Goal: Task Accomplishment & Management: Use online tool/utility

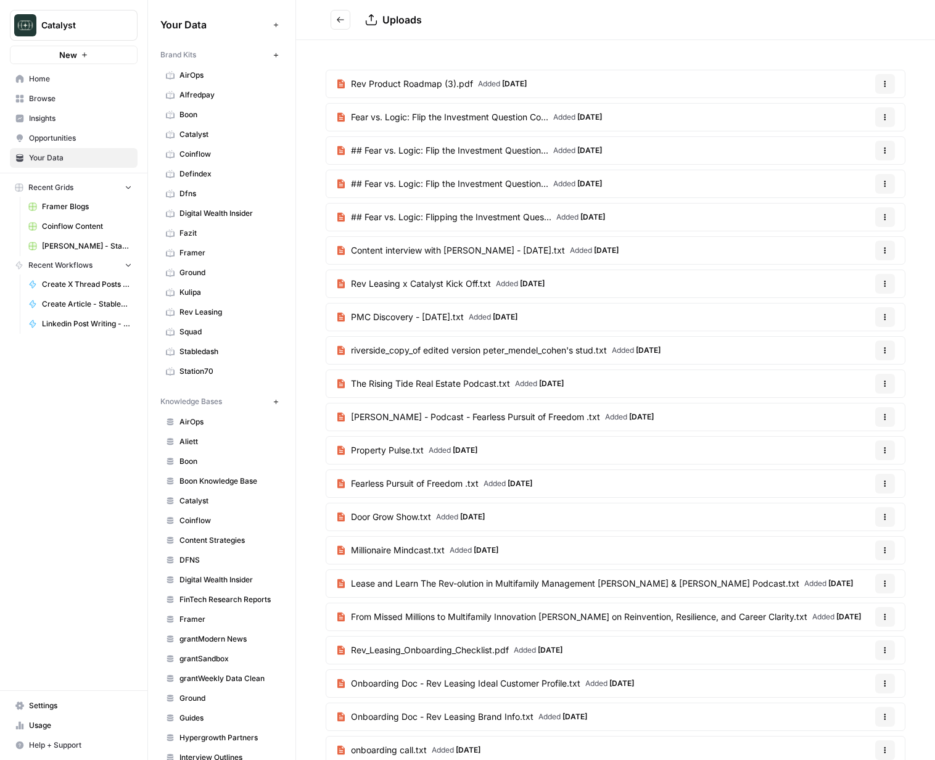
click at [341, 20] on icon "Go back" at bounding box center [340, 19] width 9 height 9
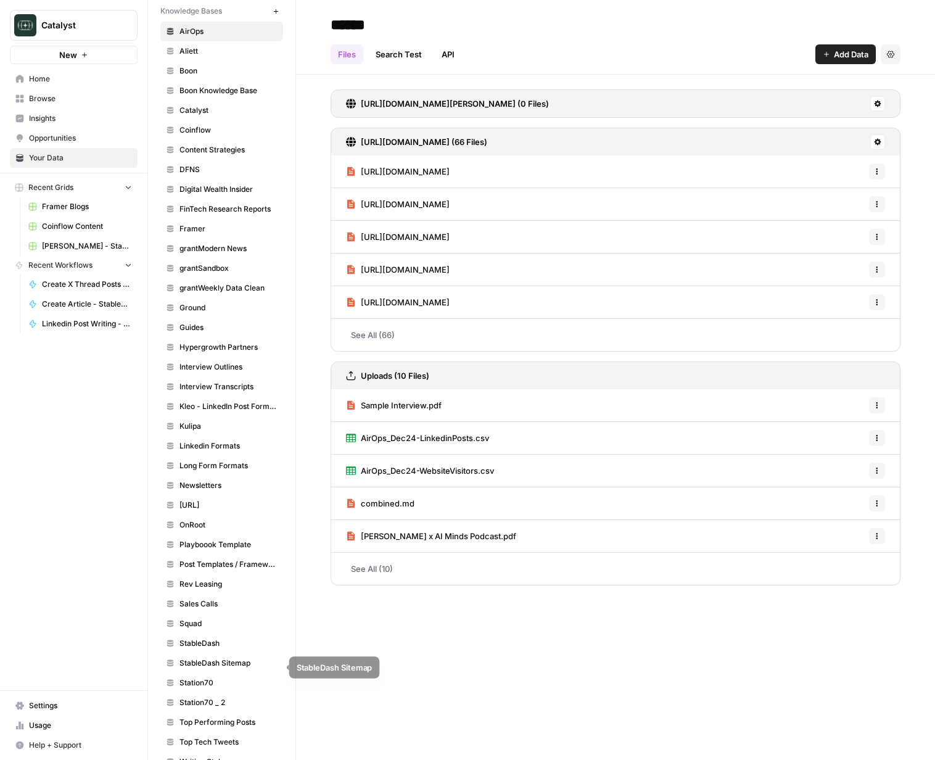
scroll to position [392, 0]
click at [198, 112] on span "Catalyst" at bounding box center [228, 108] width 98 height 11
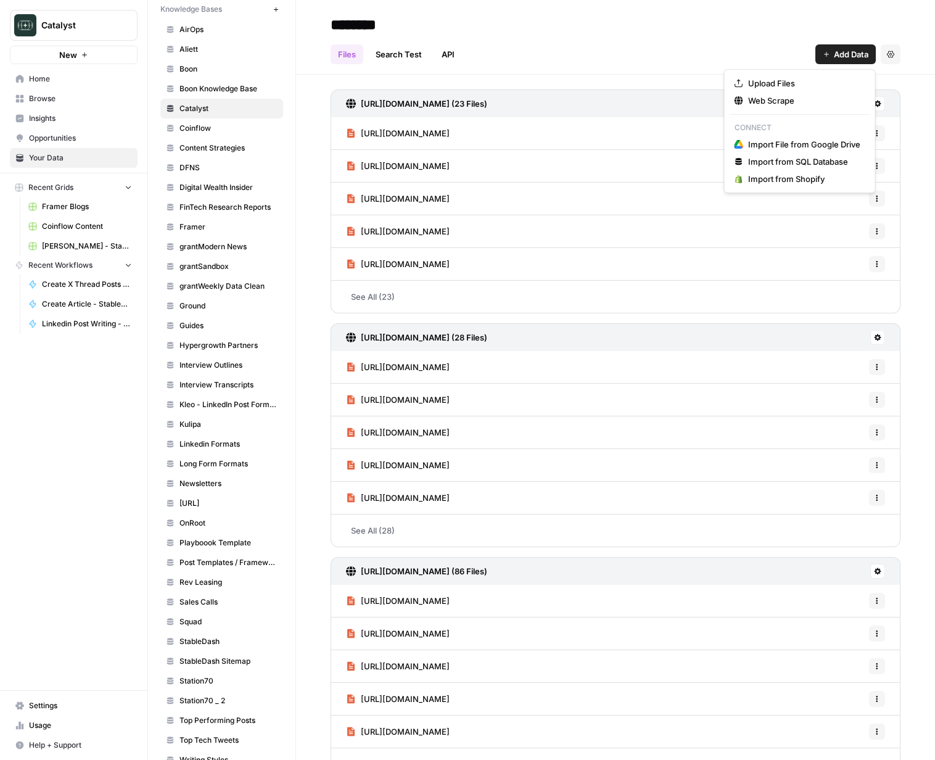
click at [831, 48] on button "Add Data" at bounding box center [845, 54] width 60 height 20
click at [779, 97] on span "Web Scrape" at bounding box center [804, 100] width 112 height 12
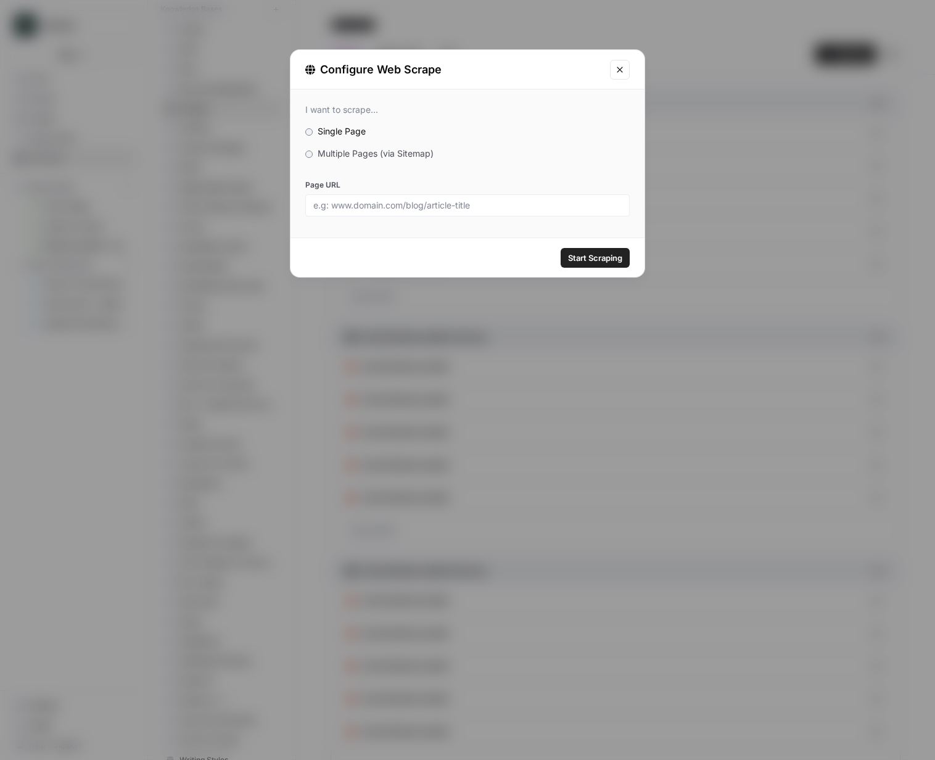
click at [369, 153] on span "Multiple Pages (via Sitemap)" at bounding box center [376, 153] width 116 height 10
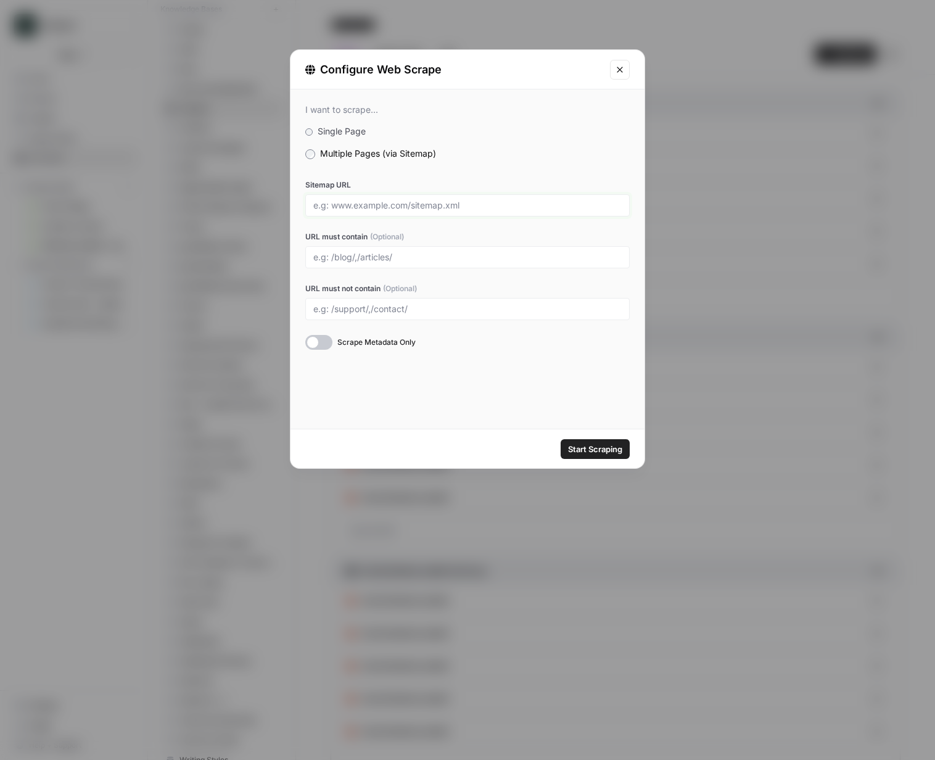
click at [437, 207] on input "Sitemap URL" at bounding box center [467, 205] width 308 height 11
paste input "[URL]"
type input "[URL]"
click at [561, 439] on button "Start Scraping" at bounding box center [595, 449] width 69 height 20
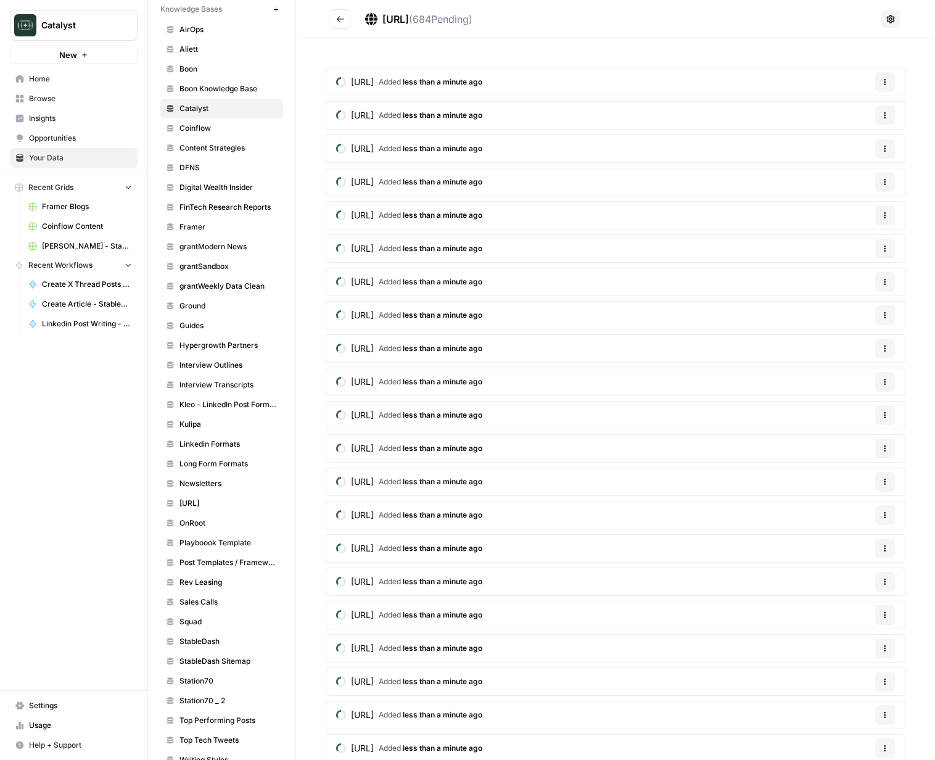
scroll to position [6, 0]
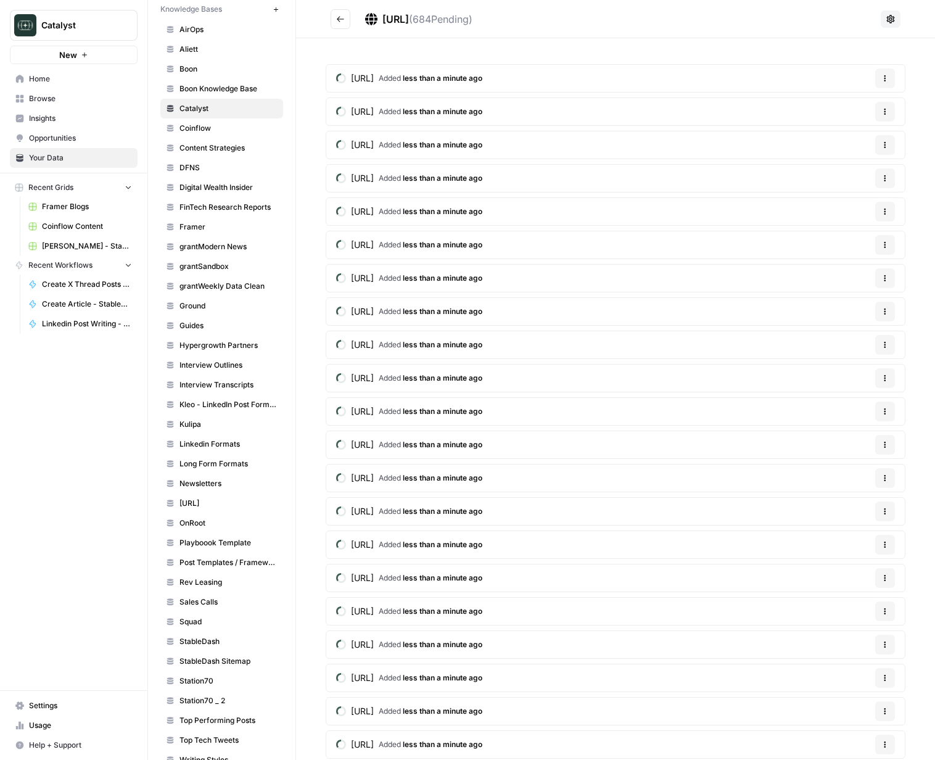
click at [346, 19] on button "Go back" at bounding box center [341, 19] width 20 height 20
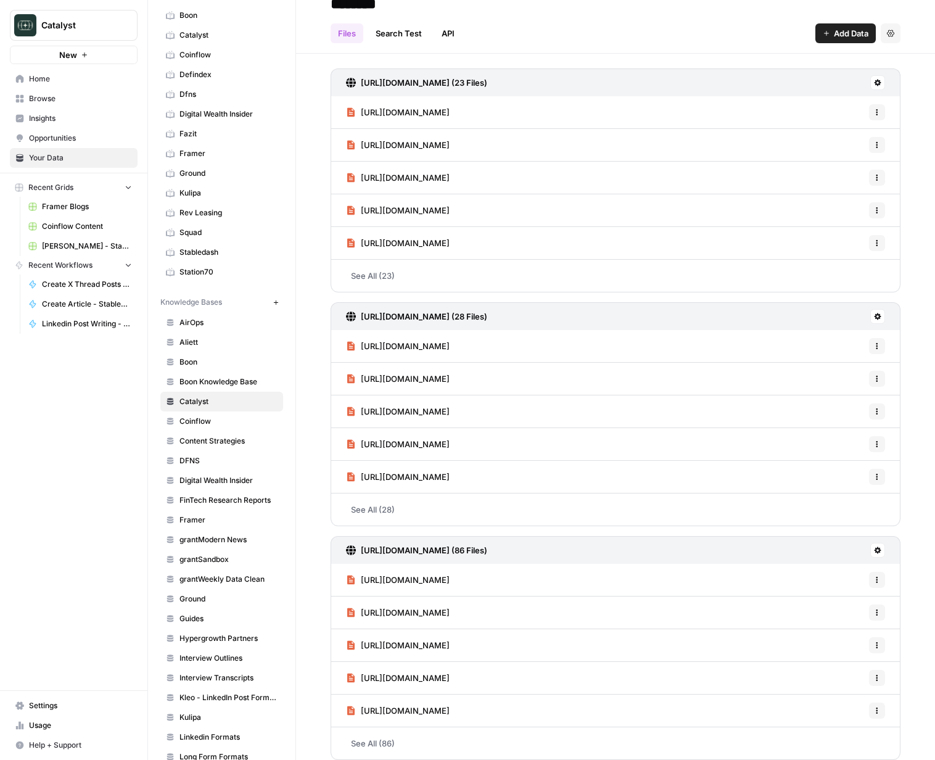
scroll to position [94, 0]
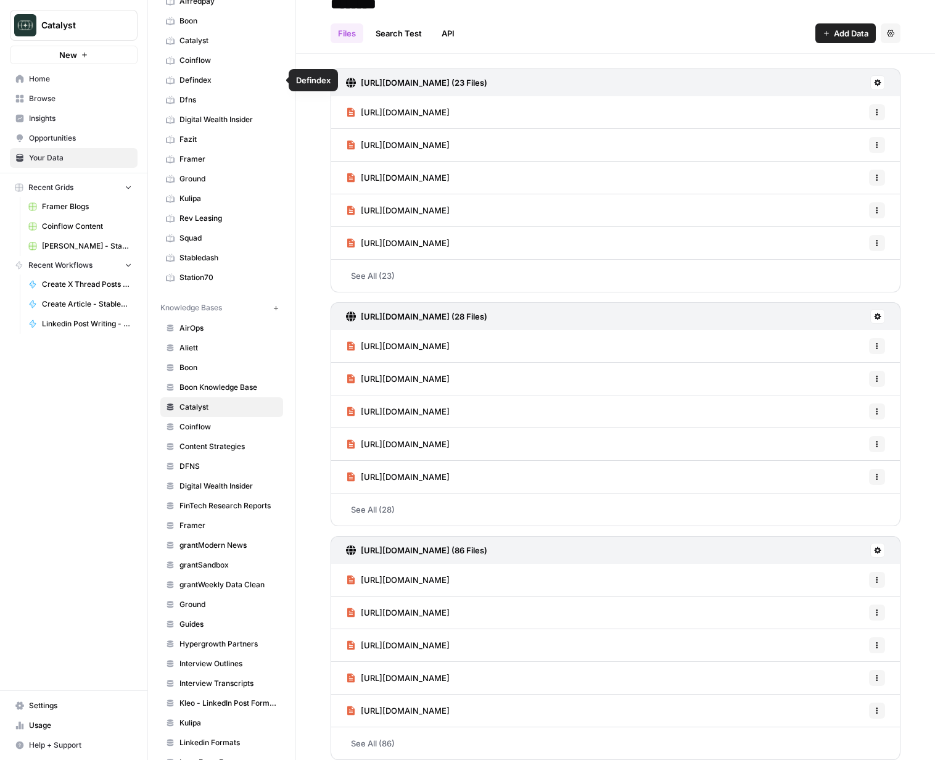
click at [203, 86] on link "Defindex" at bounding box center [221, 80] width 123 height 20
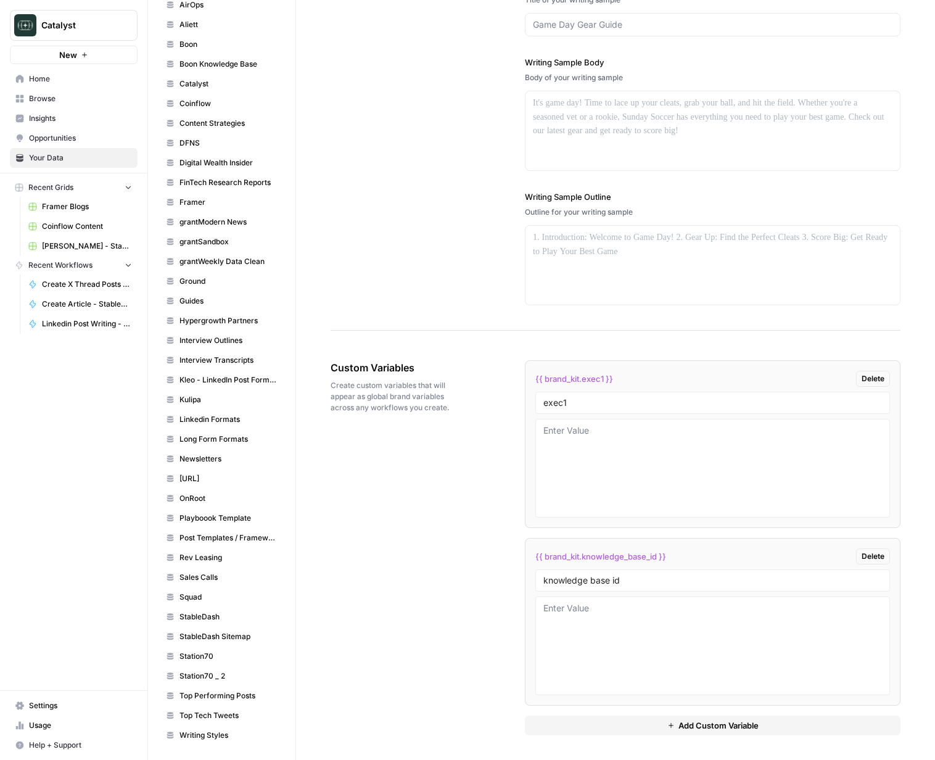
scroll to position [359, 0]
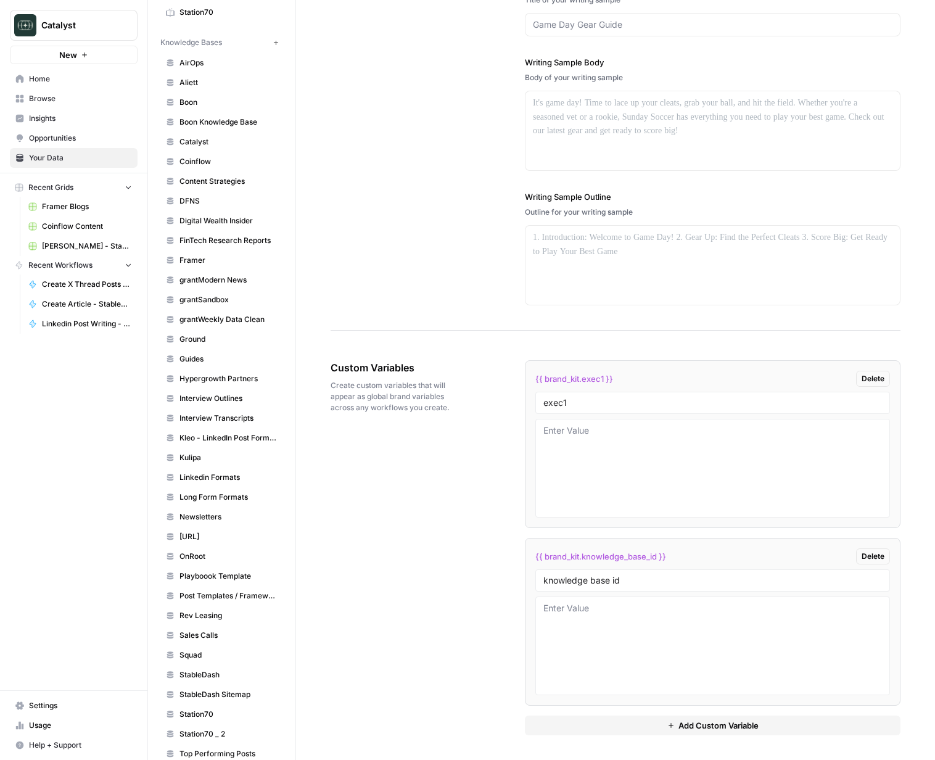
click at [274, 43] on icon "button" at bounding box center [276, 42] width 7 height 7
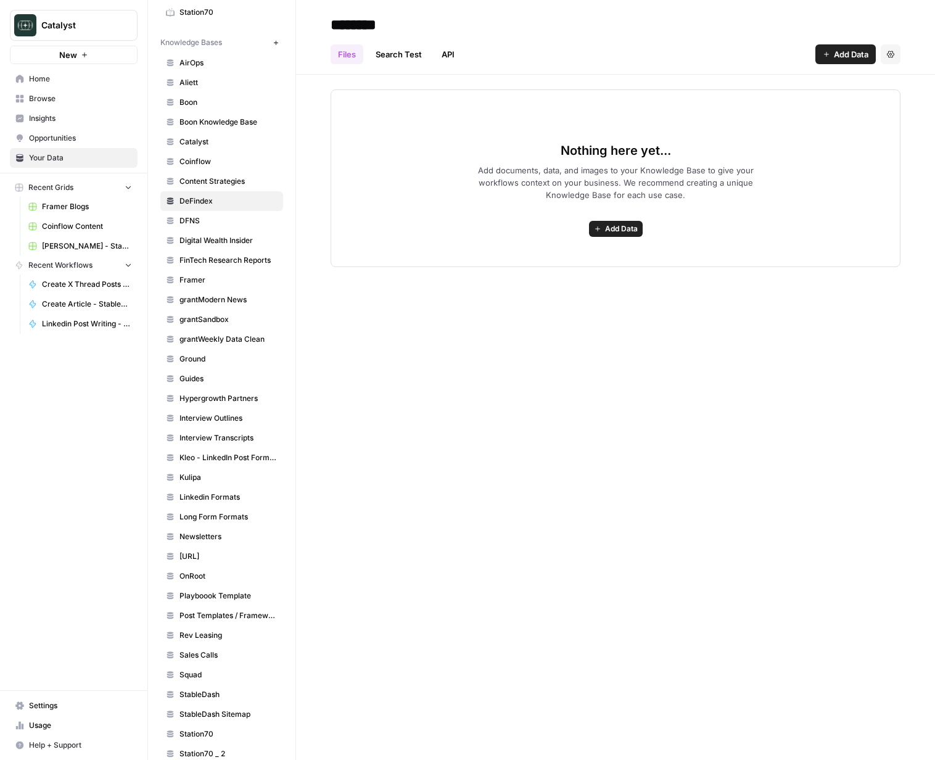
type input "********"
click at [528, 390] on div "******** Files Search Test API Add Data Settings Nothing here yet... Add docume…" at bounding box center [615, 380] width 639 height 760
click at [849, 43] on div "Files Search Test API Add Data Settings" at bounding box center [616, 50] width 570 height 30
drag, startPoint x: 846, startPoint y: 54, endPoint x: 829, endPoint y: 66, distance: 20.4
click at [846, 54] on span "Add Data" at bounding box center [851, 54] width 35 height 12
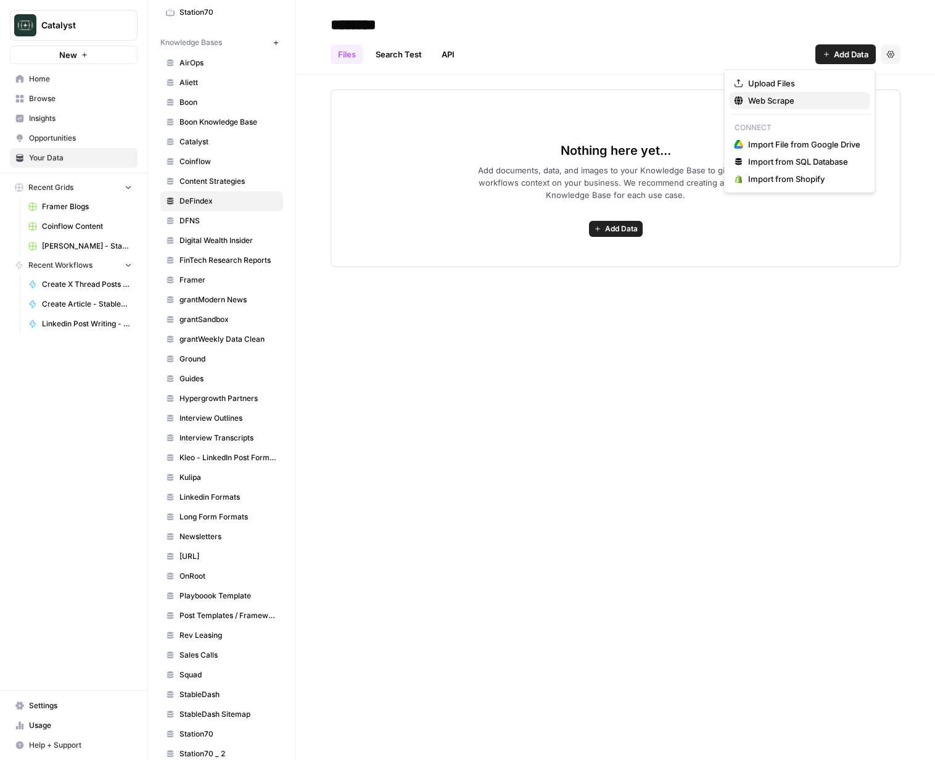
click at [766, 94] on span "Web Scrape" at bounding box center [804, 100] width 112 height 12
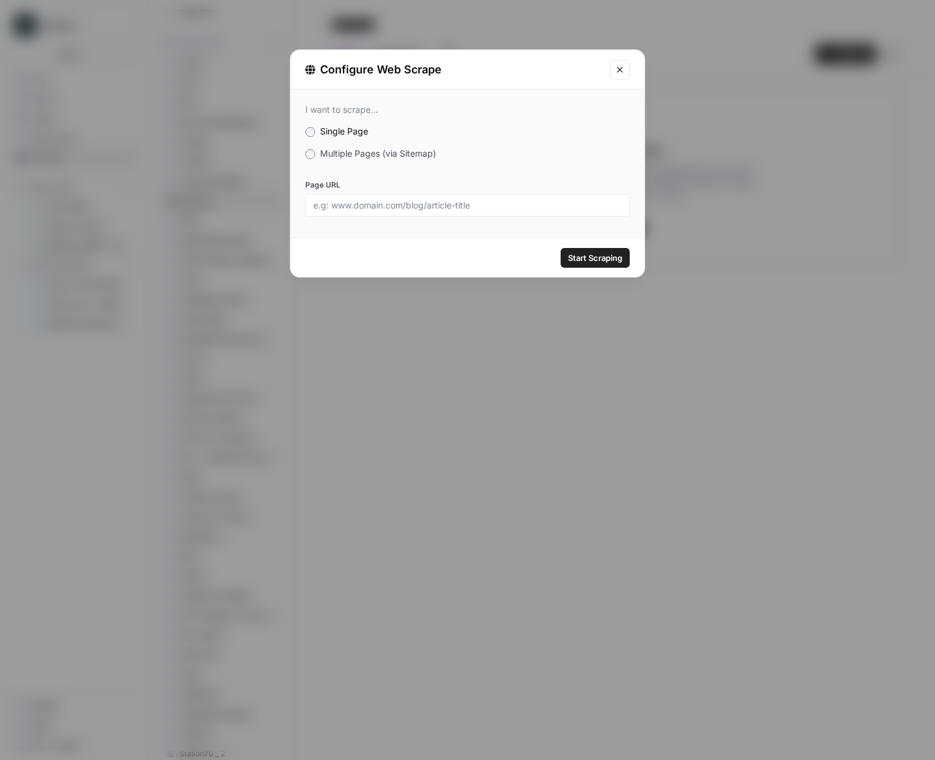
click at [382, 155] on span "Multiple Pages (via Sitemap)" at bounding box center [378, 153] width 116 height 10
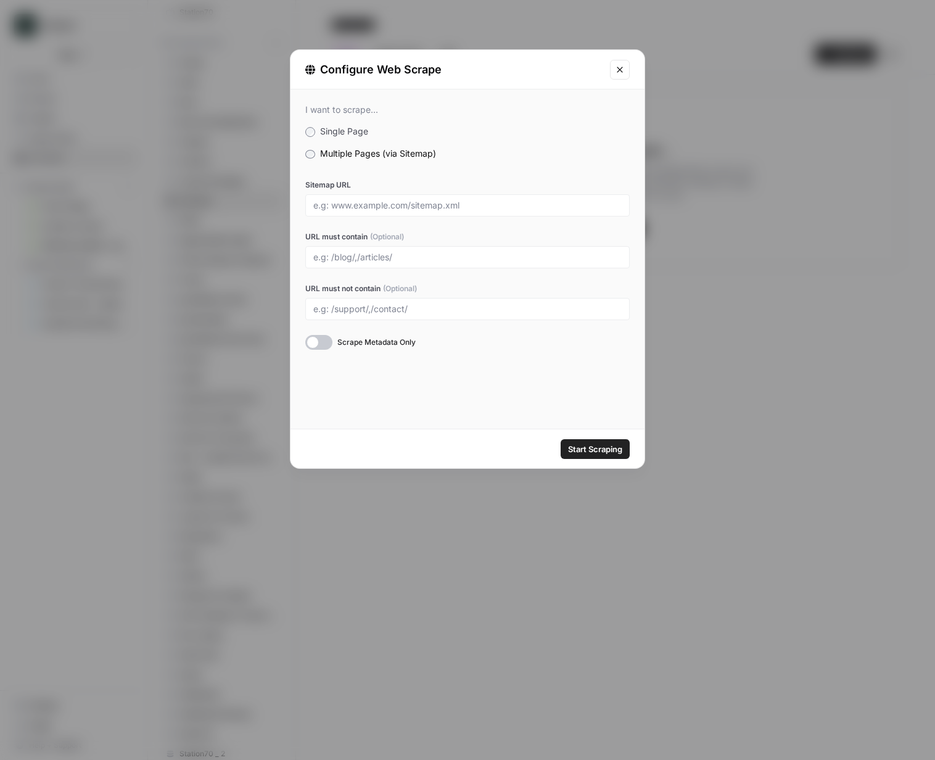
click at [417, 213] on div at bounding box center [467, 205] width 324 height 22
click at [428, 203] on input "Sitemap URL" at bounding box center [467, 205] width 308 height 11
paste input "[URL][DOMAIN_NAME]"
type input "https://www.defindex.io/sitemap.xml"
click at [561, 439] on button "Start Scraping" at bounding box center [595, 449] width 69 height 20
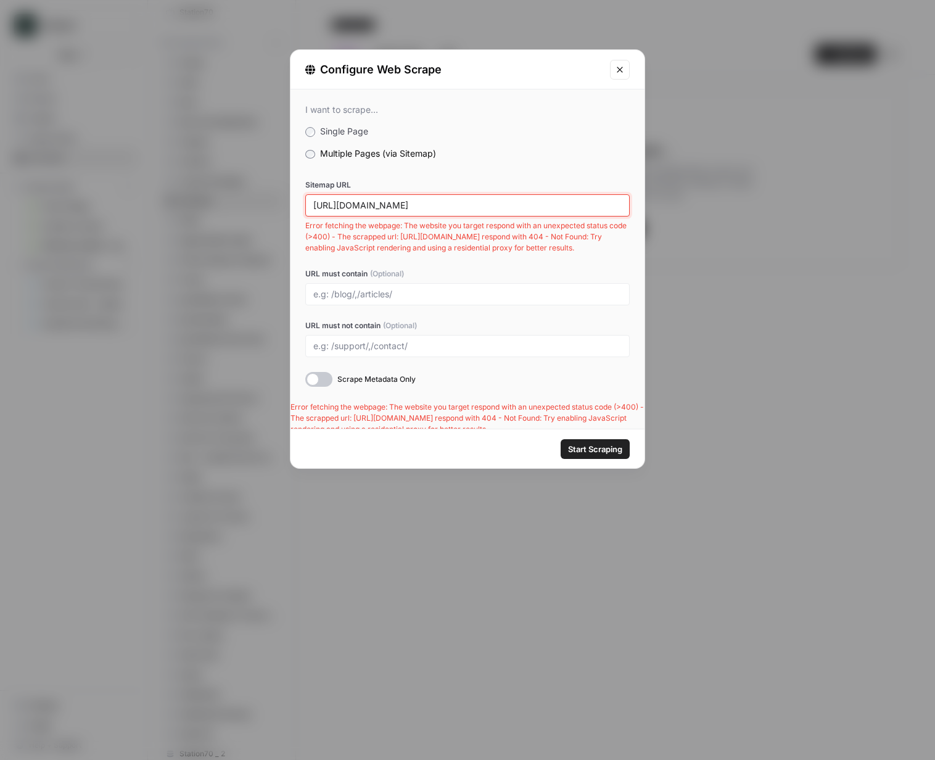
click at [421, 200] on input "https://www.defindex.io/sitemap.xml" at bounding box center [467, 205] width 308 height 11
click at [335, 132] on span "Single Page" at bounding box center [344, 131] width 48 height 10
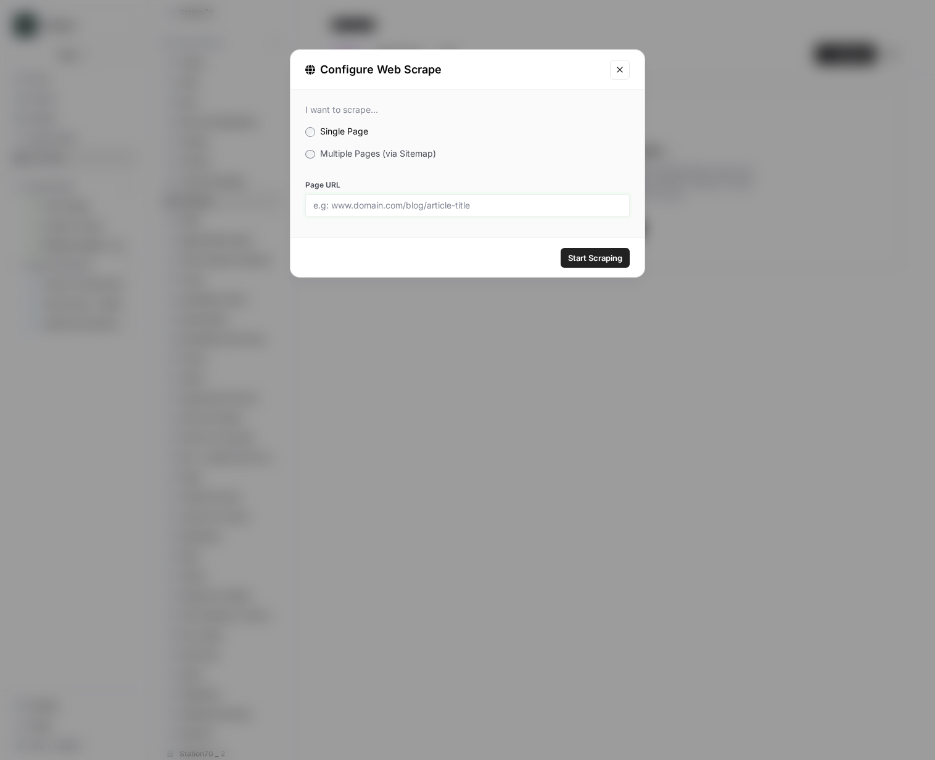
click at [414, 201] on input "Page URL" at bounding box center [467, 205] width 308 height 11
paste input "[URL][DOMAIN_NAME]"
type input "[URL][DOMAIN_NAME]"
click at [568, 253] on span "Start Scraping" at bounding box center [595, 258] width 54 height 12
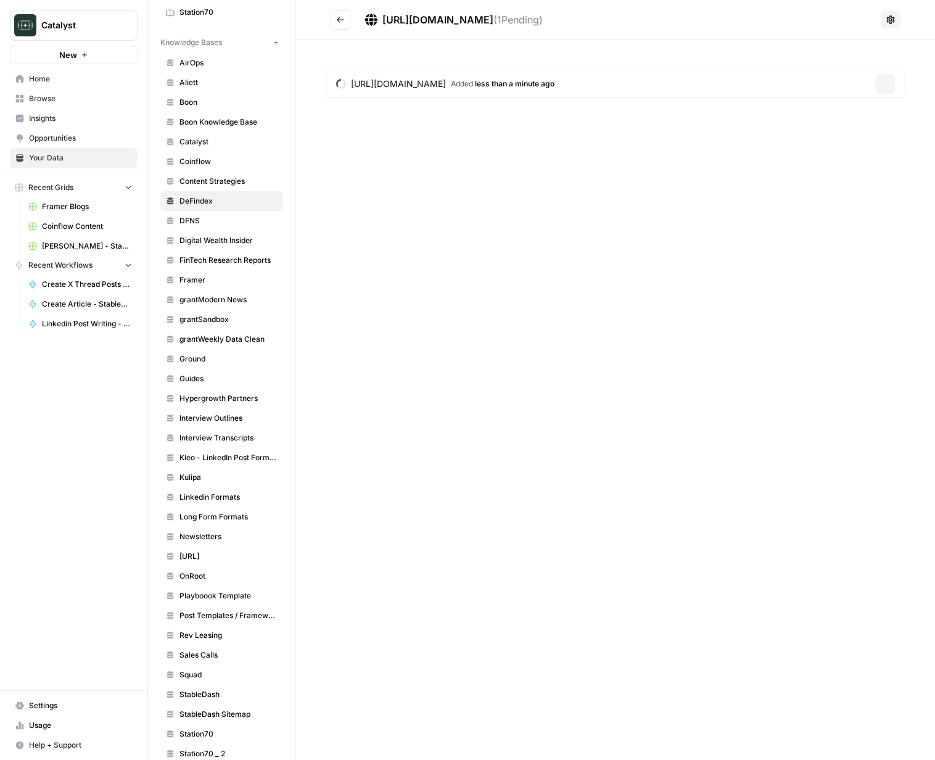
click at [68, 200] on link "Framer Blogs" at bounding box center [80, 207] width 115 height 20
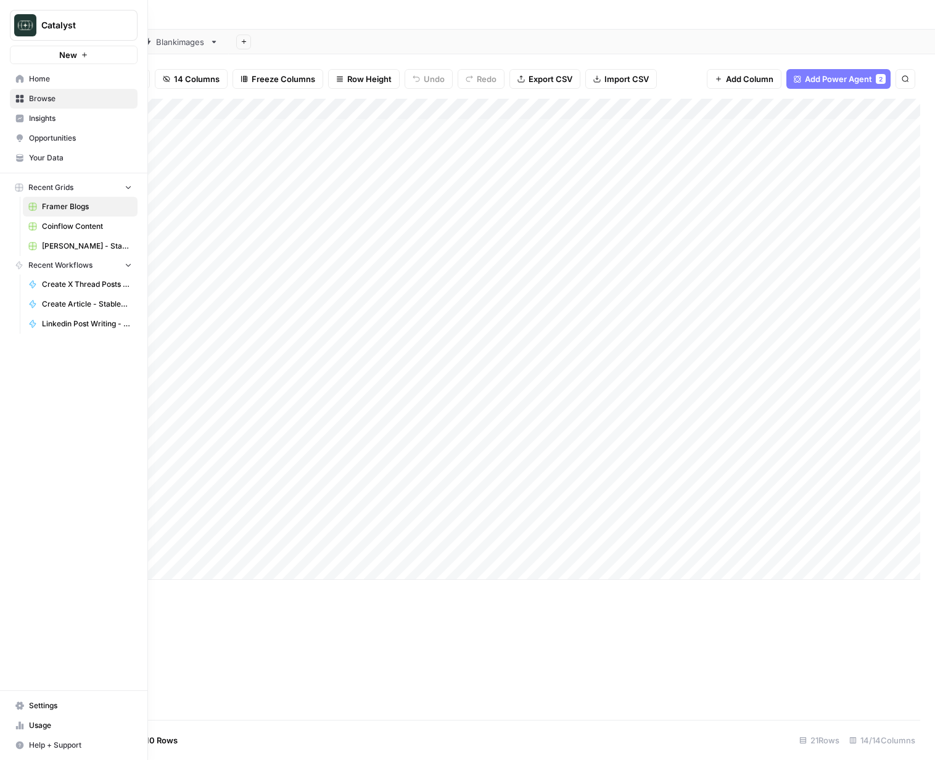
click at [31, 81] on span "Home" at bounding box center [80, 78] width 103 height 11
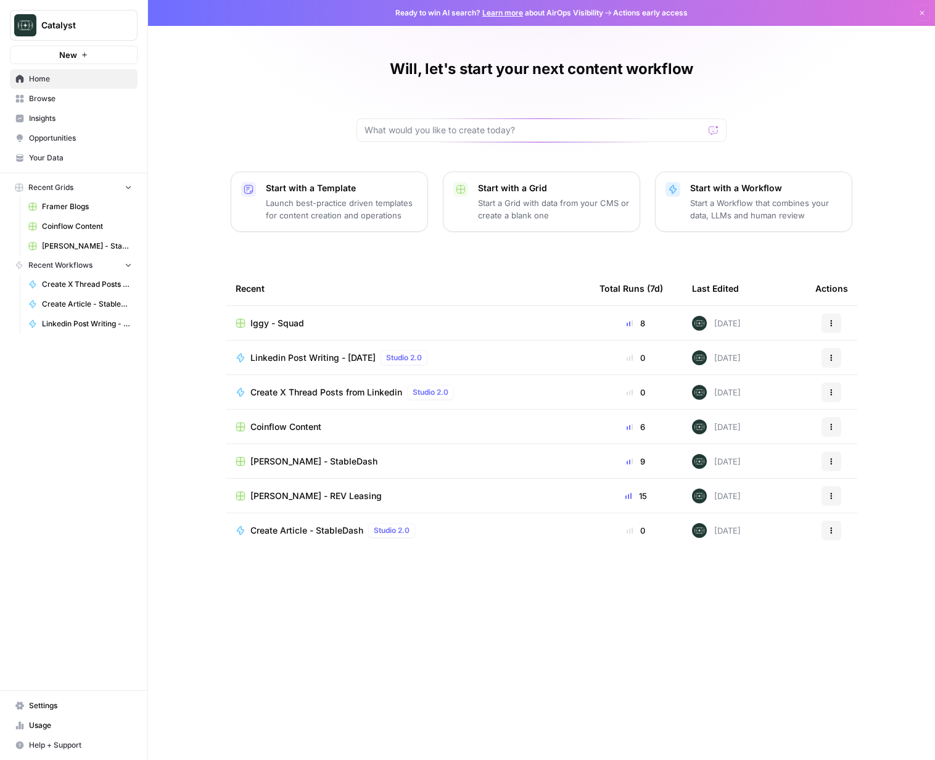
click at [48, 149] on link "Your Data" at bounding box center [74, 158] width 128 height 20
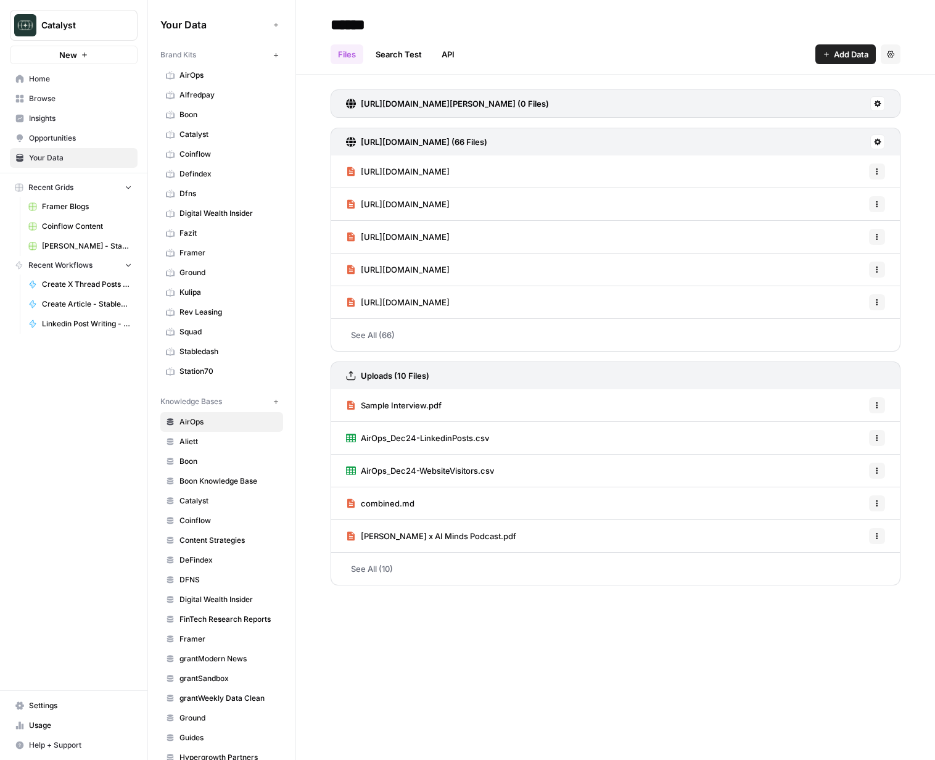
scroll to position [1, 0]
click at [201, 561] on span "DeFindex" at bounding box center [228, 559] width 98 height 11
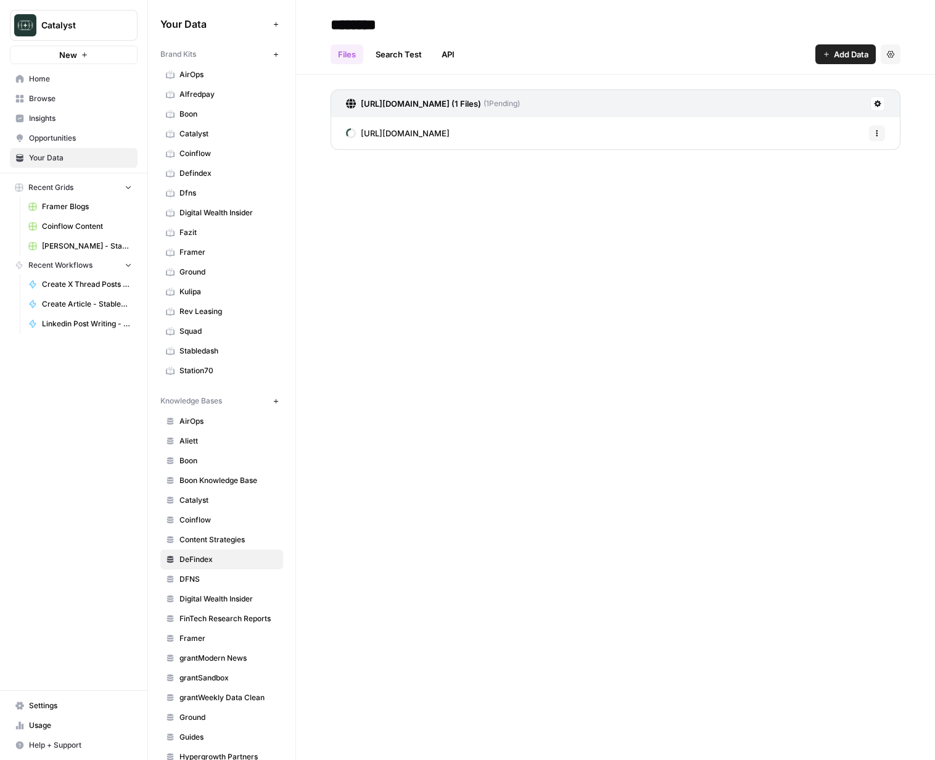
click at [826, 67] on header "******** Files Search Test API Add Data Settings" at bounding box center [615, 37] width 639 height 75
click at [829, 58] on button "Add Data" at bounding box center [845, 54] width 60 height 20
click at [782, 89] on span "Upload Files" at bounding box center [804, 83] width 112 height 12
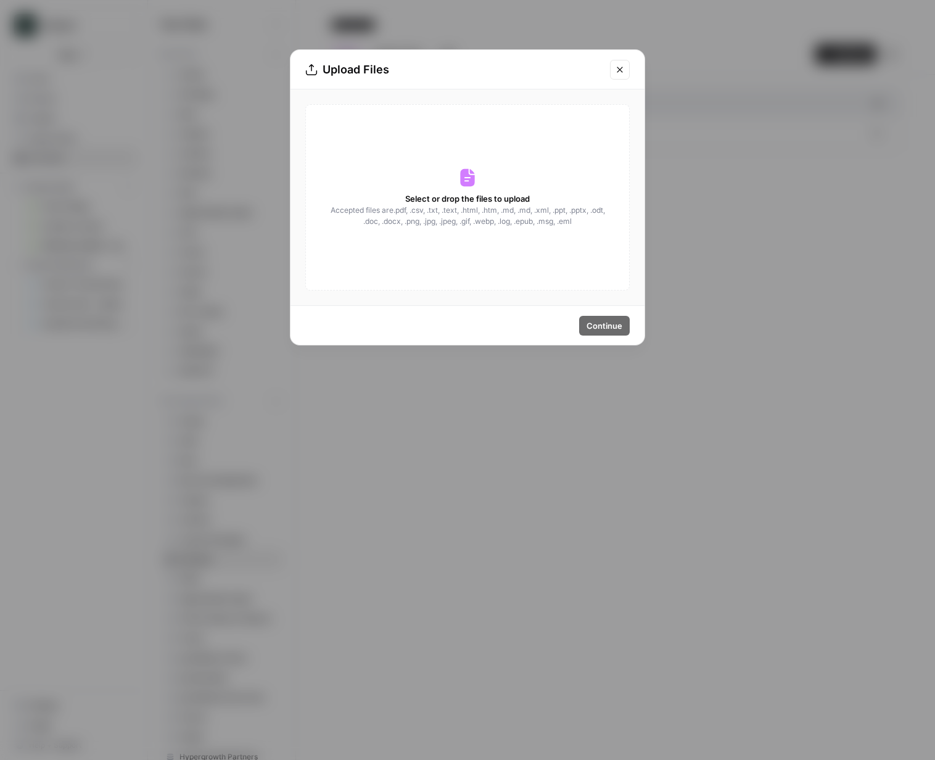
click at [565, 138] on div "Select or drop the files to upload Accepted files are .pdf, .csv, .txt, .text, …" at bounding box center [467, 197] width 324 height 186
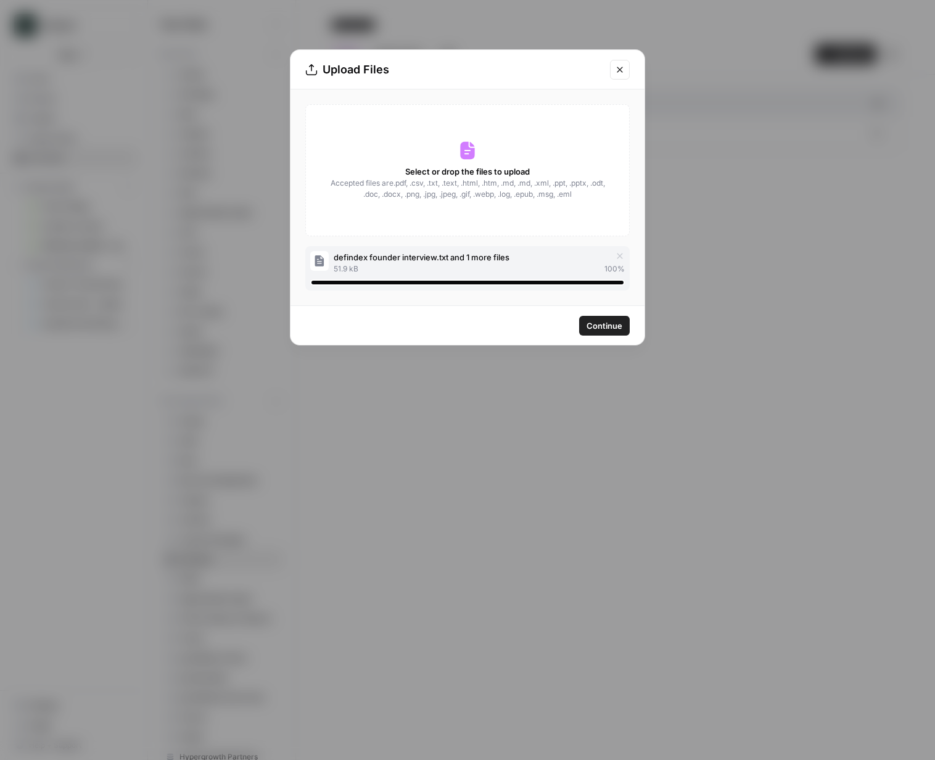
click at [603, 326] on span "Continue" at bounding box center [604, 325] width 36 height 12
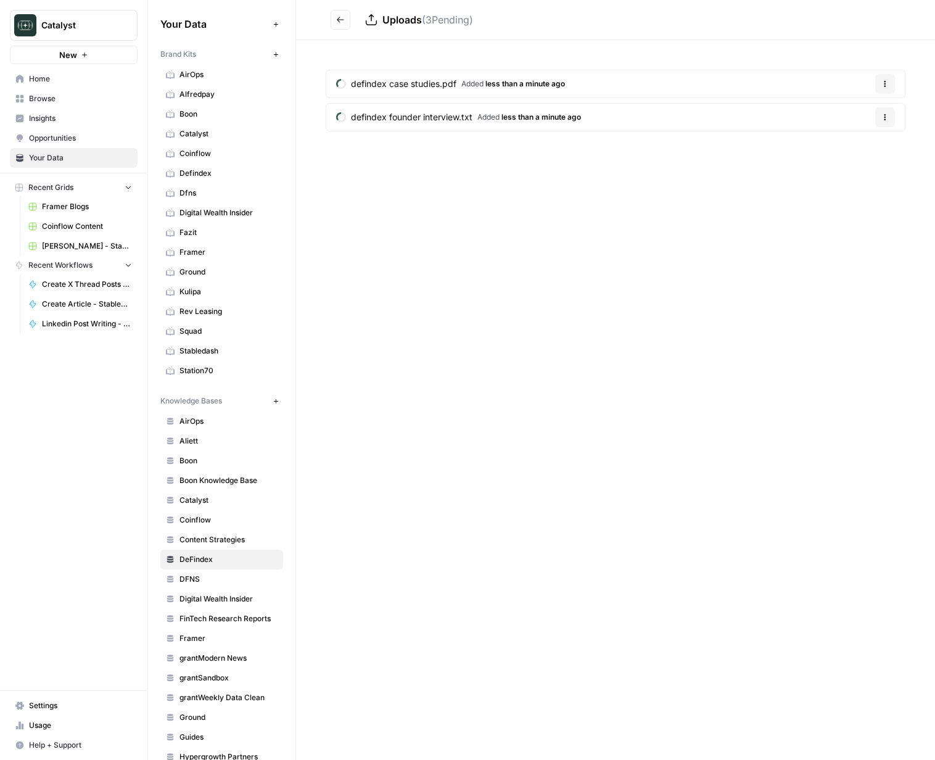
click at [342, 15] on icon "Go back" at bounding box center [340, 19] width 9 height 9
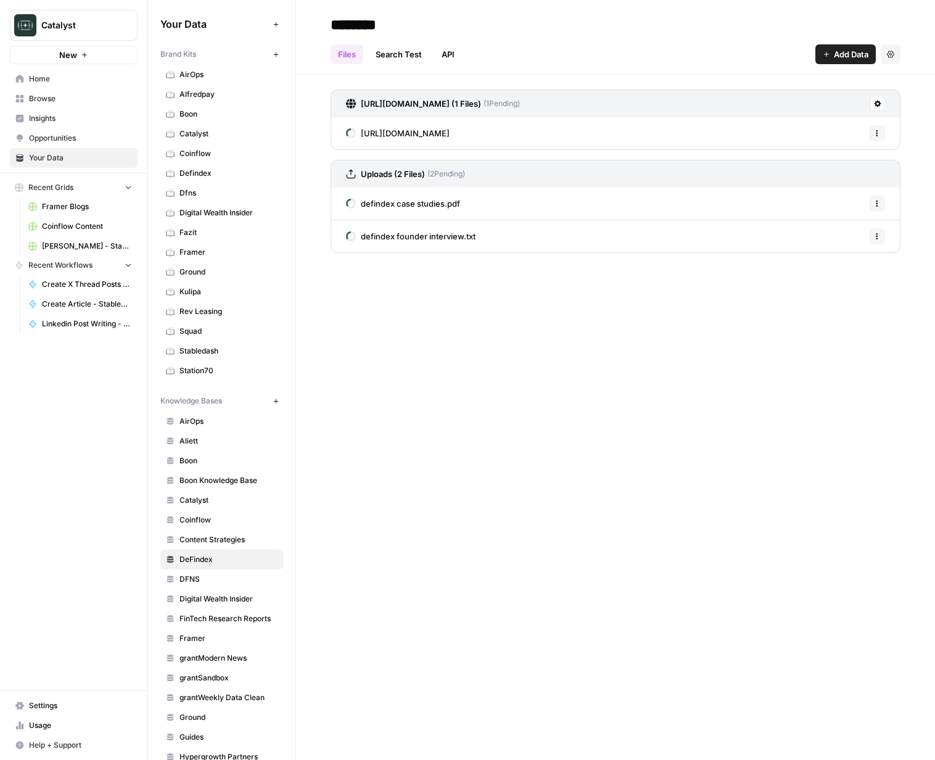
click at [628, 460] on div "******** Files Search Test API Add Data Settings https://www.defindex.io/ (1 Fi…" at bounding box center [615, 380] width 639 height 760
click at [842, 54] on span "Add Data" at bounding box center [851, 54] width 35 height 12
click at [807, 86] on span "Upload Files" at bounding box center [804, 83] width 112 height 12
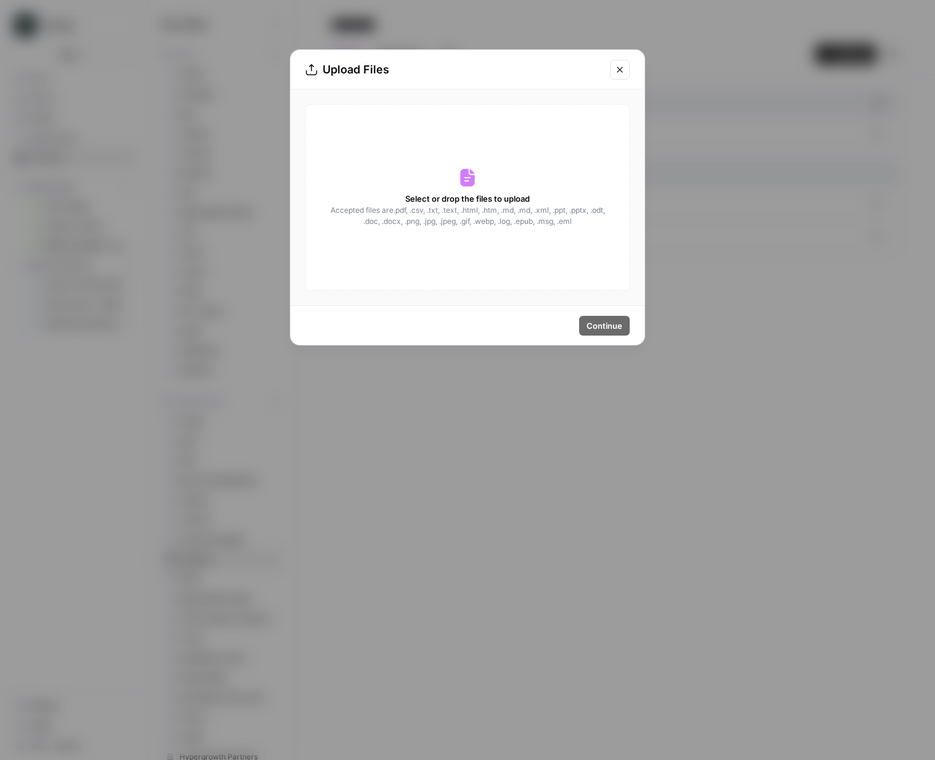
click at [480, 158] on div "Select or drop the files to upload Accepted files are .pdf, .csv, .txt, .text, …" at bounding box center [467, 197] width 324 height 186
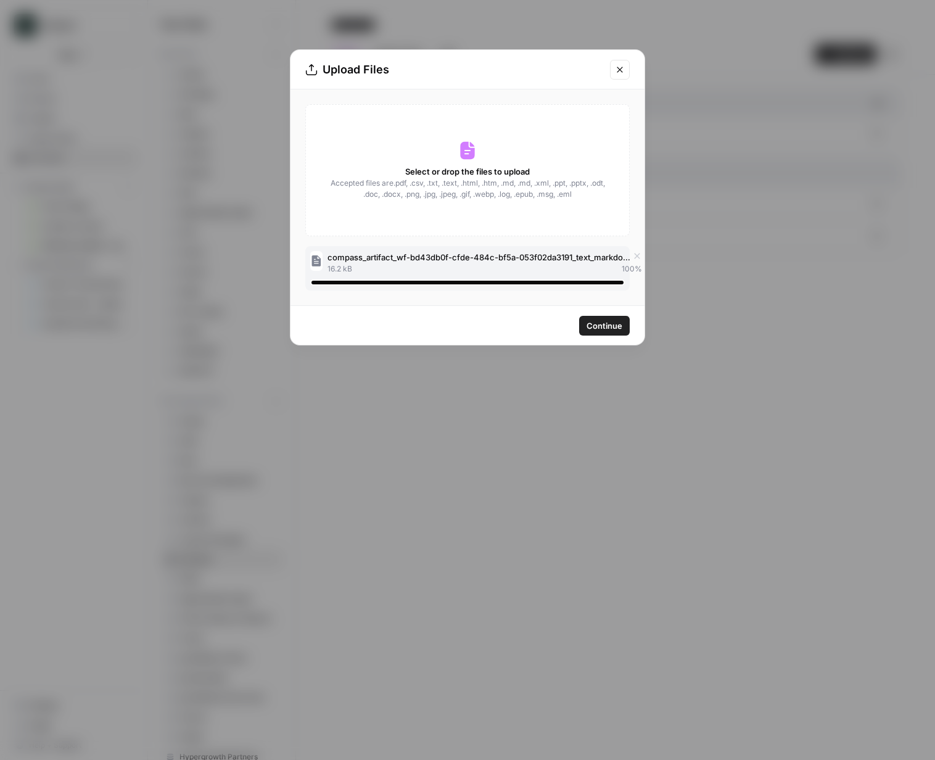
click at [585, 326] on button "Continue" at bounding box center [604, 326] width 51 height 20
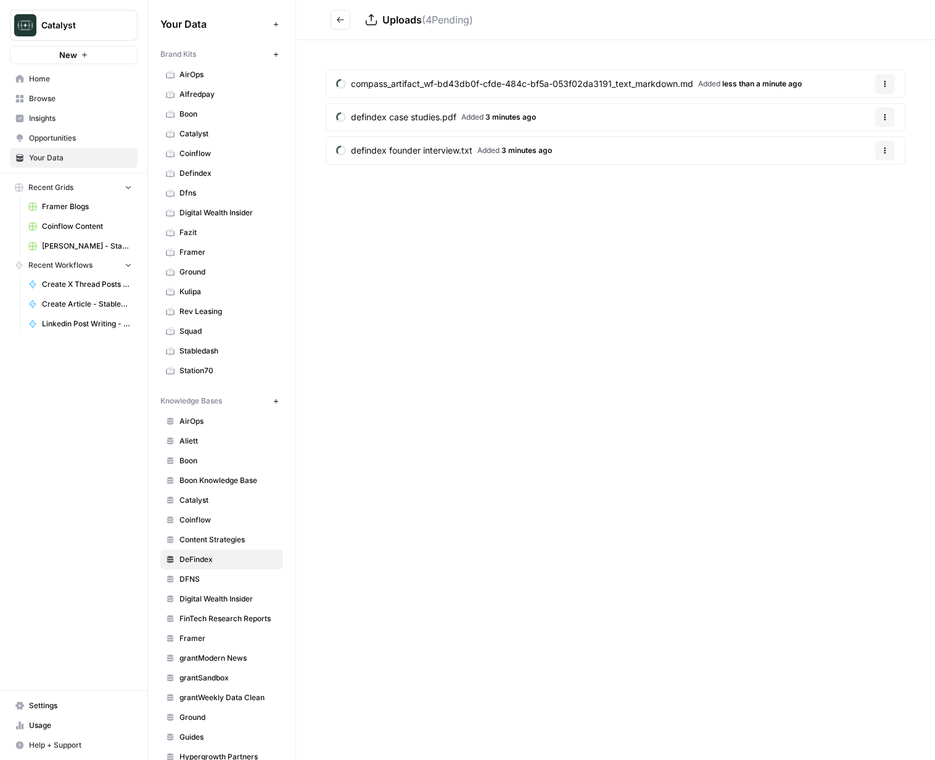
click at [333, 18] on button "Go back" at bounding box center [341, 20] width 20 height 20
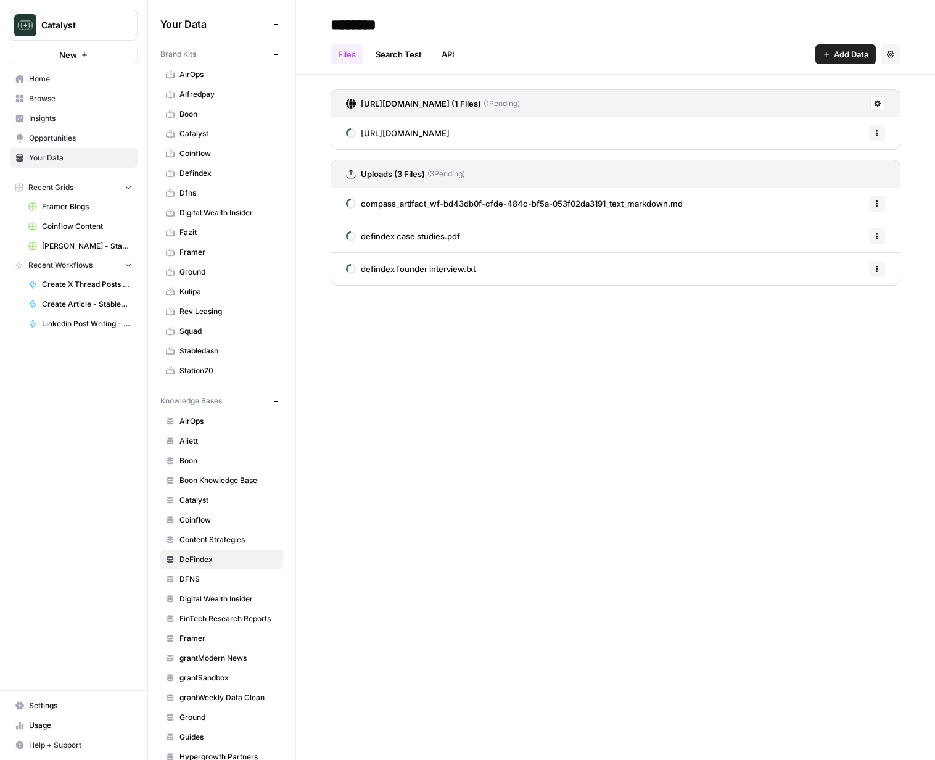
scroll to position [1, 0]
click at [204, 175] on span "Defindex" at bounding box center [228, 172] width 98 height 11
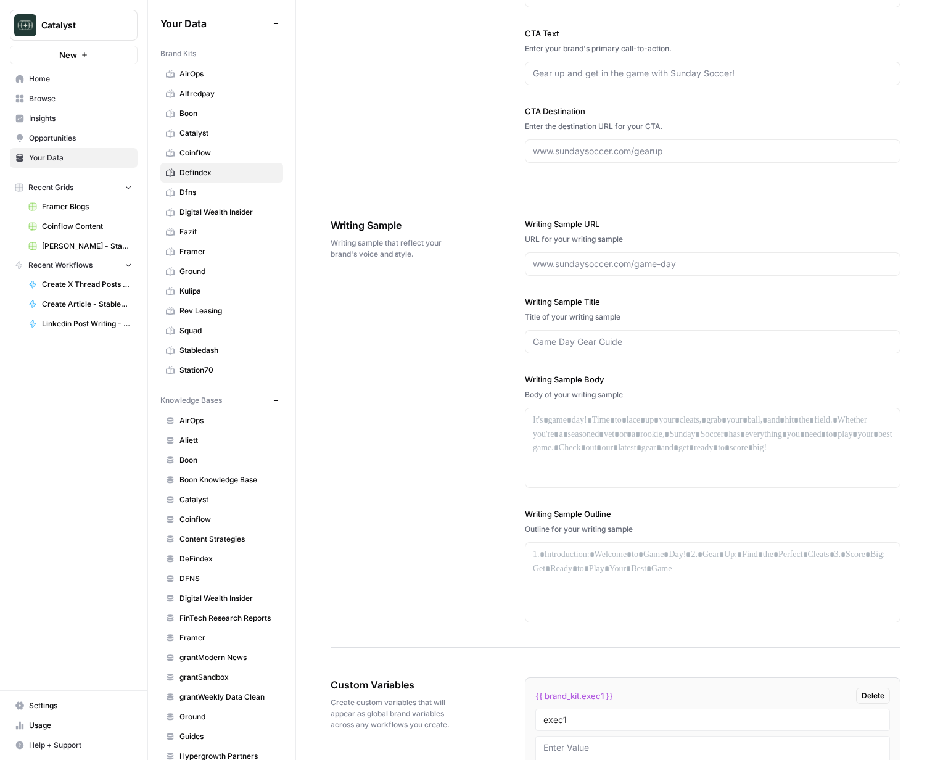
scroll to position [1577, 0]
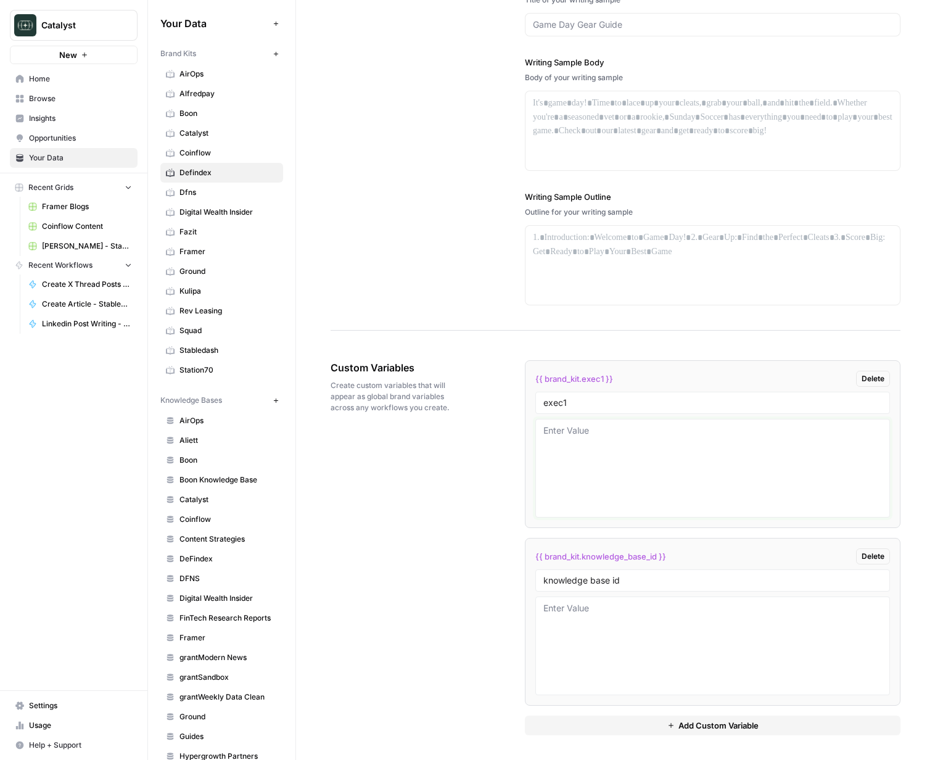
click at [580, 426] on textarea at bounding box center [712, 468] width 339 height 88
paste textarea "{ "styleOf": "Defendex (Pragmatic B2B Builder on Stellar)", "sourceMaterials": …"
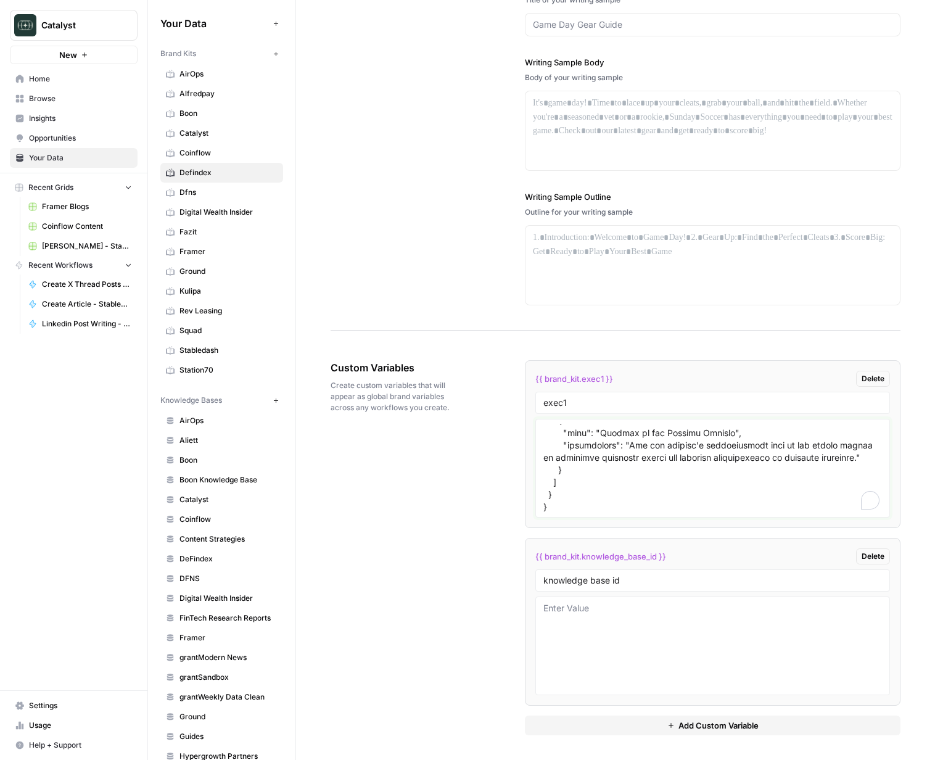
scroll to position [1552, 0]
type textarea "{ "styleOf": "Defendex (Pragmatic B2B Builder on Stellar)", "sourceMaterials": …"
click at [427, 455] on div "Custom Variables Create custom variables that will appear as global brand varia…" at bounding box center [616, 547] width 570 height 424
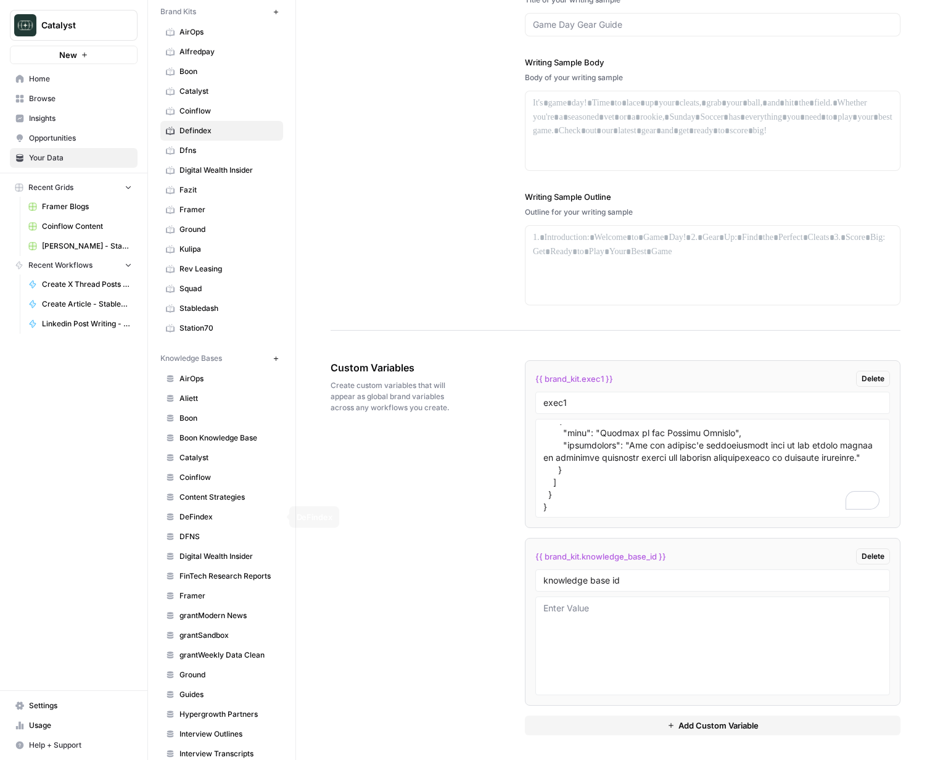
click at [203, 524] on link "DeFindex" at bounding box center [221, 517] width 123 height 20
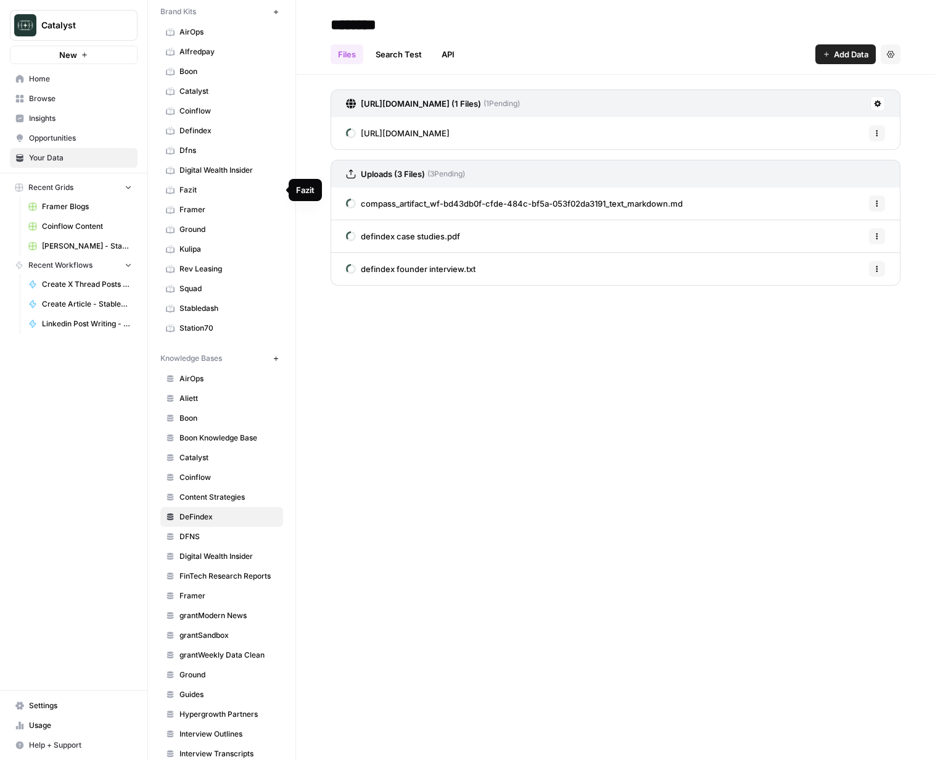
click at [199, 136] on span "Defindex" at bounding box center [228, 130] width 98 height 11
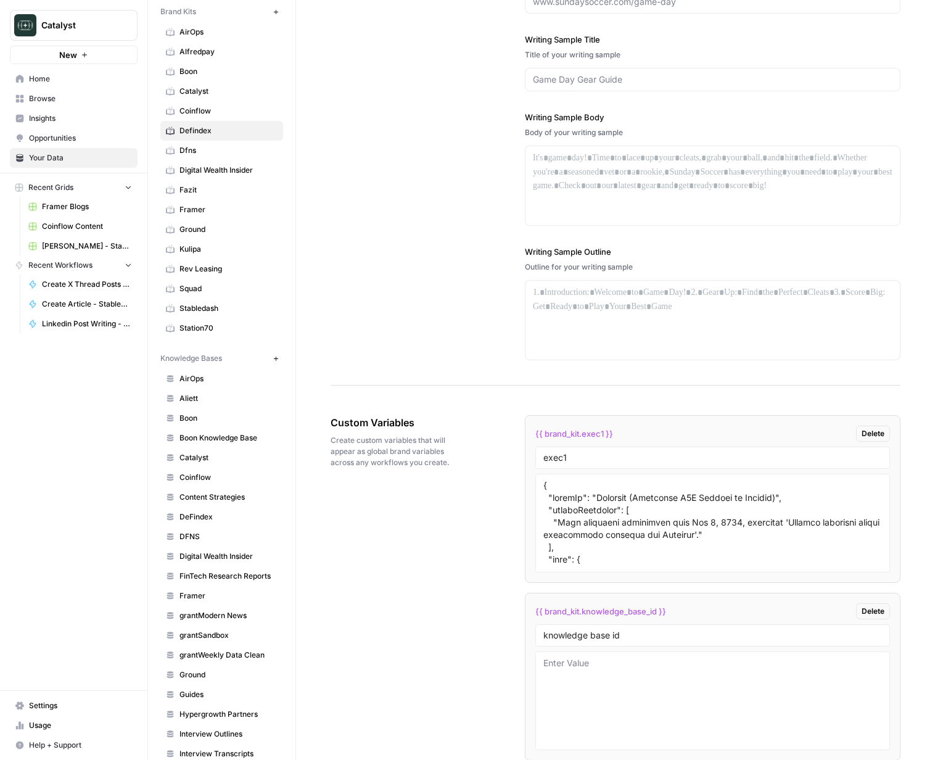
scroll to position [1577, 0]
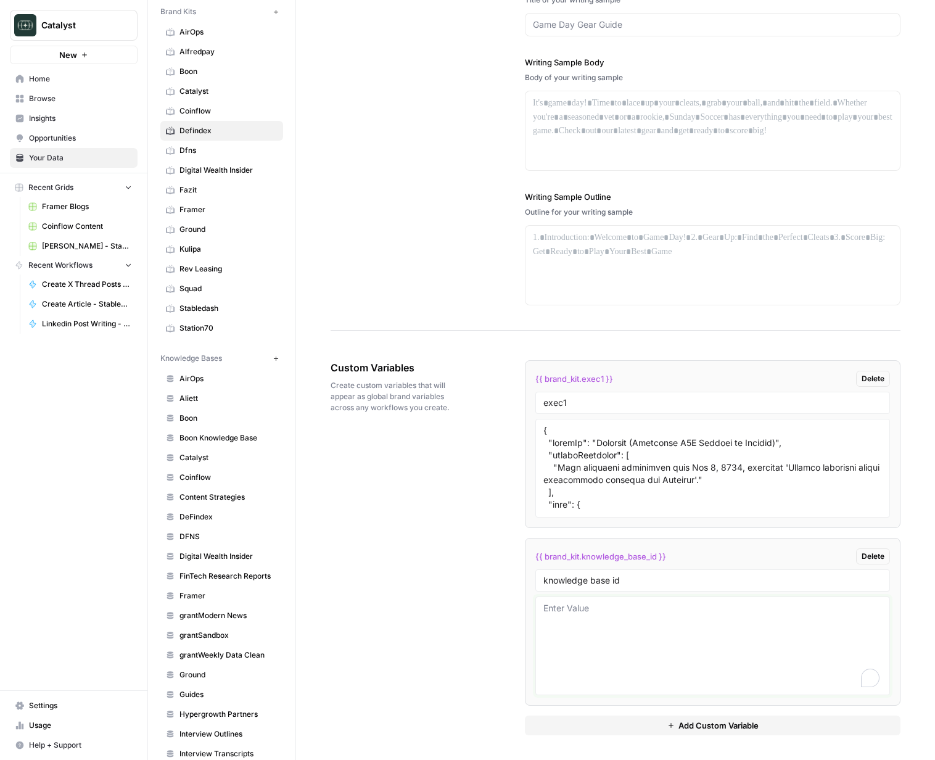
click at [599, 628] on textarea "To enrich screen reader interactions, please activate Accessibility in Grammarl…" at bounding box center [712, 646] width 339 height 88
type textarea "12340"
click at [617, 720] on button "Add Custom Variable" at bounding box center [713, 725] width 376 height 20
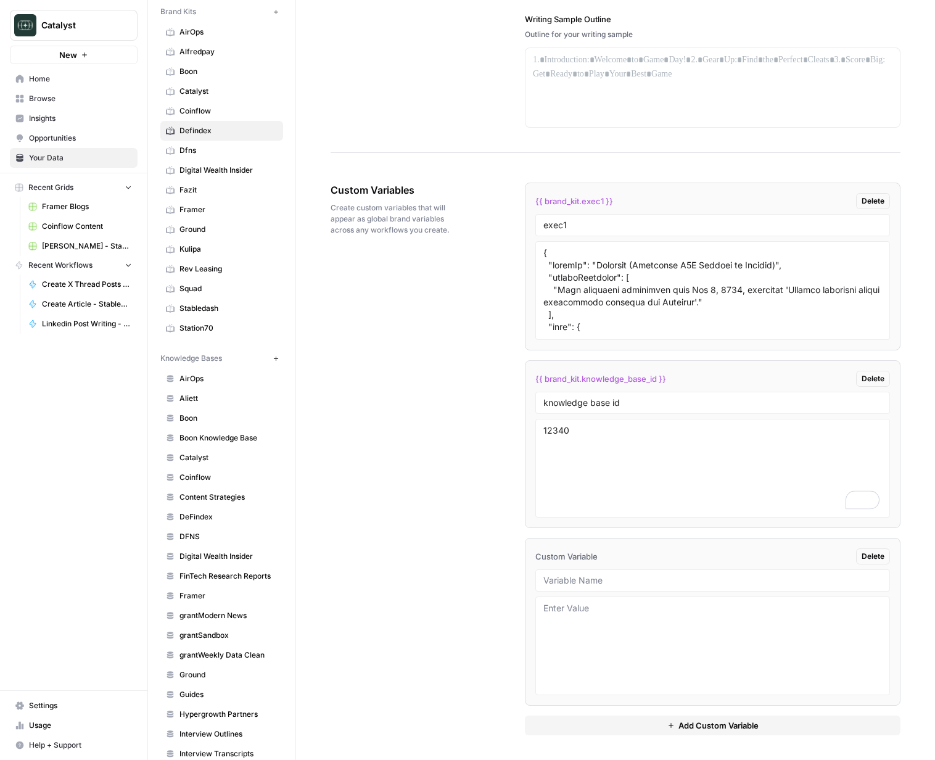
click at [612, 711] on div "{{ brand_kit.exec1 }} Delete exec1 {{ brand_kit.knowledge_base_id }} Delete kno…" at bounding box center [713, 459] width 376 height 553
click at [607, 659] on textarea at bounding box center [712, 646] width 339 height 88
type textarea "adf"
click at [422, 607] on div "Custom Variables Create custom variables that will appear as global brand varia…" at bounding box center [616, 459] width 570 height 602
click at [485, 627] on div "Custom Variables Create custom variables that will appear as global brand varia…" at bounding box center [616, 459] width 570 height 602
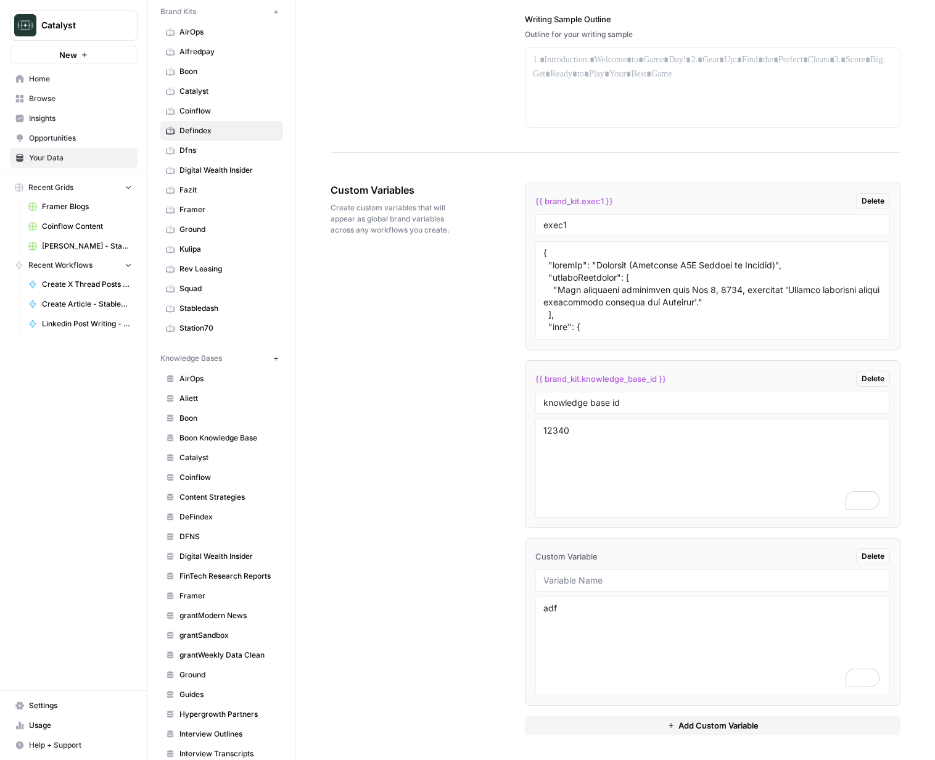
click at [51, 86] on link "Home" at bounding box center [74, 79] width 128 height 20
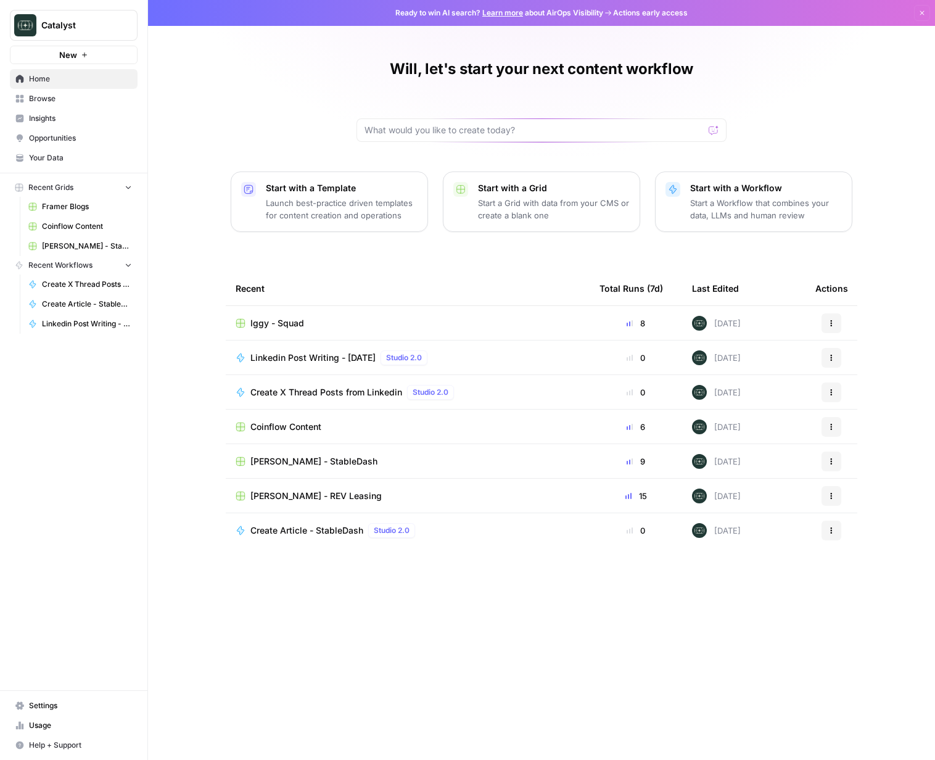
click at [831, 326] on icon "button" at bounding box center [832, 325] width 2 height 2
click at [775, 355] on span "Duplicate" at bounding box center [776, 352] width 99 height 12
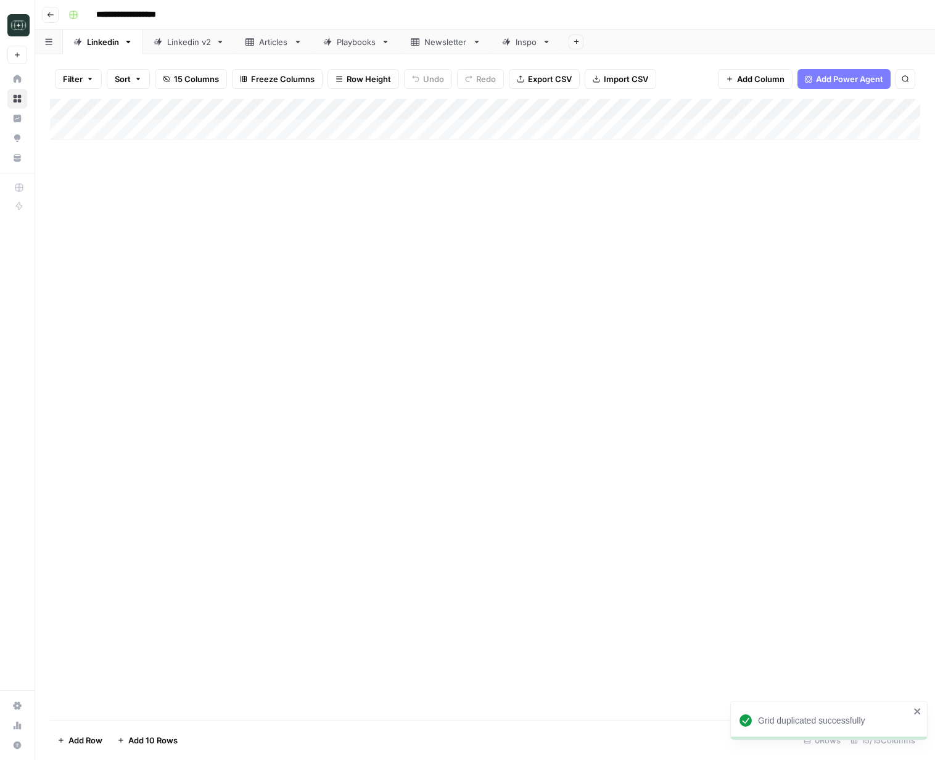
click at [158, 18] on input "**********" at bounding box center [138, 15] width 95 height 20
type input "**********"
drag, startPoint x: 268, startPoint y: 202, endPoint x: 218, endPoint y: 96, distance: 117.8
click at [260, 184] on div "Add Column" at bounding box center [485, 409] width 870 height 621
click at [184, 36] on div "Linkedin v2" at bounding box center [189, 42] width 44 height 12
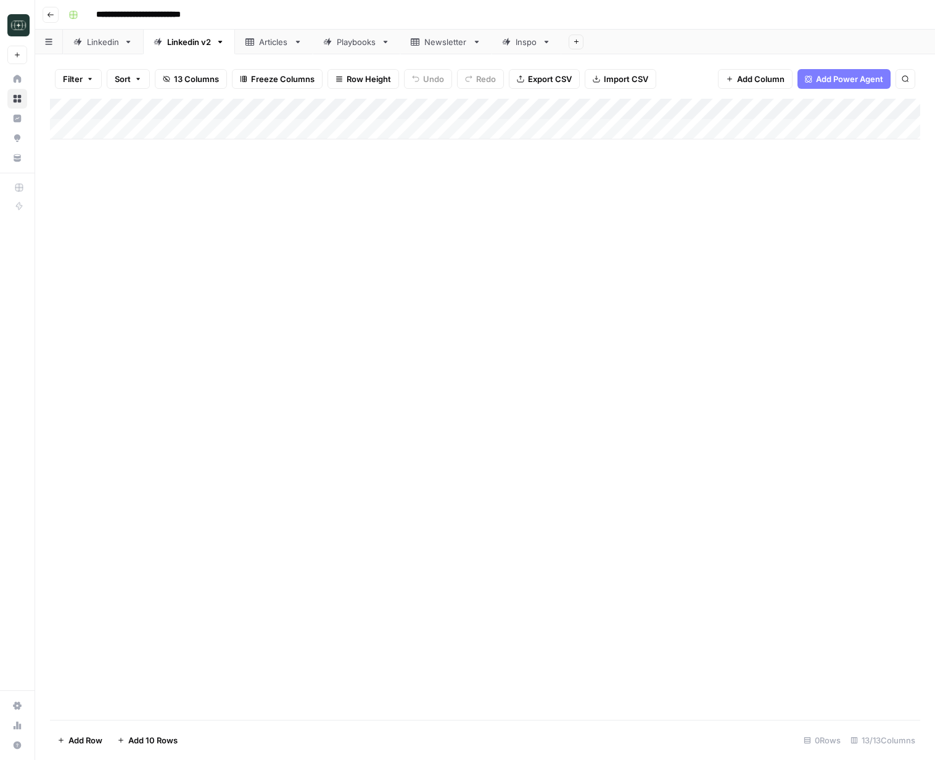
click at [289, 128] on div "Add Column" at bounding box center [485, 119] width 870 height 41
type textarea "**********"
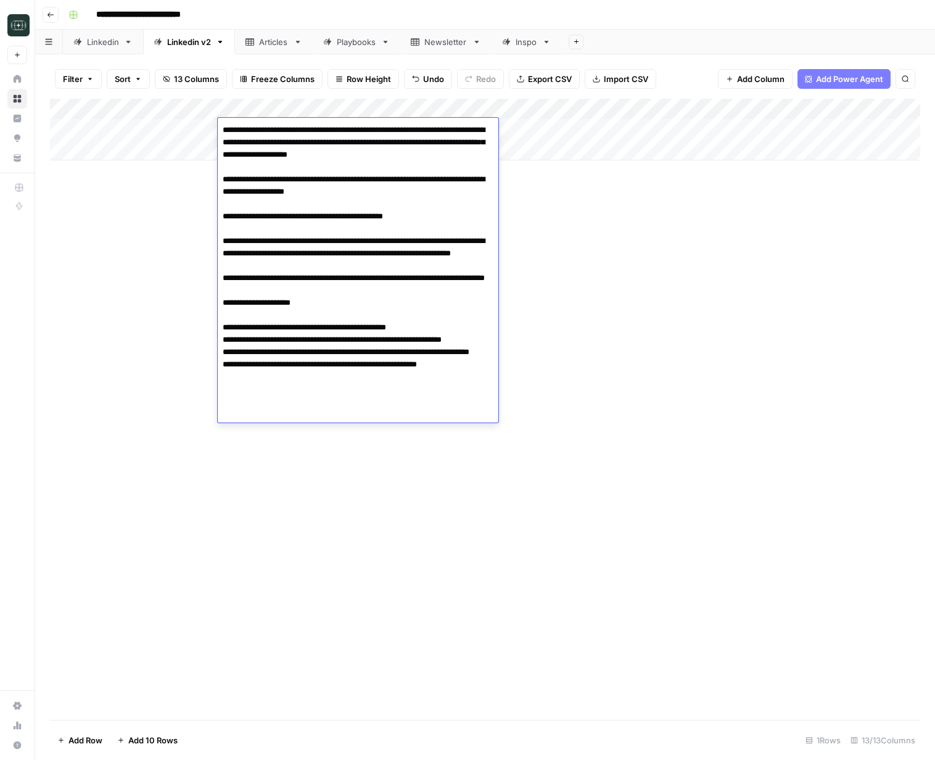
click at [656, 297] on div "Add Column" at bounding box center [485, 409] width 870 height 621
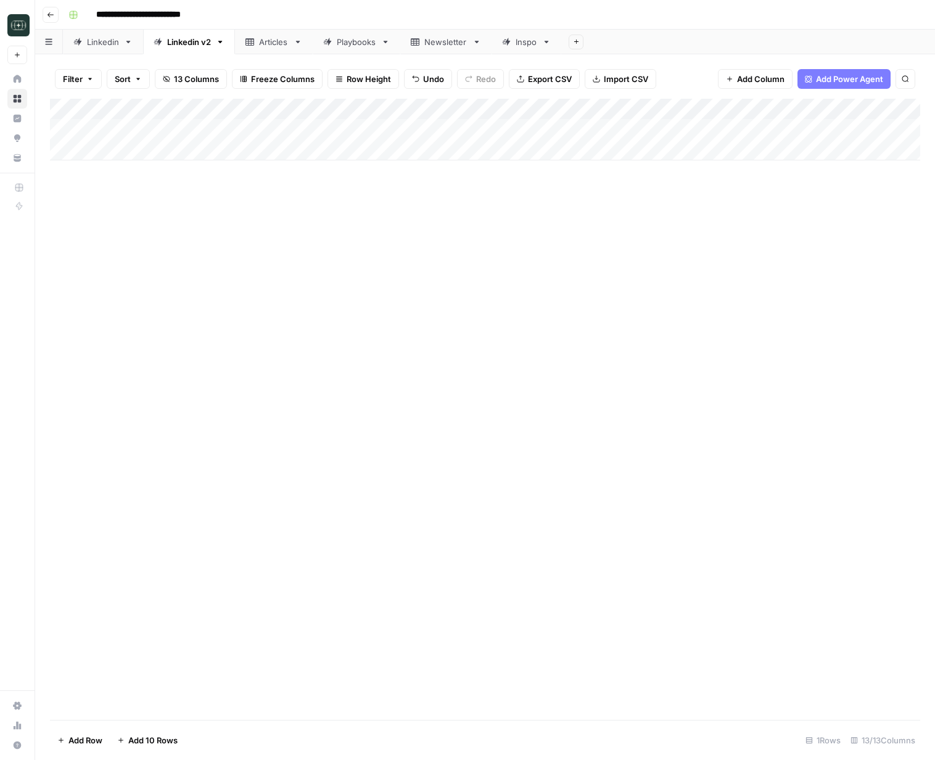
click at [606, 126] on div "Add Column" at bounding box center [485, 130] width 870 height 62
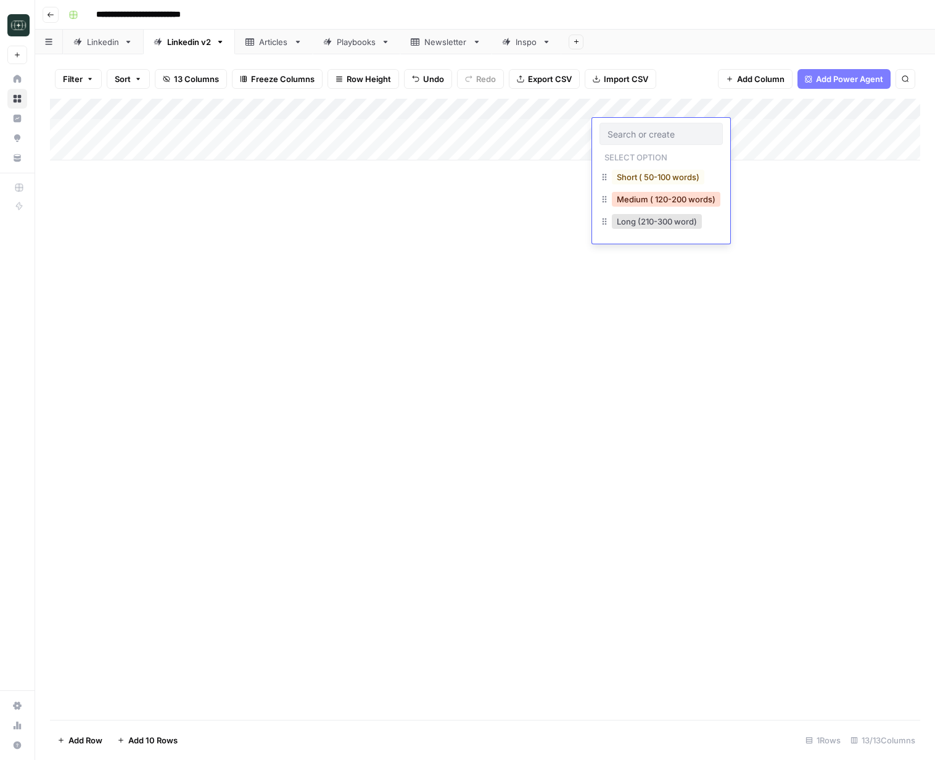
click at [671, 200] on button "Medium ( 120-200 words)" at bounding box center [666, 199] width 109 height 15
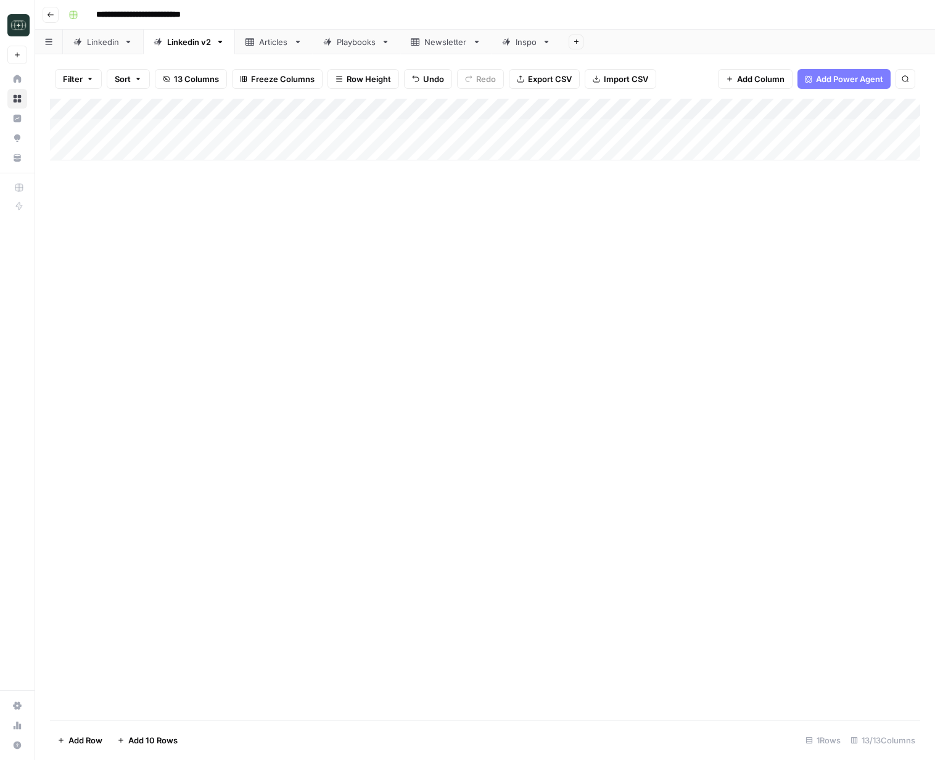
click at [416, 150] on div "Add Column" at bounding box center [485, 130] width 870 height 62
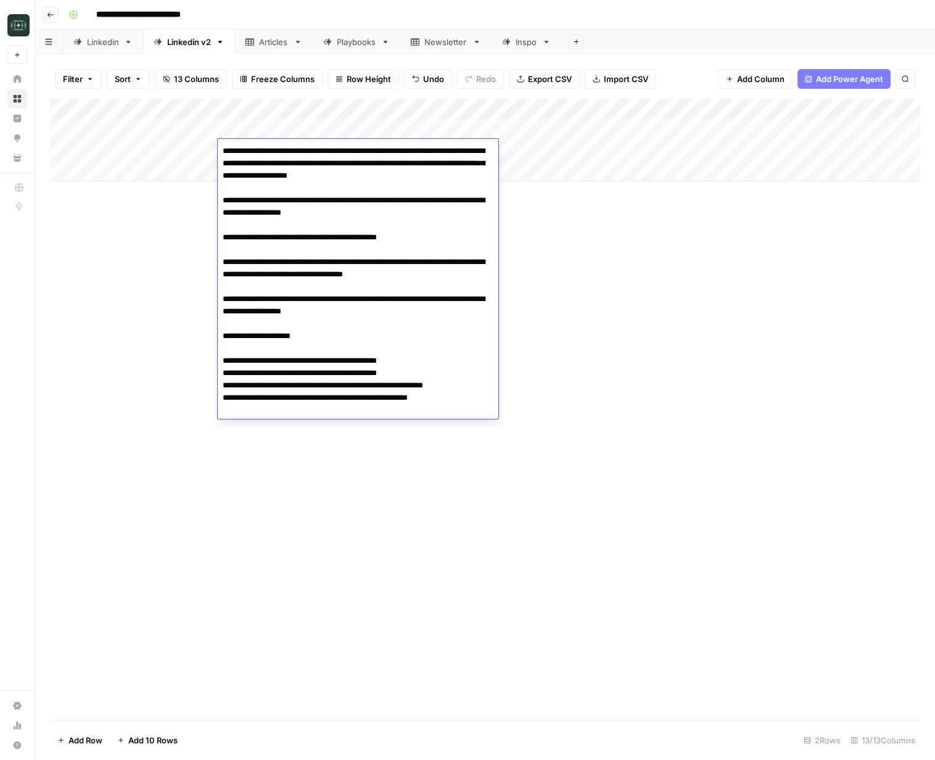
click at [706, 298] on div "Add Column" at bounding box center [485, 409] width 870 height 621
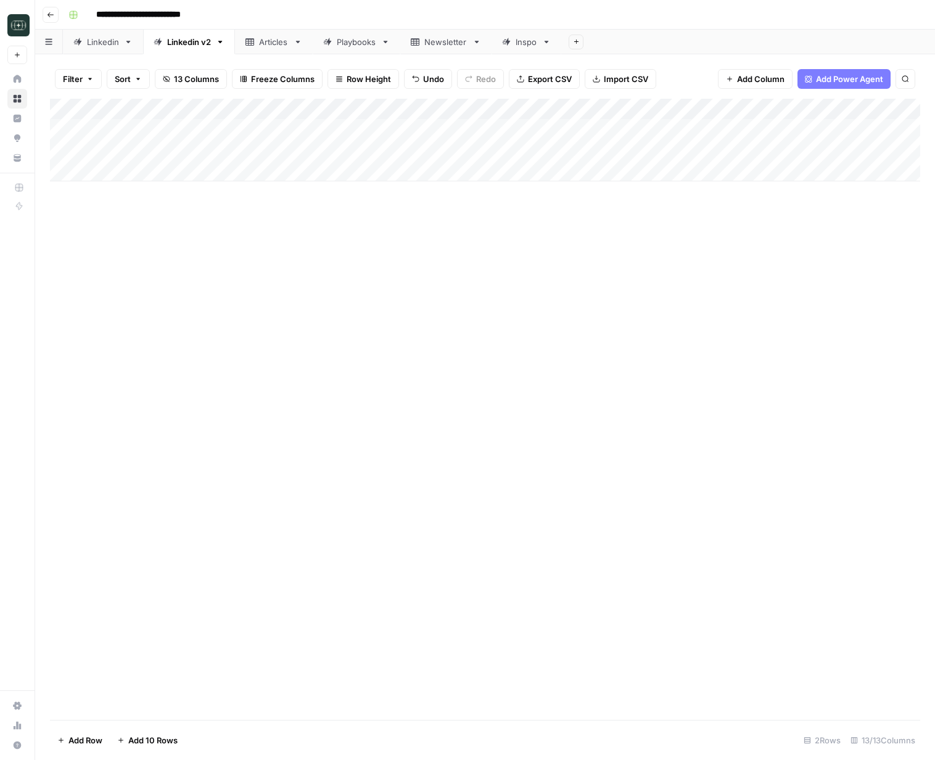
click at [612, 149] on div "Add Column" at bounding box center [485, 140] width 870 height 83
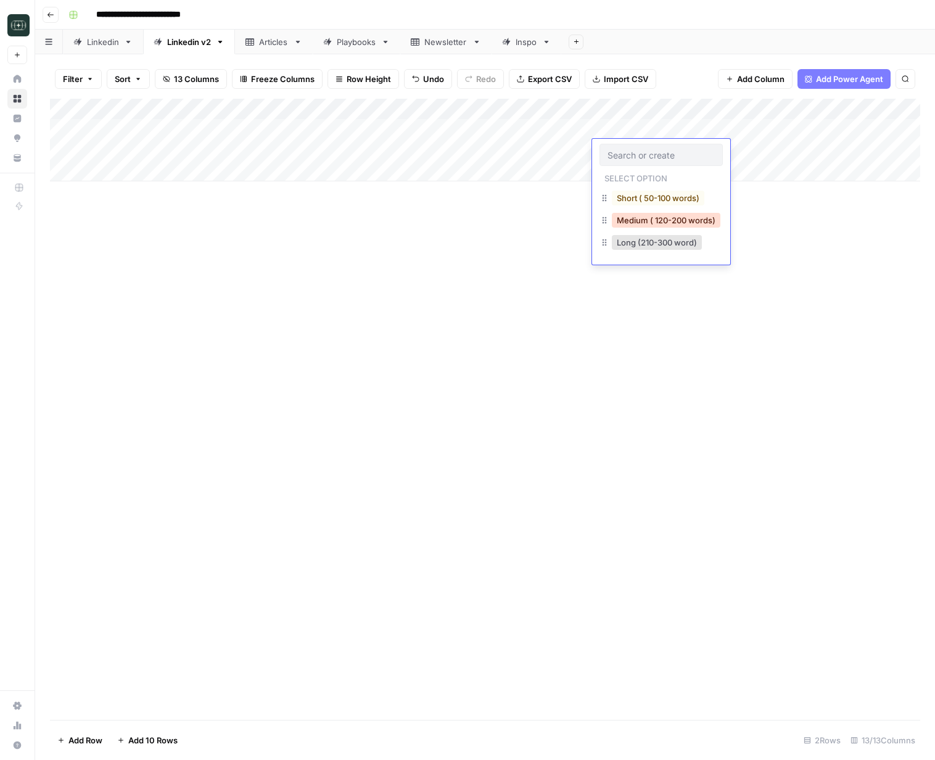
click at [633, 214] on button "Medium ( 120-200 words)" at bounding box center [666, 220] width 109 height 15
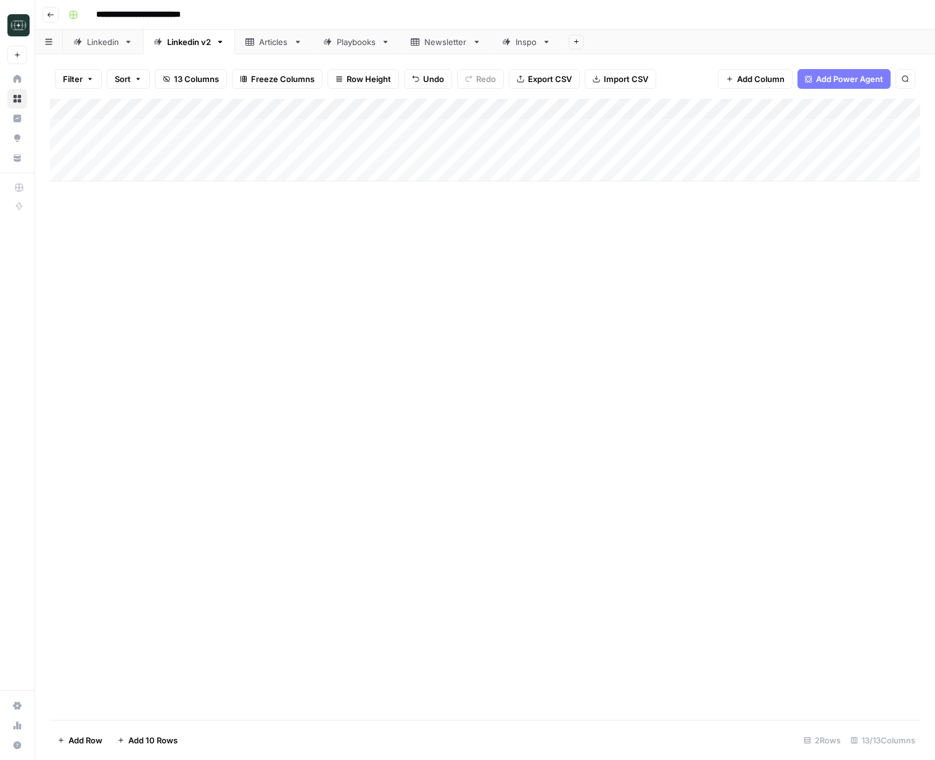
click at [421, 165] on div "Add Column" at bounding box center [485, 140] width 870 height 83
click at [701, 288] on div "Add Column" at bounding box center [485, 409] width 870 height 621
click at [853, 108] on div "Add Column" at bounding box center [485, 151] width 870 height 104
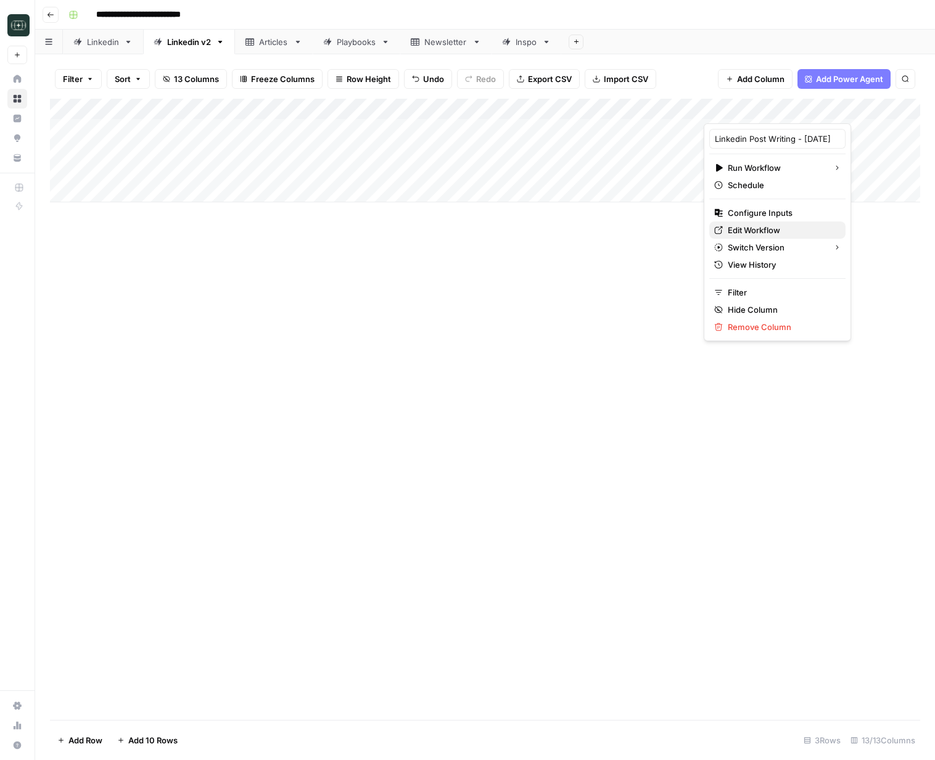
click at [763, 224] on span "Edit Workflow" at bounding box center [782, 230] width 108 height 12
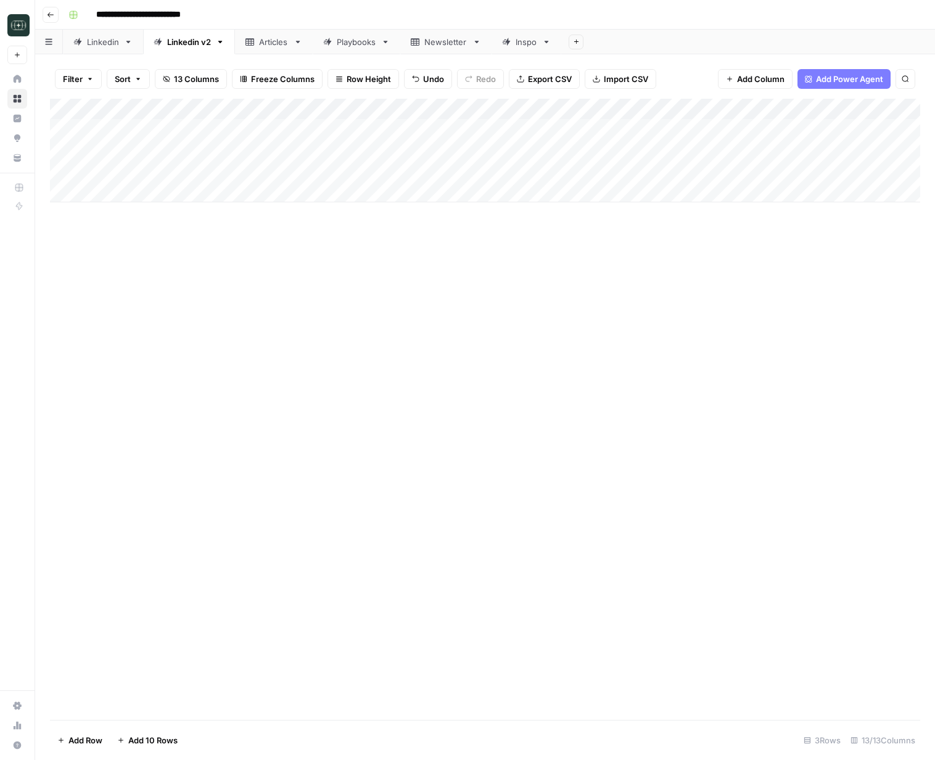
drag, startPoint x: 850, startPoint y: 110, endPoint x: 837, endPoint y: 189, distance: 79.4
click at [850, 110] on div "Add Column" at bounding box center [485, 151] width 870 height 104
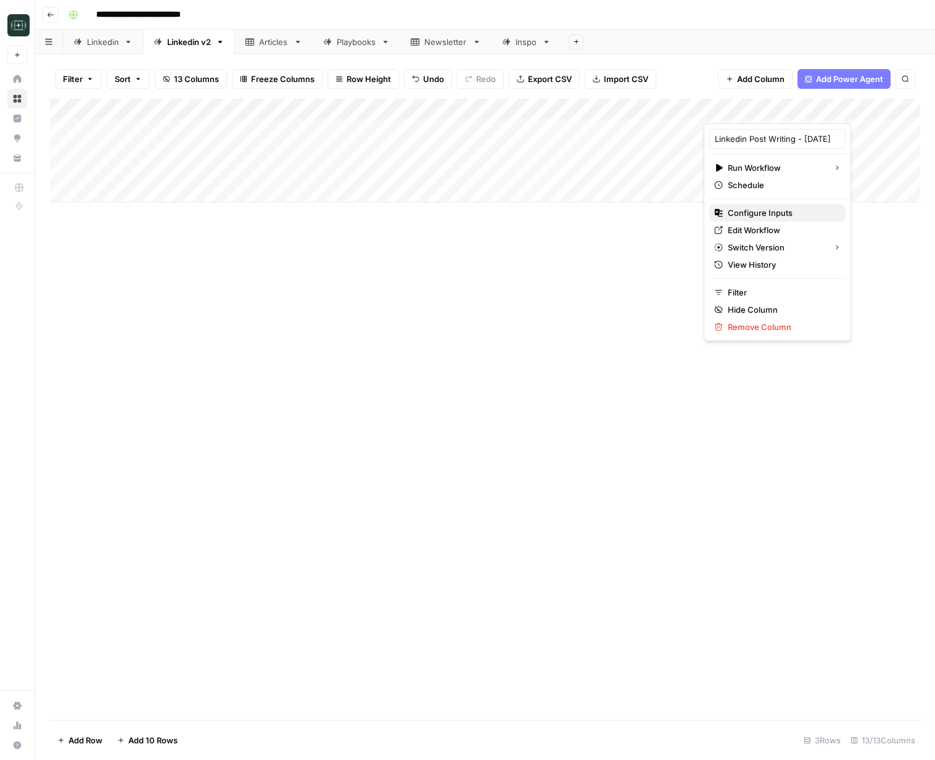
click at [766, 218] on span "Configure Inputs" at bounding box center [782, 213] width 108 height 12
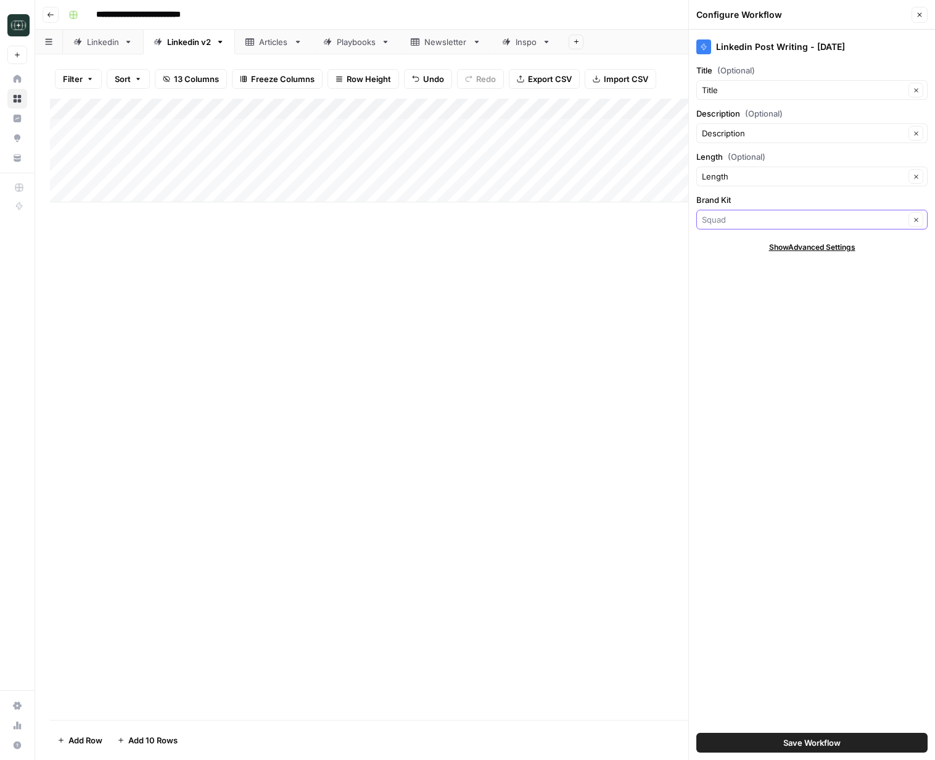
click at [765, 216] on input "Brand Kit" at bounding box center [803, 219] width 203 height 12
drag, startPoint x: 763, startPoint y: 245, endPoint x: 752, endPoint y: 246, distance: 10.5
click at [763, 245] on span "Defindex" at bounding box center [809, 248] width 205 height 12
type input "Defindex"
click at [752, 744] on button "Save Workflow" at bounding box center [811, 743] width 231 height 20
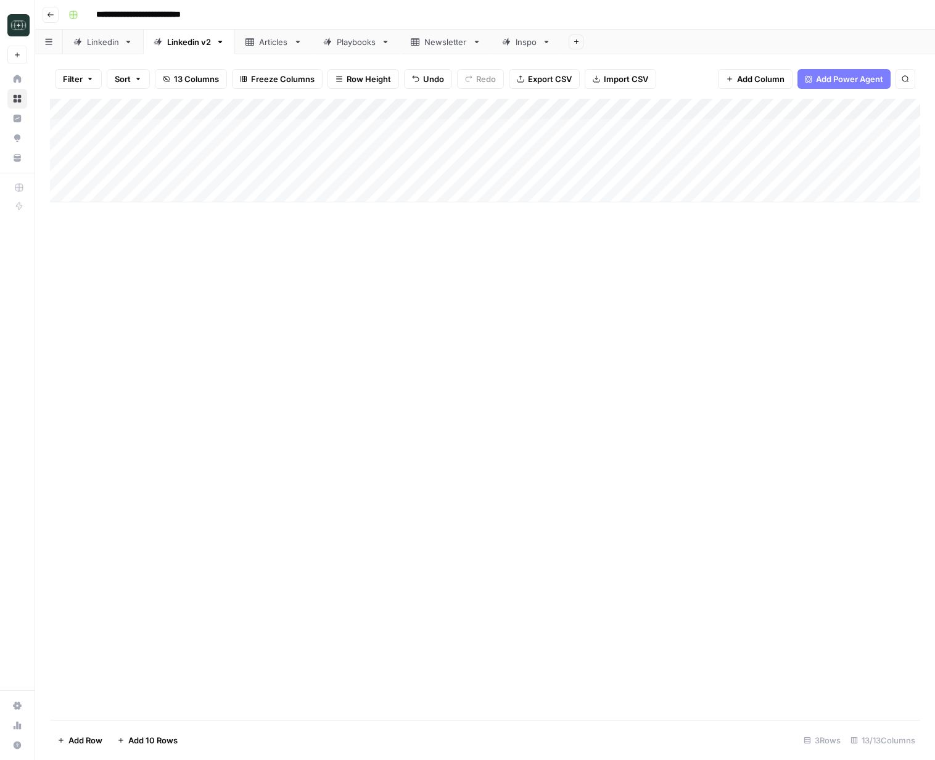
click at [657, 171] on div "Add Column" at bounding box center [485, 151] width 870 height 104
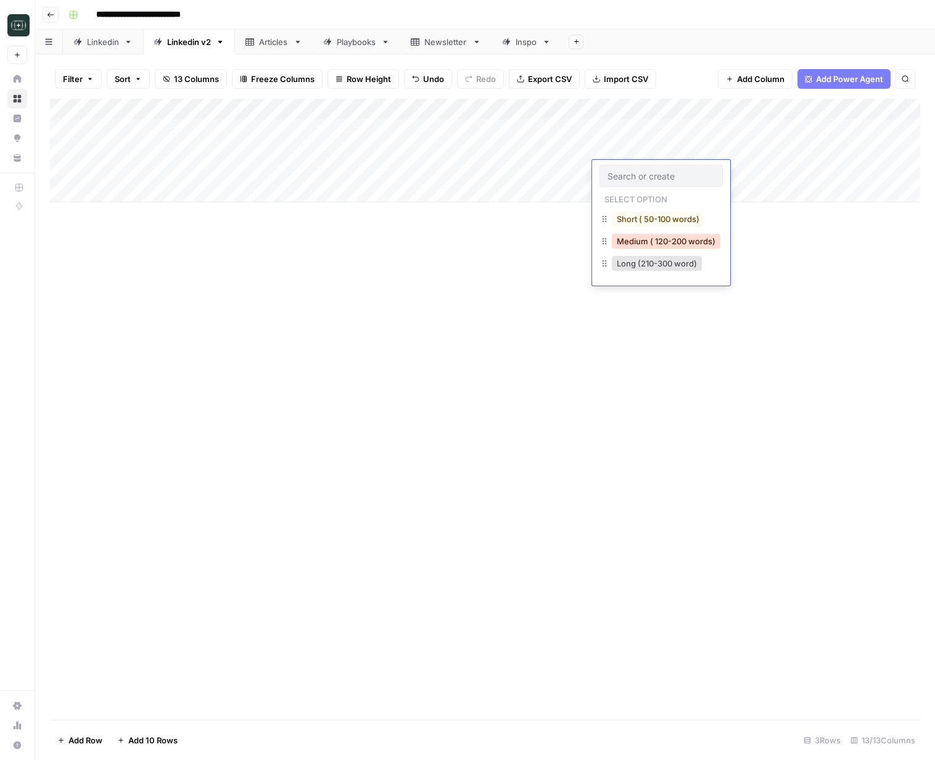
click at [646, 241] on button "Medium ( 120-200 words)" at bounding box center [666, 241] width 109 height 15
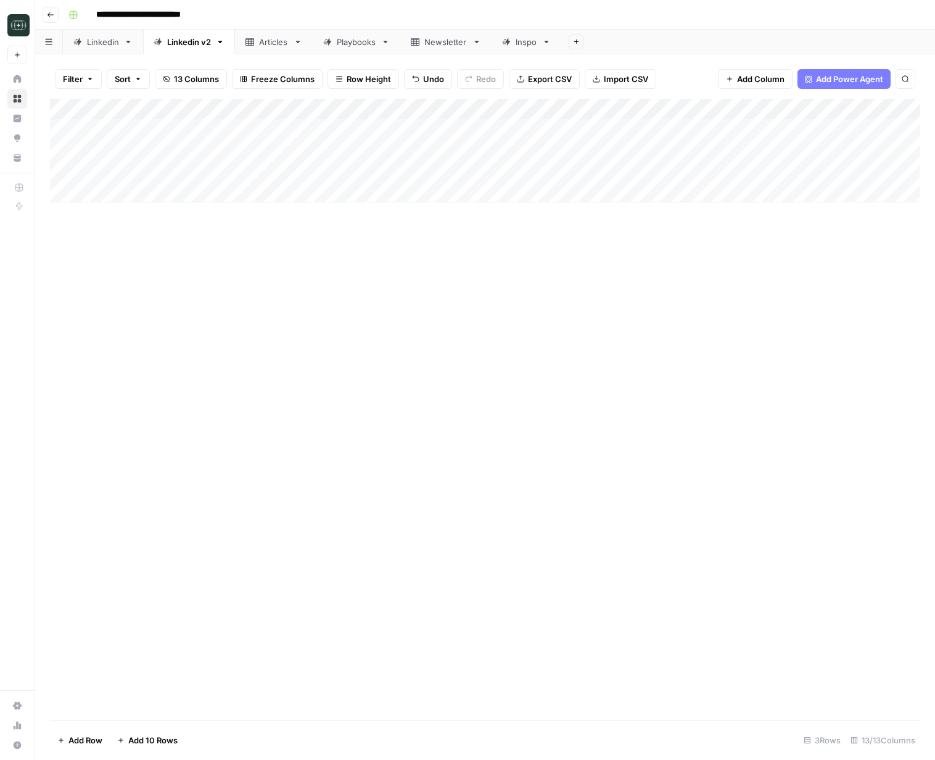
click at [864, 106] on div "Add Column" at bounding box center [485, 151] width 870 height 104
click at [869, 178] on span "Remaining Rows" at bounding box center [881, 181] width 78 height 12
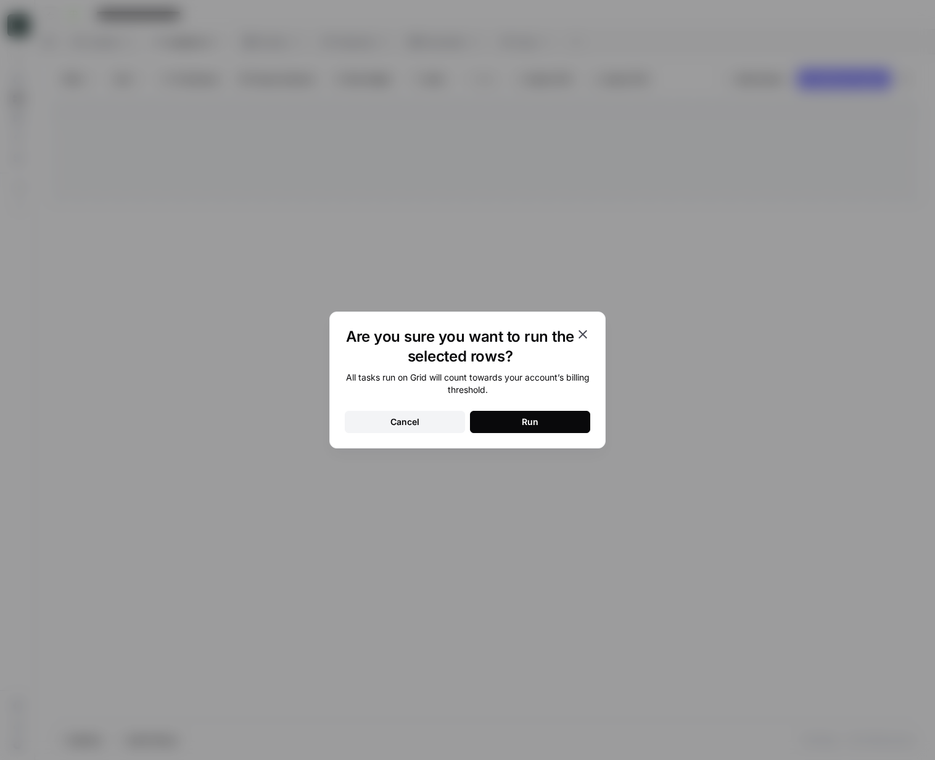
click at [510, 421] on button "Run" at bounding box center [530, 422] width 120 height 22
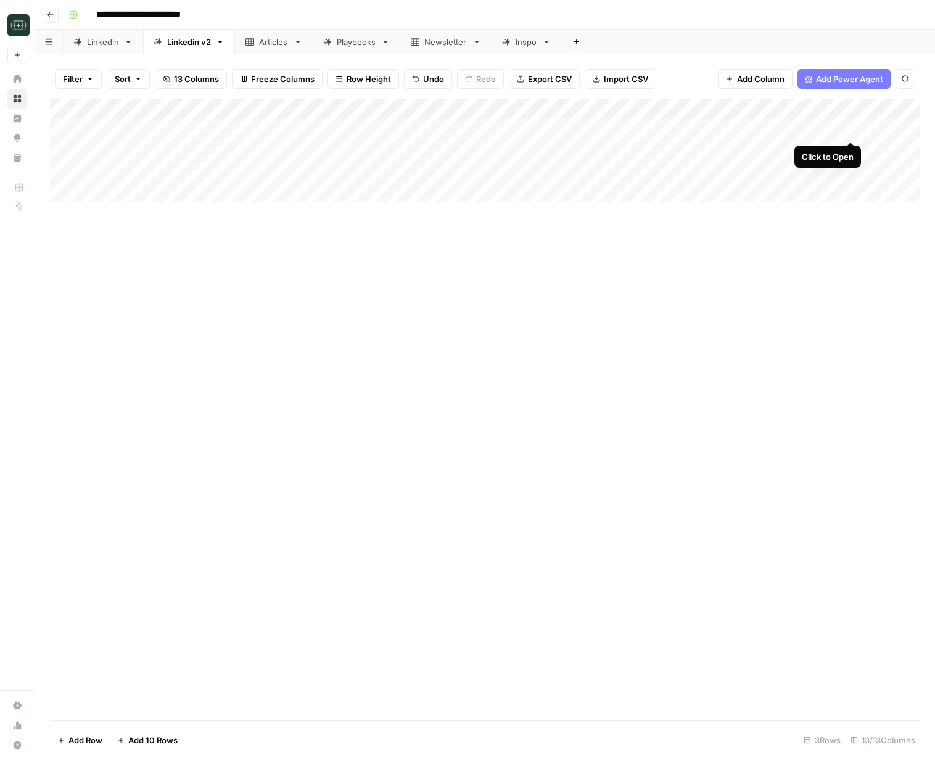
click at [852, 130] on div "Add Column" at bounding box center [485, 151] width 870 height 104
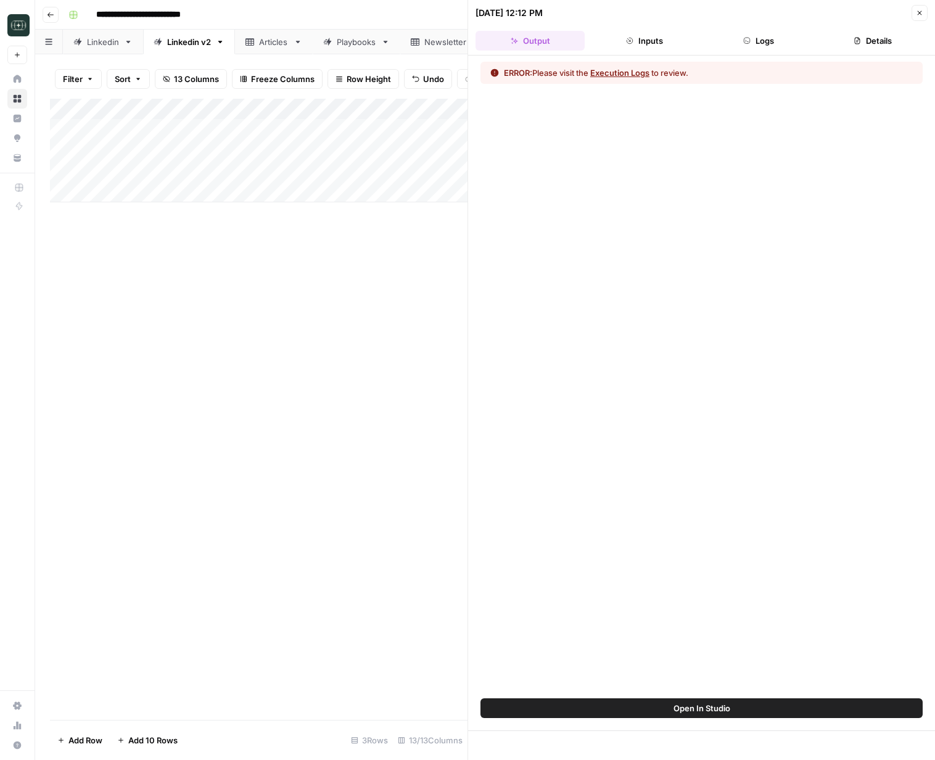
click at [778, 39] on button "Logs" at bounding box center [758, 41] width 109 height 20
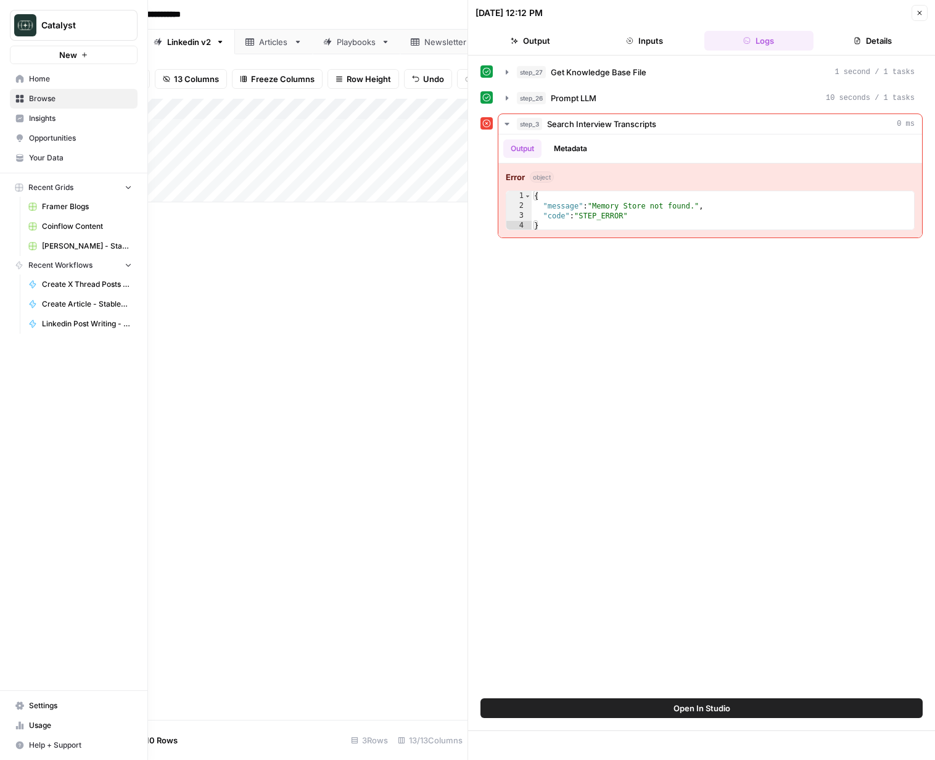
click at [52, 154] on span "Your Data" at bounding box center [80, 157] width 103 height 11
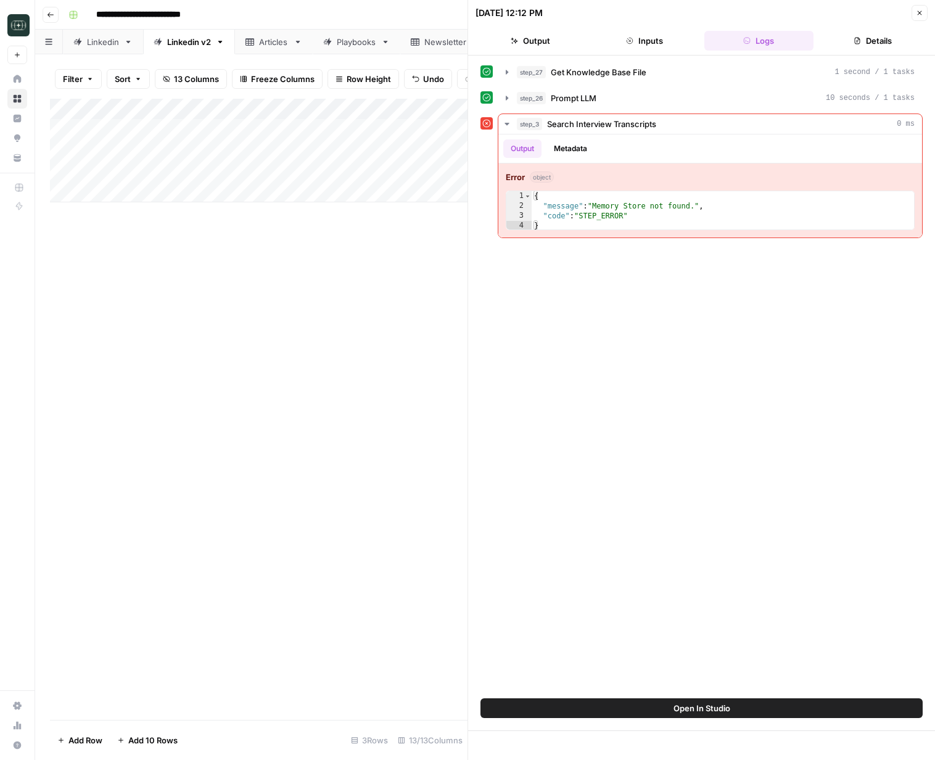
click at [916, 14] on icon "button" at bounding box center [919, 12] width 7 height 7
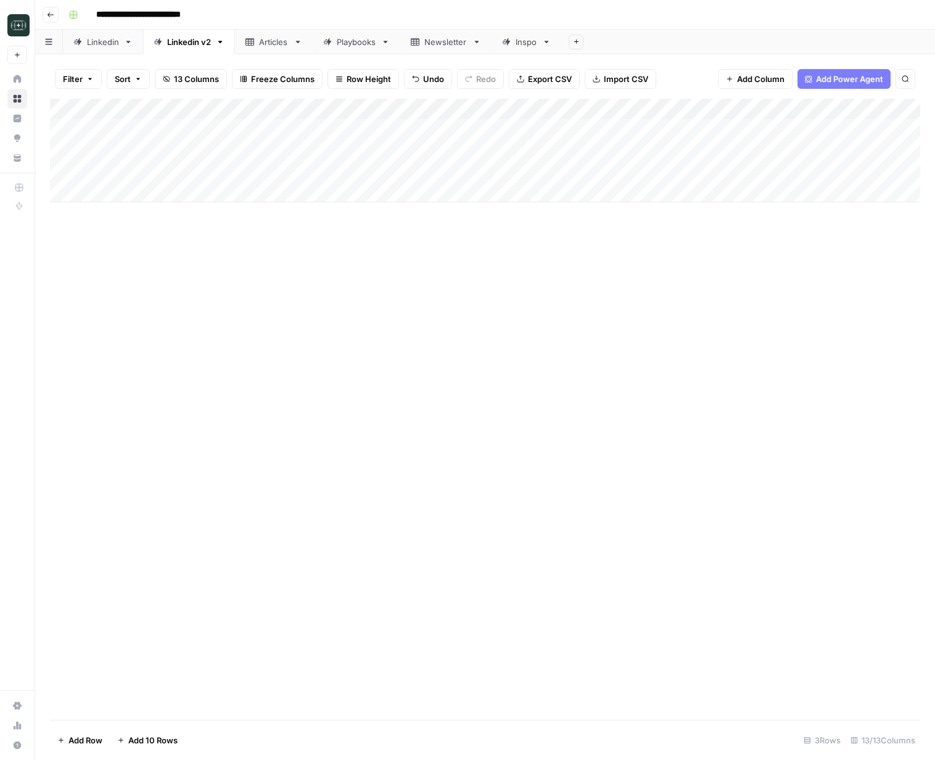
drag, startPoint x: 868, startPoint y: 131, endPoint x: 863, endPoint y: 165, distance: 34.3
click at [868, 131] on div "Add Column" at bounding box center [485, 151] width 870 height 104
click at [868, 147] on div "Add Column" at bounding box center [485, 151] width 870 height 104
click at [870, 169] on div "Add Column" at bounding box center [485, 151] width 870 height 104
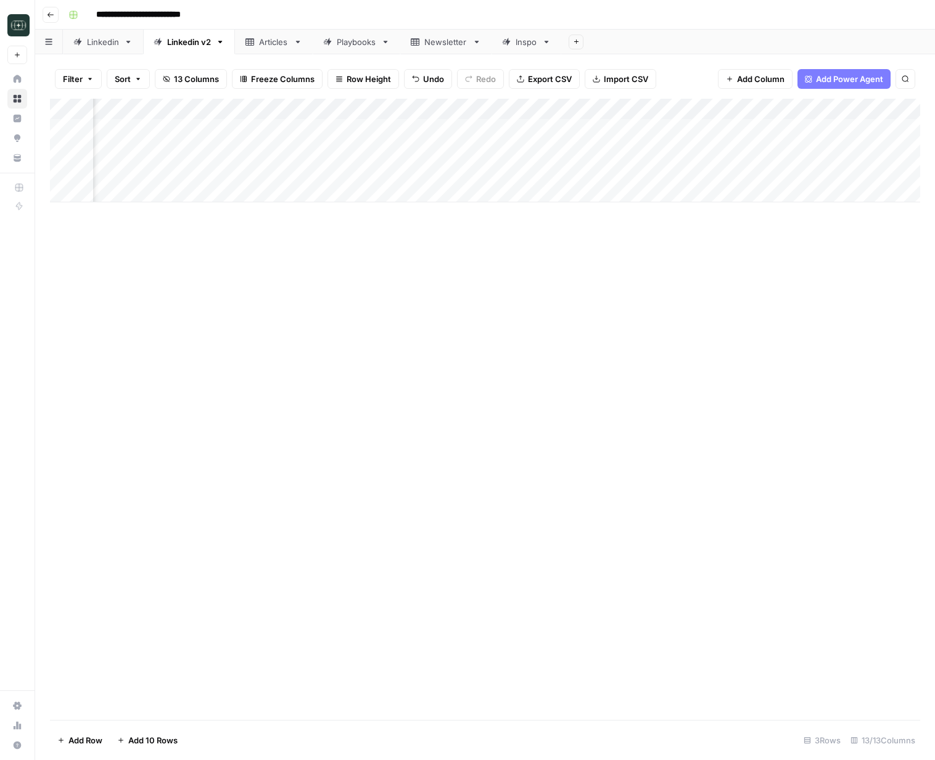
click at [755, 129] on div "Add Column" at bounding box center [485, 151] width 870 height 104
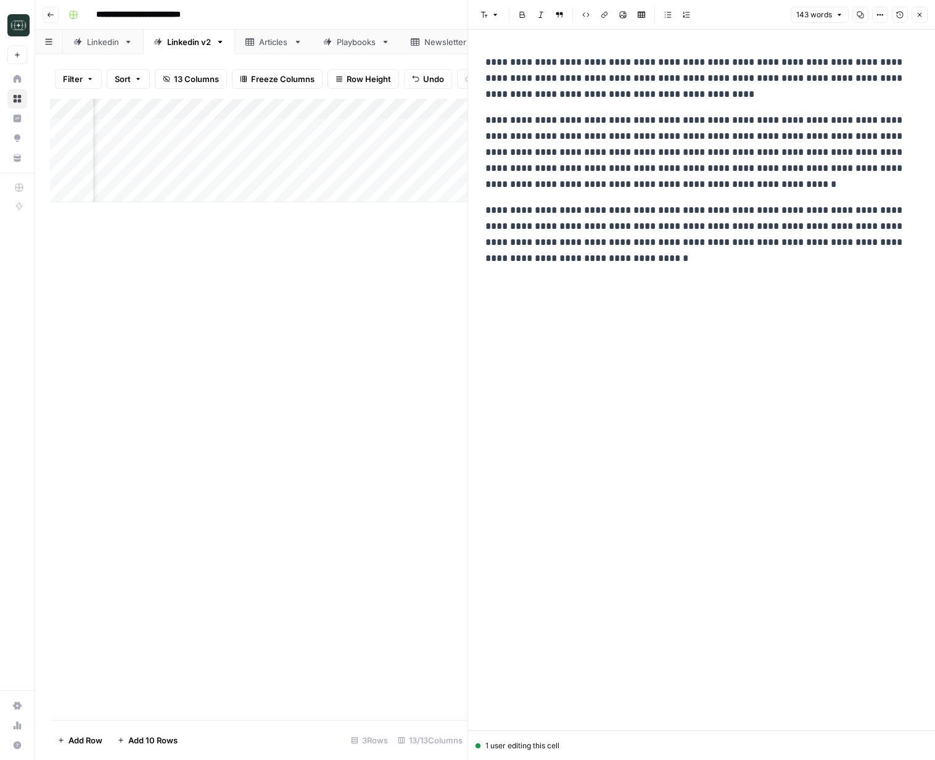
click at [639, 258] on p "**********" at bounding box center [701, 234] width 432 height 64
copy div "**********"
click at [679, 286] on div "**********" at bounding box center [701, 380] width 447 height 701
drag, startPoint x: 919, startPoint y: 14, endPoint x: 902, endPoint y: 48, distance: 38.3
click at [919, 14] on icon "button" at bounding box center [919, 14] width 7 height 7
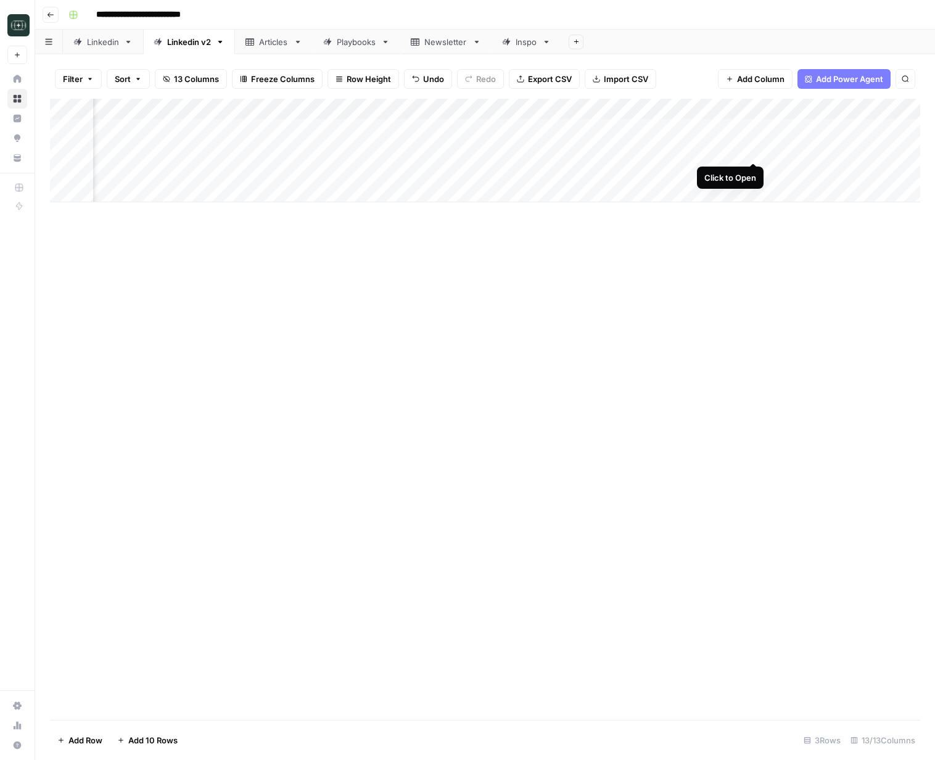
click at [752, 148] on div "Add Column" at bounding box center [485, 151] width 870 height 104
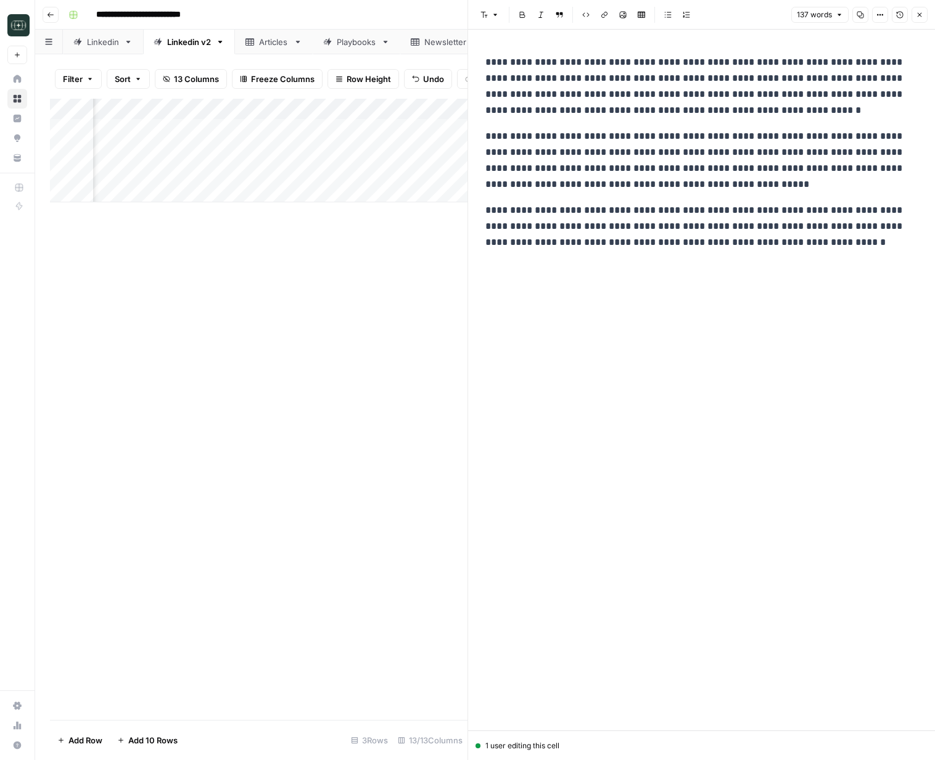
click at [916, 14] on icon "button" at bounding box center [919, 14] width 7 height 7
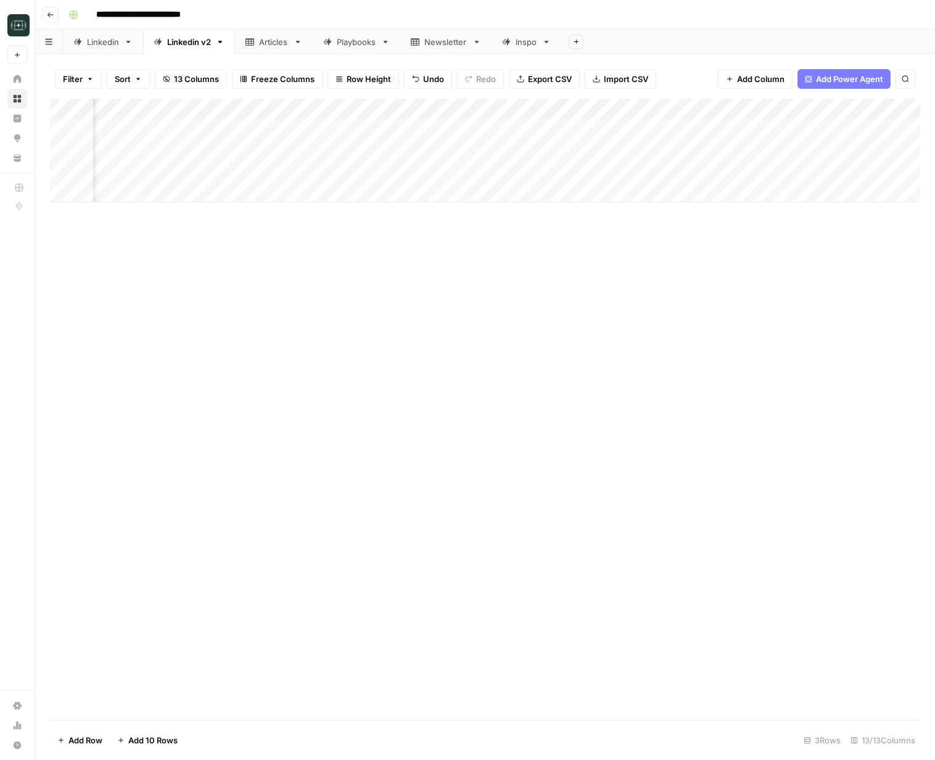
scroll to position [0, 491]
click at [669, 131] on div "Add Column" at bounding box center [485, 151] width 870 height 104
drag, startPoint x: 684, startPoint y: 419, endPoint x: 718, endPoint y: 171, distance: 250.2
click at [687, 411] on div "Add Column" at bounding box center [485, 409] width 870 height 621
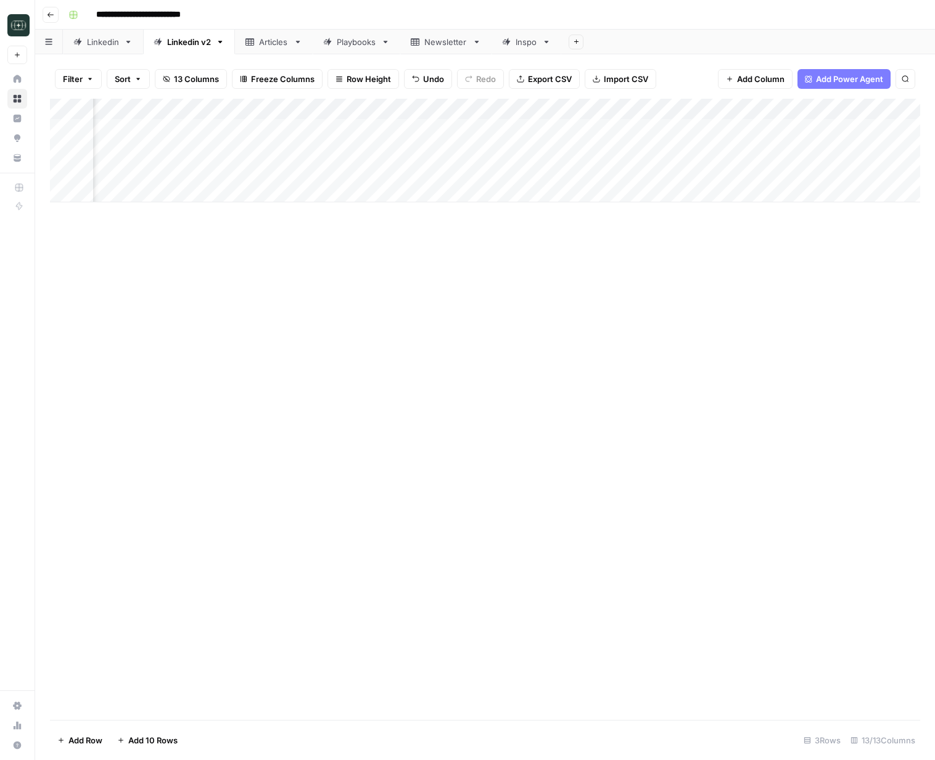
click at [709, 109] on div "Add Column" at bounding box center [485, 151] width 870 height 104
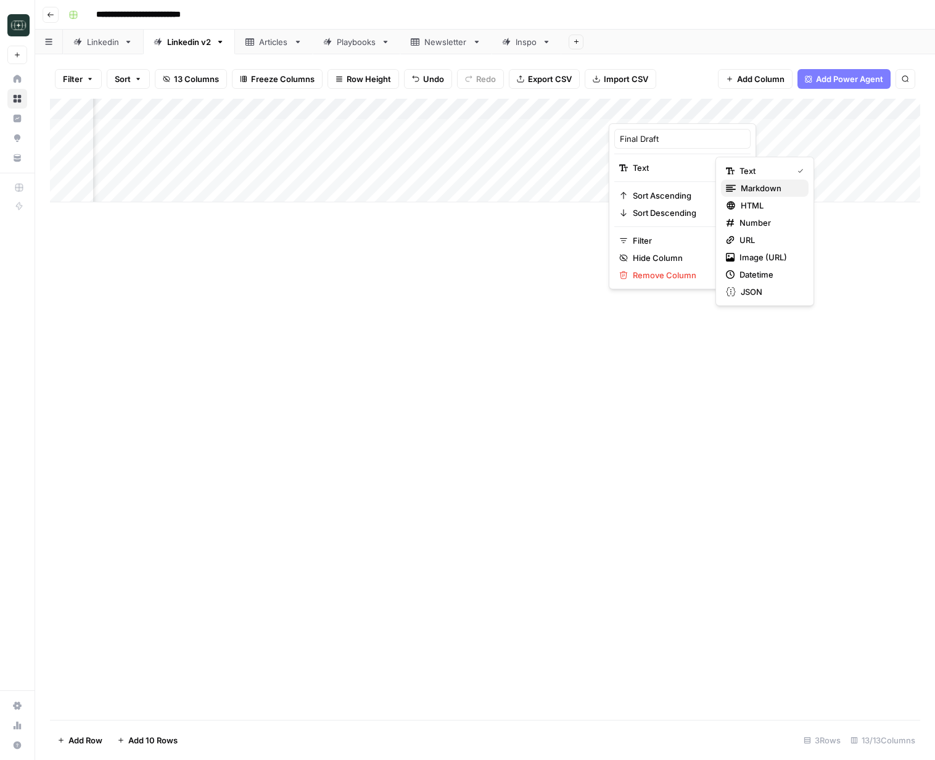
click at [759, 185] on span "Markdown" at bounding box center [770, 188] width 58 height 12
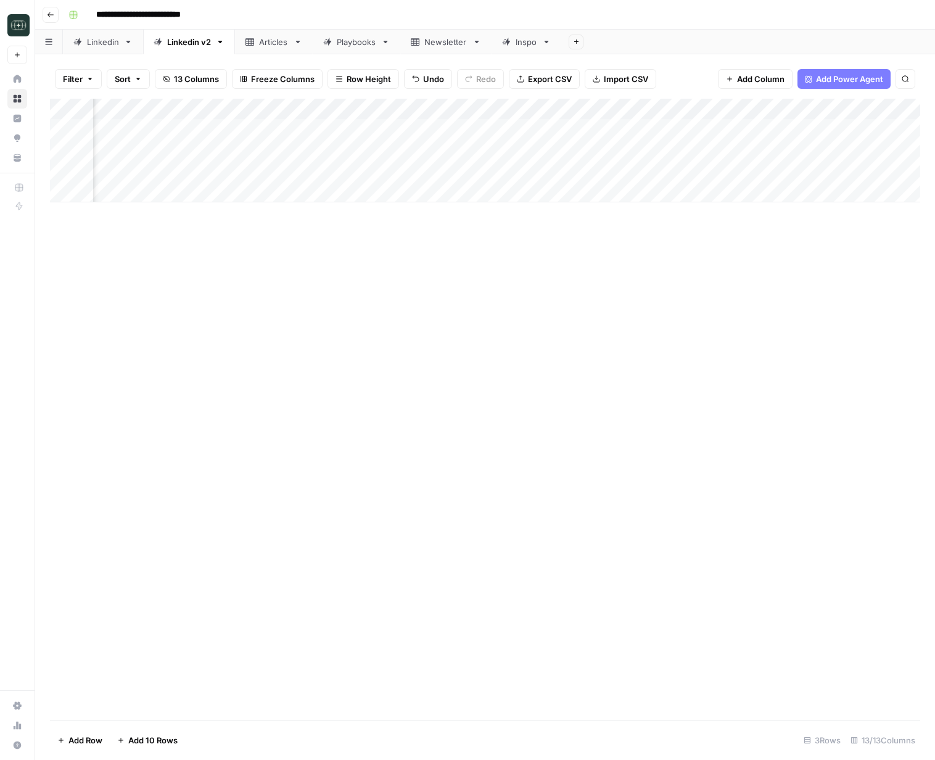
drag, startPoint x: 660, startPoint y: 342, endPoint x: 663, endPoint y: 335, distance: 8.0
click at [660, 342] on div "Add Column" at bounding box center [485, 409] width 870 height 621
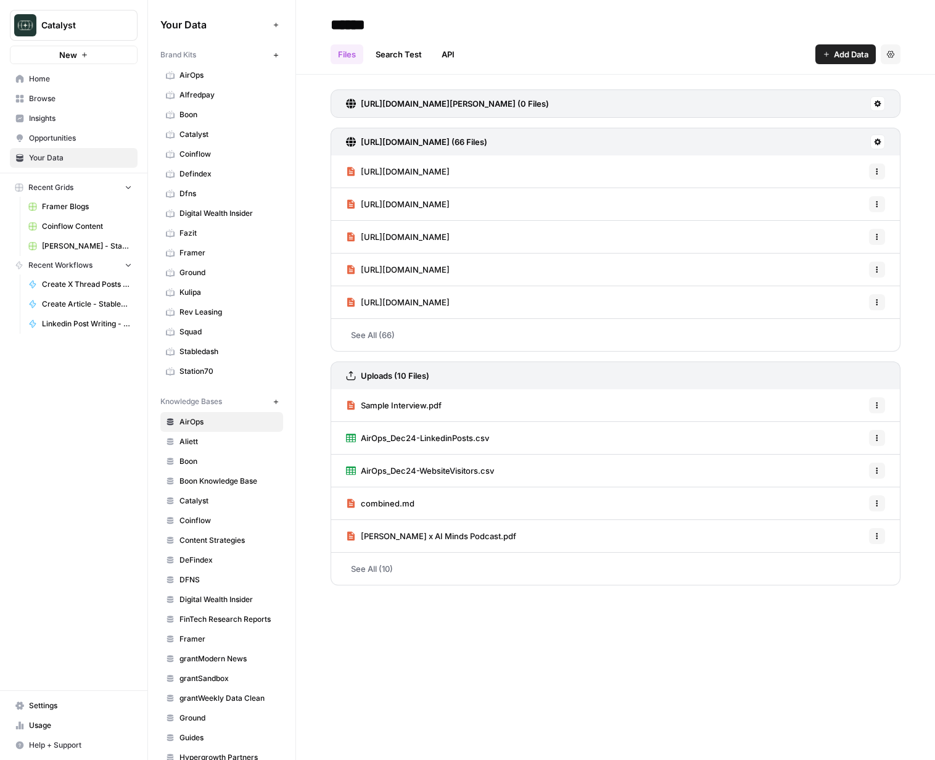
click at [200, 173] on span "Defindex" at bounding box center [228, 173] width 98 height 11
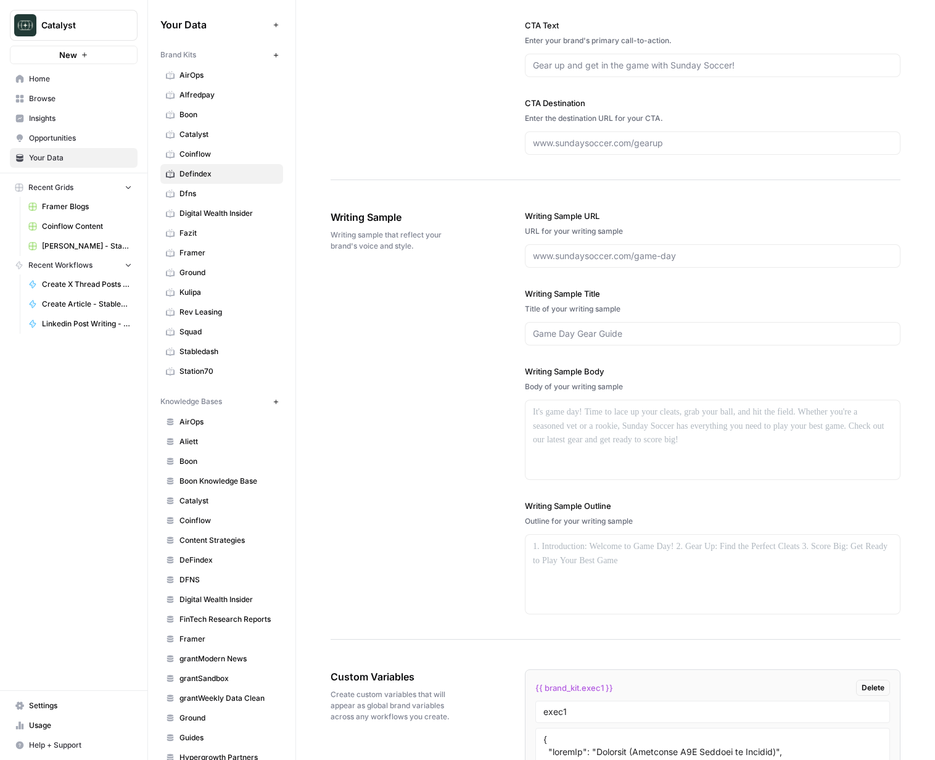
scroll to position [1577, 0]
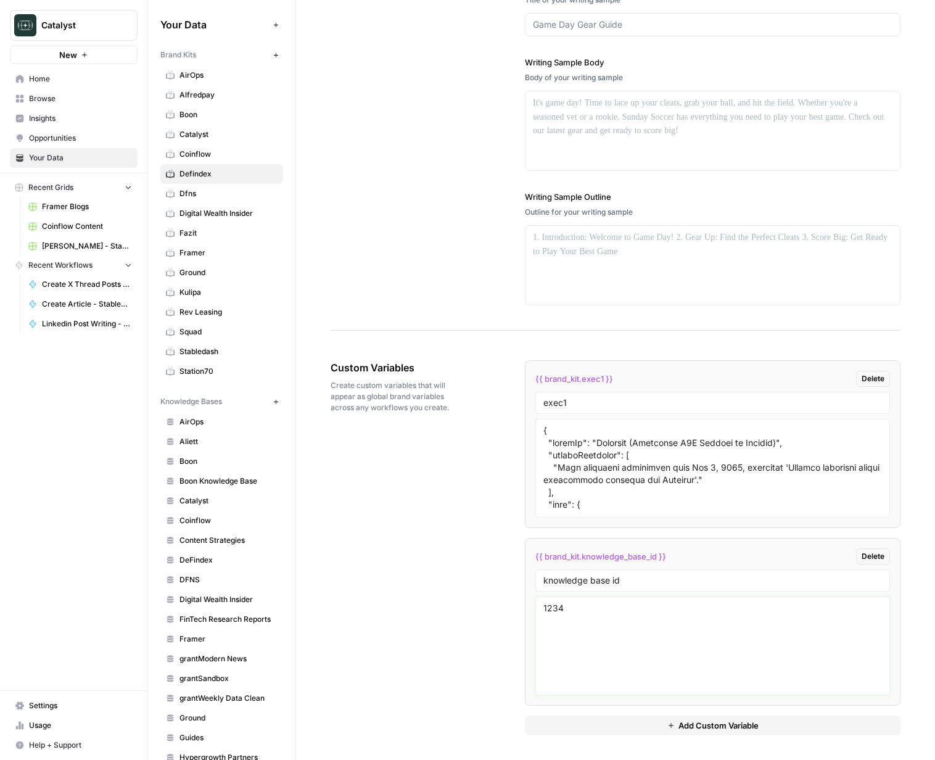
click at [586, 607] on textarea "1234" at bounding box center [712, 646] width 339 height 88
type textarea "12340"
click at [612, 728] on button "Add Custom Variable" at bounding box center [713, 725] width 376 height 20
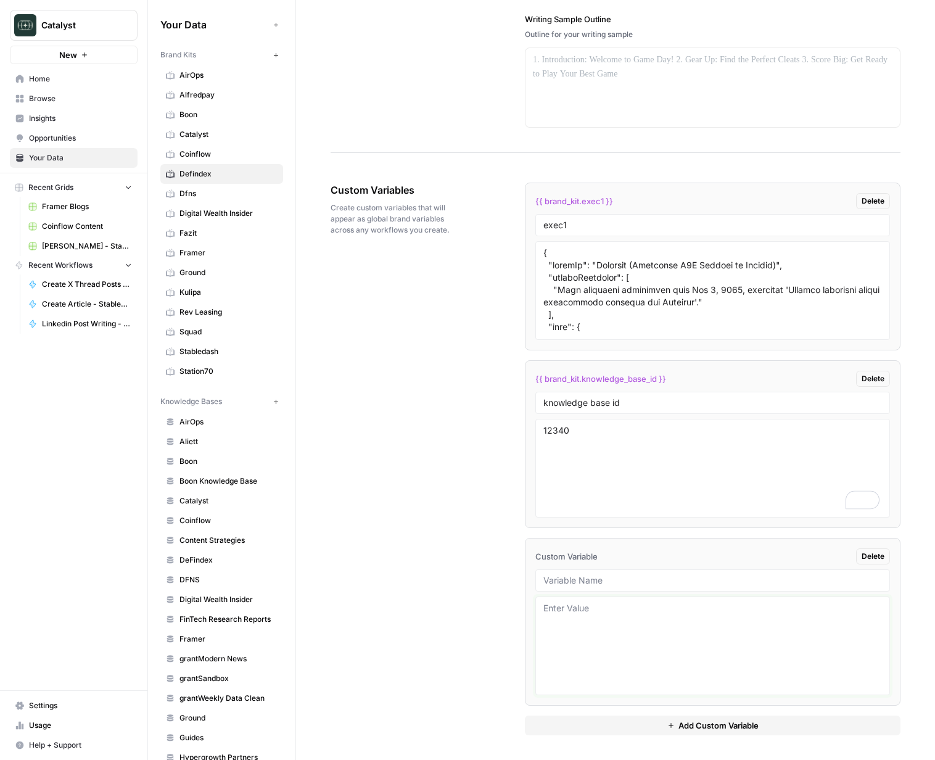
click at [604, 652] on textarea at bounding box center [712, 646] width 339 height 88
type textarea "d"
click at [441, 567] on div "Custom Variables Create custom variables that will appear as global brand varia…" at bounding box center [616, 459] width 570 height 602
click at [192, 240] on link "Fazit" at bounding box center [221, 233] width 123 height 20
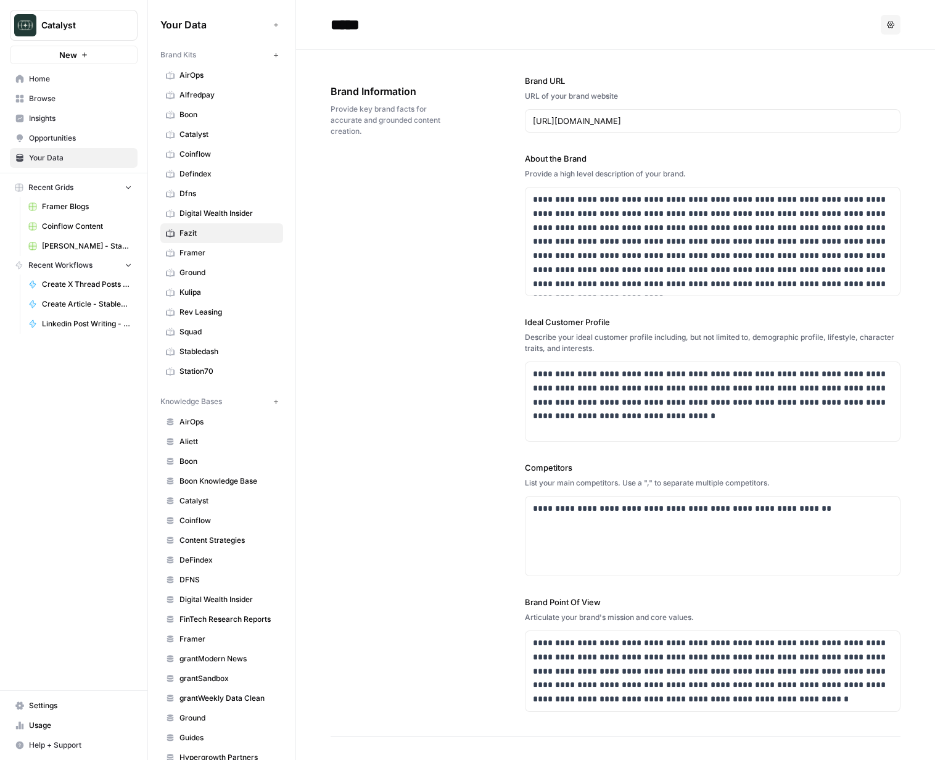
click at [197, 171] on span "Defindex" at bounding box center [228, 173] width 98 height 11
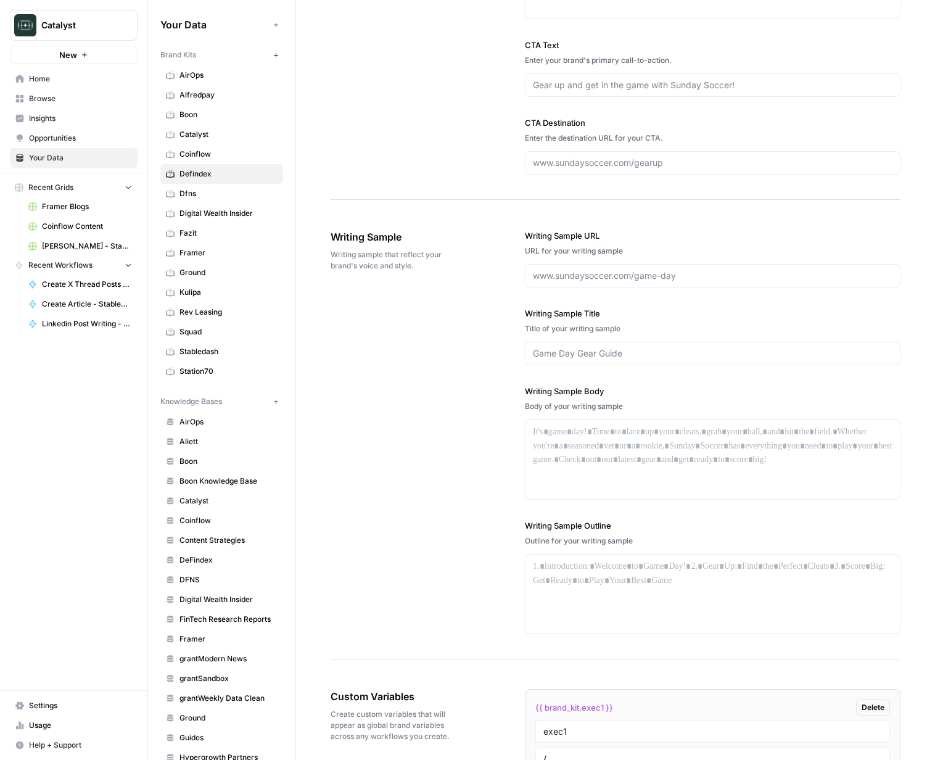
scroll to position [1577, 0]
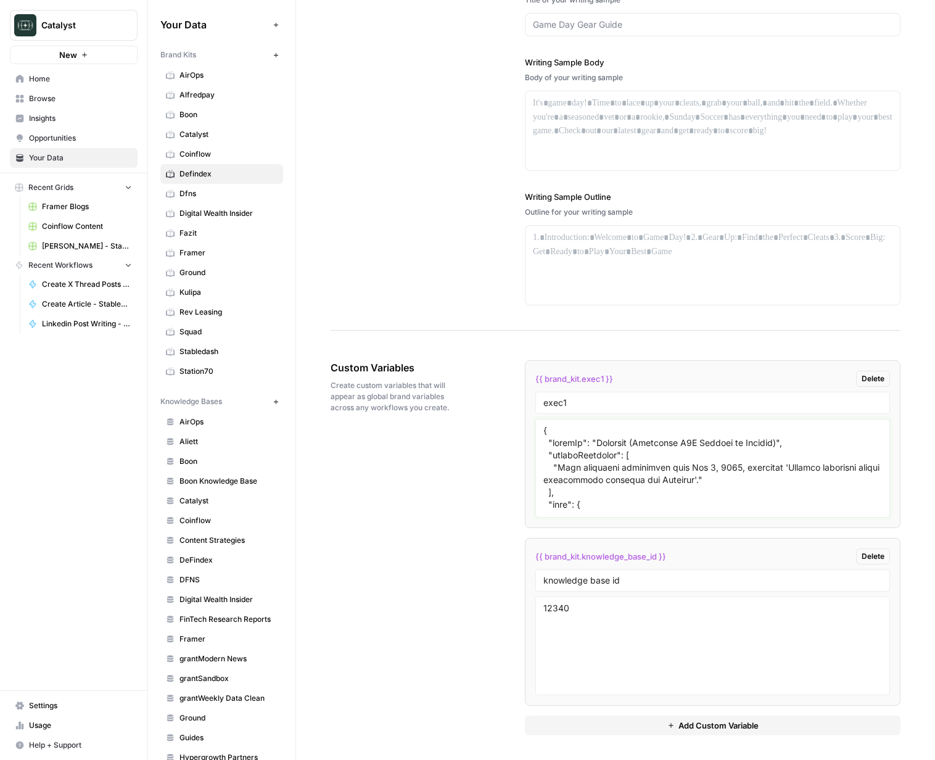
click at [662, 458] on textarea at bounding box center [712, 468] width 339 height 88
paste textarea ", "User feedback refinement focused on impact, specificity, and engagement." ],…"
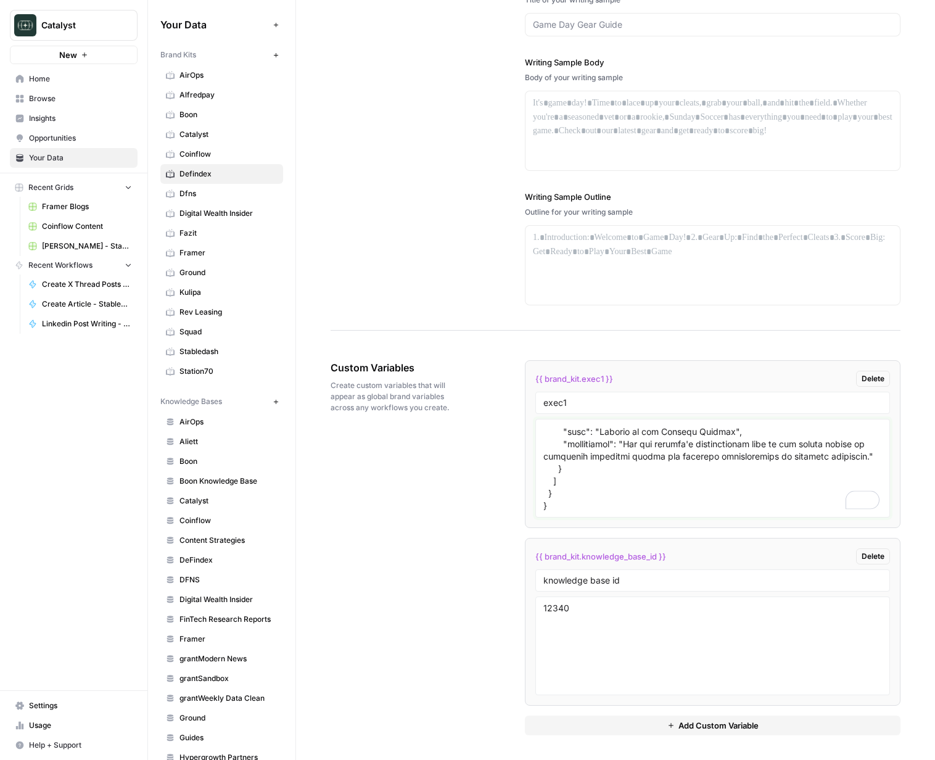
scroll to position [2378, 0]
type textarea "{ "styleOf": "Defendex (Pragmatic B2B Builder on Stellar)", "sourceMaterials": …"
click at [458, 462] on div "Custom Variables Create custom variables that will appear as global brand varia…" at bounding box center [616, 547] width 570 height 424
click at [712, 724] on span "Add Custom Variable" at bounding box center [718, 725] width 80 height 12
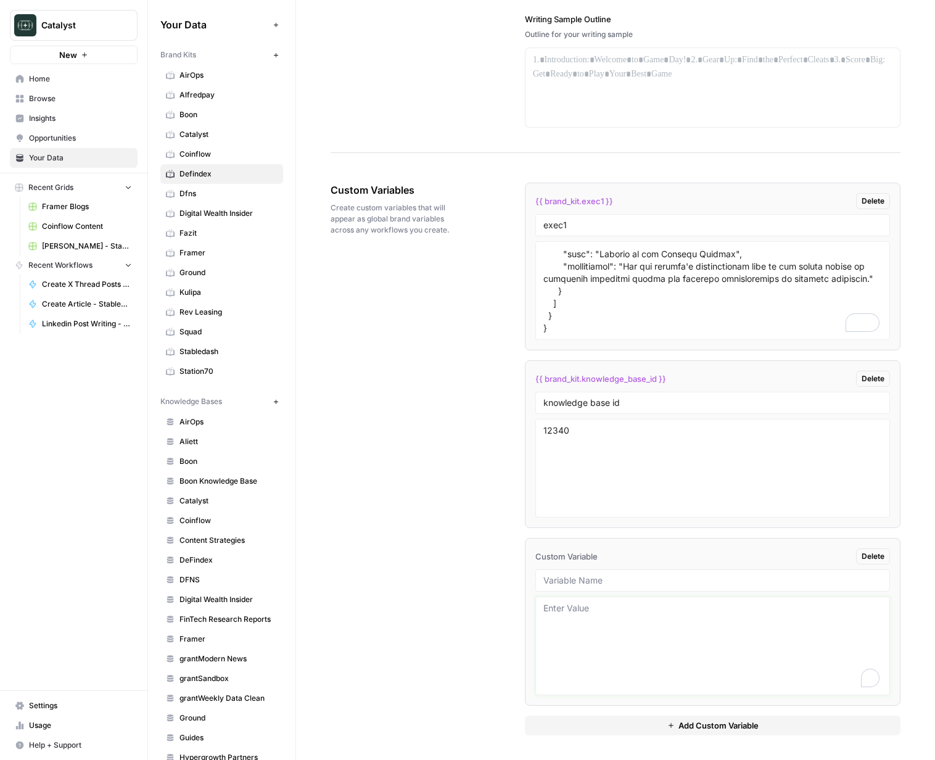
click at [652, 654] on textarea "To enrich screen reader interactions, please activate Accessibility in Grammarl…" at bounding box center [712, 646] width 339 height 88
type textarea "sdf"
drag, startPoint x: 454, startPoint y: 544, endPoint x: 275, endPoint y: 321, distance: 285.9
click at [446, 538] on div "Custom Variables Create custom variables that will appear as global brand varia…" at bounding box center [616, 459] width 570 height 602
click at [253, 274] on span "Ground" at bounding box center [228, 272] width 98 height 11
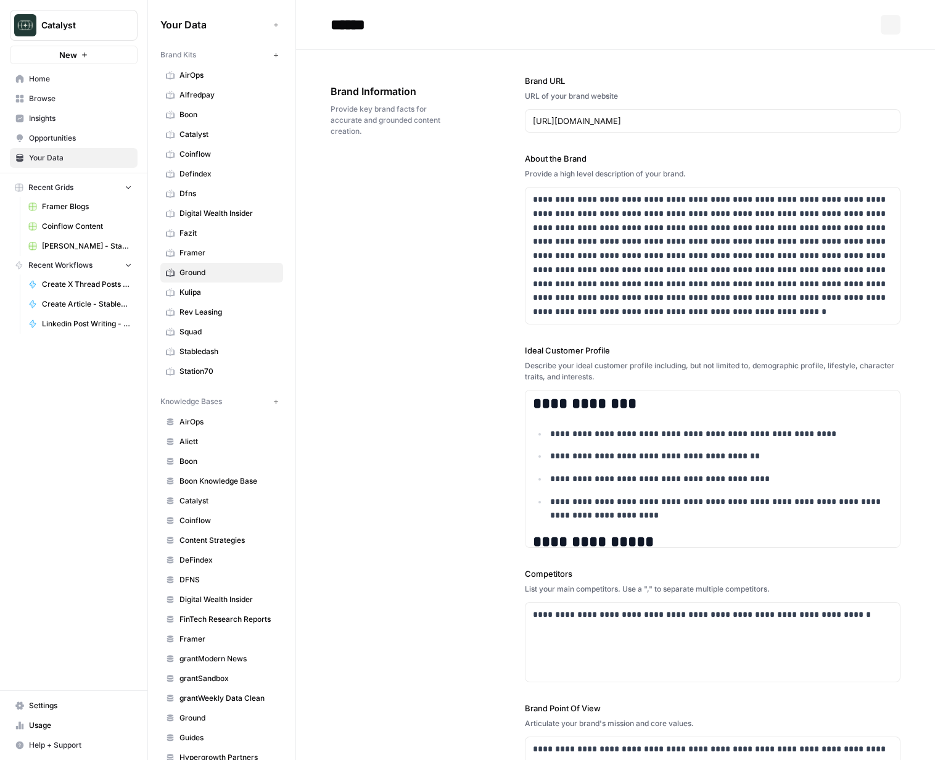
click at [198, 171] on span "Defindex" at bounding box center [228, 173] width 98 height 11
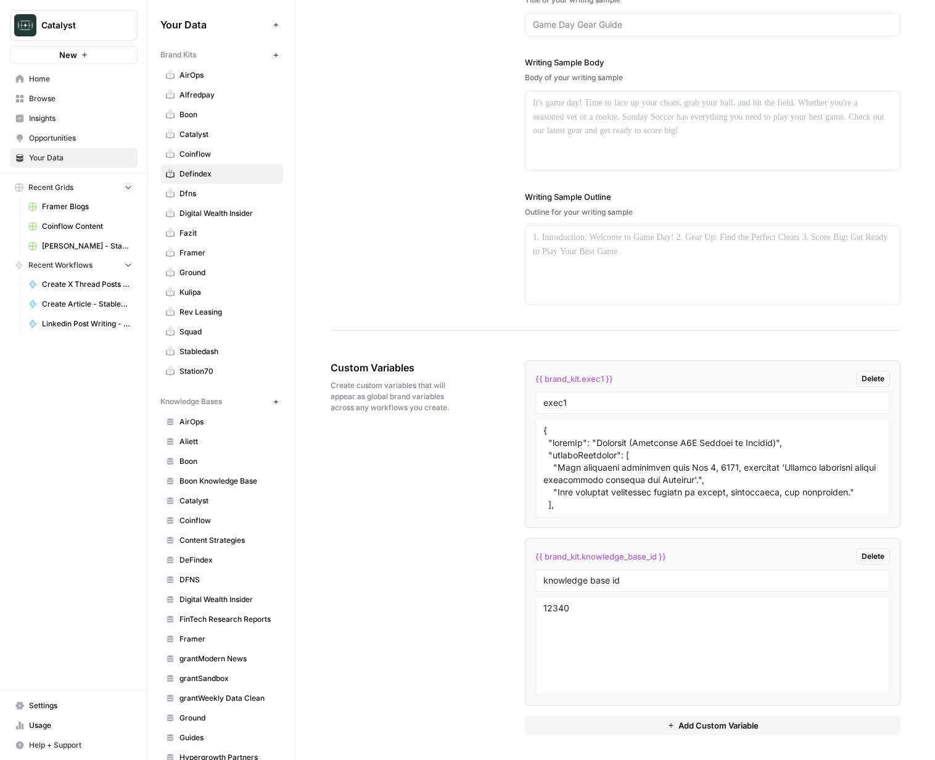
scroll to position [49, 0]
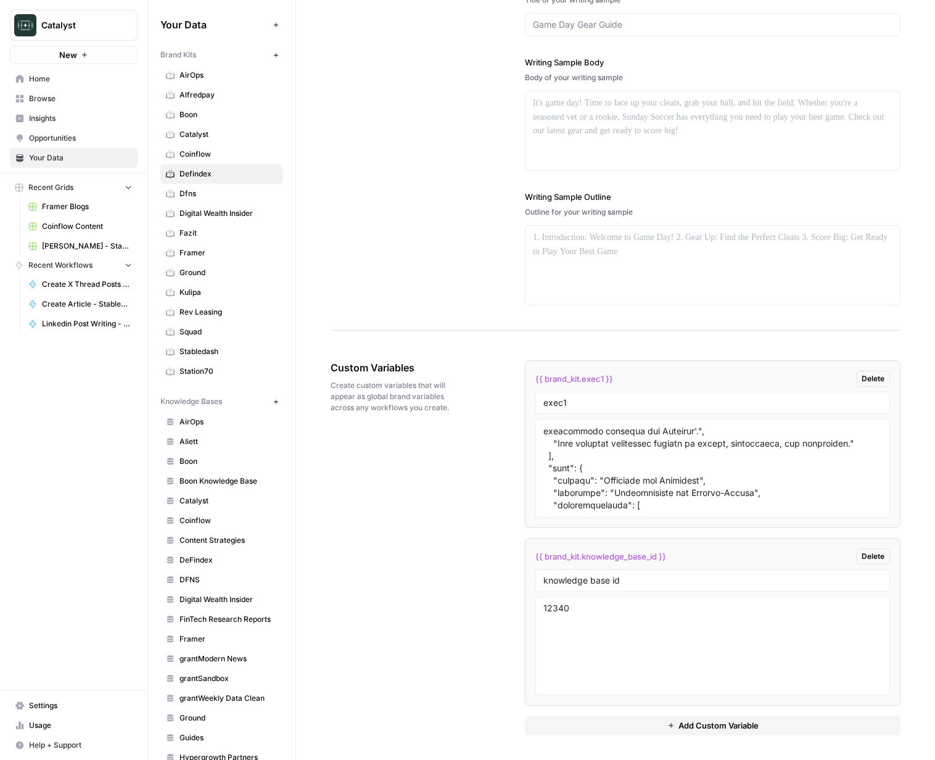
click at [456, 512] on div "Custom Variables Create custom variables that will appear as global brand varia…" at bounding box center [616, 547] width 570 height 424
click at [591, 434] on textarea at bounding box center [712, 468] width 339 height 88
paste textarea ", { "name": "Avoid 'Not X, It's Y' Framing", "description": "Never use the simp…"
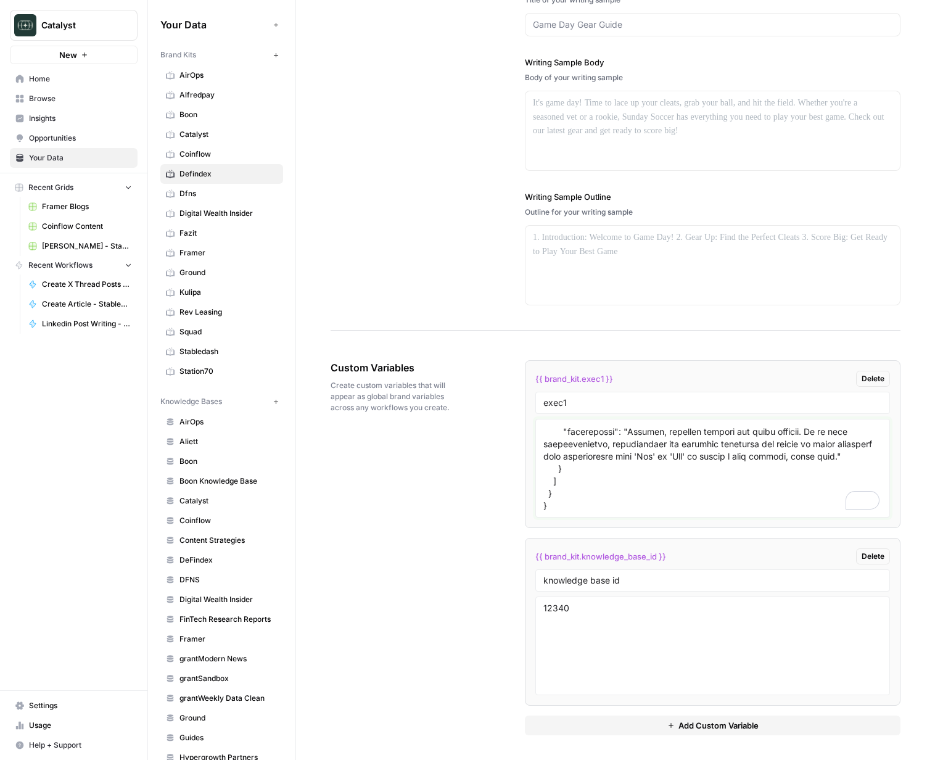
type textarea "{ "styleOf": "Defendex (Pragmatic B2B Builder on Stellar)", "sourceMaterials": …"
click at [446, 519] on div "Custom Variables Create custom variables that will appear as global brand varia…" at bounding box center [616, 547] width 570 height 424
click at [676, 713] on div "{{ brand_kit.exec1 }} Delete exec1 {{ brand_kit.knowledge_base_id }} Delete kno…" at bounding box center [713, 547] width 376 height 375
click at [678, 722] on span "Add Custom Variable" at bounding box center [718, 725] width 80 height 12
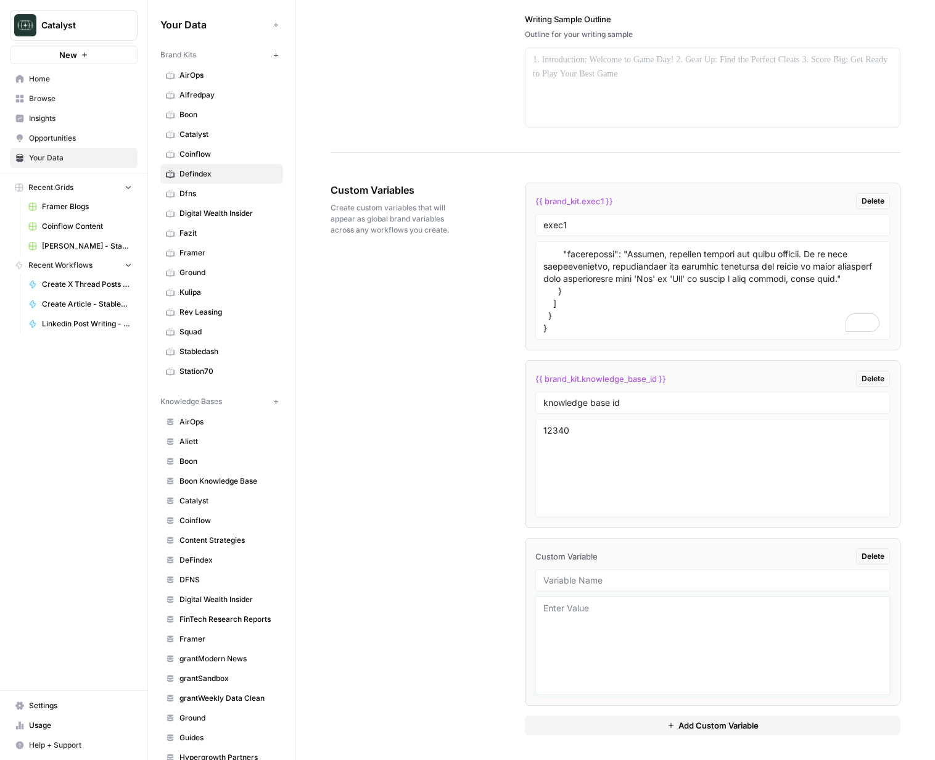
click at [638, 613] on textarea at bounding box center [712, 646] width 339 height 88
type textarea "adf"
click at [175, 233] on div "Coinflow Content" at bounding box center [184, 226] width 75 height 20
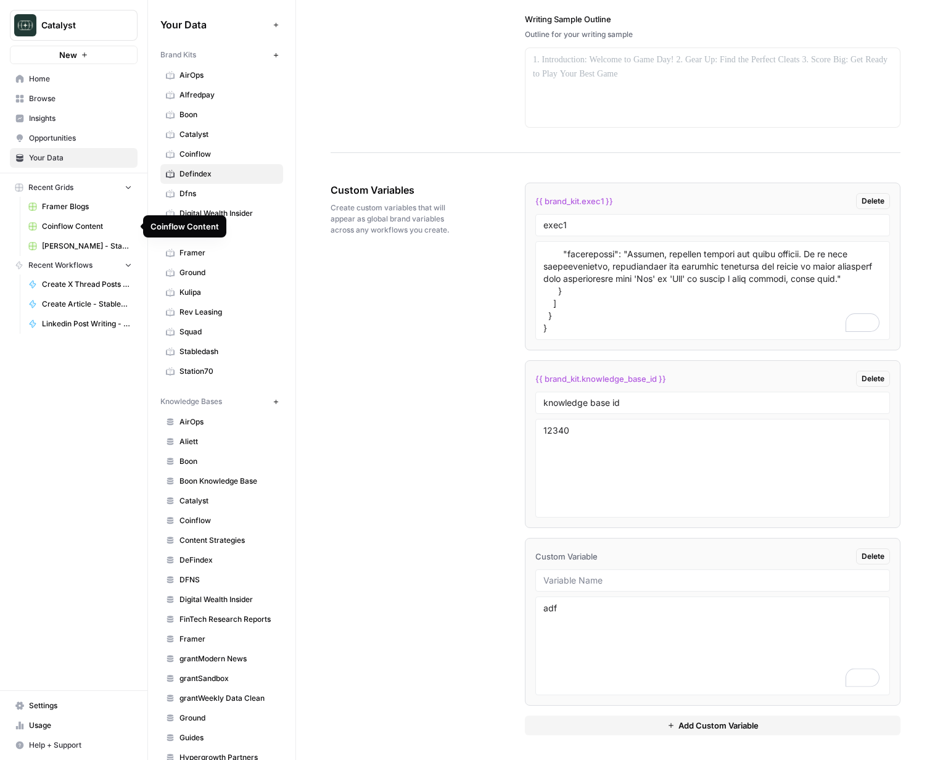
click at [226, 286] on link "Kulipa" at bounding box center [221, 292] width 123 height 20
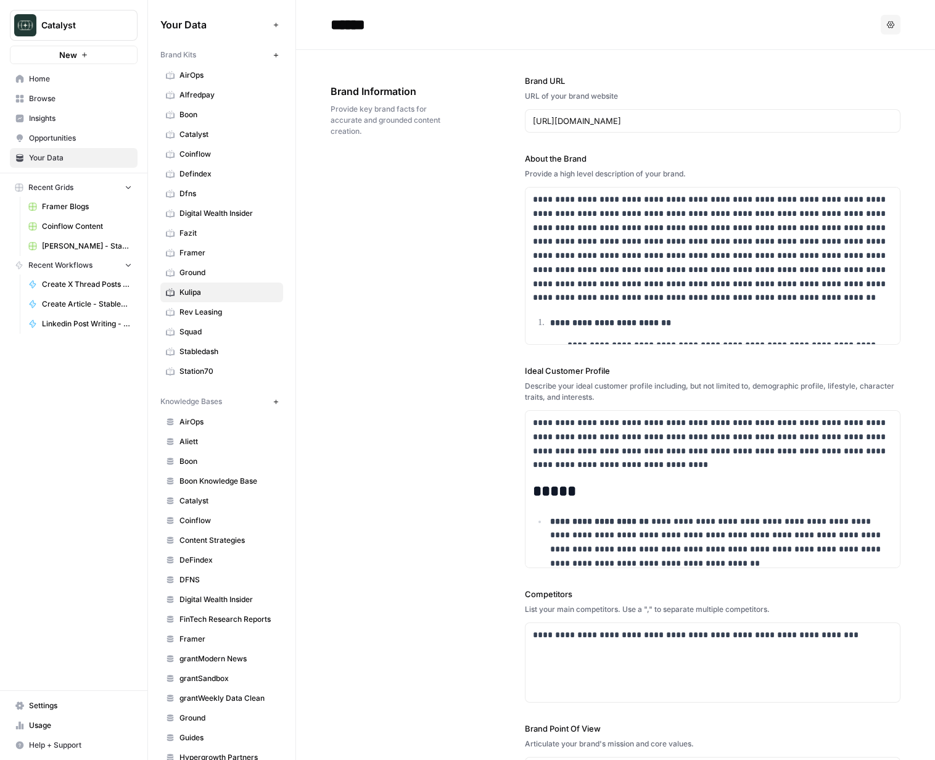
click at [215, 172] on span "Defindex" at bounding box center [228, 173] width 98 height 11
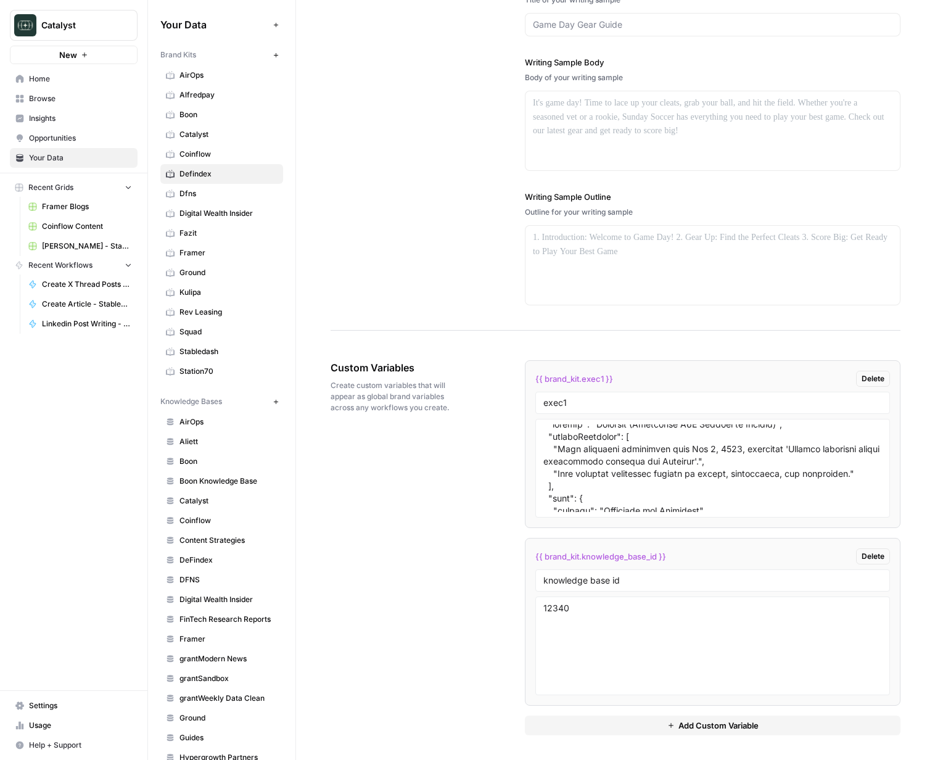
scroll to position [19, 0]
click at [804, 468] on textarea at bounding box center [712, 468] width 339 height 88
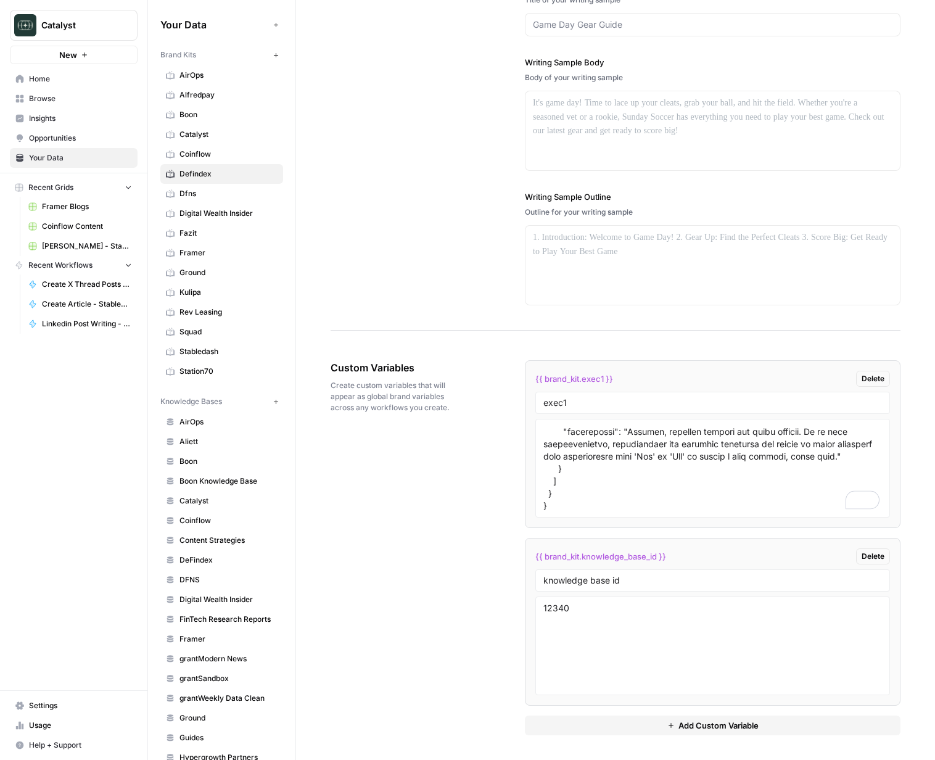
click at [509, 476] on div "Custom Variables Create custom variables that will appear as global brand varia…" at bounding box center [616, 547] width 570 height 424
click at [482, 511] on div "Custom Variables Create custom variables that will appear as global brand varia…" at bounding box center [616, 547] width 570 height 424
click at [198, 131] on span "Catalyst" at bounding box center [228, 134] width 98 height 11
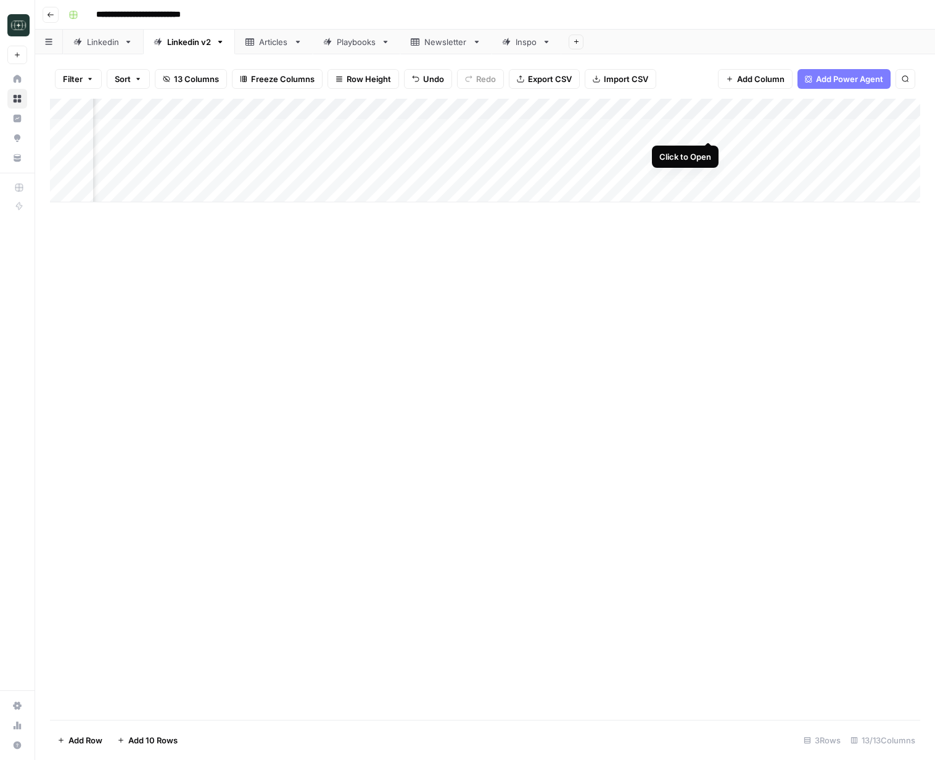
click at [709, 131] on div "Add Column" at bounding box center [485, 151] width 870 height 104
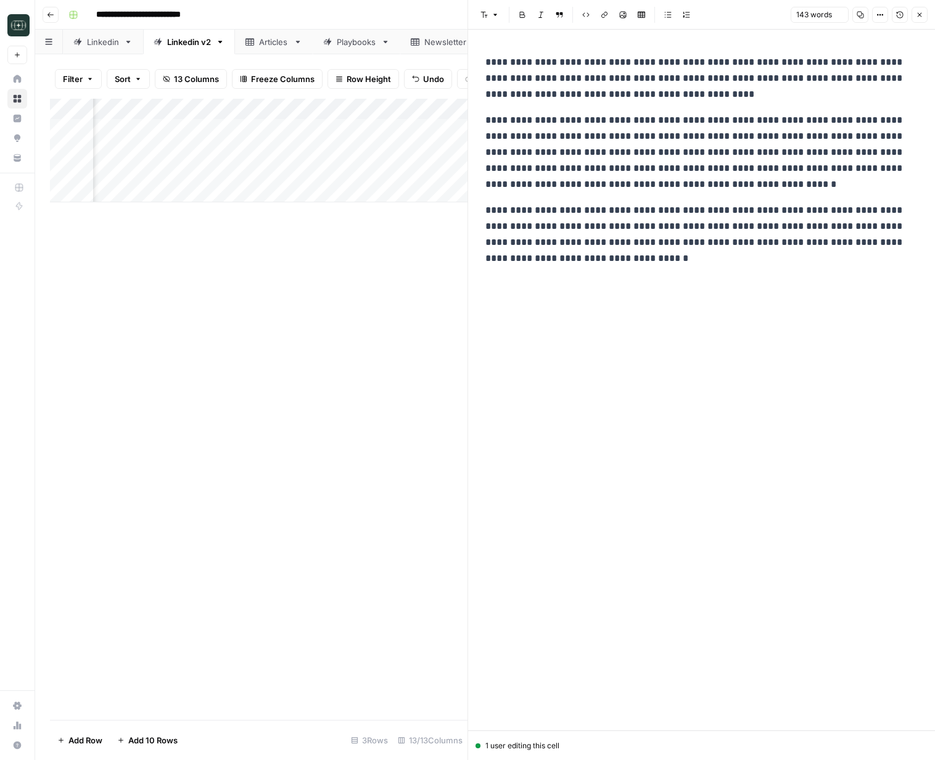
click at [638, 100] on p "**********" at bounding box center [701, 78] width 432 height 48
click at [584, 77] on p "**********" at bounding box center [701, 78] width 432 height 48
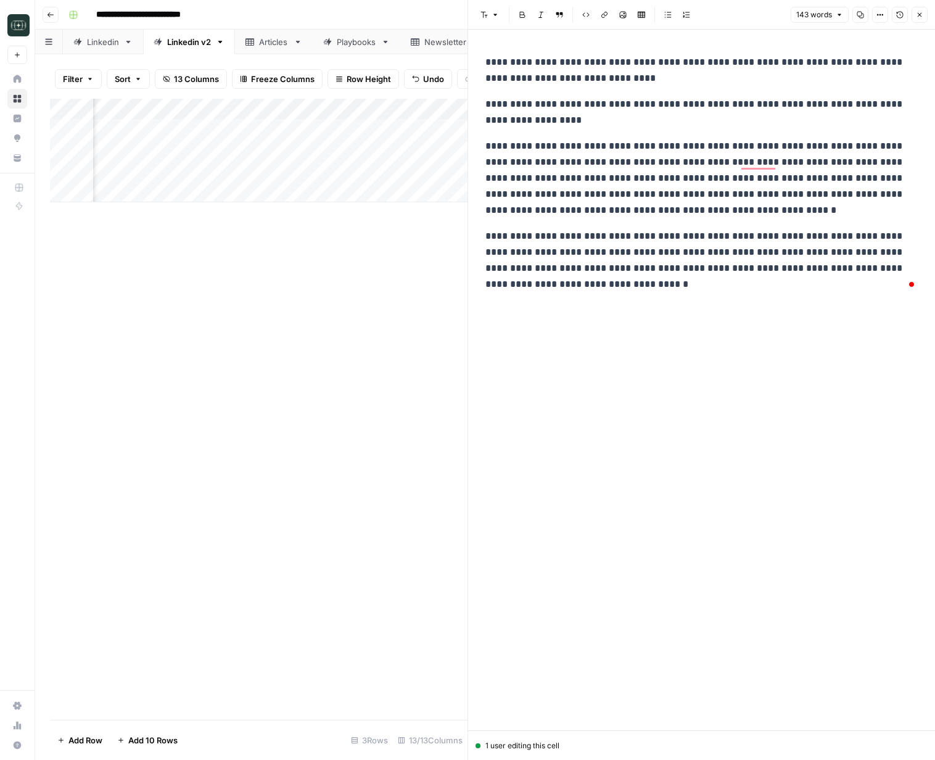
click at [673, 150] on p "**********" at bounding box center [701, 178] width 432 height 80
click at [675, 150] on p "**********" at bounding box center [701, 178] width 432 height 80
drag, startPoint x: 672, startPoint y: 147, endPoint x: 482, endPoint y: 152, distance: 190.6
click at [482, 152] on div "**********" at bounding box center [701, 173] width 447 height 248
click at [829, 151] on p "**********" at bounding box center [701, 178] width 432 height 80
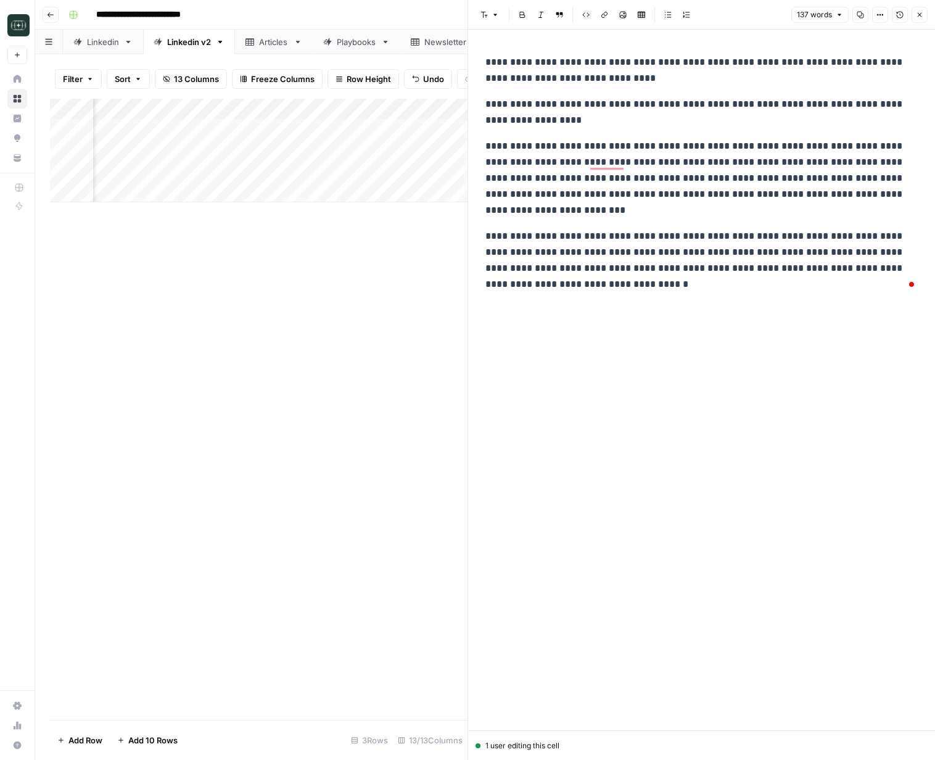
click at [604, 392] on div "**********" at bounding box center [701, 380] width 447 height 701
click at [596, 231] on p "**********" at bounding box center [701, 260] width 432 height 64
click at [611, 290] on p "**********" at bounding box center [701, 260] width 432 height 64
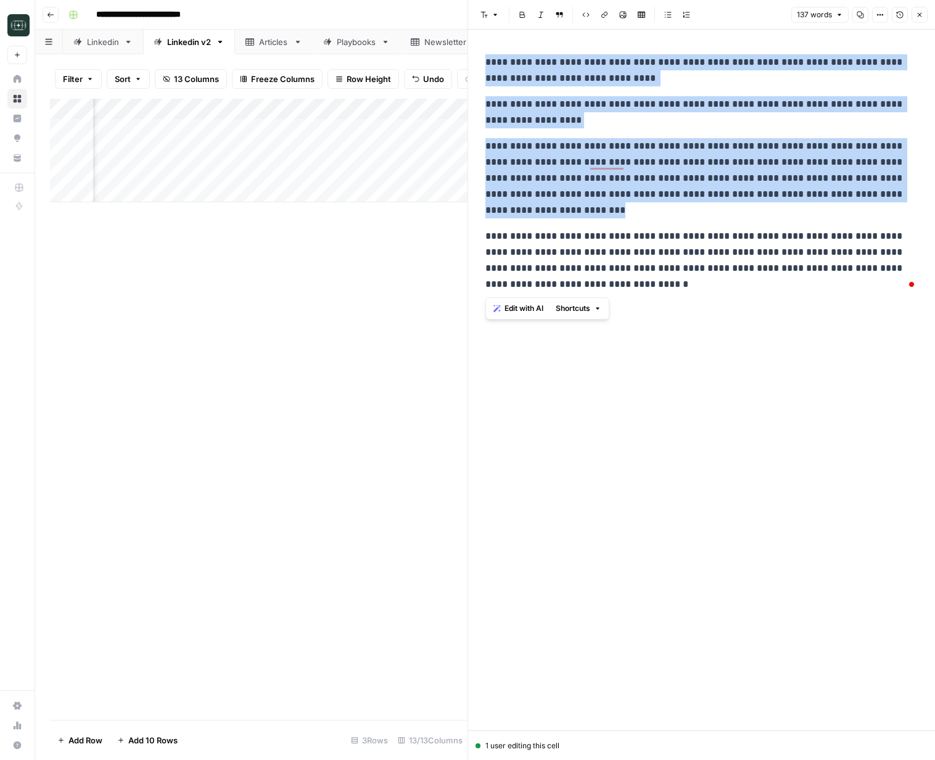
copy div "**********"
click at [640, 292] on div "**********" at bounding box center [701, 173] width 447 height 248
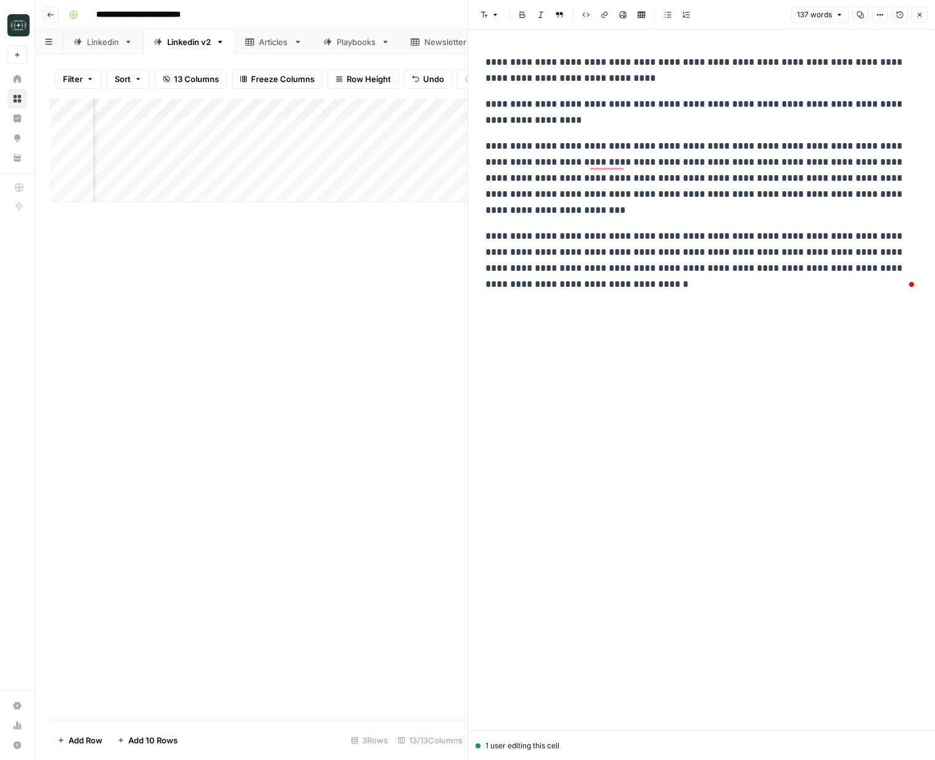
drag, startPoint x: 380, startPoint y: 237, endPoint x: 400, endPoint y: 227, distance: 22.3
click at [380, 237] on div "Add Column" at bounding box center [258, 409] width 417 height 621
click at [910, 18] on div "137 words Copy Options Version History Close" at bounding box center [859, 15] width 136 height 16
click at [923, 17] on icon "button" at bounding box center [919, 14] width 7 height 7
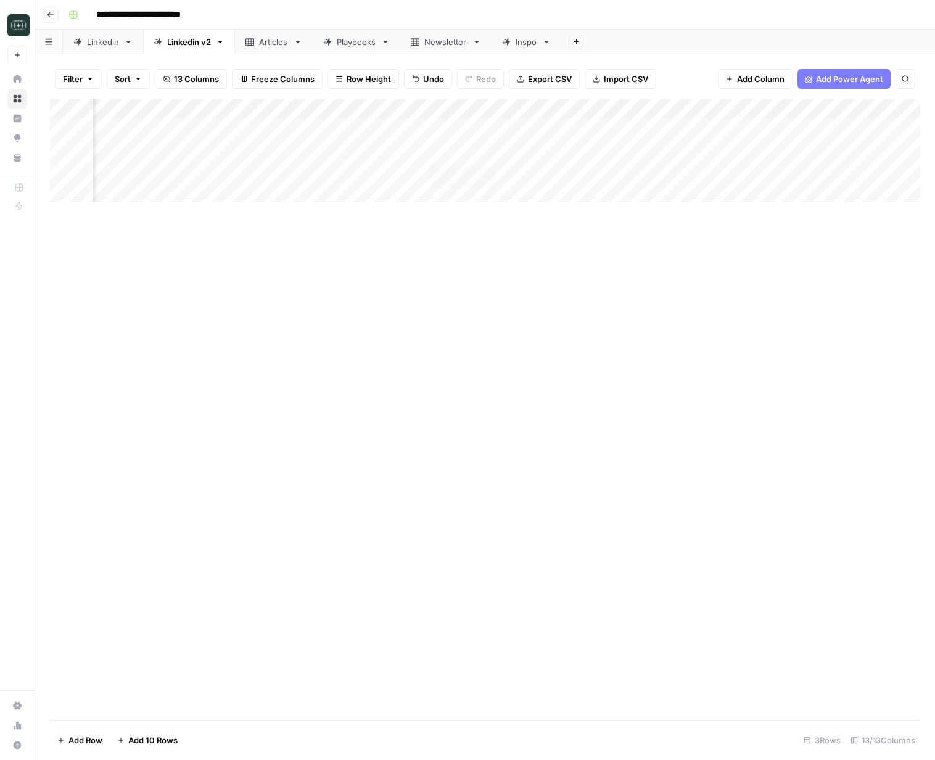
click at [486, 152] on div "Add Column" at bounding box center [485, 151] width 870 height 104
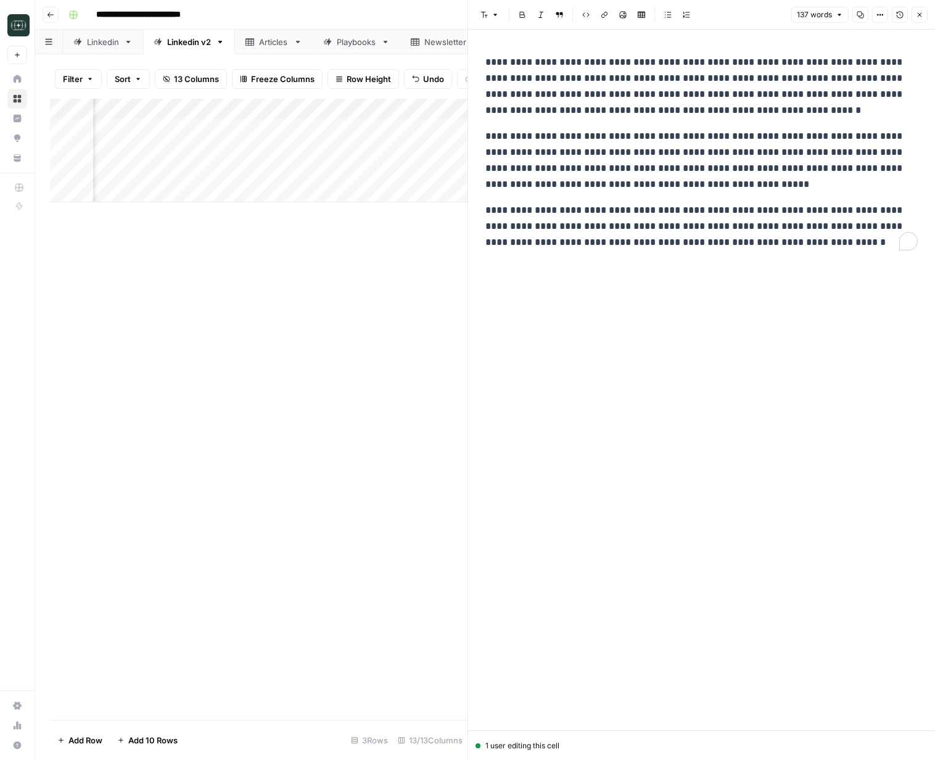
click at [528, 99] on p "**********" at bounding box center [701, 86] width 432 height 64
copy div "**********"
click at [716, 403] on div "**********" at bounding box center [701, 380] width 447 height 701
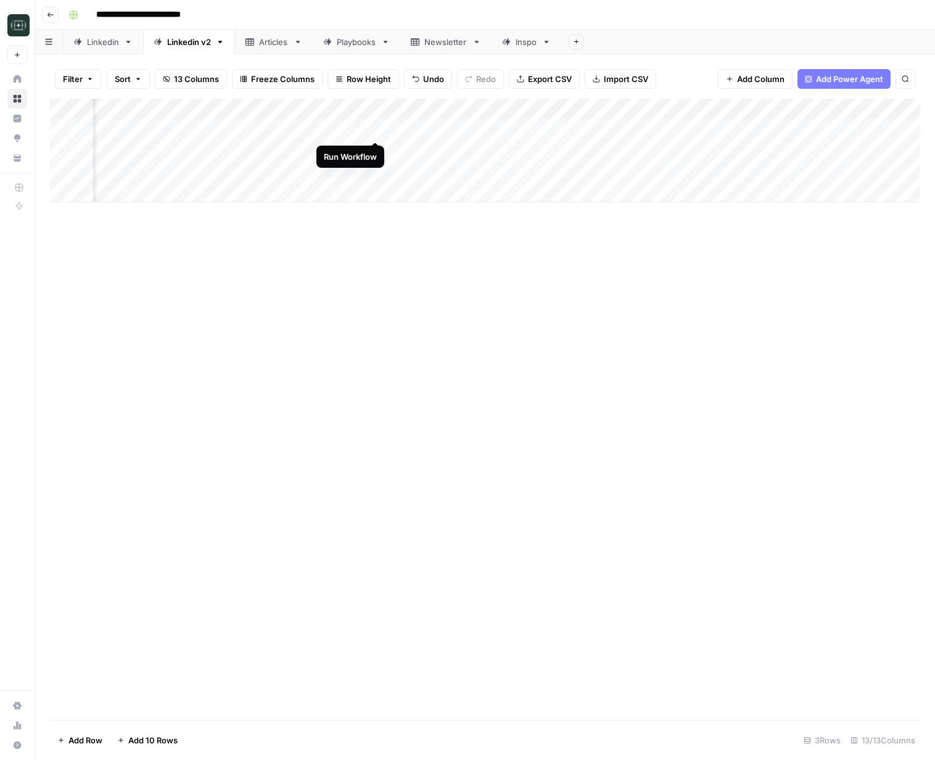
drag, startPoint x: 374, startPoint y: 129, endPoint x: 381, endPoint y: 147, distance: 19.4
click at [373, 129] on div "Add Column" at bounding box center [485, 151] width 870 height 104
click at [372, 150] on div "Add Column" at bounding box center [485, 151] width 870 height 104
click at [376, 174] on div "Add Column" at bounding box center [485, 151] width 870 height 104
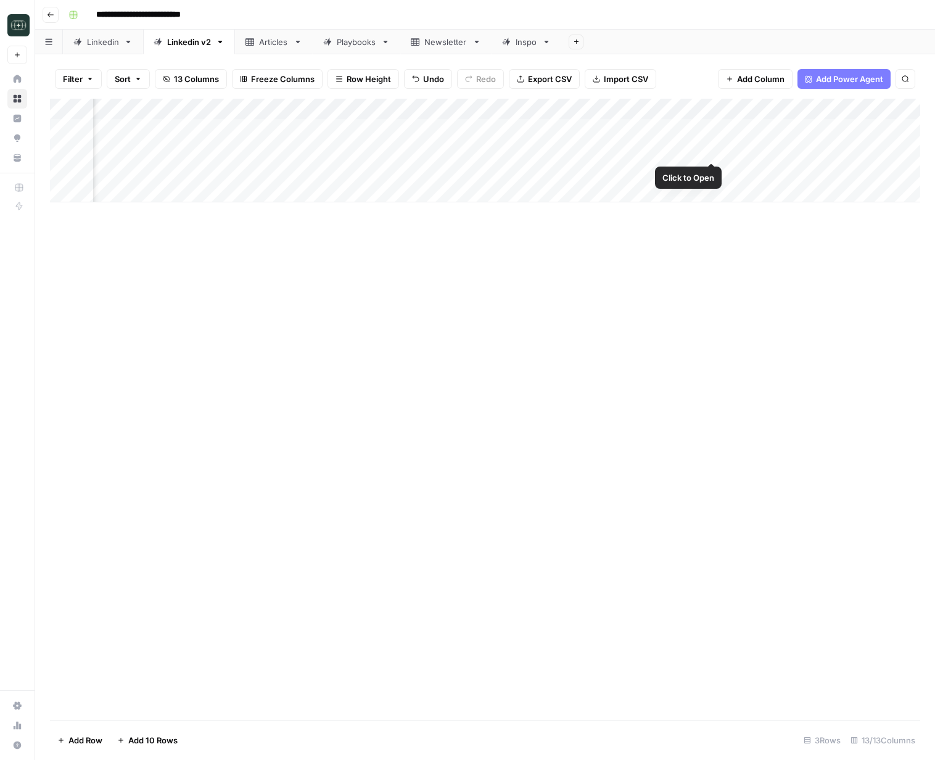
click at [708, 149] on div "Add Column" at bounding box center [485, 151] width 870 height 104
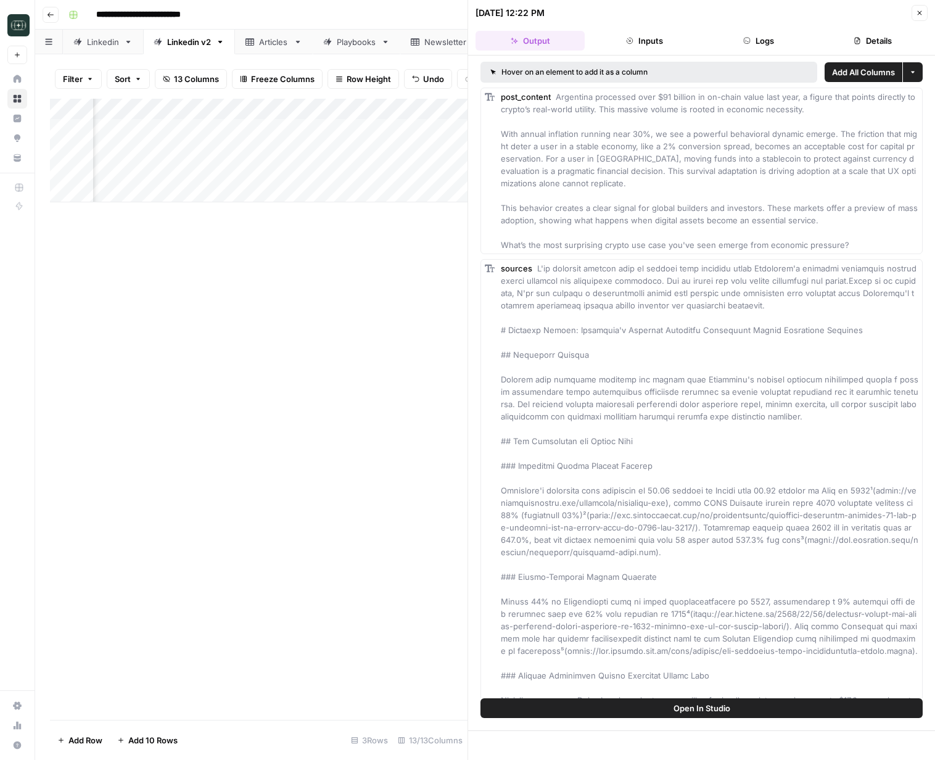
click at [917, 38] on button "Details" at bounding box center [872, 41] width 109 height 20
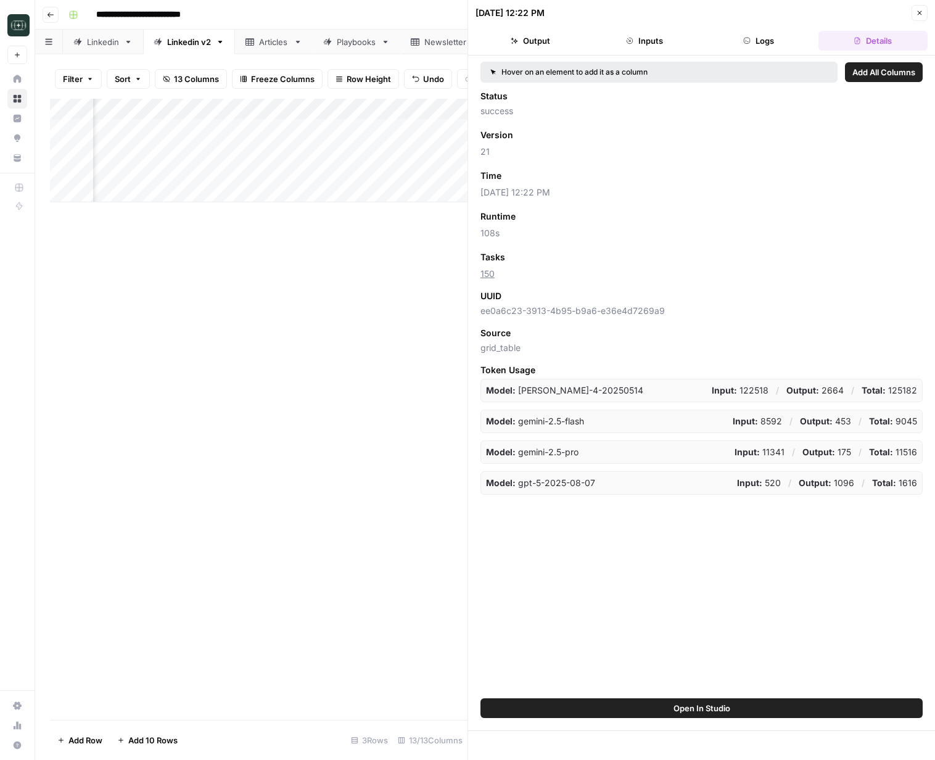
click at [919, 12] on icon "button" at bounding box center [920, 13] width 4 height 4
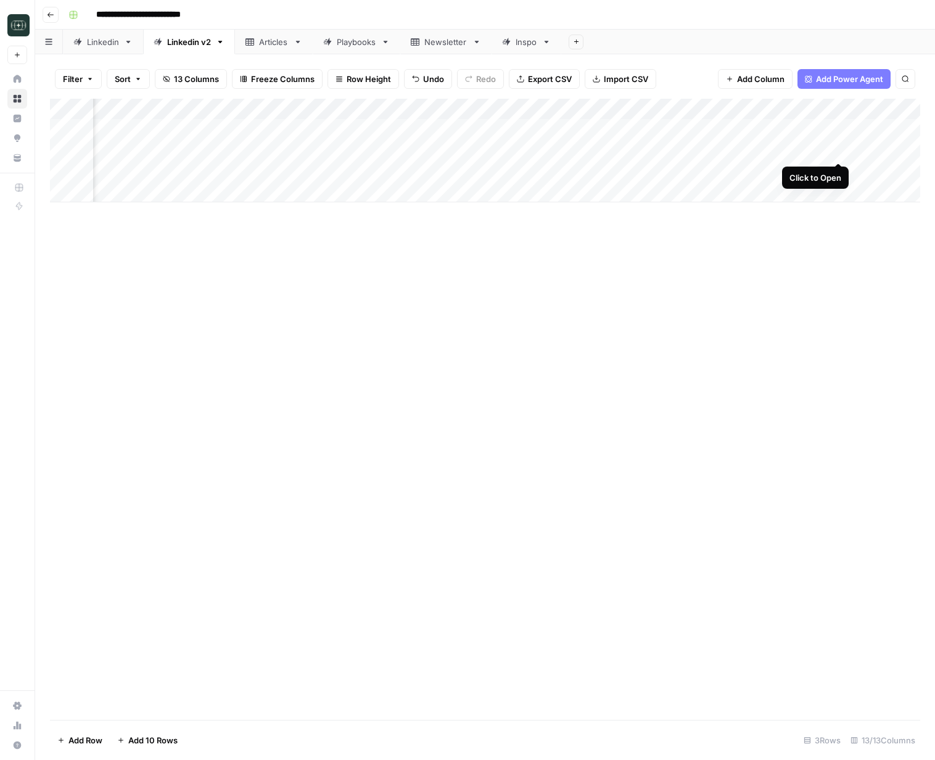
click at [840, 149] on div "Add Column" at bounding box center [485, 151] width 870 height 104
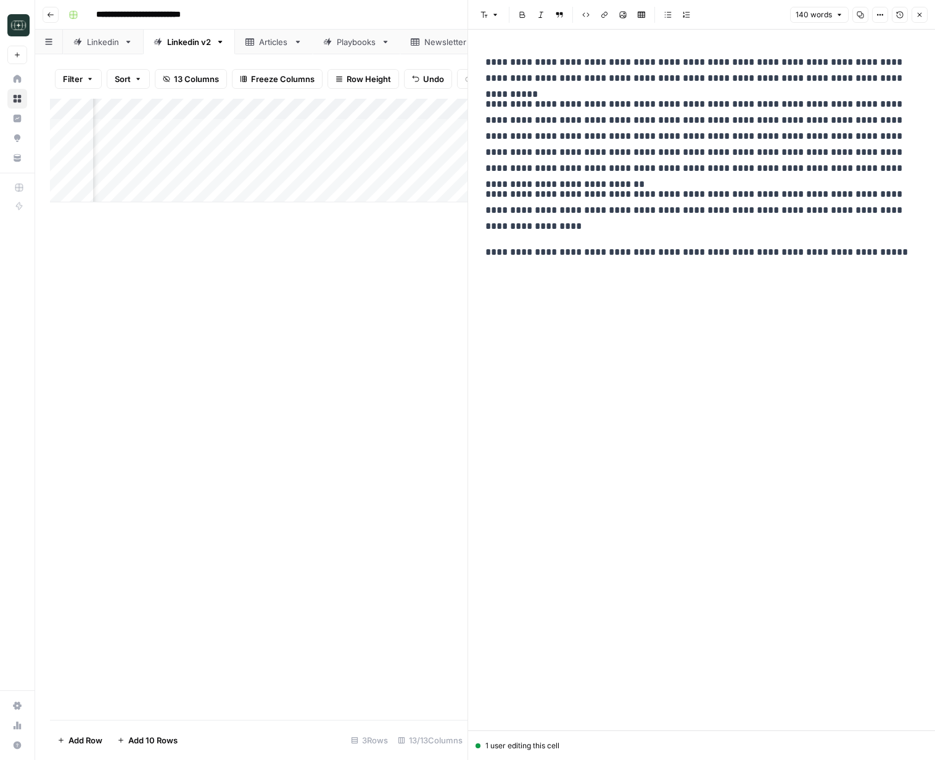
click at [840, 149] on p "**********" at bounding box center [701, 136] width 432 height 80
click at [803, 208] on p "**********" at bounding box center [701, 210] width 432 height 48
click at [919, 12] on icon "button" at bounding box center [919, 14] width 7 height 7
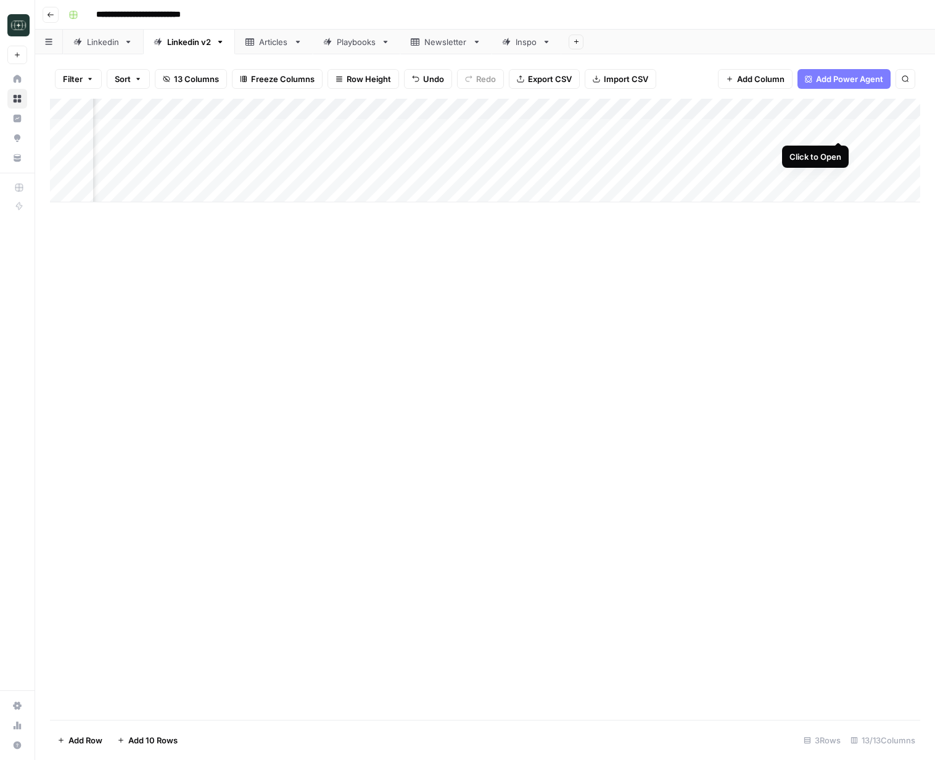
click at [840, 127] on div "Add Column" at bounding box center [485, 151] width 870 height 104
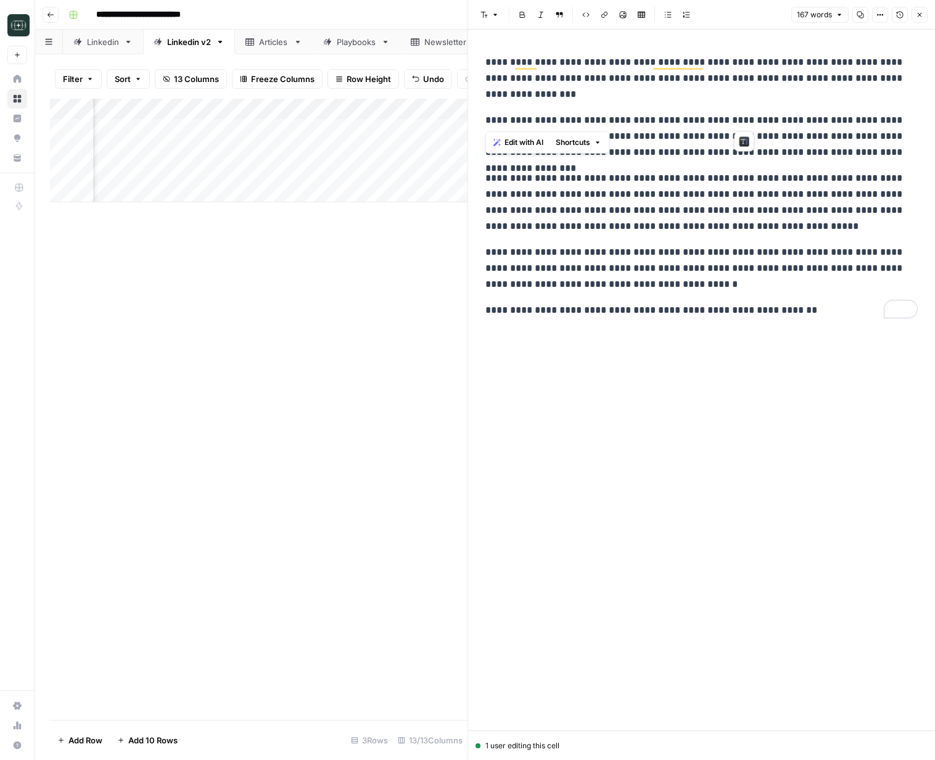
drag, startPoint x: 744, startPoint y: 121, endPoint x: 475, endPoint y: 117, distance: 268.9
click at [475, 117] on div "**********" at bounding box center [701, 380] width 467 height 701
drag, startPoint x: 592, startPoint y: 116, endPoint x: 407, endPoint y: 5, distance: 215.7
click at [585, 109] on div "**********" at bounding box center [701, 186] width 447 height 274
click at [923, 20] on button "Close" at bounding box center [919, 15] width 16 height 16
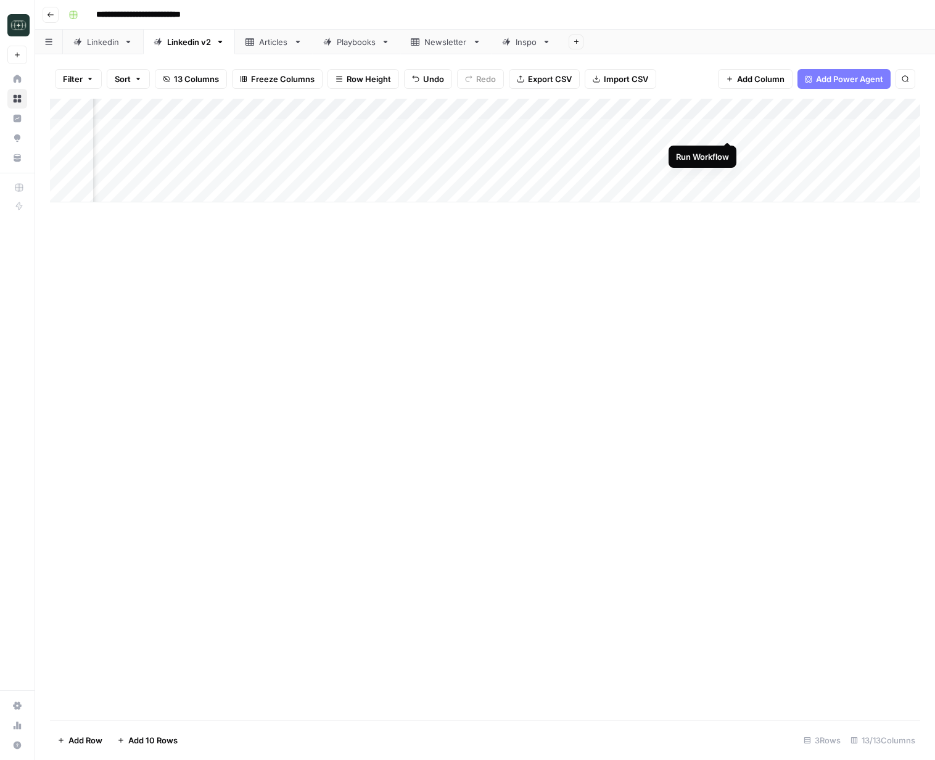
click at [730, 129] on div "Add Column" at bounding box center [485, 151] width 870 height 104
click at [730, 150] on div "Add Column" at bounding box center [485, 151] width 870 height 104
click at [726, 171] on div "Add Column" at bounding box center [485, 151] width 870 height 104
click at [837, 128] on div "Add Column" at bounding box center [485, 151] width 870 height 104
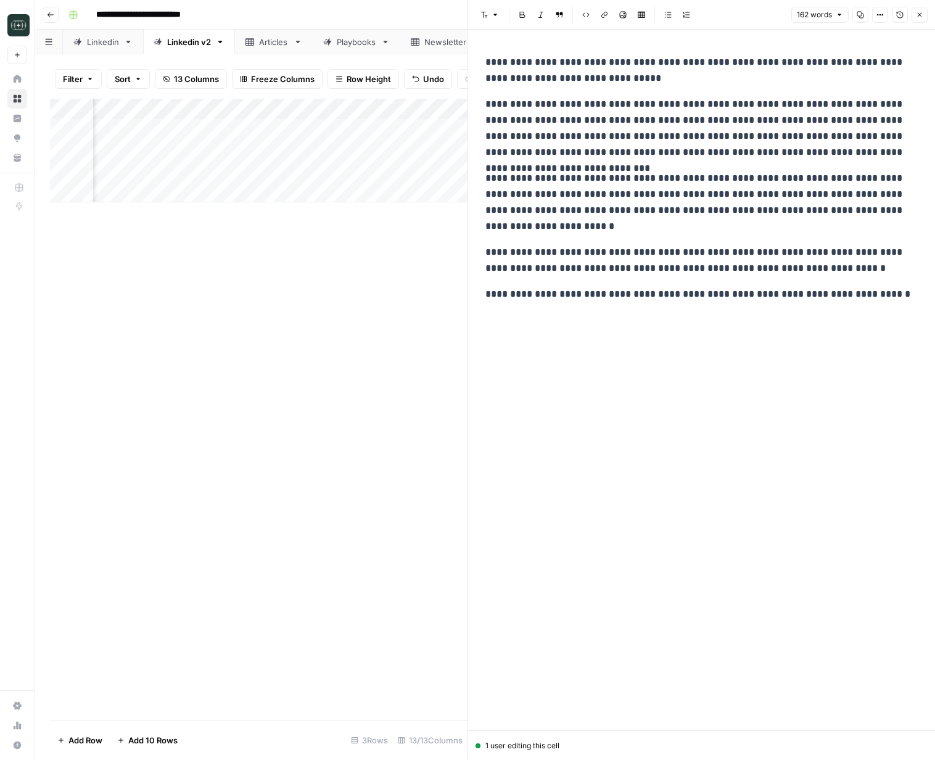
click at [919, 18] on icon "button" at bounding box center [919, 14] width 7 height 7
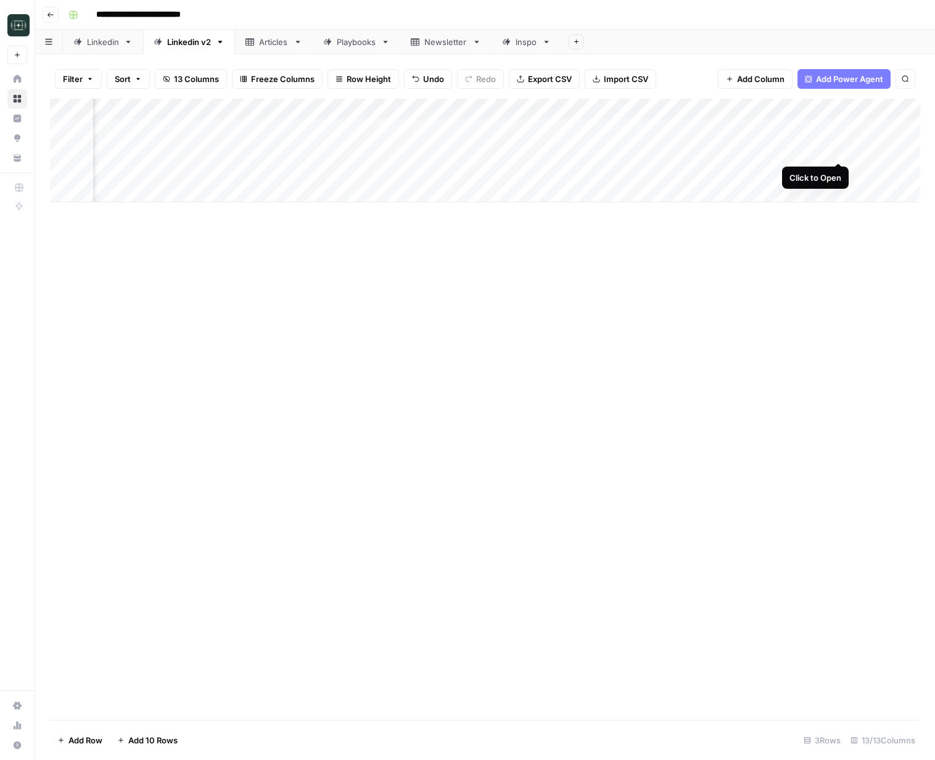
click at [834, 149] on div "Add Column" at bounding box center [485, 151] width 870 height 104
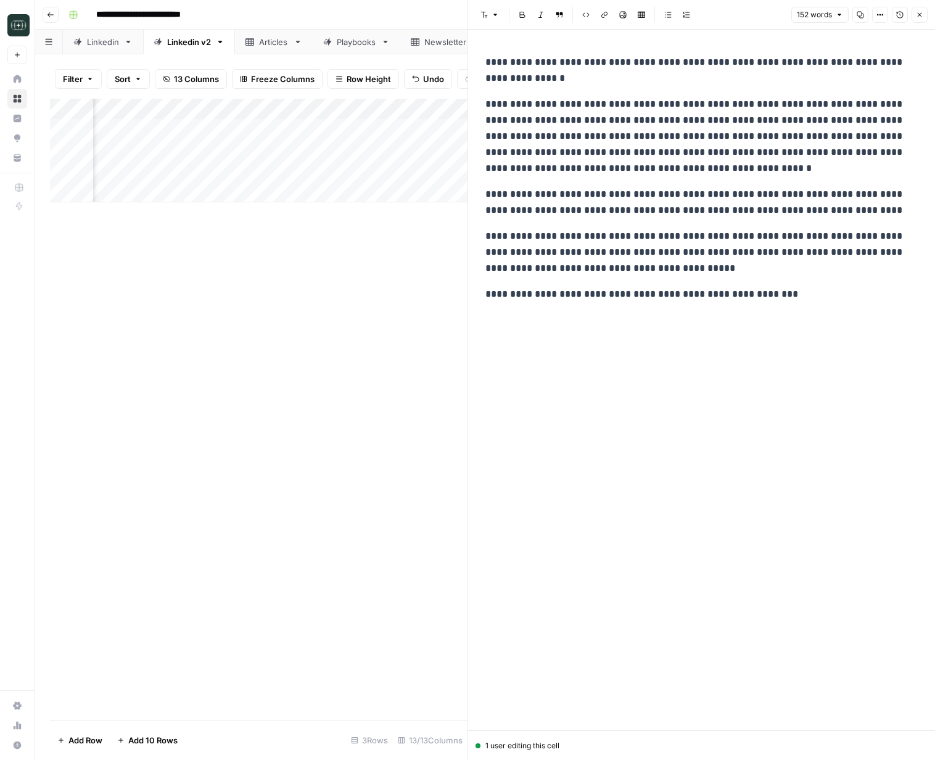
click at [916, 15] on icon "button" at bounding box center [919, 14] width 7 height 7
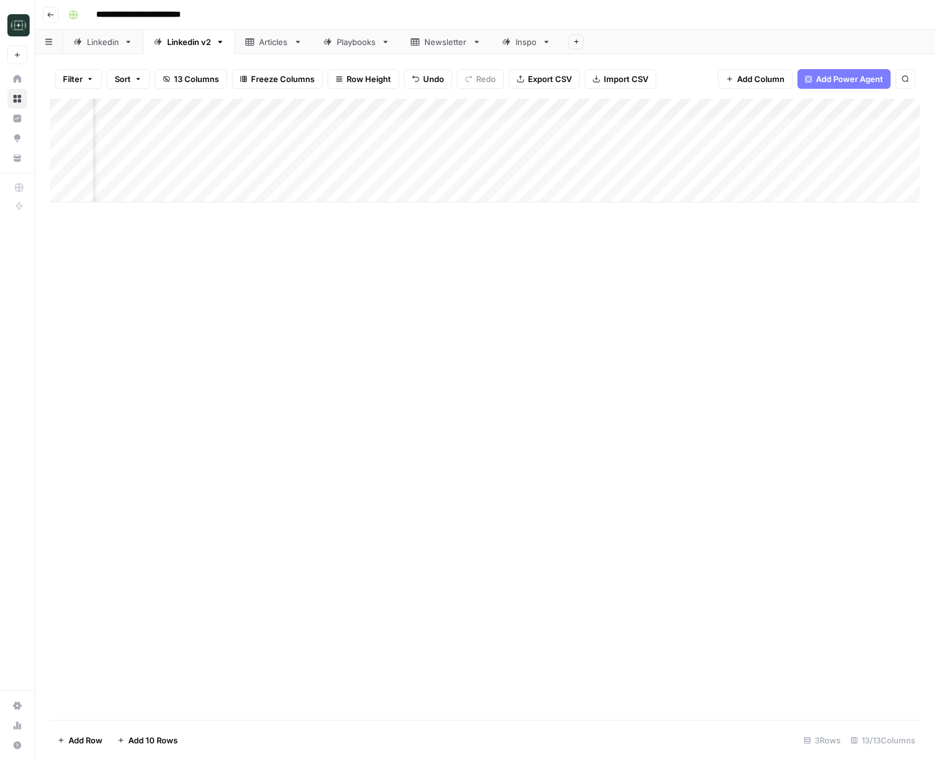
click at [840, 171] on div "Add Column" at bounding box center [485, 151] width 870 height 104
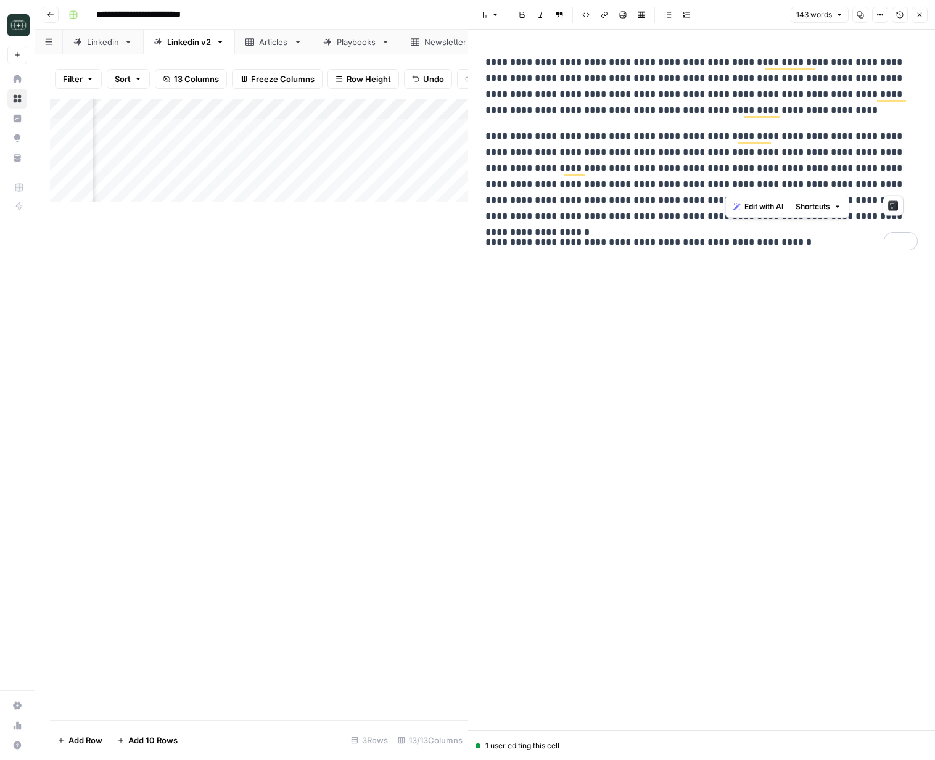
drag, startPoint x: 725, startPoint y: 184, endPoint x: 892, endPoint y: 183, distance: 167.7
click at [892, 183] on p "**********" at bounding box center [701, 176] width 432 height 96
click at [916, 18] on icon "button" at bounding box center [919, 14] width 7 height 7
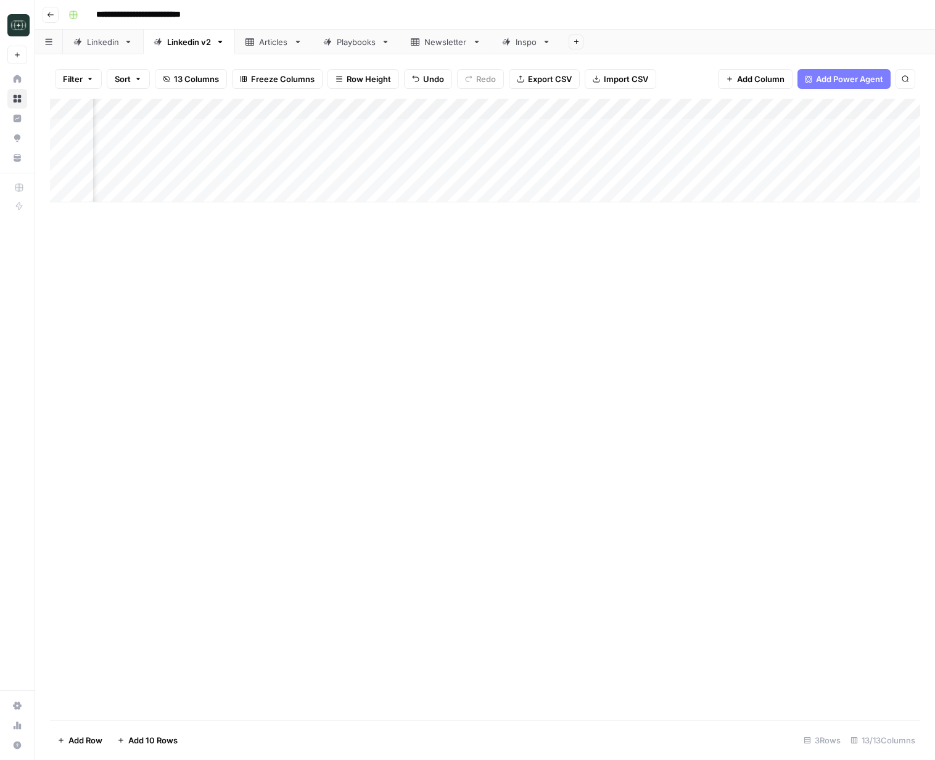
click at [730, 109] on div "Add Column" at bounding box center [485, 151] width 870 height 104
click at [754, 143] on span "All Rows" at bounding box center [773, 137] width 78 height 12
click at [715, 399] on div "Add Column" at bounding box center [485, 409] width 870 height 621
click at [837, 129] on div "Add Column" at bounding box center [485, 151] width 870 height 104
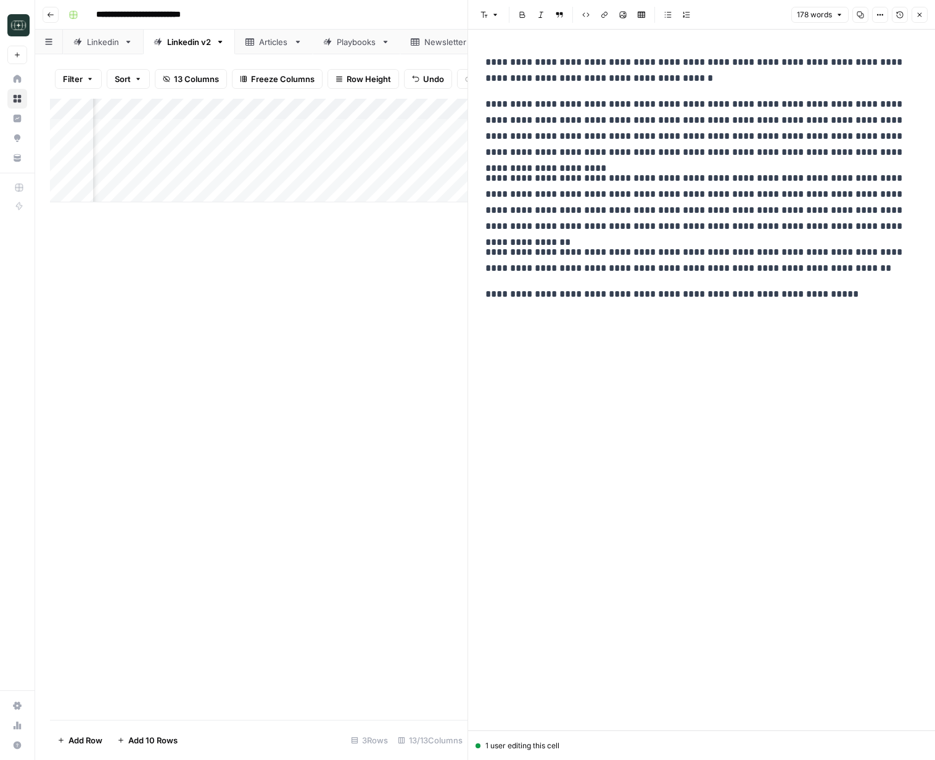
click at [922, 11] on icon "button" at bounding box center [919, 14] width 7 height 7
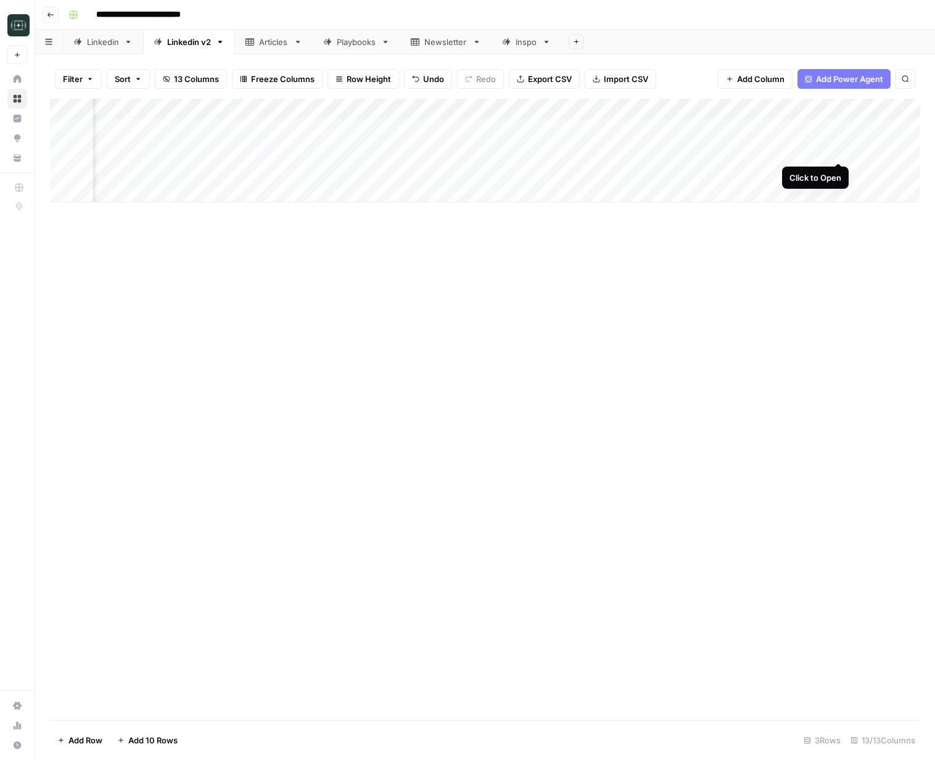
click at [840, 152] on div "Add Column" at bounding box center [485, 151] width 870 height 104
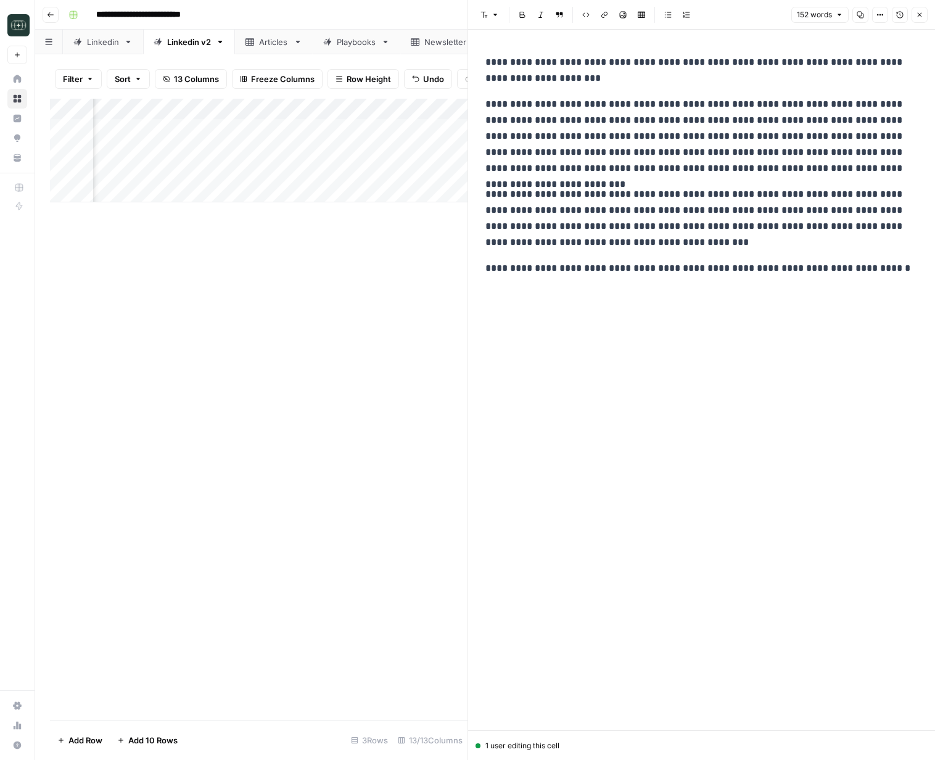
click at [922, 14] on icon "button" at bounding box center [919, 14] width 7 height 7
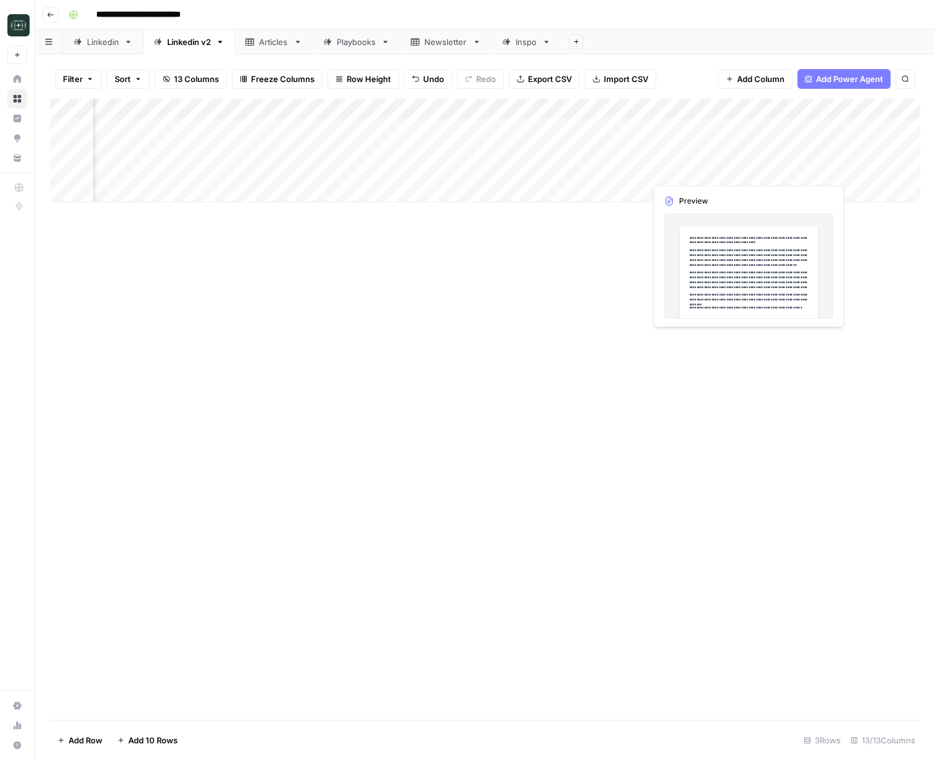
click at [839, 169] on div "Add Column" at bounding box center [485, 151] width 870 height 104
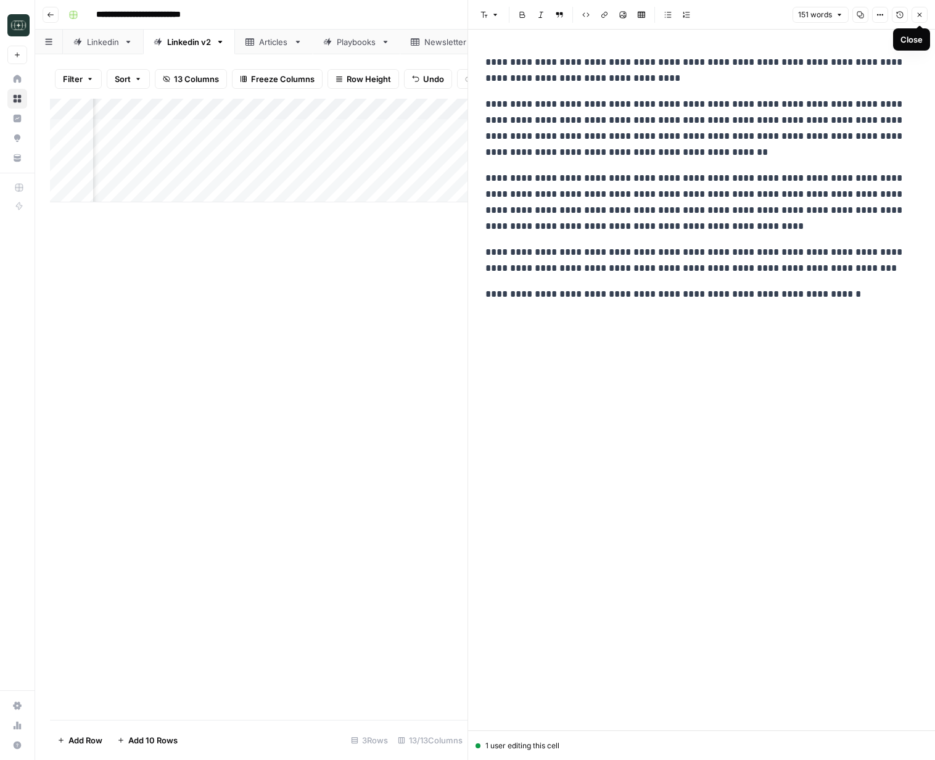
click at [918, 15] on icon "button" at bounding box center [919, 14] width 7 height 7
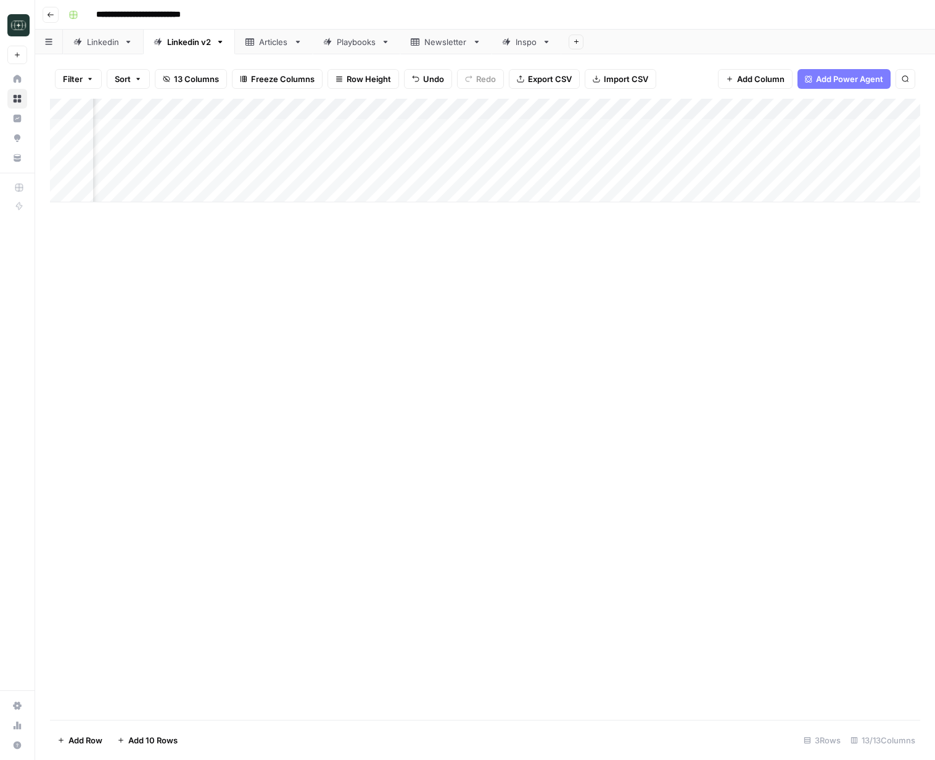
click at [738, 440] on div "Add Column" at bounding box center [485, 409] width 870 height 621
click at [496, 337] on div "Add Column" at bounding box center [485, 409] width 870 height 621
click at [903, 112] on div "Add Column" at bounding box center [485, 151] width 870 height 104
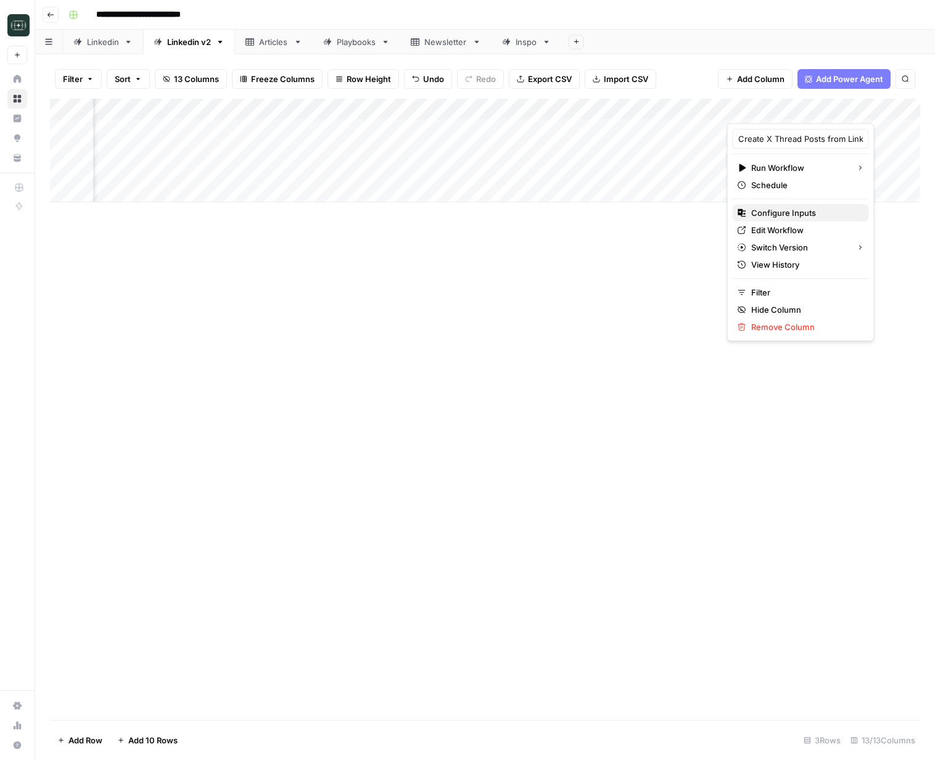
click at [784, 218] on span "Configure Inputs" at bounding box center [805, 213] width 108 height 12
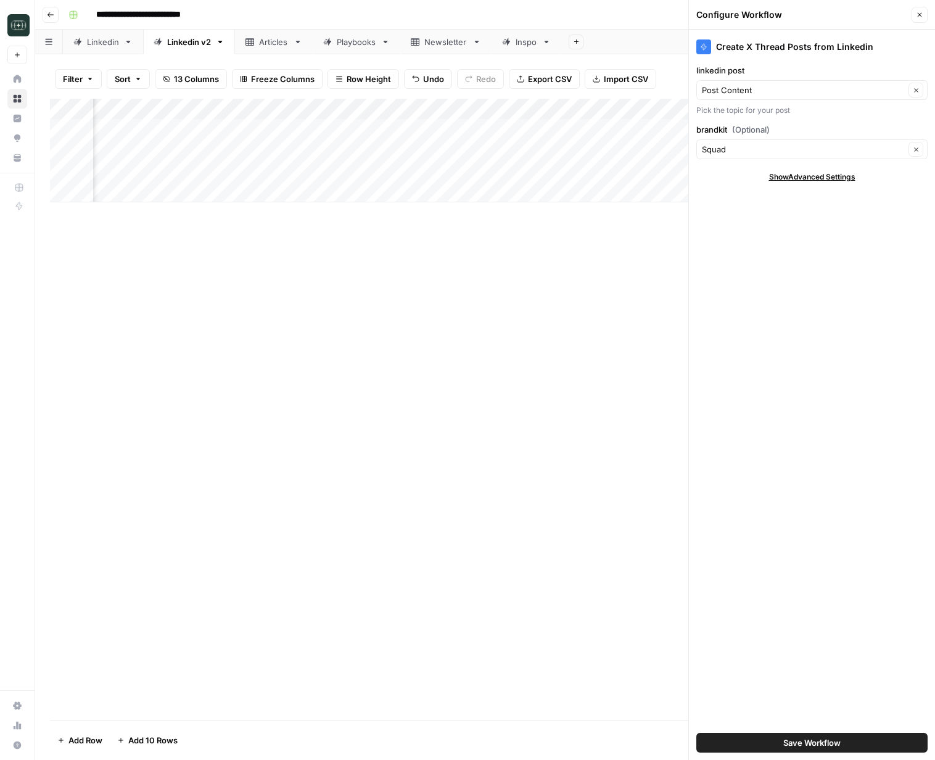
click at [767, 140] on div "Squad Clear" at bounding box center [811, 149] width 231 height 20
click at [752, 179] on span "Defindex" at bounding box center [809, 178] width 205 height 12
type input "Defindex"
click at [864, 736] on button "Save Workflow" at bounding box center [811, 743] width 231 height 20
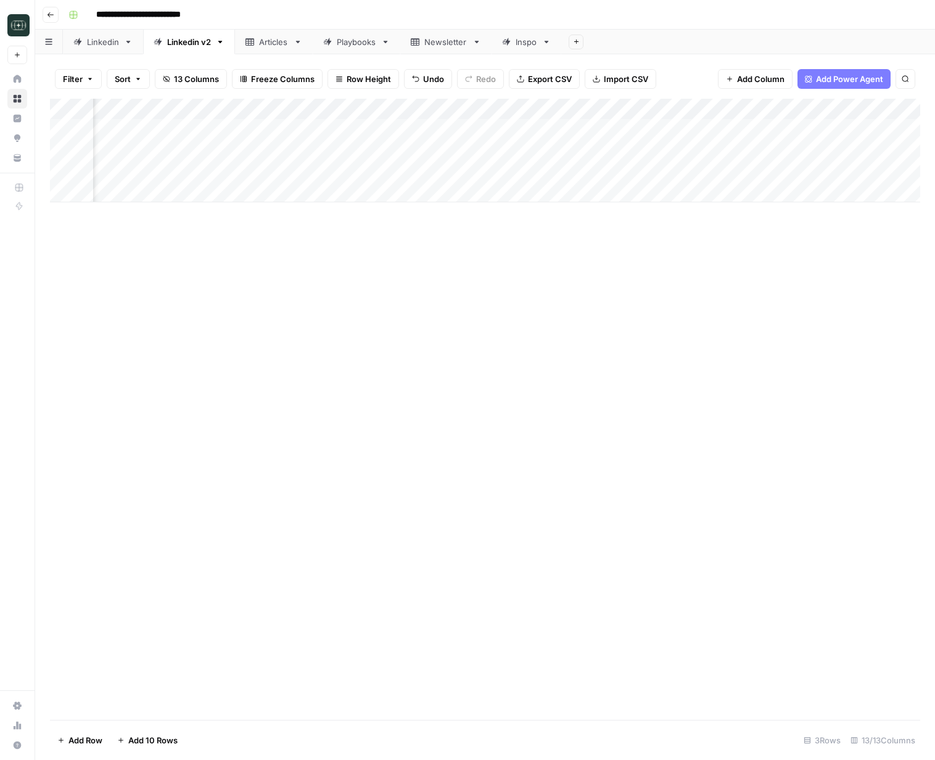
click at [913, 110] on div "Add Column" at bounding box center [485, 151] width 870 height 104
click at [860, 142] on span "All Rows" at bounding box center [881, 137] width 78 height 12
click at [763, 129] on div "Add Column" at bounding box center [485, 151] width 870 height 104
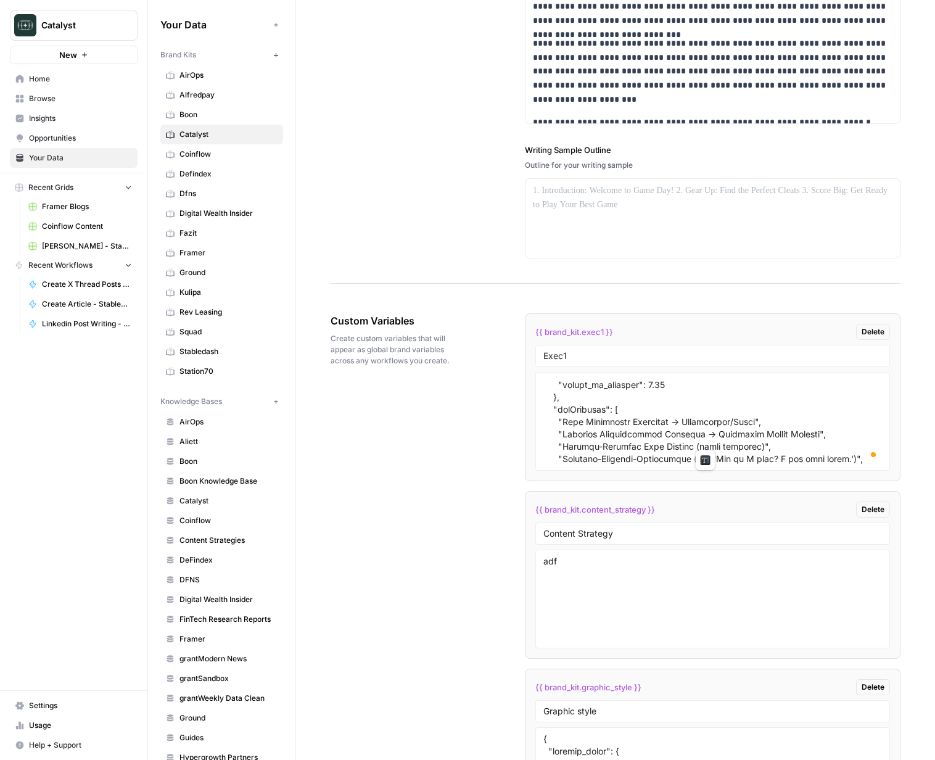
scroll to position [525, 0]
click at [577, 404] on textarea "To enrich screen reader interactions, please activate Accessibility in Grammarl…" at bounding box center [712, 421] width 339 height 88
click at [349, 51] on div "**********" at bounding box center [616, 17] width 570 height 532
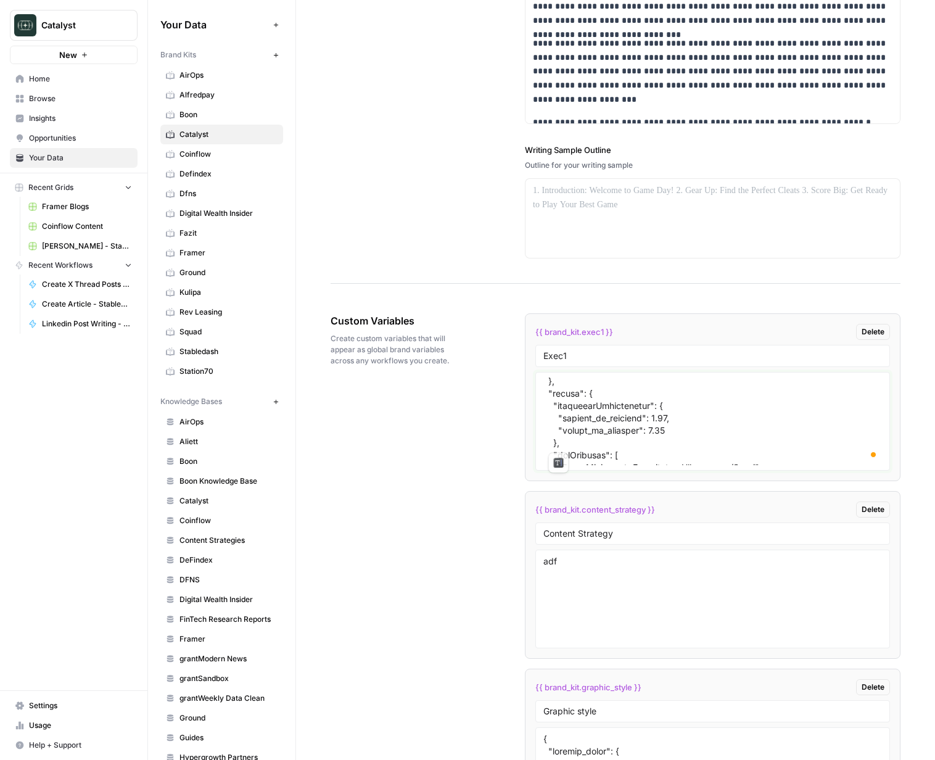
scroll to position [445, 0]
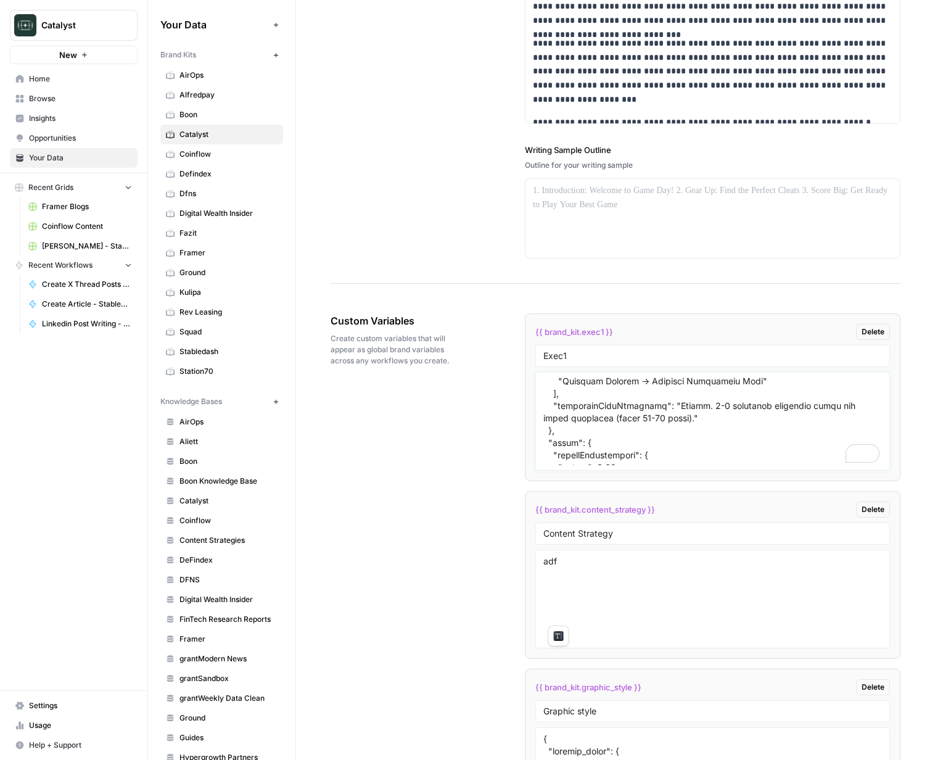
drag, startPoint x: 643, startPoint y: 412, endPoint x: 544, endPoint y: 408, distance: 99.4
click at [544, 408] on textarea "To enrich screen reader interactions, please activate Accessibility in Grammarl…" at bounding box center [712, 421] width 339 height 88
click at [649, 413] on textarea "To enrich screen reader interactions, please activate Accessibility in Grammarl…" at bounding box center [712, 421] width 339 height 88
click at [610, 412] on textarea "To enrich screen reader interactions, please activate Accessibility in Grammarl…" at bounding box center [712, 421] width 339 height 88
click at [196, 175] on span "Defindex" at bounding box center [228, 173] width 98 height 11
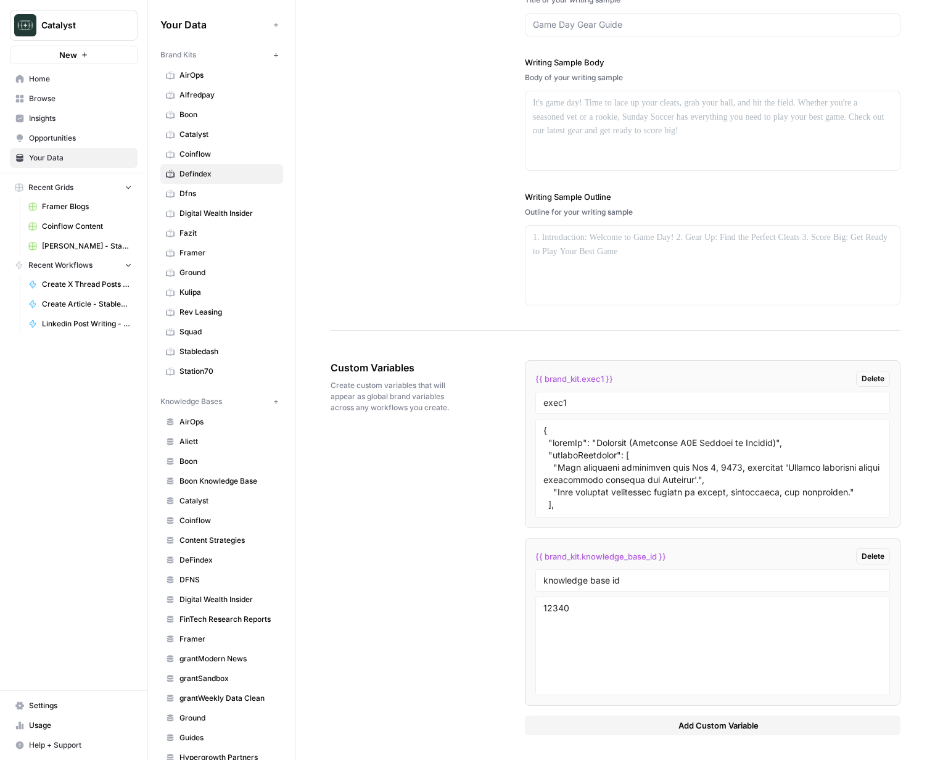
scroll to position [1577, 0]
click at [690, 441] on textarea "To enrich screen reader interactions, please activate Accessibility in Grammarl…" at bounding box center [712, 468] width 339 height 88
paste textarea ", "emotionalWordFrequency": "Approx. 1-2 impactful emotional words per short pa…"
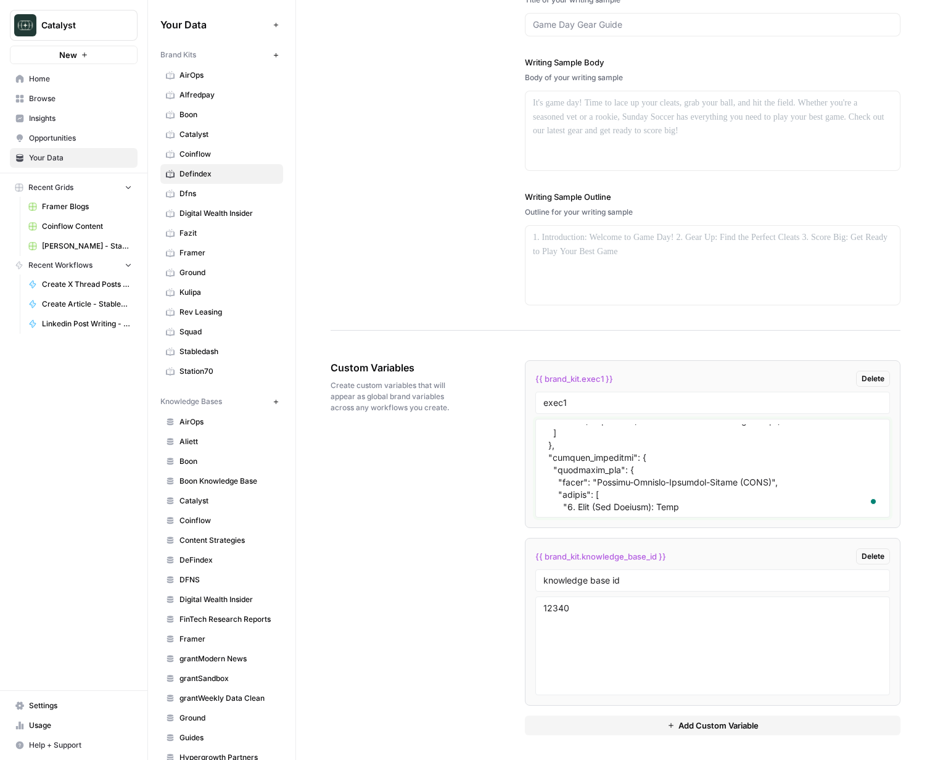
type textarea "{ "styleOf": "Defendex (Pragmatic B2B Builder on Stellar)", "sourceMaterials": …"
click at [381, 499] on div "Custom Variables Create custom variables that will appear as global brand varia…" at bounding box center [616, 547] width 570 height 424
click at [676, 723] on button "Add Custom Variable" at bounding box center [713, 725] width 376 height 20
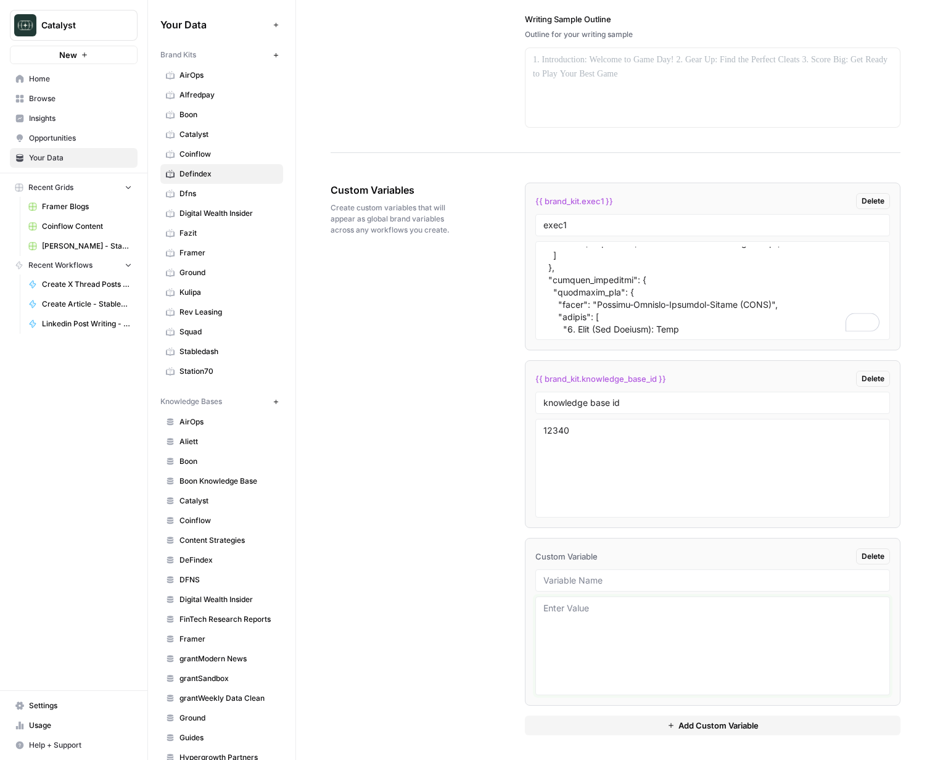
click at [657, 612] on textarea at bounding box center [712, 646] width 339 height 88
type textarea "asdf"
drag, startPoint x: 442, startPoint y: 504, endPoint x: 414, endPoint y: 461, distance: 50.8
click at [429, 488] on div "Custom Variables Create custom variables that will appear as global brand varia…" at bounding box center [616, 459] width 570 height 602
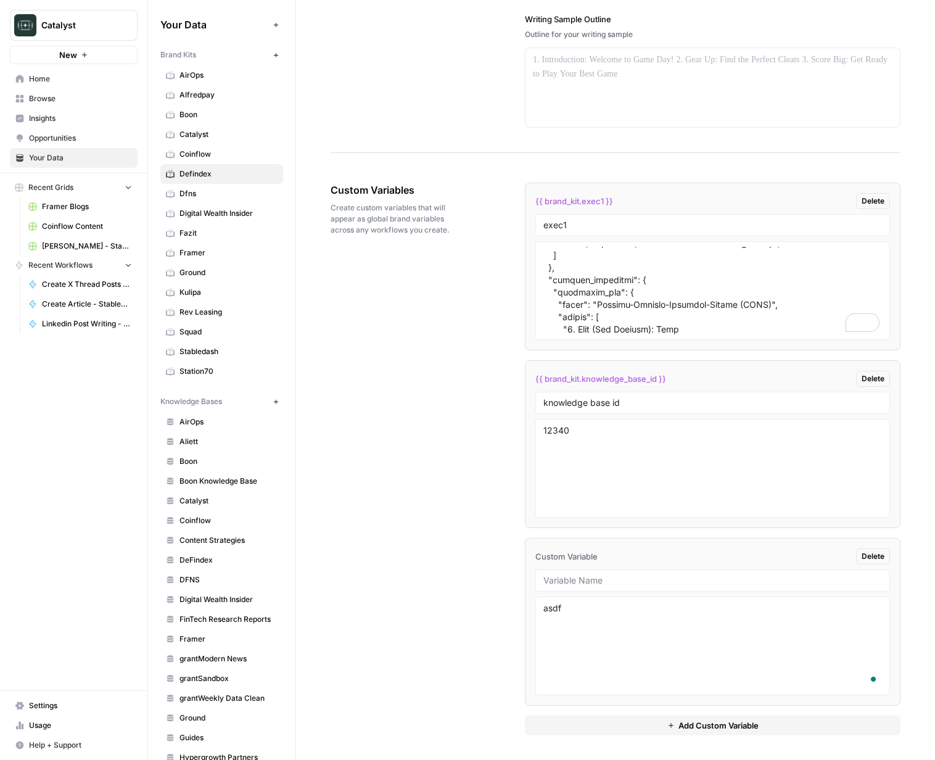
scroll to position [1754, 0]
click at [196, 183] on link "Defindex" at bounding box center [221, 174] width 123 height 20
click at [197, 196] on span "Dfns" at bounding box center [228, 193] width 98 height 11
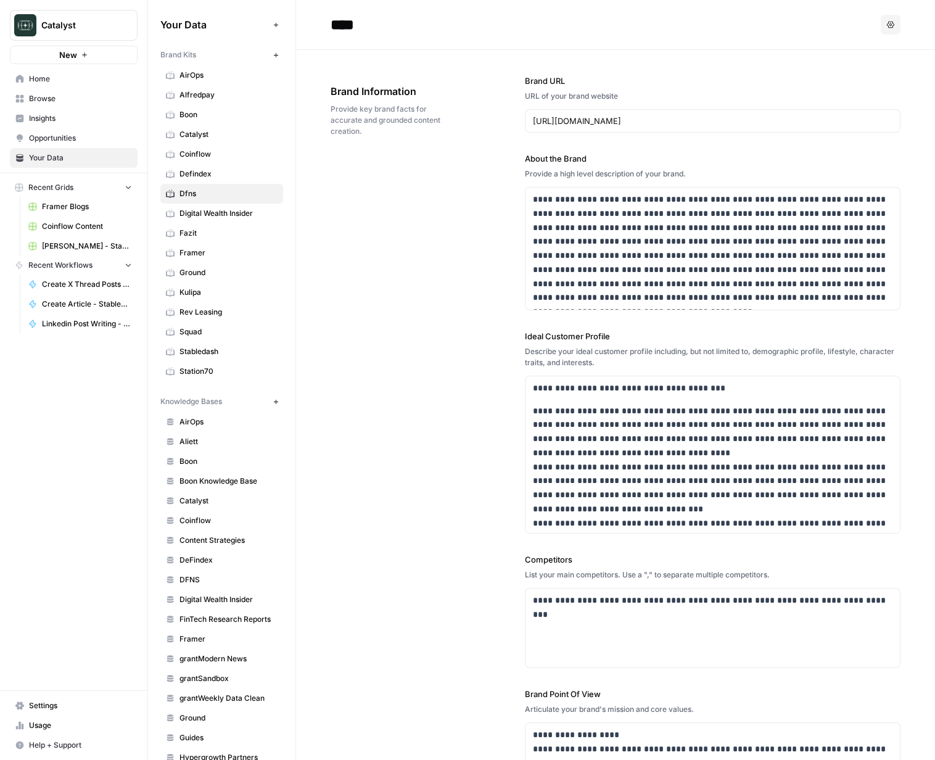
click at [209, 179] on span "Defindex" at bounding box center [228, 173] width 98 height 11
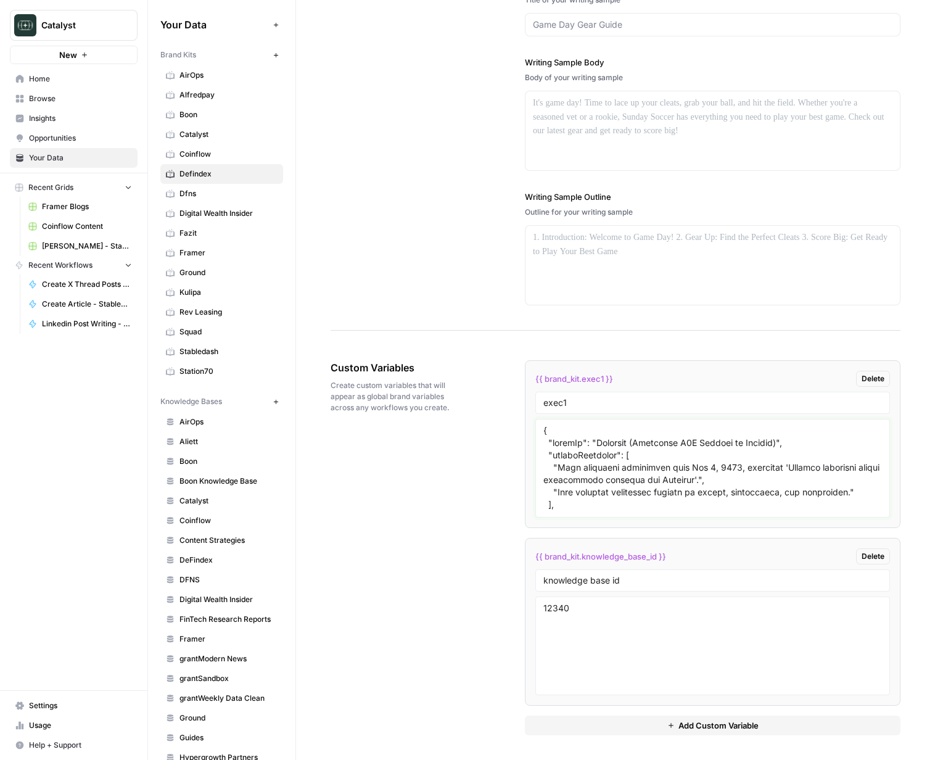
click at [674, 467] on textarea at bounding box center [712, 468] width 339 height 88
paste textarea ", "emotionalWordFrequency": "Approx. 1-2 impactful emotional words per short pa…"
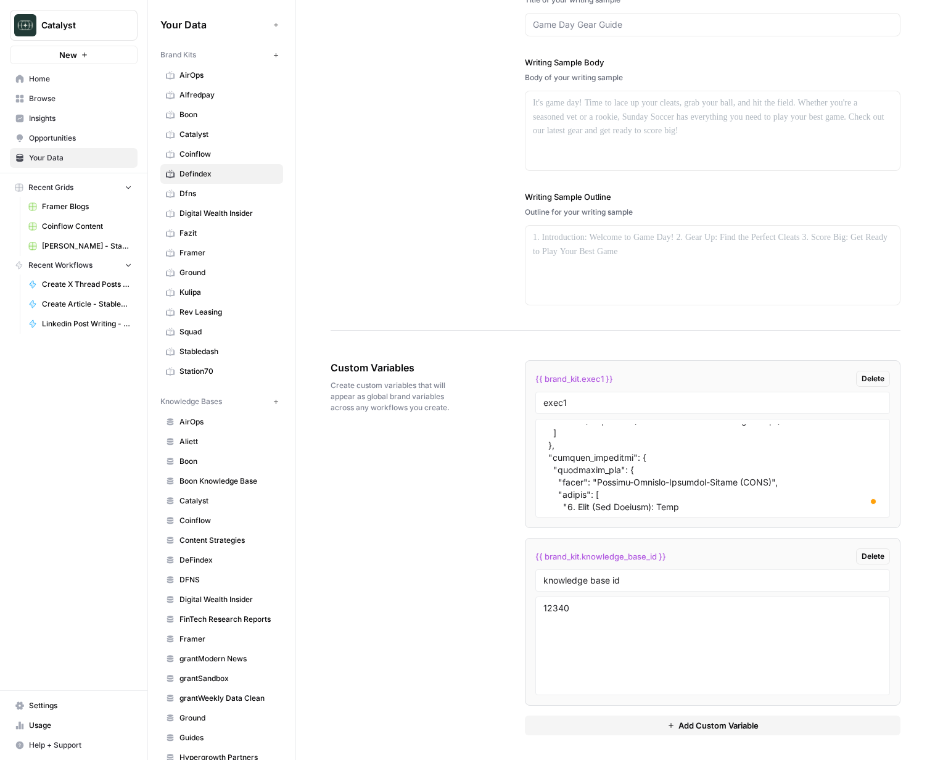
scroll to position [1293, 0]
click at [420, 471] on div "Custom Variables Create custom variables that will appear as global brand varia…" at bounding box center [616, 547] width 570 height 424
click at [692, 493] on textarea "To enrich screen reader interactions, please activate Accessibility in Grammarl…" at bounding box center [712, 468] width 339 height 88
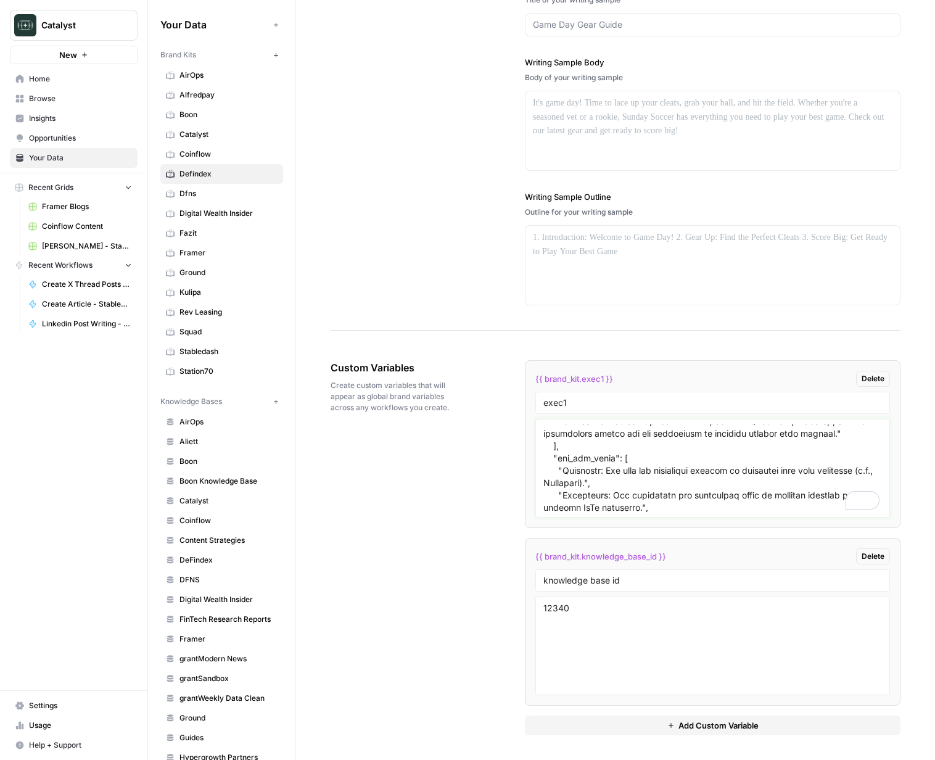
scroll to position [999, 0]
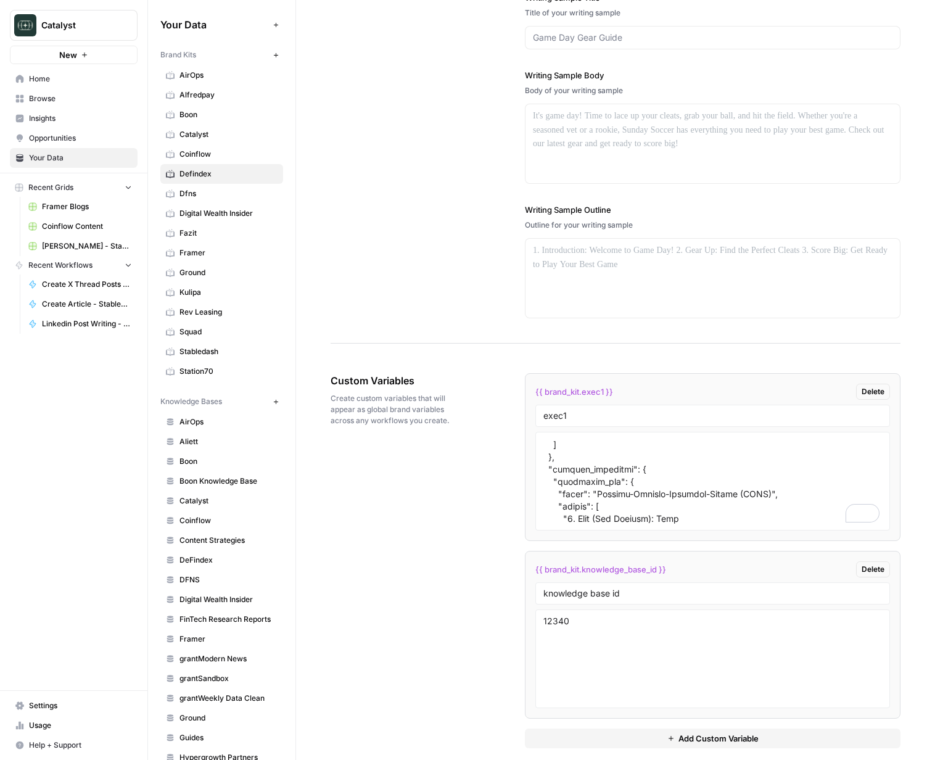
click at [372, 515] on div "Custom Variables Create custom variables that will appear as global brand varia…" at bounding box center [616, 560] width 570 height 424
click at [641, 456] on textarea "To enrich screen reader interactions, please activate Accessibility in Grammarl…" at bounding box center [712, 481] width 339 height 88
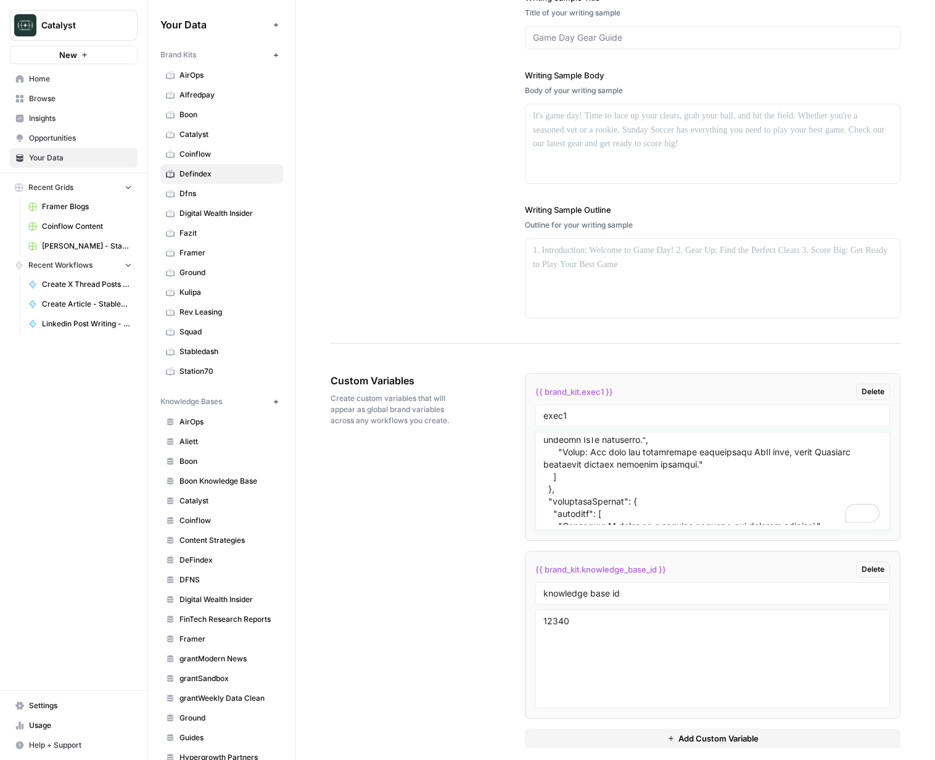
click at [649, 475] on textarea "To enrich screen reader interactions, please activate Accessibility in Grammarl…" at bounding box center [712, 481] width 339 height 88
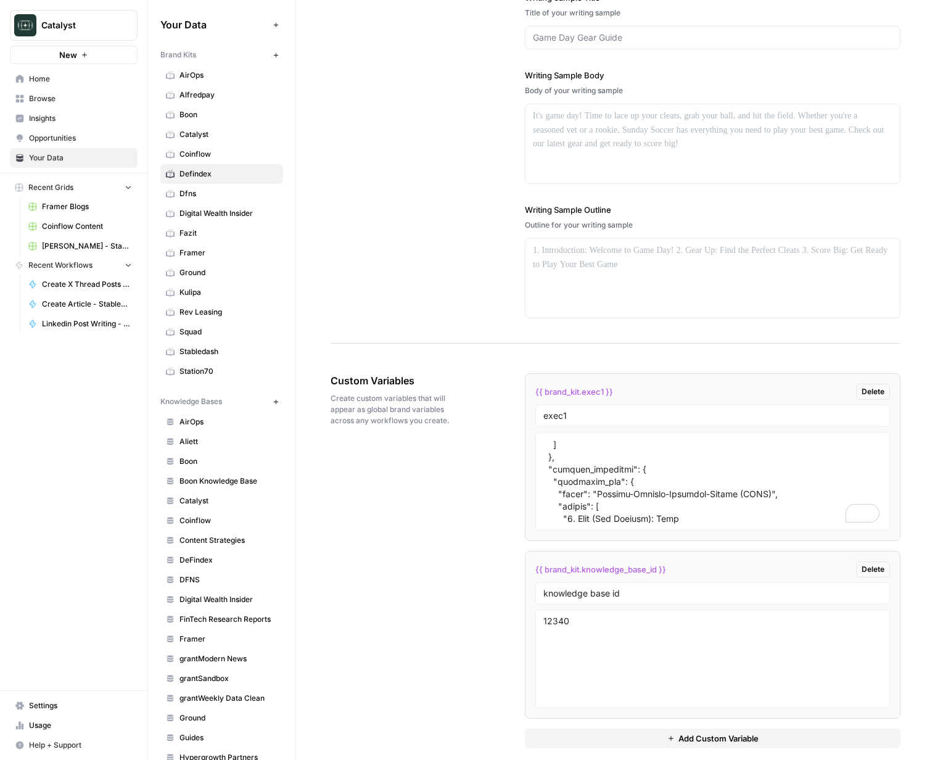
drag, startPoint x: 398, startPoint y: 493, endPoint x: 441, endPoint y: 495, distance: 43.2
click at [398, 493] on div "Custom Variables Create custom variables that will appear as global brand varia…" at bounding box center [616, 560] width 570 height 424
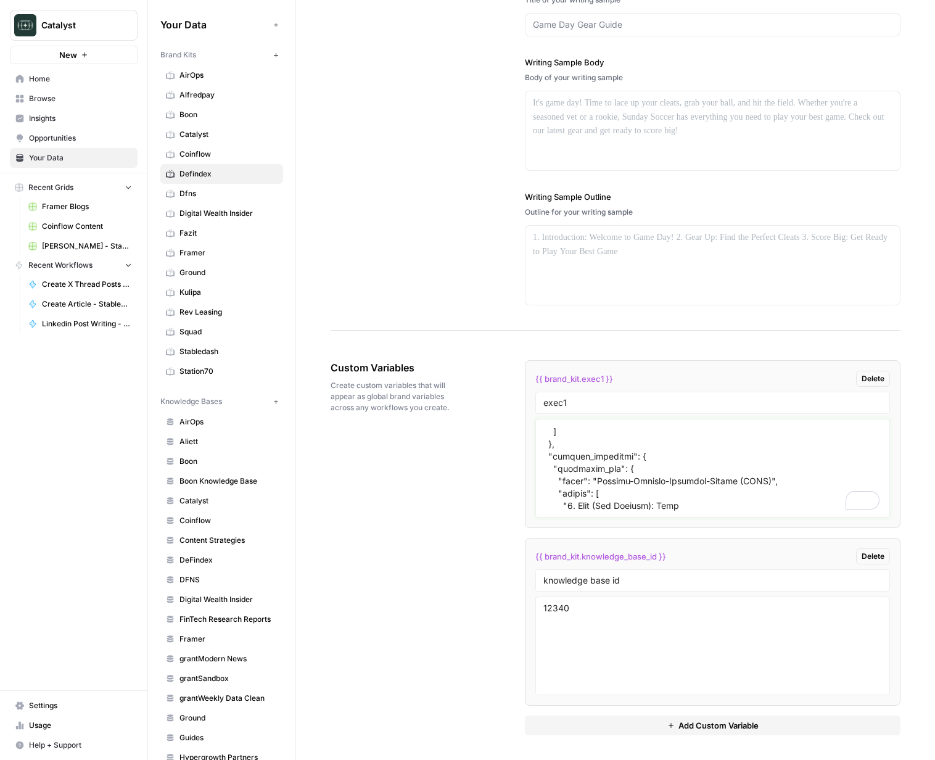
click at [783, 506] on textarea "To enrich screen reader interactions, please activate Accessibility in Grammarl…" at bounding box center [712, 468] width 339 height 88
click at [694, 449] on textarea "To enrich screen reader interactions, please activate Accessibility in Grammarl…" at bounding box center [712, 468] width 339 height 88
paste textarea "with a strong, quantifiable, and surprising outcome or a bold contrarian statem…"
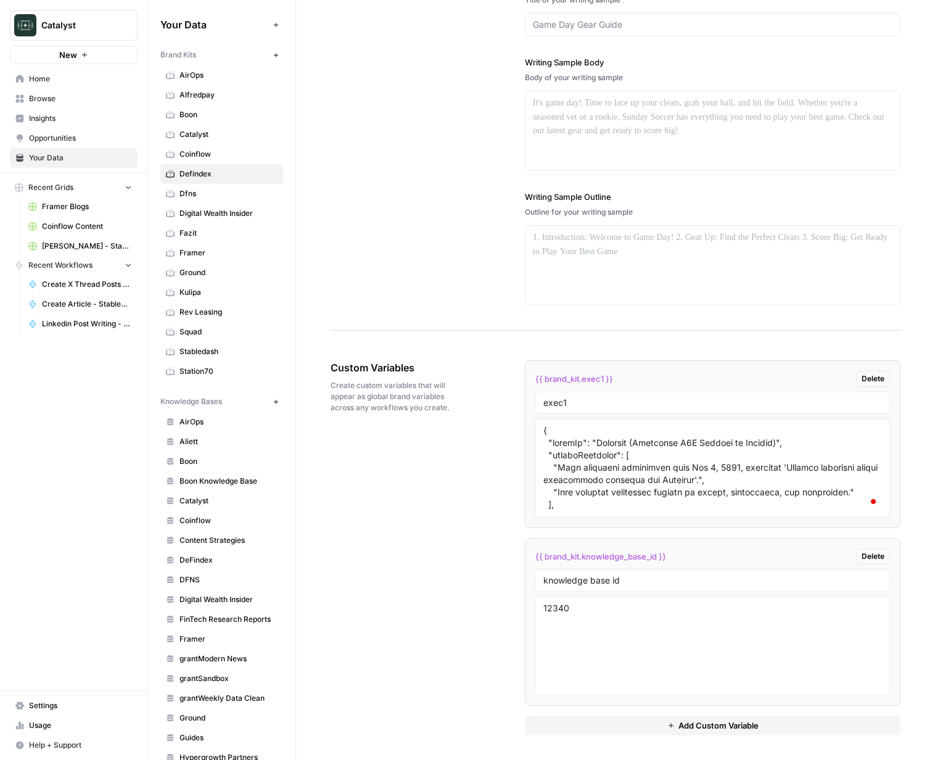
type textarea "{ "styleOf": "Defendex (Pragmatic B2B Builder on Stellar)", "sourceMaterials": …"
click at [437, 459] on div "Custom Variables Create custom variables that will appear as global brand varia…" at bounding box center [616, 547] width 570 height 424
click at [632, 618] on textarea "12340" at bounding box center [712, 646] width 339 height 88
click at [668, 722] on icon "button" at bounding box center [670, 724] width 7 height 7
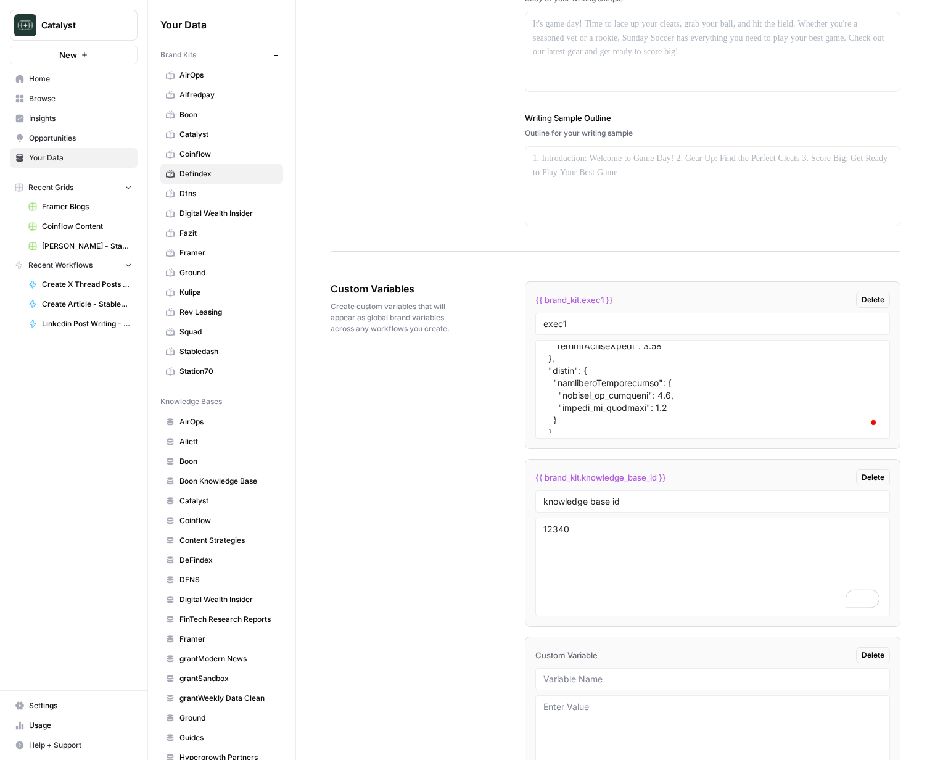
click at [429, 596] on div "Custom Variables Create custom variables that will appear as global brand varia…" at bounding box center [616, 558] width 570 height 602
click at [651, 704] on textarea at bounding box center [712, 745] width 339 height 88
type textarea "as"
click at [483, 629] on div "Custom Variables Create custom variables that will appear as global brand varia…" at bounding box center [616, 558] width 570 height 602
click at [200, 104] on link "Alfredpay" at bounding box center [221, 95] width 123 height 20
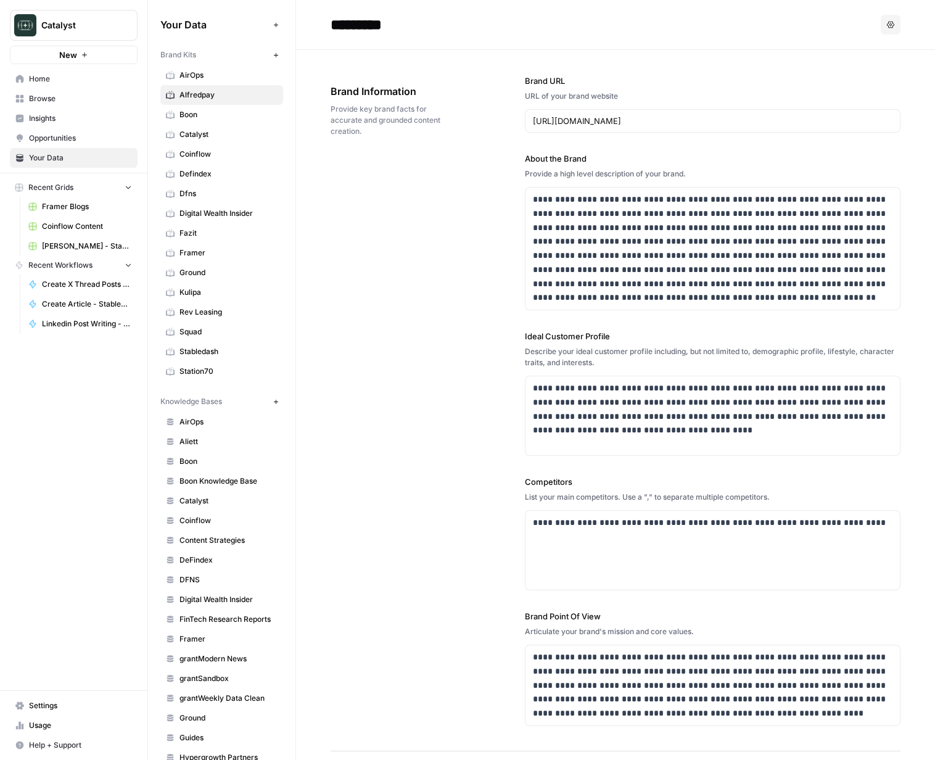
click at [195, 178] on span "Defindex" at bounding box center [228, 173] width 98 height 11
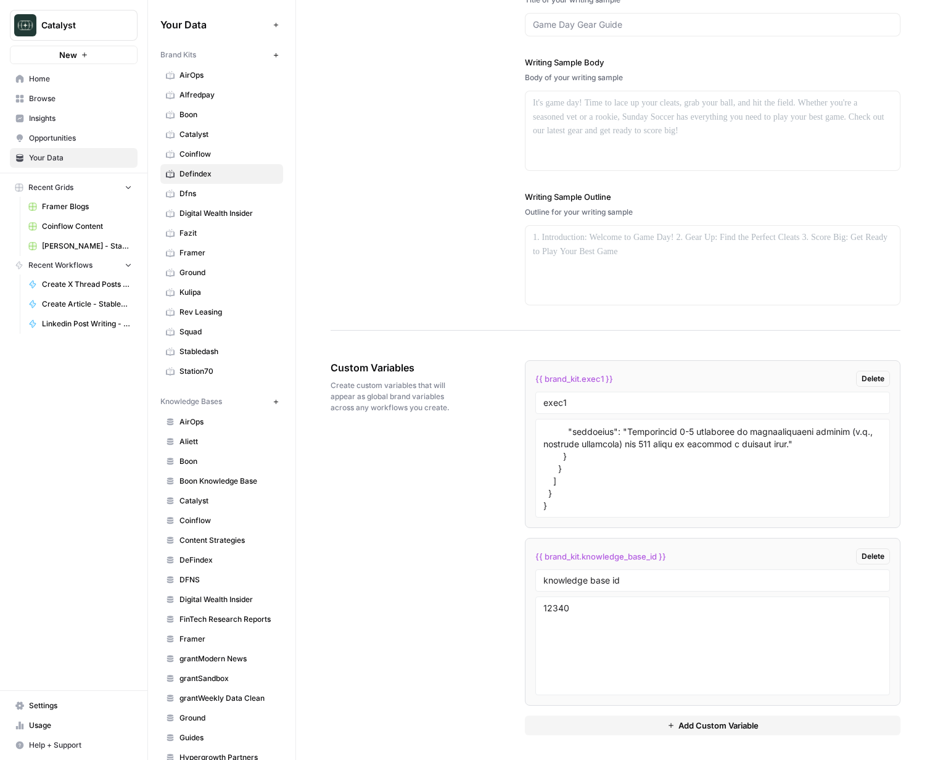
drag, startPoint x: 394, startPoint y: 496, endPoint x: 446, endPoint y: 31, distance: 468.5
click at [394, 496] on div "Custom Variables Create custom variables that will appear as global brand varia…" at bounding box center [616, 547] width 570 height 424
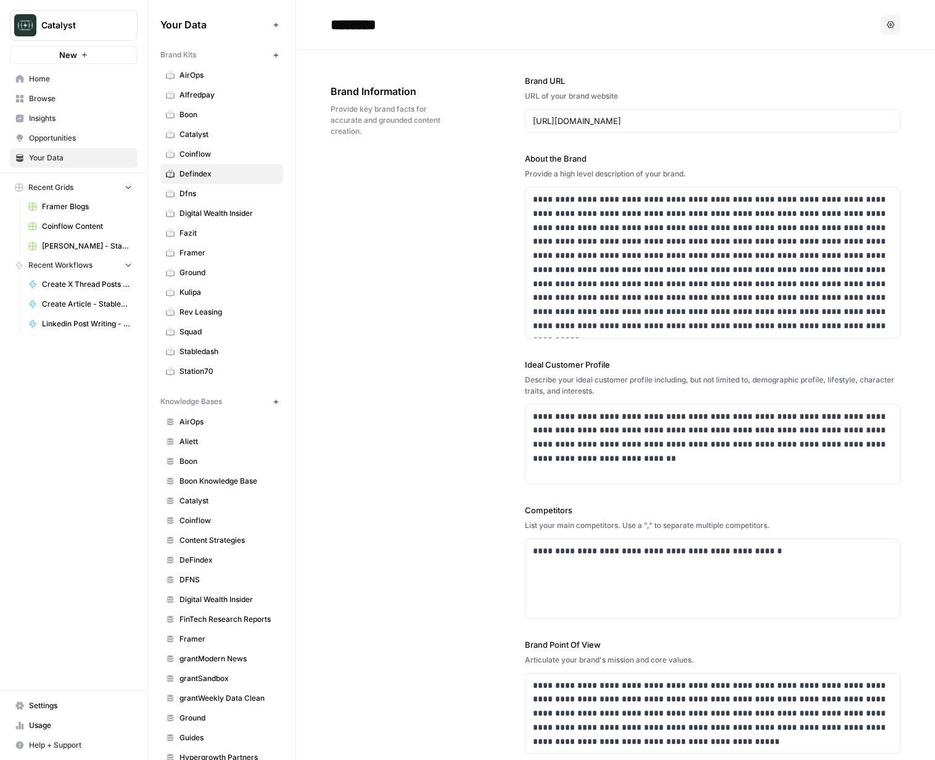
scroll to position [4266, 0]
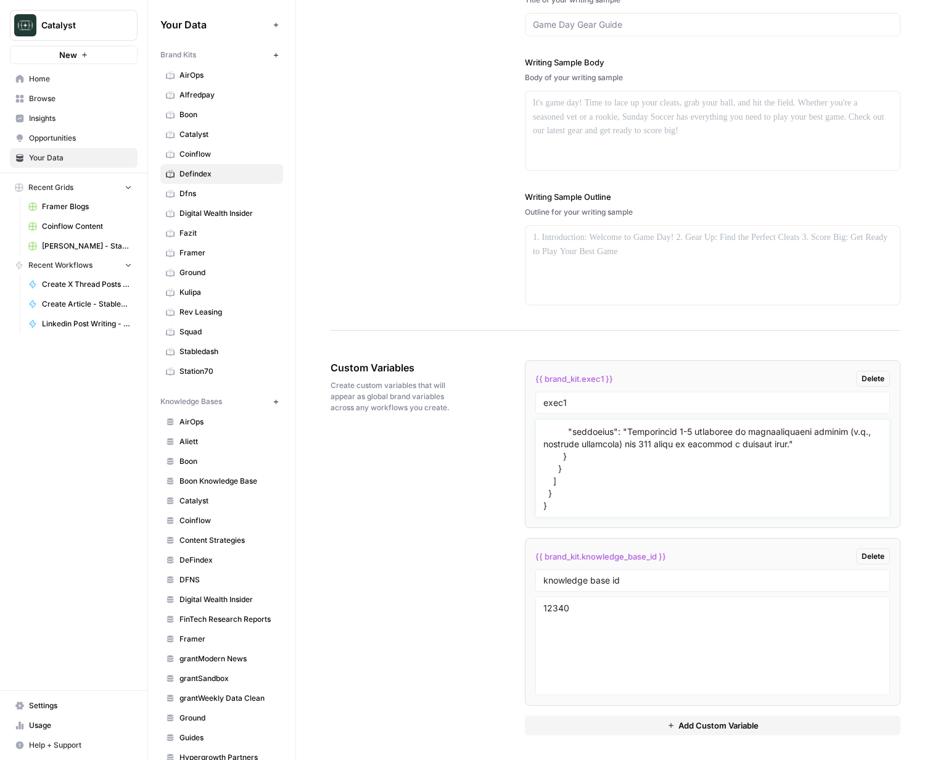
click at [694, 481] on textarea at bounding box center [712, 468] width 339 height 88
click at [458, 475] on div "Custom Variables Create custom variables that will appear as global brand varia…" at bounding box center [616, 547] width 570 height 424
click at [220, 328] on span "Squad" at bounding box center [228, 331] width 98 height 11
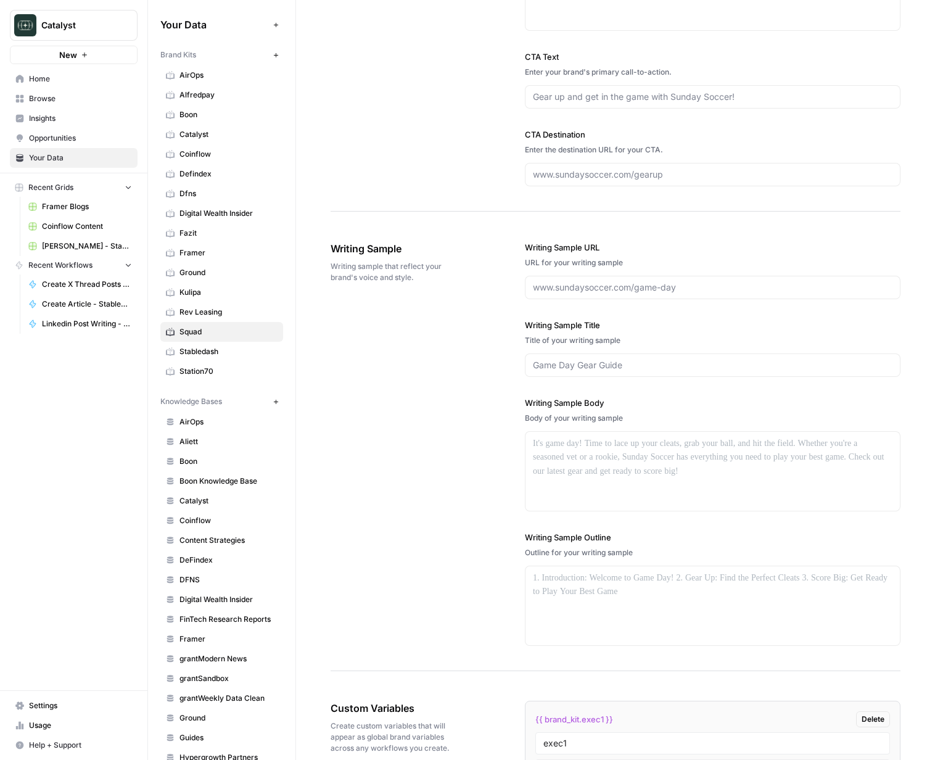
scroll to position [1739, 0]
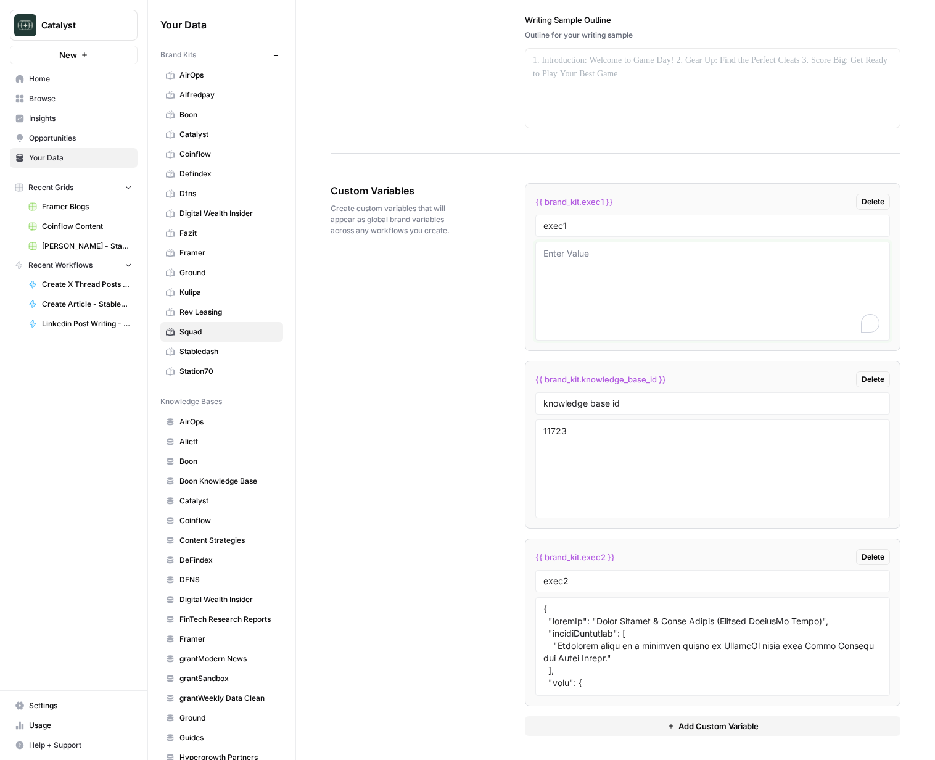
click at [641, 282] on textarea "To enrich screen reader interactions, please activate Accessibility in Grammarl…" at bounding box center [712, 291] width 339 height 88
paste textarea "{ "styleOf": "Defendex (Pragmatic B2B Builder on Stellar)", "sourceMaterials": …"
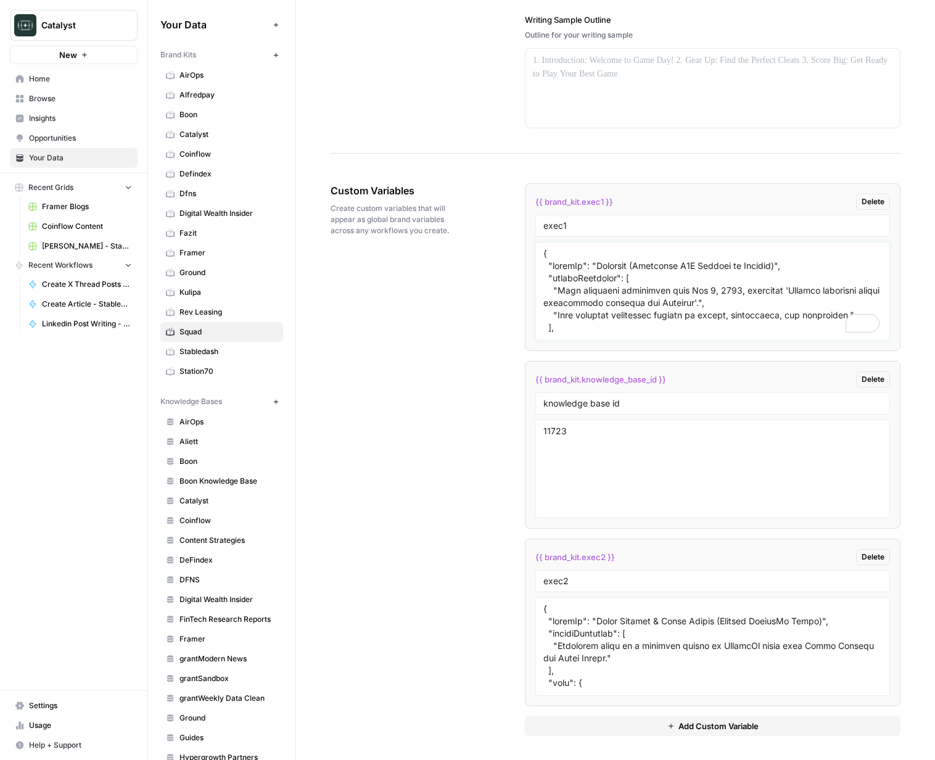
scroll to position [4265, 0]
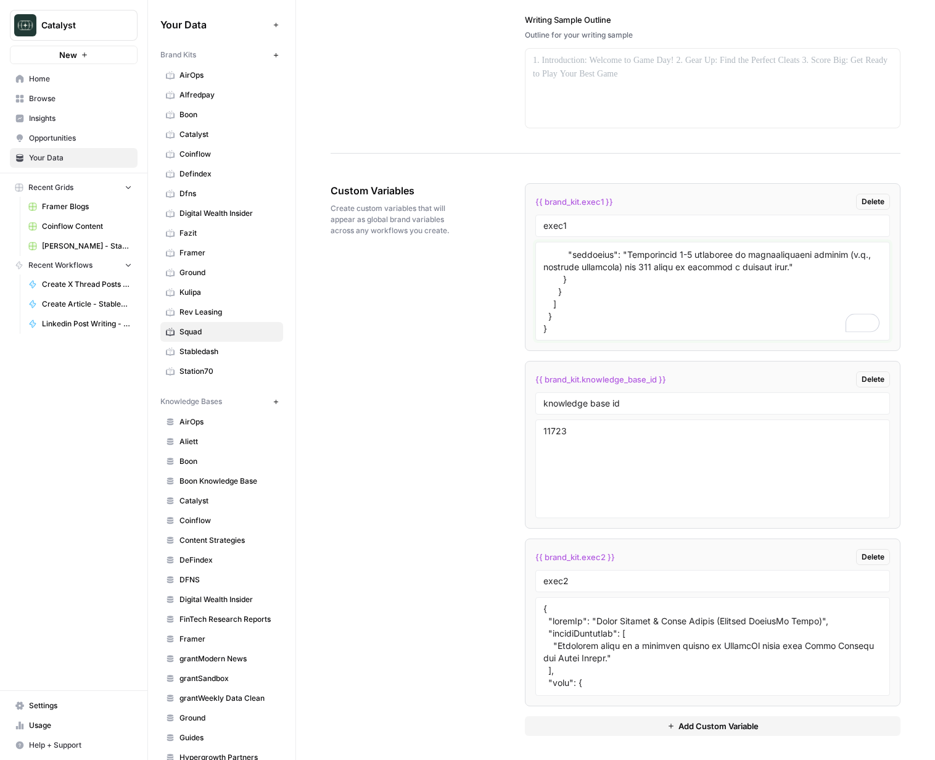
type textarea "{ "styleOf": "Defendex (Pragmatic B2B Builder on Stellar)", "sourceMaterials": …"
click at [474, 299] on div "Custom Variables Create custom variables that will appear as global brand varia…" at bounding box center [616, 459] width 570 height 602
click at [657, 718] on button "Add Custom Variable" at bounding box center [713, 726] width 376 height 20
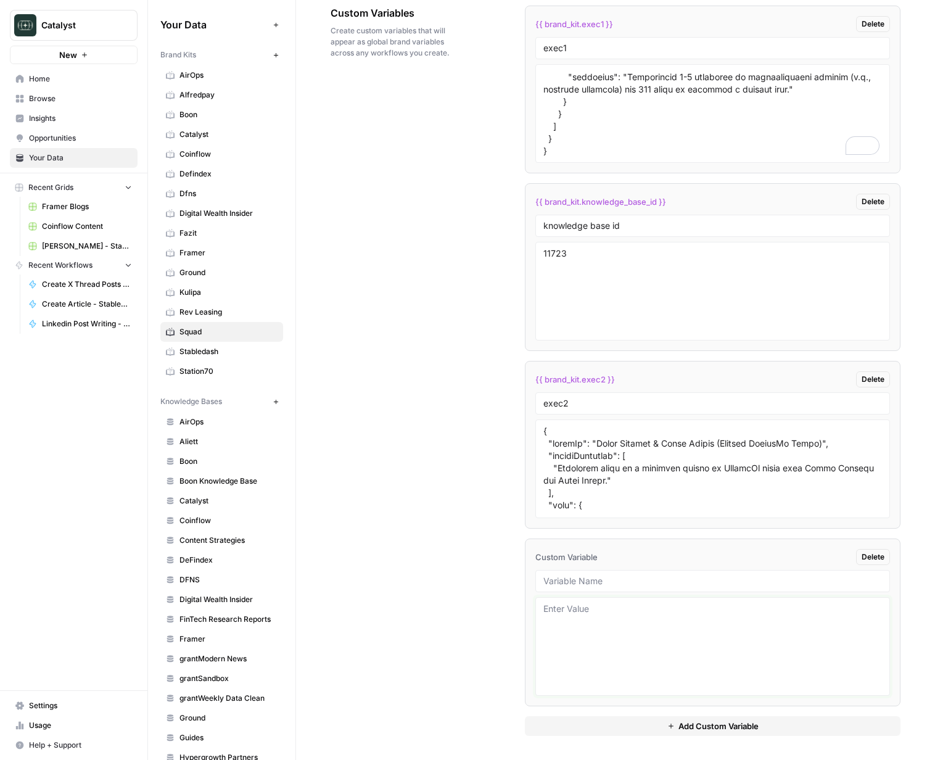
click at [636, 647] on textarea at bounding box center [712, 646] width 339 height 88
type textarea "asdf"
click at [406, 541] on div "Custom Variables Create custom variables that will appear as global brand varia…" at bounding box center [616, 370] width 570 height 779
click at [200, 135] on span "Catalyst" at bounding box center [228, 134] width 98 height 11
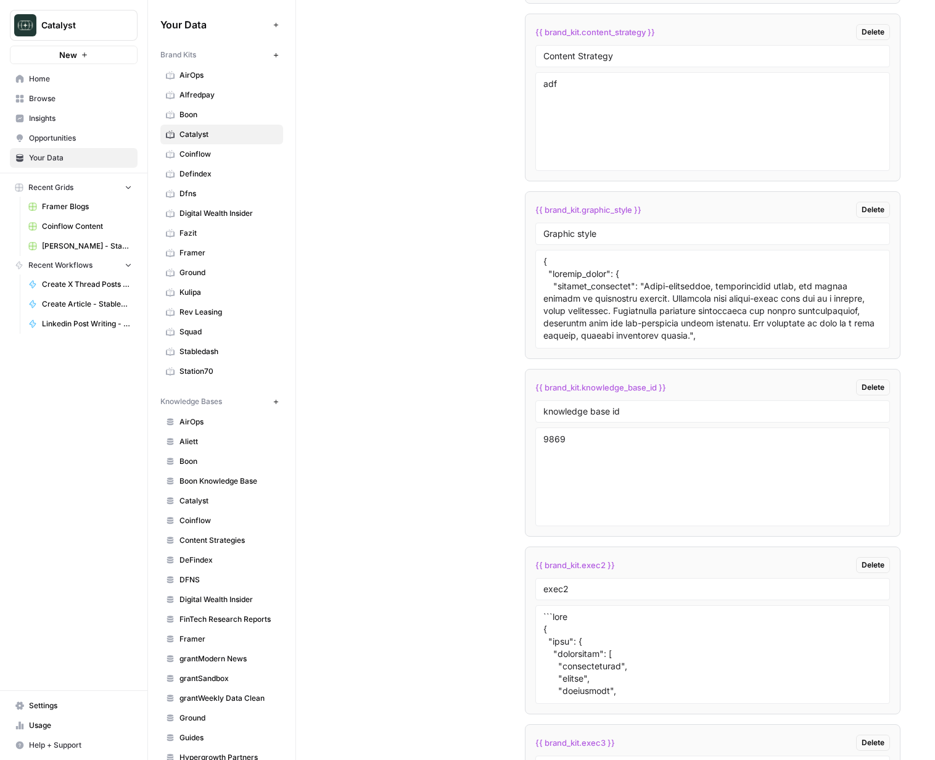
scroll to position [1945, 0]
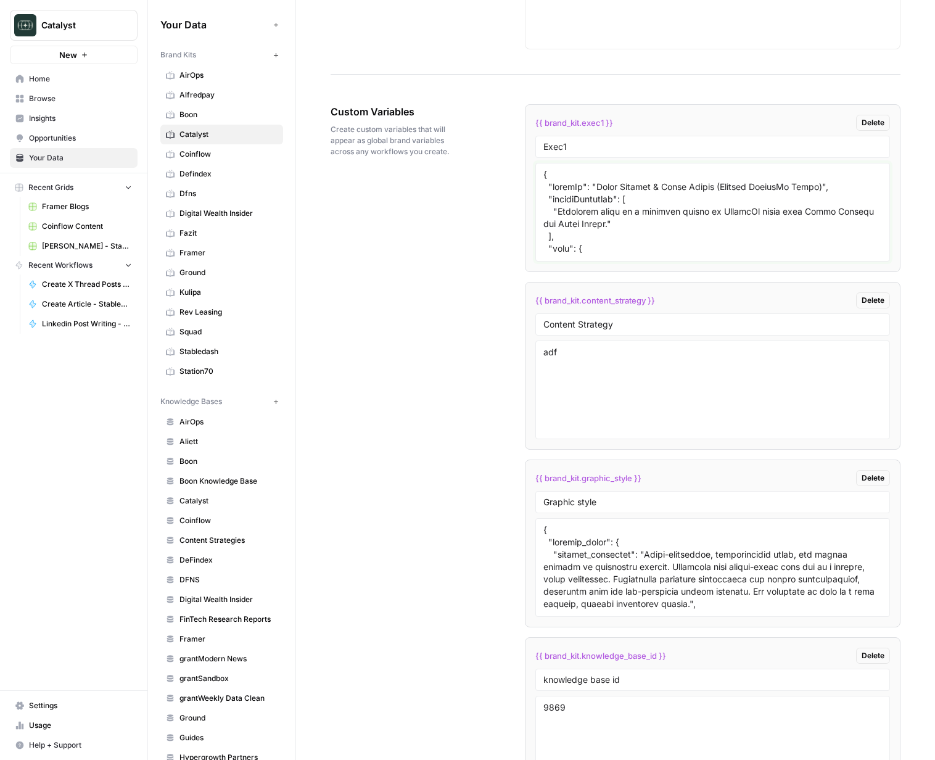
click at [667, 210] on textarea at bounding box center [712, 212] width 339 height 88
click at [432, 282] on div "Custom Variables Create custom variables that will appear as global brand varia…" at bounding box center [616, 647] width 570 height 1135
click at [614, 189] on textarea "To enrich screen reader interactions, please activate Accessibility in Grammarl…" at bounding box center [712, 212] width 339 height 88
paste textarea "_of": "Chris Aeberli & Ankur Nagpal (Blended LinkedIn Style)", "source_material…"
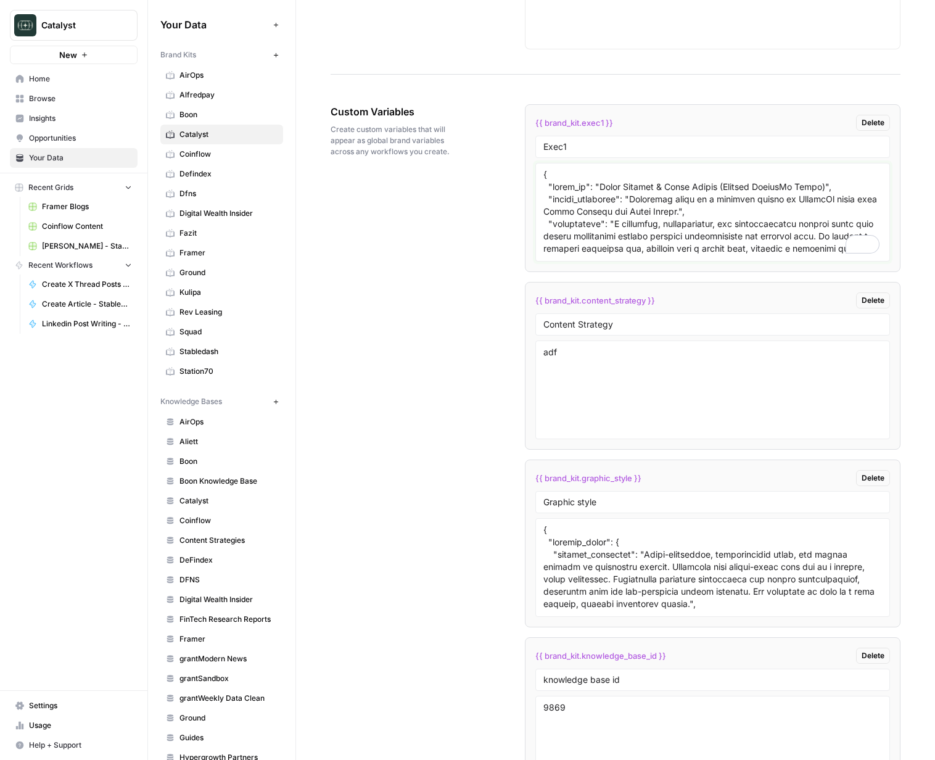
scroll to position [2069, 0]
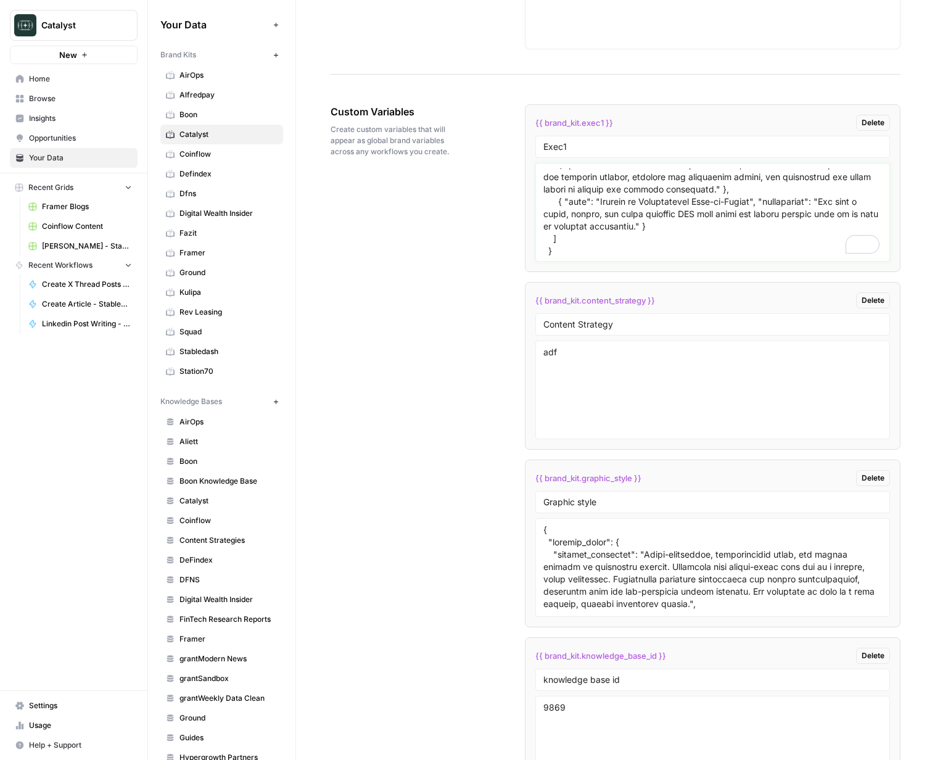
type textarea "{ "style_of": "Chris Aeberli & Ankur Nagpal (Blended LinkedIn Style)", "source_…"
click at [458, 236] on div "Custom Variables Create custom variables that will appear as global brand varia…" at bounding box center [616, 647] width 570 height 1135
click at [615, 208] on textarea "To enrich screen reader interactions, please activate Accessibility in Grammarl…" at bounding box center [712, 212] width 339 height 88
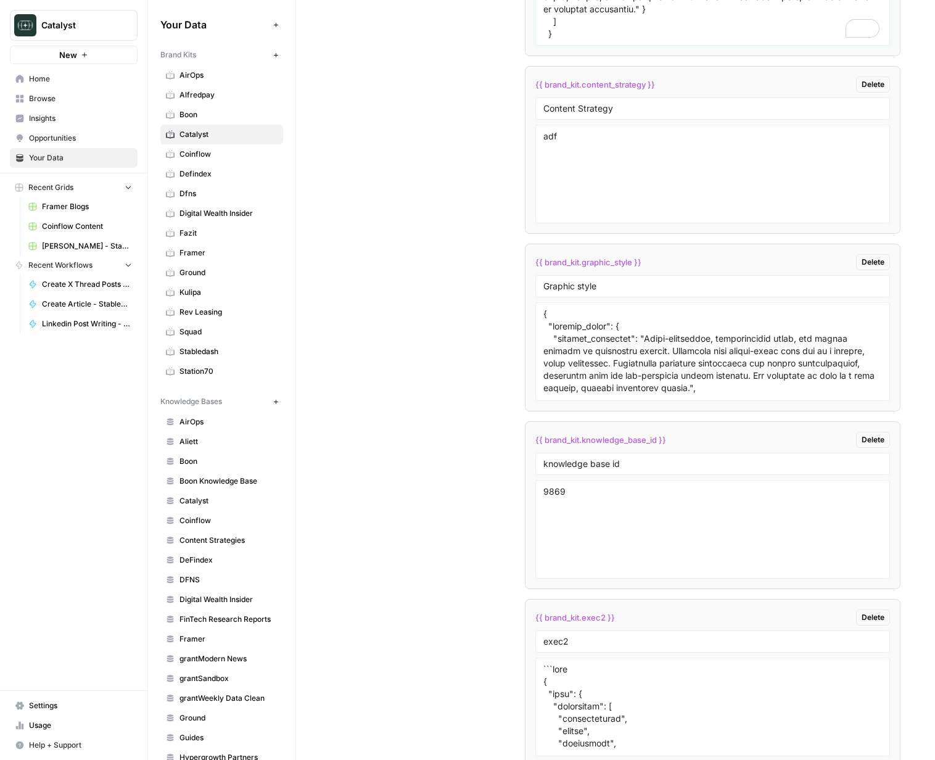
scroll to position [2126, 0]
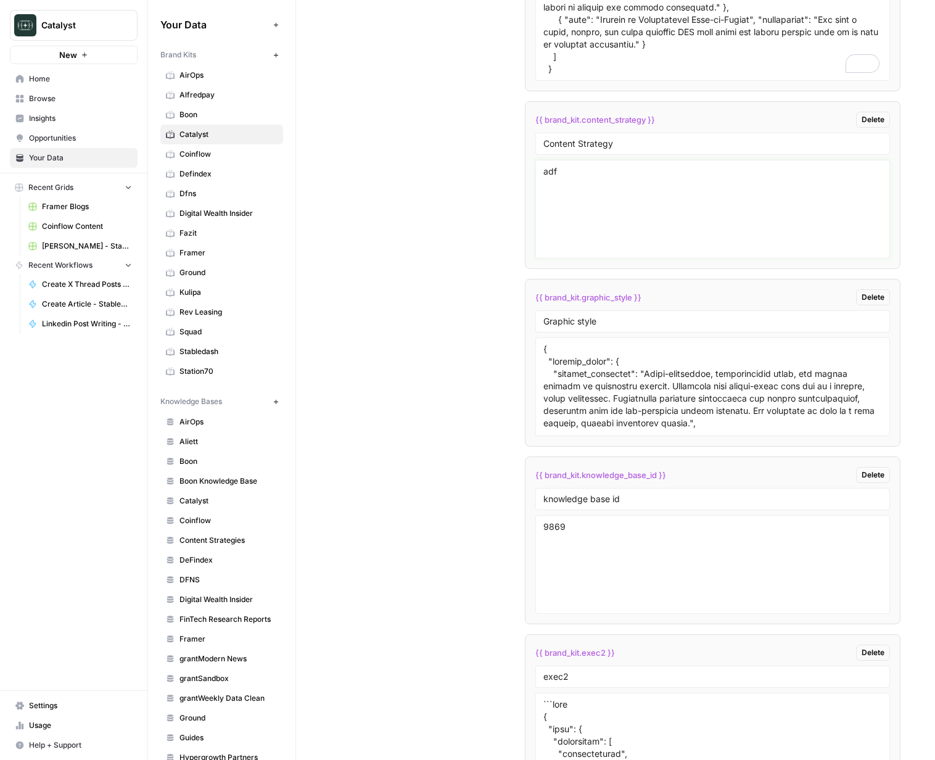
click at [560, 194] on textarea "adf" at bounding box center [712, 209] width 339 height 88
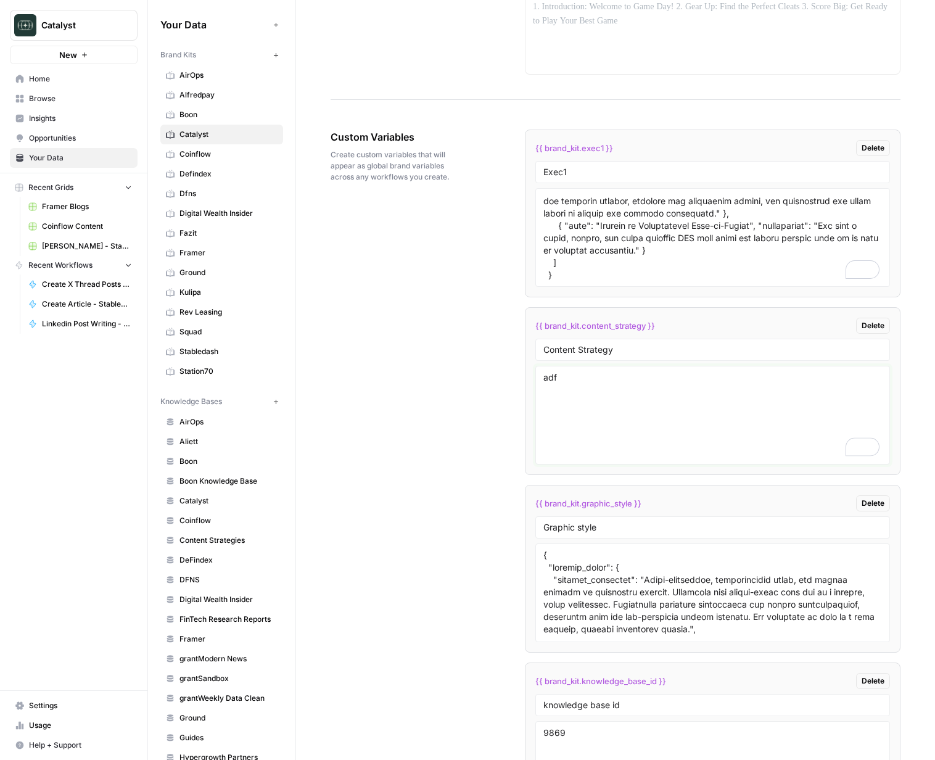
scroll to position [1920, 0]
drag, startPoint x: 612, startPoint y: 418, endPoint x: 578, endPoint y: 416, distance: 34.0
click at [578, 416] on textarea "adf" at bounding box center [712, 415] width 339 height 88
drag, startPoint x: 555, startPoint y: 413, endPoint x: 583, endPoint y: 401, distance: 30.7
click at [556, 413] on textarea "adf" at bounding box center [712, 415] width 339 height 88
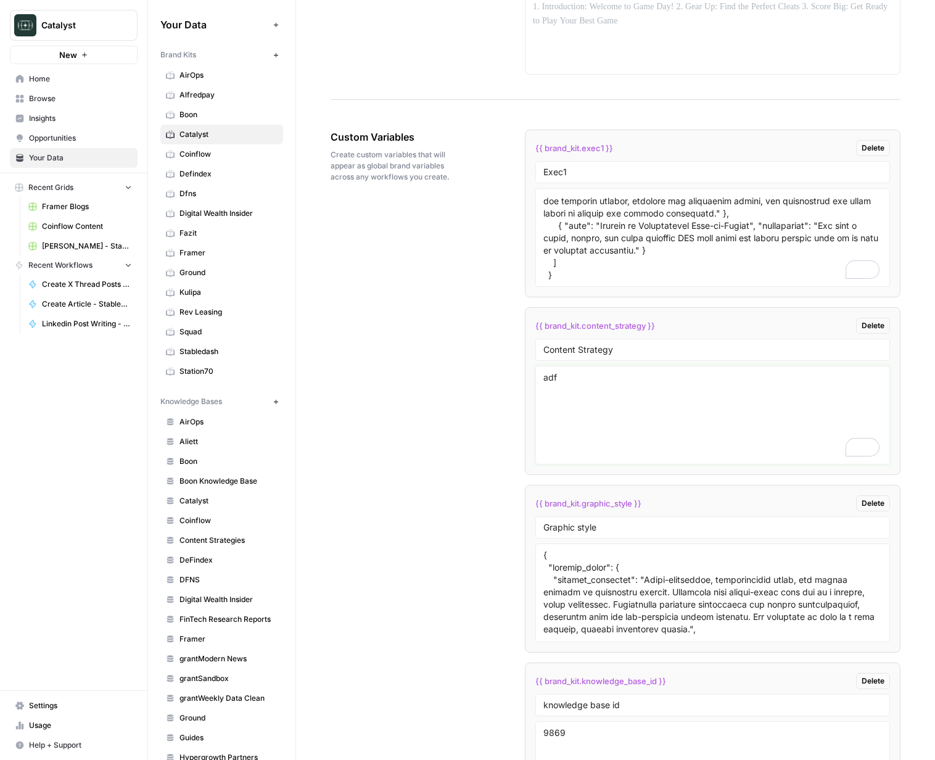
drag, startPoint x: 538, startPoint y: 379, endPoint x: 493, endPoint y: 366, distance: 46.1
click at [499, 366] on div "Custom Variables Create custom variables that will appear as global brand varia…" at bounding box center [616, 672] width 570 height 1135
click at [463, 409] on div "Custom Variables Create custom variables that will appear as global brand varia…" at bounding box center [616, 672] width 570 height 1135
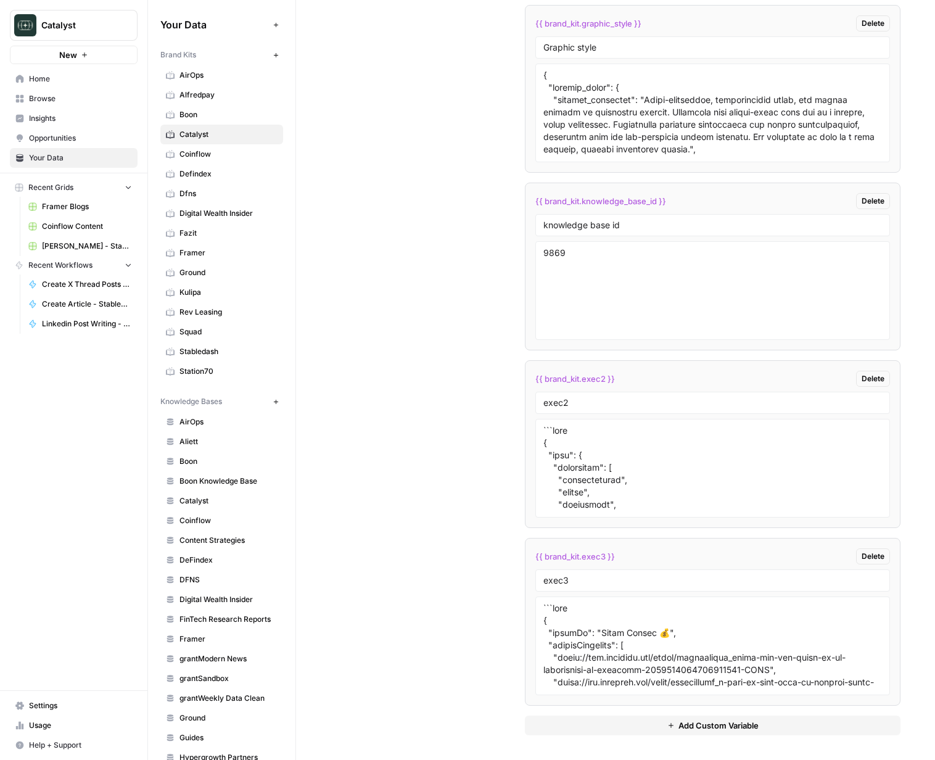
click at [684, 731] on button "Add Custom Variable" at bounding box center [713, 725] width 376 height 20
drag, startPoint x: 463, startPoint y: 597, endPoint x: 227, endPoint y: 251, distance: 418.9
click at [444, 583] on div "Custom Variables Create custom variables that will appear as global brand varia…" at bounding box center [616, 281] width 570 height 1312
drag, startPoint x: 213, startPoint y: 229, endPoint x: 206, endPoint y: 209, distance: 21.7
click at [213, 229] on span "Fazit" at bounding box center [228, 233] width 98 height 11
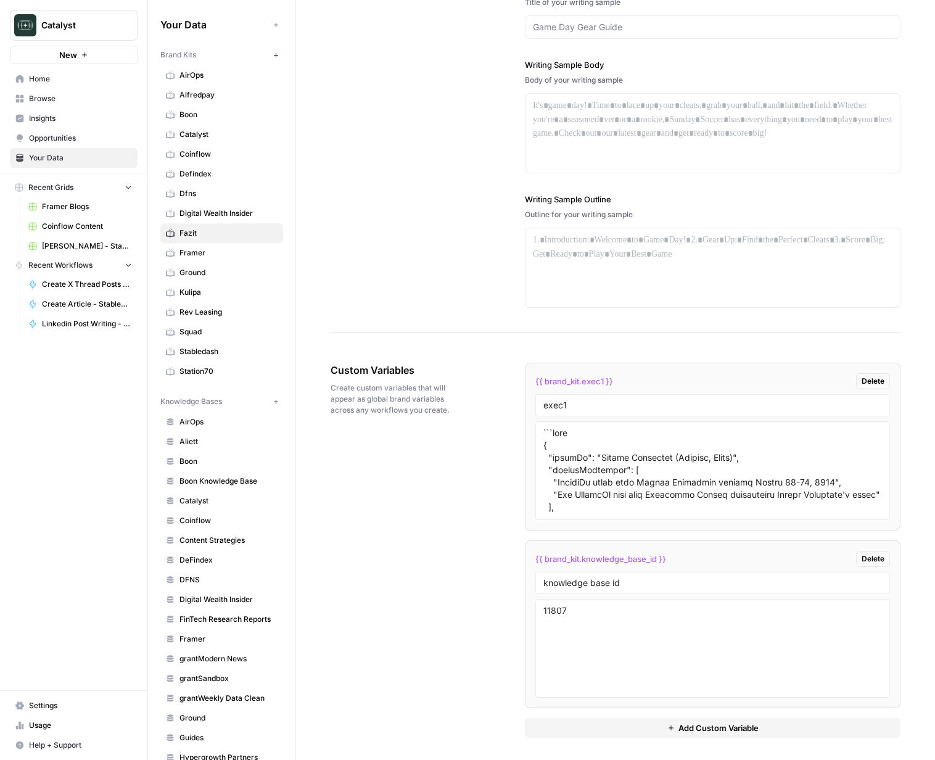
click at [186, 136] on span "Catalyst" at bounding box center [228, 134] width 98 height 11
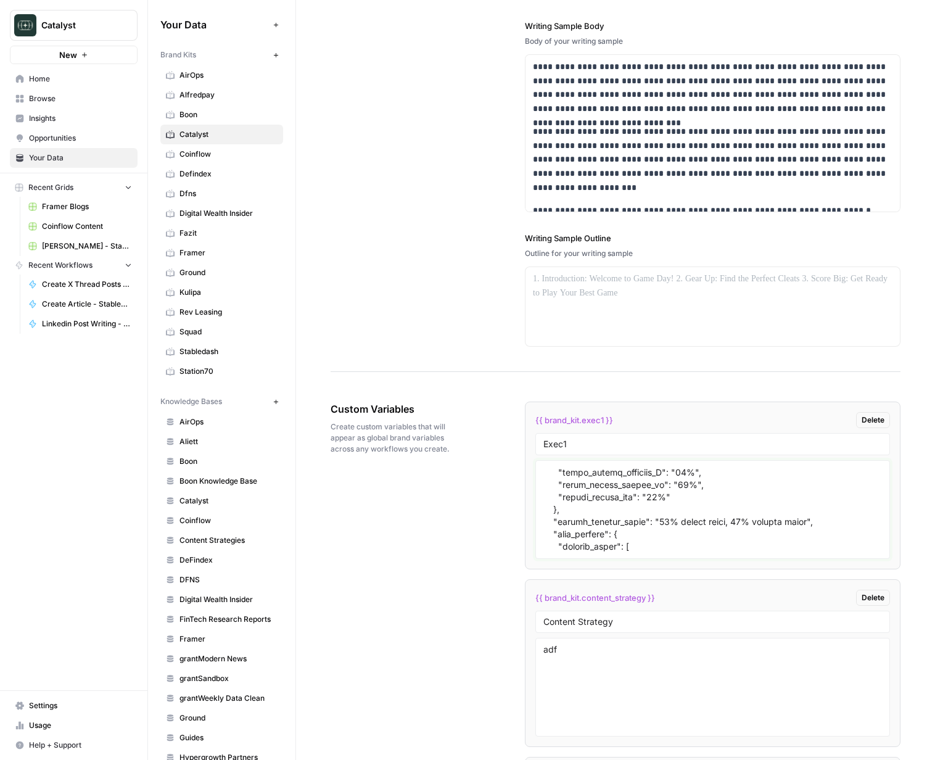
click at [702, 515] on textarea at bounding box center [712, 510] width 339 height 88
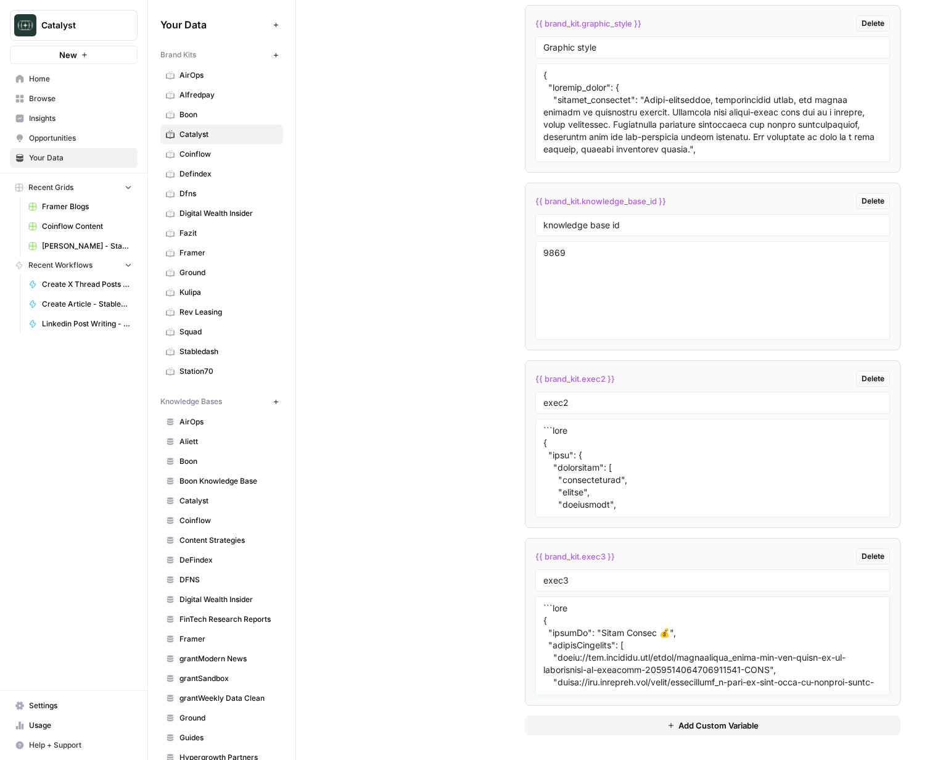
click at [661, 638] on textarea "To enrich screen reader interactions, please activate Accessibility in Grammarl…" at bounding box center [712, 646] width 339 height 88
click at [686, 728] on span "Add Custom Variable" at bounding box center [718, 725] width 80 height 12
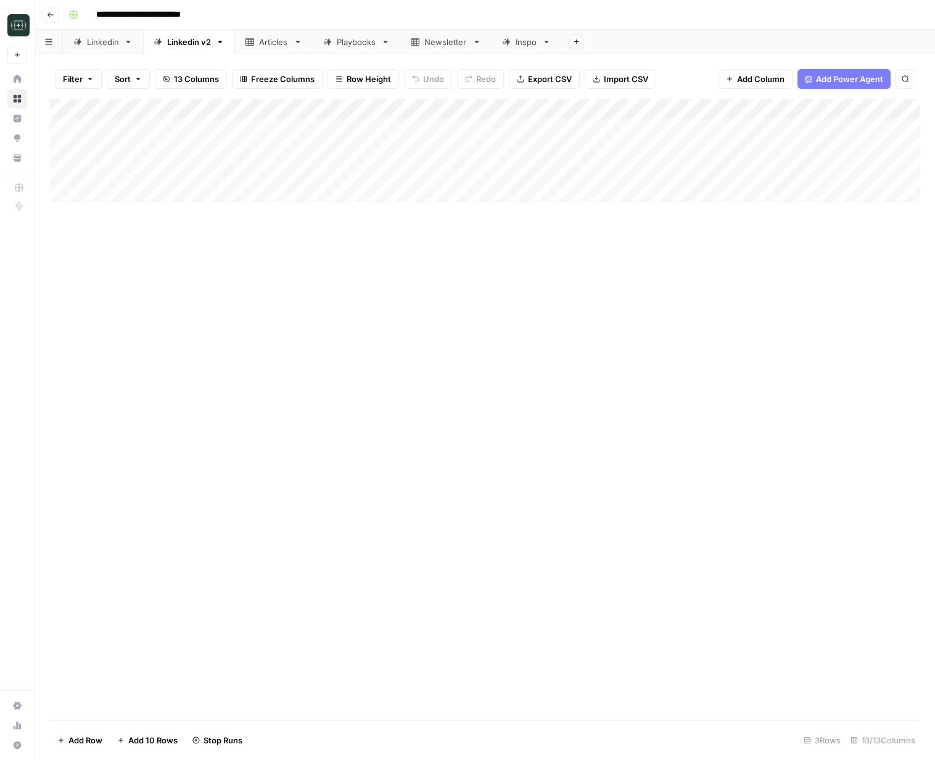
click at [54, 17] on button "Go back" at bounding box center [51, 15] width 16 height 16
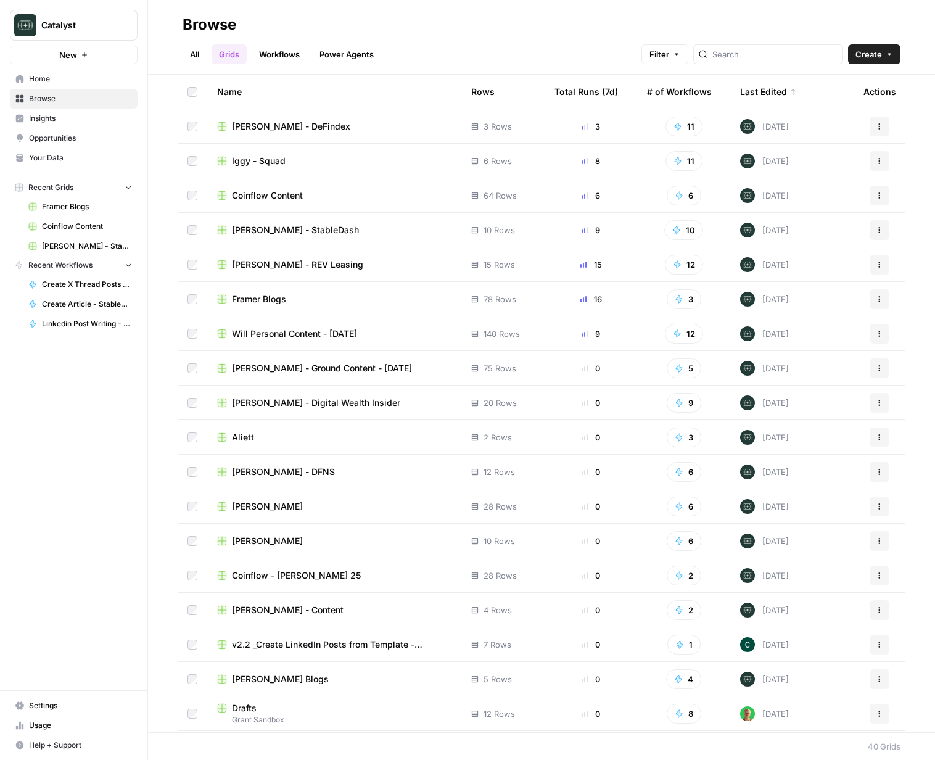
click at [276, 340] on td "Will Personal Content - [DATE]" at bounding box center [334, 333] width 254 height 34
click at [283, 335] on span "Will Personal Content - [DATE]" at bounding box center [294, 333] width 125 height 12
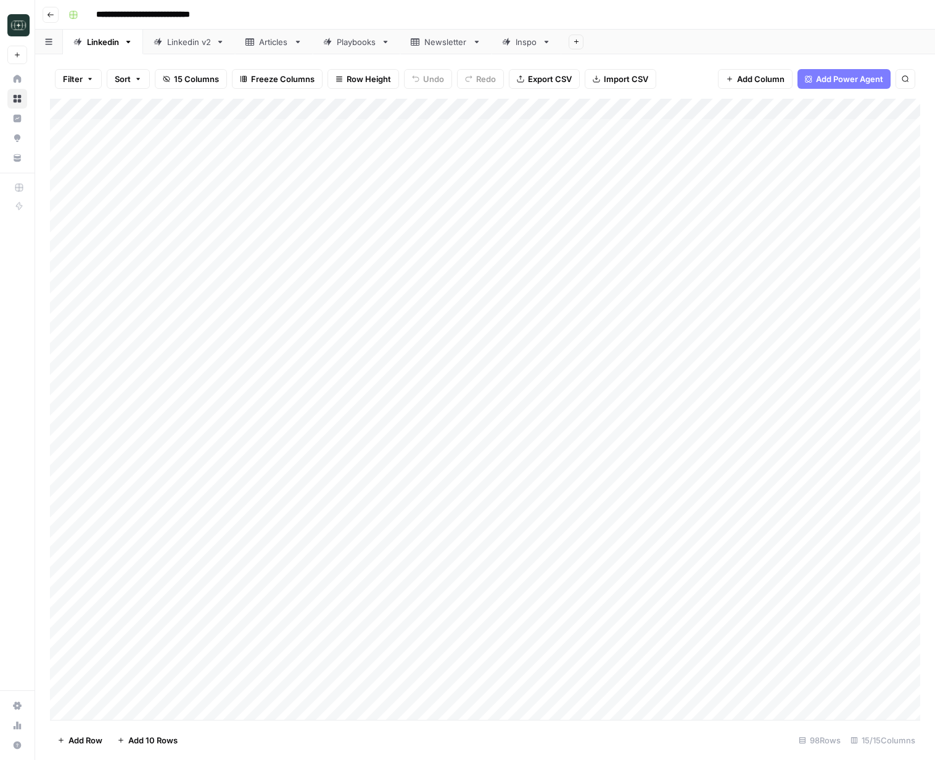
click at [184, 43] on div "Linkedin v2" at bounding box center [189, 42] width 44 height 12
click at [350, 361] on div "Add Column" at bounding box center [485, 234] width 870 height 271
type textarea "*"
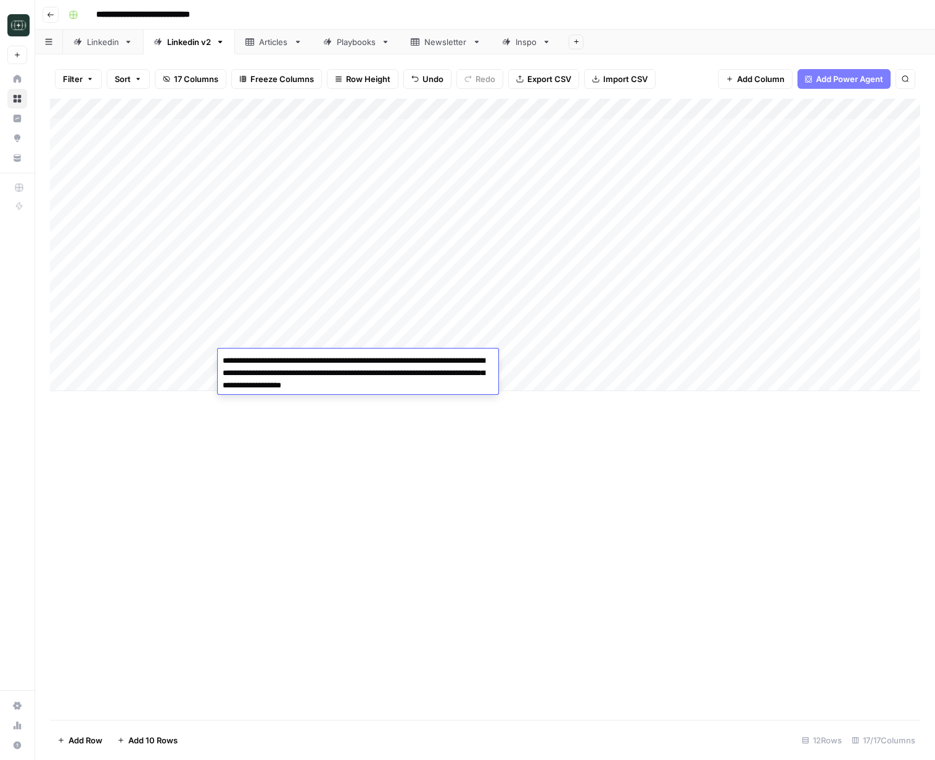
type textarea "**********"
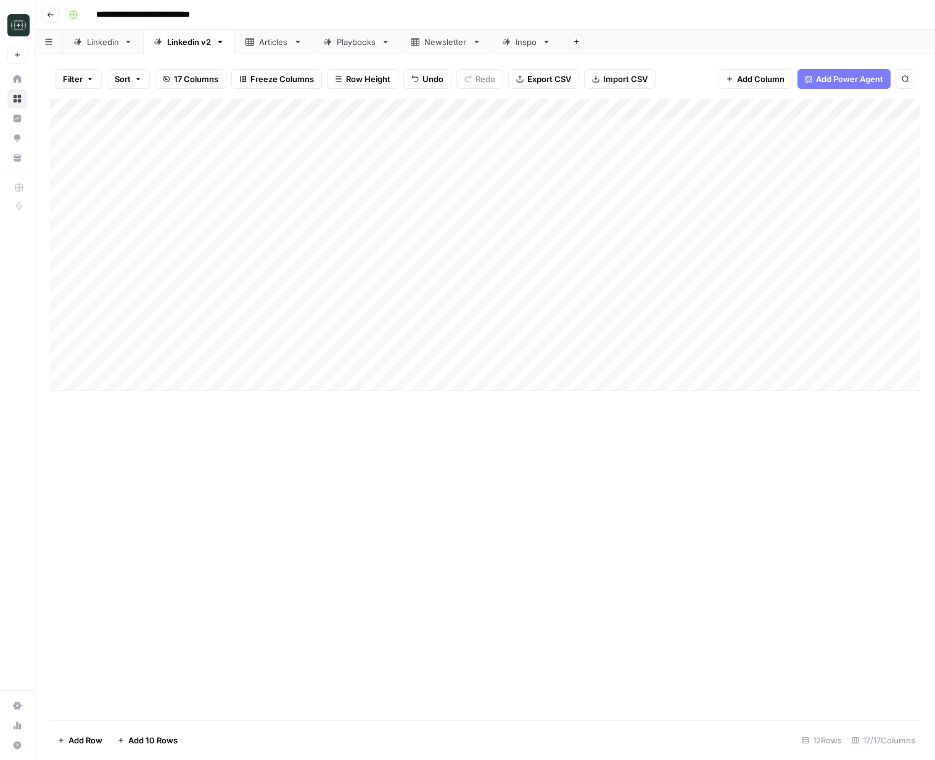
click at [653, 361] on div "Add Column" at bounding box center [485, 245] width 870 height 292
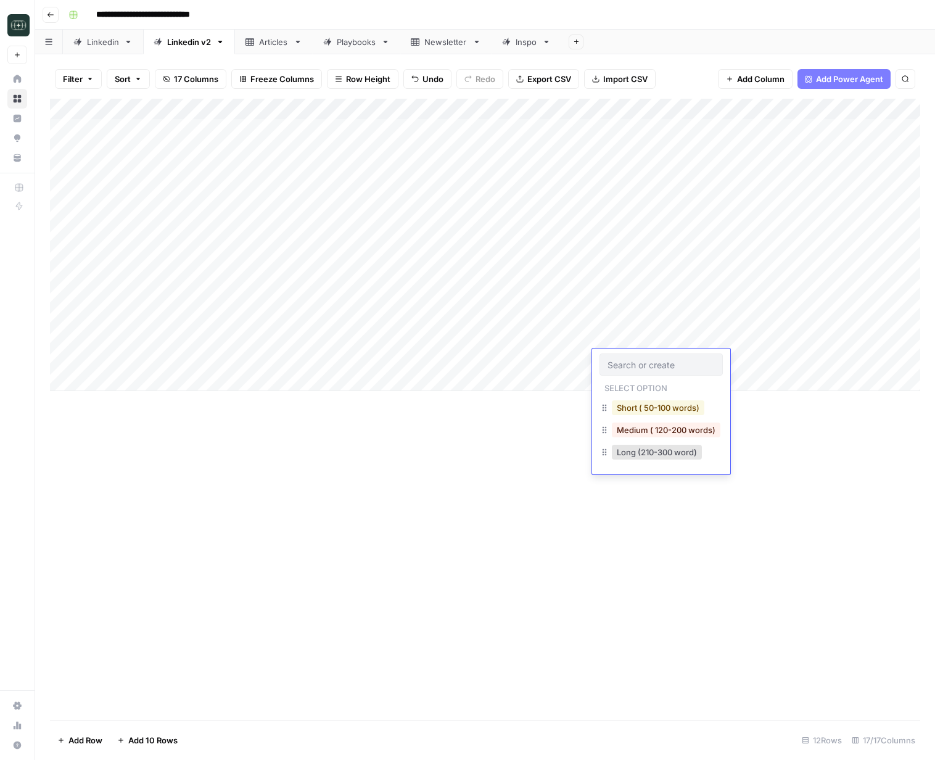
click at [659, 406] on button "Short ( 50-100 words)" at bounding box center [658, 407] width 92 height 15
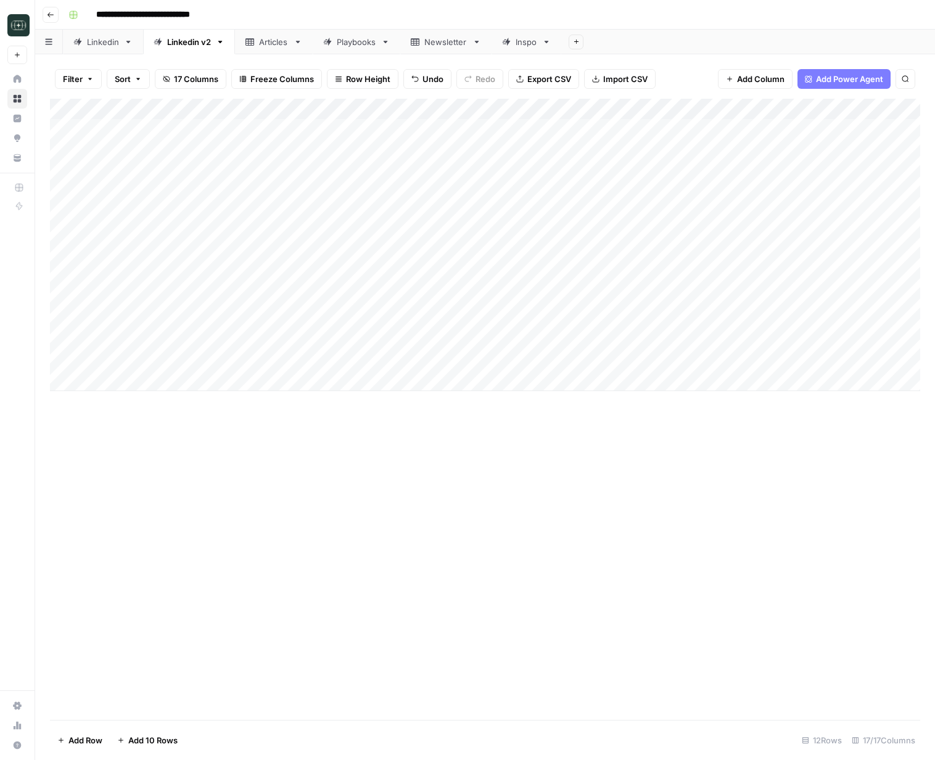
click at [746, 361] on div "Add Column" at bounding box center [485, 245] width 870 height 292
click at [415, 358] on div "Add Column" at bounding box center [485, 245] width 870 height 292
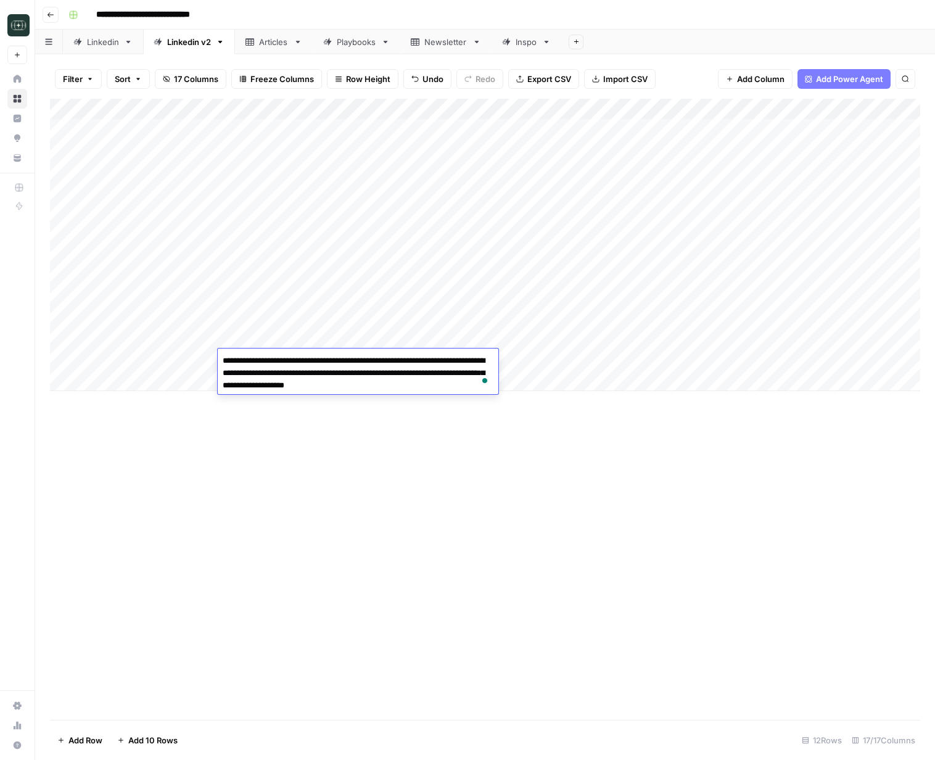
drag, startPoint x: 659, startPoint y: 490, endPoint x: 518, endPoint y: 427, distance: 154.6
click at [657, 485] on div "Add Column" at bounding box center [485, 409] width 870 height 621
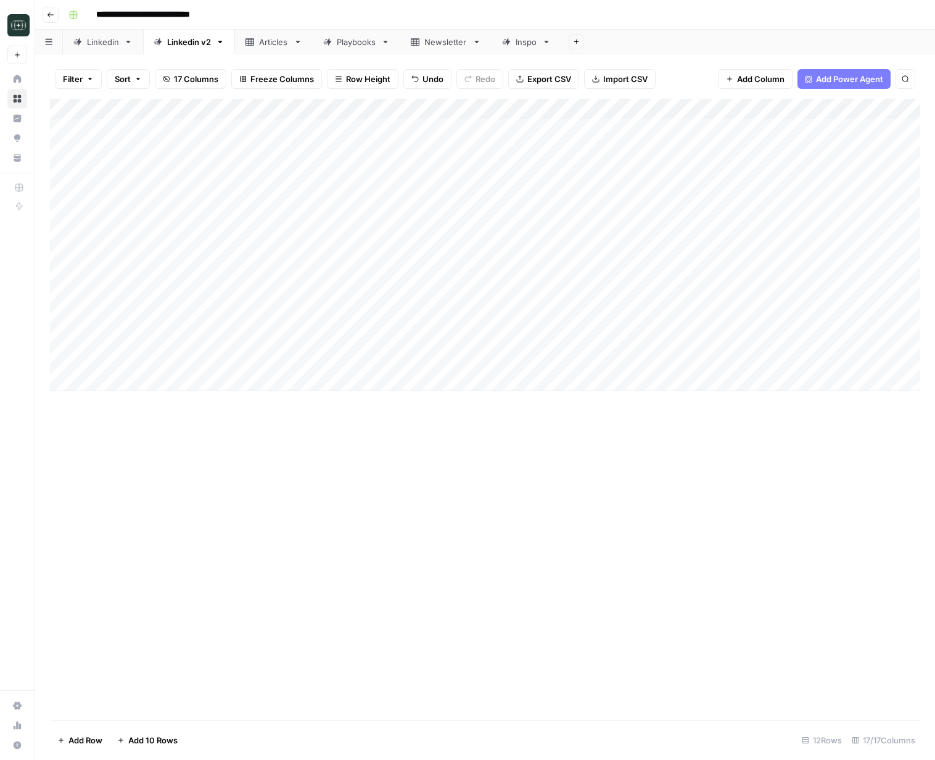
click at [347, 372] on div "Add Column" at bounding box center [485, 245] width 870 height 292
type textarea "**********"
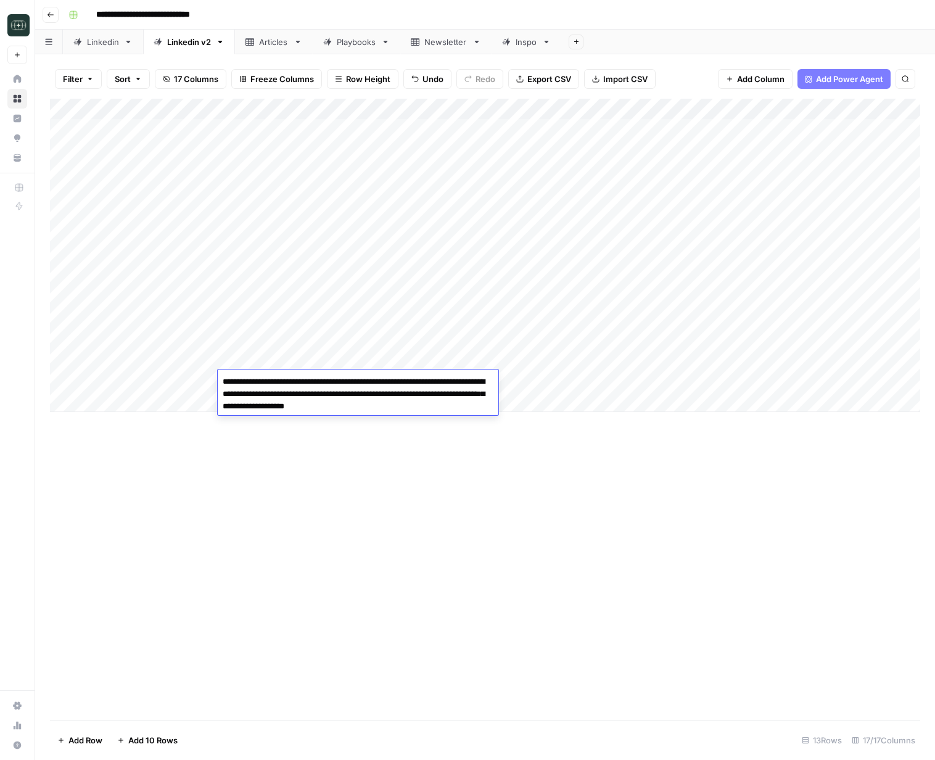
click at [703, 522] on div "Add Column" at bounding box center [485, 409] width 870 height 621
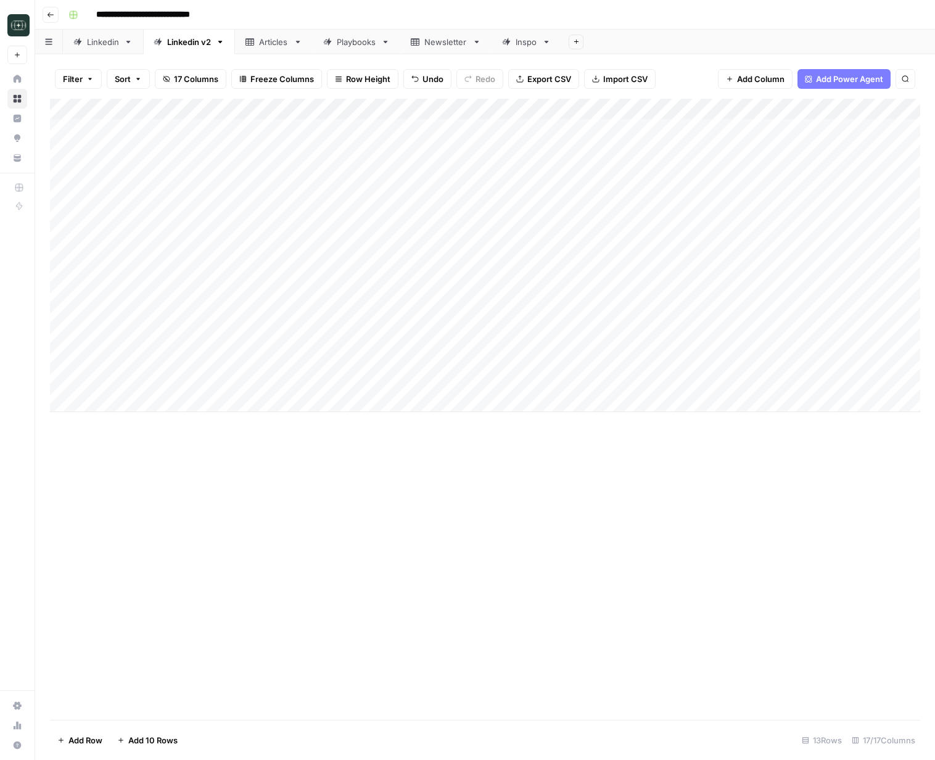
click at [609, 380] on div "Add Column" at bounding box center [485, 255] width 870 height 313
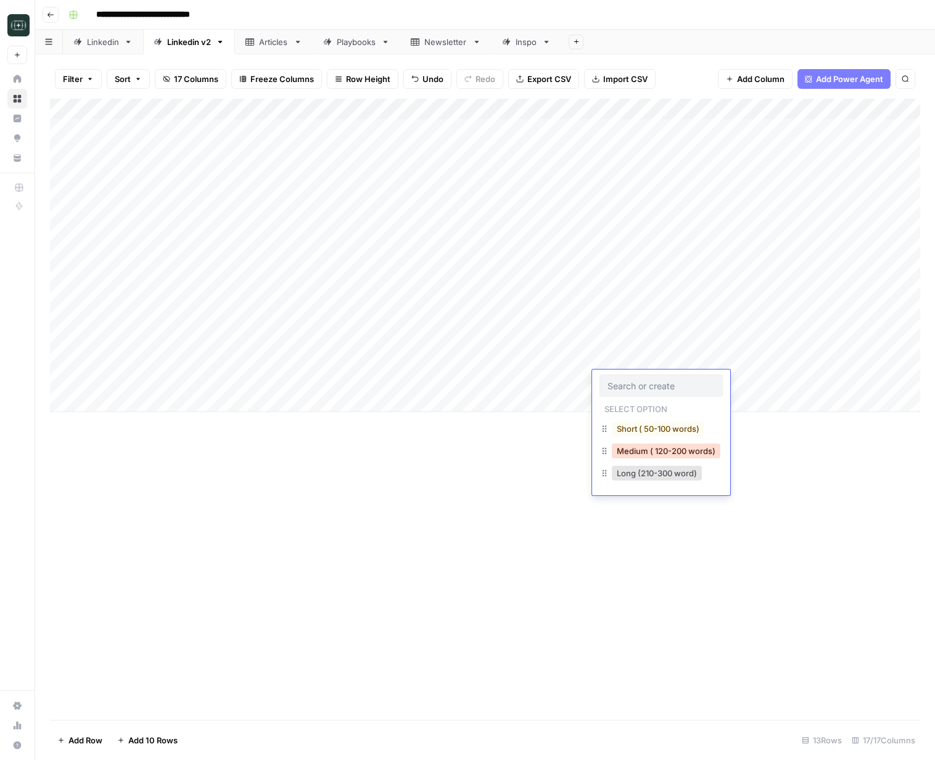
click at [651, 448] on button "Medium ( 120-200 words)" at bounding box center [666, 450] width 109 height 15
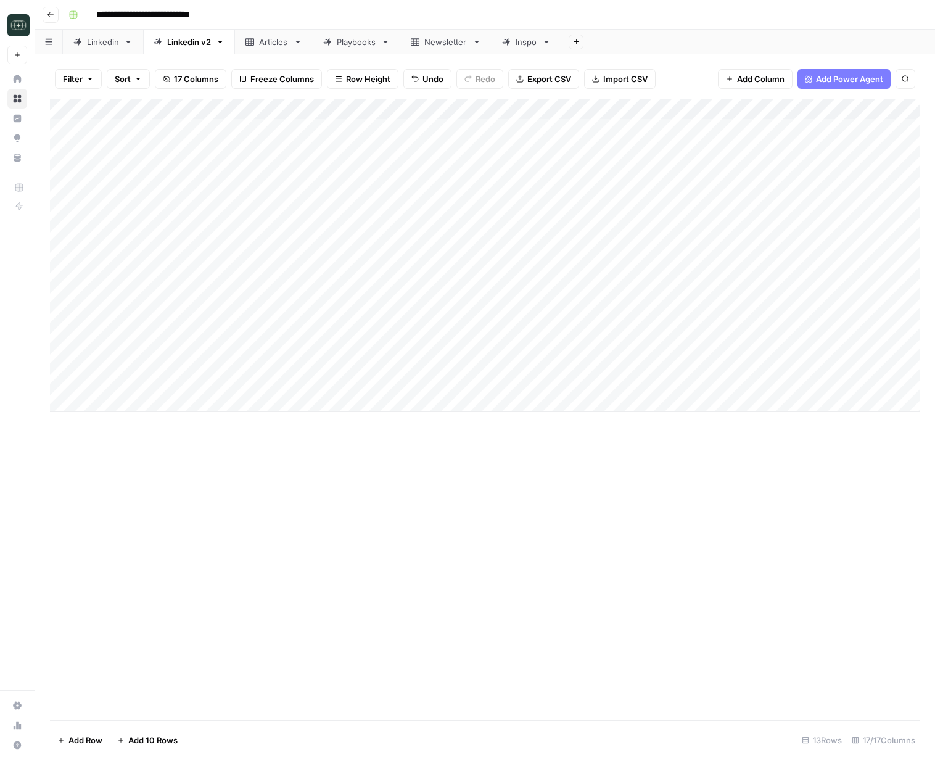
click at [756, 380] on div "Add Column" at bounding box center [485, 255] width 870 height 313
click at [804, 360] on div "Add Column" at bounding box center [485, 255] width 870 height 313
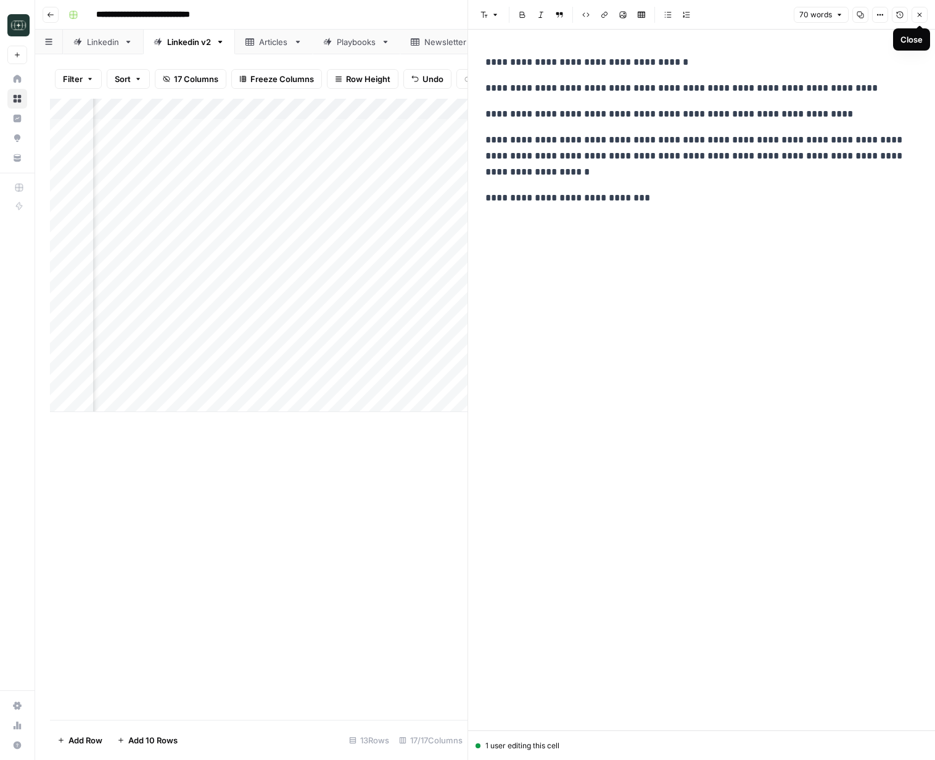
click at [921, 14] on icon "button" at bounding box center [919, 14] width 7 height 7
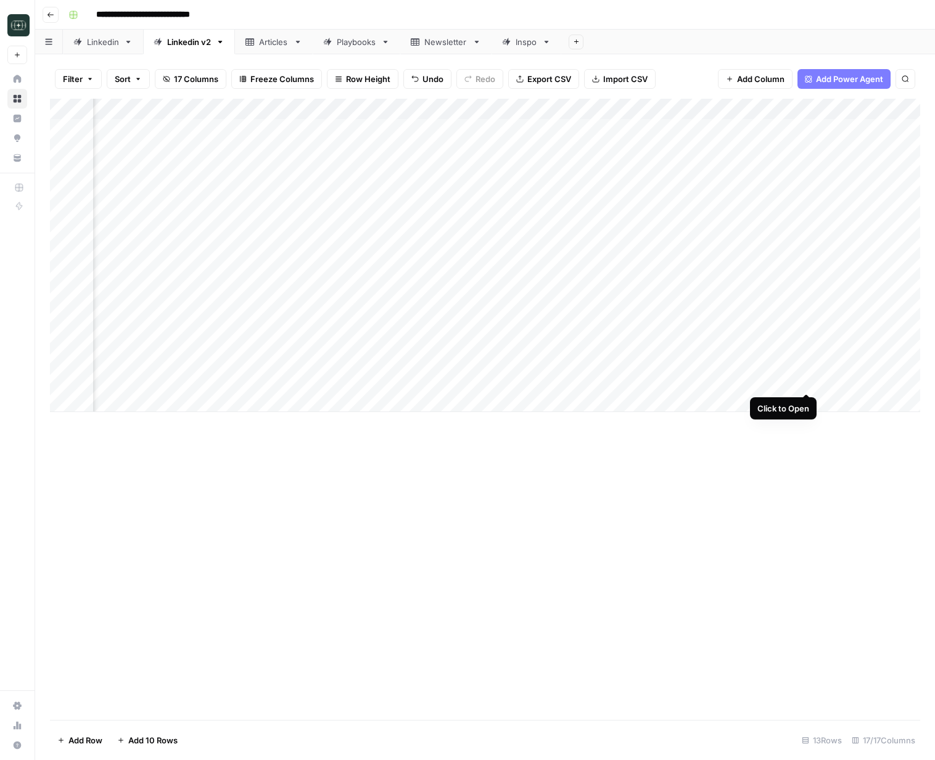
click at [806, 382] on div "Add Column" at bounding box center [485, 255] width 870 height 313
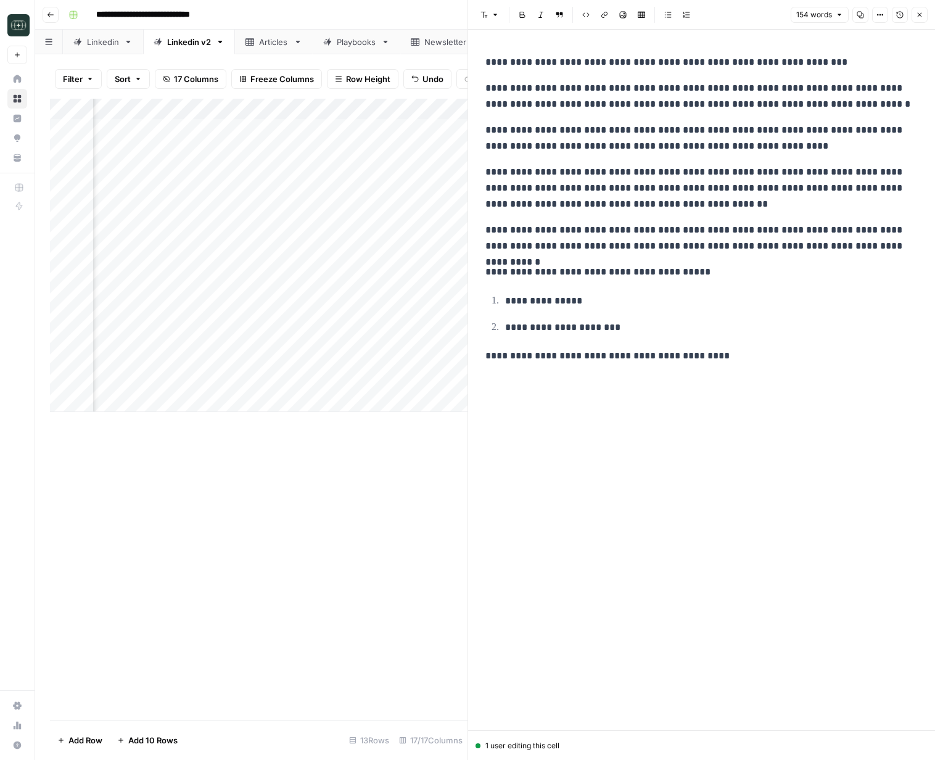
click at [921, 11] on icon "button" at bounding box center [919, 14] width 7 height 7
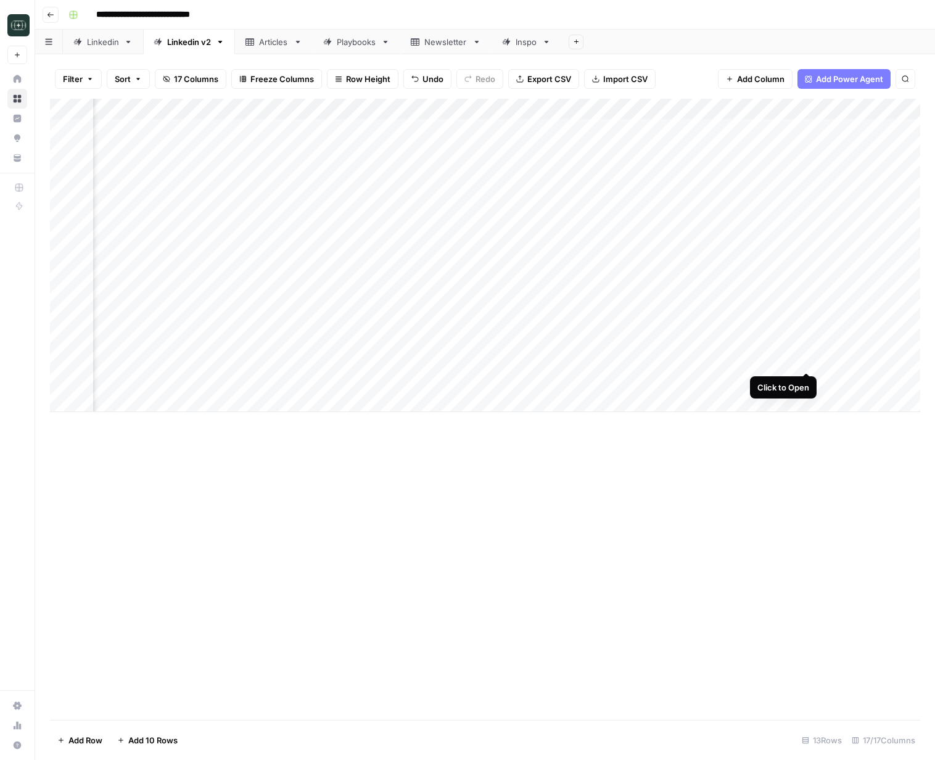
click at [808, 358] on div "Add Column" at bounding box center [485, 255] width 870 height 313
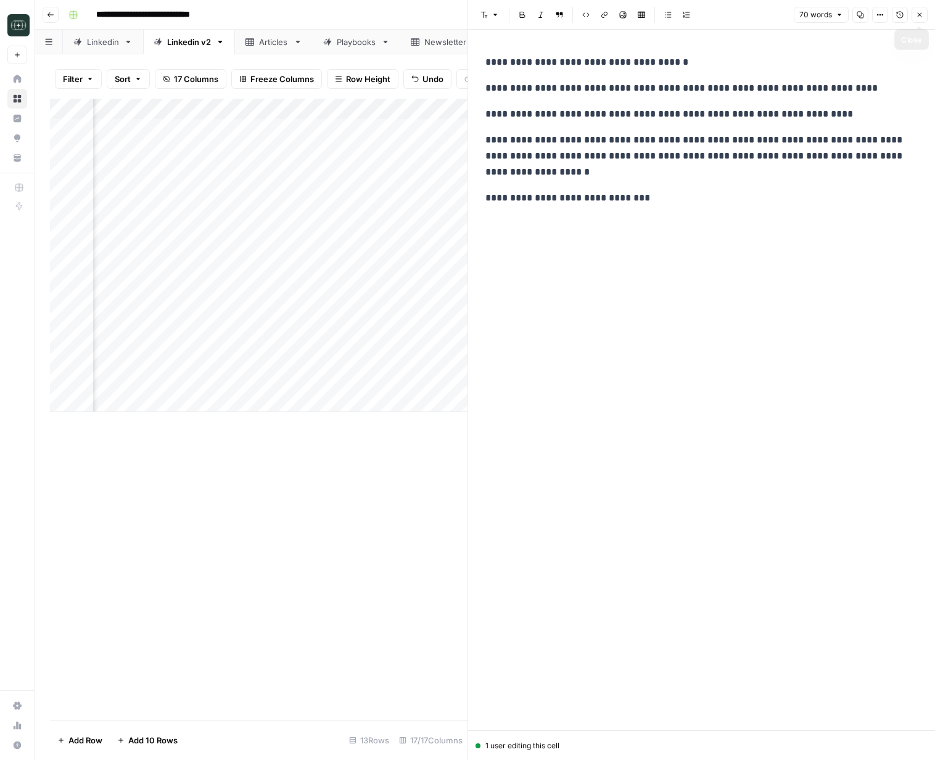
click at [923, 17] on icon "button" at bounding box center [919, 14] width 7 height 7
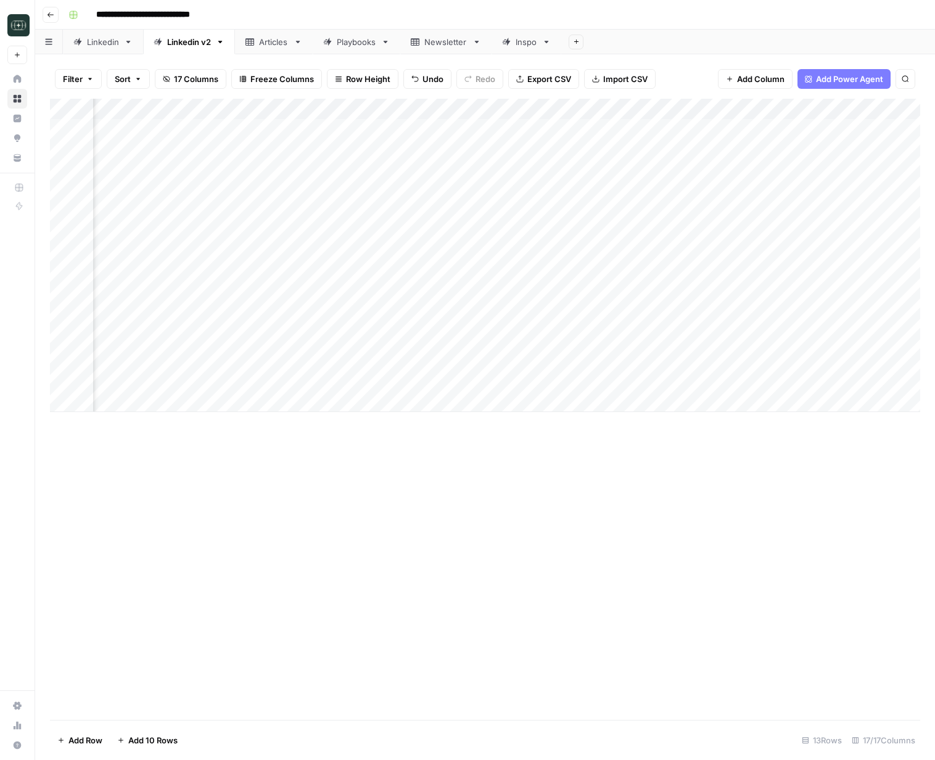
click at [388, 367] on div "Add Column" at bounding box center [485, 255] width 870 height 313
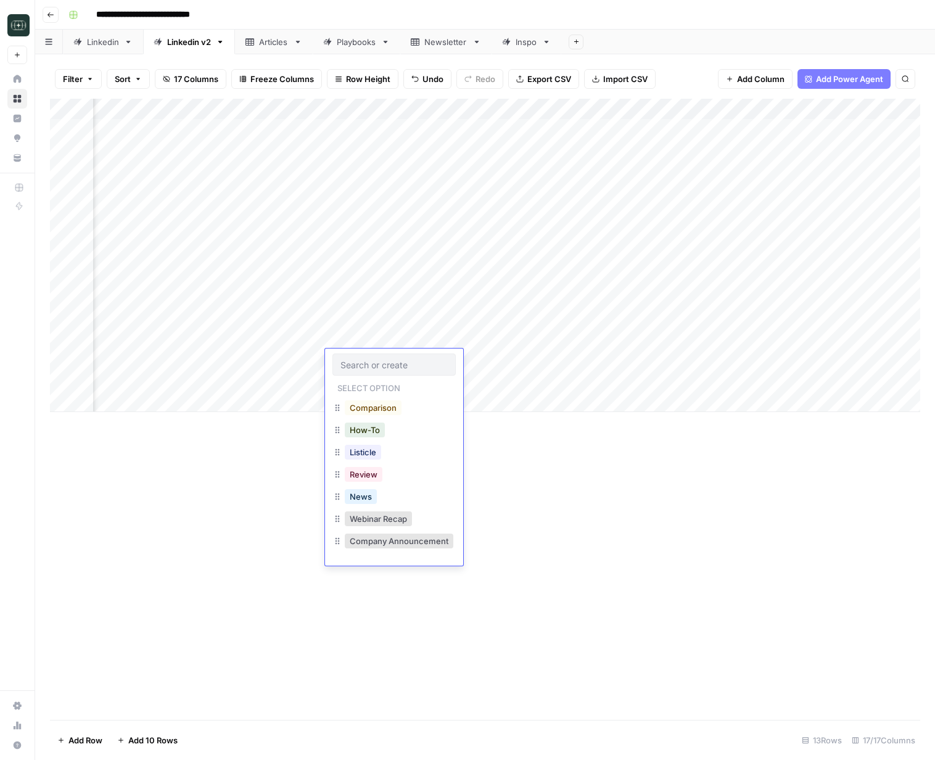
scroll to position [197, 0]
click at [590, 499] on div "Add Column" at bounding box center [485, 409] width 870 height 621
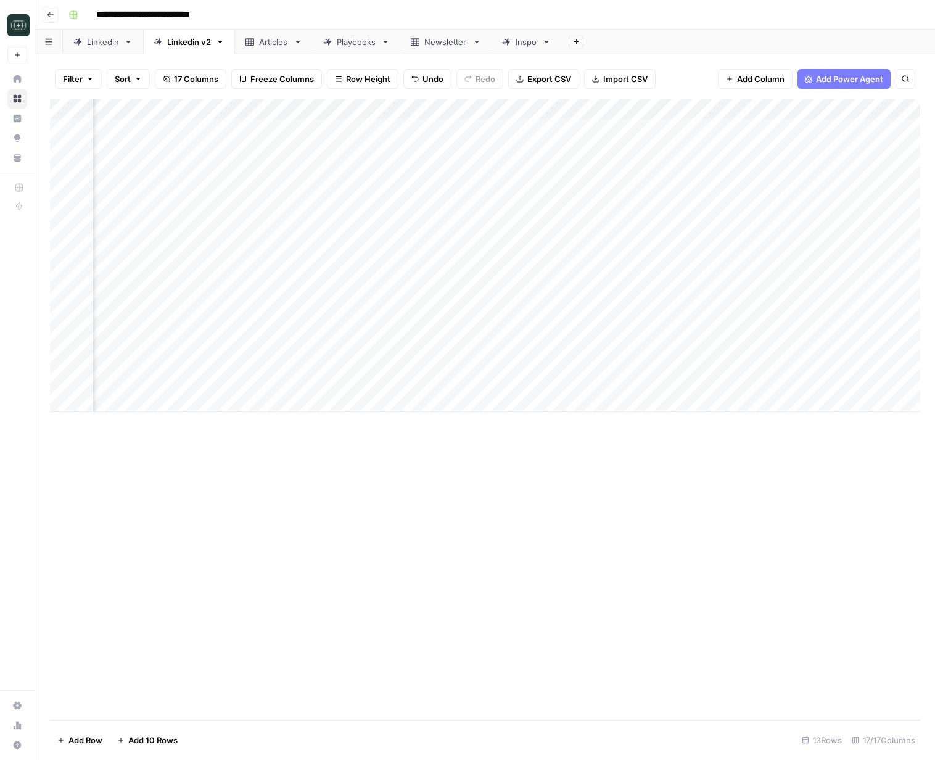
click at [369, 355] on div "Add Column" at bounding box center [485, 255] width 870 height 313
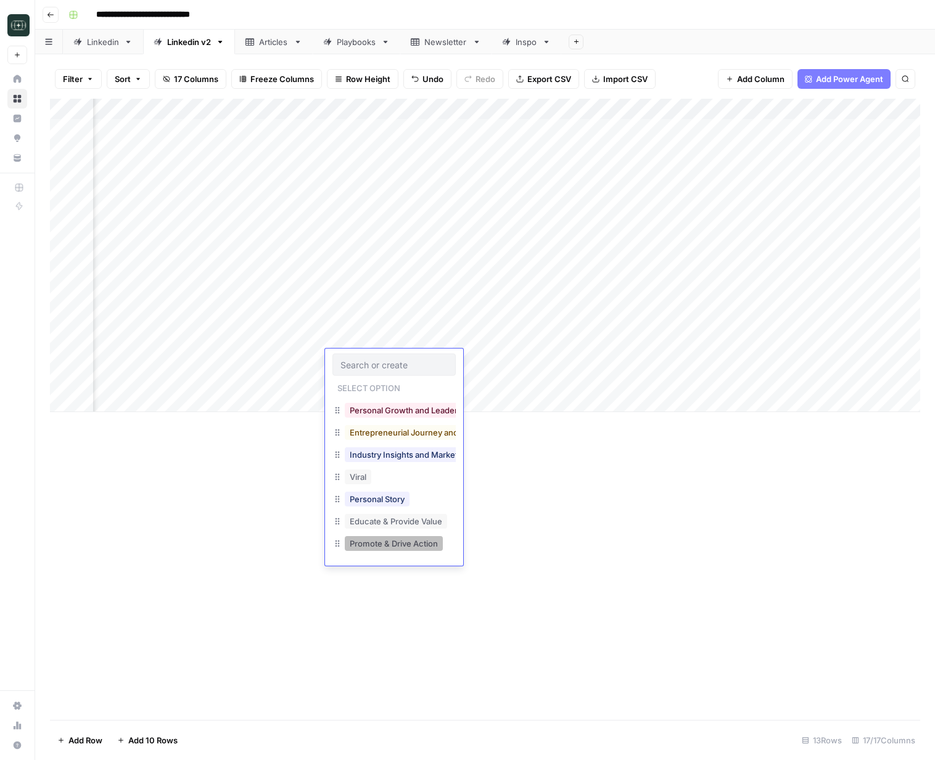
click at [379, 544] on button "Promote & Drive Action" at bounding box center [394, 543] width 98 height 15
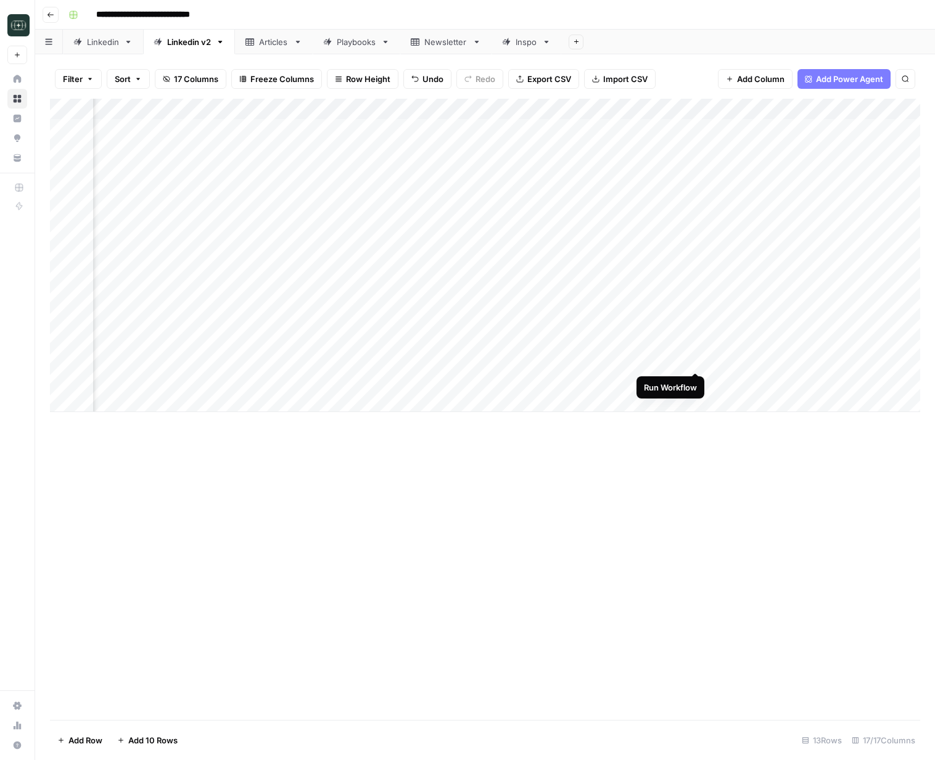
click at [698, 361] on div "Add Column" at bounding box center [485, 255] width 870 height 313
click at [805, 361] on div "Add Column" at bounding box center [485, 255] width 870 height 313
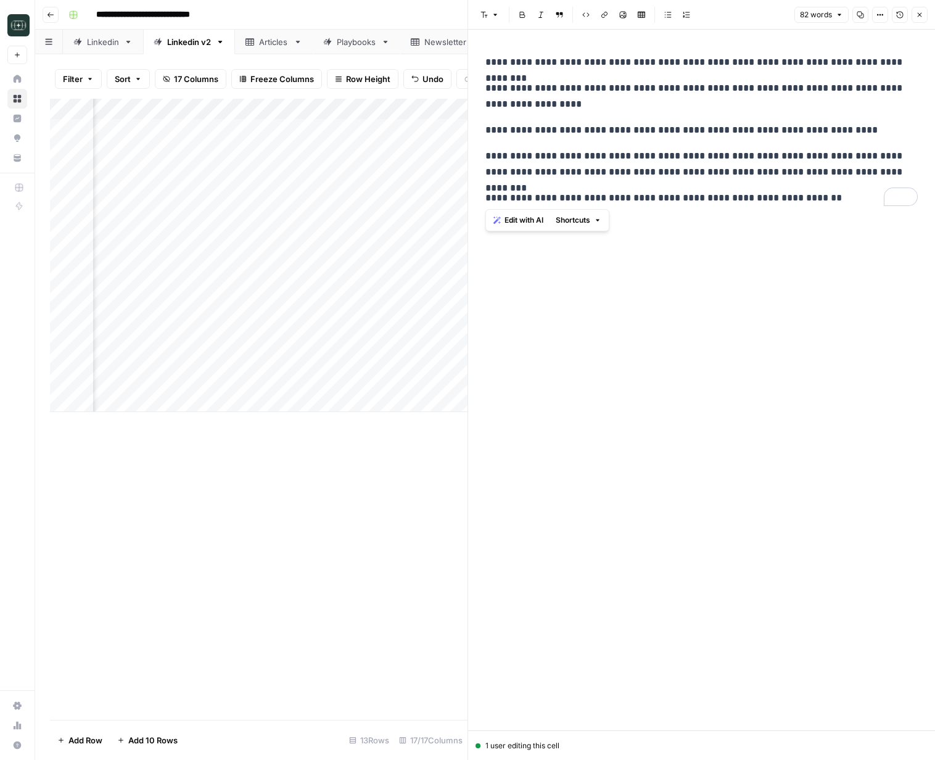
drag, startPoint x: 693, startPoint y: 155, endPoint x: 472, endPoint y: 53, distance: 243.3
click at [472, 53] on div "**********" at bounding box center [700, 380] width 467 height 760
click at [649, 124] on p "**********" at bounding box center [701, 130] width 432 height 16
click at [766, 257] on div "**********" at bounding box center [701, 380] width 447 height 701
click at [776, 263] on div "**********" at bounding box center [701, 380] width 447 height 701
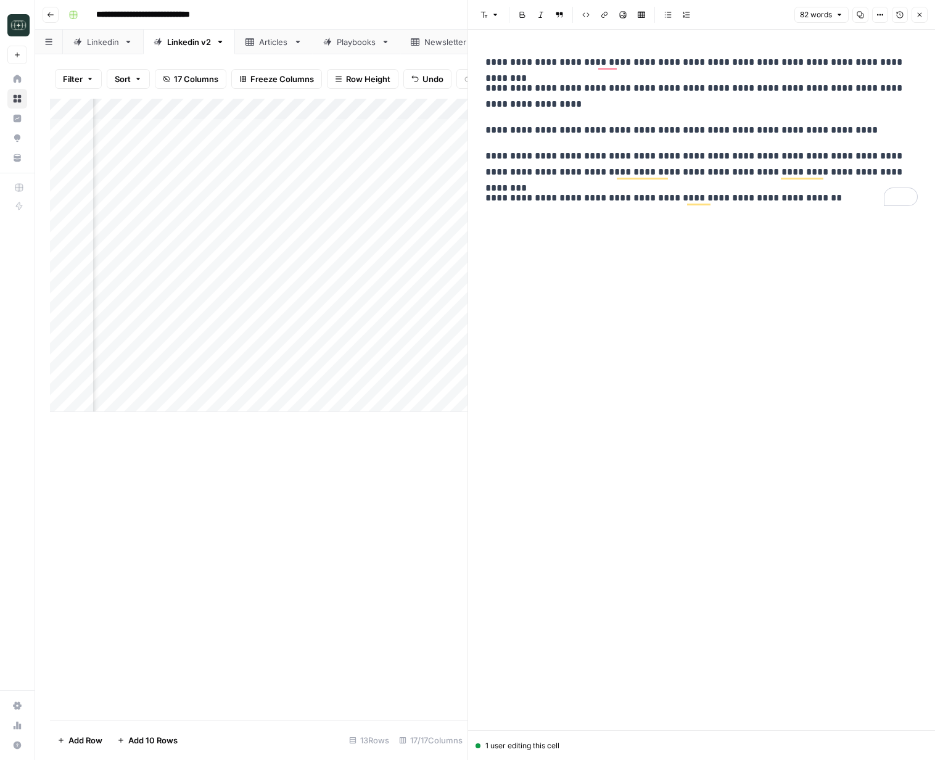
drag, startPoint x: 917, startPoint y: 14, endPoint x: 895, endPoint y: 140, distance: 128.3
click at [917, 14] on icon "button" at bounding box center [919, 14] width 7 height 7
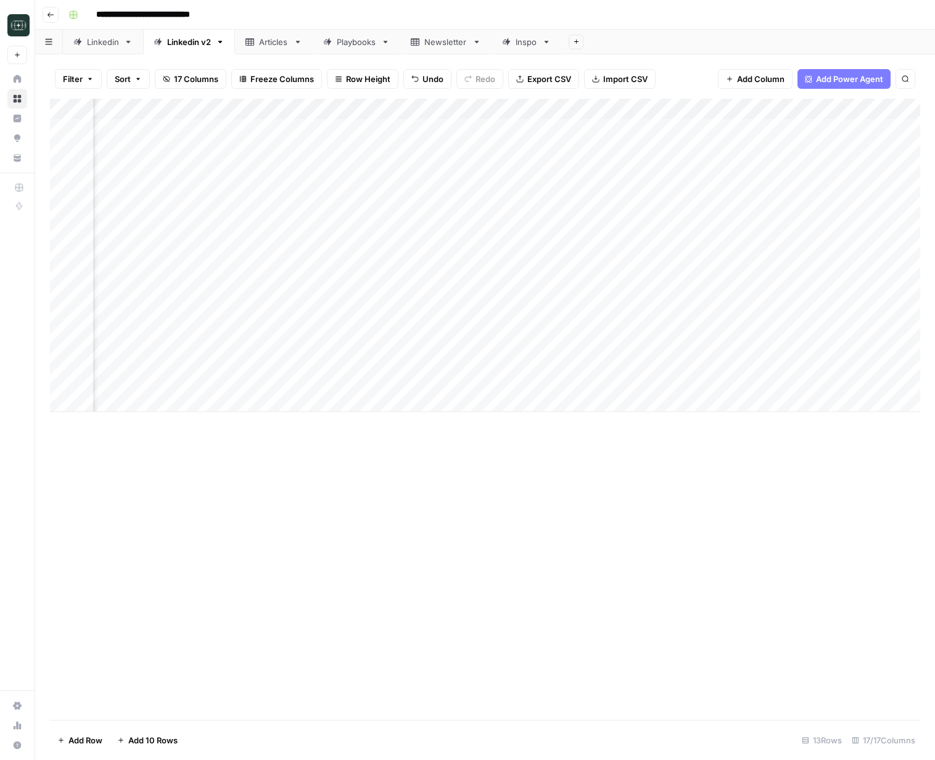
click at [774, 371] on div "Add Column" at bounding box center [485, 255] width 870 height 313
click at [364, 109] on div "Add Column" at bounding box center [485, 255] width 870 height 313
click at [330, 332] on span "Remove Column" at bounding box center [333, 327] width 108 height 12
click at [438, 133] on button "Delete" at bounding box center [423, 139] width 41 height 22
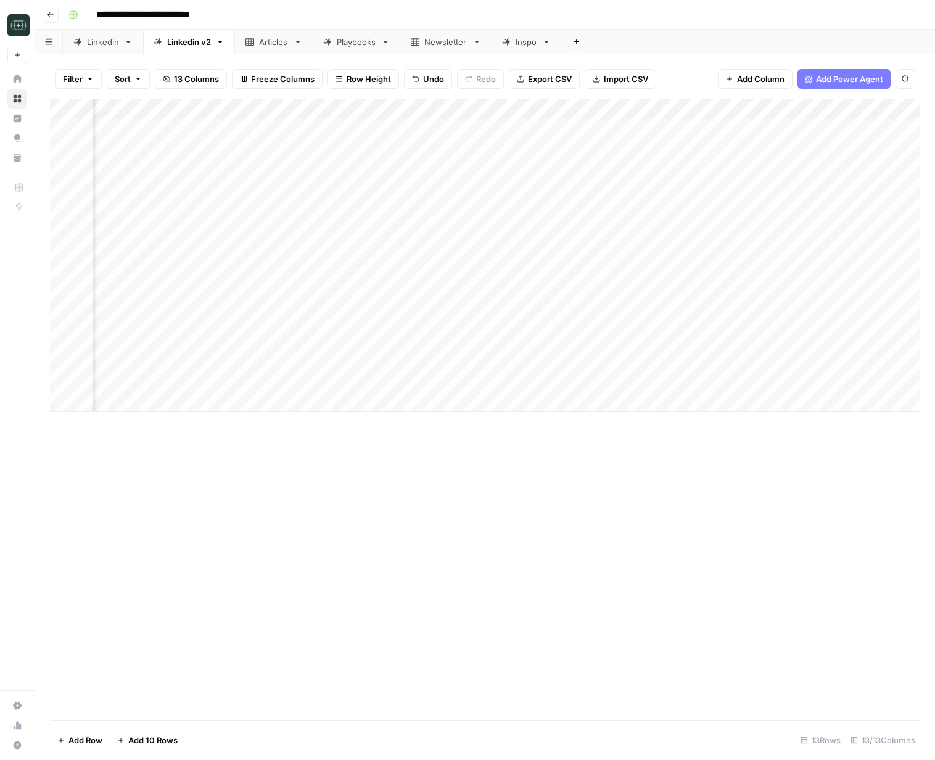
click at [289, 362] on div "Add Column" at bounding box center [485, 255] width 870 height 313
click at [690, 362] on div "Add Column" at bounding box center [485, 255] width 870 height 313
type textarea "**********"
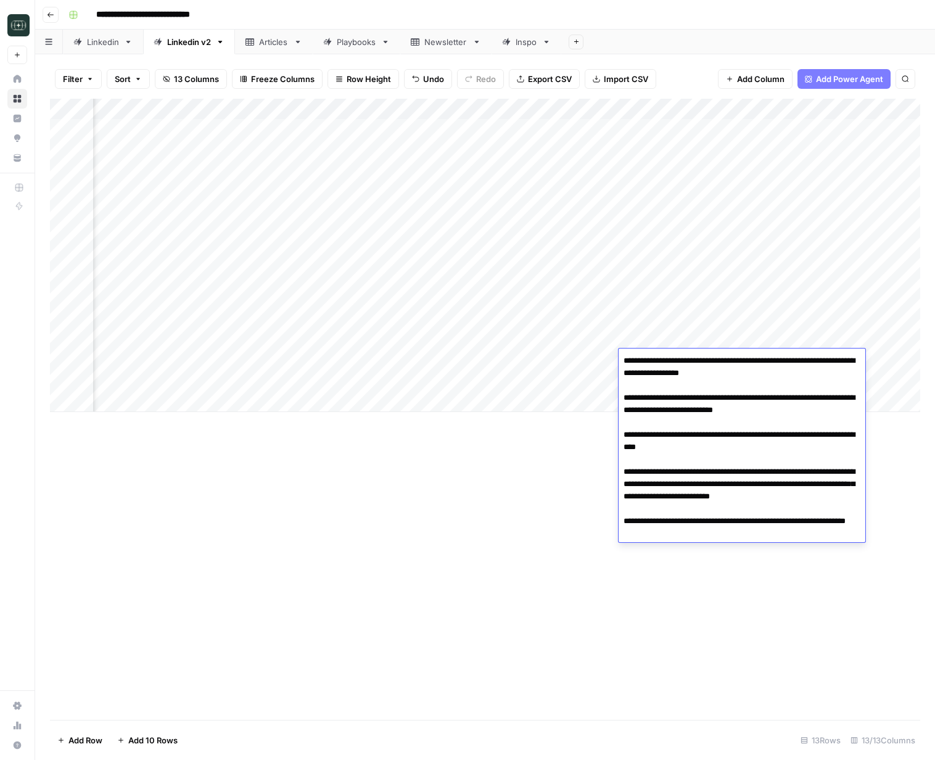
drag, startPoint x: 905, startPoint y: 640, endPoint x: 832, endPoint y: 525, distance: 135.8
click at [905, 630] on div "Add Column" at bounding box center [485, 409] width 870 height 621
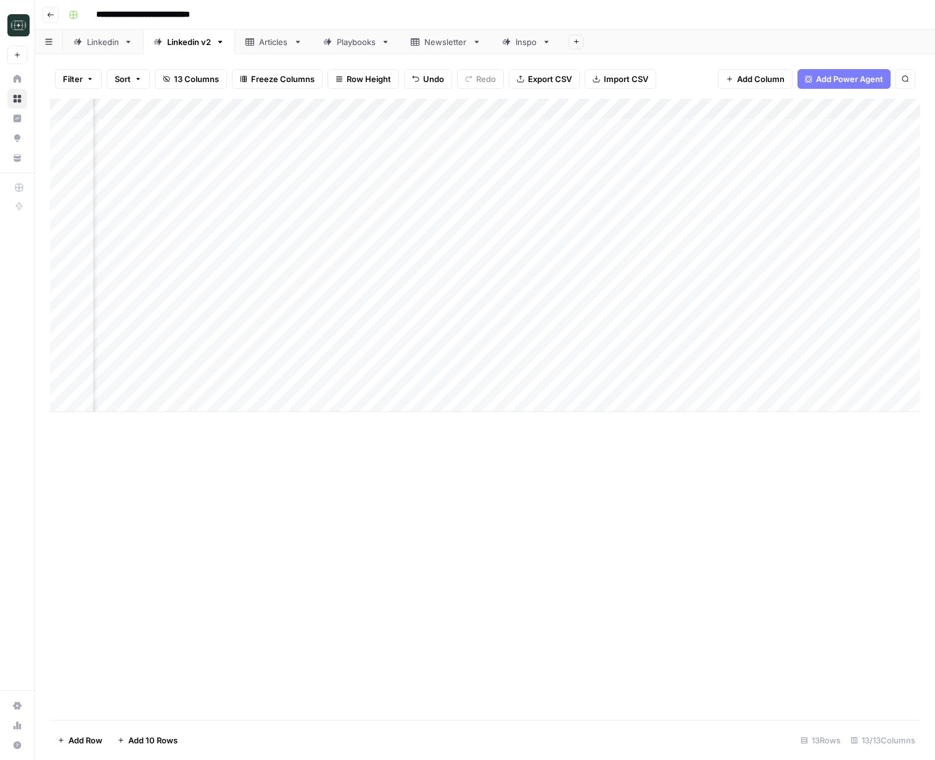
click at [722, 107] on div "Add Column" at bounding box center [485, 255] width 870 height 313
click at [684, 166] on span "Text" at bounding box center [691, 168] width 96 height 12
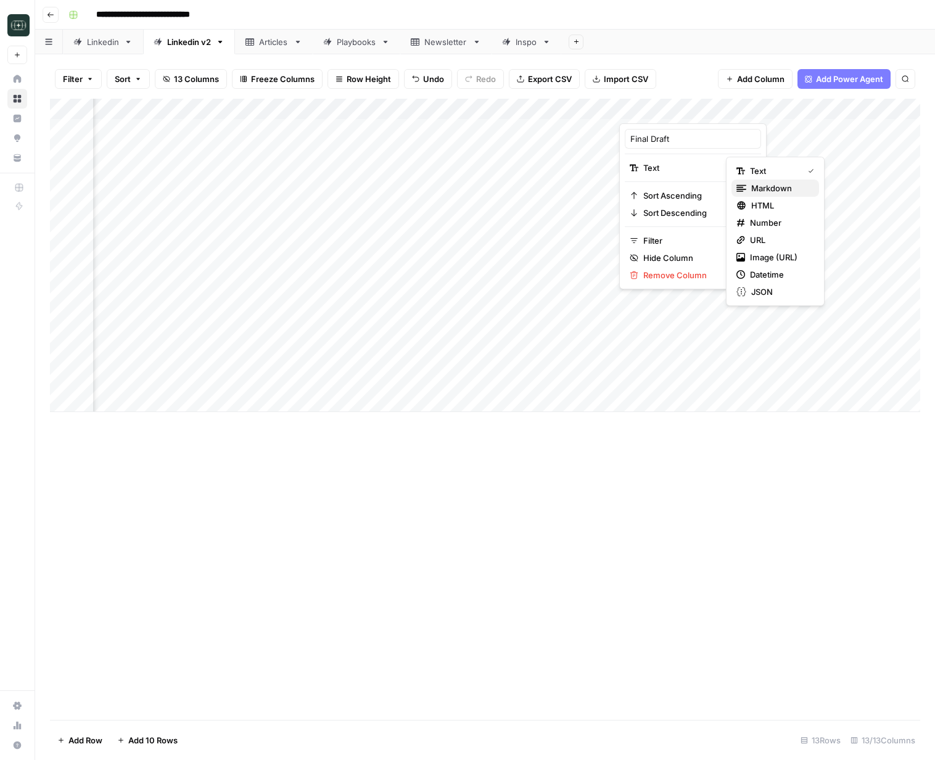
click at [761, 192] on span "Markdown" at bounding box center [780, 188] width 58 height 12
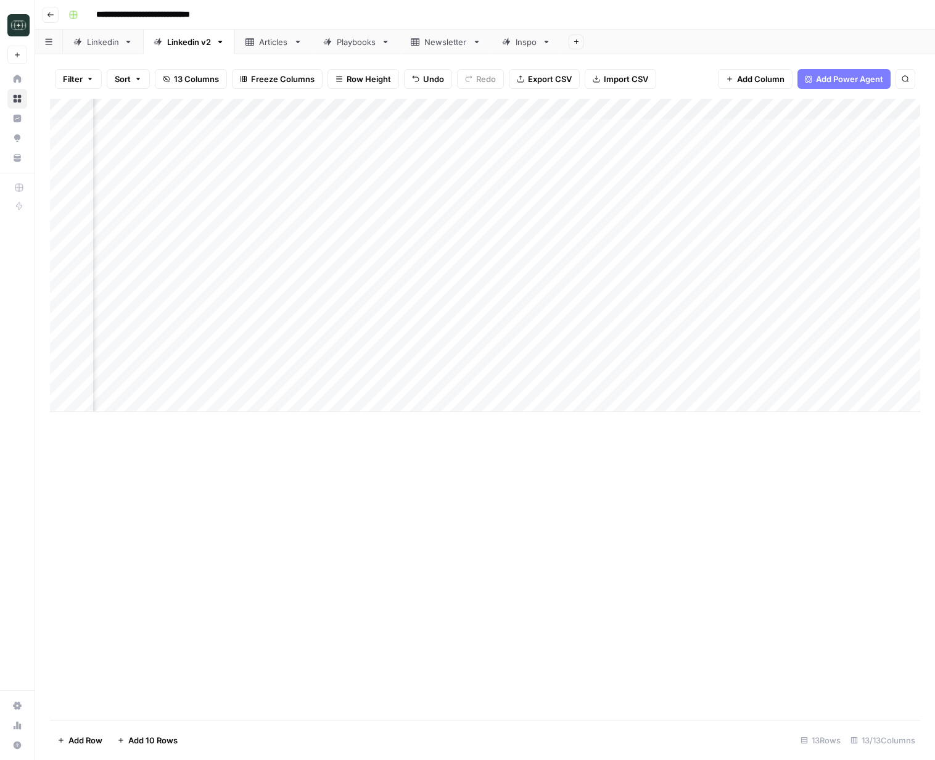
click at [722, 363] on div "Add Column" at bounding box center [485, 255] width 870 height 313
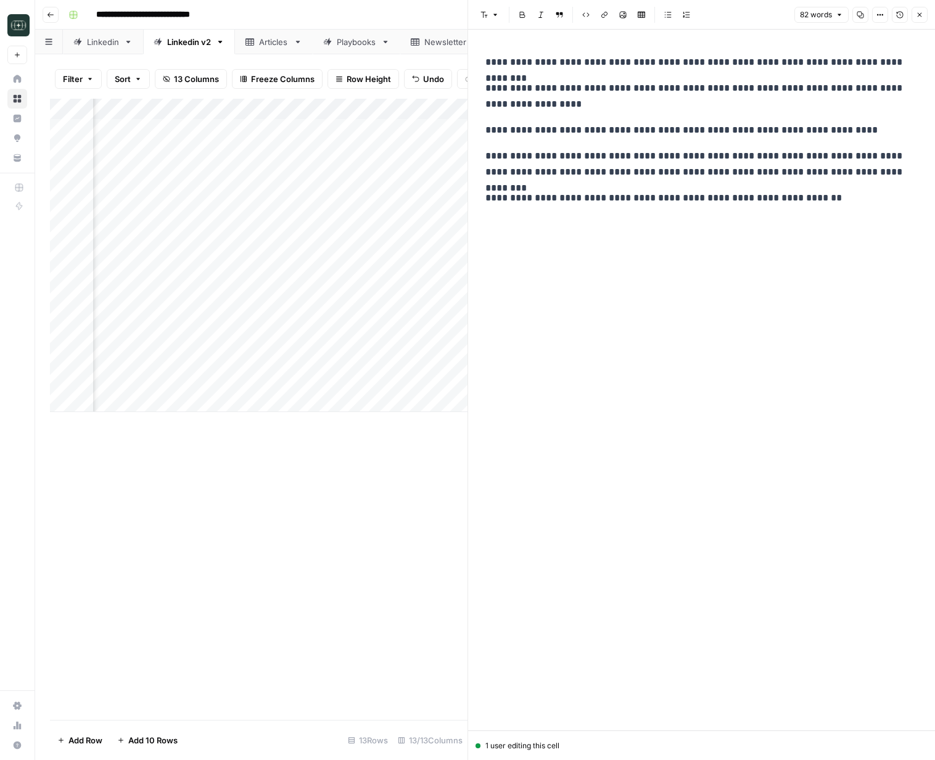
click at [487, 62] on p "**********" at bounding box center [701, 62] width 432 height 16
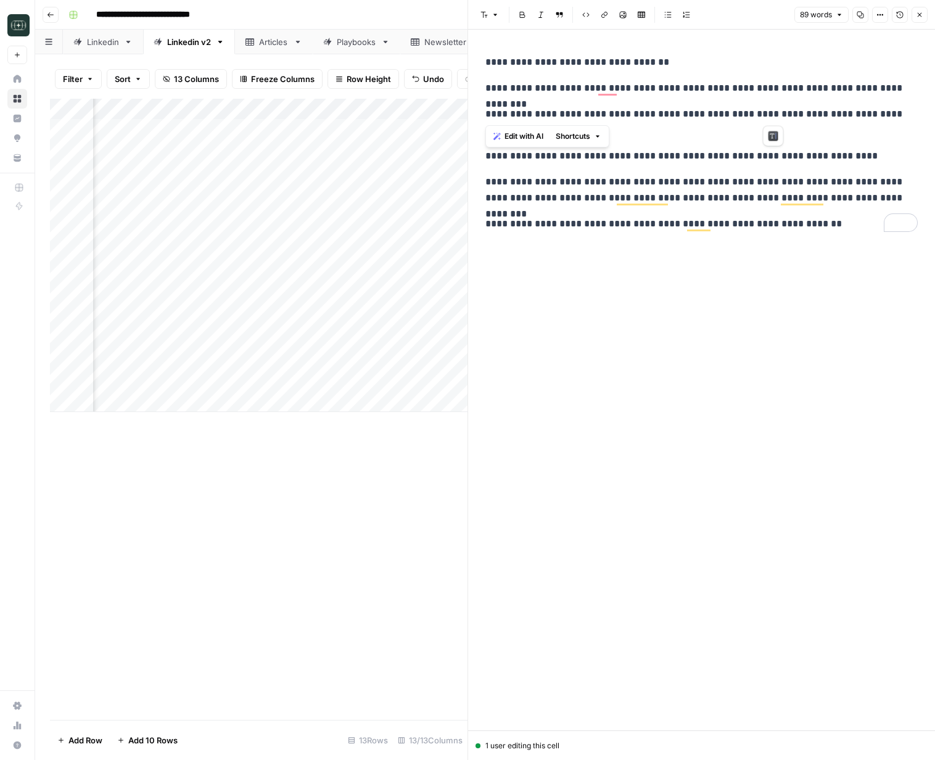
drag, startPoint x: 773, startPoint y: 113, endPoint x: 468, endPoint y: 109, distance: 304.6
click at [468, 109] on div "**********" at bounding box center [700, 380] width 467 height 760
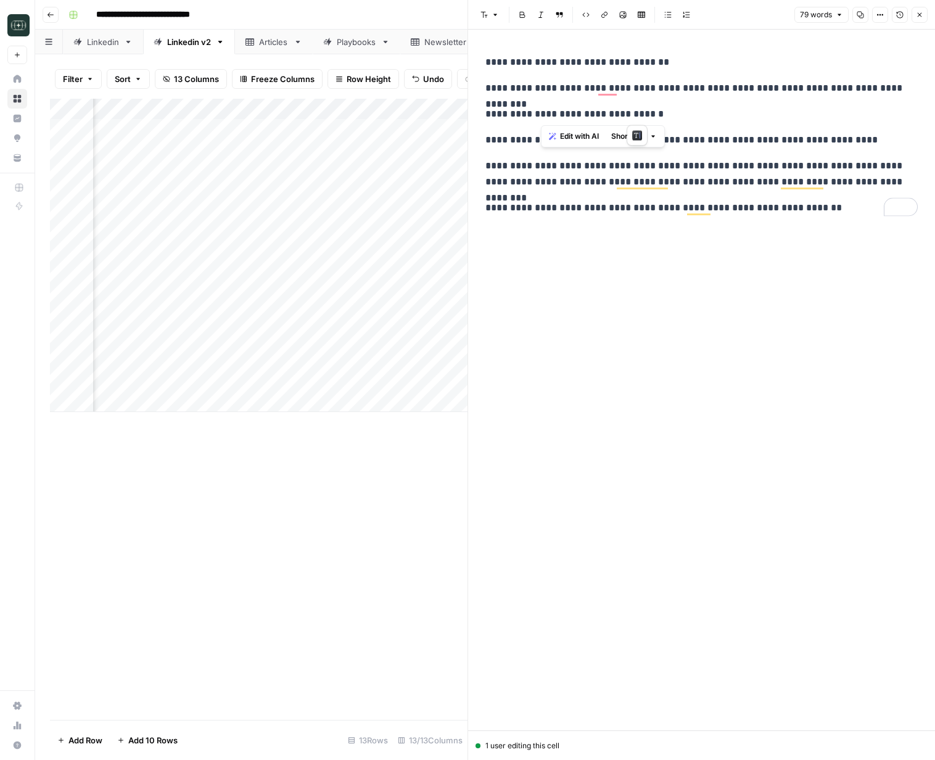
drag, startPoint x: 666, startPoint y: 112, endPoint x: 541, endPoint y: 115, distance: 125.2
click at [541, 115] on p "**********" at bounding box center [701, 114] width 432 height 16
drag, startPoint x: 578, startPoint y: 138, endPoint x: 632, endPoint y: 138, distance: 54.3
click at [630, 138] on p "**********" at bounding box center [701, 140] width 432 height 16
click at [779, 140] on p "**********" at bounding box center [701, 140] width 432 height 16
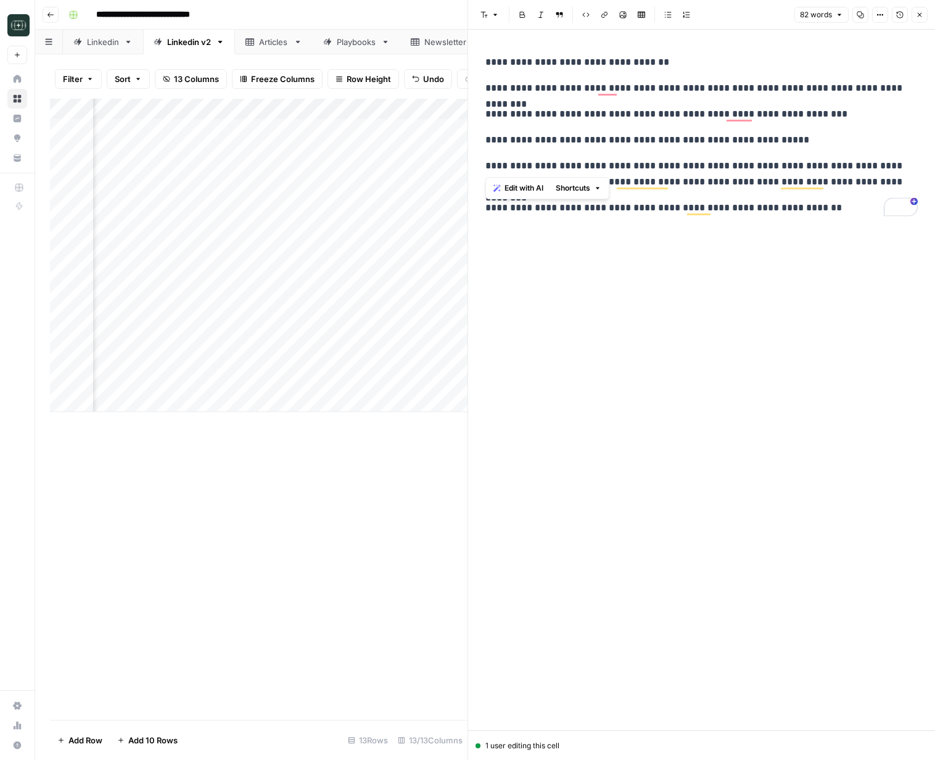
drag, startPoint x: 656, startPoint y: 163, endPoint x: 479, endPoint y: 166, distance: 177.6
click at [479, 166] on div "**********" at bounding box center [701, 134] width 447 height 171
click at [837, 168] on p "**********" at bounding box center [701, 174] width 432 height 32
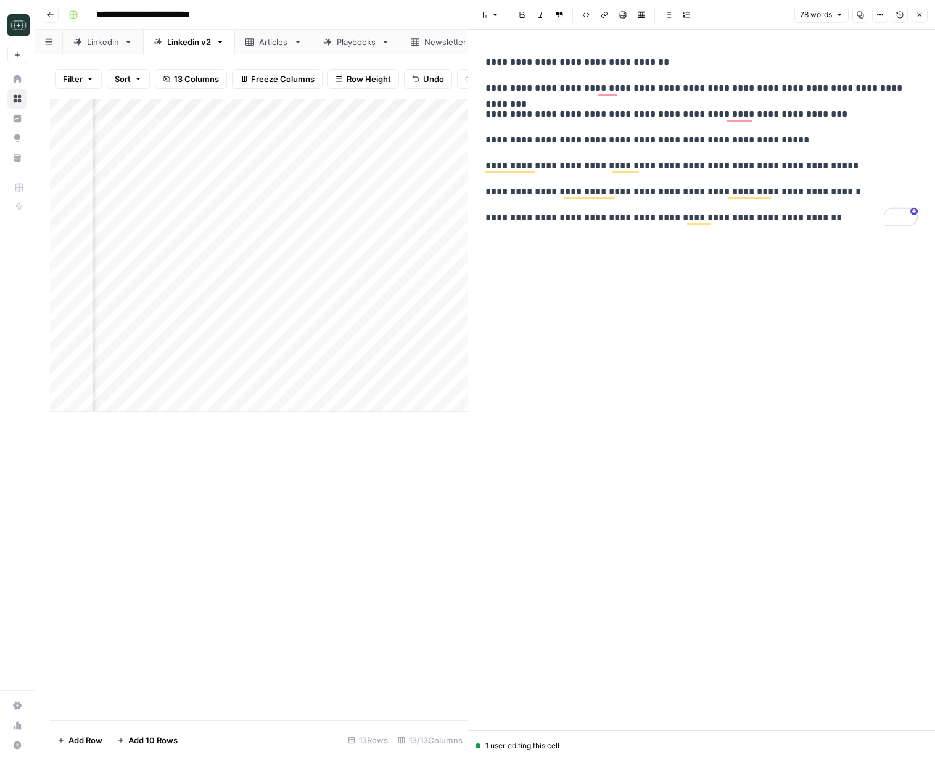
click at [815, 287] on div "**********" at bounding box center [701, 380] width 447 height 701
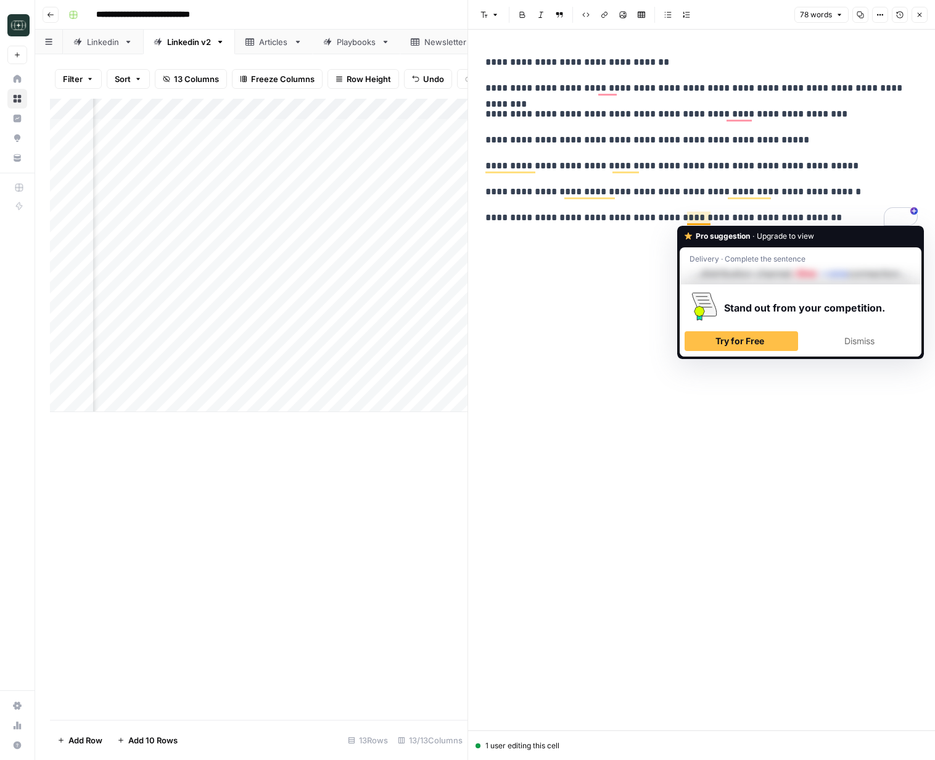
click at [738, 216] on p "**********" at bounding box center [701, 218] width 432 height 16
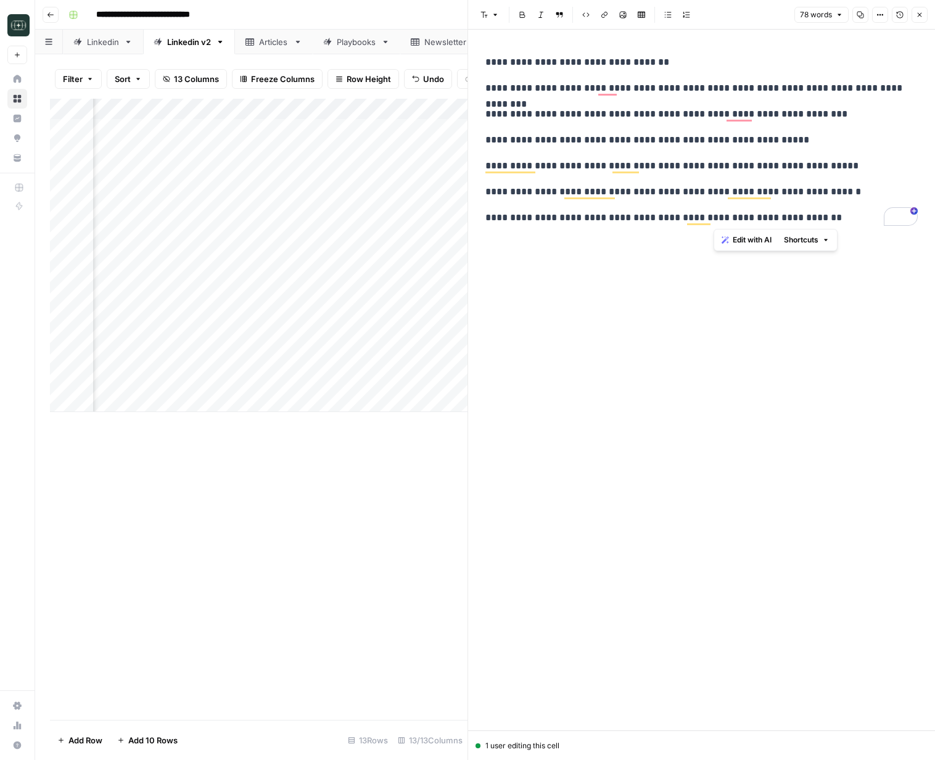
click at [738, 216] on p "**********" at bounding box center [701, 218] width 432 height 16
click at [919, 13] on icon "button" at bounding box center [919, 14] width 7 height 7
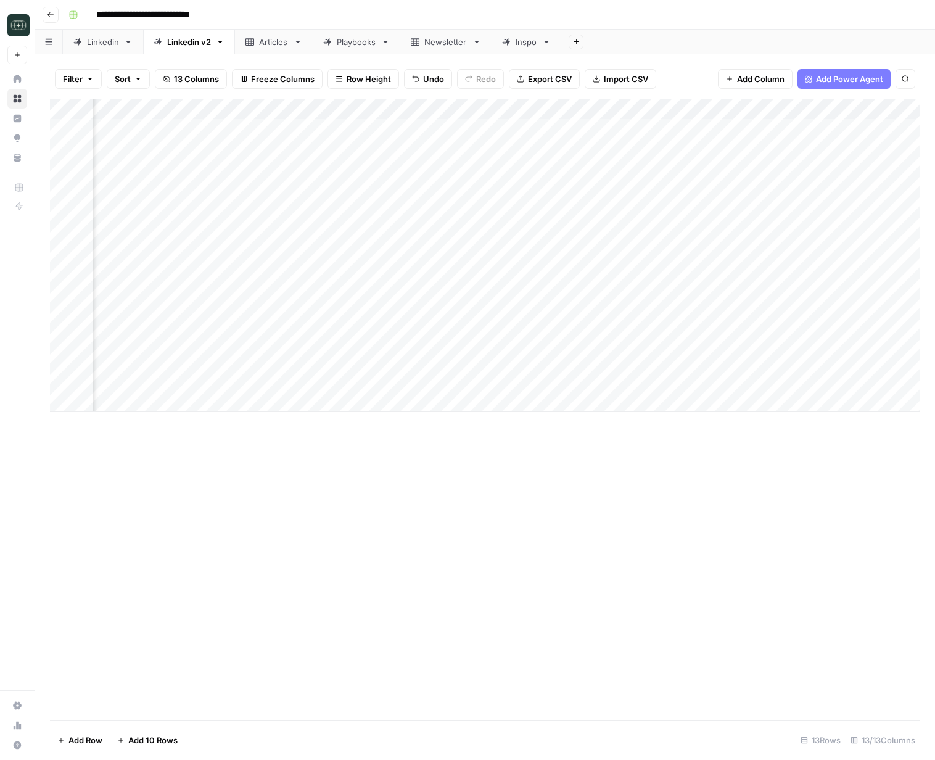
click at [787, 362] on div "Add Column" at bounding box center [485, 255] width 870 height 313
click at [816, 110] on div "Add Column" at bounding box center [485, 255] width 870 height 313
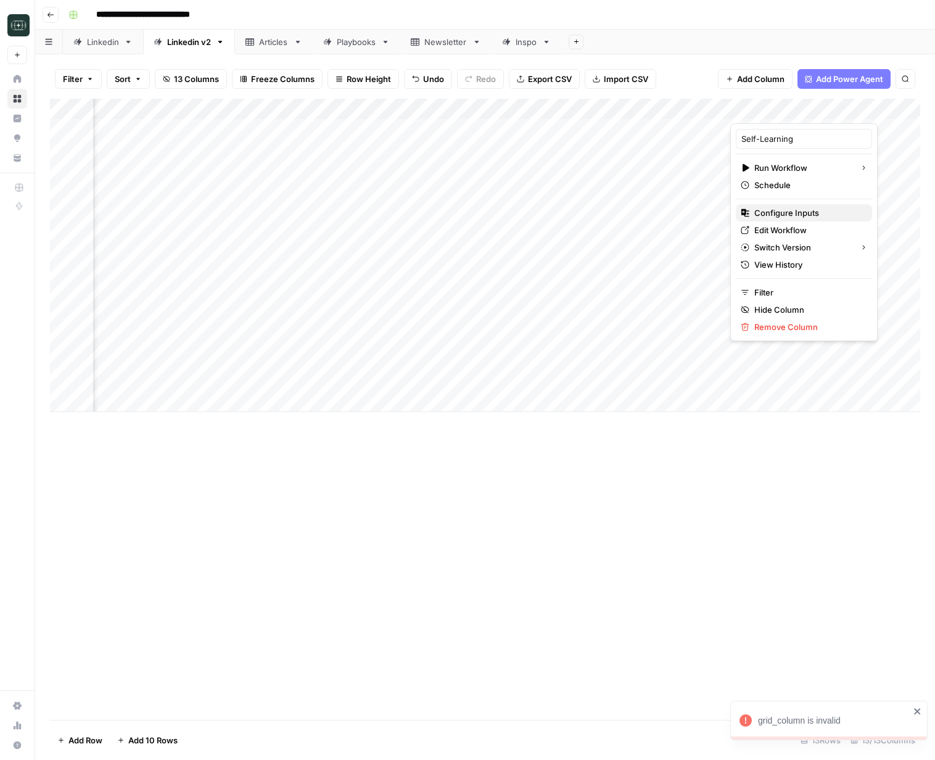
click at [800, 214] on span "Configure Inputs" at bounding box center [808, 213] width 108 height 12
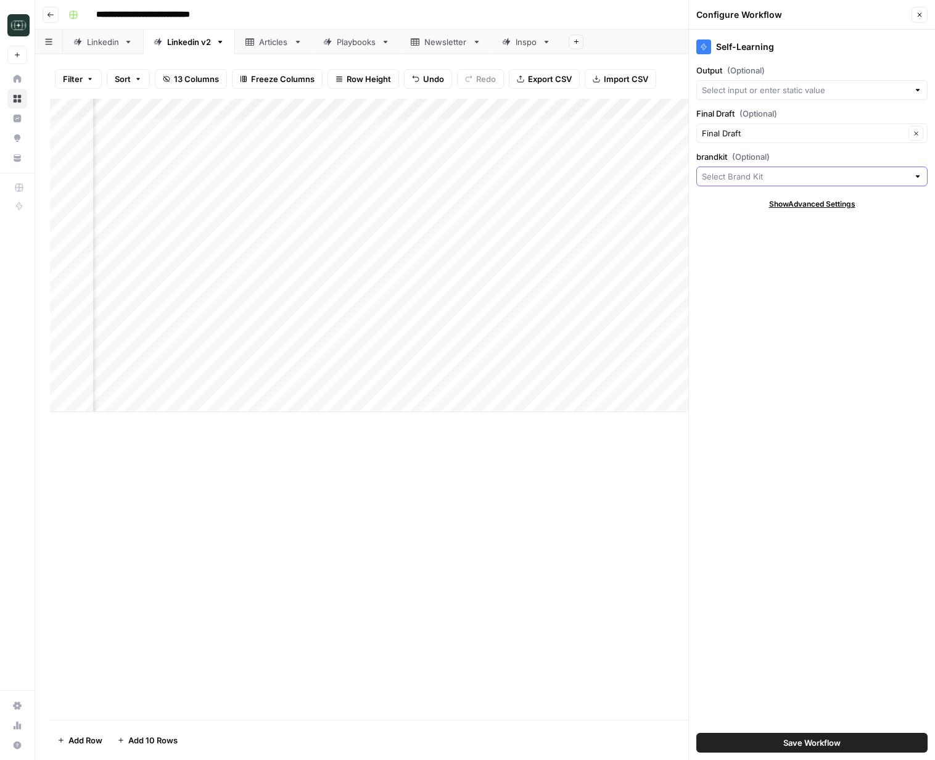
click at [813, 175] on input "brandkit (Optional)" at bounding box center [805, 176] width 207 height 12
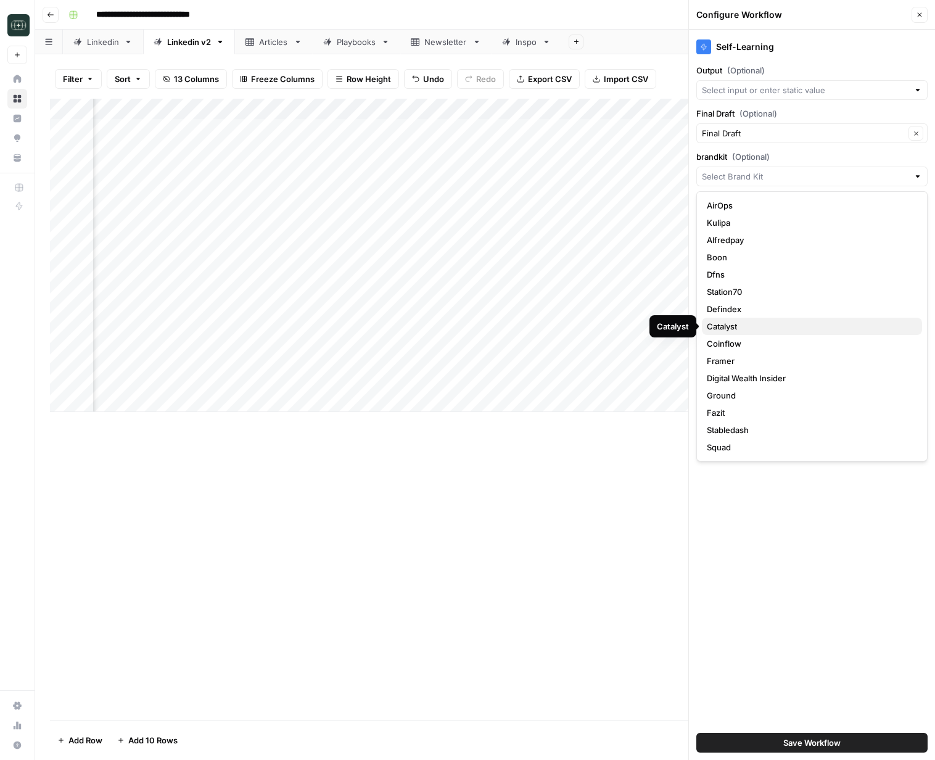
click at [737, 332] on button "Catalyst" at bounding box center [812, 326] width 220 height 17
type input "Catalyst"
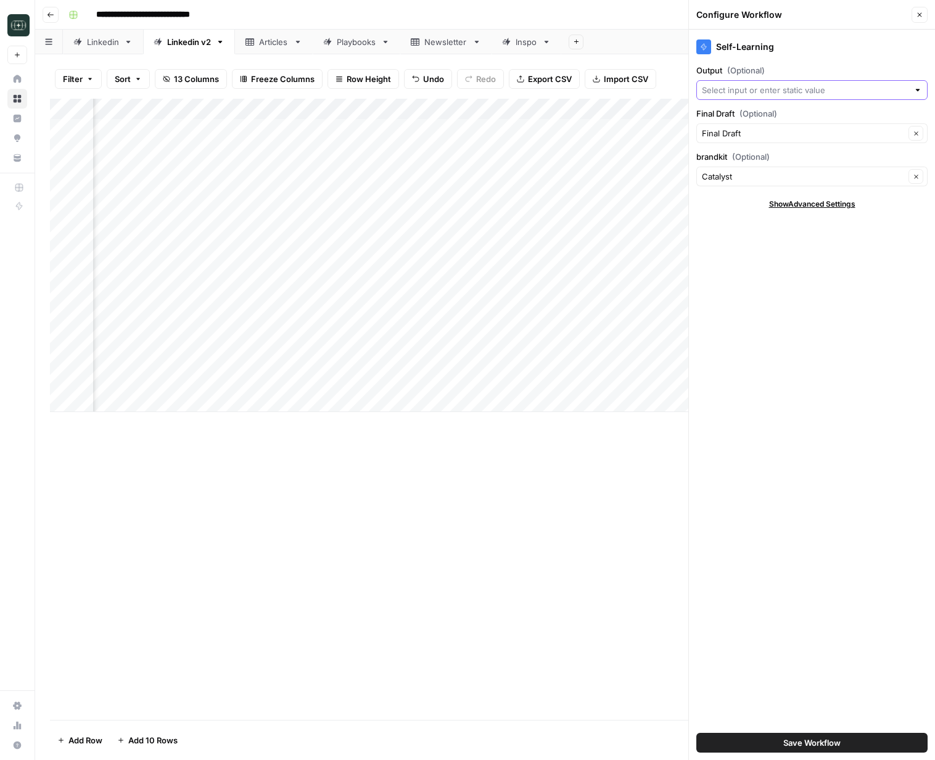
click at [750, 92] on input "Output (Optional)" at bounding box center [805, 90] width 207 height 12
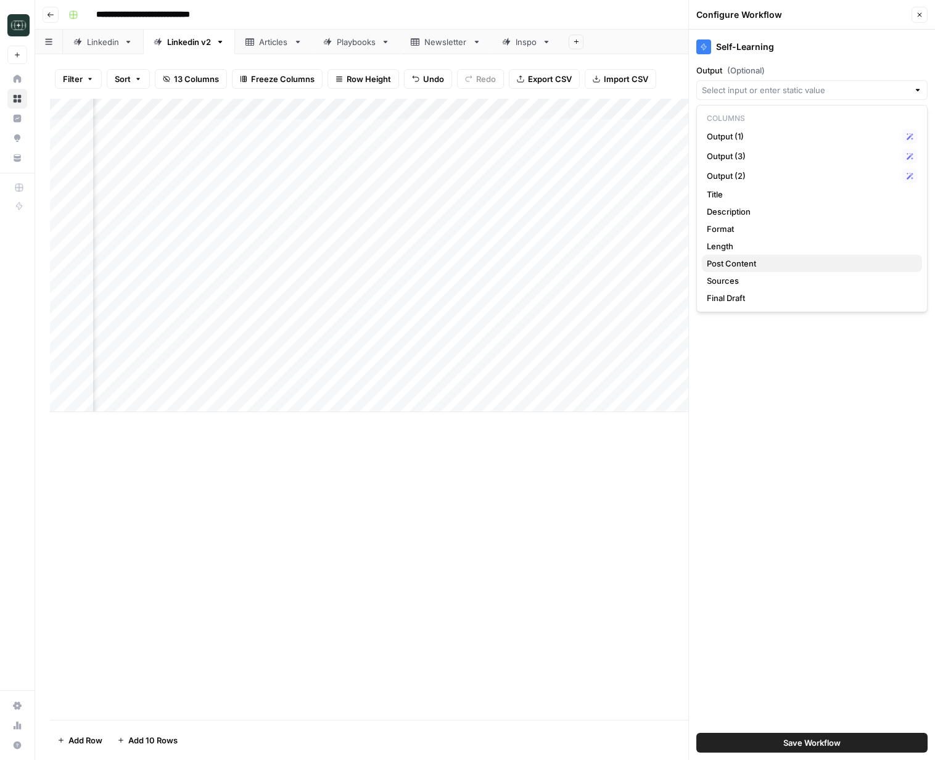
click at [749, 260] on span "Post Content" at bounding box center [809, 263] width 205 height 12
type input "Post Content"
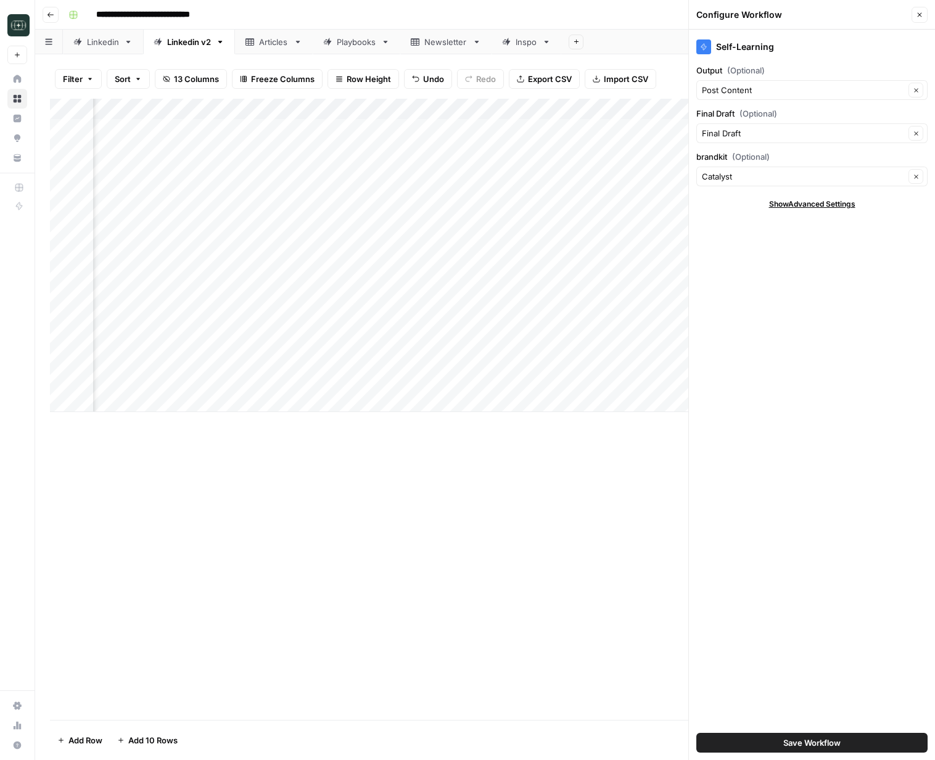
click at [830, 738] on span "Save Workflow" at bounding box center [811, 742] width 57 height 12
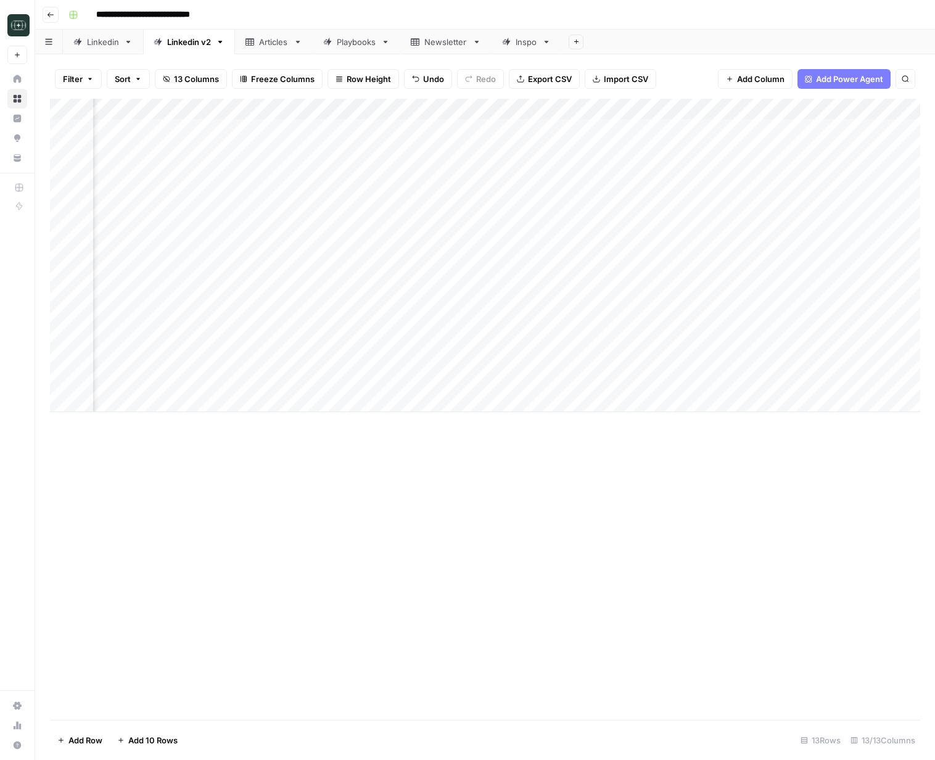
click at [788, 361] on div "Add Column" at bounding box center [485, 255] width 870 height 313
click at [735, 361] on div "Add Column" at bounding box center [485, 255] width 870 height 313
click at [702, 361] on div "Add Column" at bounding box center [485, 255] width 870 height 313
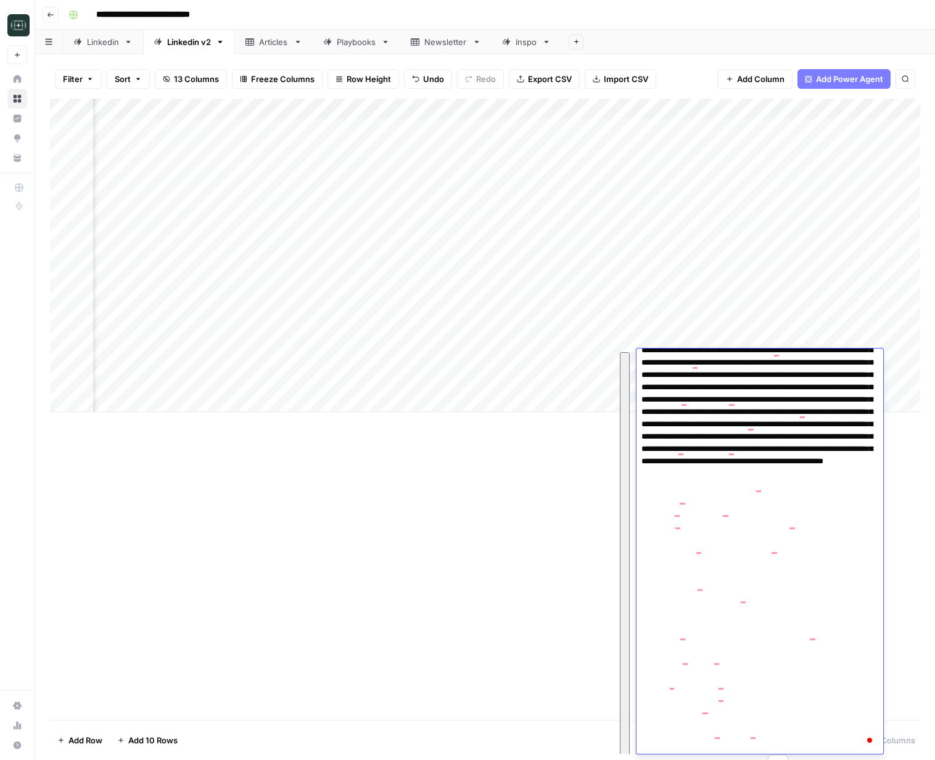
scroll to position [615, 0]
click at [499, 605] on div "Add Column" at bounding box center [485, 409] width 870 height 621
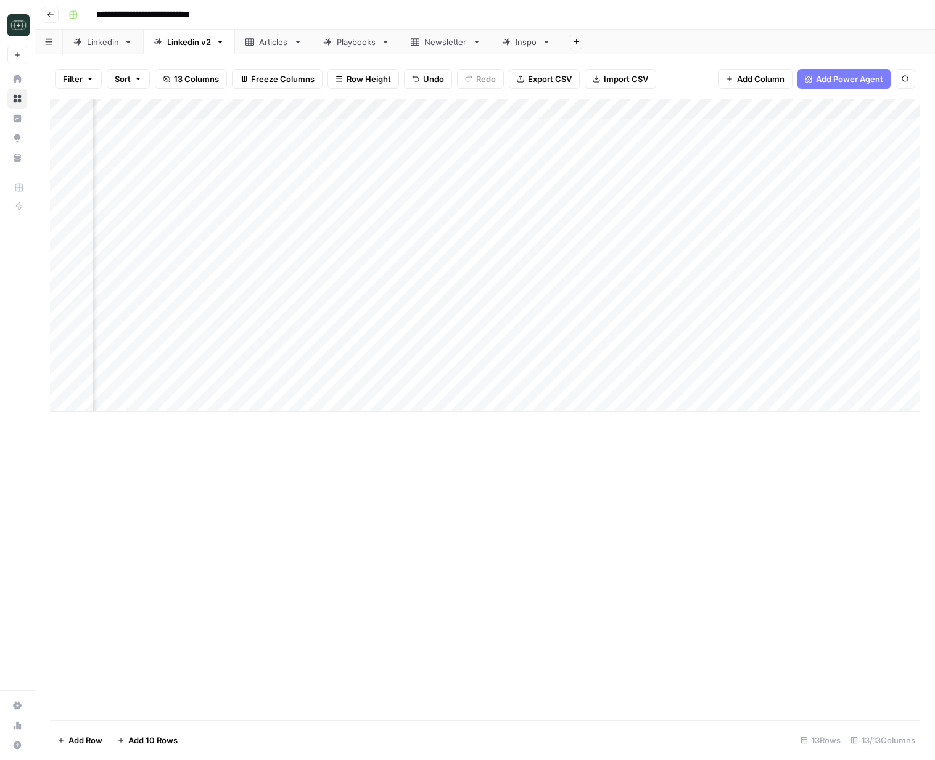
scroll to position [0, 685]
click at [699, 358] on div "Add Column" at bounding box center [485, 255] width 870 height 313
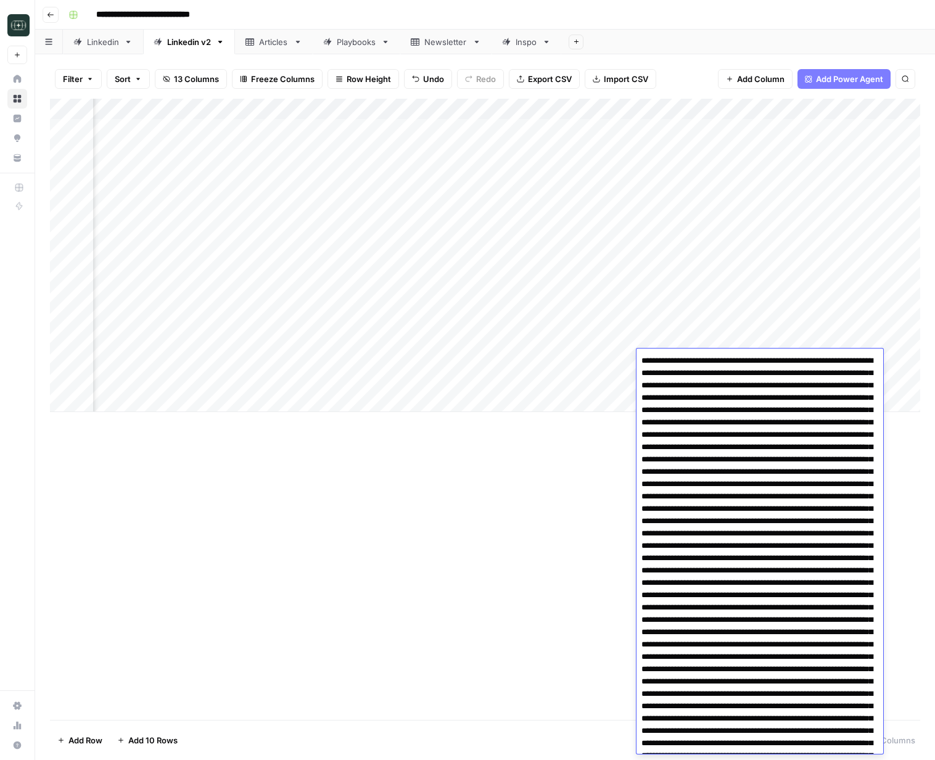
scroll to position [615, 0]
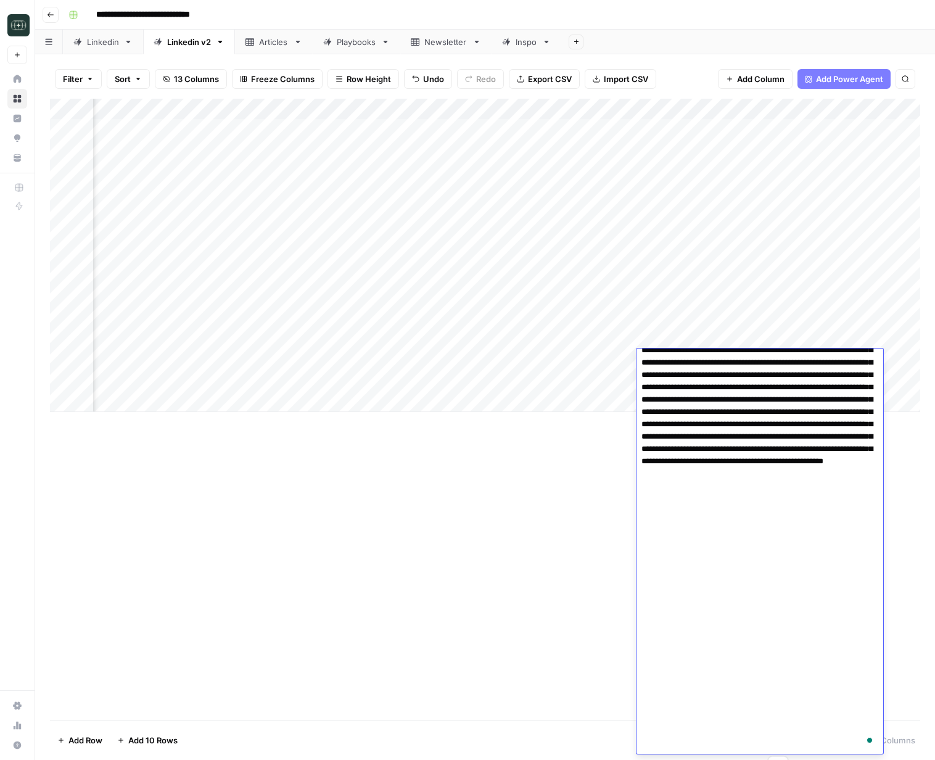
drag, startPoint x: 491, startPoint y: 523, endPoint x: 227, endPoint y: 25, distance: 563.6
click at [491, 521] on div "Add Column" at bounding box center [485, 409] width 870 height 621
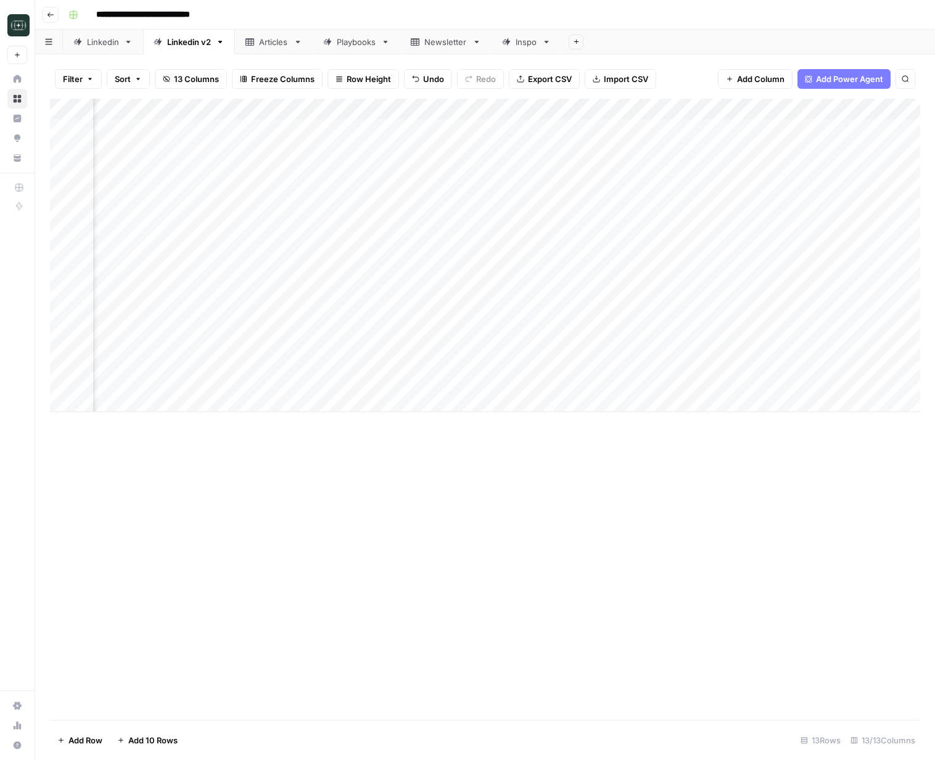
click at [485, 360] on div "Add Column" at bounding box center [485, 255] width 870 height 313
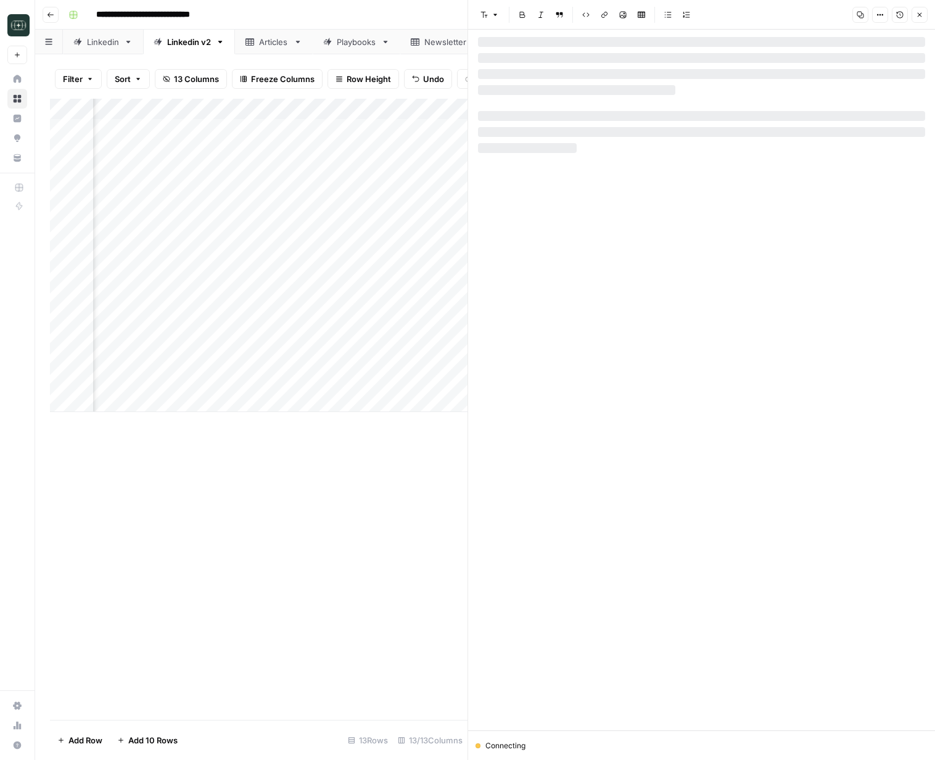
click at [583, 39] on div at bounding box center [701, 380] width 447 height 701
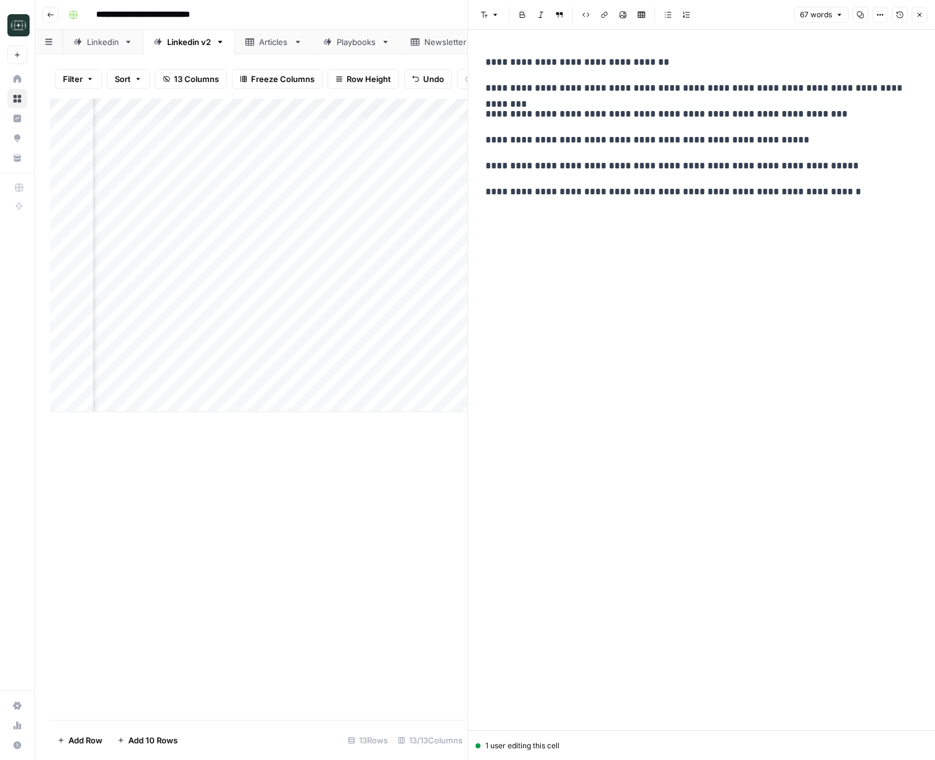
click at [586, 68] on p "**********" at bounding box center [701, 62] width 432 height 16
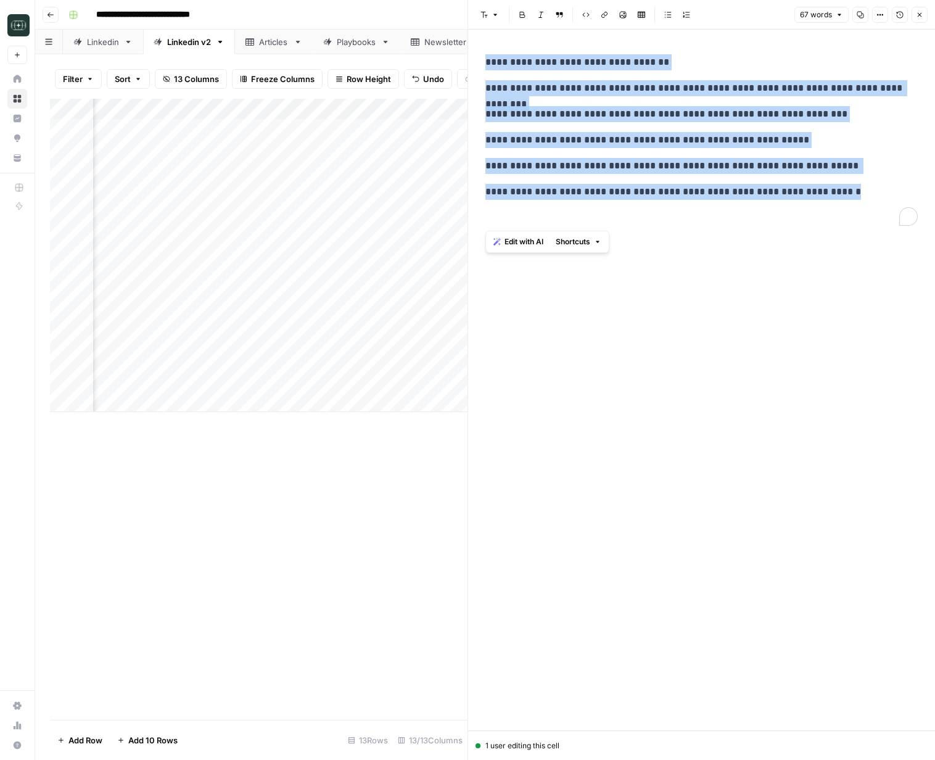
copy div "**********"
click at [920, 17] on icon "button" at bounding box center [919, 14] width 7 height 7
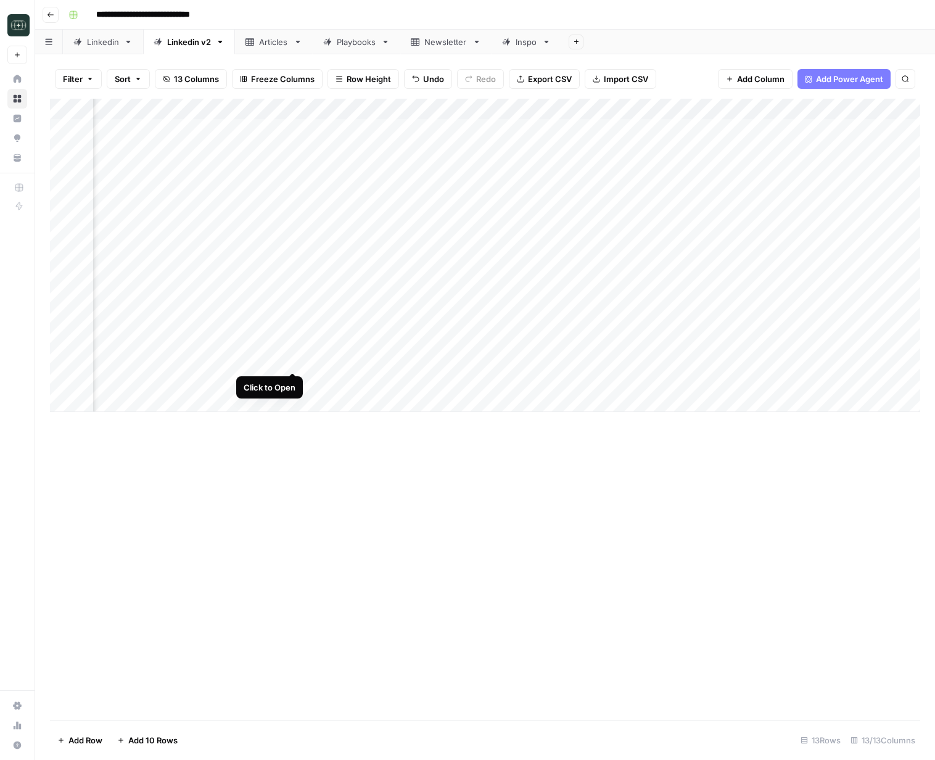
click at [294, 360] on div "Add Column" at bounding box center [485, 255] width 870 height 313
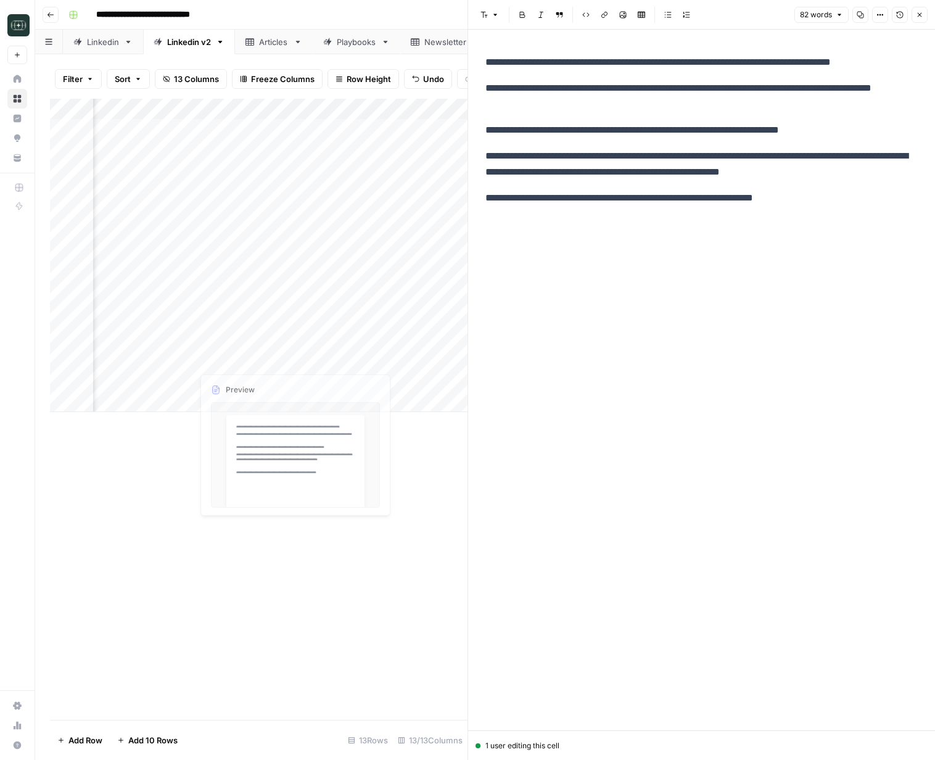
click at [182, 358] on div "Add Column" at bounding box center [258, 255] width 417 height 313
click at [916, 17] on icon "button" at bounding box center [919, 14] width 7 height 7
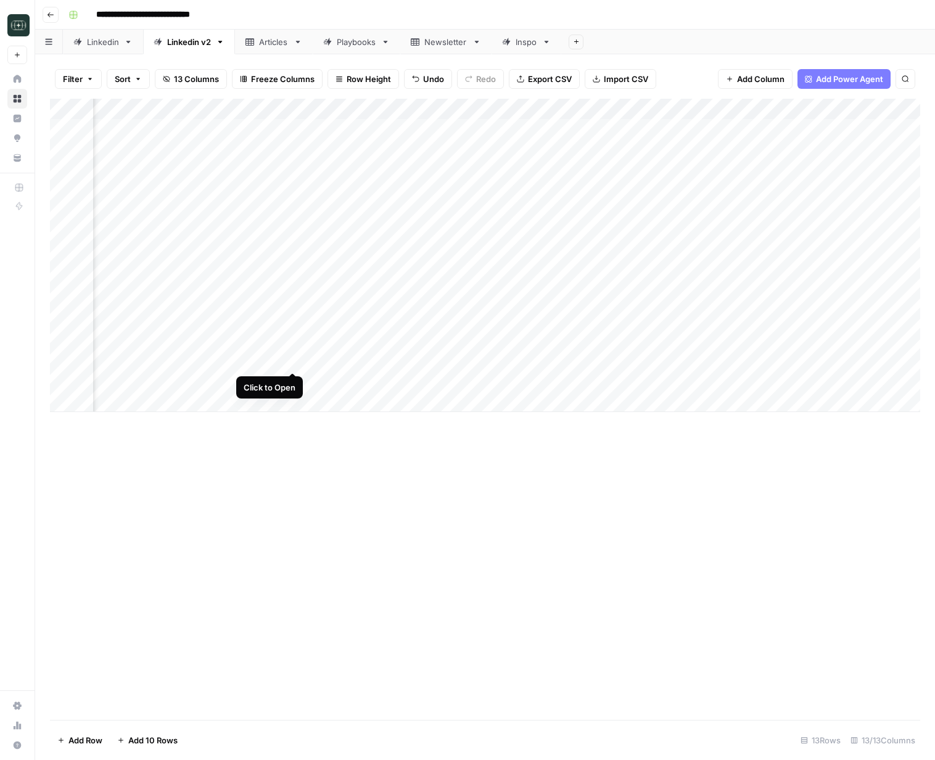
click at [289, 361] on div "Add Column" at bounding box center [485, 255] width 870 height 313
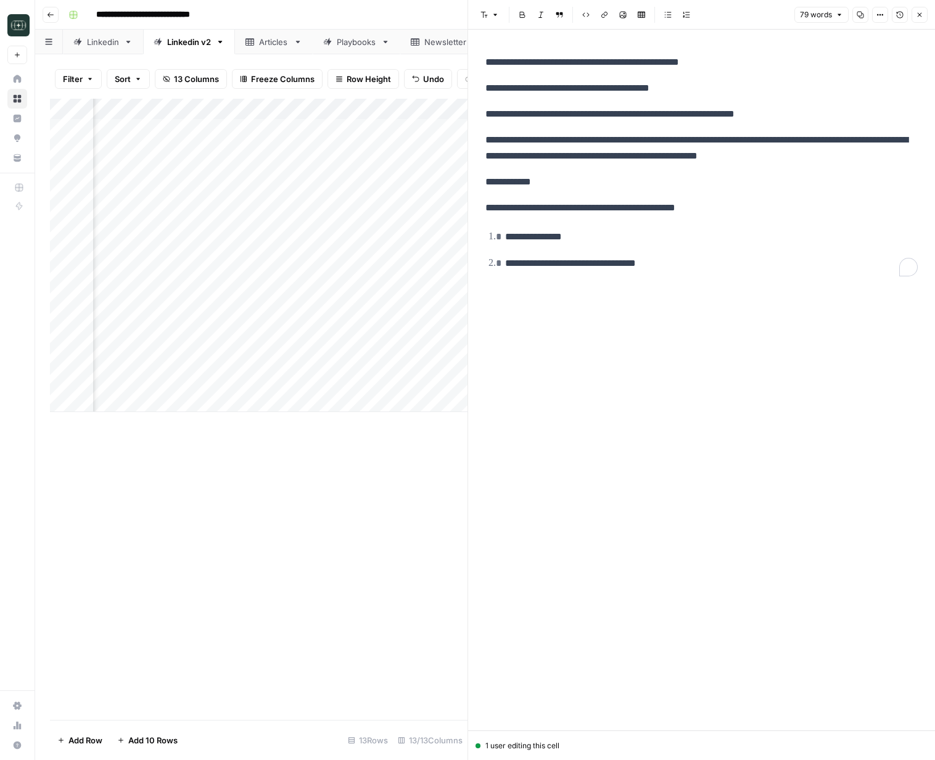
drag, startPoint x: 687, startPoint y: 253, endPoint x: 477, endPoint y: 76, distance: 274.4
click at [478, 76] on div "**********" at bounding box center [701, 380] width 447 height 701
click at [924, 16] on button "Close" at bounding box center [919, 15] width 16 height 16
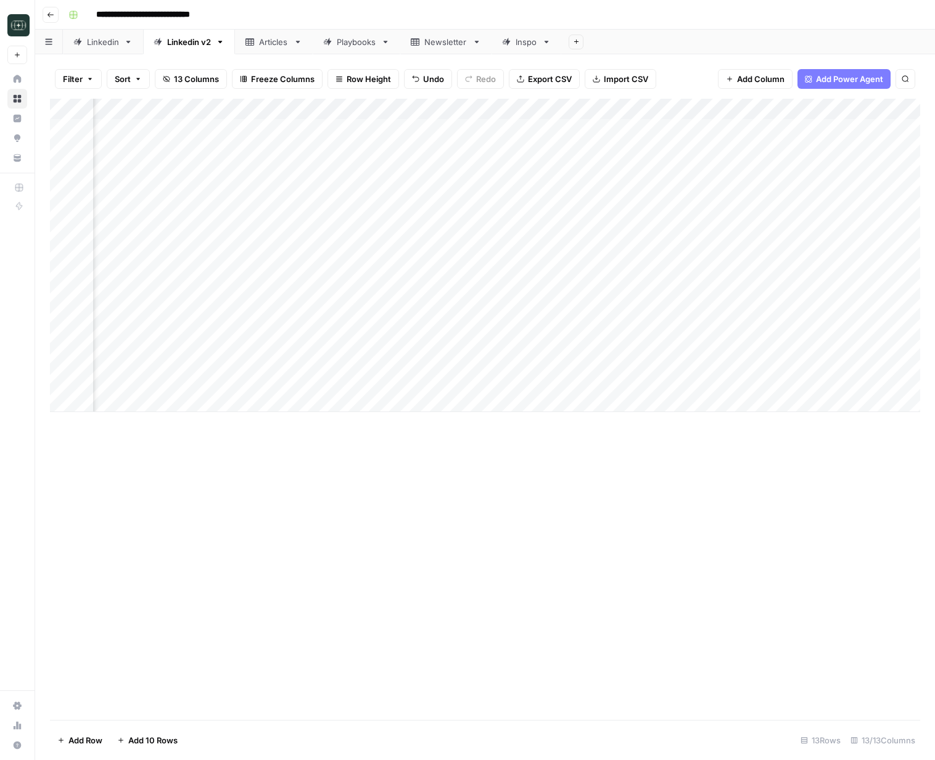
scroll to position [0, 381]
click at [487, 360] on div "Add Column" at bounding box center [485, 255] width 870 height 313
click at [472, 108] on div "Add Column" at bounding box center [485, 255] width 870 height 313
click at [388, 226] on span "Edit Workflow" at bounding box center [401, 230] width 108 height 12
click at [598, 359] on div "Add Column" at bounding box center [485, 255] width 870 height 313
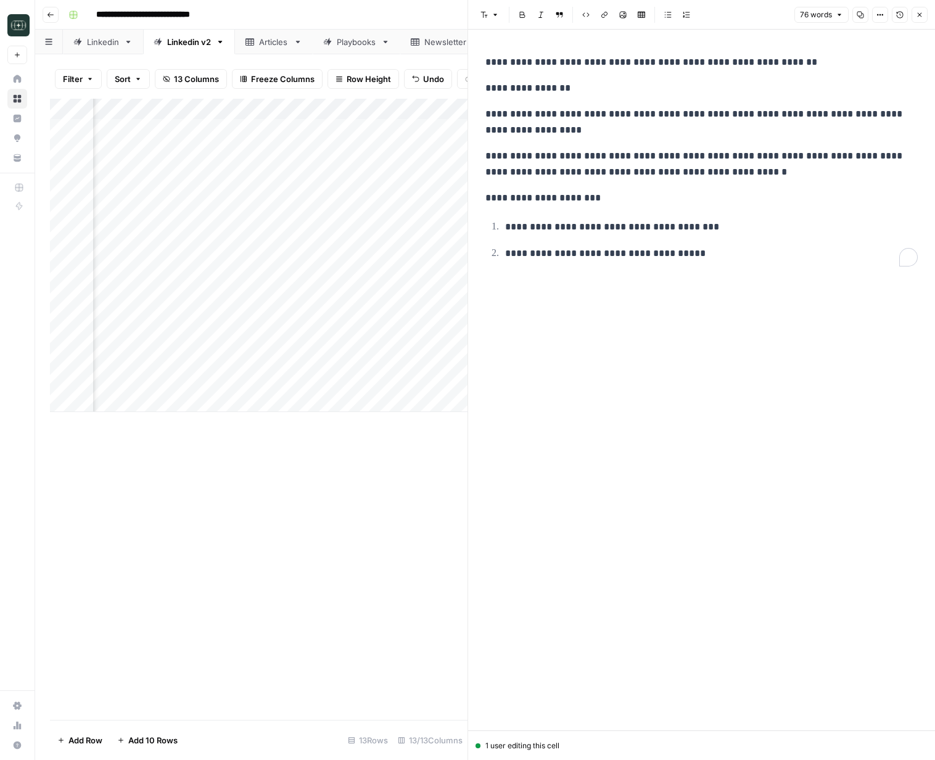
click at [703, 261] on p "**********" at bounding box center [711, 253] width 413 height 16
copy div "**********"
drag, startPoint x: 921, startPoint y: 17, endPoint x: 910, endPoint y: 20, distance: 10.9
click at [921, 17] on icon "button" at bounding box center [919, 14] width 7 height 7
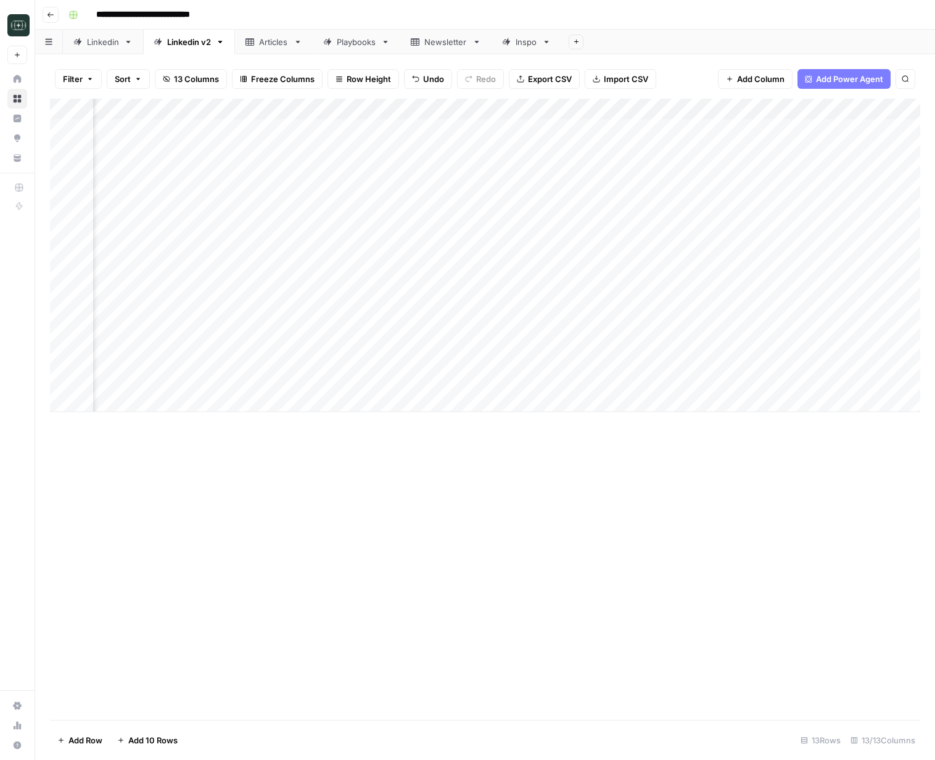
scroll to position [0, 91]
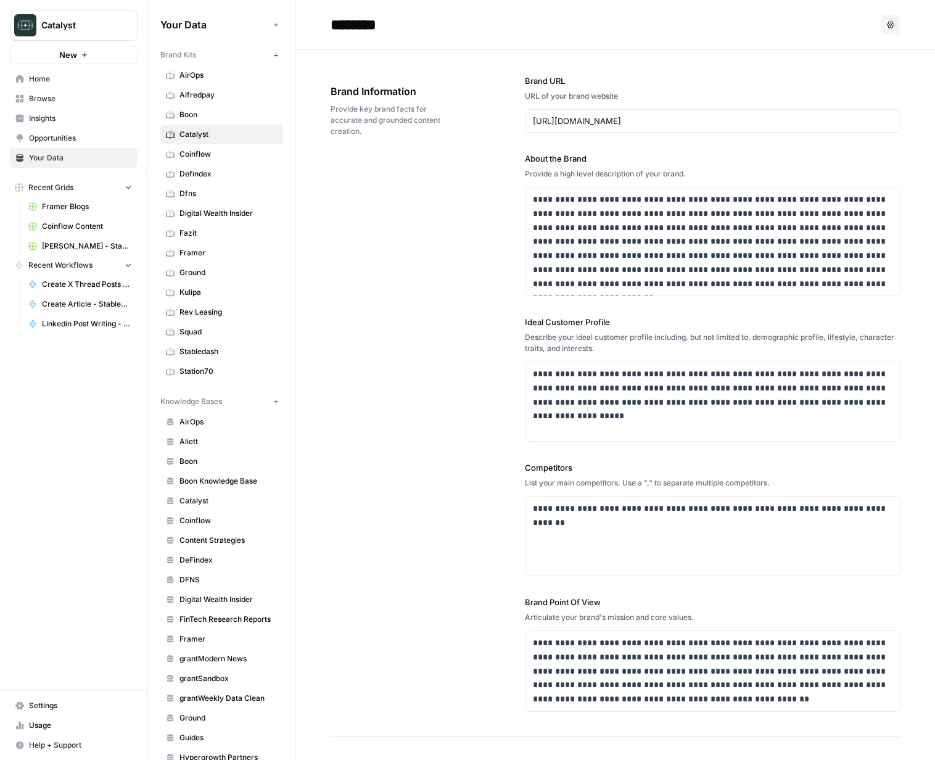
scroll to position [2069, 0]
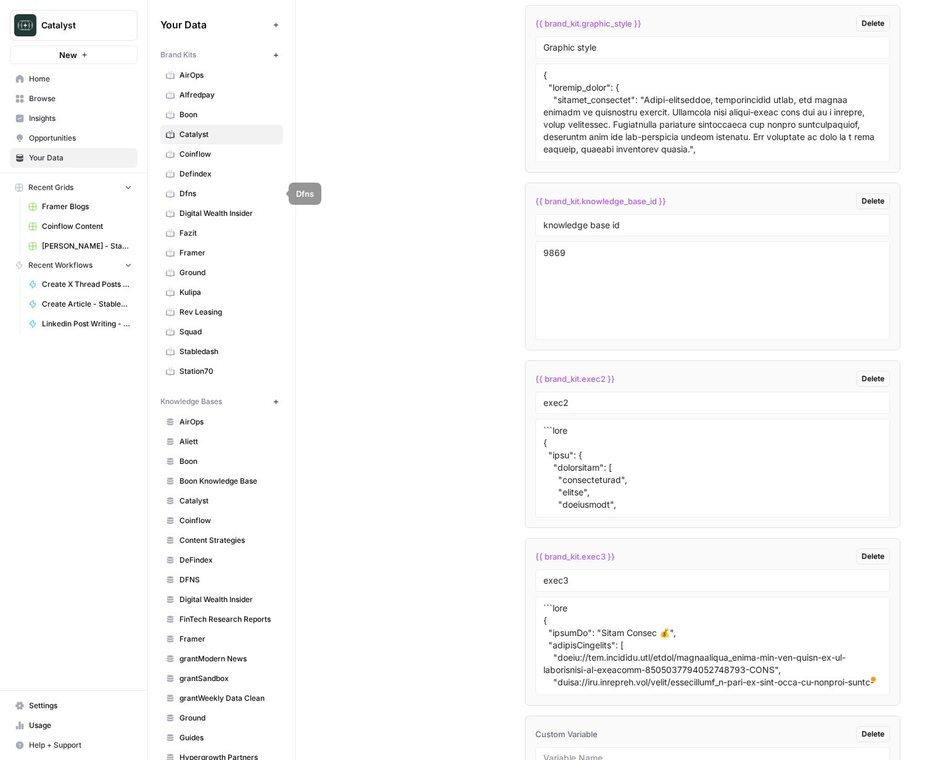
click at [206, 168] on span "Defindex" at bounding box center [228, 173] width 98 height 11
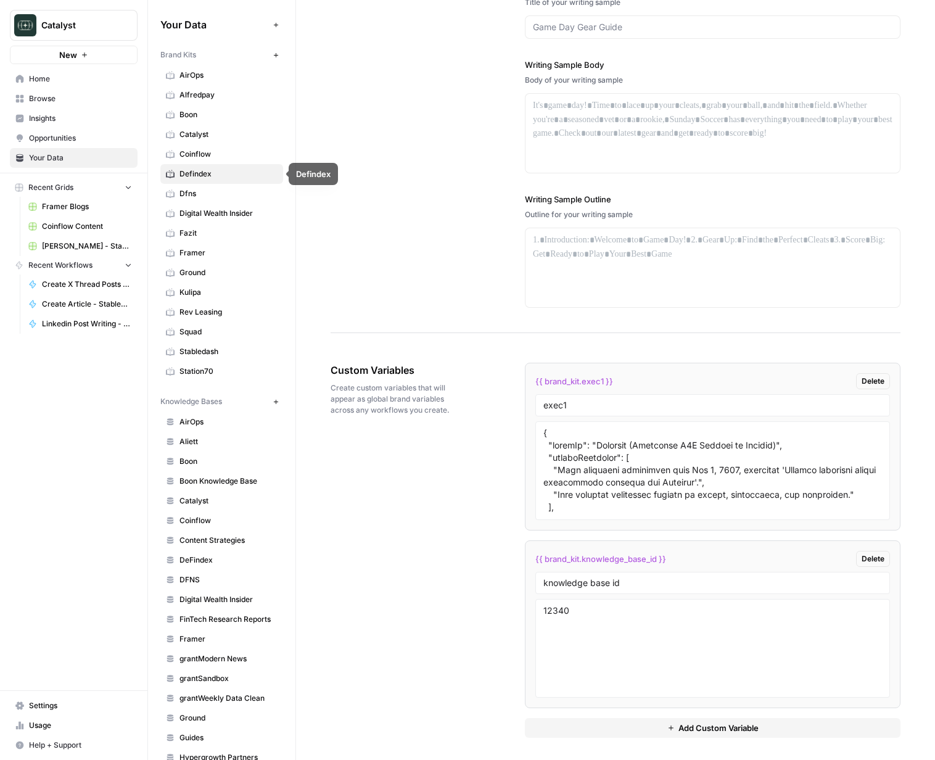
scroll to position [1577, 0]
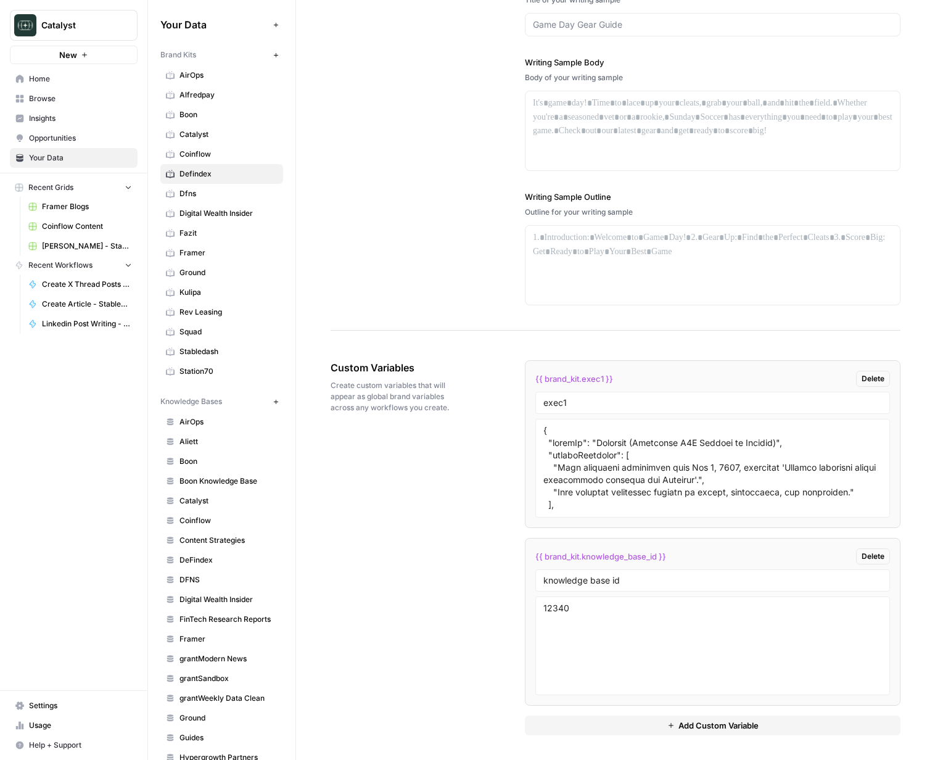
click at [681, 739] on div "{{ brand_kit.exec1 }} Delete exec1 {{ brand_kit.knowledge_base_id }} Delete kno…" at bounding box center [713, 547] width 376 height 424
click at [684, 726] on span "Add Custom Variable" at bounding box center [718, 725] width 80 height 12
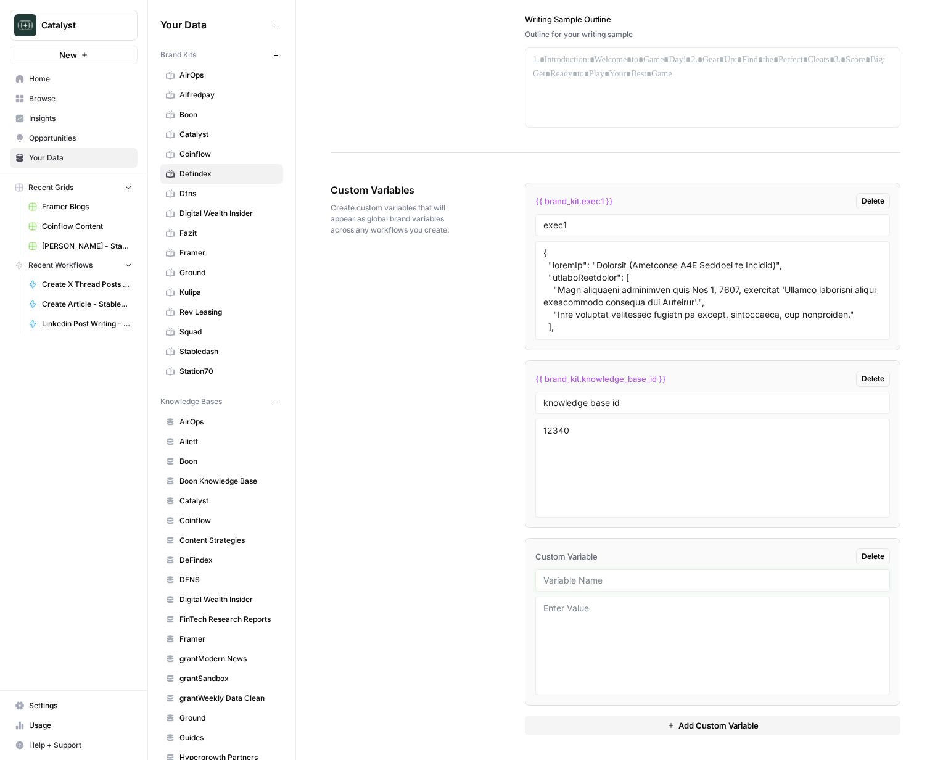
click at [568, 578] on input "text" at bounding box center [712, 580] width 339 height 11
type input "exec2"
drag, startPoint x: 569, startPoint y: 708, endPoint x: 580, endPoint y: 678, distance: 32.2
click at [569, 708] on div "{{ brand_kit.exec1 }} Delete exec1 {{ brand_kit.knowledge_base_id }} Delete kno…" at bounding box center [713, 459] width 376 height 553
drag, startPoint x: 663, startPoint y: 345, endPoint x: 672, endPoint y: 317, distance: 29.1
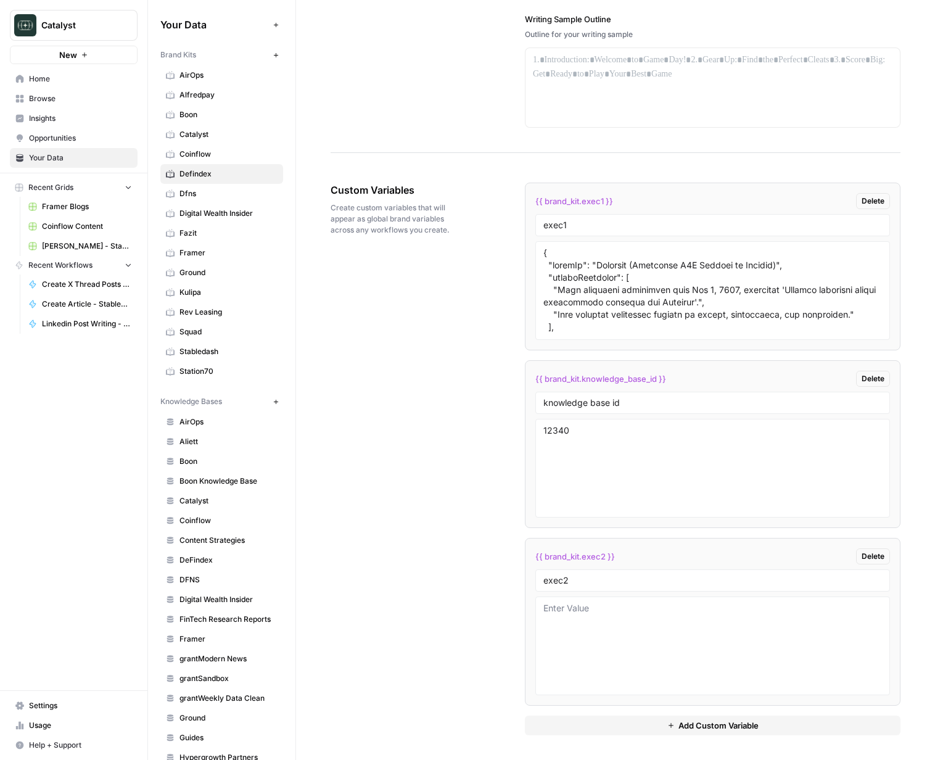
click at [662, 329] on li "{{ brand_kit.exec1 }} Delete exec1" at bounding box center [713, 267] width 376 height 168
click at [674, 313] on textarea at bounding box center [712, 291] width 339 height 88
click at [614, 678] on textarea "To enrich screen reader interactions, please activate Accessibility in Grammarl…" at bounding box center [712, 646] width 339 height 88
paste textarea "{ "styleOf": "Defendex (Pragmatic B2B Builder on Stellar)", "sourceMaterials": …"
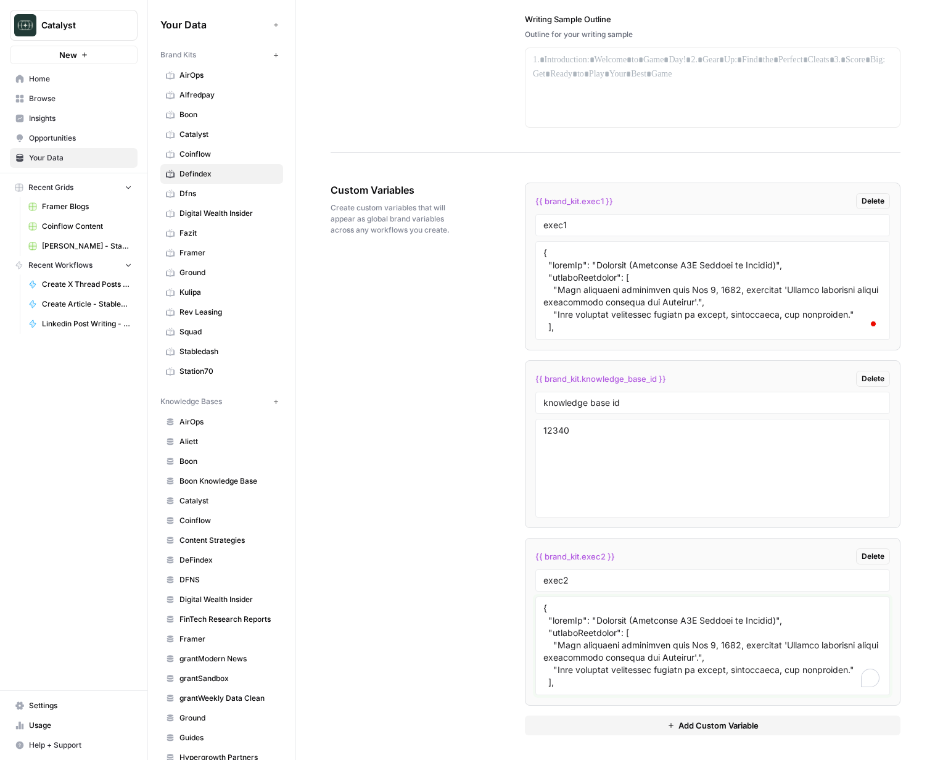
scroll to position [4265, 0]
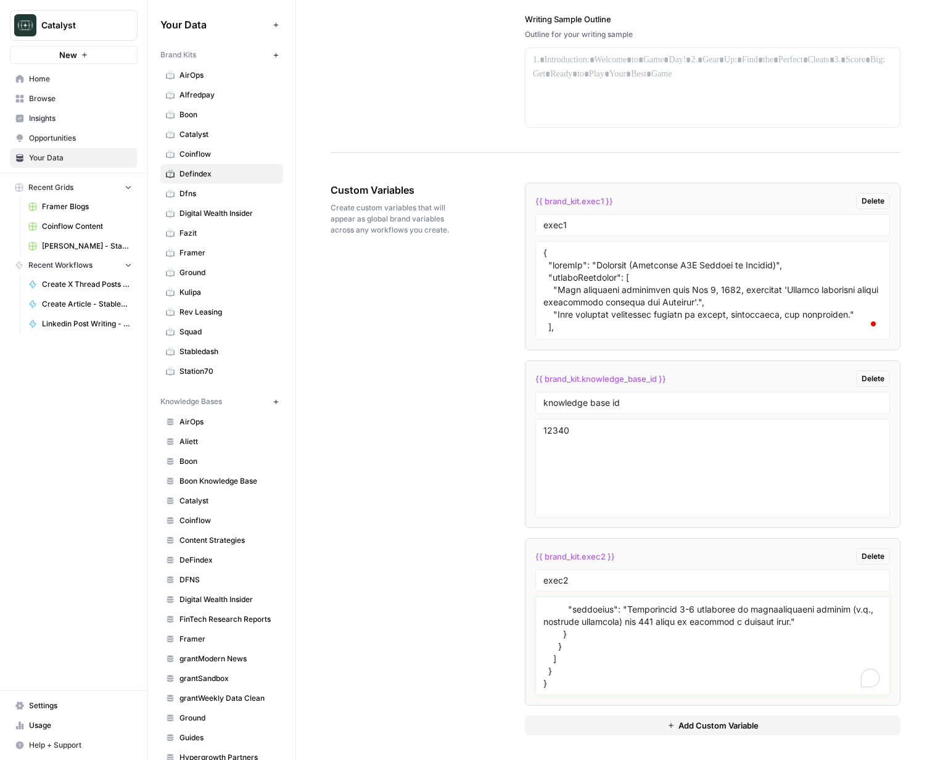
type textarea "{ "styleOf": "Defendex (Pragmatic B2B Builder on Stellar)", "sourceMaterials": …"
click at [478, 664] on div "Custom Variables Create custom variables that will appear as global brand varia…" at bounding box center [616, 459] width 570 height 602
click at [641, 734] on button "Add Custom Variable" at bounding box center [713, 725] width 376 height 20
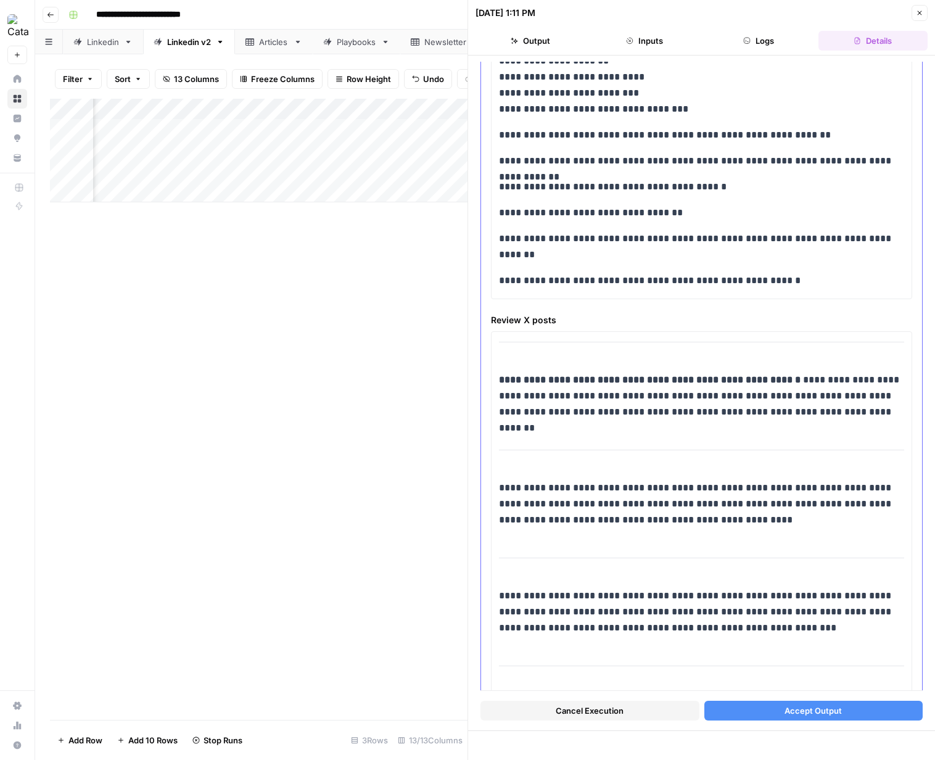
scroll to position [929, 0]
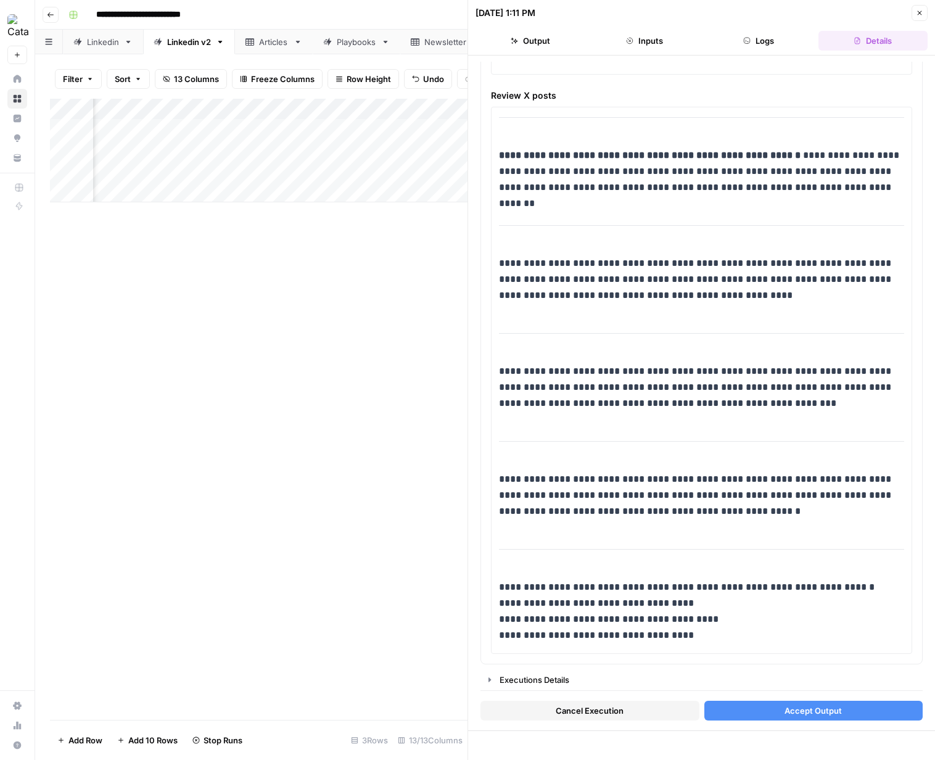
click at [856, 712] on button "Accept Output" at bounding box center [813, 711] width 219 height 20
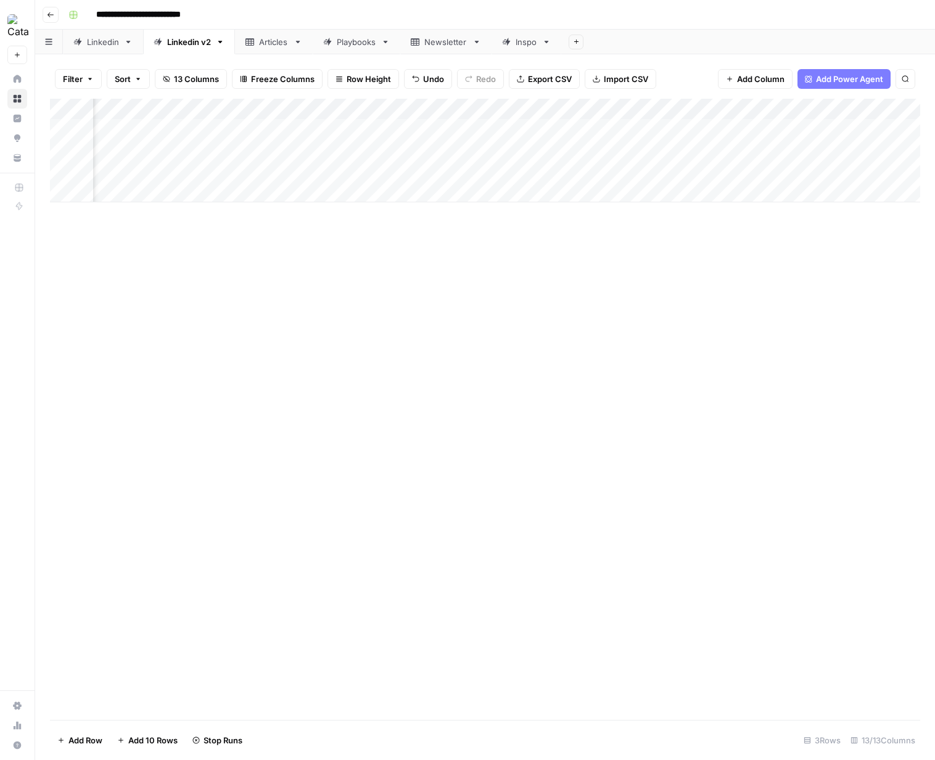
click at [761, 150] on div "Add Column" at bounding box center [485, 151] width 870 height 104
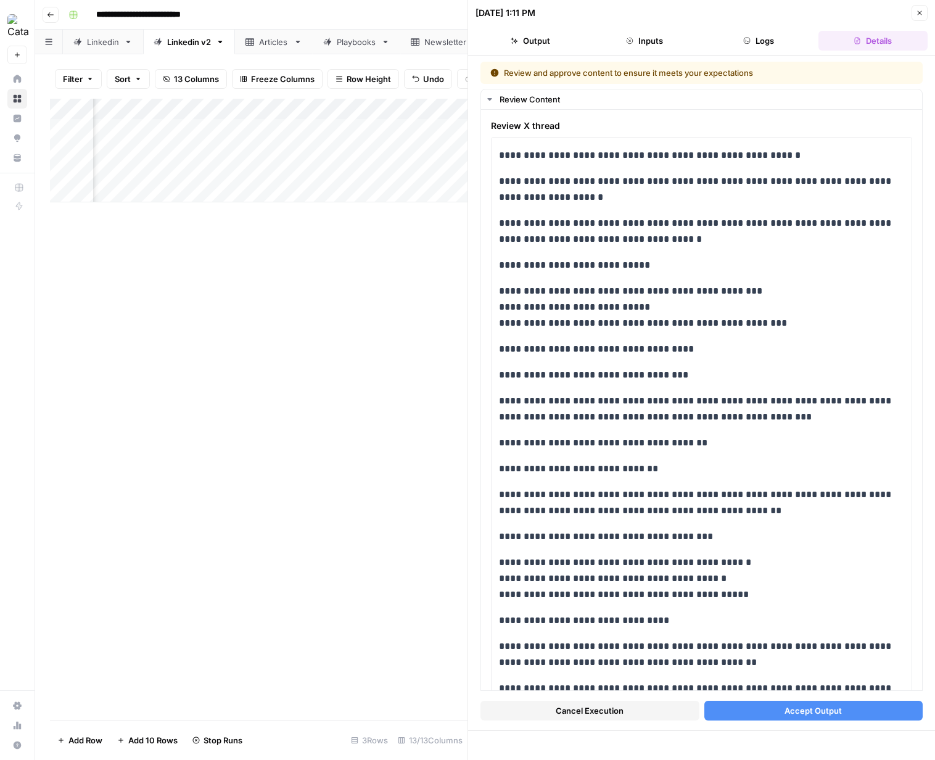
click at [914, 15] on button "Close" at bounding box center [919, 13] width 16 height 16
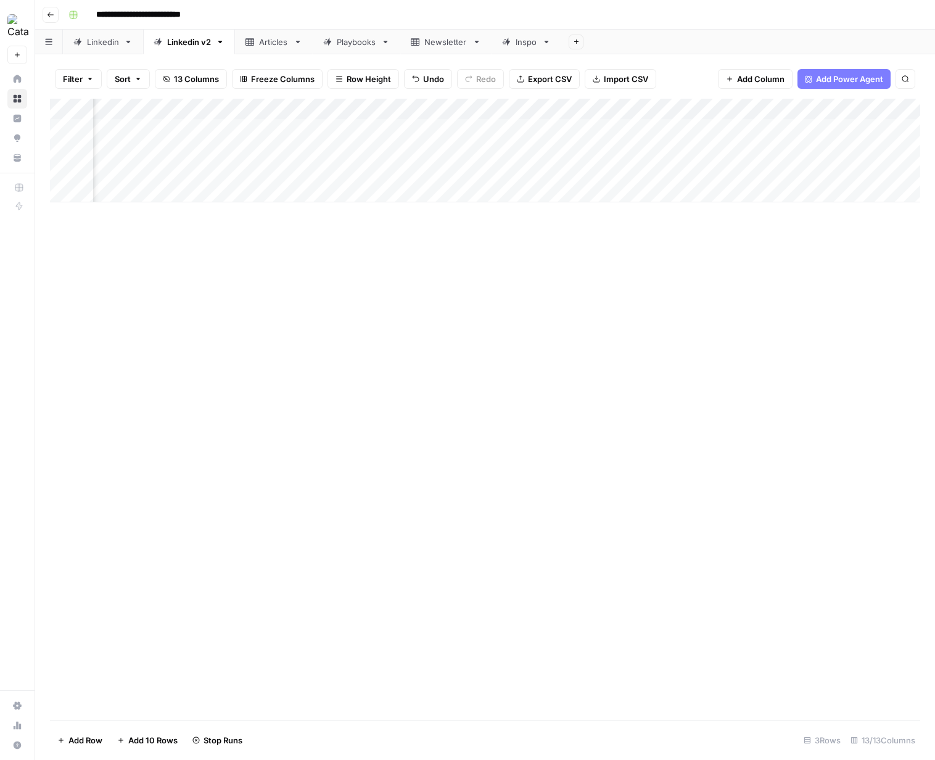
click at [746, 111] on div "Add Column" at bounding box center [485, 151] width 870 height 104
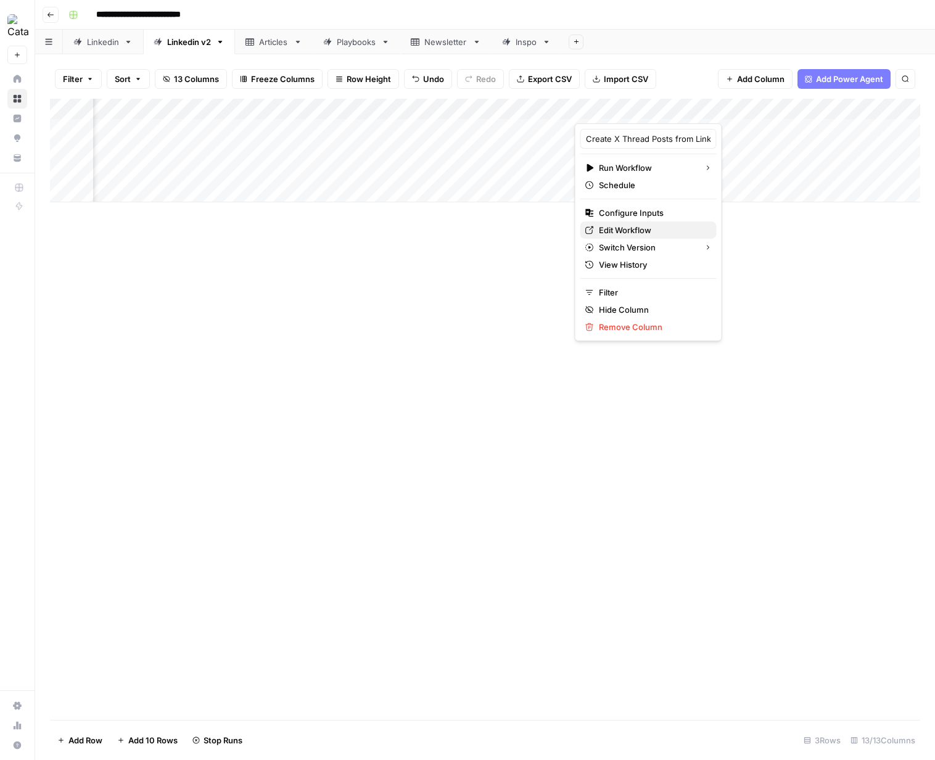
click at [629, 228] on span "Edit Workflow" at bounding box center [653, 230] width 108 height 12
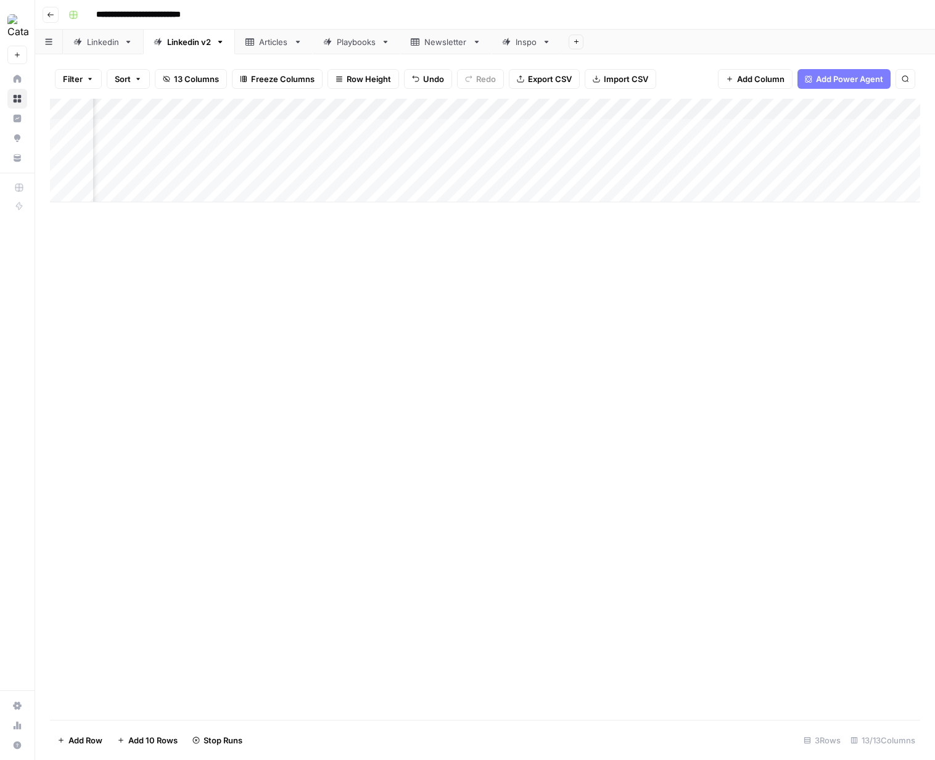
scroll to position [0, 18]
click at [369, 282] on div "Add Column" at bounding box center [485, 409] width 870 height 621
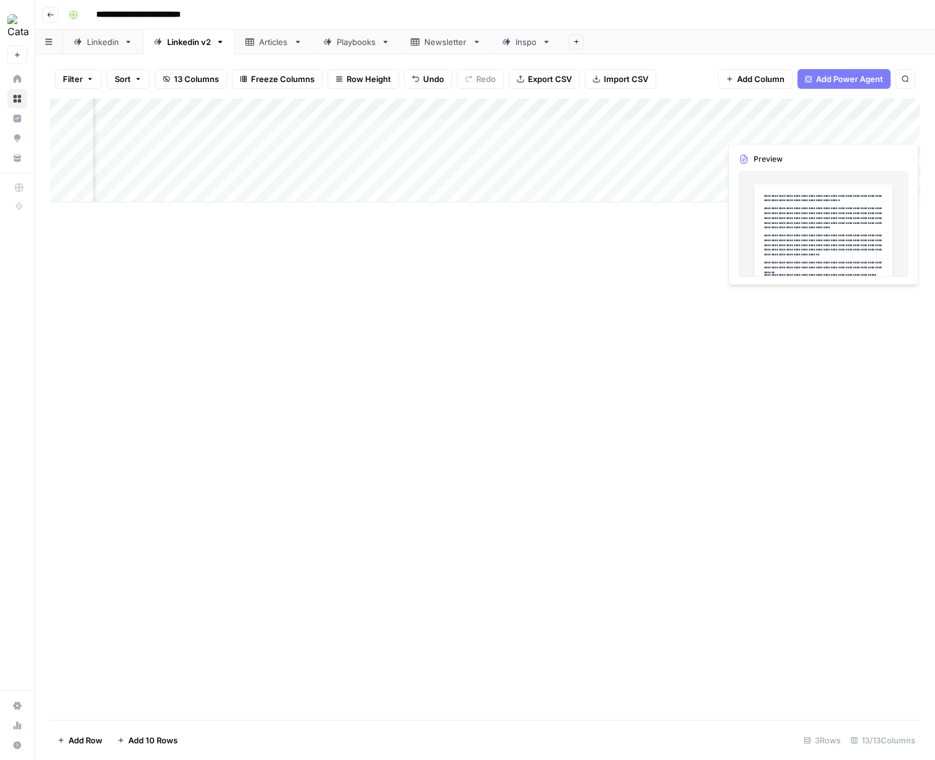
scroll to position [0, 244]
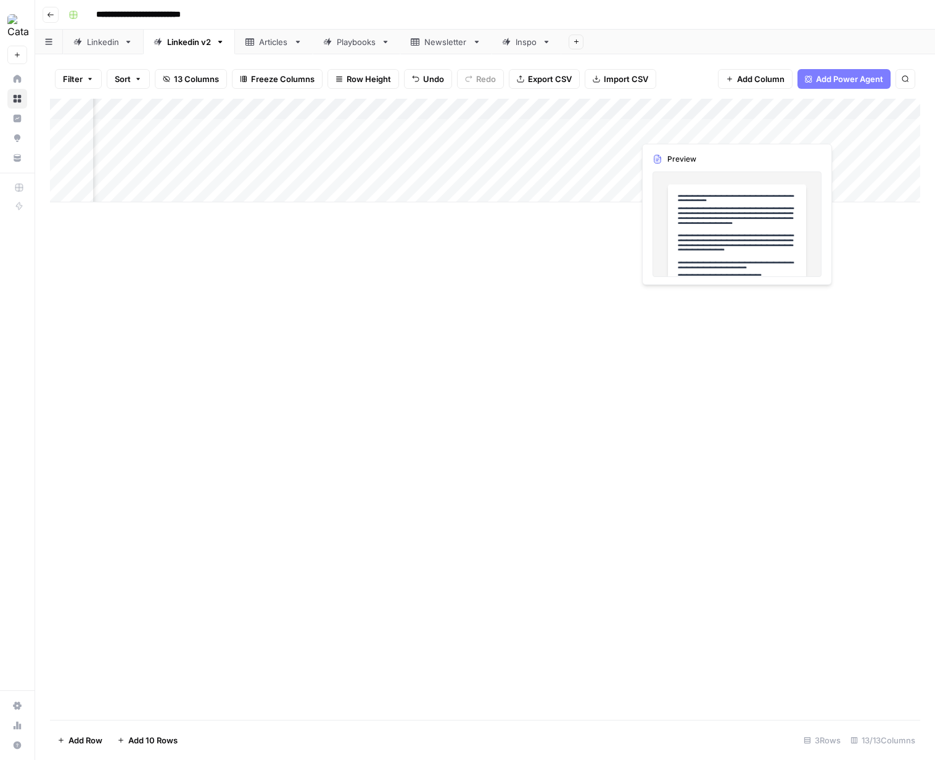
click at [735, 131] on div "Add Column" at bounding box center [485, 151] width 870 height 104
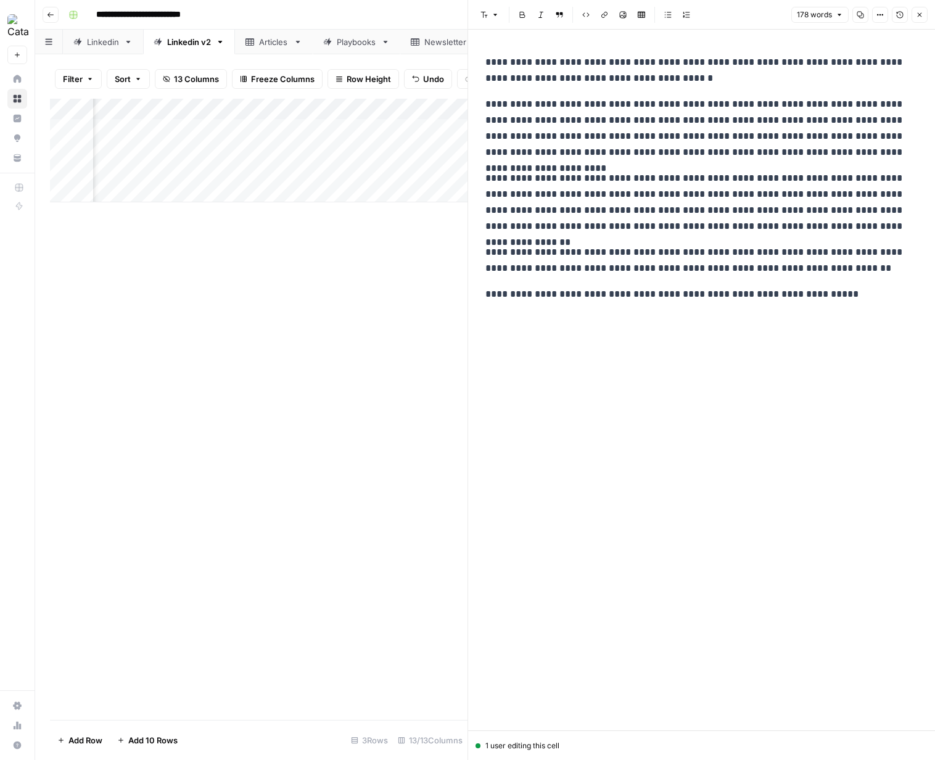
click at [607, 132] on p "**********" at bounding box center [701, 128] width 432 height 64
copy div "**********"
click at [914, 9] on button "Close" at bounding box center [919, 15] width 16 height 16
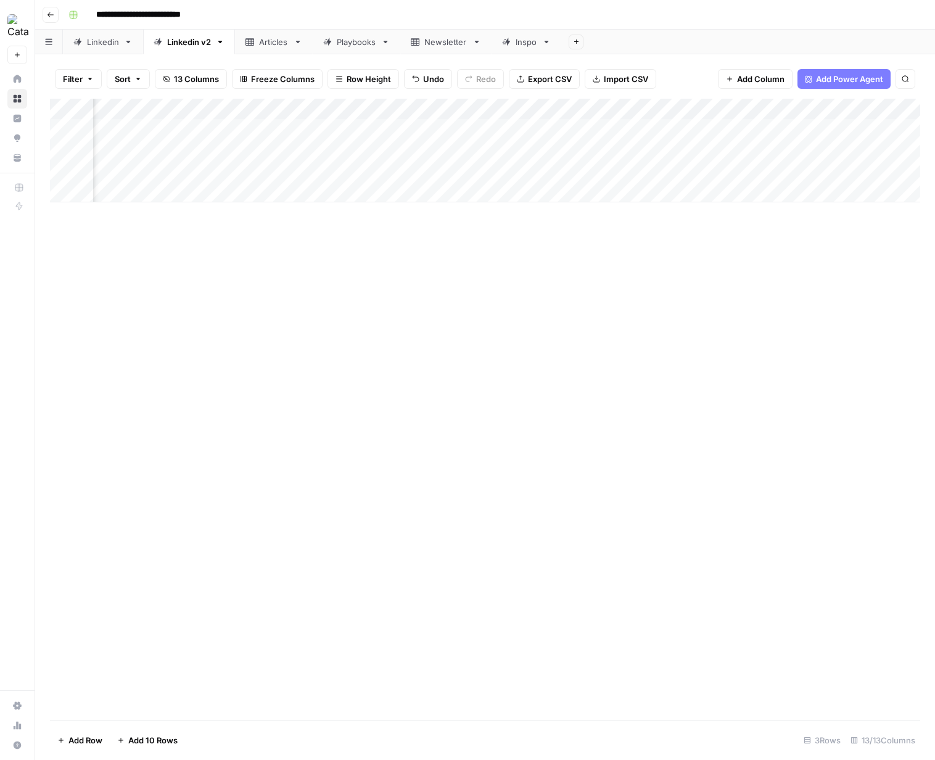
scroll to position [0, 334]
click at [820, 131] on div "Add Column" at bounding box center [485, 151] width 870 height 104
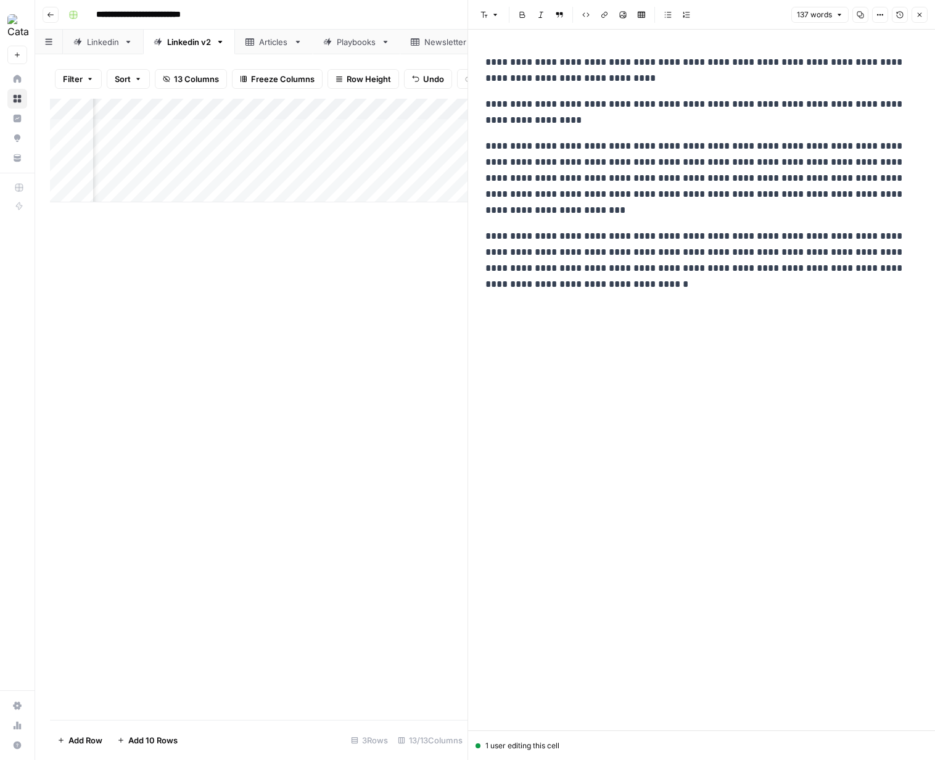
click at [670, 105] on p "**********" at bounding box center [701, 112] width 432 height 32
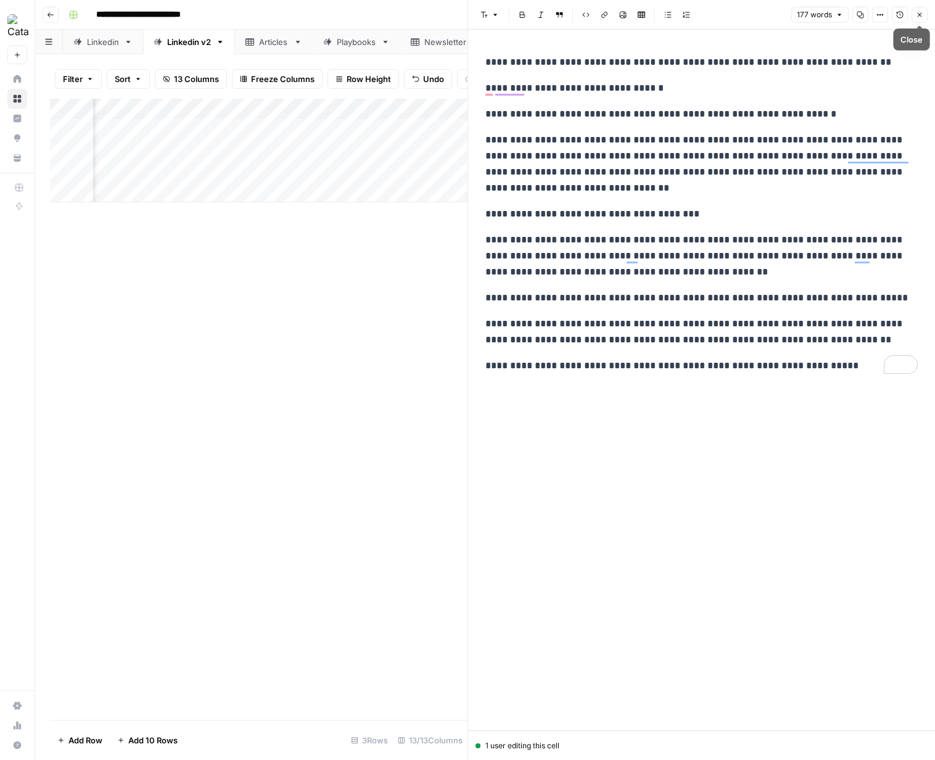
click at [916, 14] on icon "button" at bounding box center [919, 14] width 7 height 7
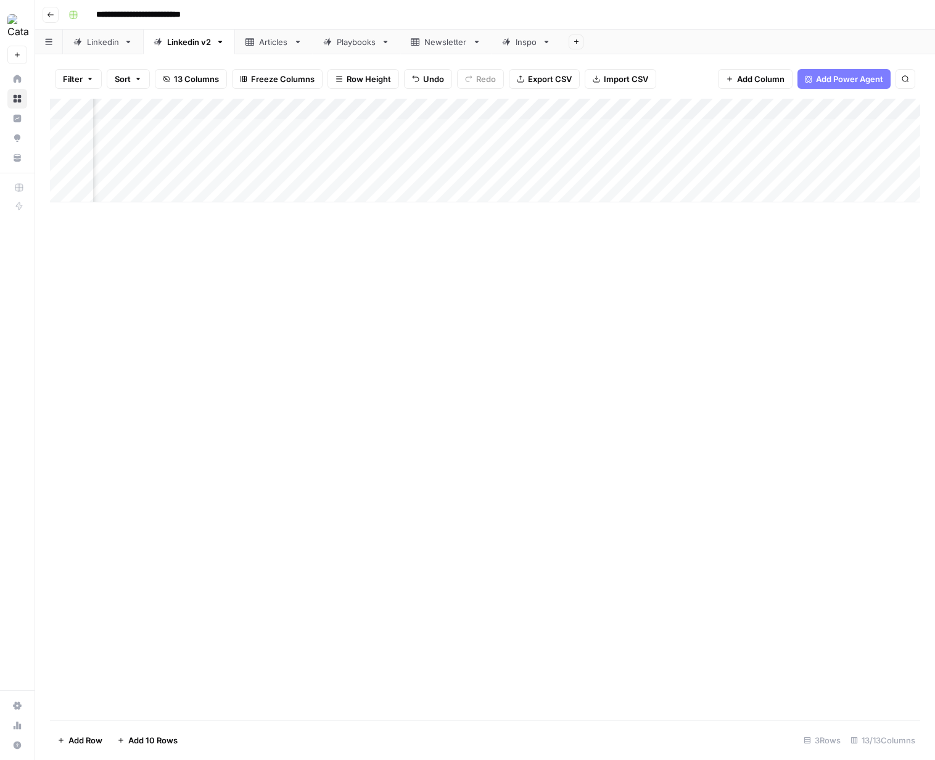
click at [910, 126] on div "Add Column" at bounding box center [485, 151] width 870 height 104
click at [639, 150] on div "Add Column" at bounding box center [485, 151] width 870 height 104
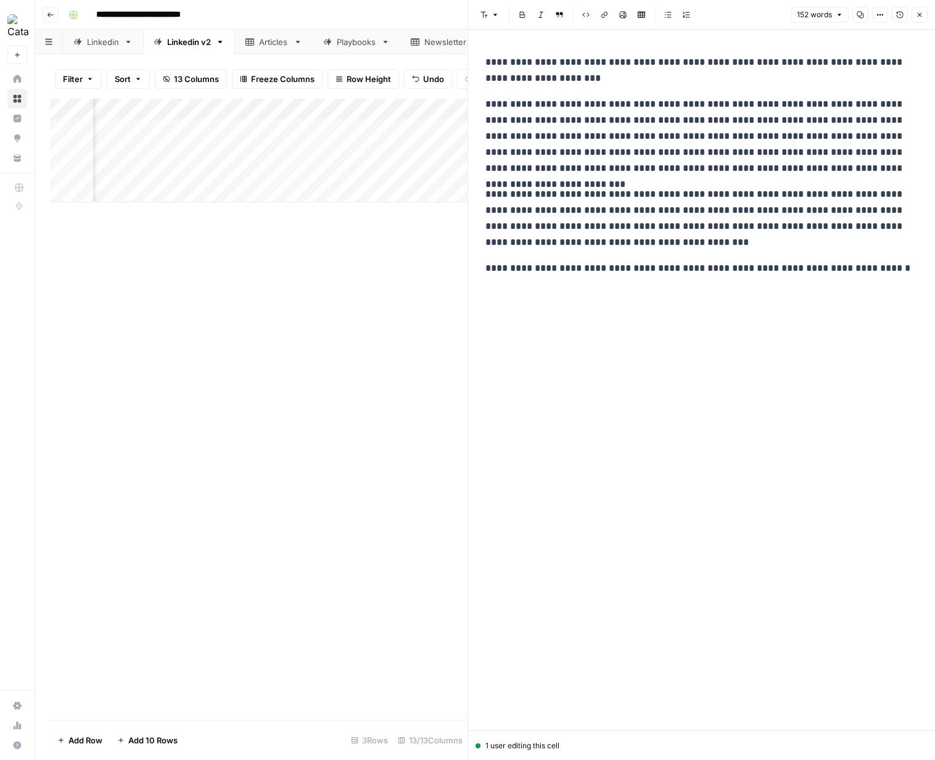
drag, startPoint x: 432, startPoint y: 465, endPoint x: 720, endPoint y: 228, distance: 373.2
click at [432, 465] on div "Add Column" at bounding box center [258, 409] width 417 height 621
click at [916, 15] on icon "button" at bounding box center [919, 14] width 7 height 7
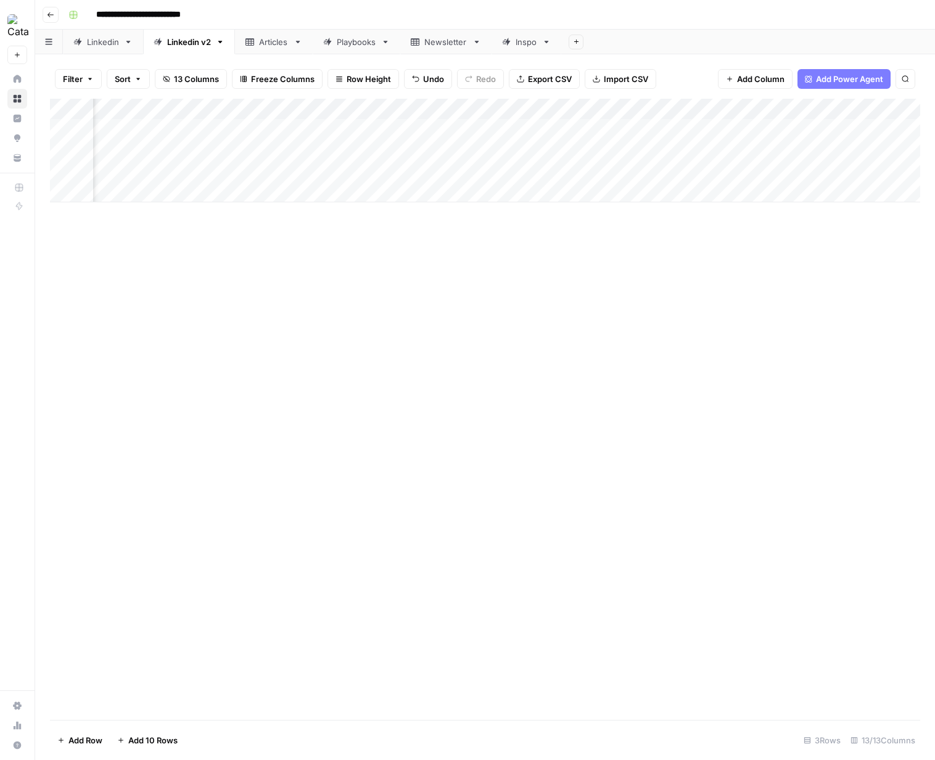
scroll to position [0, 492]
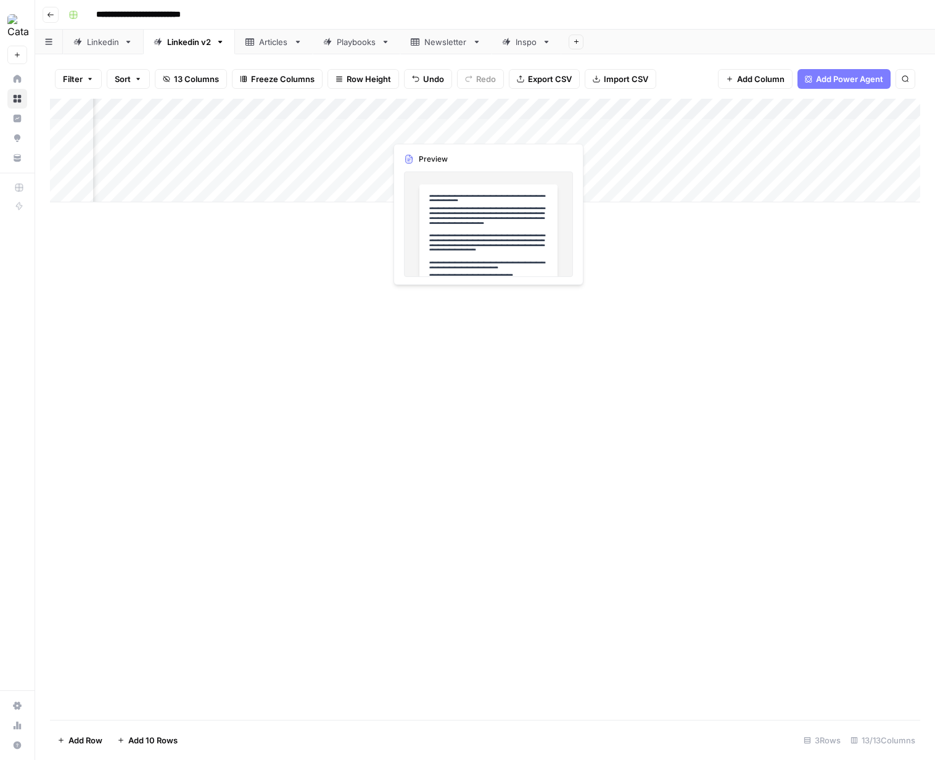
click at [418, 129] on div "Add Column" at bounding box center [485, 151] width 870 height 104
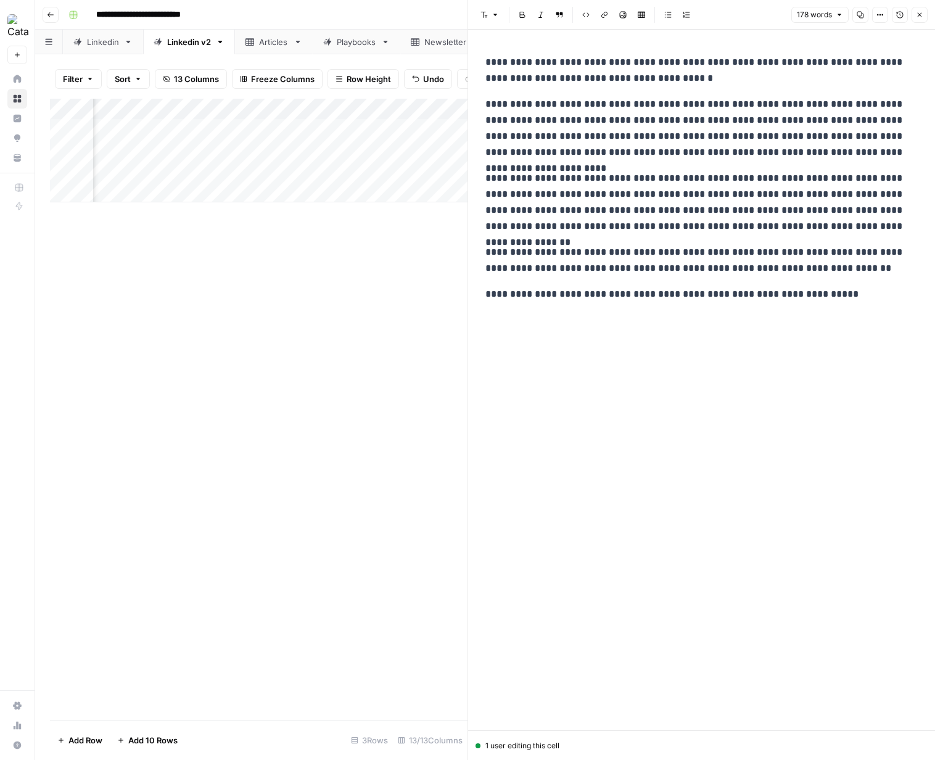
click at [925, 12] on button "Close" at bounding box center [919, 15] width 16 height 16
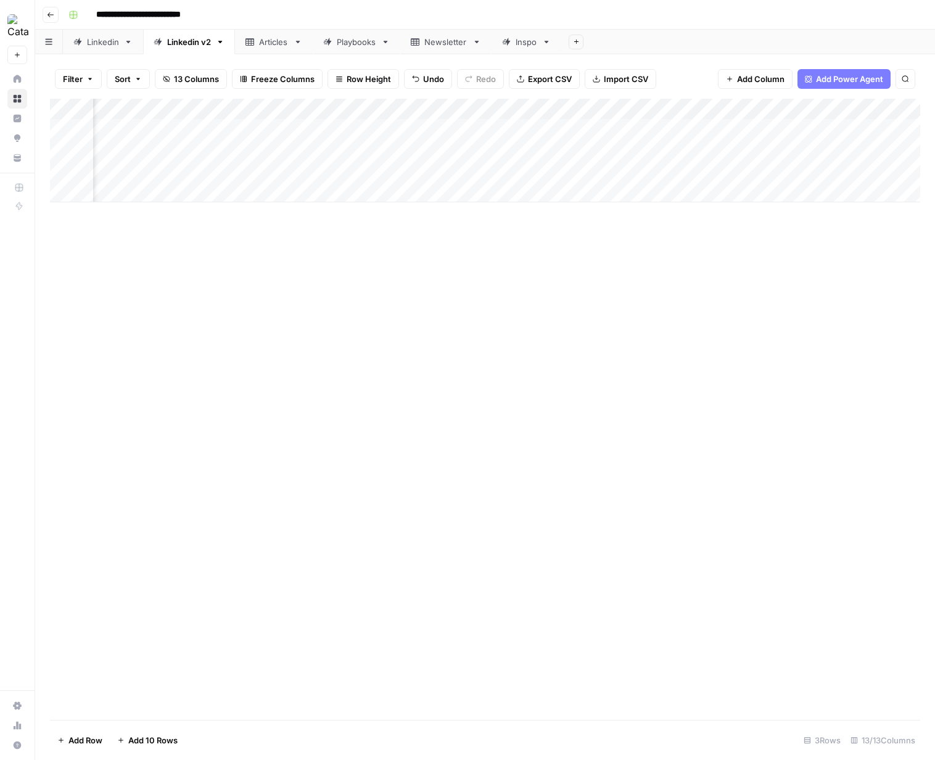
scroll to position [0, 657]
click at [765, 130] on div "Add Column" at bounding box center [485, 151] width 870 height 104
click at [723, 132] on div "Add Column" at bounding box center [485, 151] width 870 height 104
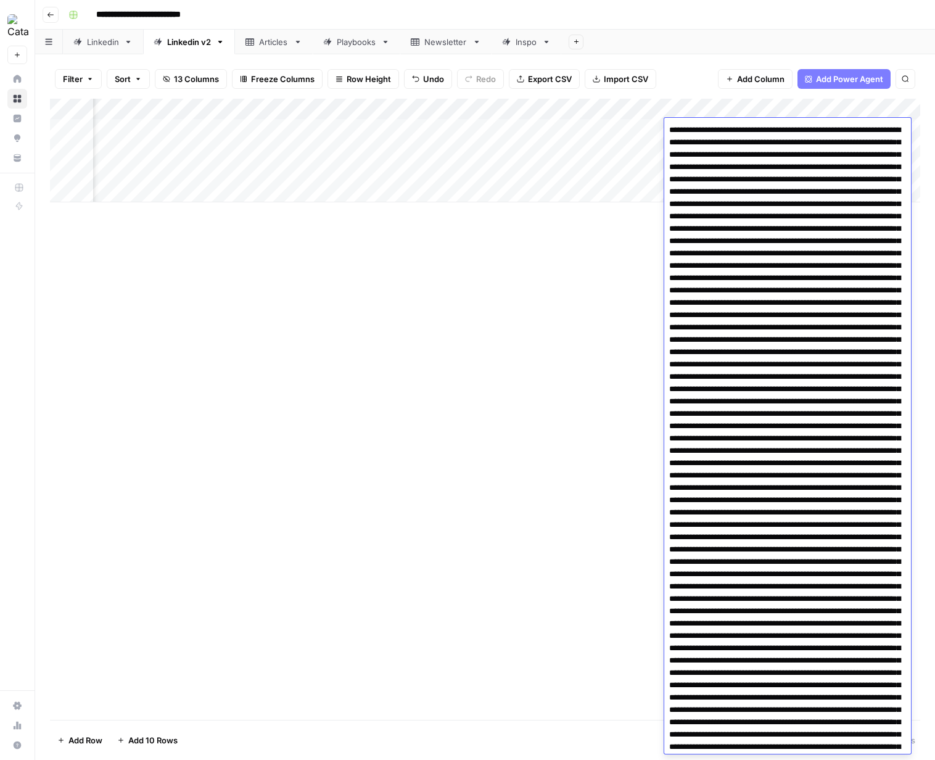
scroll to position [545, 0]
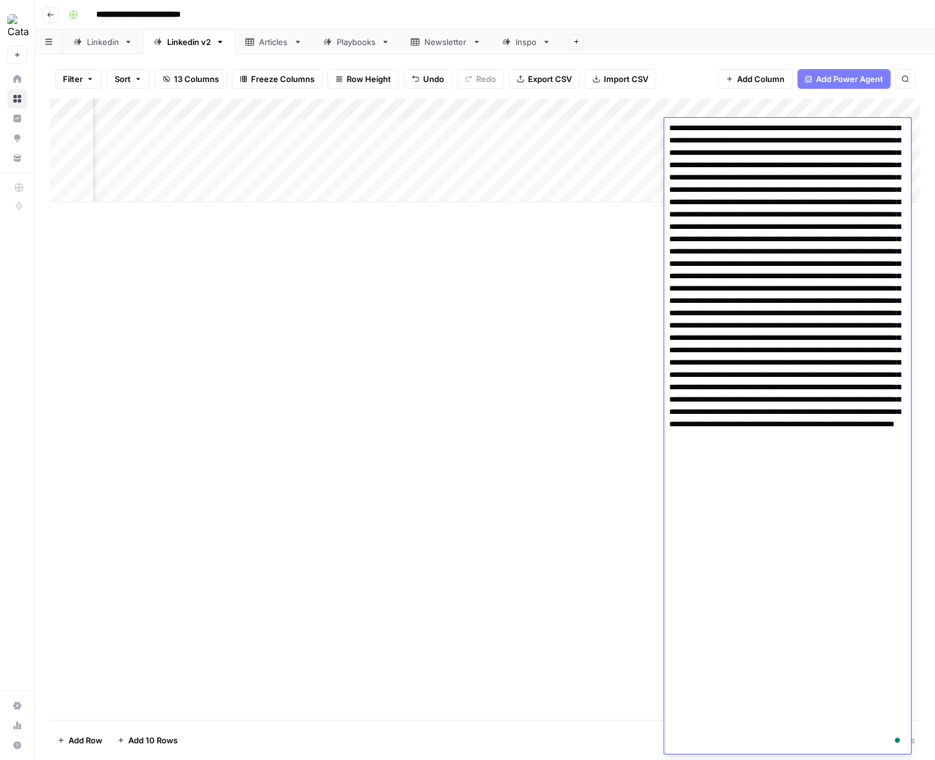
click at [765, 163] on textarea "To enrich screen reader interactions, please activate Accessibility in Grammarl…" at bounding box center [787, 165] width 247 height 1177
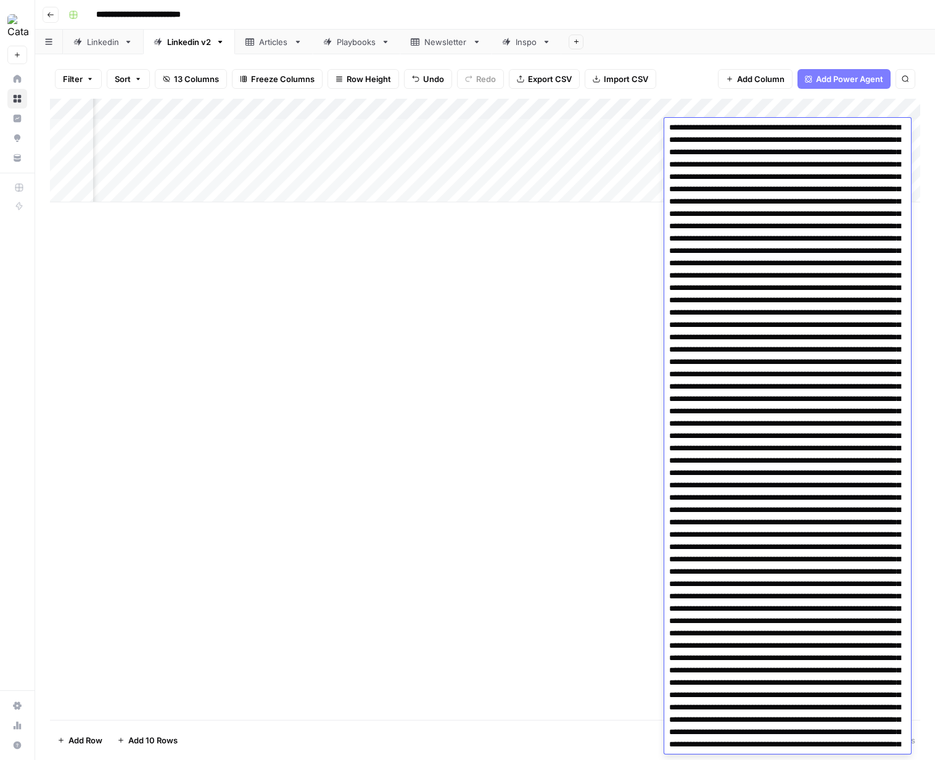
scroll to position [0, 0]
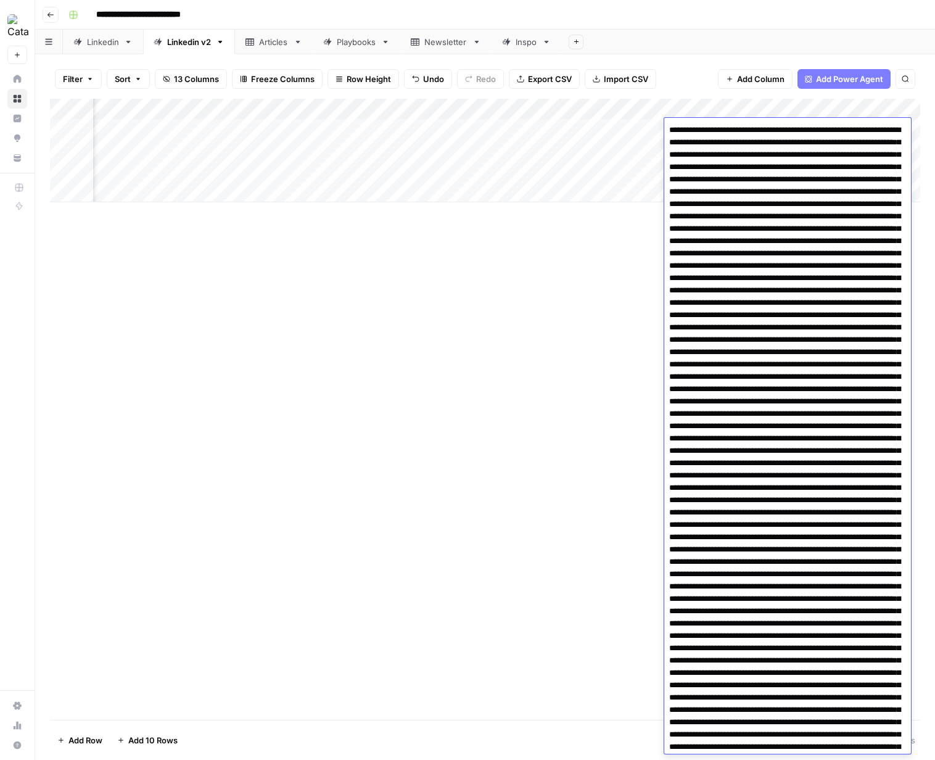
click at [758, 163] on textarea "To enrich screen reader interactions, please activate Accessibility in Grammarl…" at bounding box center [787, 709] width 247 height 1177
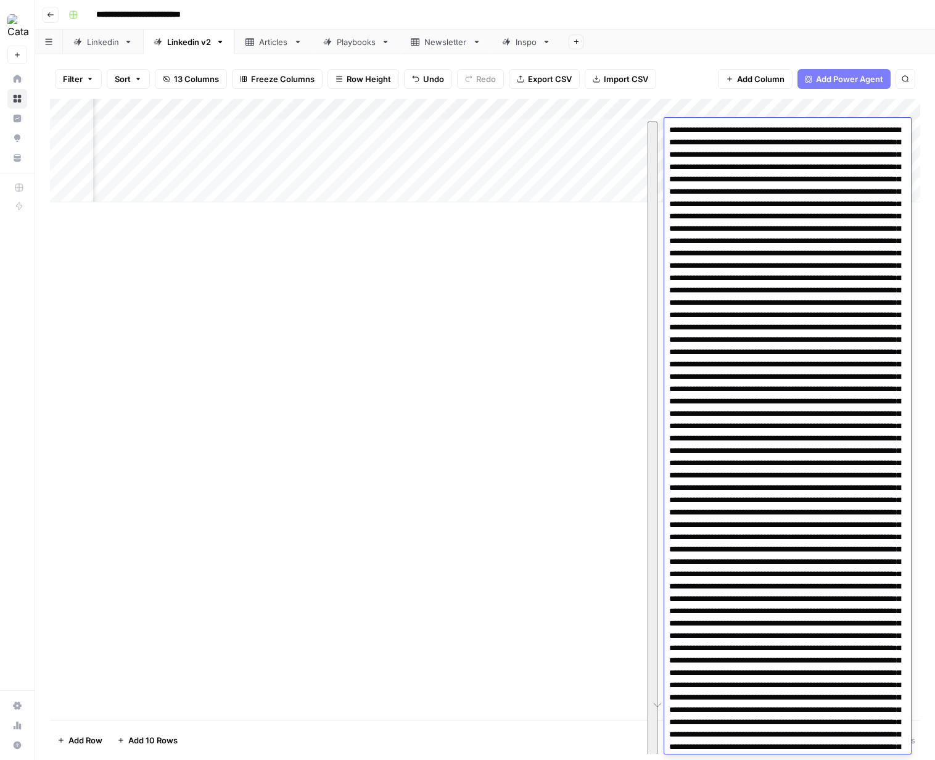
click at [523, 292] on div "Add Column" at bounding box center [485, 409] width 870 height 621
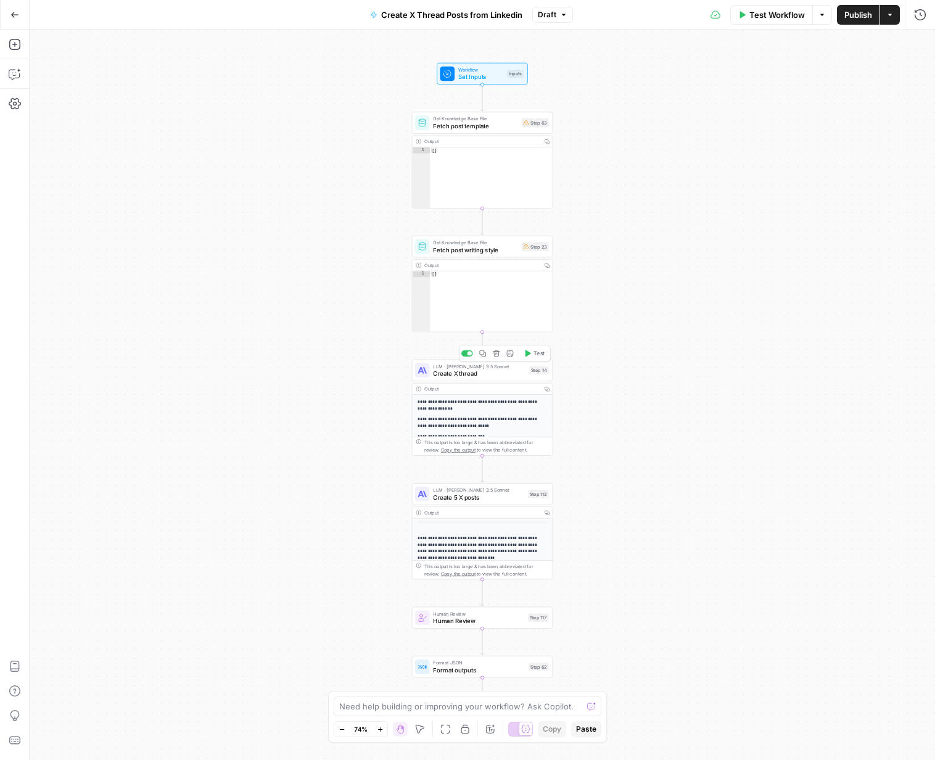
click at [471, 370] on span "Create X thread" at bounding box center [479, 373] width 92 height 9
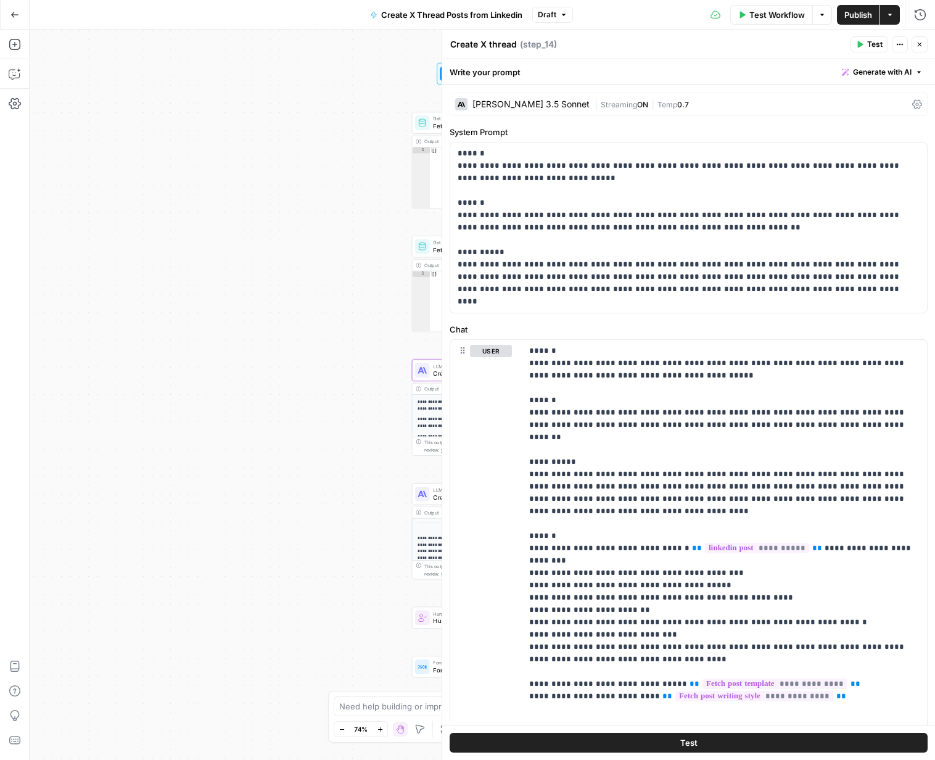
click at [519, 108] on div "[PERSON_NAME] 3.5 Sonnet" at bounding box center [530, 104] width 117 height 9
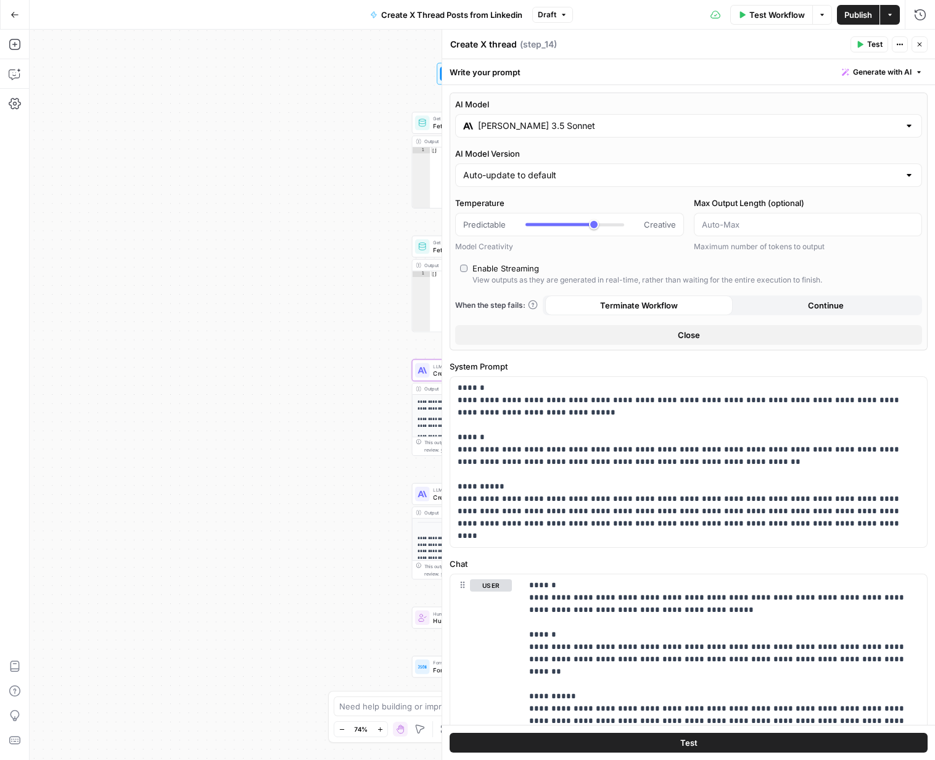
click at [234, 253] on div "**********" at bounding box center [482, 395] width 905 height 730
click at [916, 44] on icon "button" at bounding box center [919, 44] width 7 height 7
type input "***"
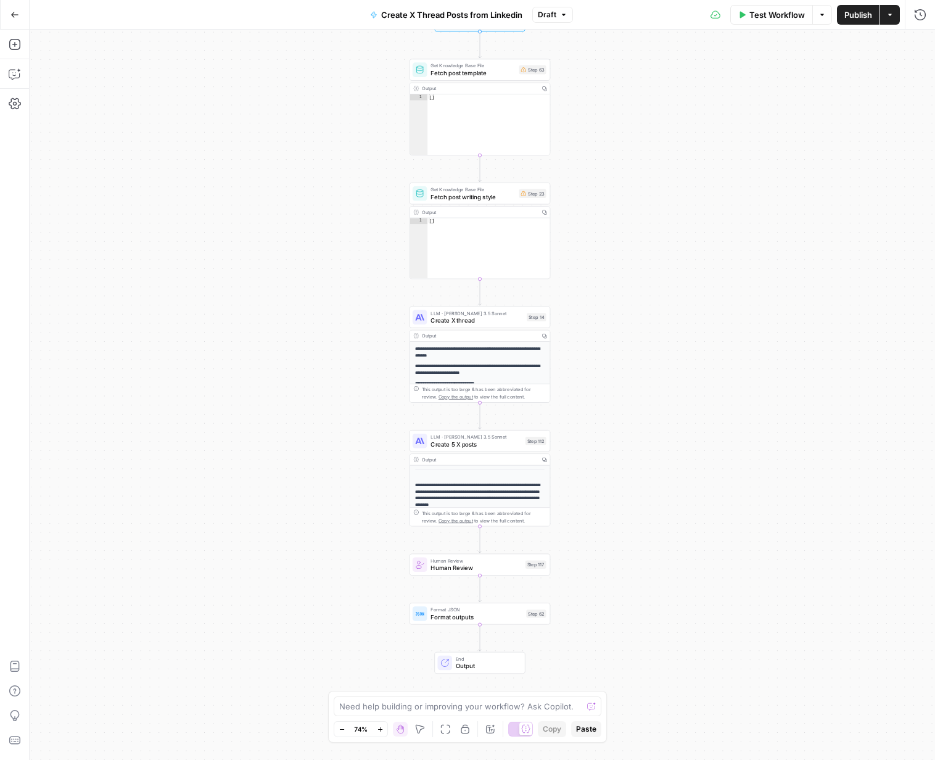
drag, startPoint x: 345, startPoint y: 401, endPoint x: 343, endPoint y: 348, distance: 53.1
click at [343, 348] on div "**********" at bounding box center [482, 395] width 905 height 730
click at [448, 319] on span "Create X thread" at bounding box center [476, 320] width 92 height 9
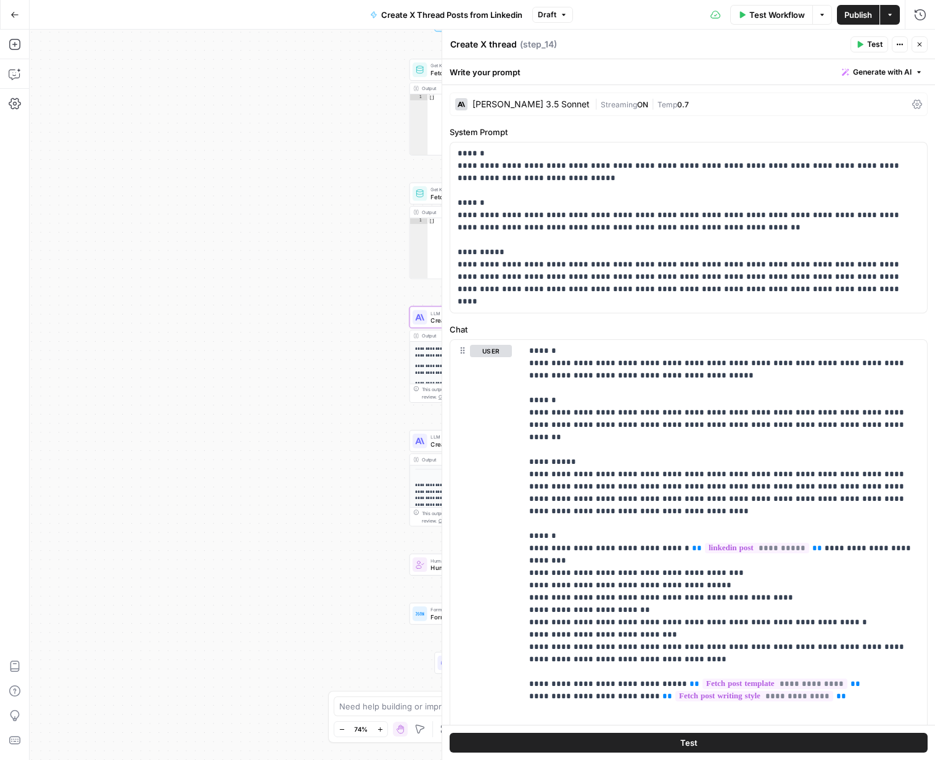
click at [516, 102] on div "[PERSON_NAME] 3.5 Sonnet" at bounding box center [530, 104] width 117 height 9
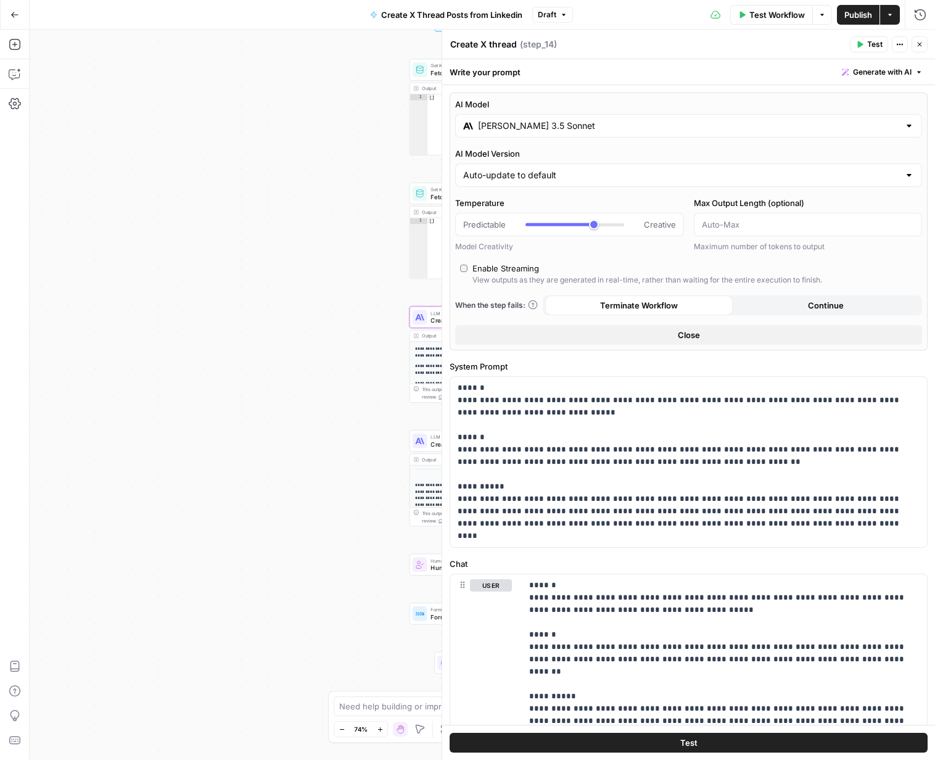
type input "***"
click at [519, 121] on input "[PERSON_NAME] 3.5 Sonnet" at bounding box center [688, 126] width 421 height 12
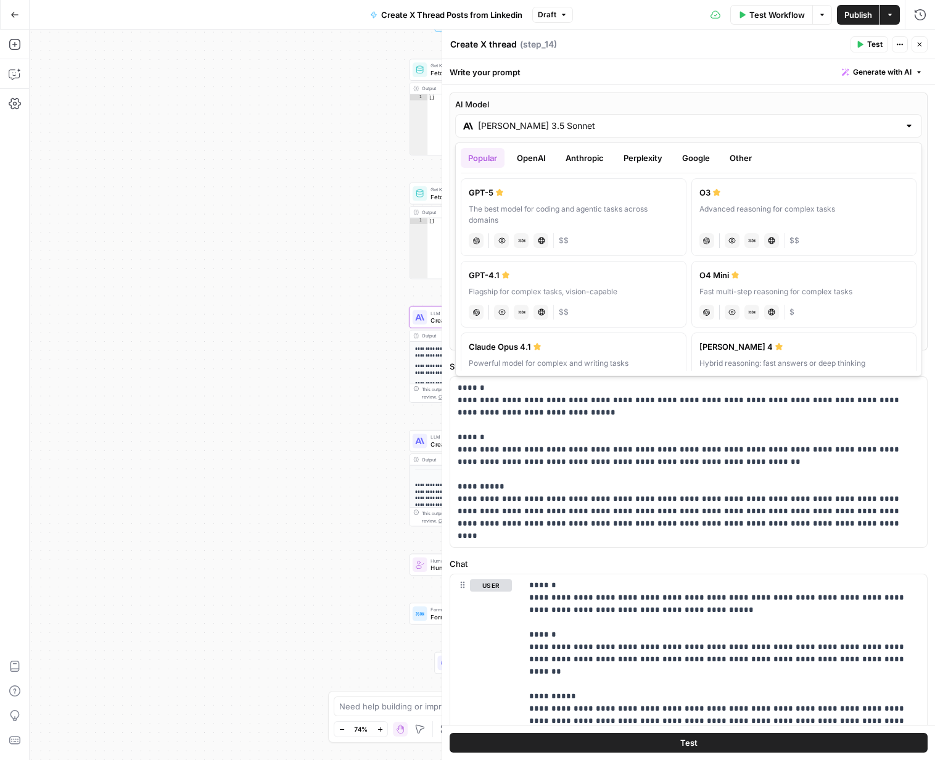
click at [697, 155] on button "Google" at bounding box center [696, 158] width 43 height 20
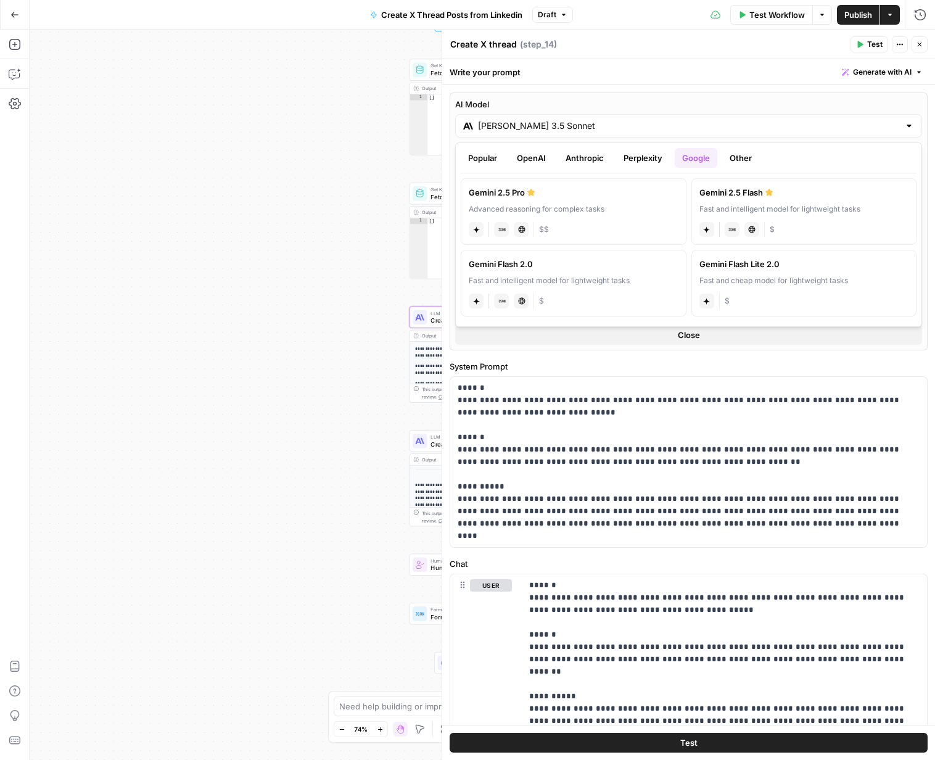
click at [629, 205] on div "Advanced reasoning for complex tasks" at bounding box center [574, 208] width 210 height 11
type input "Gemini 2.5 Pro"
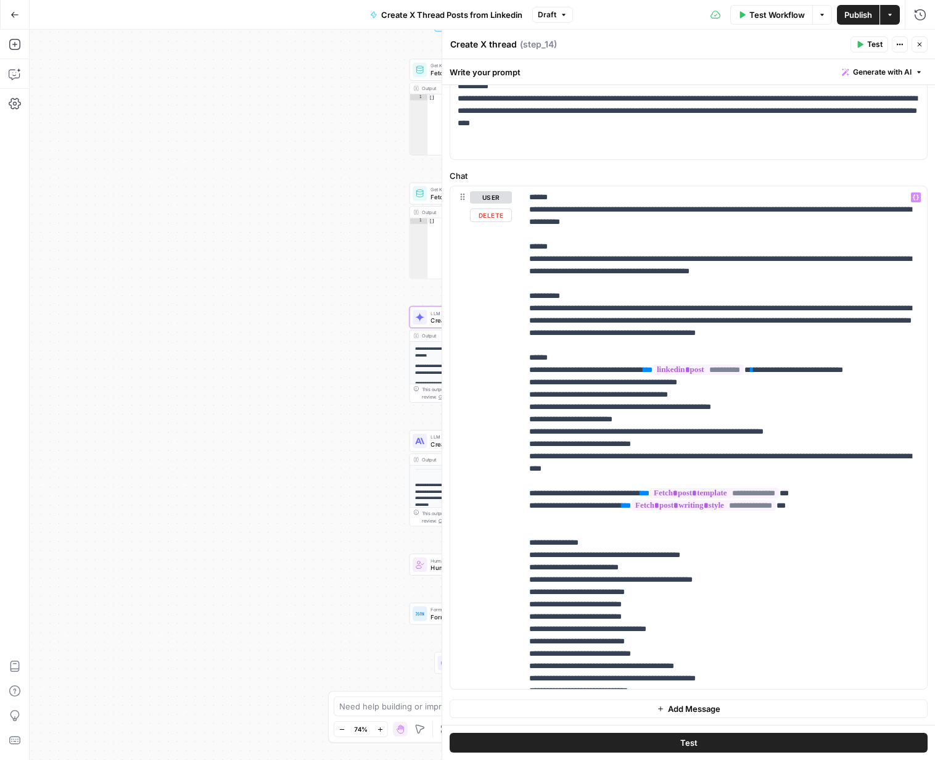
scroll to position [50, 0]
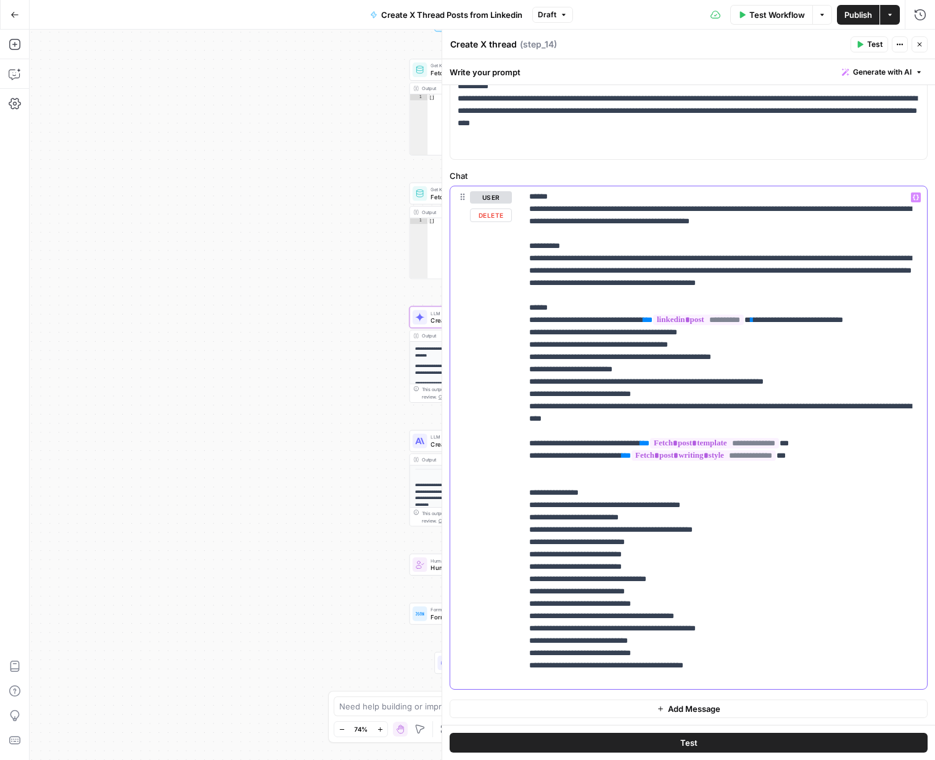
click at [555, 490] on p "**********" at bounding box center [724, 412] width 390 height 543
type input "***"
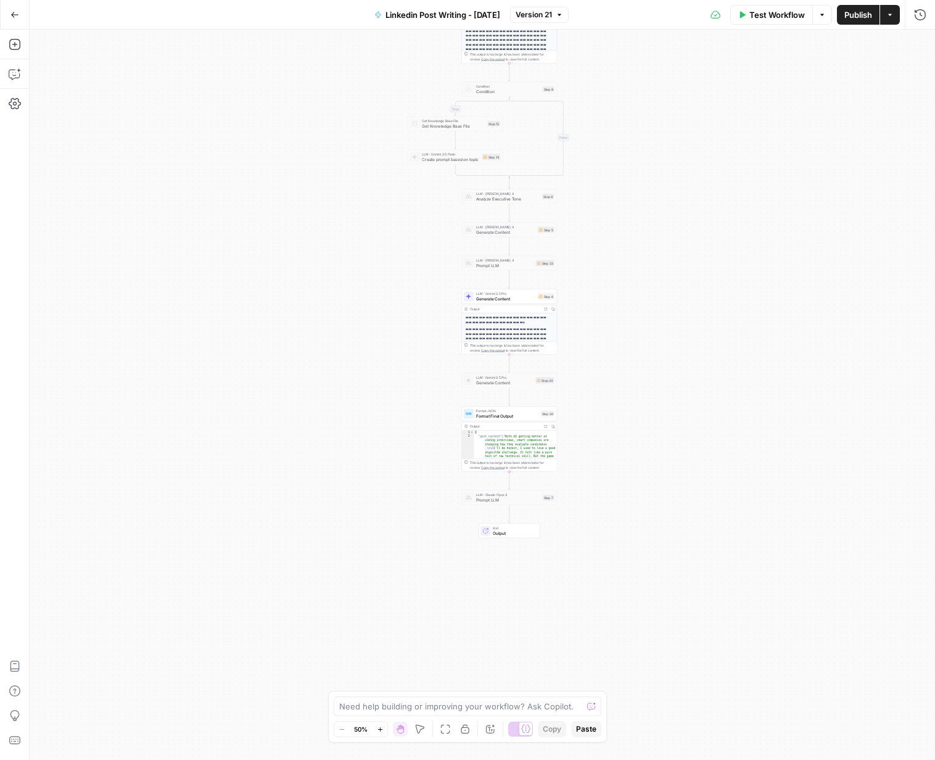
click at [582, 282] on div "true false Workflow Set Inputs Inputs Get Knowledge Base File Get Knowledge Bas…" at bounding box center [482, 395] width 905 height 730
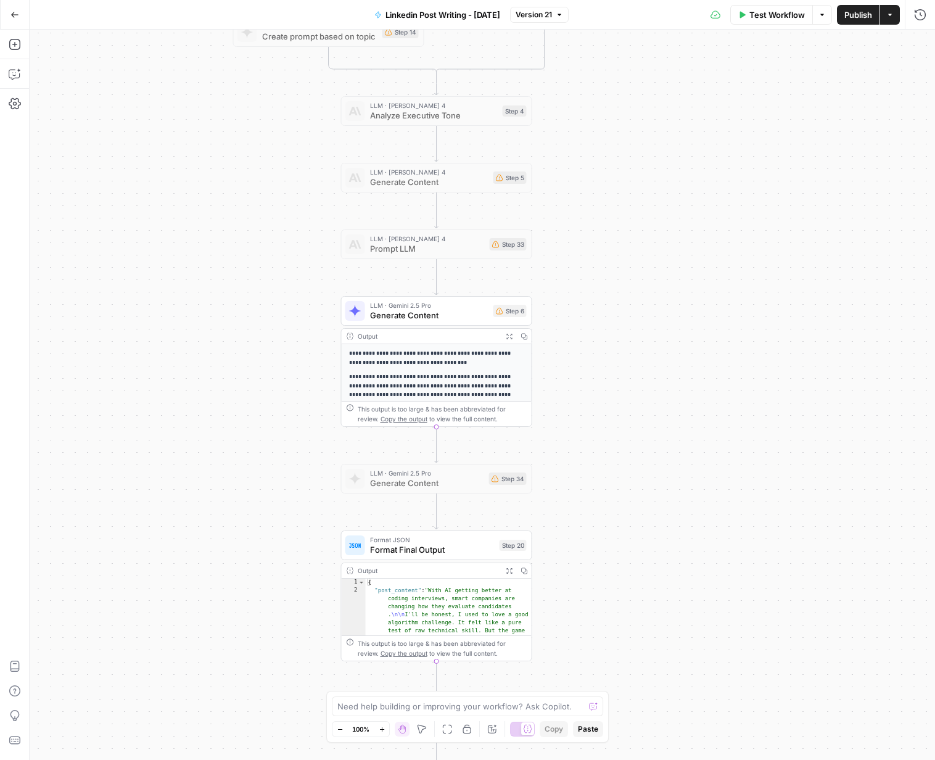
click at [435, 317] on span "Generate Content" at bounding box center [429, 315] width 118 height 12
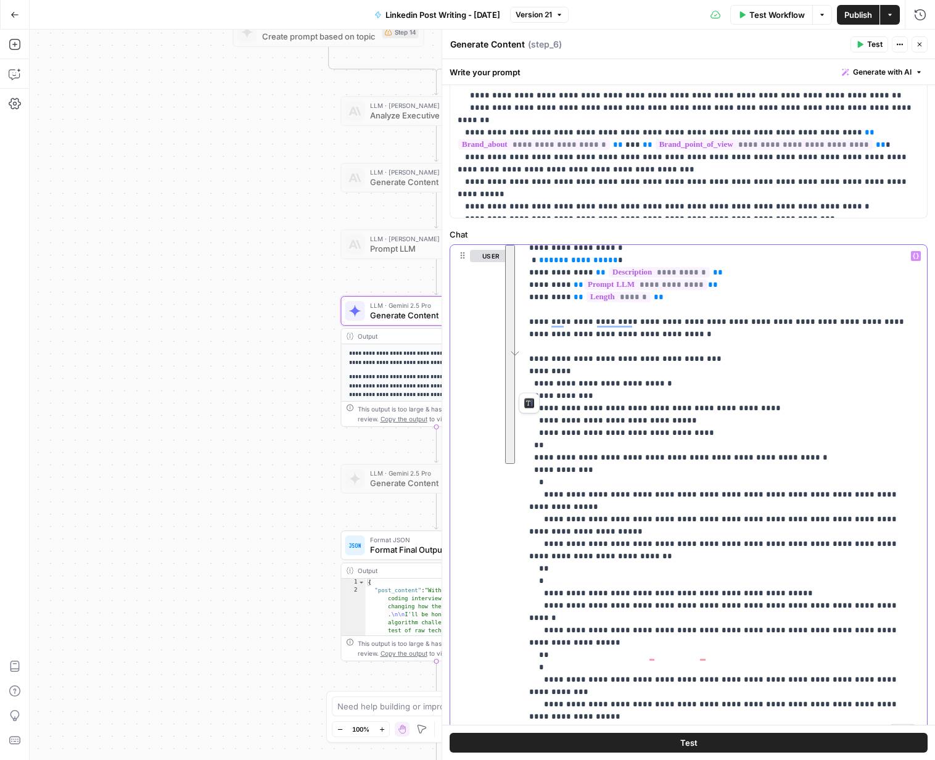
scroll to position [260, 0]
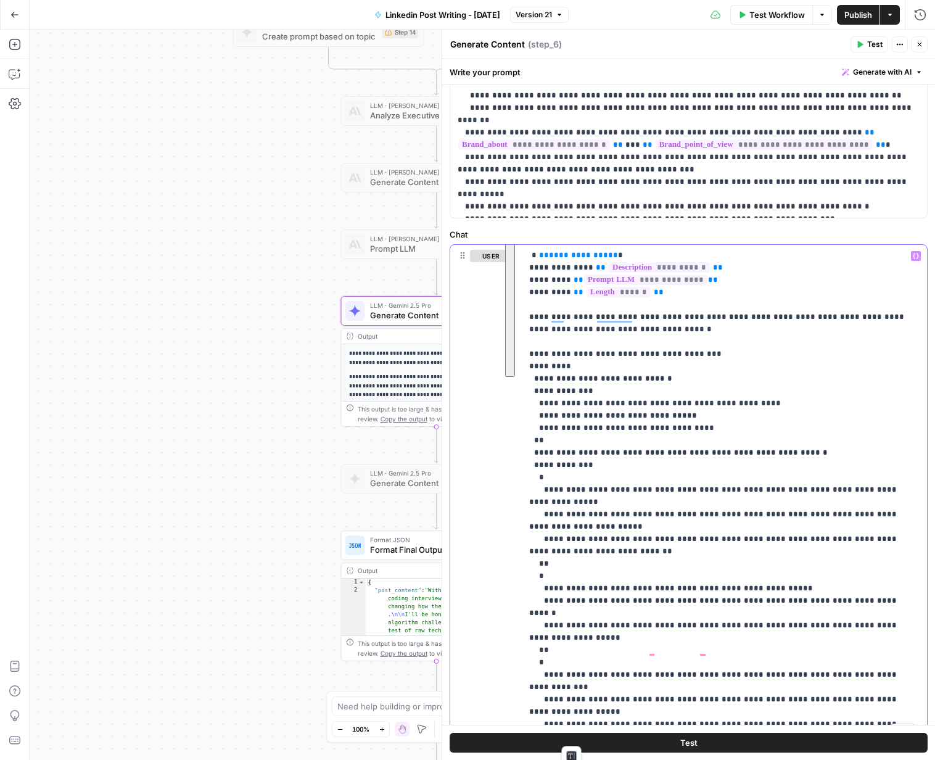
drag, startPoint x: 528, startPoint y: 501, endPoint x: 807, endPoint y: 746, distance: 371.4
click at [807, 746] on div "**********" at bounding box center [688, 409] width 493 height 701
click at [924, 45] on button "Close" at bounding box center [919, 44] width 16 height 16
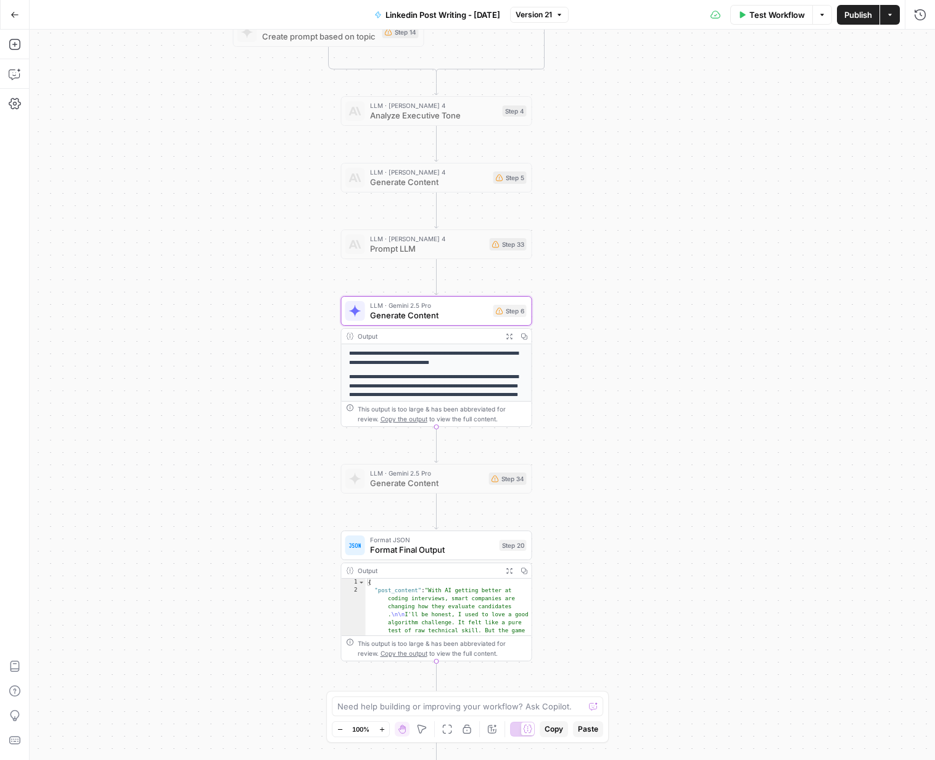
click at [15, 11] on icon "button" at bounding box center [14, 14] width 9 height 9
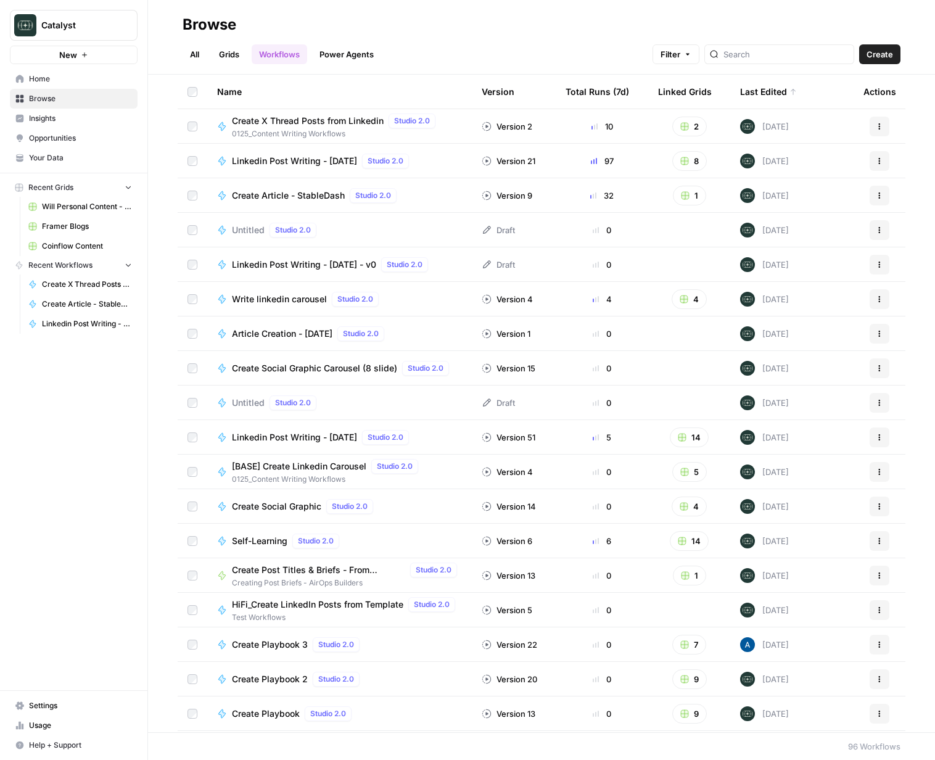
click at [48, 156] on span "Your Data" at bounding box center [80, 157] width 103 height 11
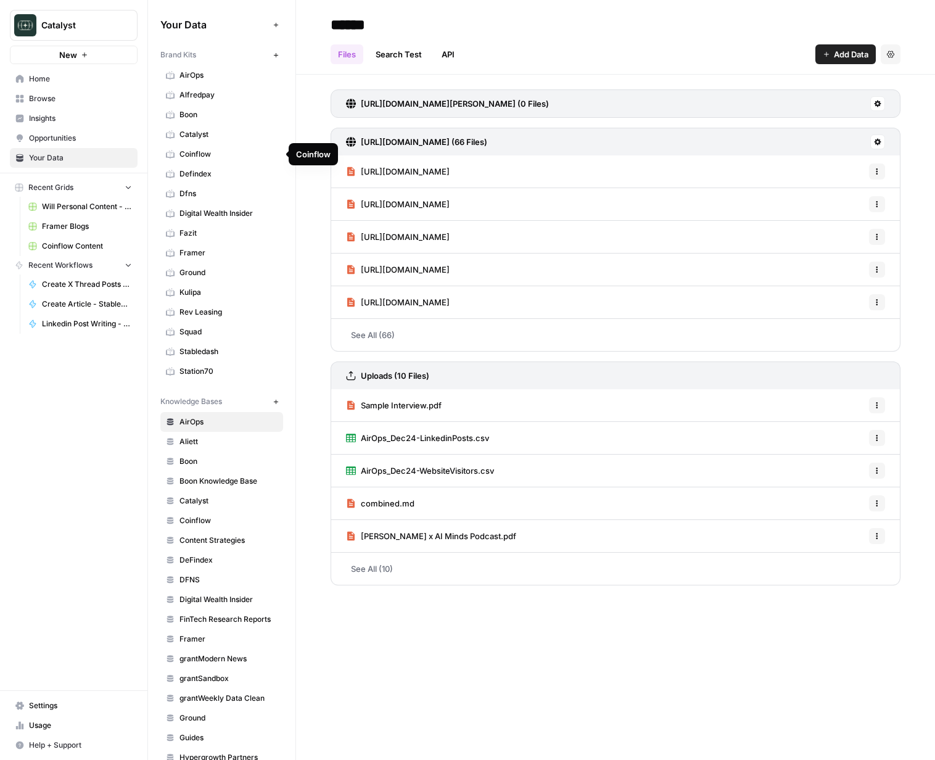
click at [193, 131] on span "Catalyst" at bounding box center [228, 134] width 98 height 11
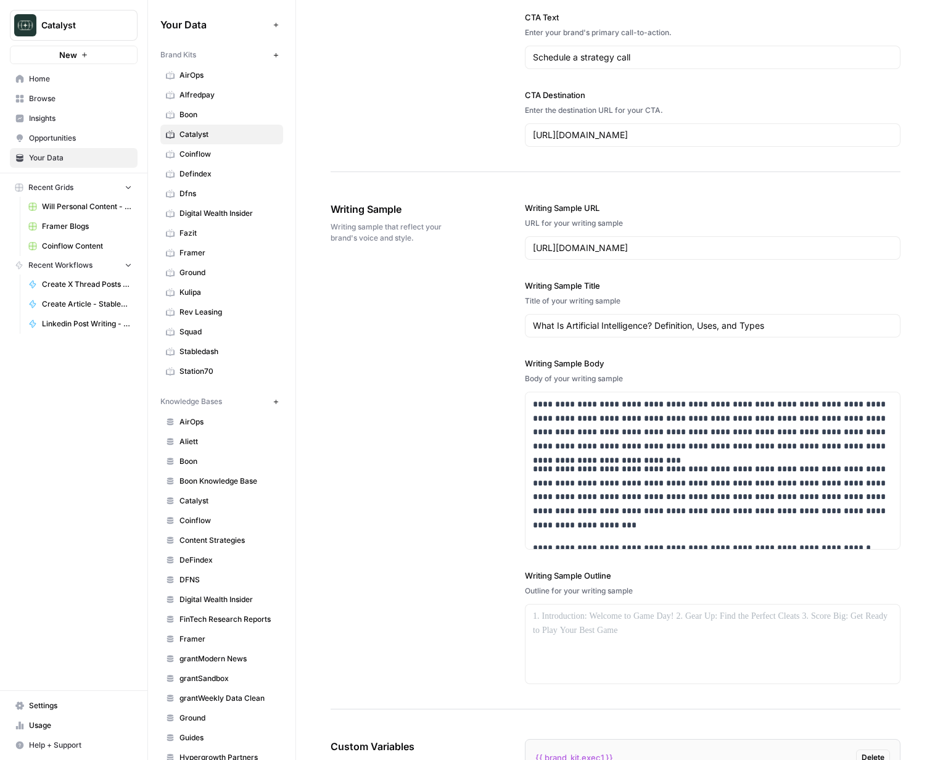
scroll to position [2287, 0]
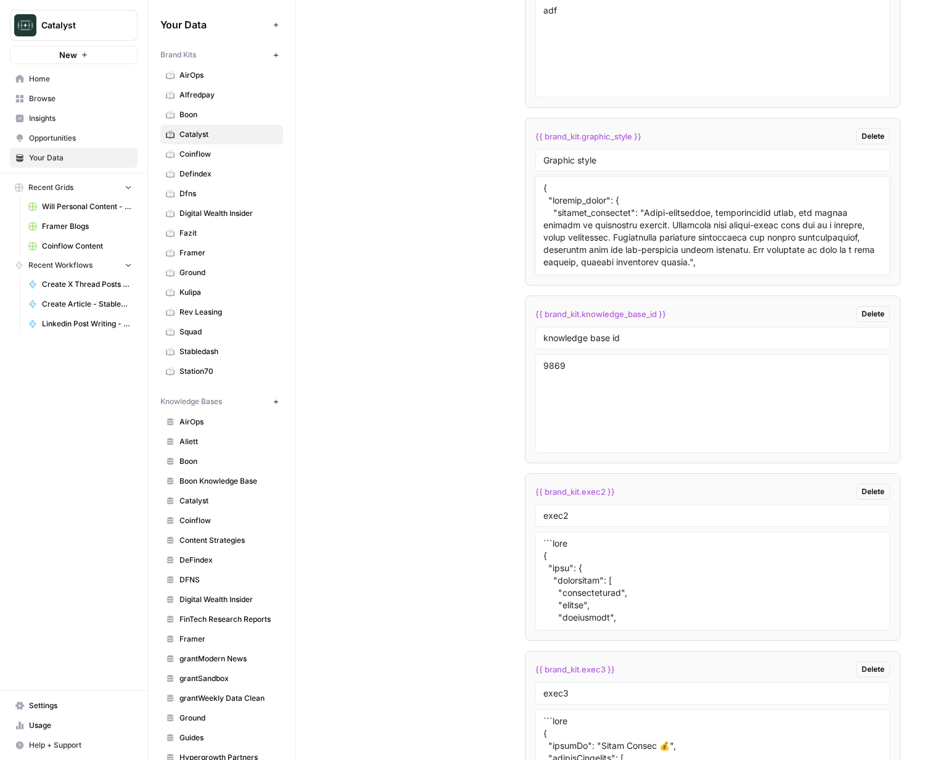
click at [606, 226] on textarea at bounding box center [712, 226] width 339 height 88
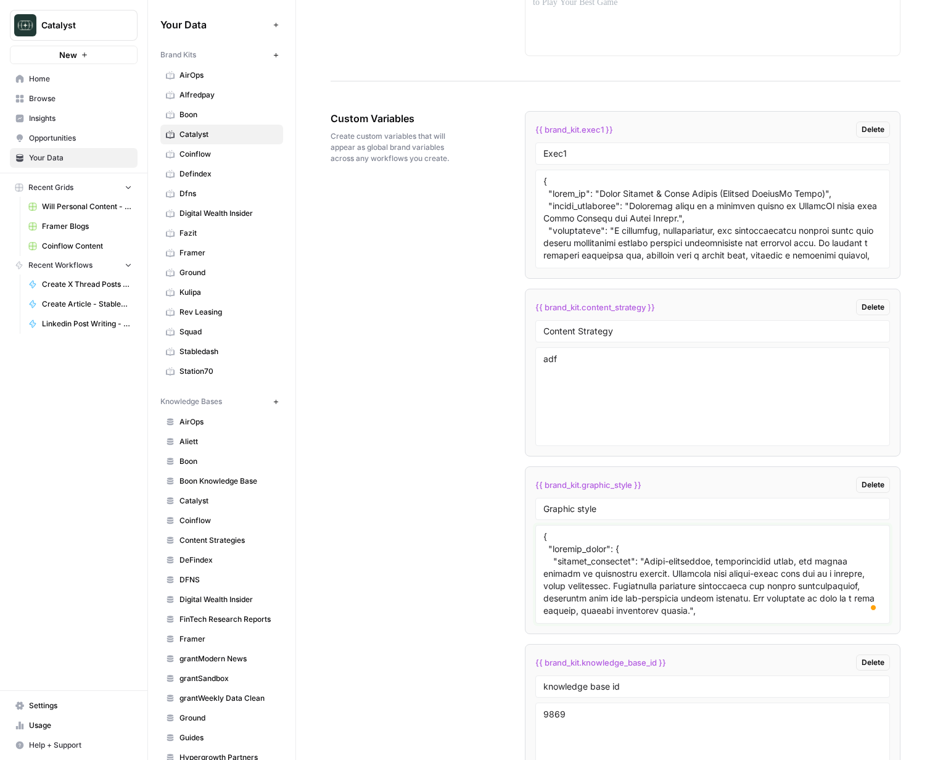
scroll to position [1938, 0]
click at [669, 208] on textarea "To enrich screen reader interactions, please activate Accessibility in Grammarl…" at bounding box center [712, 219] width 339 height 88
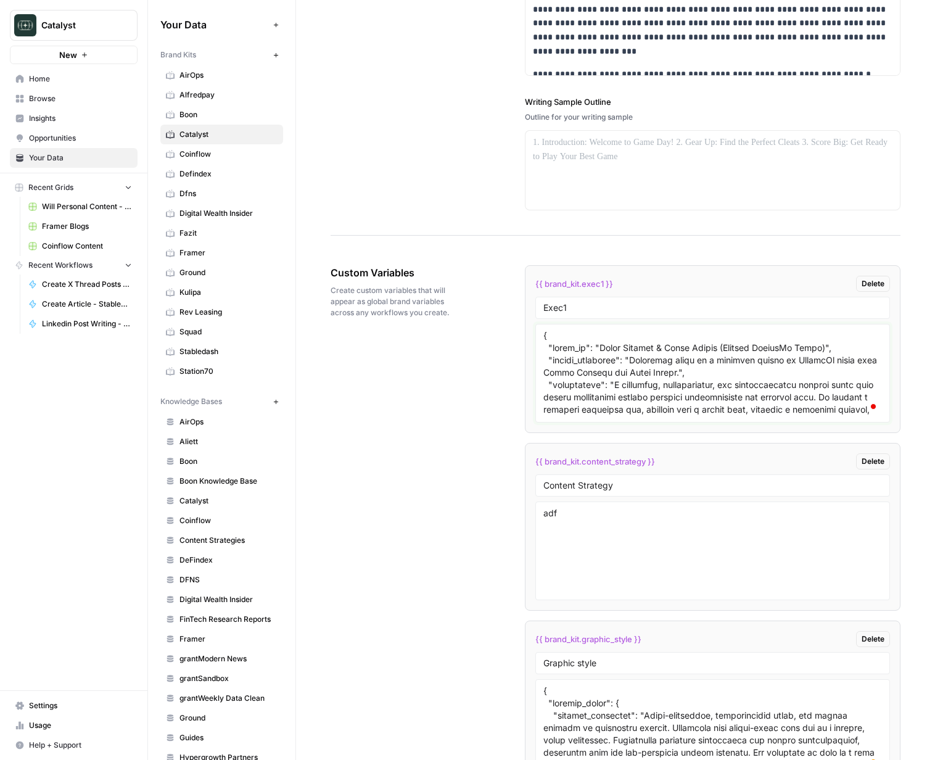
scroll to position [0, 0]
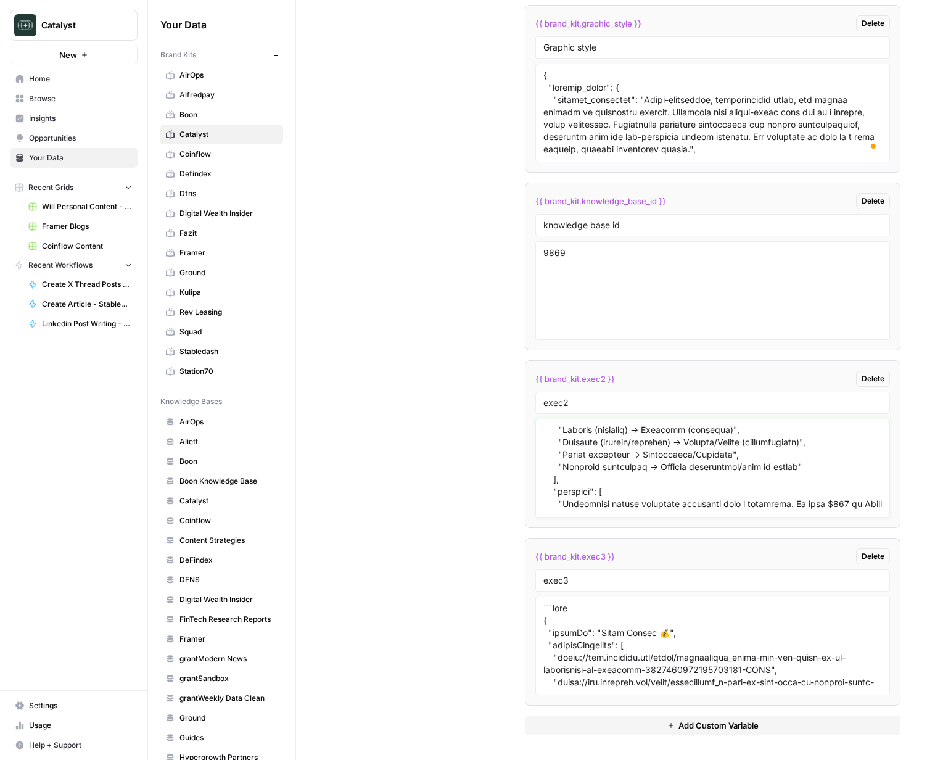
click at [672, 474] on textarea "To enrich screen reader interactions, please activate Accessibility in Grammarl…" at bounding box center [712, 468] width 339 height 88
click at [475, 480] on div "Custom Variables Create custom variables that will appear as global brand varia…" at bounding box center [616, 192] width 570 height 1135
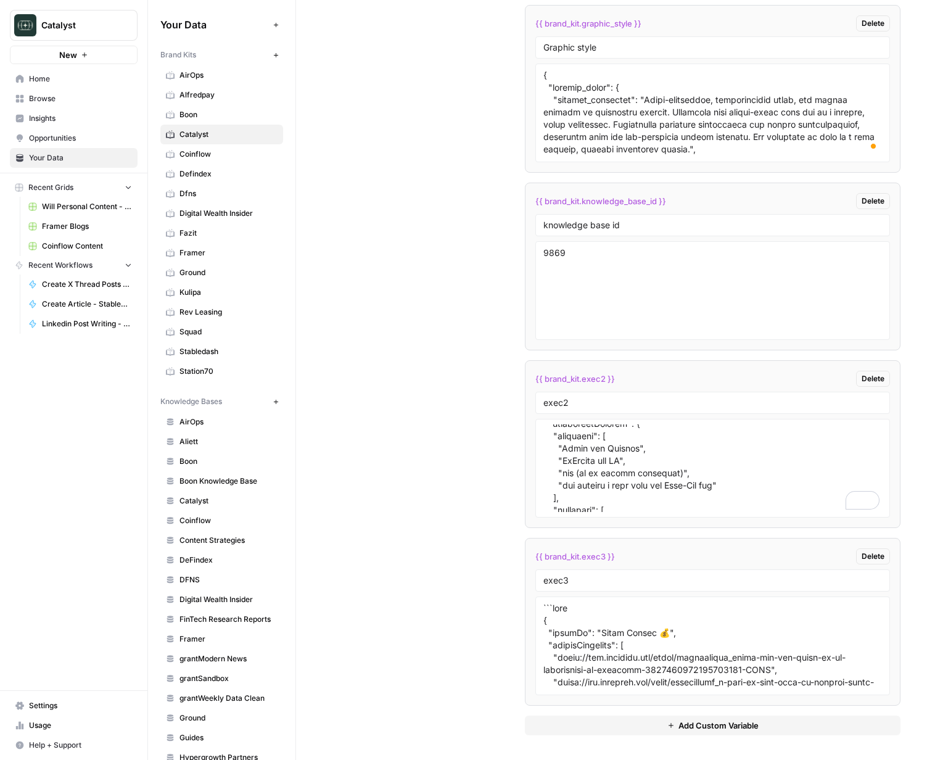
click at [471, 456] on div "Custom Variables Create custom variables that will appear as global brand varia…" at bounding box center [616, 192] width 570 height 1135
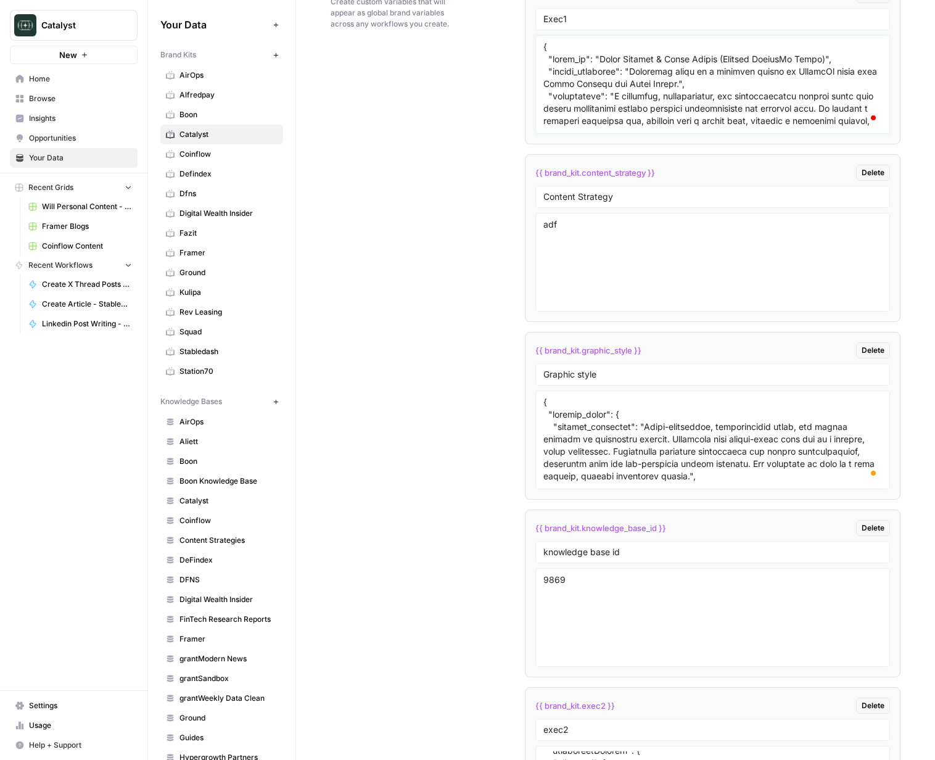
click at [573, 72] on textarea "To enrich screen reader interactions, please activate Accessibility in Grammarl…" at bounding box center [712, 85] width 339 height 88
click at [464, 157] on div "Custom Variables Create custom variables that will appear as global brand varia…" at bounding box center [616, 519] width 570 height 1135
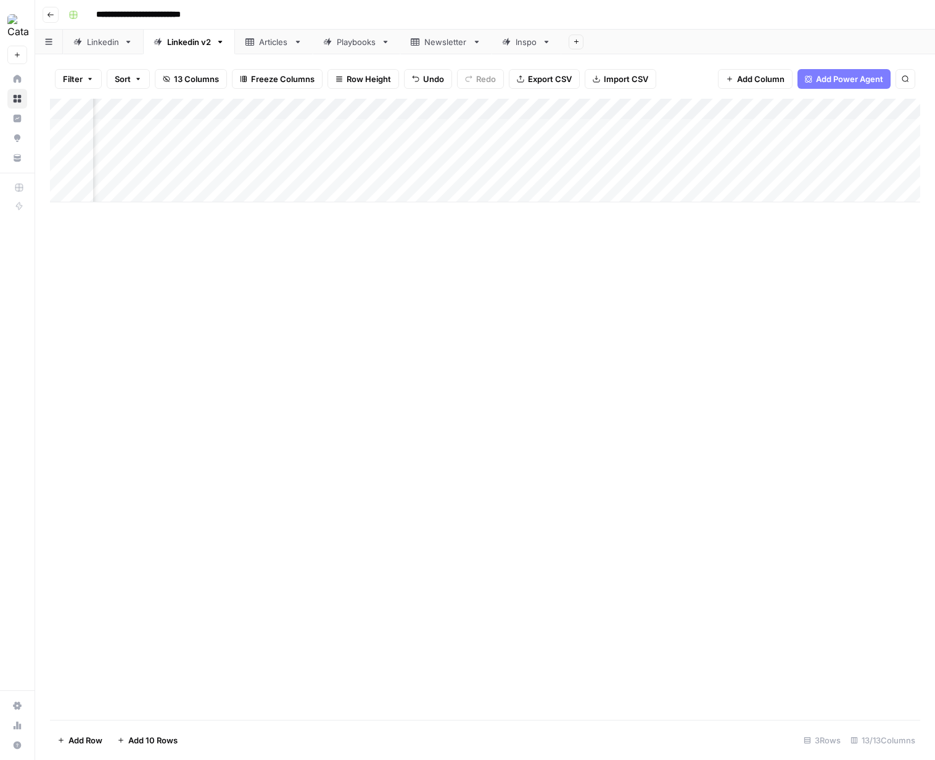
scroll to position [0, 659]
click at [210, 131] on div "Add Column" at bounding box center [485, 151] width 870 height 104
click at [323, 147] on div "Add Column" at bounding box center [485, 151] width 870 height 104
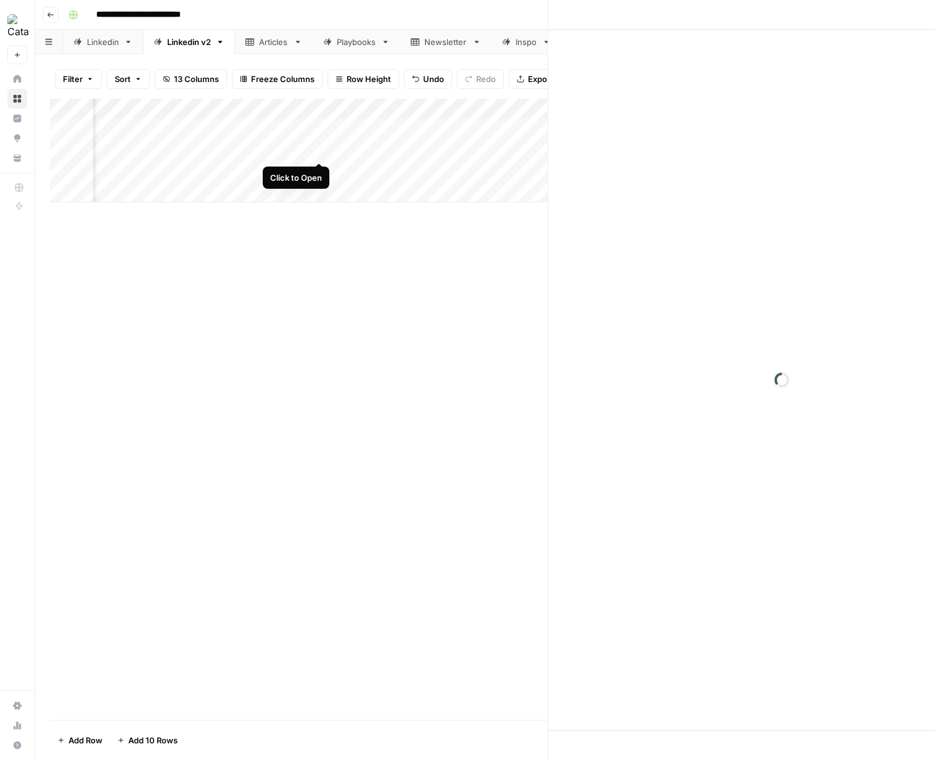
click at [323, 147] on div "Add Column" at bounding box center [364, 151] width 628 height 104
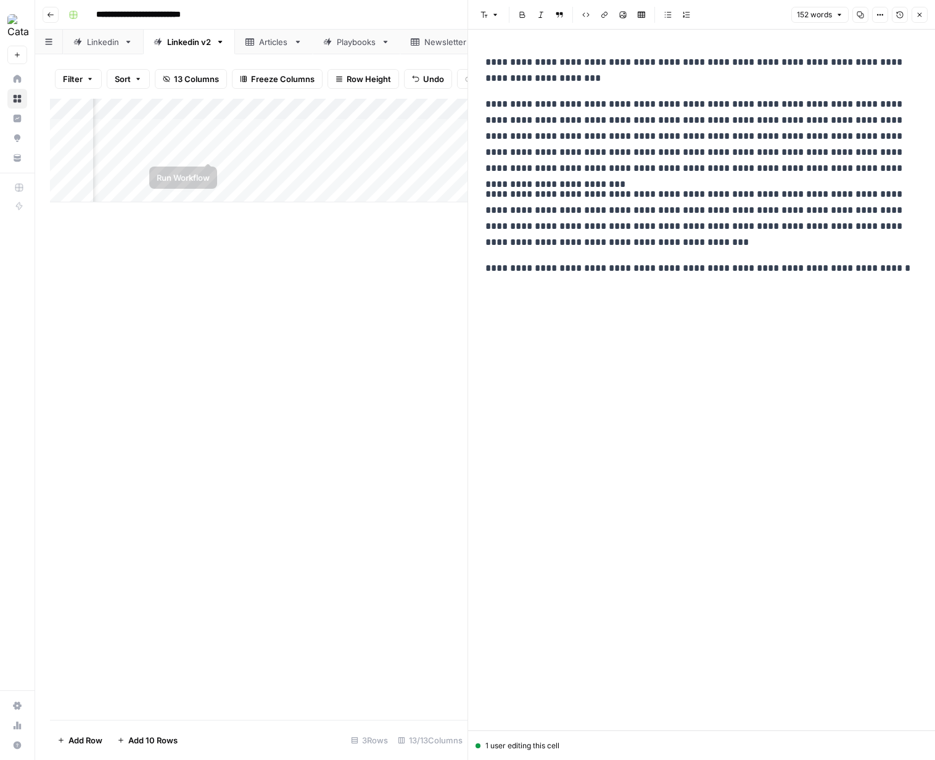
click at [207, 150] on div "Add Column" at bounding box center [258, 151] width 417 height 104
click at [211, 176] on div "Add Column" at bounding box center [258, 151] width 417 height 104
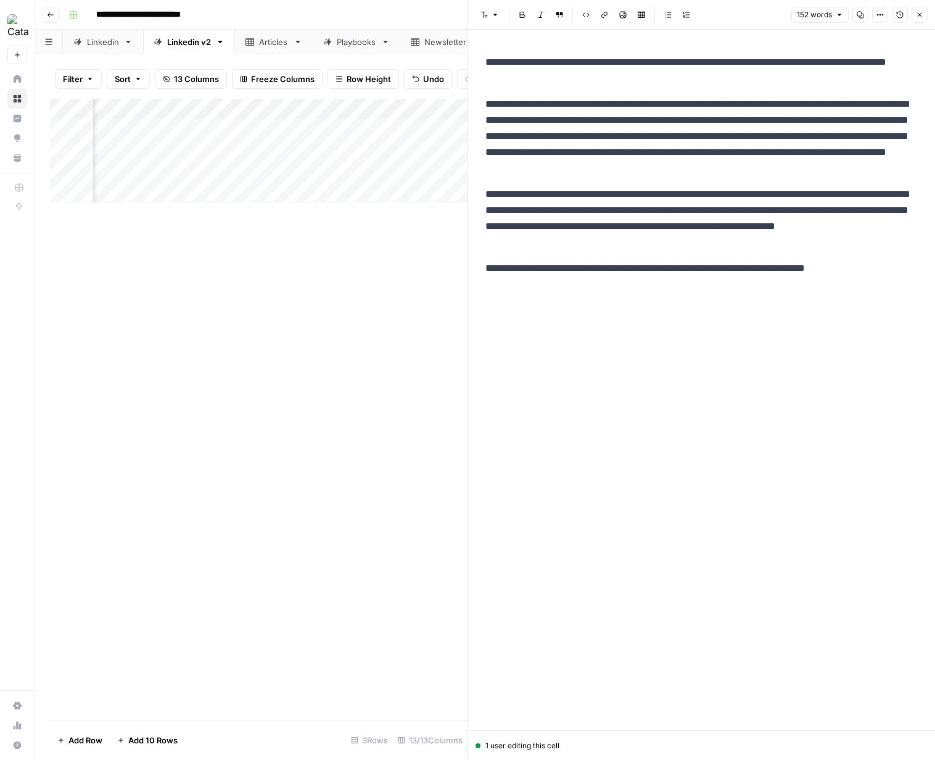
click at [922, 17] on icon "button" at bounding box center [919, 14] width 7 height 7
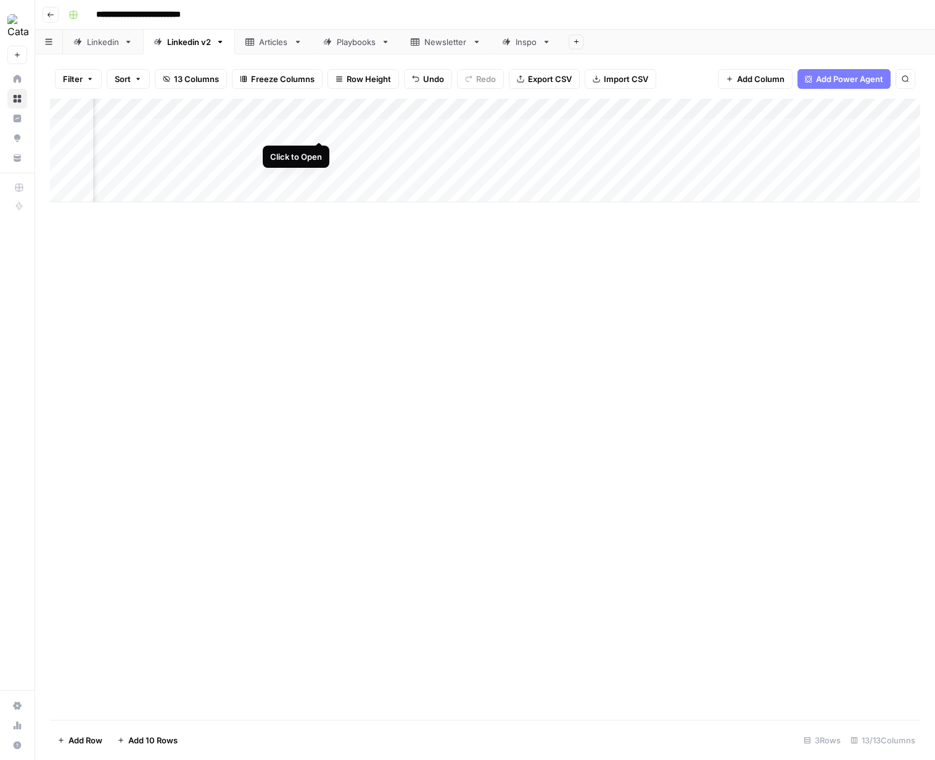
click at [318, 128] on div "Add Column" at bounding box center [485, 151] width 870 height 104
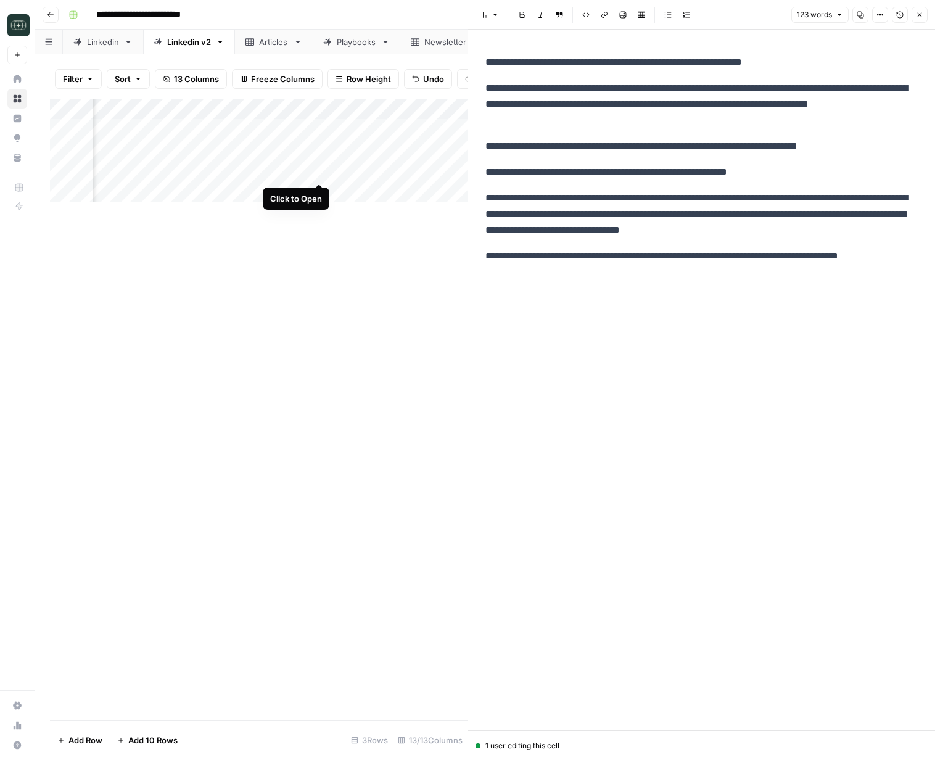
click at [318, 173] on div "Add Column" at bounding box center [258, 151] width 417 height 104
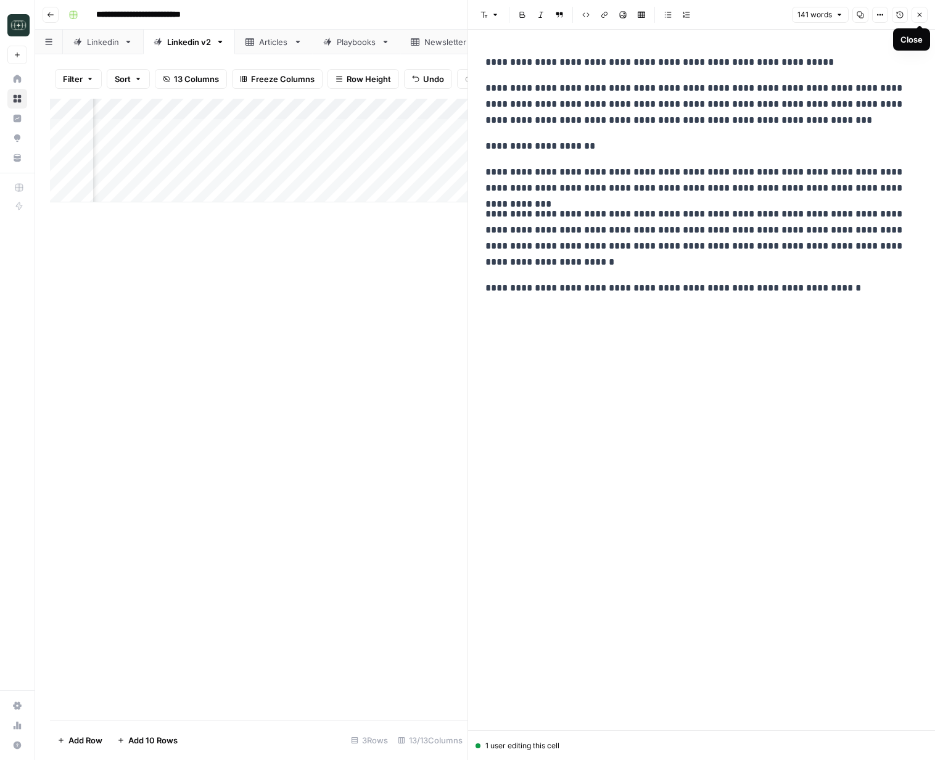
click at [921, 18] on icon "button" at bounding box center [919, 14] width 7 height 7
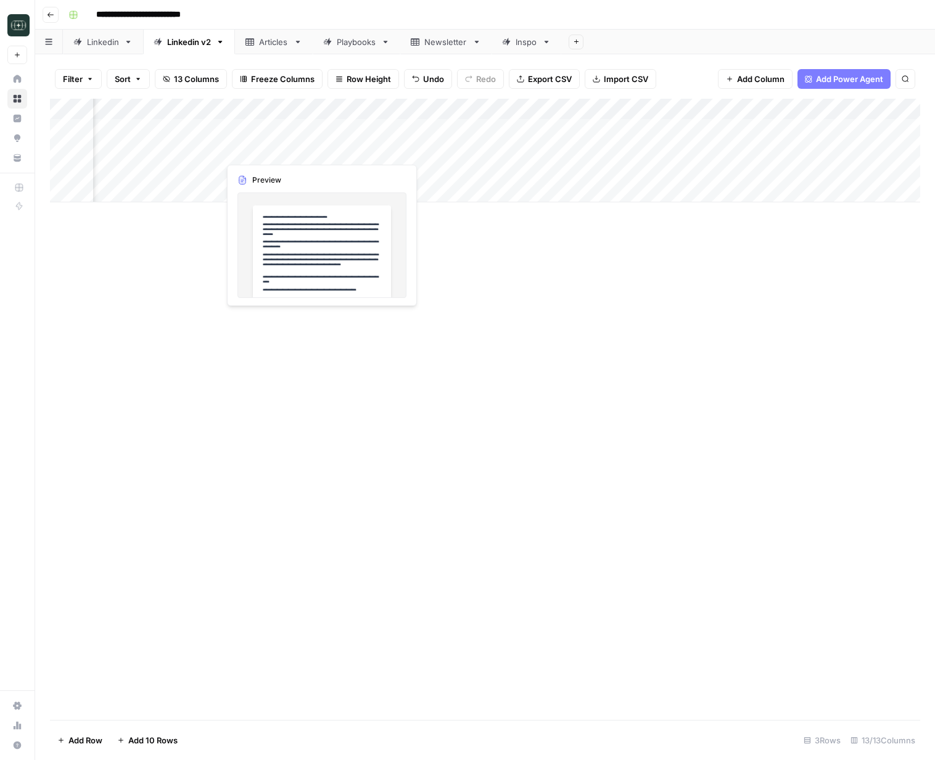
click at [316, 150] on div "Add Column" at bounding box center [485, 151] width 870 height 104
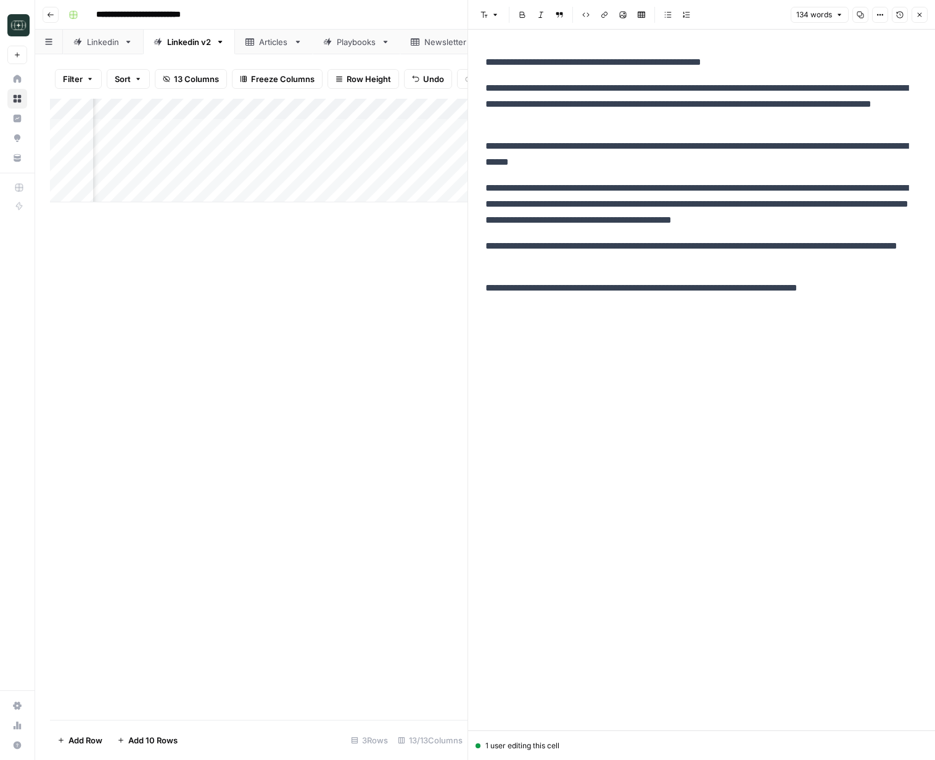
click at [922, 18] on button "Close" at bounding box center [919, 15] width 16 height 16
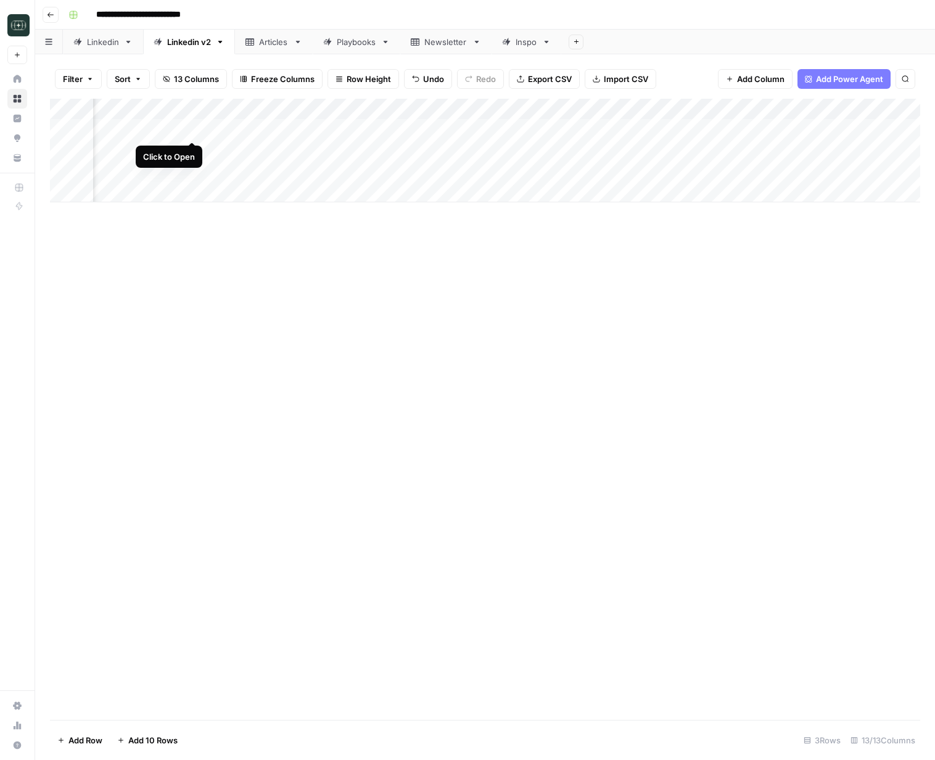
click at [194, 129] on div "Add Column" at bounding box center [485, 151] width 870 height 104
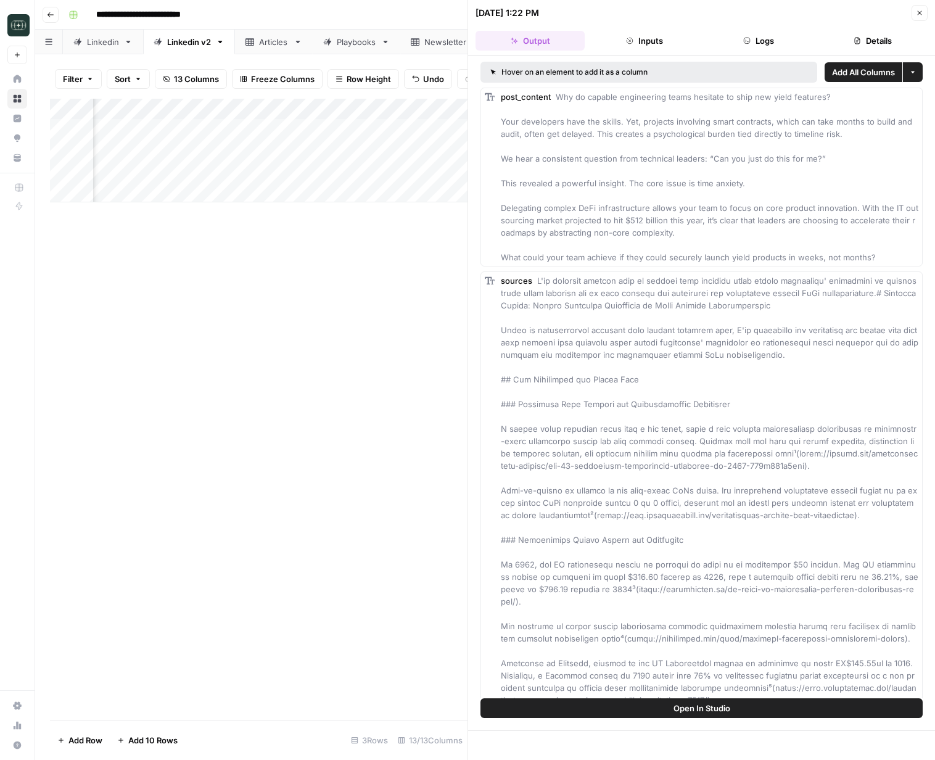
click at [779, 36] on button "Logs" at bounding box center [758, 41] width 109 height 20
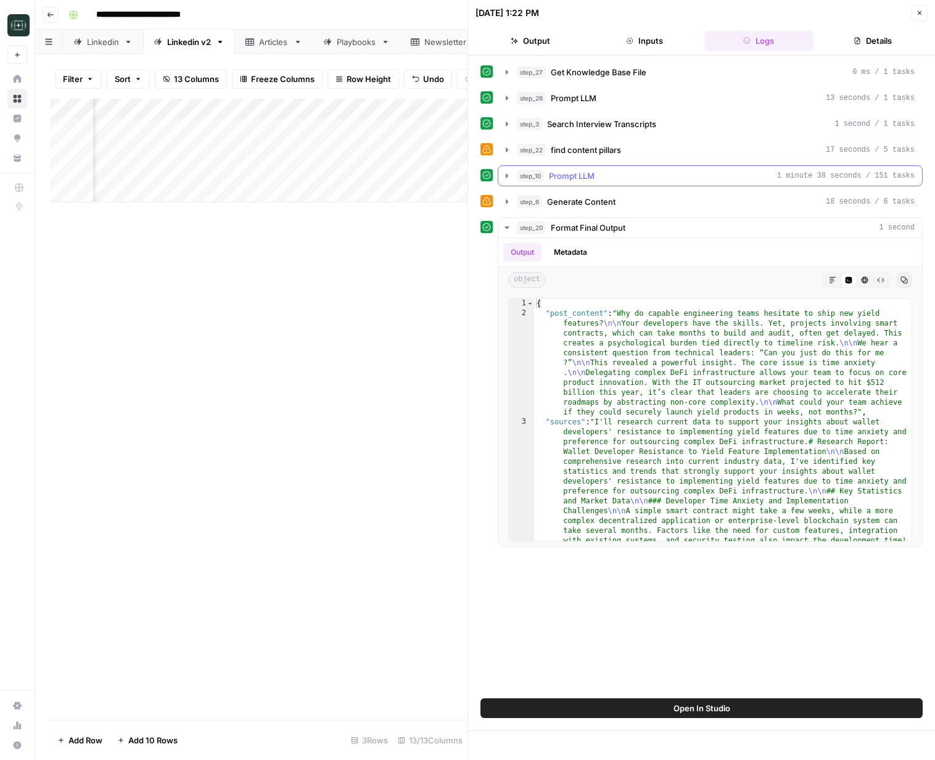
click at [598, 180] on div "step_10 Prompt LLM 1 minute 38 seconds / 151 tasks" at bounding box center [716, 176] width 398 height 12
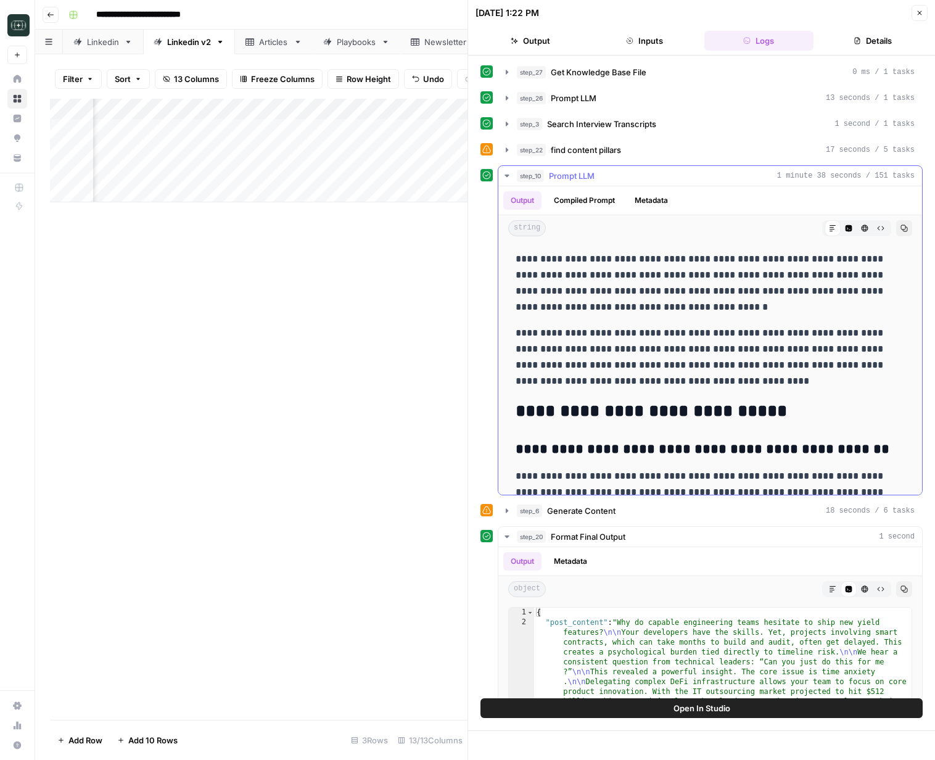
click at [598, 180] on div "step_10 Prompt LLM 1 minute 38 seconds / 151 tasks" at bounding box center [716, 176] width 398 height 12
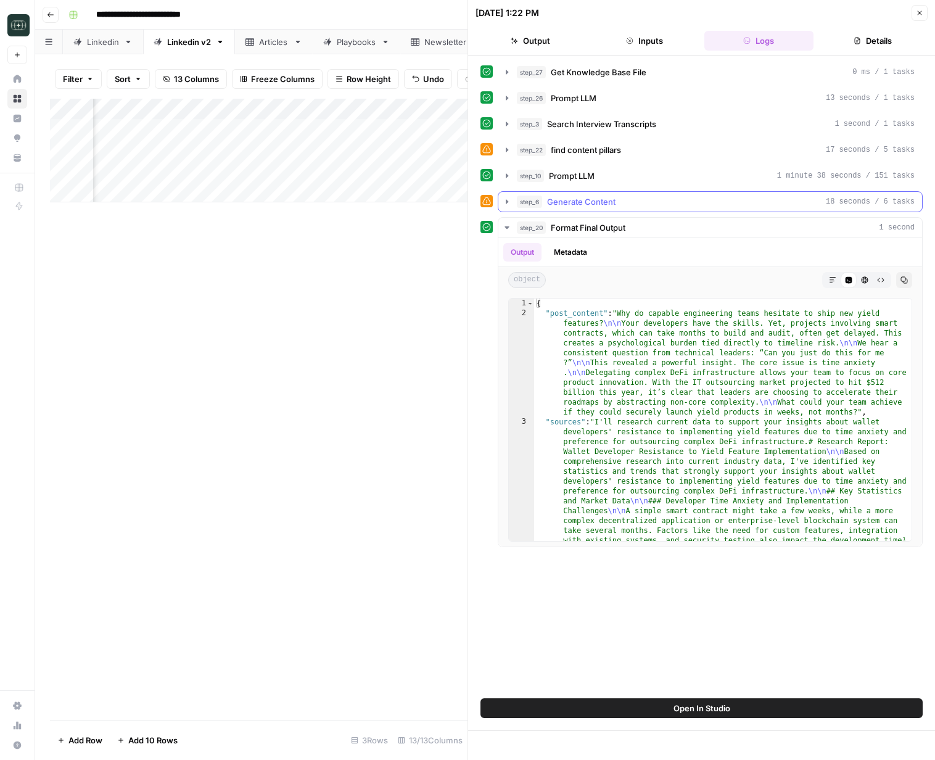
click at [591, 203] on span "Generate Content" at bounding box center [581, 201] width 68 height 12
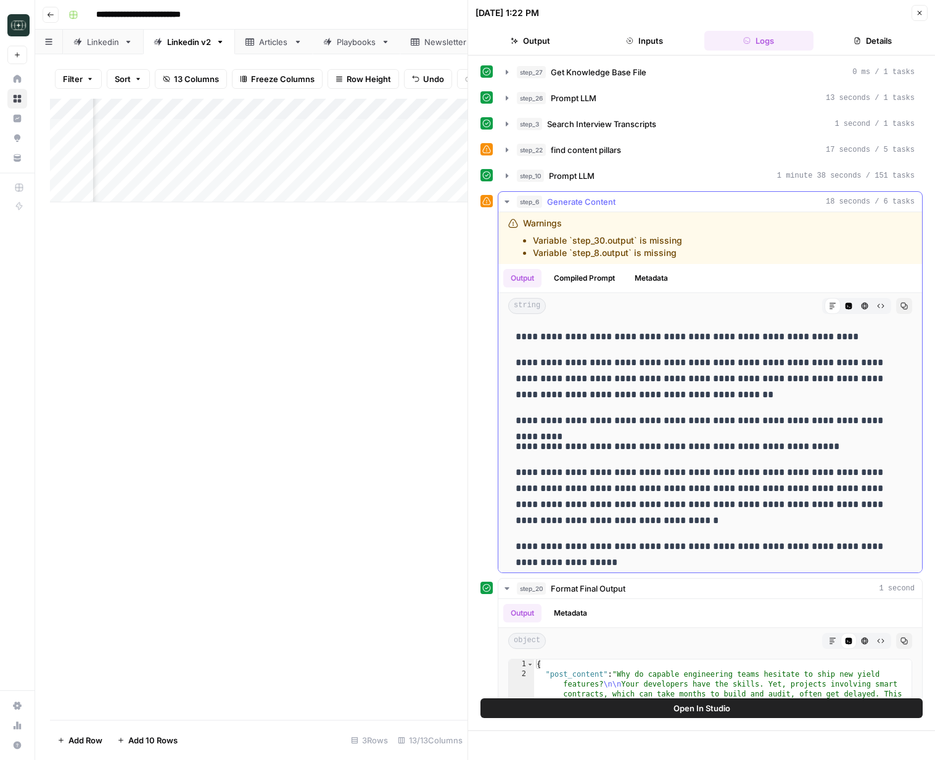
click at [591, 203] on span "Generate Content" at bounding box center [581, 201] width 68 height 12
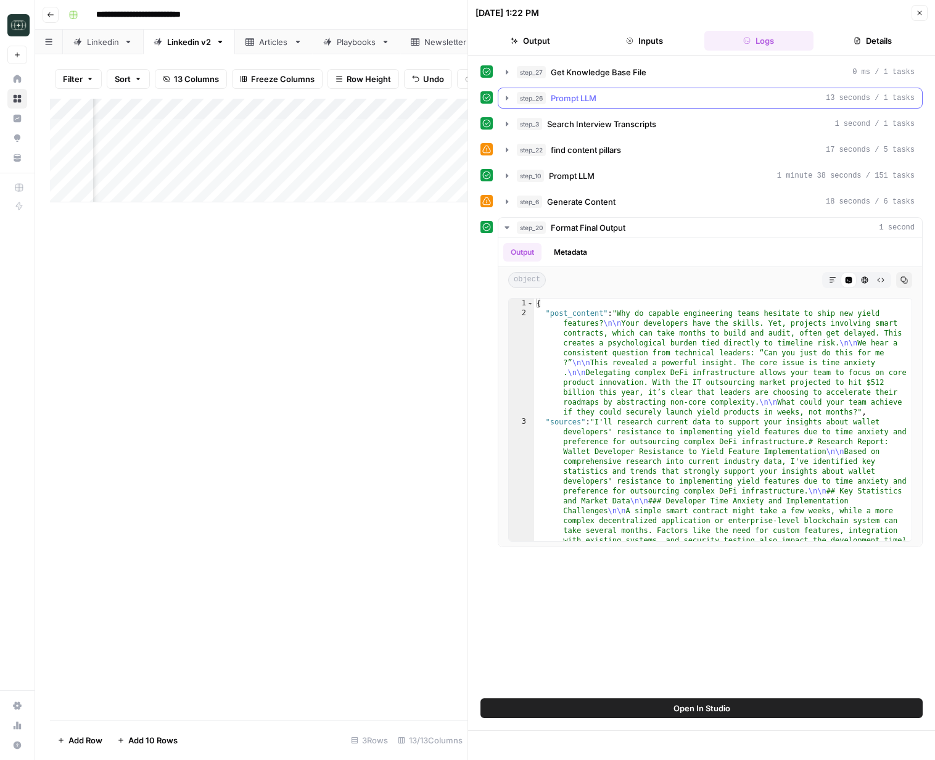
click at [582, 104] on span "Prompt LLM" at bounding box center [574, 98] width 46 height 12
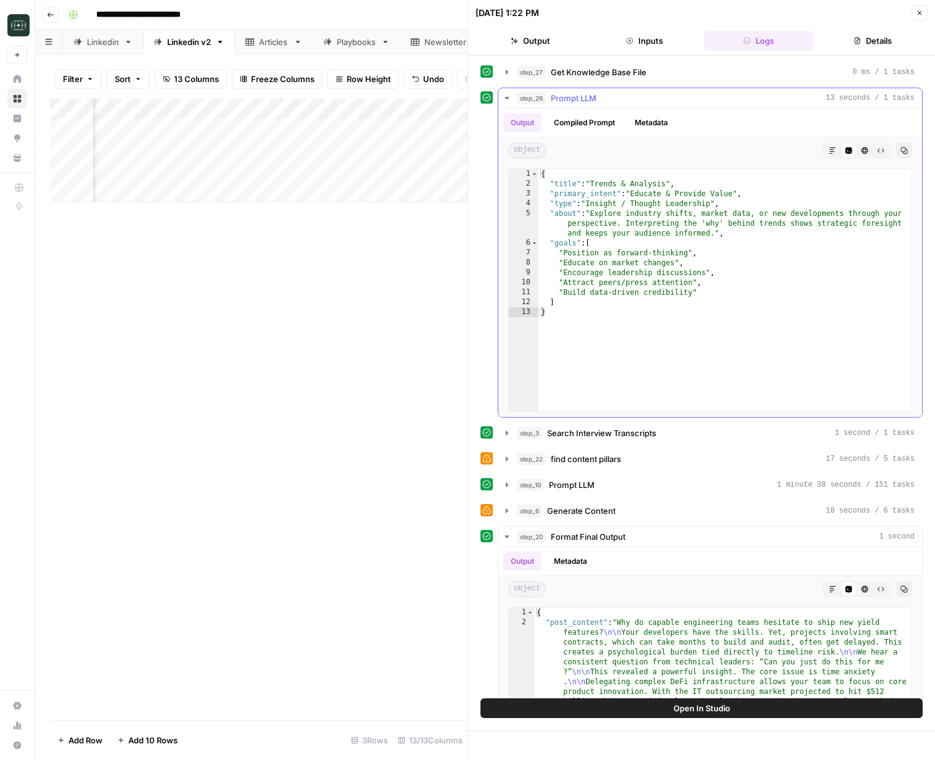
drag, startPoint x: 578, startPoint y: 100, endPoint x: 554, endPoint y: 110, distance: 26.2
click at [578, 100] on span "Prompt LLM" at bounding box center [574, 98] width 46 height 12
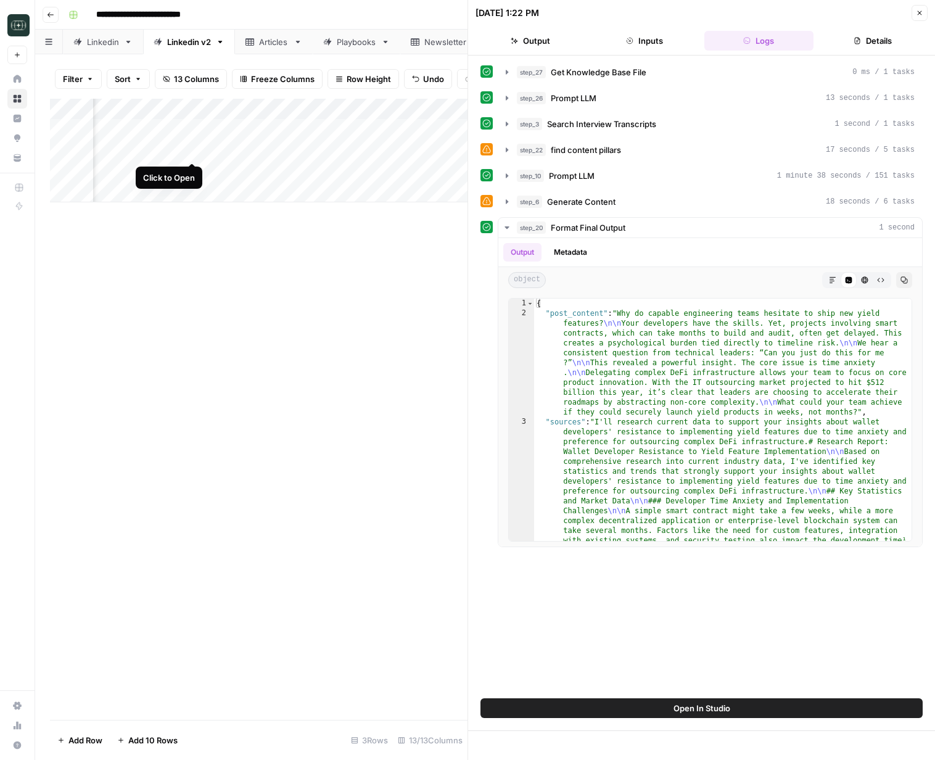
click at [192, 153] on div "Add Column" at bounding box center [258, 151] width 417 height 104
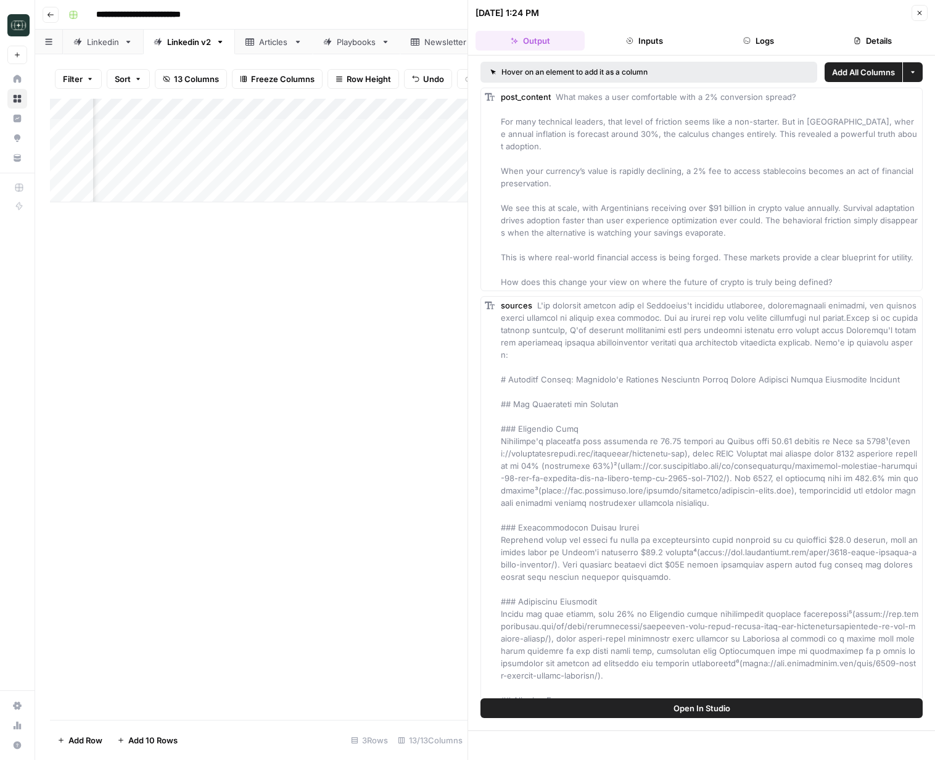
click at [761, 48] on button "Logs" at bounding box center [758, 41] width 109 height 20
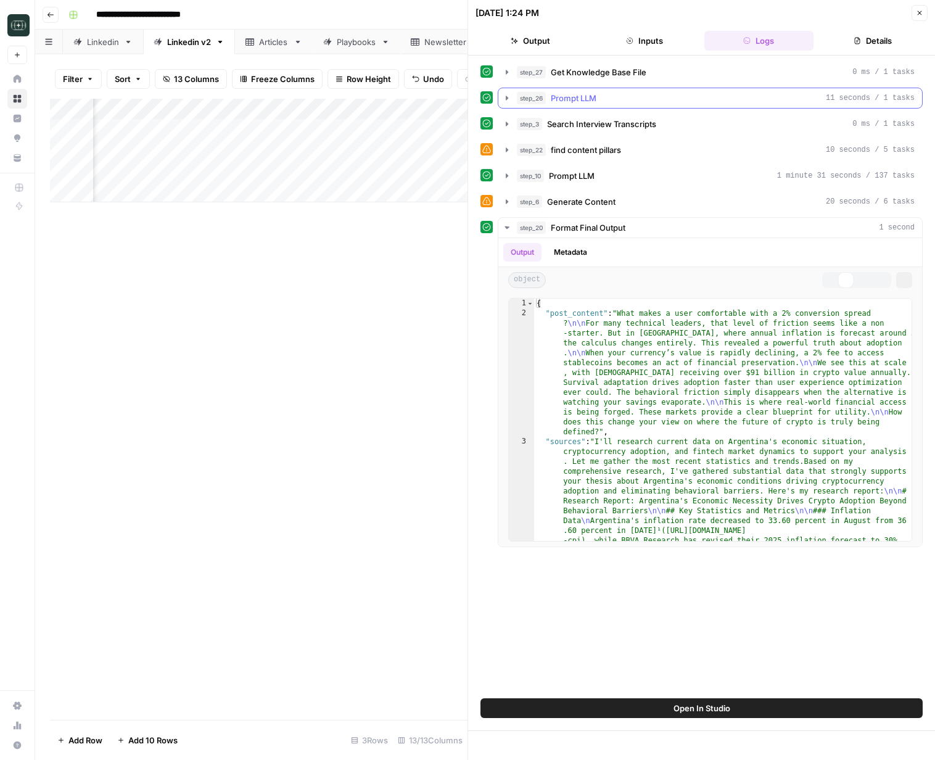
click at [605, 102] on div "step_26 Prompt LLM 11 seconds / 1 tasks" at bounding box center [716, 98] width 398 height 12
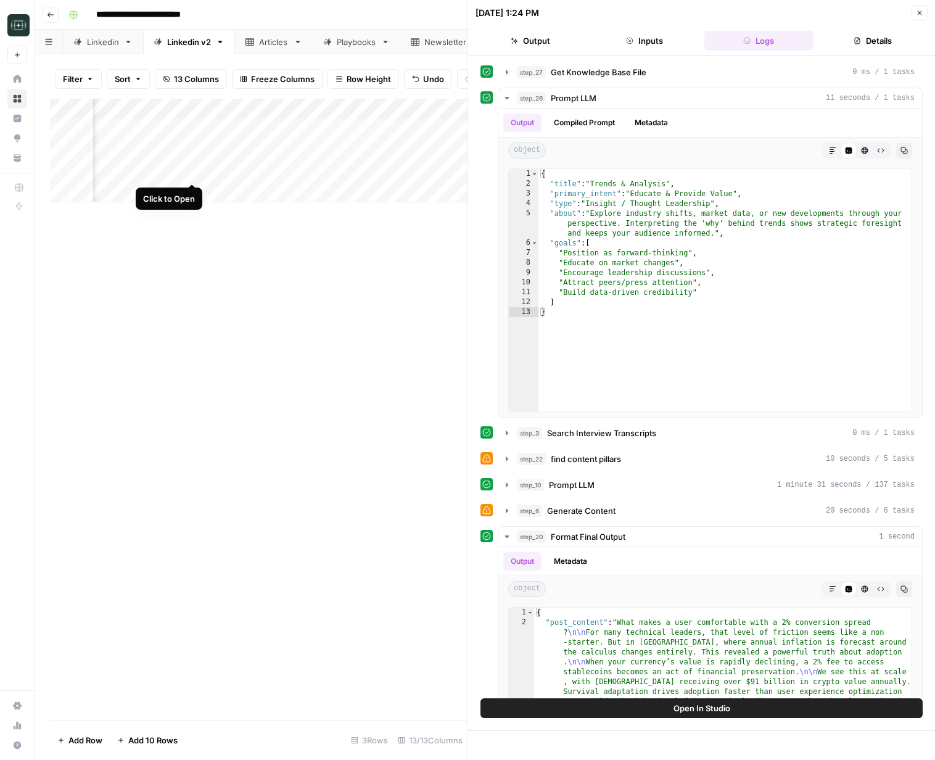
click at [192, 176] on div "Add Column" at bounding box center [258, 151] width 417 height 104
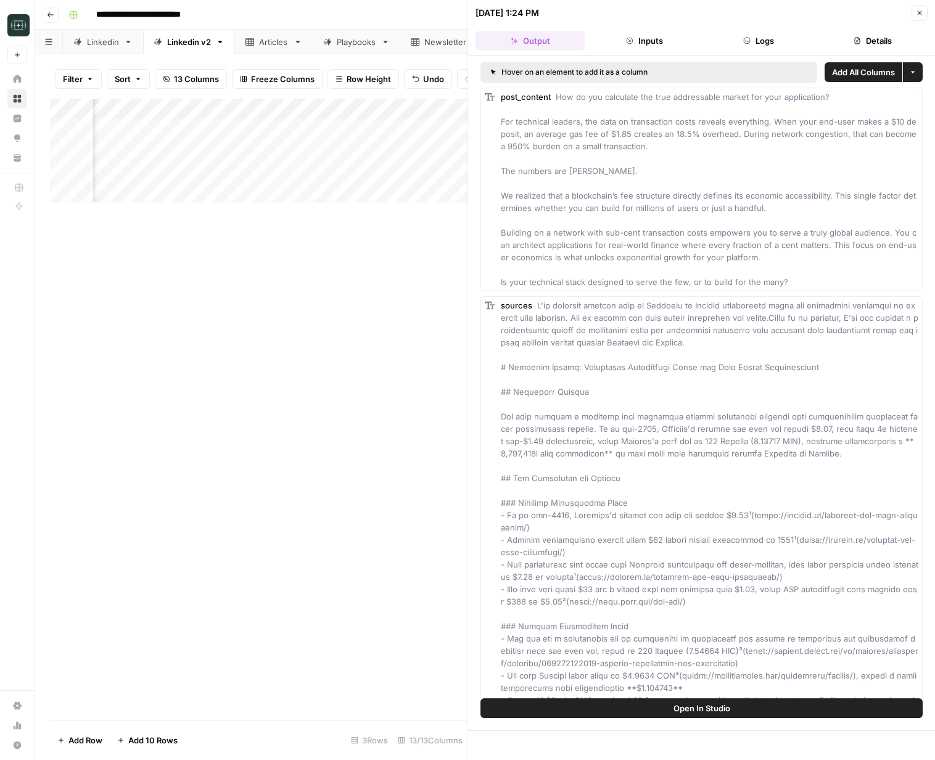
click at [727, 35] on button "Logs" at bounding box center [758, 41] width 109 height 20
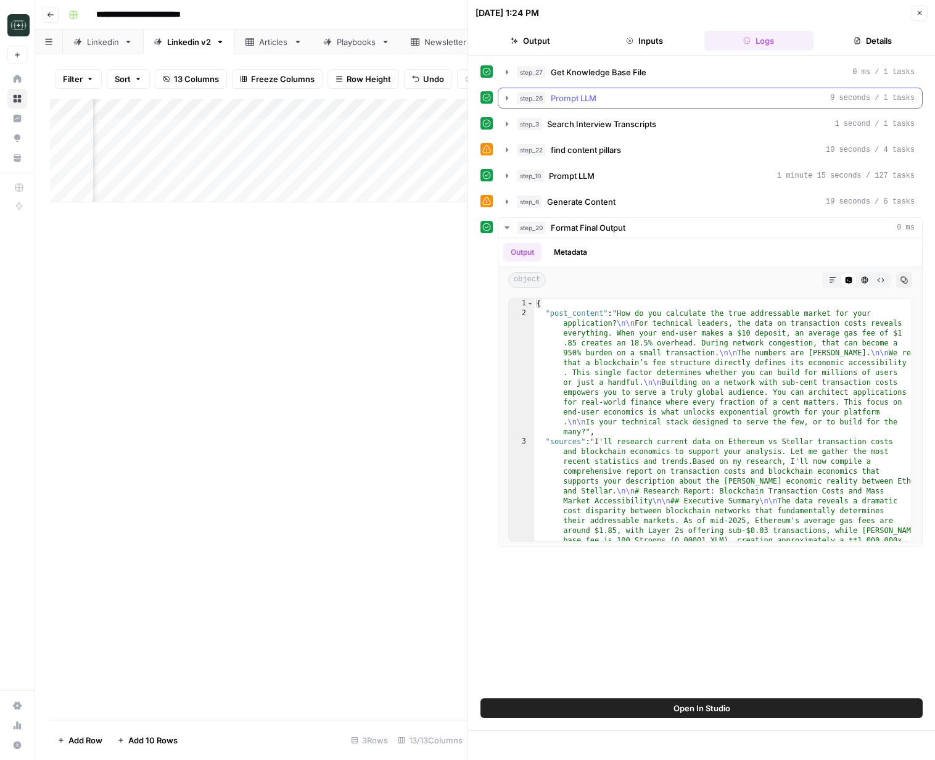
click at [565, 104] on button "step_26 Prompt LLM 9 seconds / 1 tasks" at bounding box center [710, 98] width 424 height 20
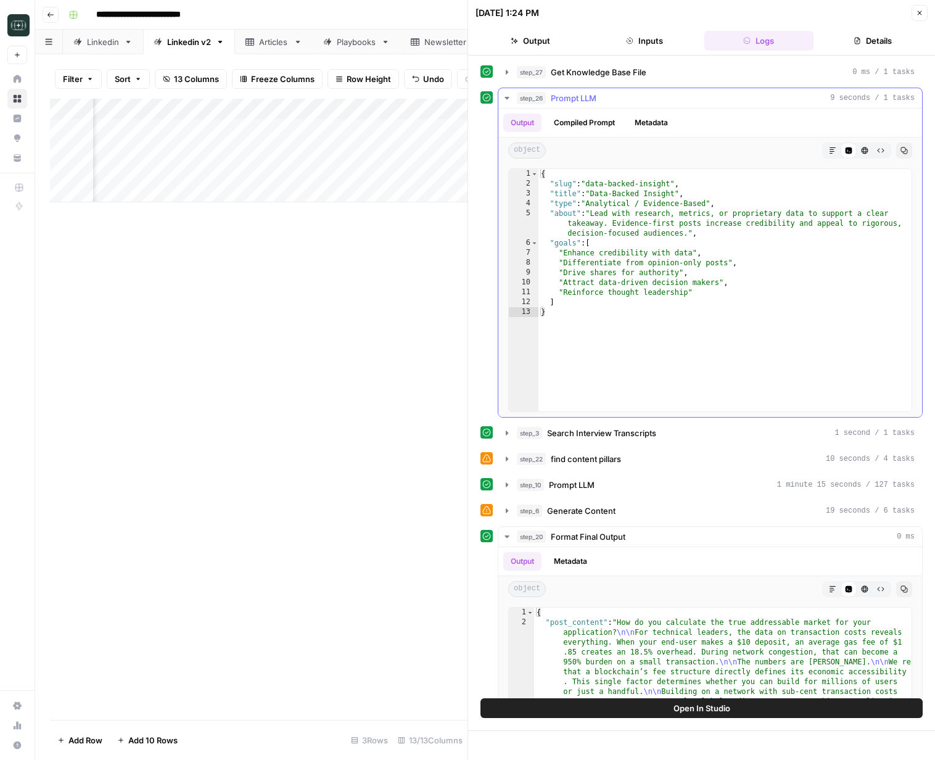
click at [578, 116] on button "Compiled Prompt" at bounding box center [584, 122] width 76 height 18
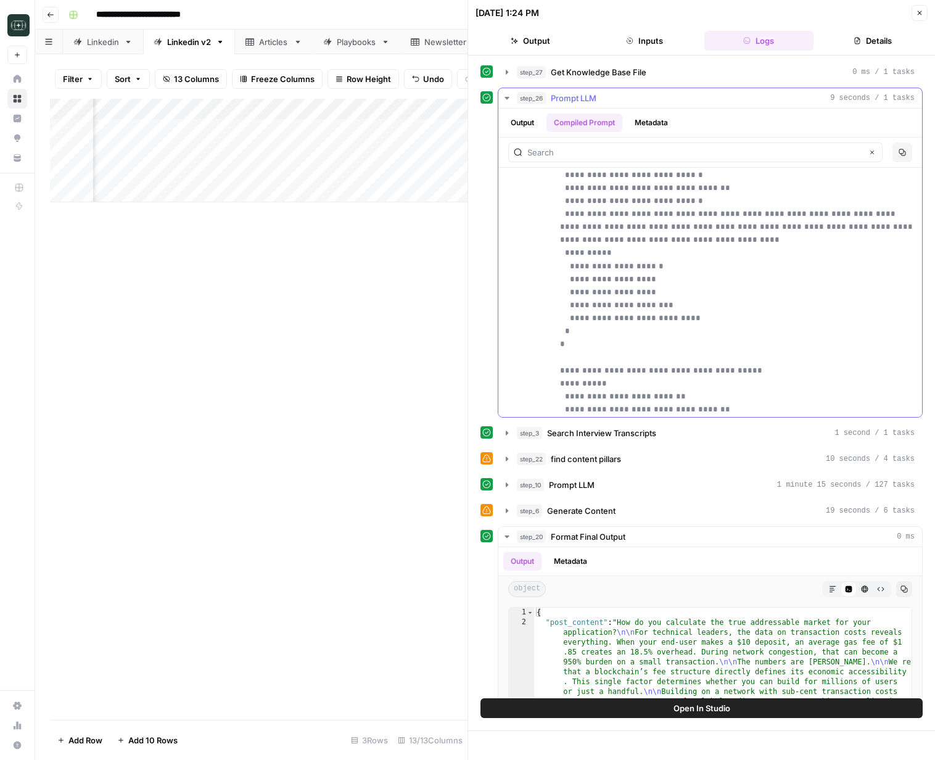
scroll to position [12709, 0]
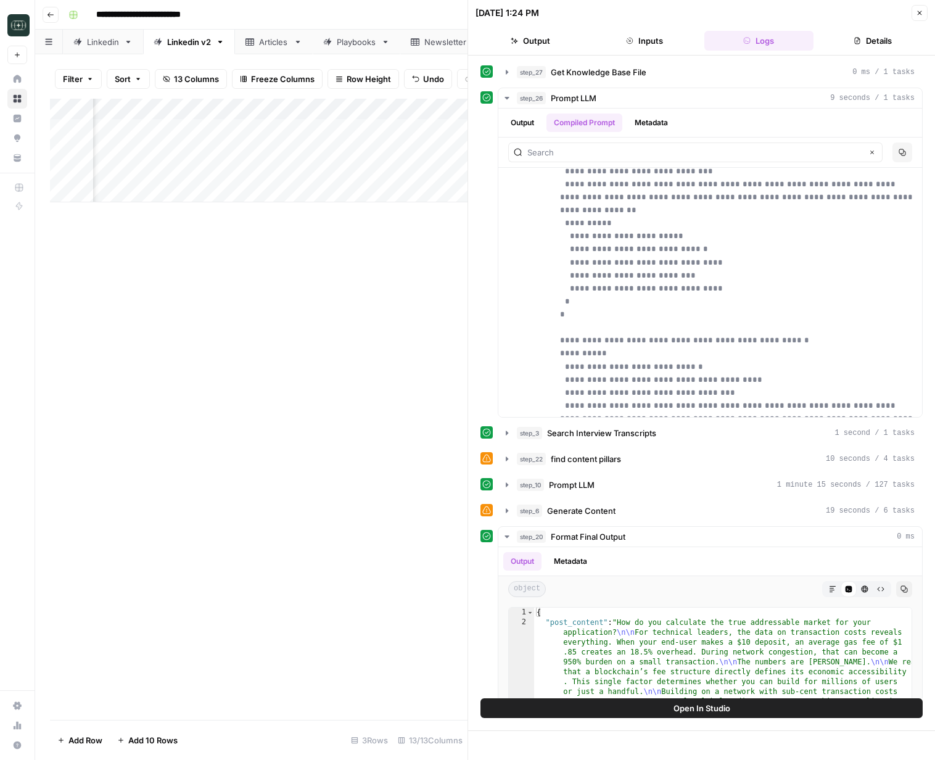
click at [924, 16] on button "Close" at bounding box center [919, 13] width 16 height 16
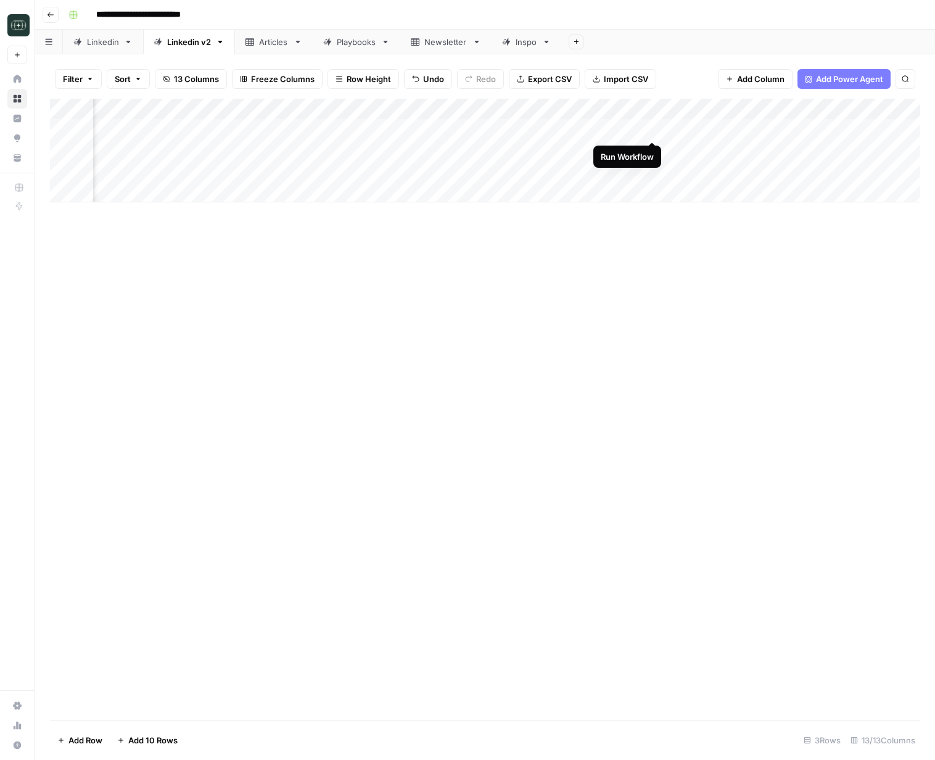
click at [649, 128] on div "Add Column" at bounding box center [485, 151] width 870 height 104
click at [651, 128] on div "Add Column" at bounding box center [485, 151] width 870 height 104
click at [804, 128] on div "Add Column" at bounding box center [485, 151] width 870 height 104
click at [803, 151] on div "Add Column" at bounding box center [485, 151] width 870 height 104
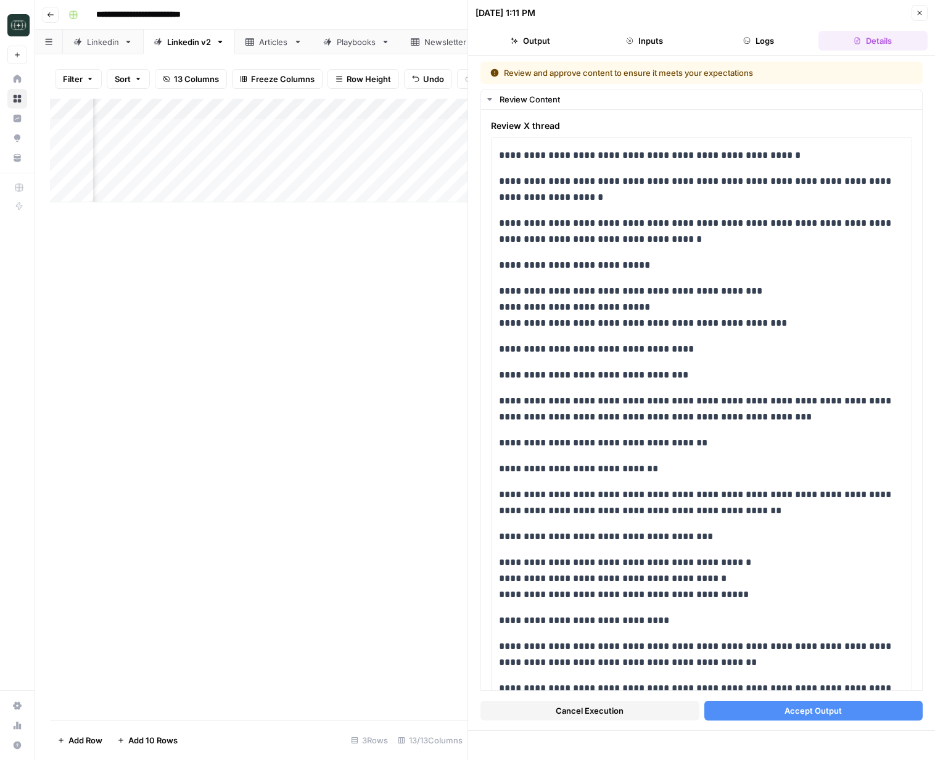
drag, startPoint x: 918, startPoint y: 12, endPoint x: 857, endPoint y: 63, distance: 78.8
click icon "button"
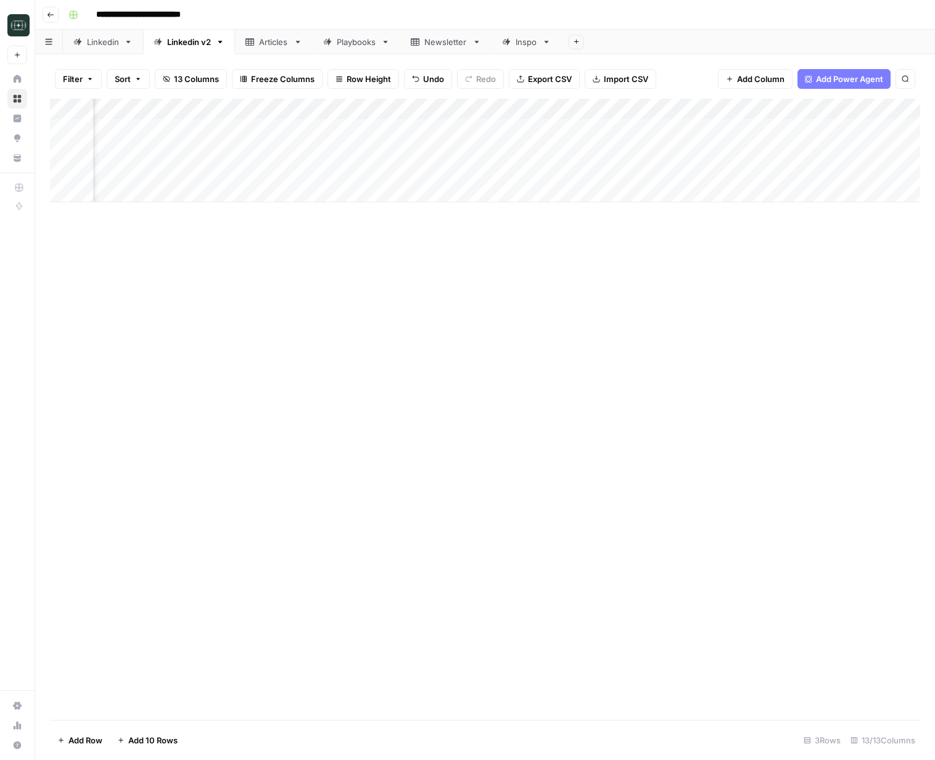
click div "Add Column"
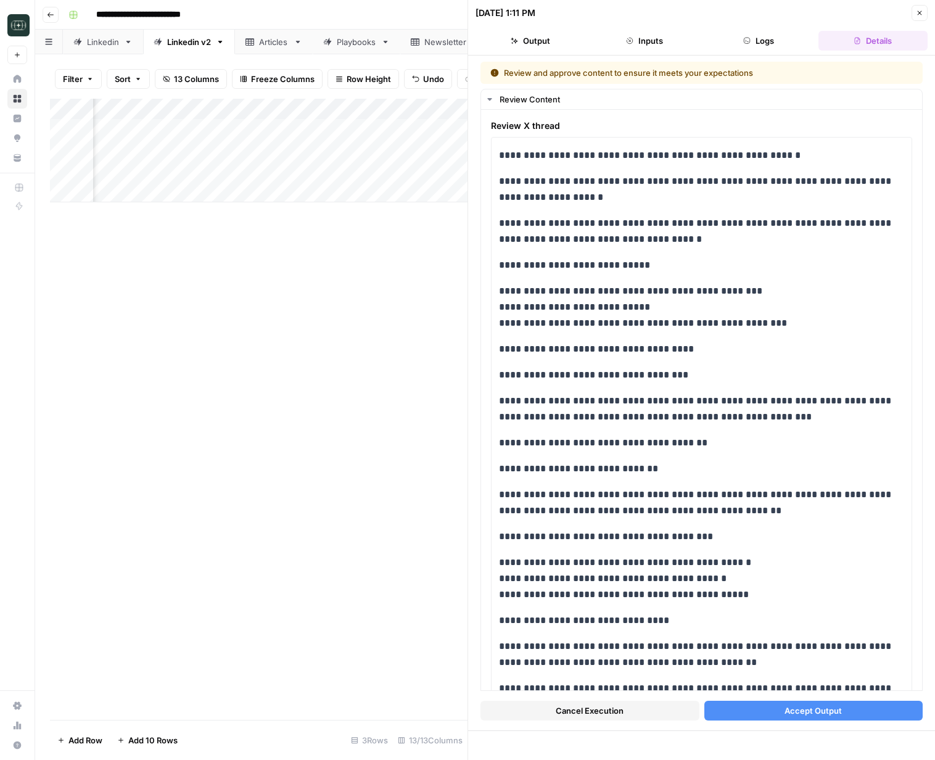
click span "Cancel Execution"
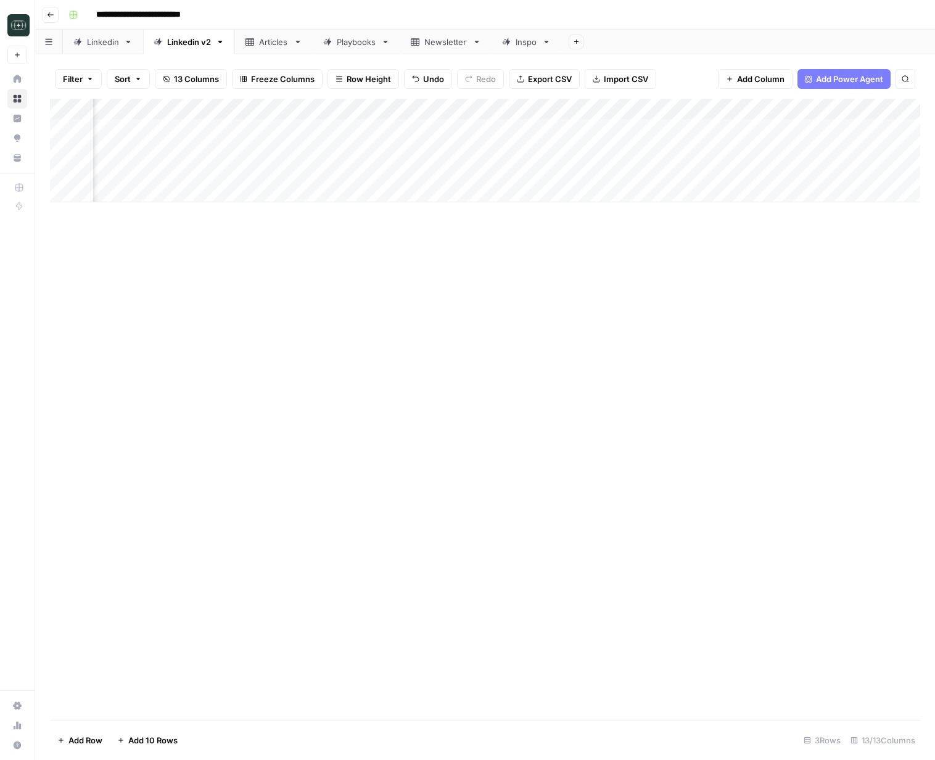
click div "Add Column"
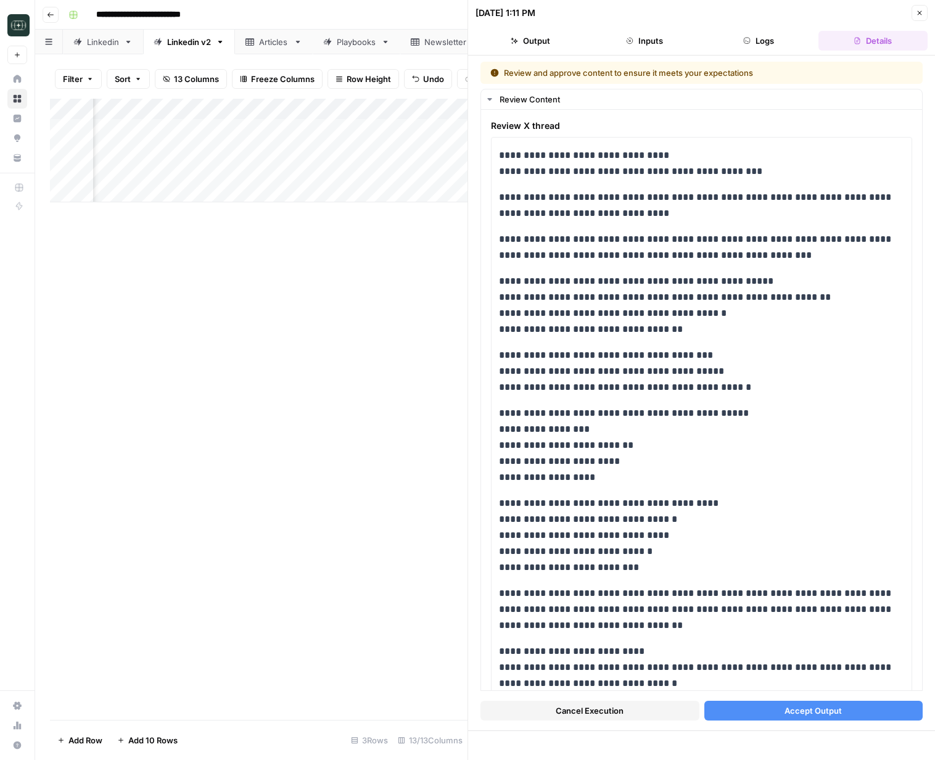
click span "Cancel Execution"
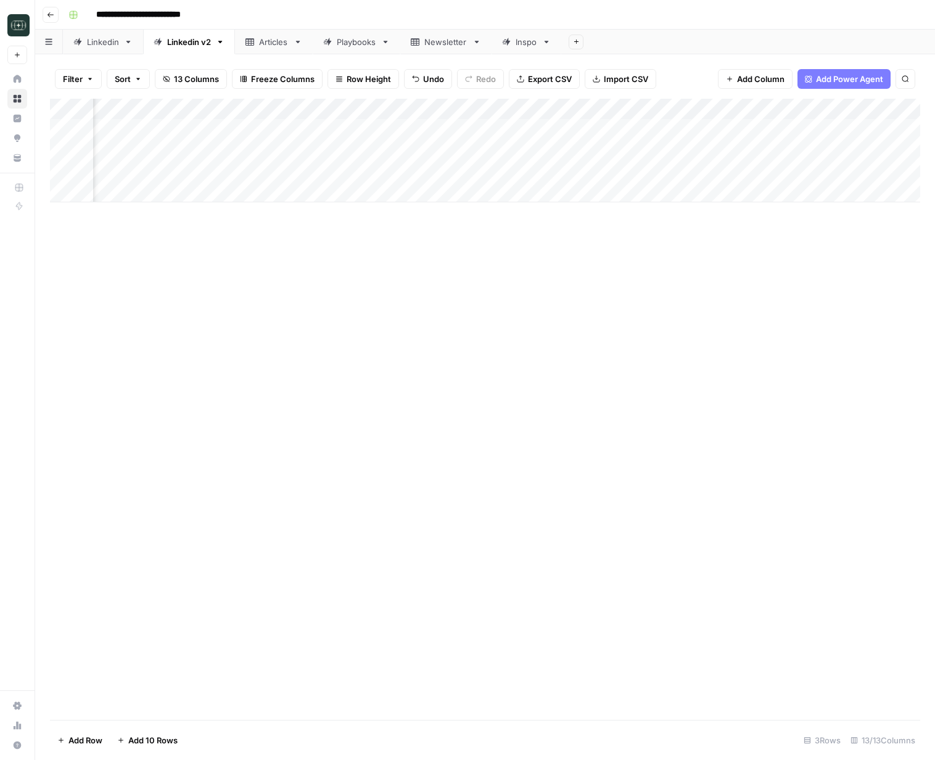
scroll to position [0, 785]
click div "Add Column"
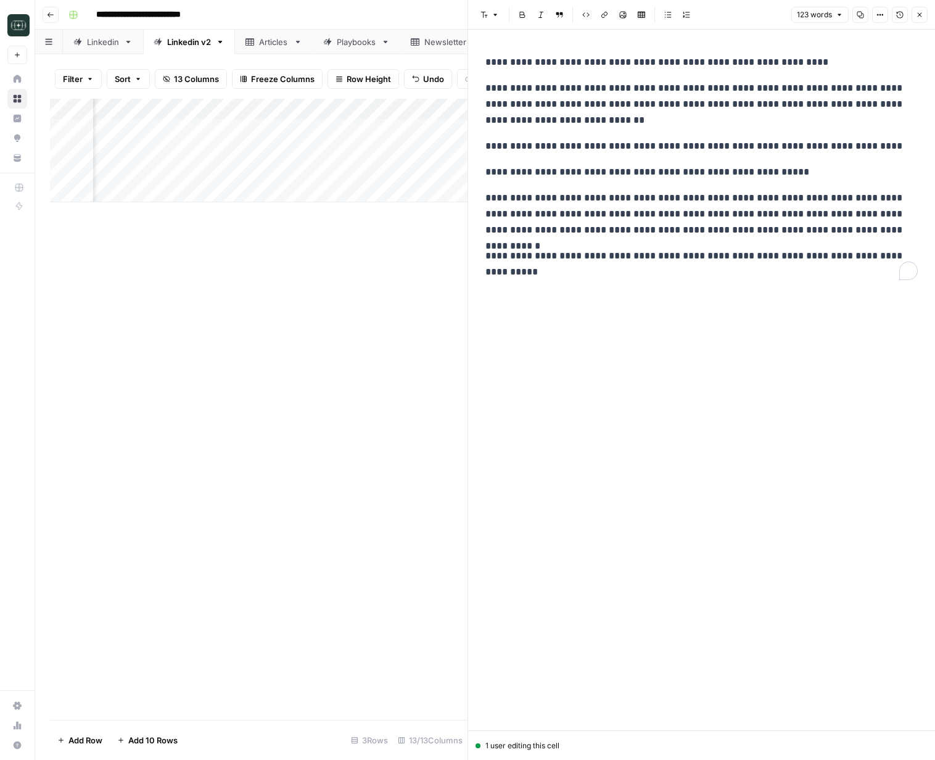
click p "**********"
copy div "**********"
click button "Close"
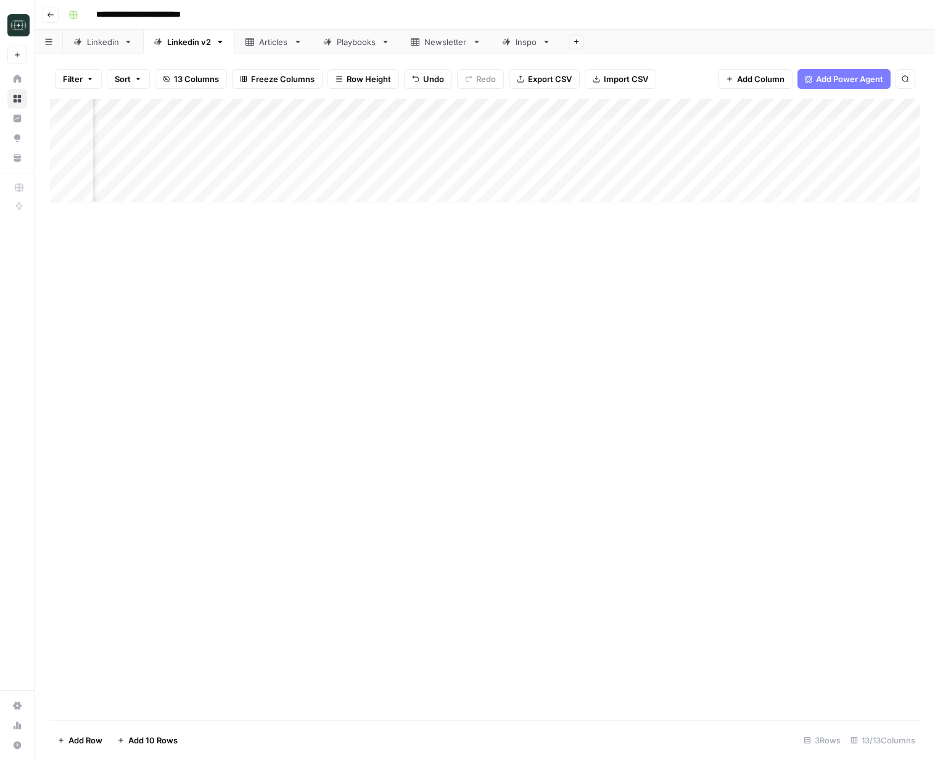
scroll to position [0, 768]
click div "Add Column"
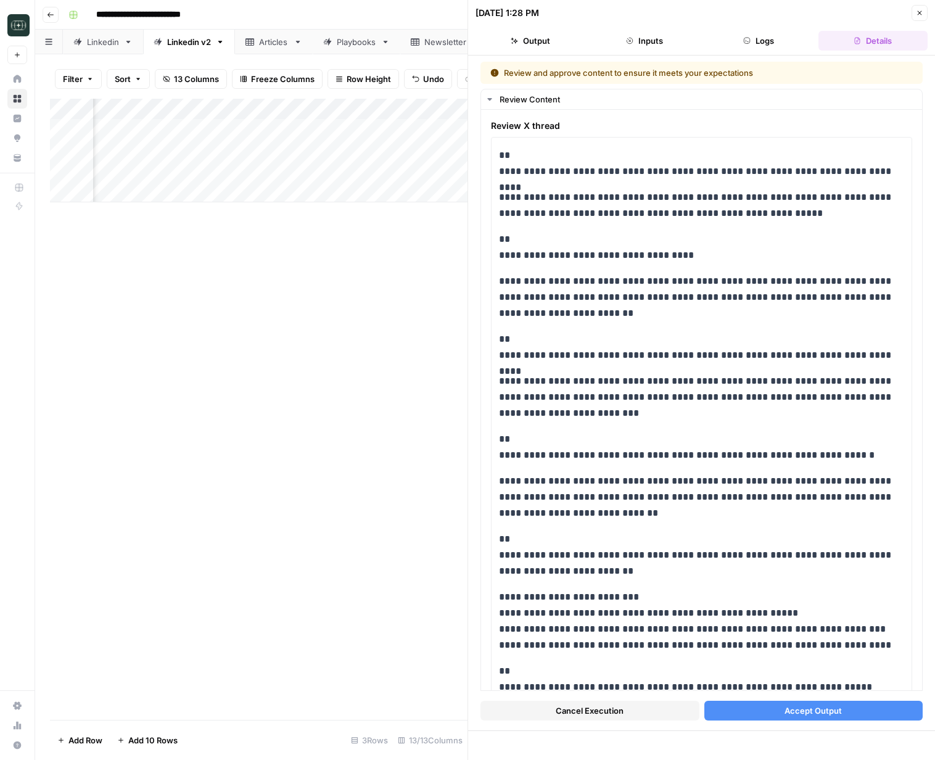
click button "Close"
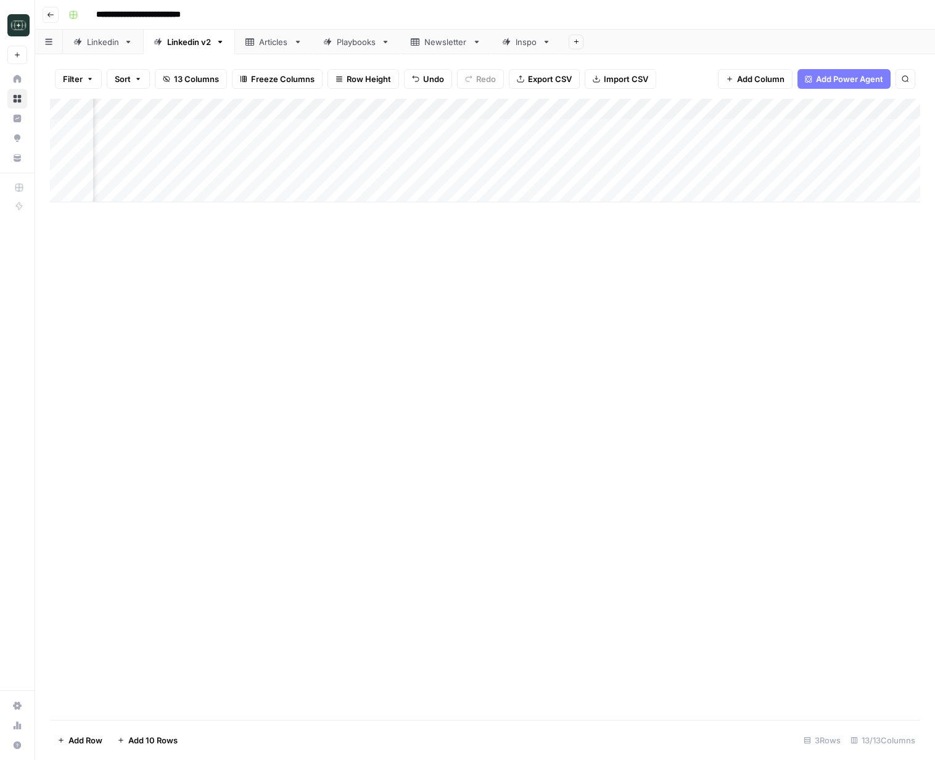
click div "Add Column"
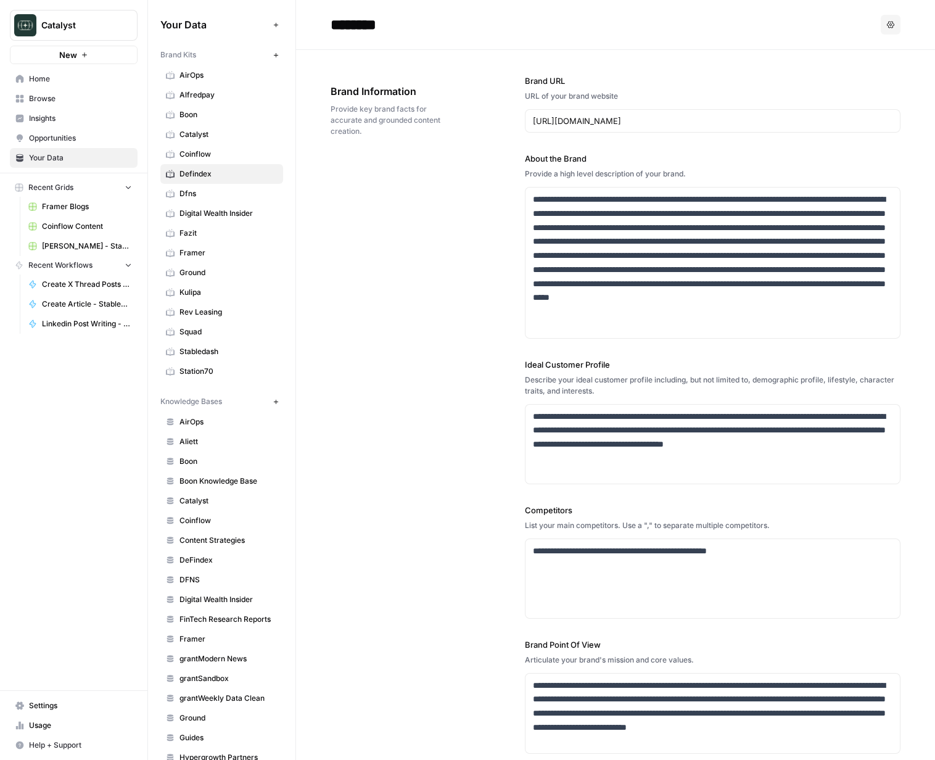
scroll to position [4266, 0]
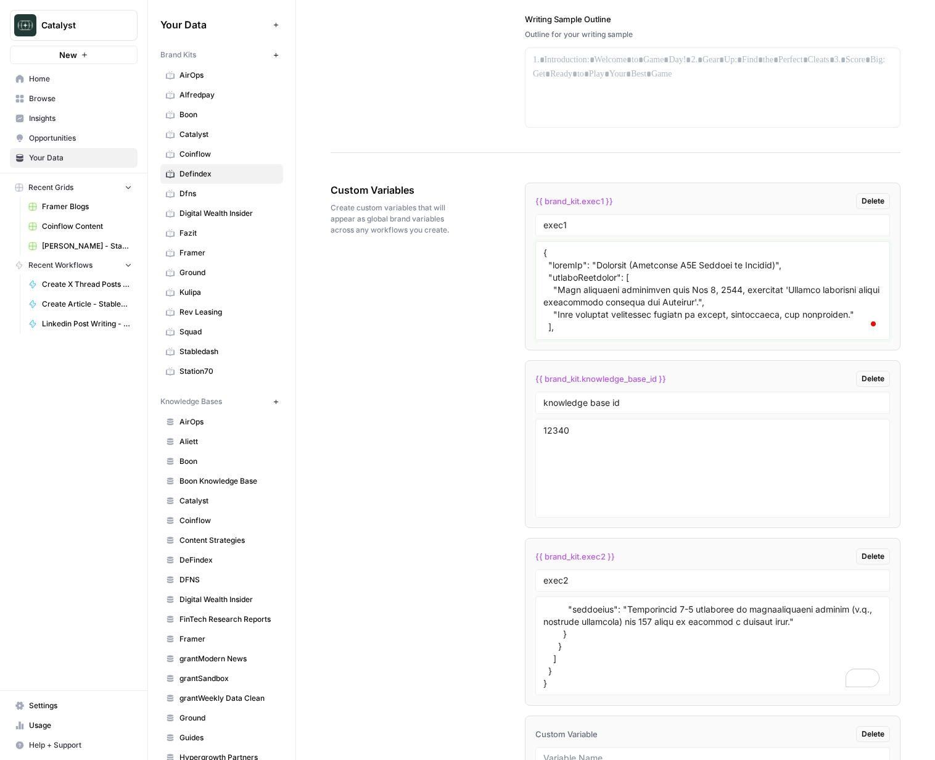
click at [577, 290] on textarea "To enrich screen reader interactions, please activate Accessibility in Grammarl…" at bounding box center [712, 291] width 339 height 88
paste textarea "Expert Consultant Persona)", "sourceMaterials": [ "Live interview transcript fr…"
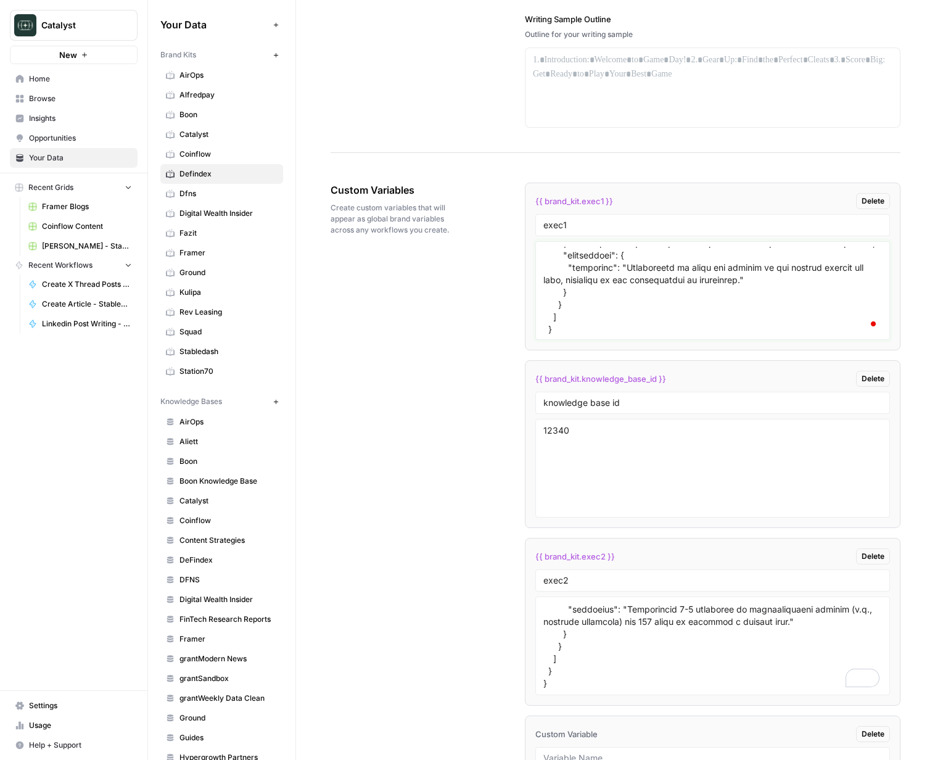
type textarea "{ "styleOf": "Defendex (Expert Consultant Persona)", "sourceMaterials": [ "Live…"
click at [450, 334] on div "Custom Variables Create custom variables that will appear as global brand varia…" at bounding box center [616, 547] width 570 height 779
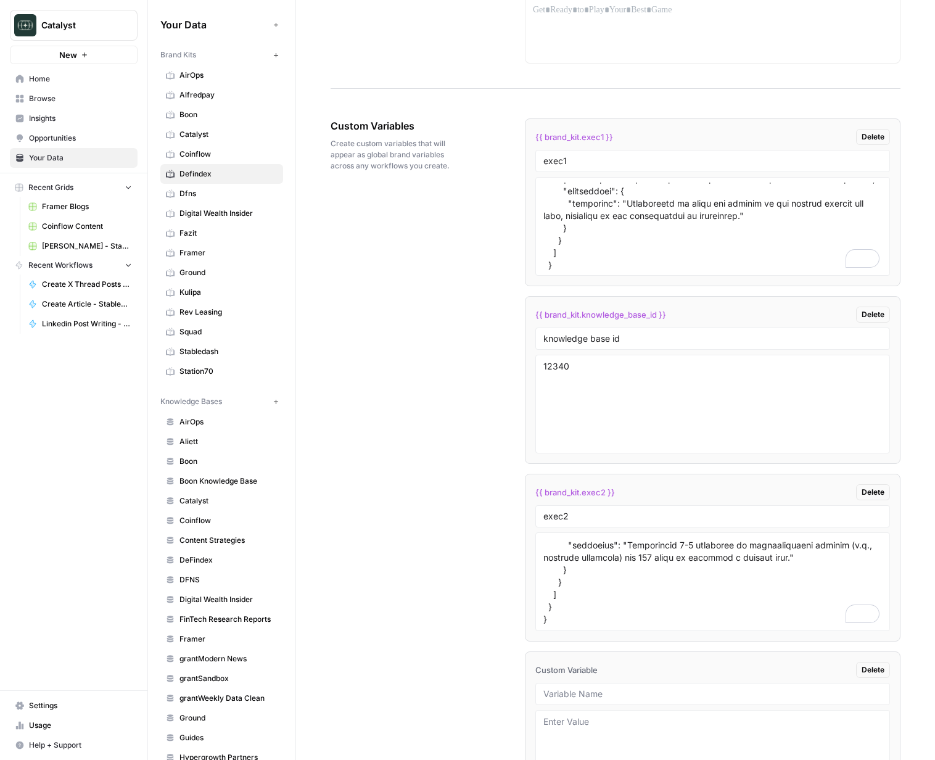
scroll to position [1819, 0]
click at [715, 552] on textarea "To enrich screen reader interactions, please activate Accessibility in Grammarl…" at bounding box center [712, 581] width 339 height 88
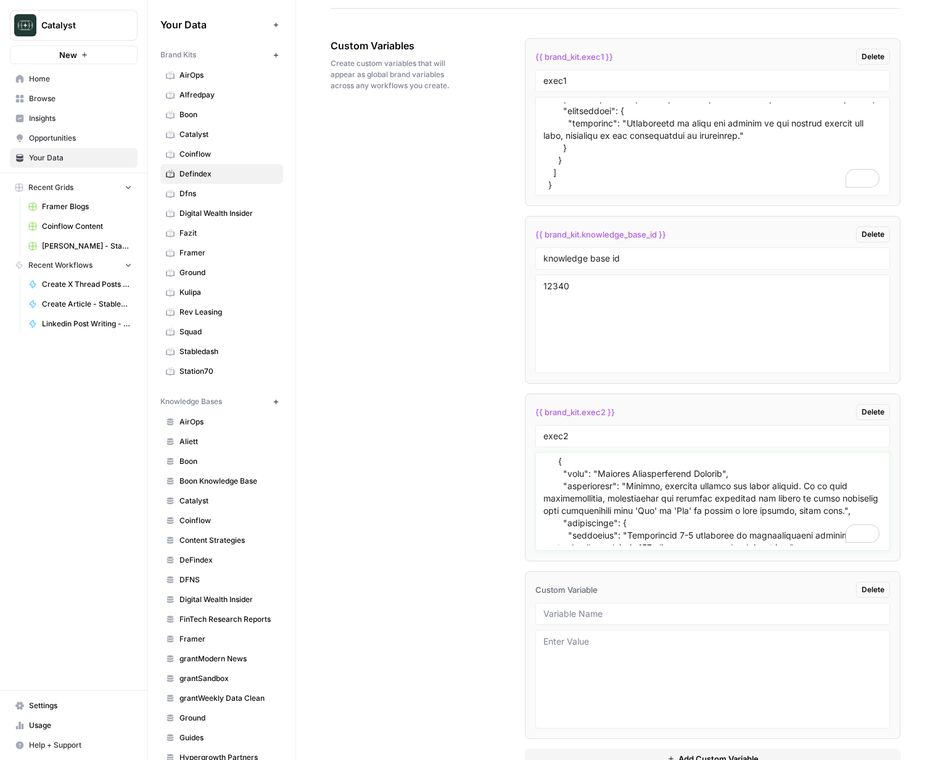
scroll to position [0, 0]
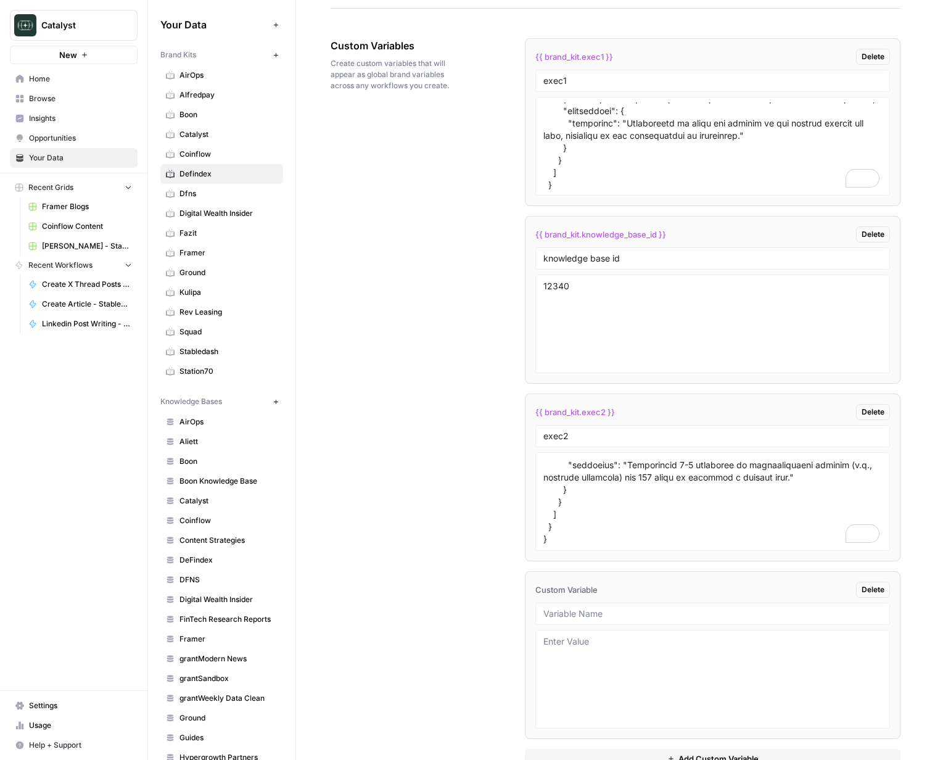
click at [371, 496] on div "Custom Variables Create custom variables that will appear as global brand varia…" at bounding box center [616, 403] width 570 height 779
click at [617, 610] on input "text" at bounding box center [712, 613] width 339 height 11
type input "asd"
click at [656, 685] on textarea at bounding box center [712, 679] width 339 height 88
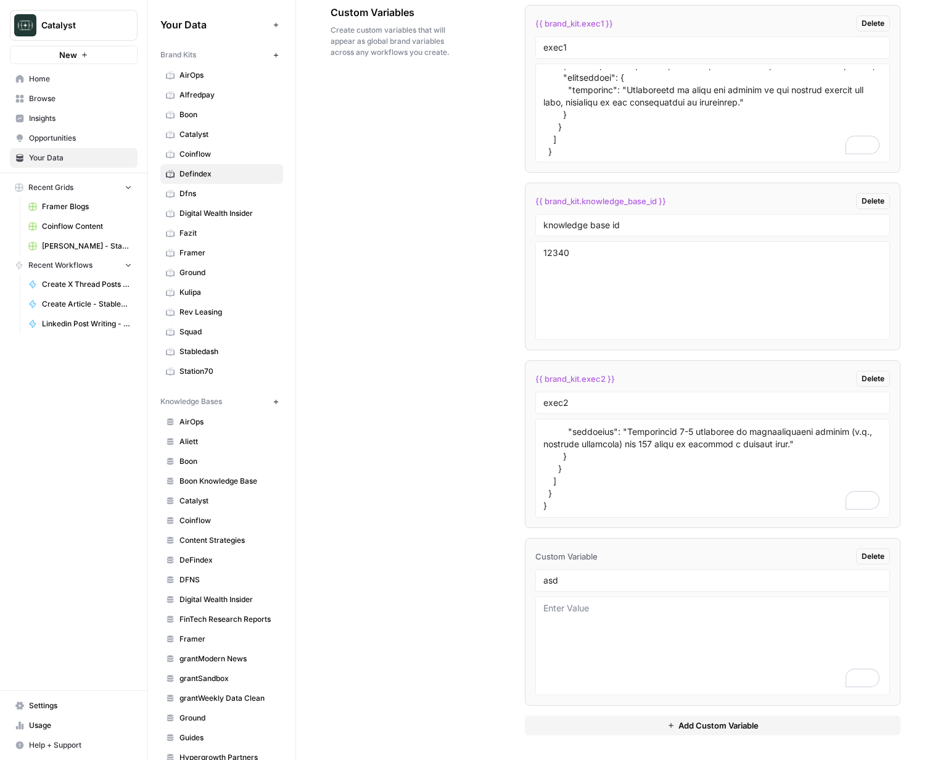
drag, startPoint x: 482, startPoint y: 606, endPoint x: 402, endPoint y: 218, distance: 396.1
click at [482, 606] on div "Custom Variables Create custom variables that will appear as global brand varia…" at bounding box center [616, 369] width 570 height 779
click at [192, 145] on link "Coinflow" at bounding box center [221, 154] width 123 height 20
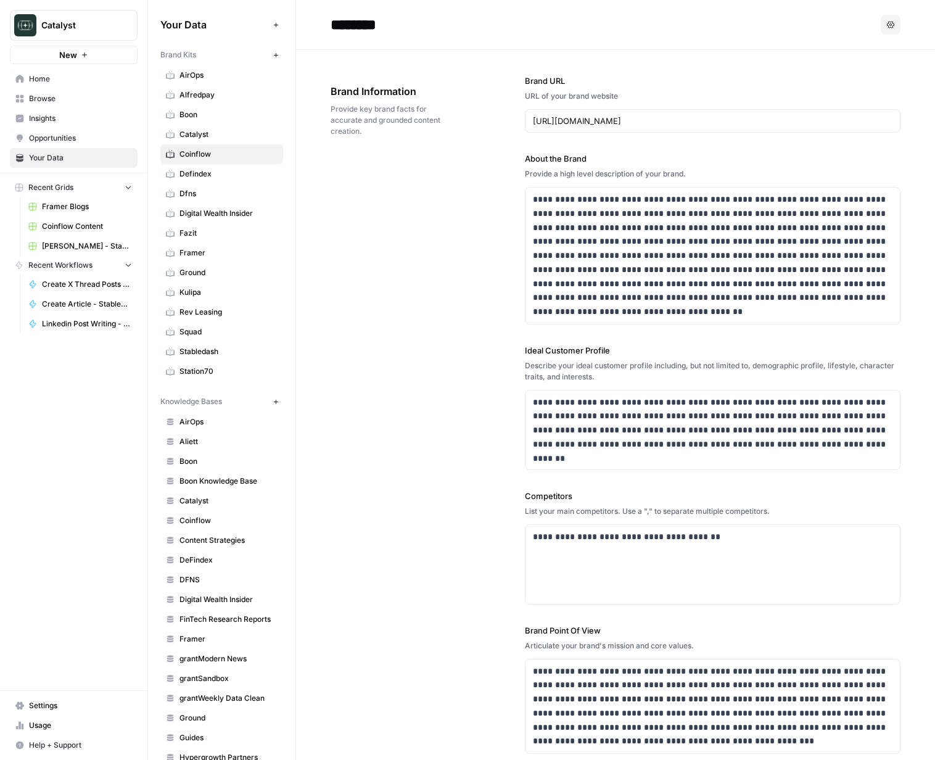
click at [202, 175] on span "Defindex" at bounding box center [228, 173] width 98 height 11
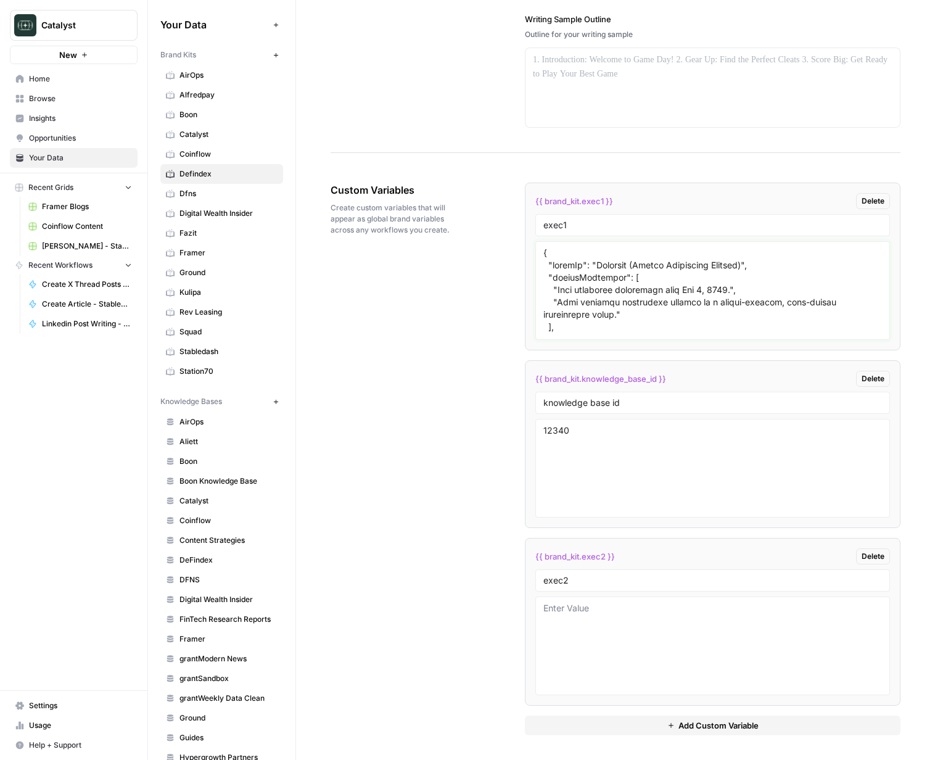
click at [637, 276] on textarea at bounding box center [712, 291] width 339 height 88
click at [485, 332] on div "Custom Variables Create custom variables that will appear as global brand varia…" at bounding box center [616, 459] width 570 height 602
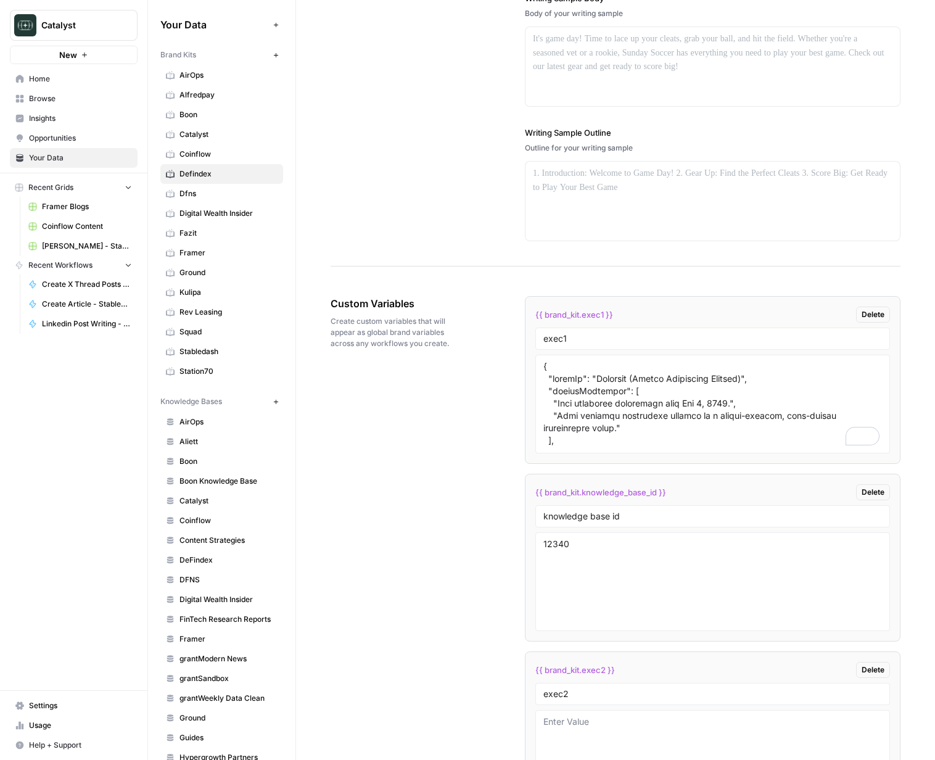
click at [460, 229] on div "Writing Sample Writing sample that reflect your brand's voice and style. Writin…" at bounding box center [616, 39] width 570 height 454
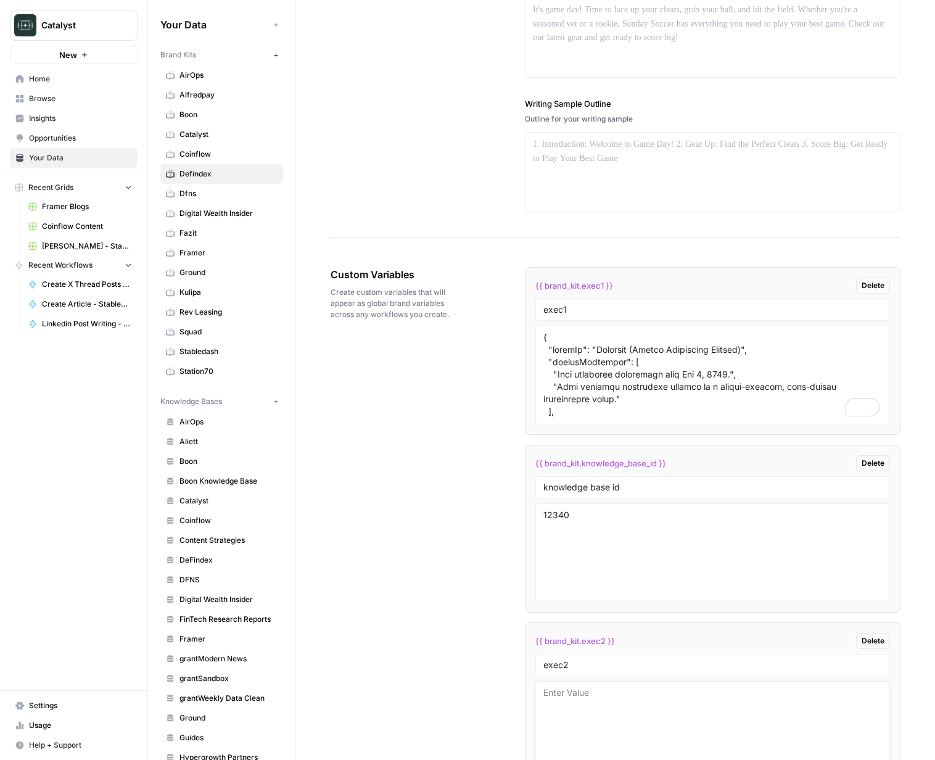
click at [639, 705] on textarea at bounding box center [712, 730] width 339 height 88
paste textarea "{ "styleOf": "Defendex (Pragmatic B2B Builder on Stellar)", "sourceMaterials": …"
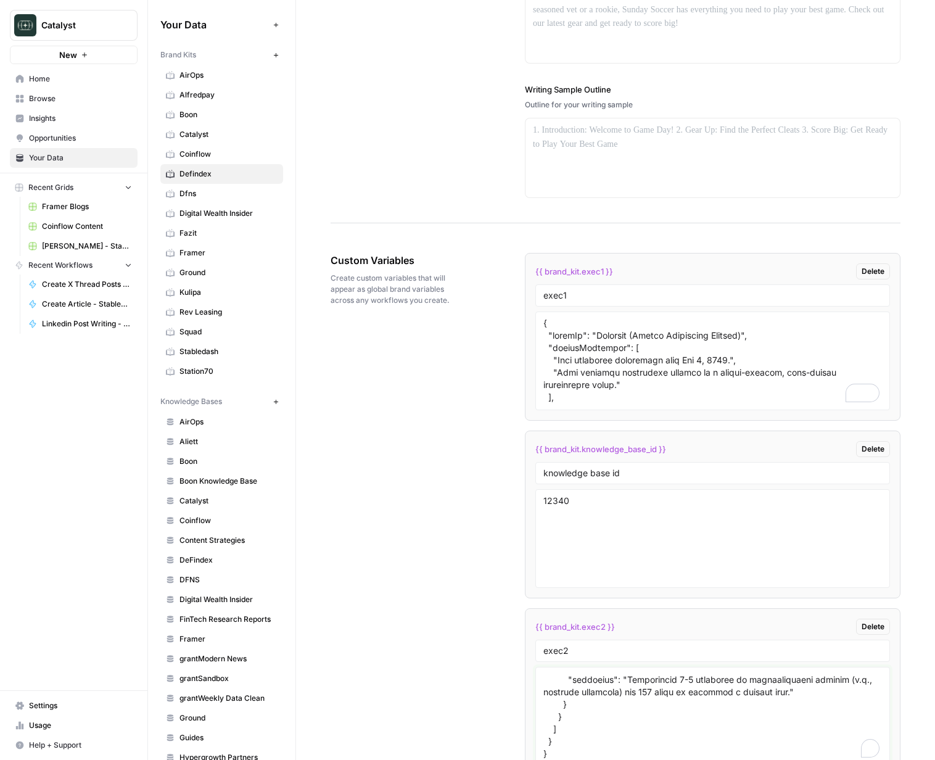
type textarea "{ "styleOf": "Defendex (Pragmatic B2B Builder on Stellar)", "sourceMaterials": …"
click at [473, 625] on div "Custom Variables Create custom variables that will appear as global brand varia…" at bounding box center [616, 529] width 570 height 602
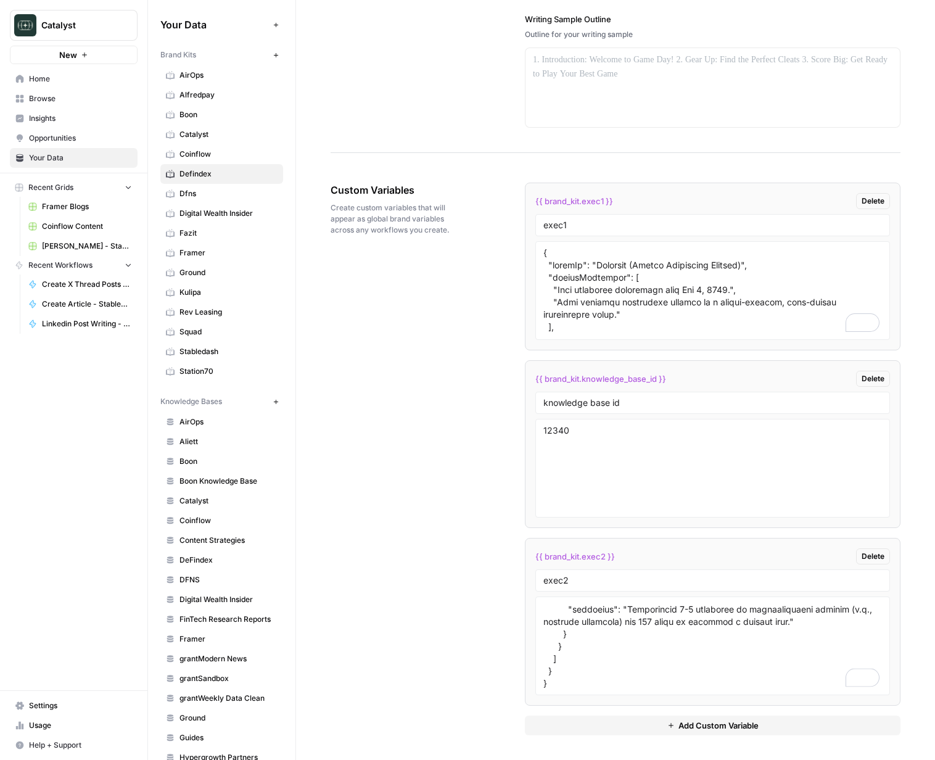
click at [649, 726] on button "Add Custom Variable" at bounding box center [713, 725] width 376 height 20
click at [505, 596] on div "Custom Variables Create custom variables that will appear as global brand varia…" at bounding box center [616, 547] width 570 height 779
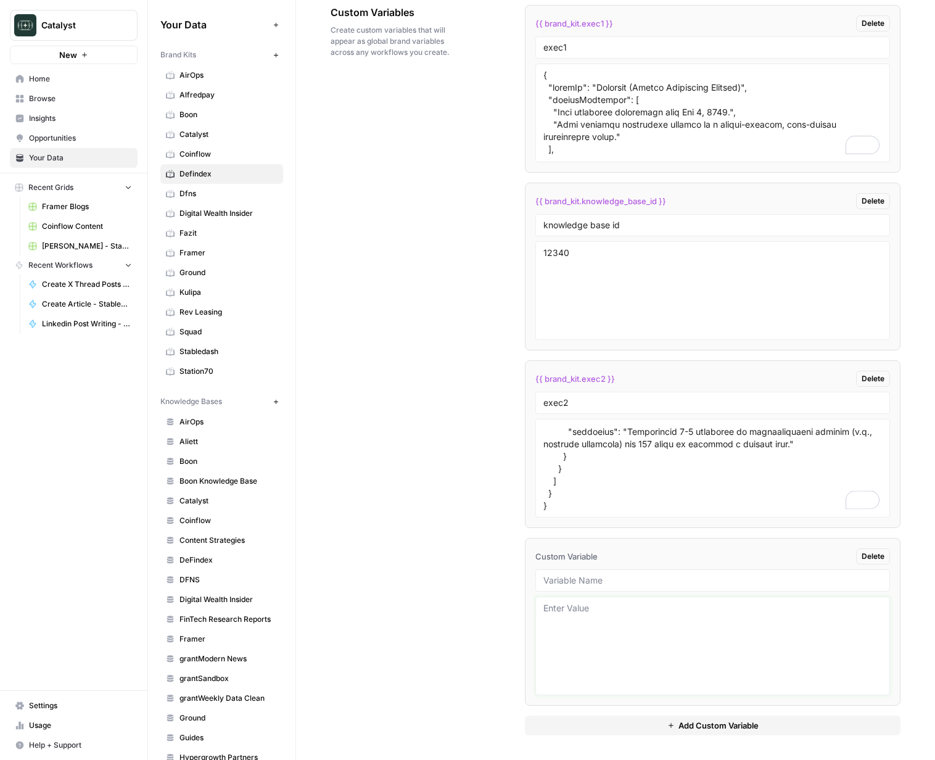
click at [661, 664] on textarea at bounding box center [712, 646] width 339 height 88
type textarea "e"
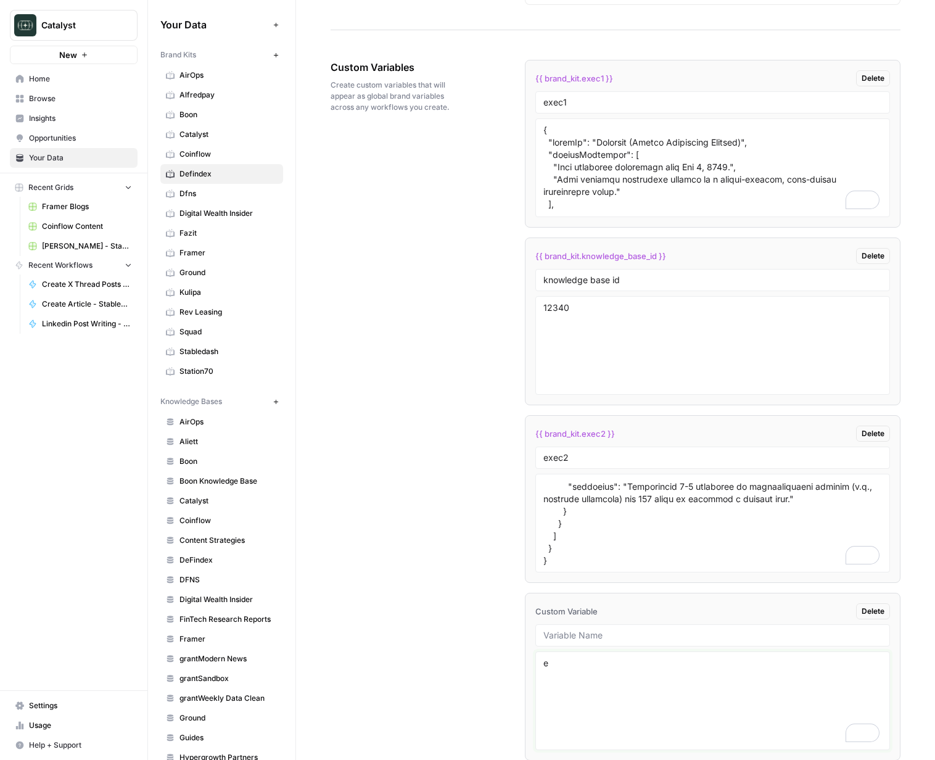
scroll to position [1872, 0]
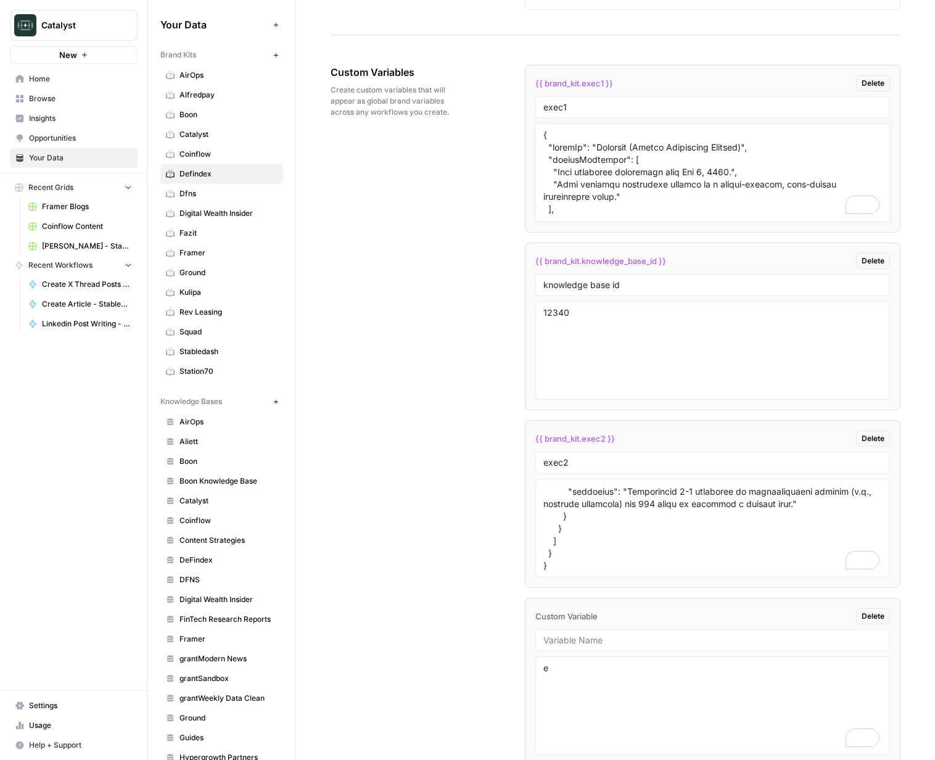
click at [643, 186] on textarea "To enrich screen reader interactions, please activate Accessibility in Grammarl…" at bounding box center [712, 173] width 339 height 88
paste textarea "a strong hook (question or stat) to open and a reflective question to close con…"
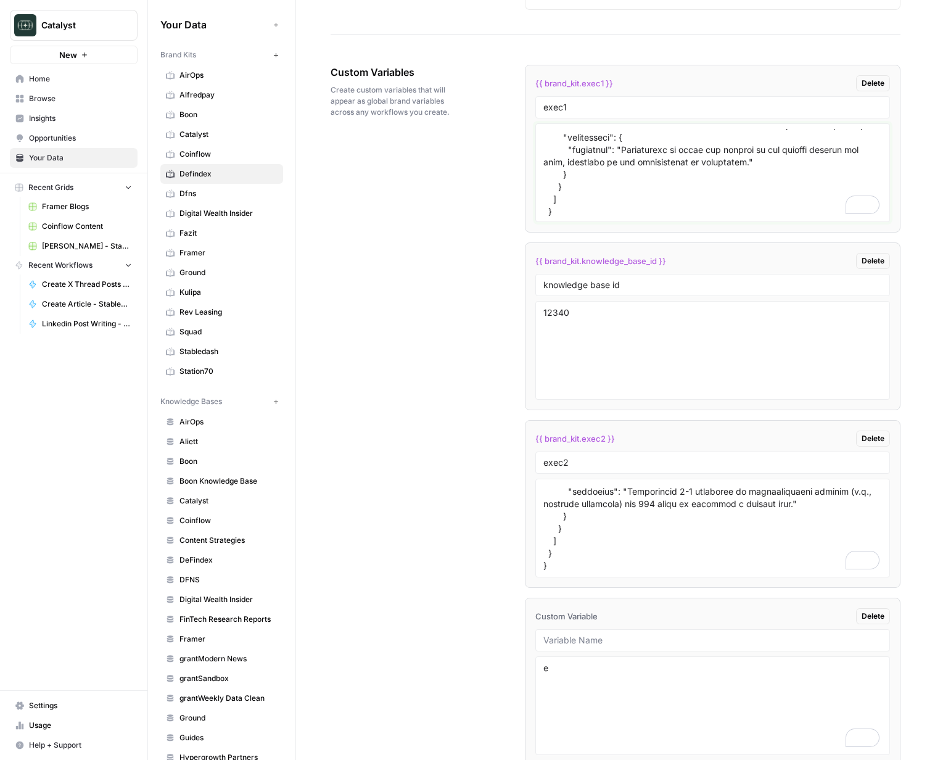
type textarea "{ "styleOf": "Defendex (Expert Consultant Persona)", "sourceMaterials": [ "Live…"
click at [492, 245] on div "Custom Variables Create custom variables that will appear as global brand varia…" at bounding box center [616, 429] width 570 height 779
click at [588, 189] on textarea "To enrich screen reader interactions, please activate Accessibility in Grammarl…" at bounding box center [712, 173] width 339 height 88
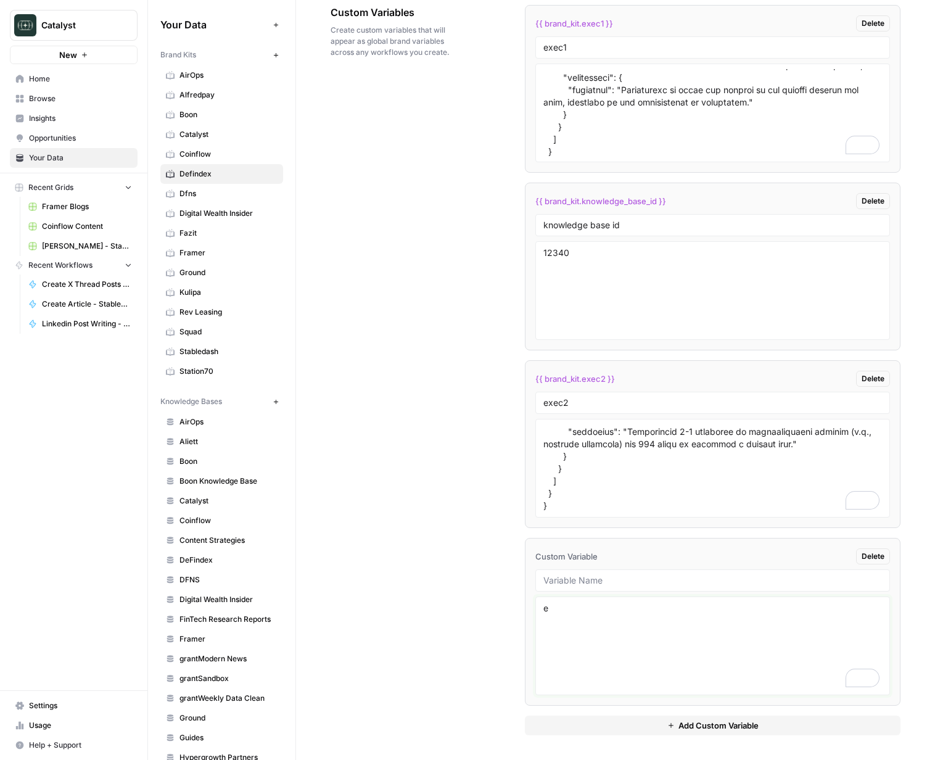
click at [660, 660] on textarea "e" at bounding box center [712, 646] width 339 height 88
click at [623, 445] on textarea "To enrich screen reader interactions, please activate Accessibility in Grammarl…" at bounding box center [712, 468] width 339 height 88
click at [713, 633] on textarea "e" at bounding box center [712, 646] width 339 height 88
type textarea "eadf"
click at [467, 568] on div "Custom Variables Create custom variables that will appear as global brand varia…" at bounding box center [616, 369] width 570 height 779
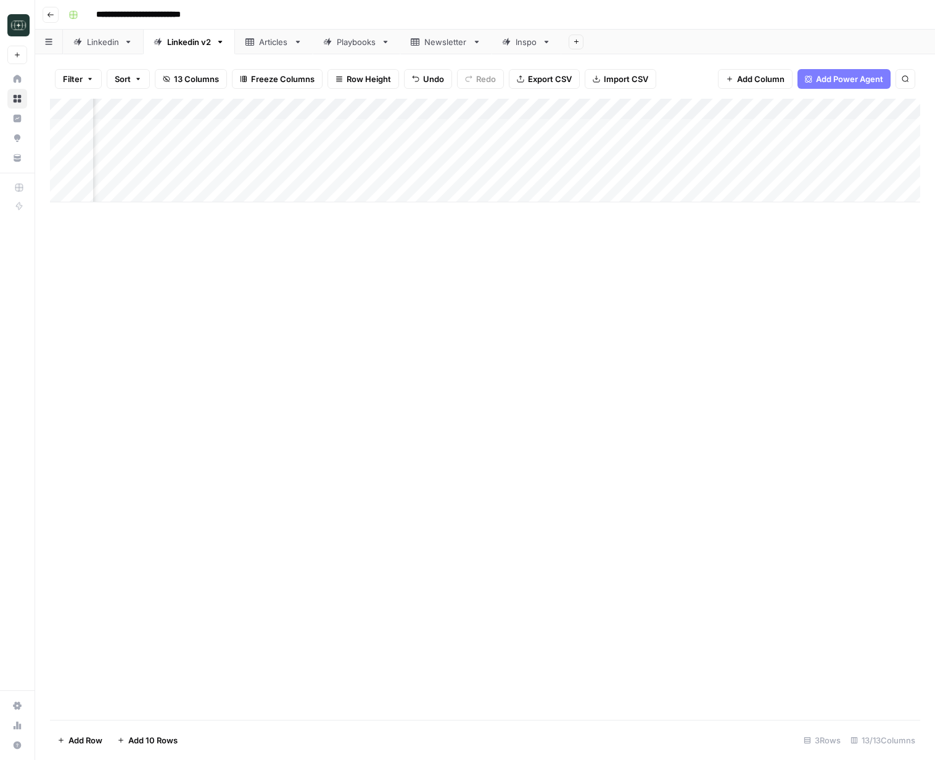
scroll to position [0, 610]
click at [257, 130] on div "Add Column" at bounding box center [485, 151] width 870 height 104
click at [256, 151] on div "Add Column" at bounding box center [485, 151] width 870 height 104
click at [366, 131] on div "Add Column" at bounding box center [485, 151] width 870 height 104
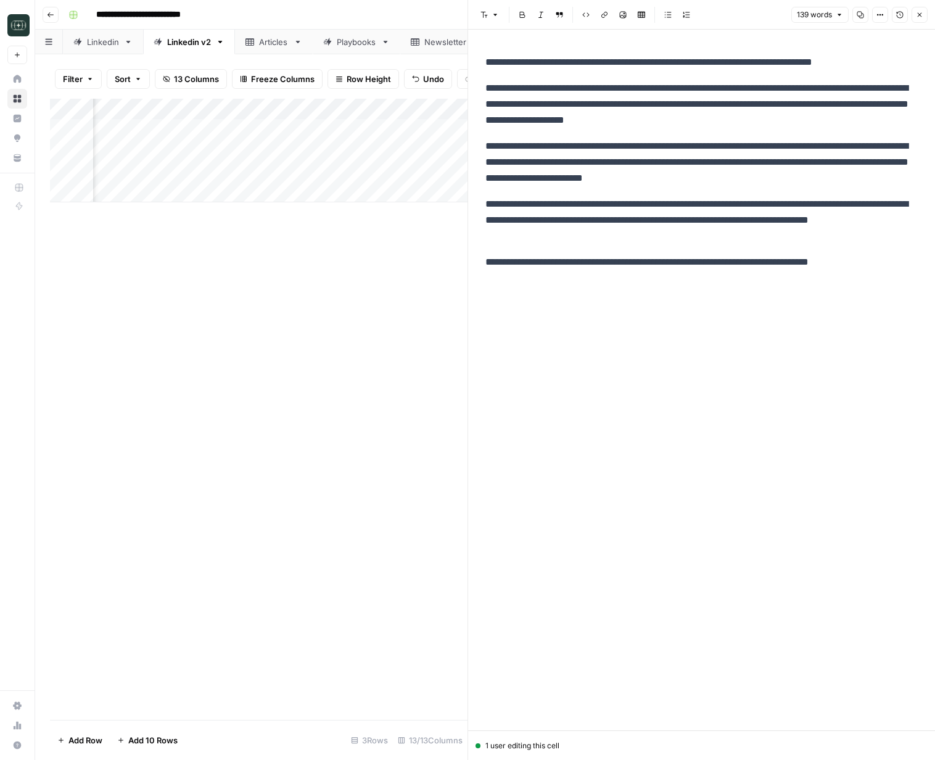
click at [364, 149] on div "Add Column" at bounding box center [258, 151] width 417 height 104
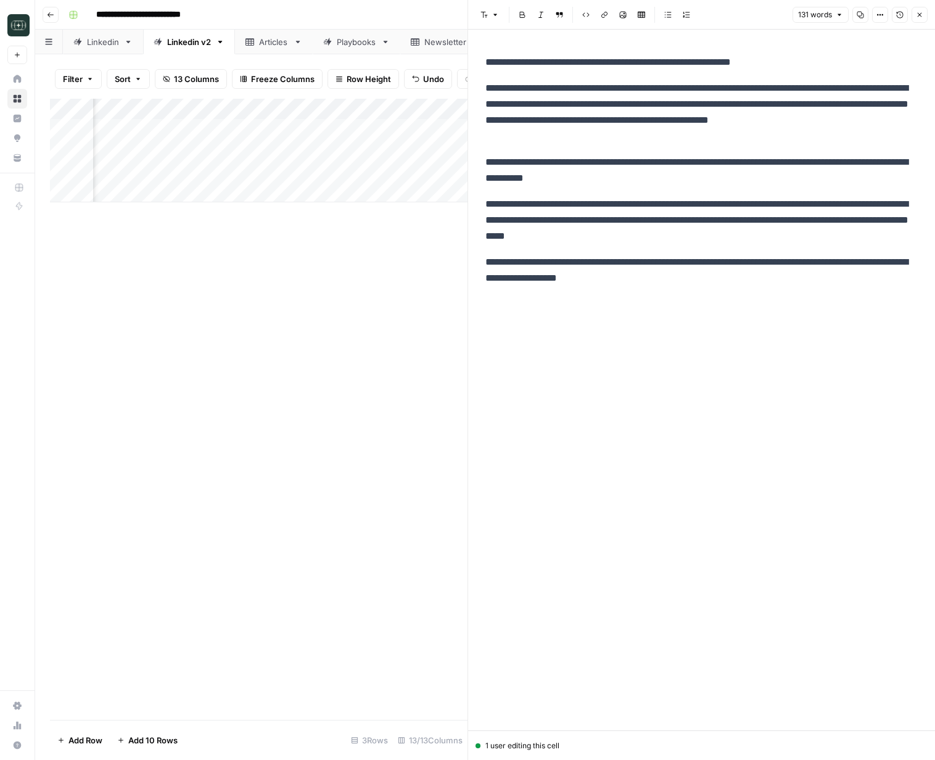
click at [923, 18] on button "Close" at bounding box center [919, 15] width 16 height 16
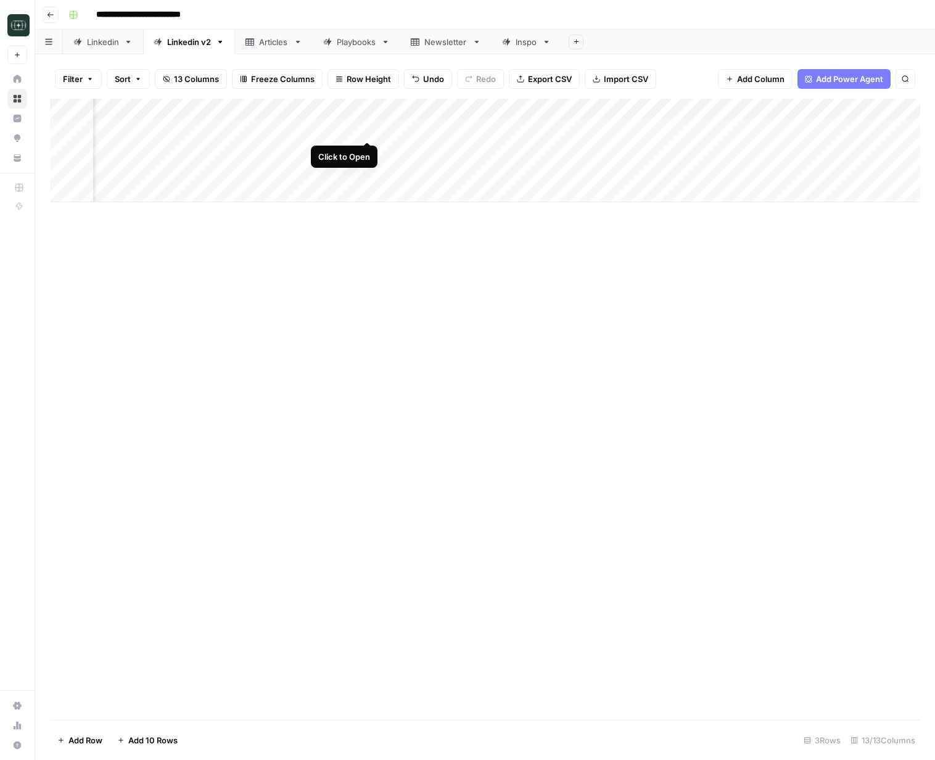
click at [368, 130] on div "Add Column" at bounding box center [485, 151] width 870 height 104
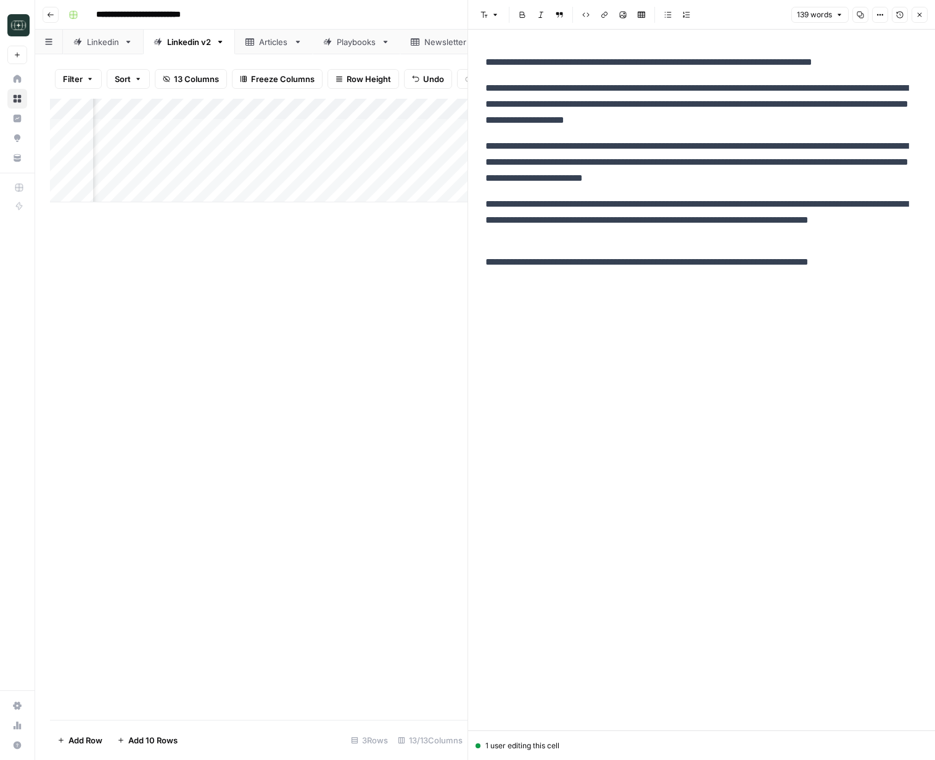
click at [651, 298] on div "**********" at bounding box center [701, 380] width 447 height 701
click at [655, 144] on p "**********" at bounding box center [701, 162] width 432 height 48
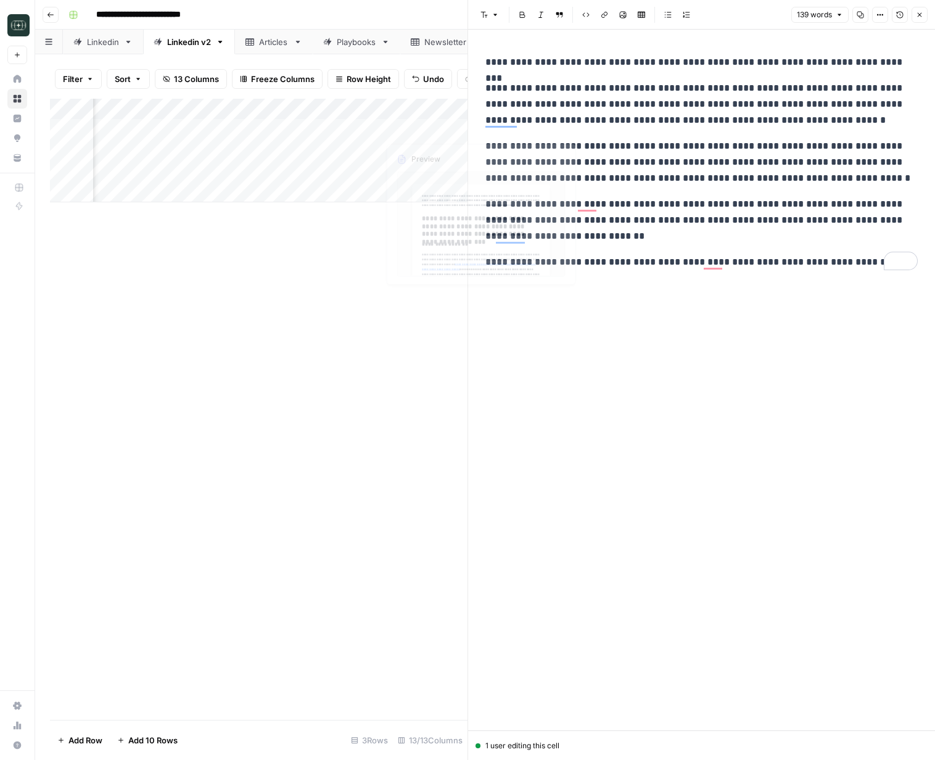
click at [602, 147] on p "**********" at bounding box center [701, 162] width 432 height 48
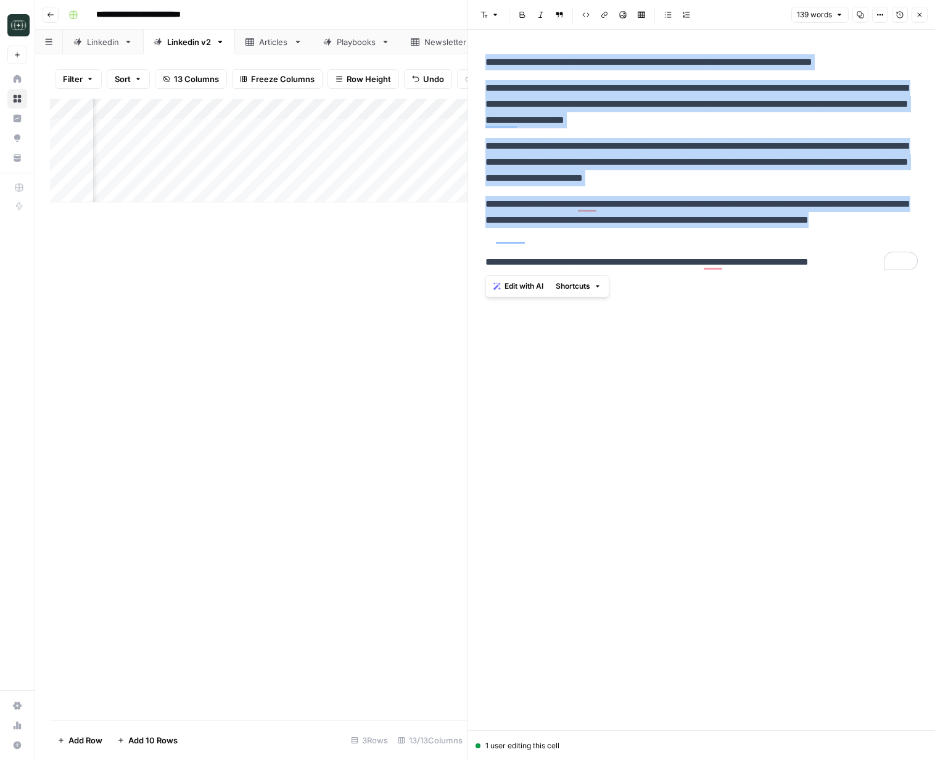
copy div "**********"
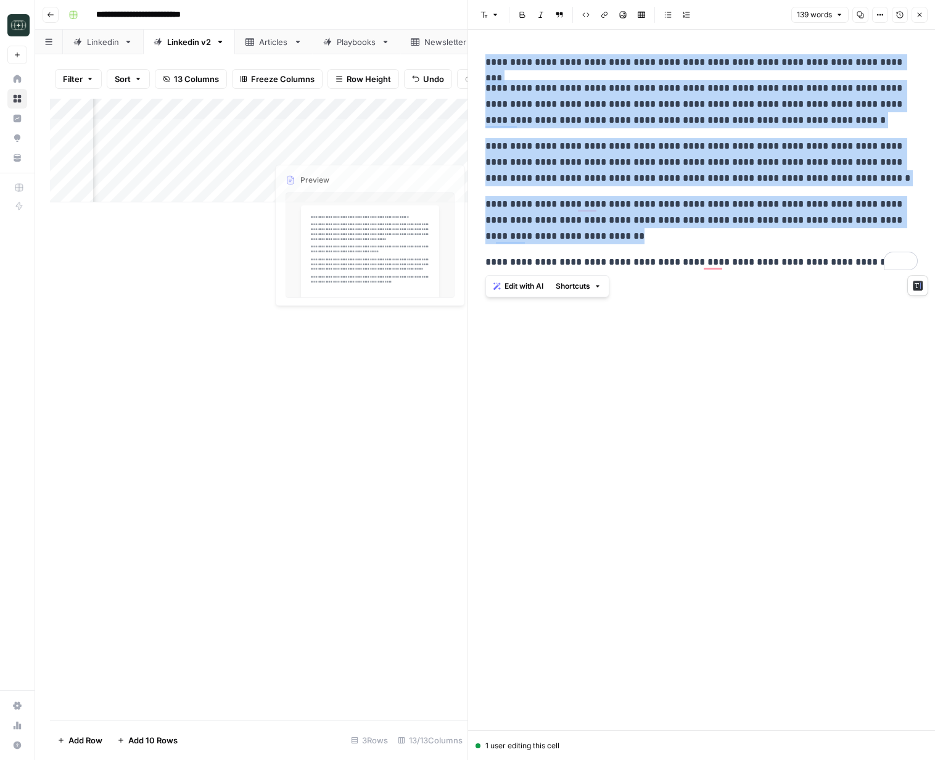
click at [257, 152] on div "Add Column" at bounding box center [258, 151] width 417 height 104
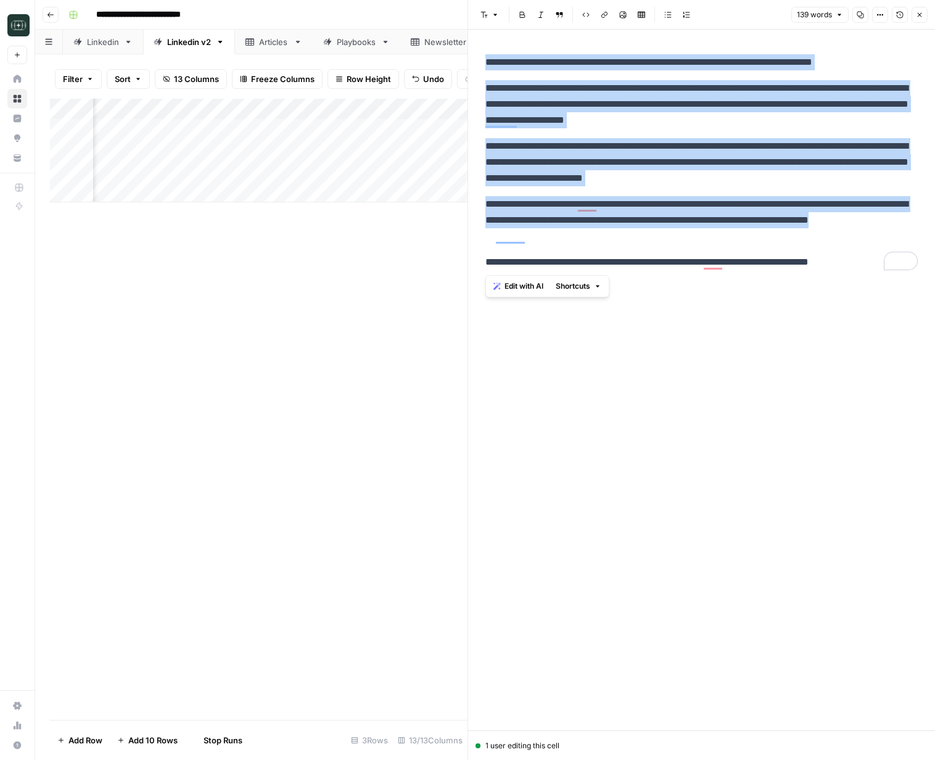
click at [258, 171] on div "Add Column" at bounding box center [258, 151] width 417 height 104
click at [916, 14] on icon "button" at bounding box center [919, 14] width 7 height 7
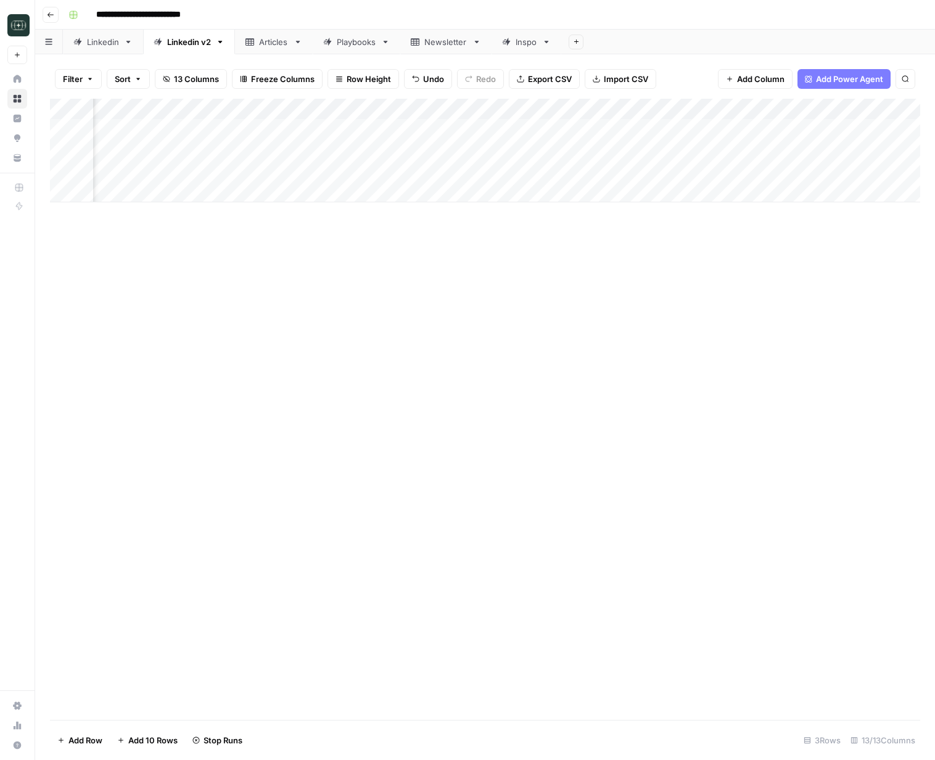
scroll to position [0, 728]
click at [866, 130] on div "Add Column" at bounding box center [485, 151] width 870 height 104
click at [776, 130] on div "Add Column" at bounding box center [485, 151] width 870 height 104
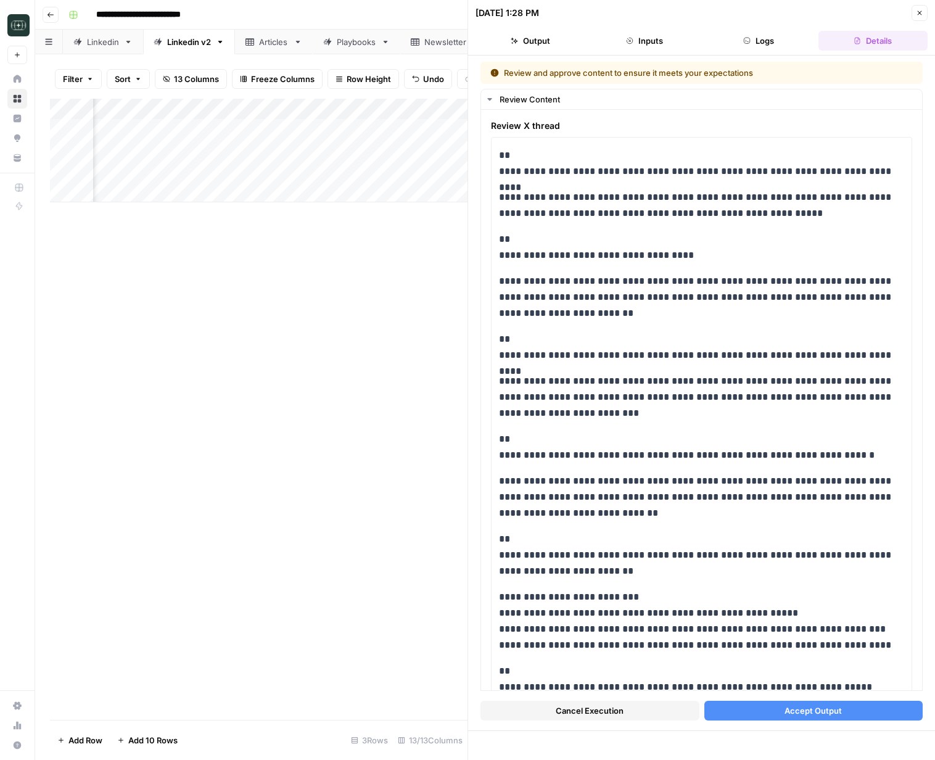
click at [612, 710] on span "Cancel Execution" at bounding box center [590, 710] width 68 height 12
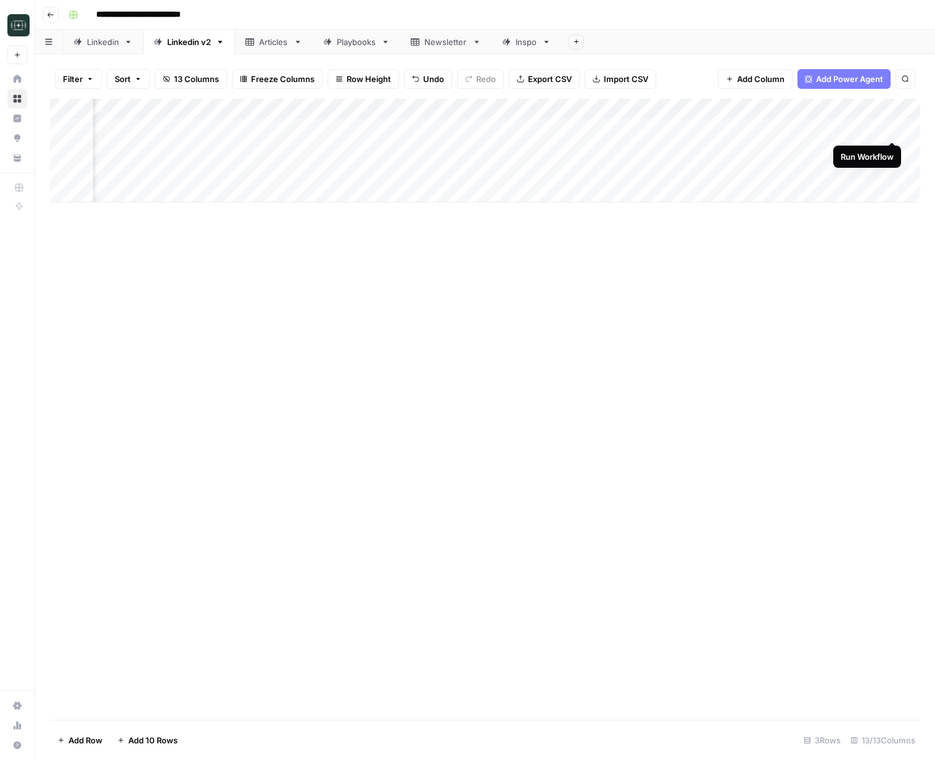
click at [892, 129] on div "Add Column" at bounding box center [485, 151] width 870 height 104
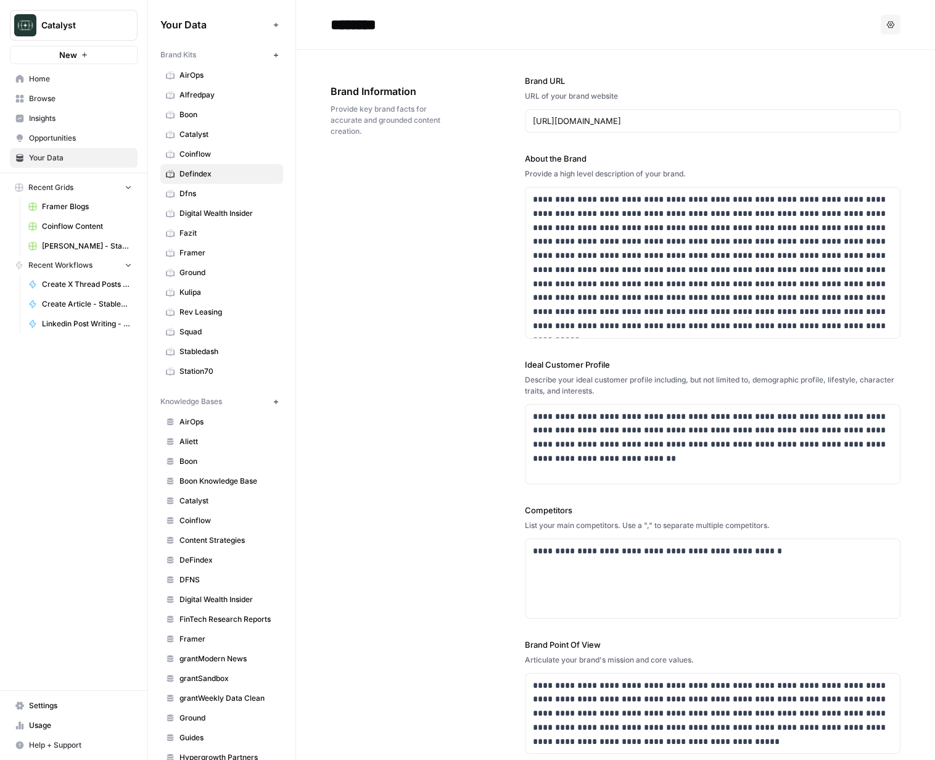
scroll to position [4265, 0]
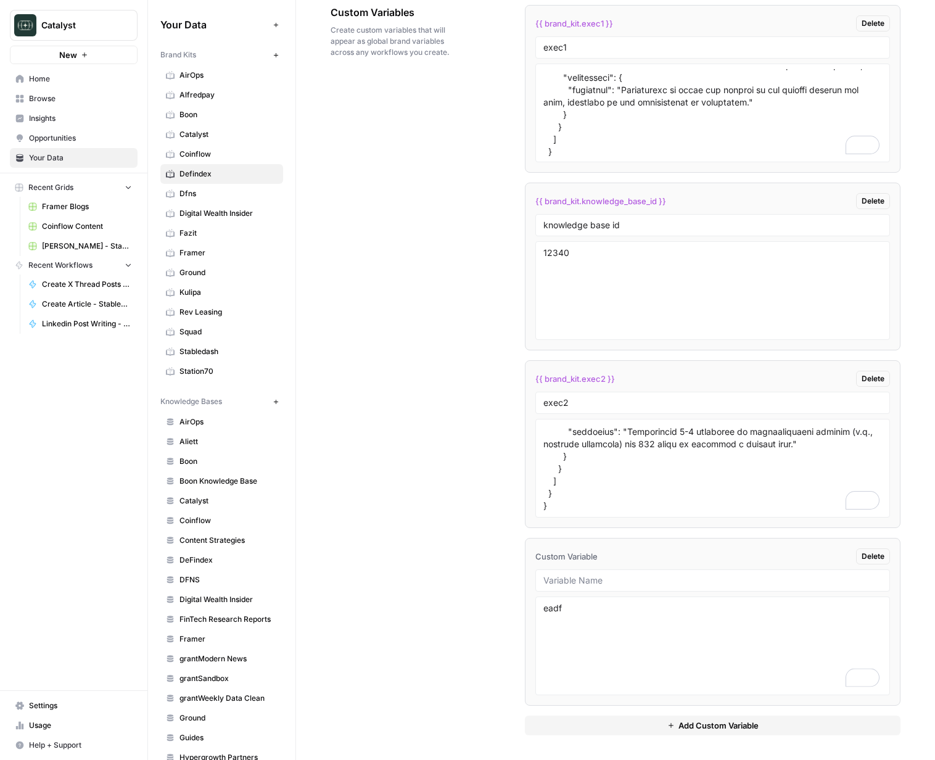
click at [757, 731] on button "Add Custom Variable" at bounding box center [713, 725] width 376 height 20
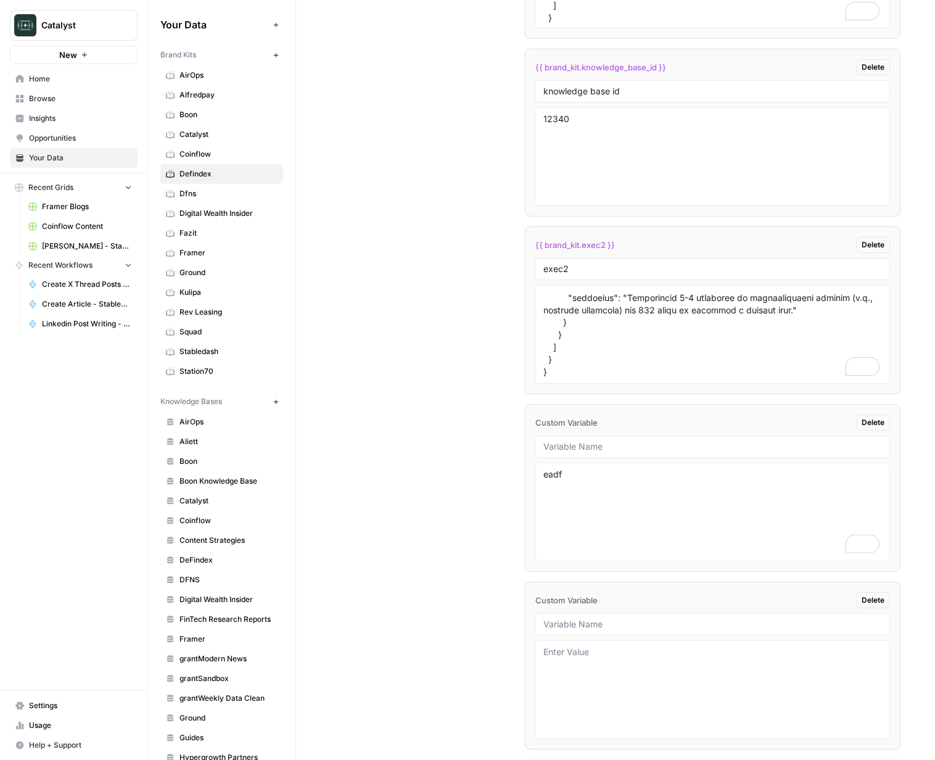
scroll to position [2082, 0]
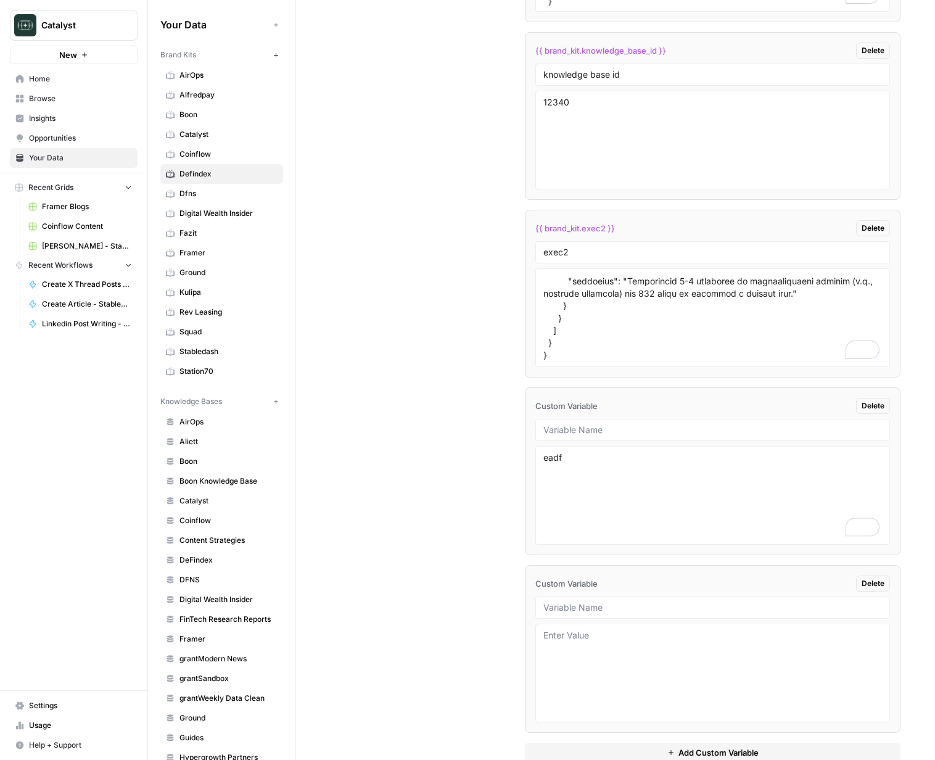
click at [352, 528] on div "Custom Variables Create custom variables that will appear as global brand varia…" at bounding box center [616, 308] width 570 height 957
click at [250, 286] on link "Kulipa" at bounding box center [221, 292] width 123 height 20
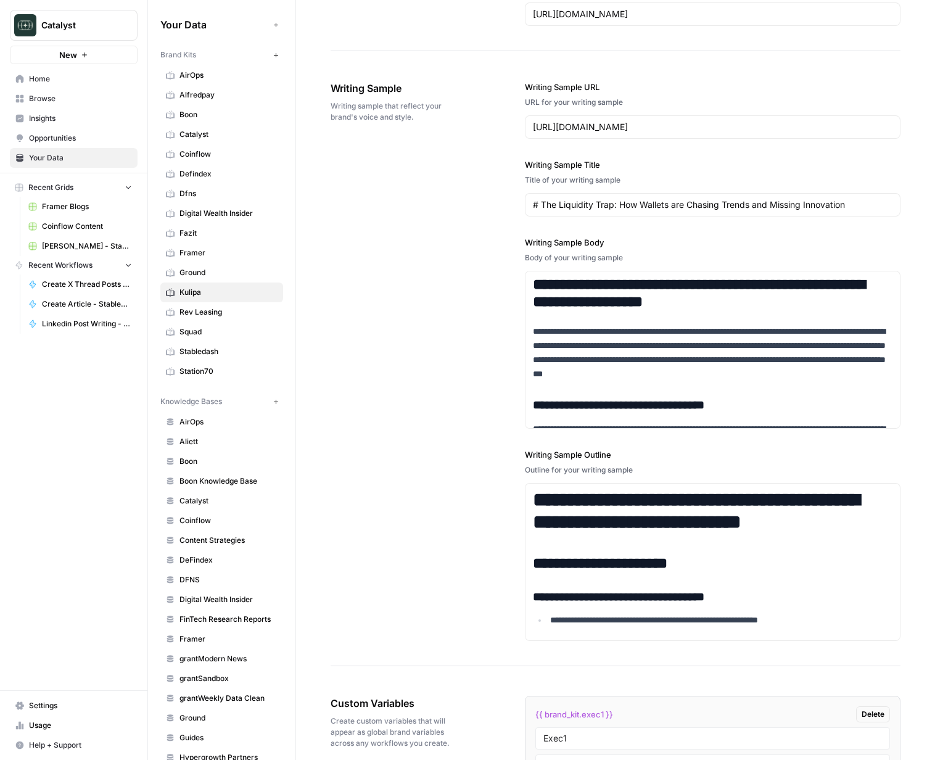
click at [195, 176] on span "Defindex" at bounding box center [228, 173] width 98 height 11
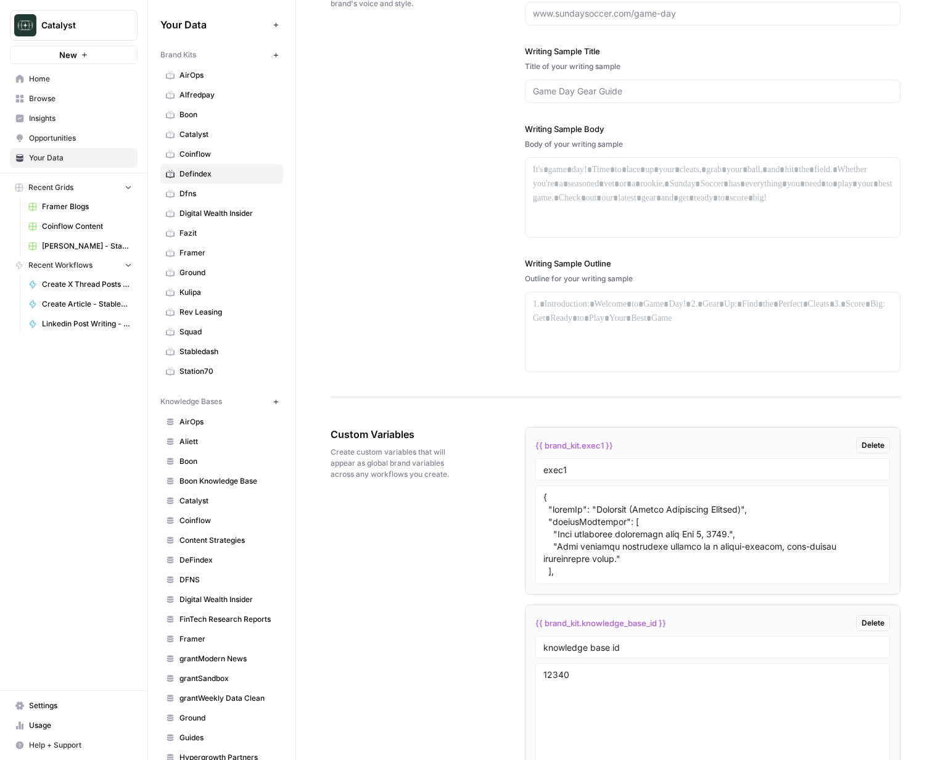
scroll to position [1562, 0]
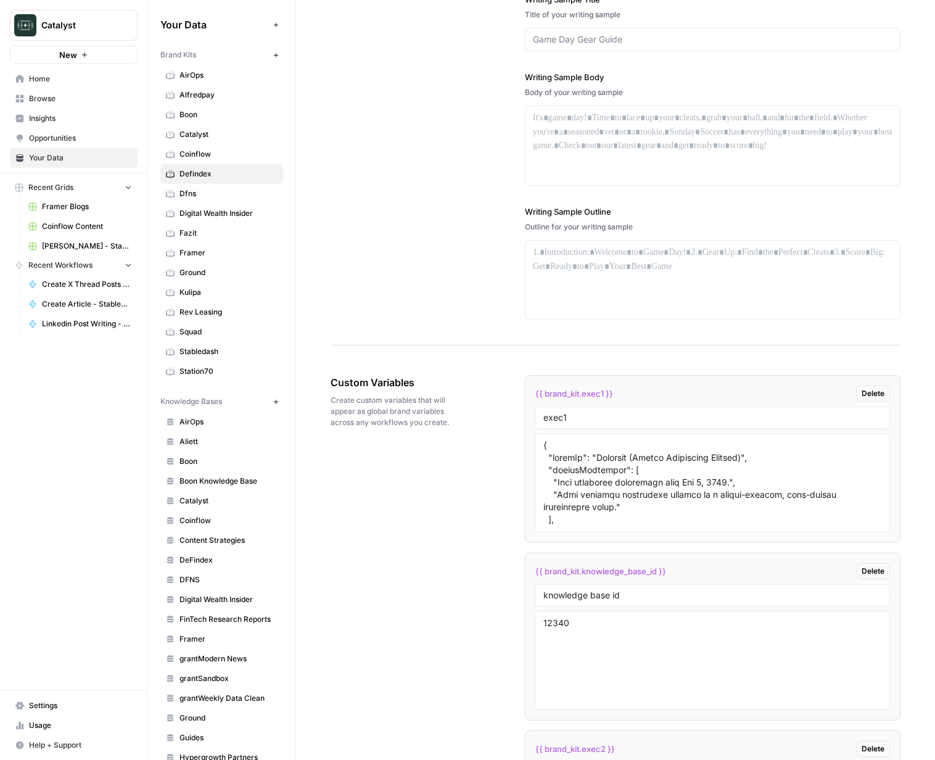
click at [194, 172] on span "Defindex" at bounding box center [228, 173] width 98 height 11
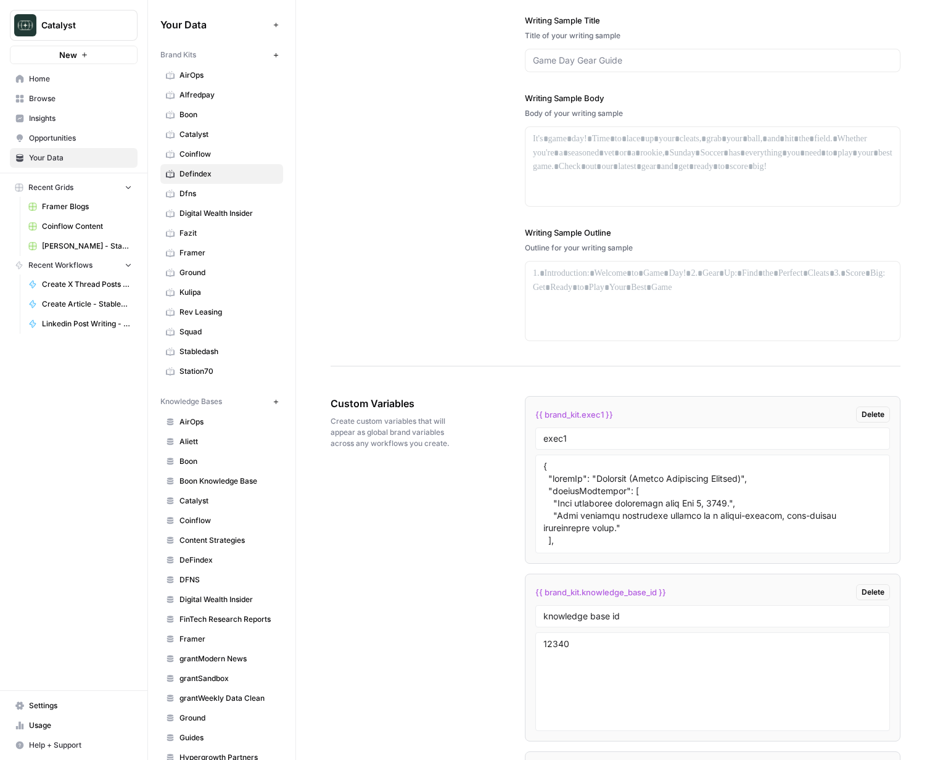
scroll to position [1540, 0]
click at [680, 485] on textarea "To enrich screen reader interactions, please activate Accessibility in Grammarl…" at bounding box center [712, 505] width 339 height 88
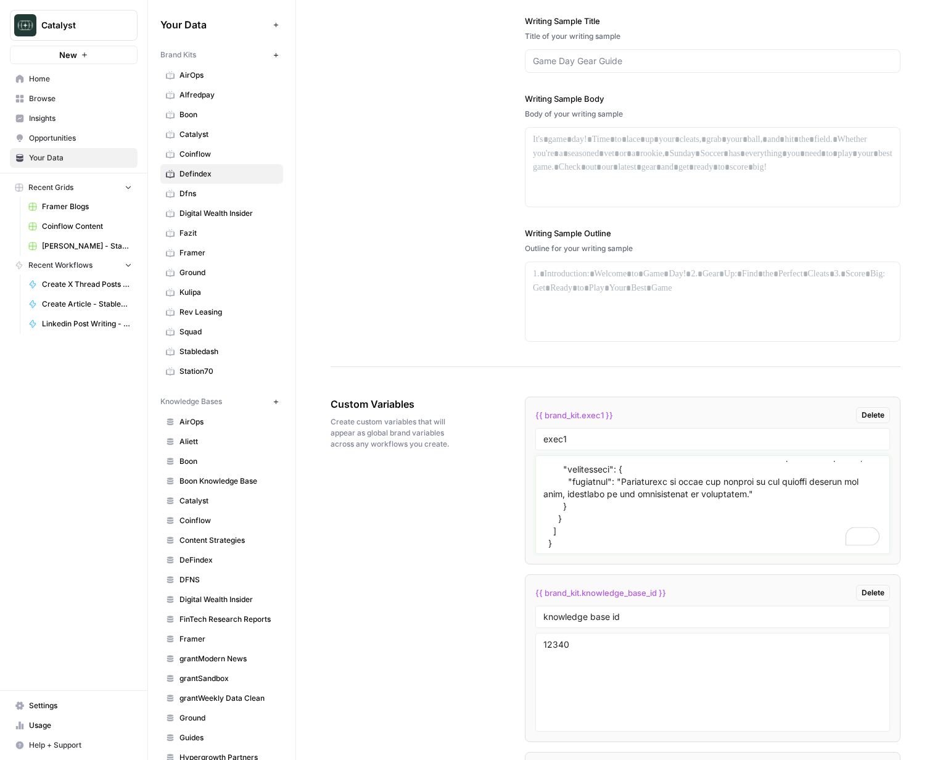
scroll to position [3660, 0]
click at [621, 495] on textarea "To enrich screen reader interactions, please activate Accessibility in Grammarl…" at bounding box center [712, 505] width 339 height 88
click at [446, 512] on div "Custom Variables Create custom variables that will appear as global brand varia…" at bounding box center [616, 673] width 570 height 602
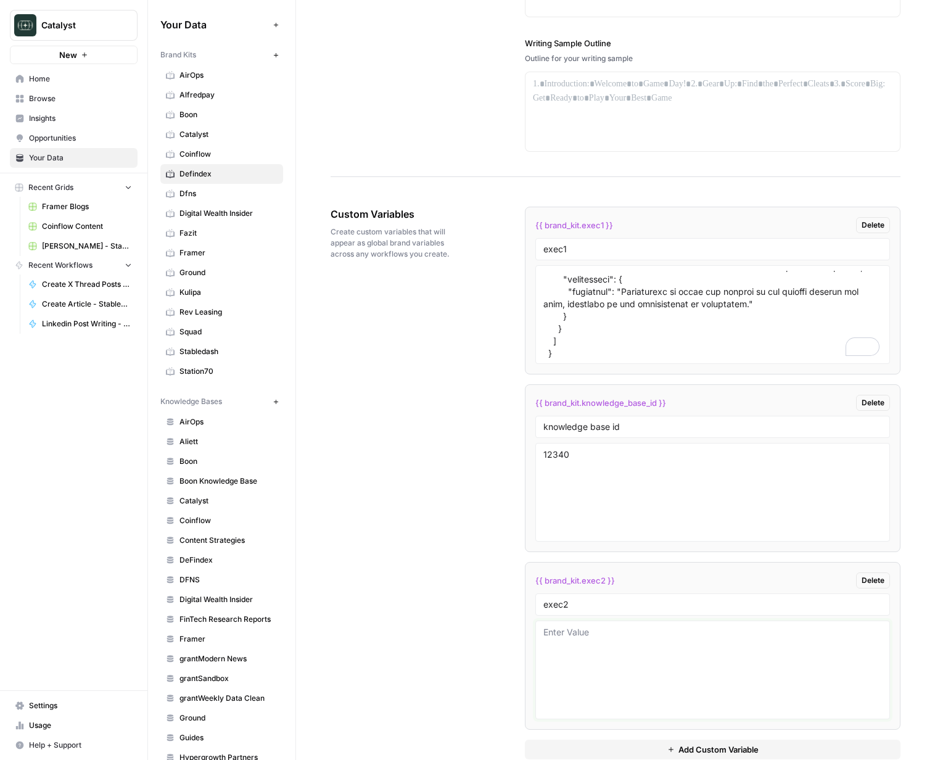
click at [666, 678] on textarea at bounding box center [712, 670] width 339 height 88
type textarea "asdf"
click at [193, 212] on span "Digital Wealth Insider" at bounding box center [228, 213] width 98 height 11
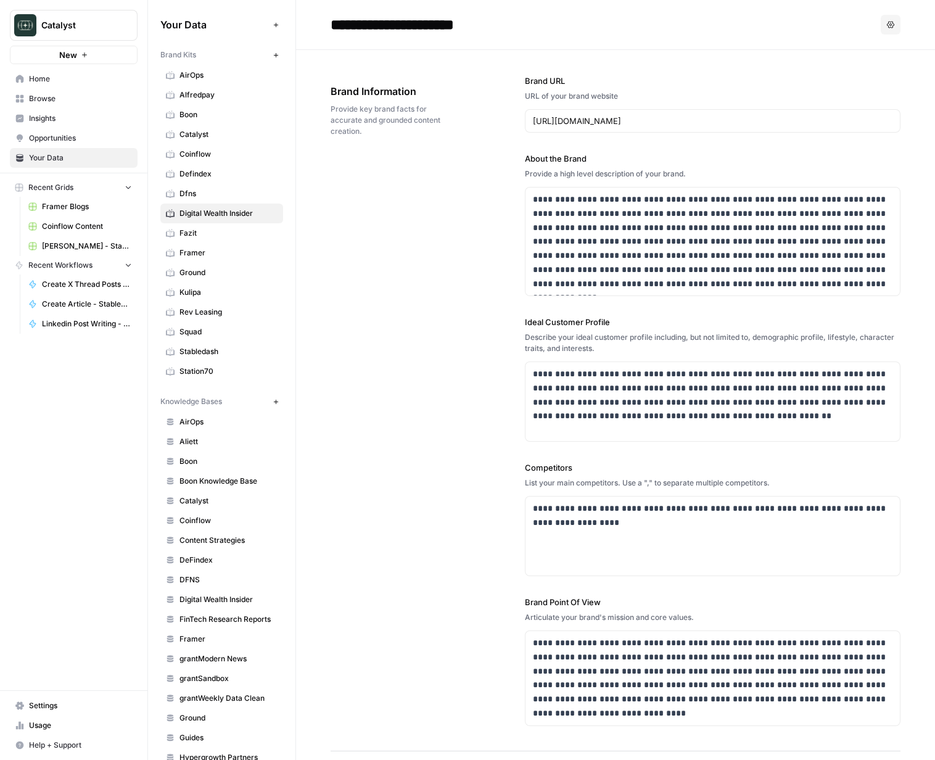
click at [201, 170] on span "Defindex" at bounding box center [228, 173] width 98 height 11
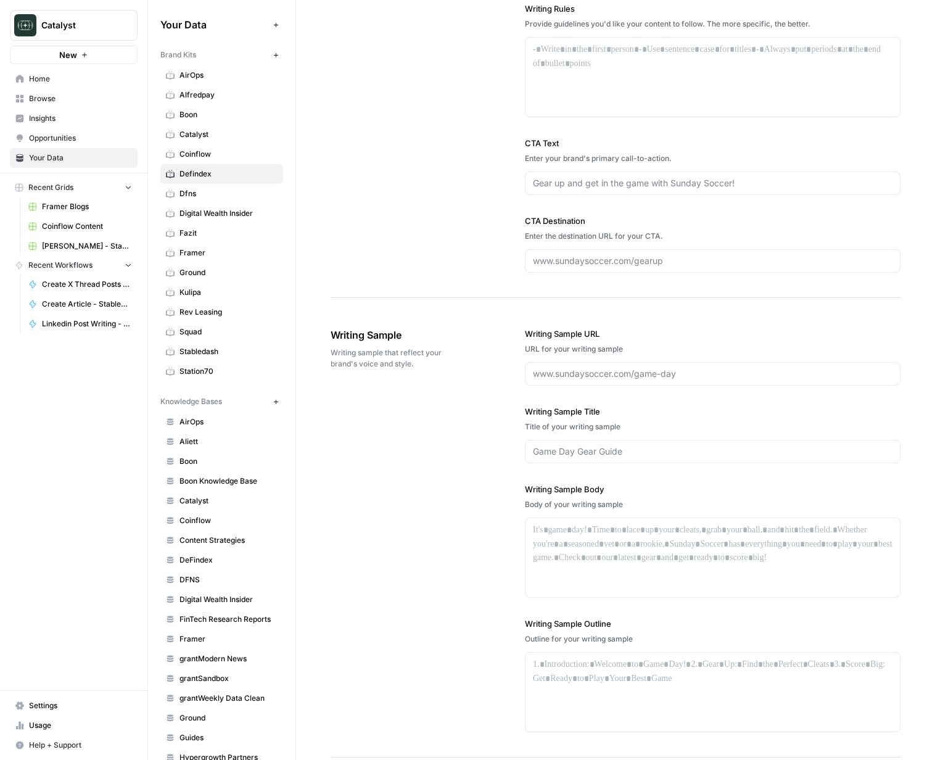
scroll to position [1584, 0]
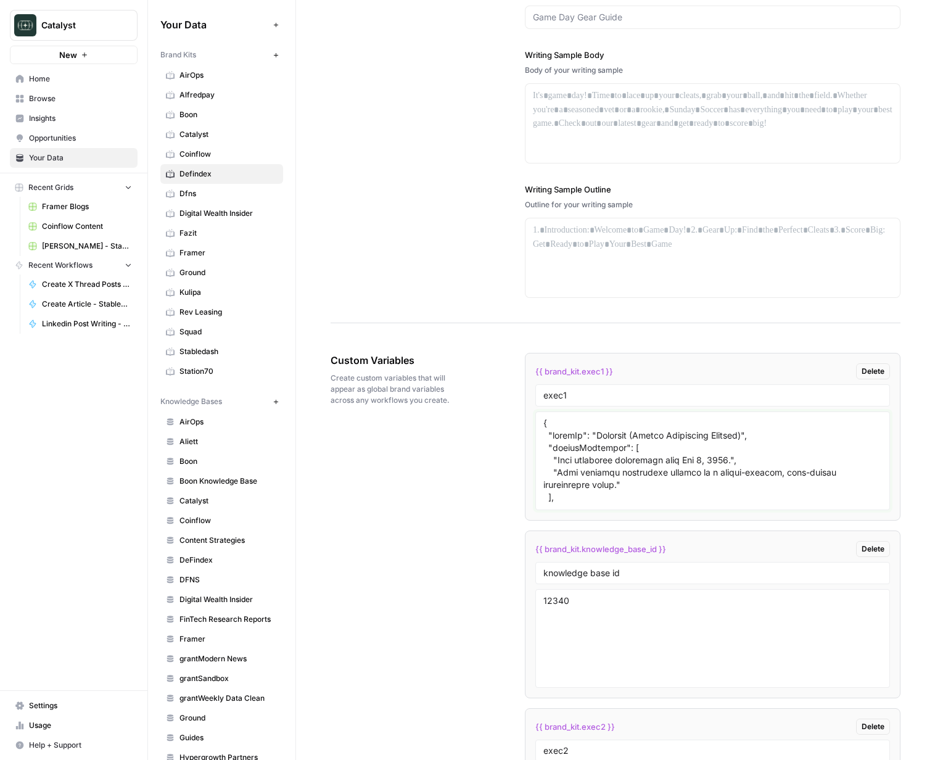
click at [716, 458] on textarea at bounding box center [712, 461] width 339 height 88
paste textarea "To enrich screen reader interactions, please activate Accessibility in Grammarl…"
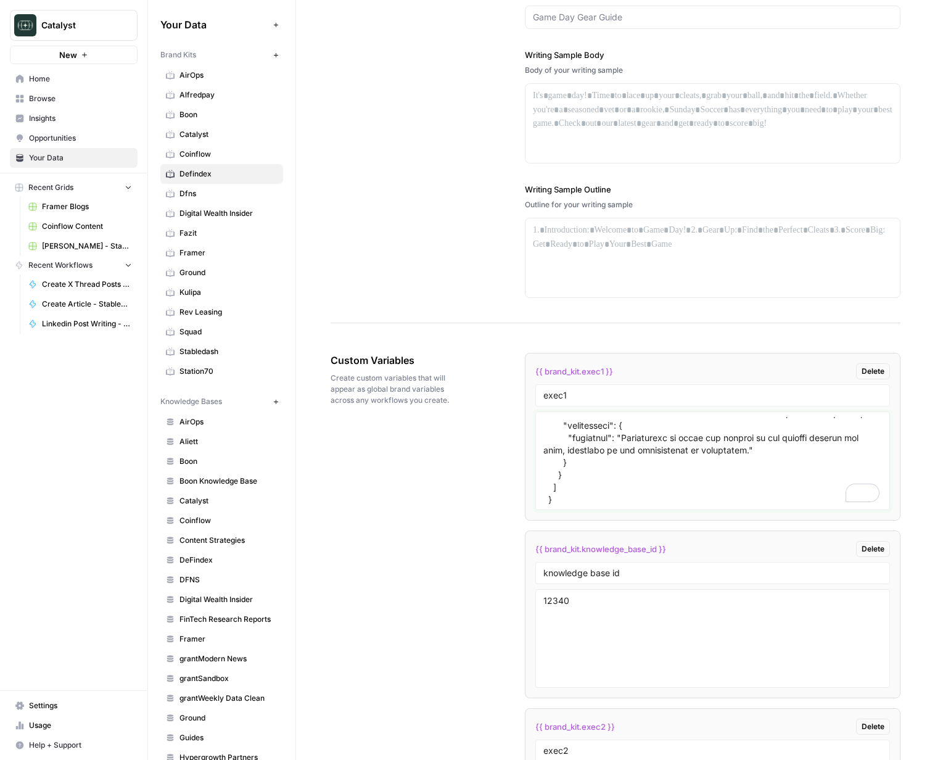
click at [719, 459] on textarea "To enrich screen reader interactions, please activate Accessibility in Grammarl…" at bounding box center [712, 461] width 339 height 88
click at [739, 485] on textarea "To enrich screen reader interactions, please activate Accessibility in Grammarl…" at bounding box center [712, 461] width 339 height 88
click at [718, 494] on textarea "To enrich screen reader interactions, please activate Accessibility in Grammarl…" at bounding box center [712, 461] width 339 height 88
type textarea "{ "styleOf": "Defendex (Expert Consultant Persona)", "sourceMaterials": [ "Live…"
click at [435, 579] on div "Custom Variables Create custom variables that will appear as global brand varia…" at bounding box center [616, 629] width 570 height 602
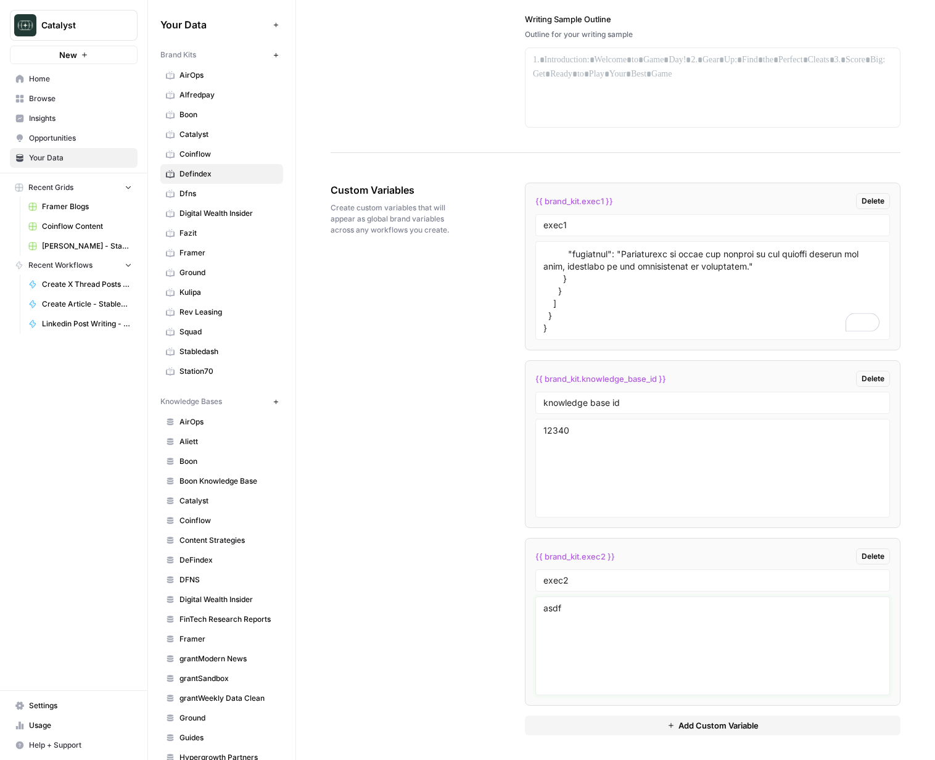
click at [623, 625] on textarea "asdf" at bounding box center [712, 646] width 339 height 88
click at [660, 715] on button "Add Custom Variable" at bounding box center [713, 725] width 376 height 20
click at [592, 628] on textarea "asdf" at bounding box center [712, 646] width 339 height 88
drag, startPoint x: 577, startPoint y: 601, endPoint x: 523, endPoint y: 596, distance: 53.8
click at [523, 596] on div "Custom Variables Create custom variables that will appear as global brand varia…" at bounding box center [616, 547] width 570 height 779
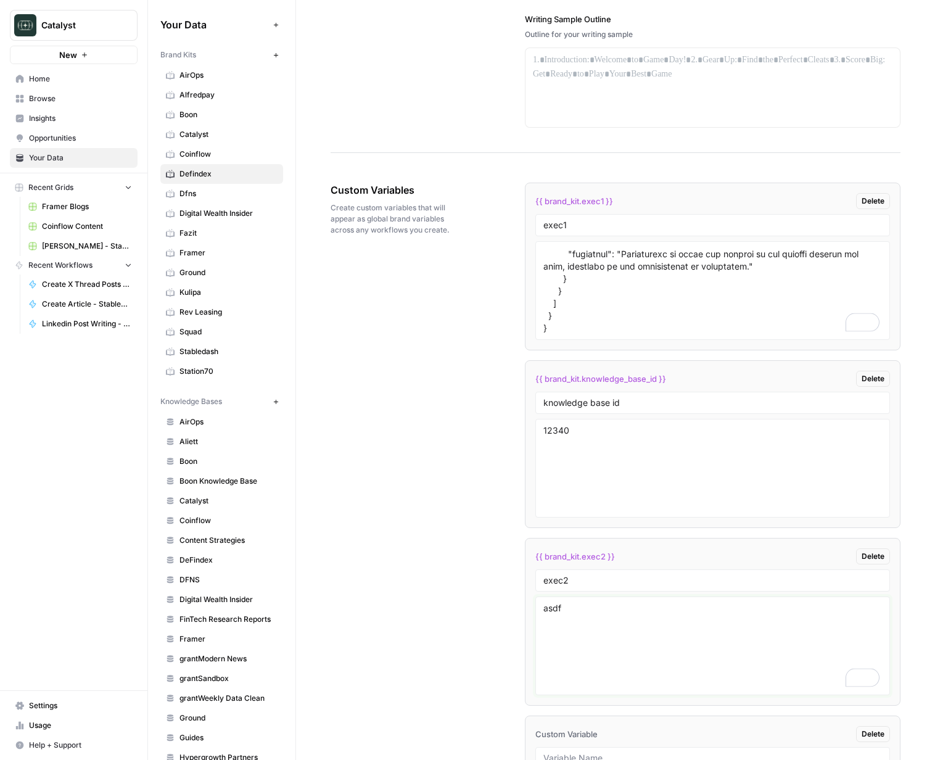
click at [555, 612] on textarea "asdf" at bounding box center [712, 646] width 339 height 88
click at [388, 504] on div "Custom Variables Create custom variables that will appear as global brand varia…" at bounding box center [616, 547] width 570 height 779
click at [173, 429] on link "AirOps" at bounding box center [221, 422] width 123 height 20
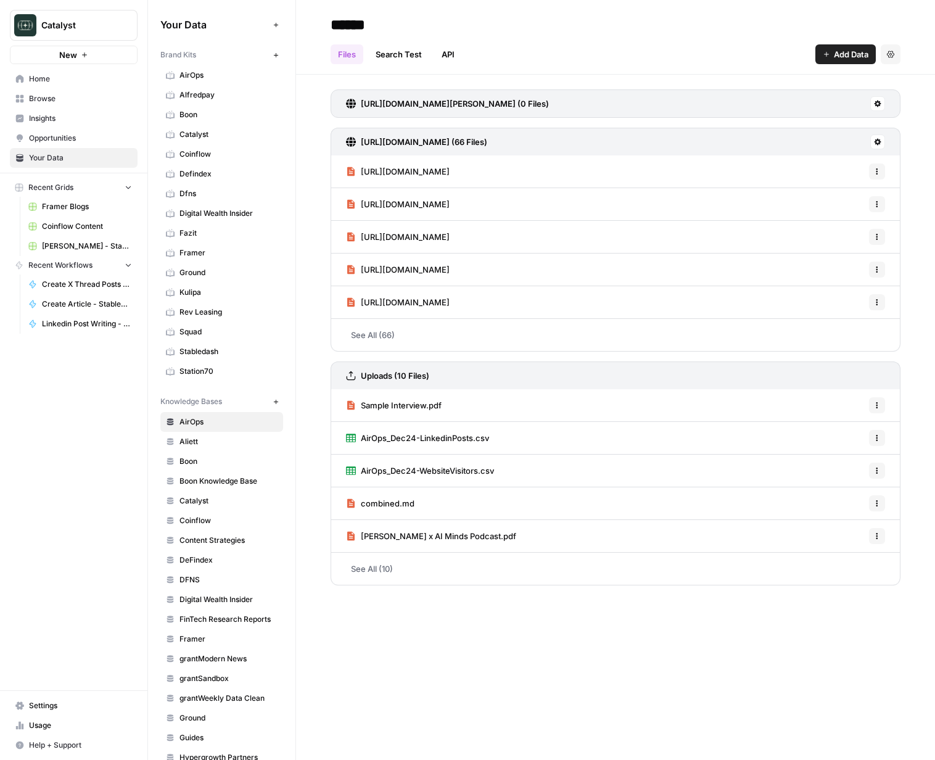
click at [194, 173] on span "Defindex" at bounding box center [228, 173] width 98 height 11
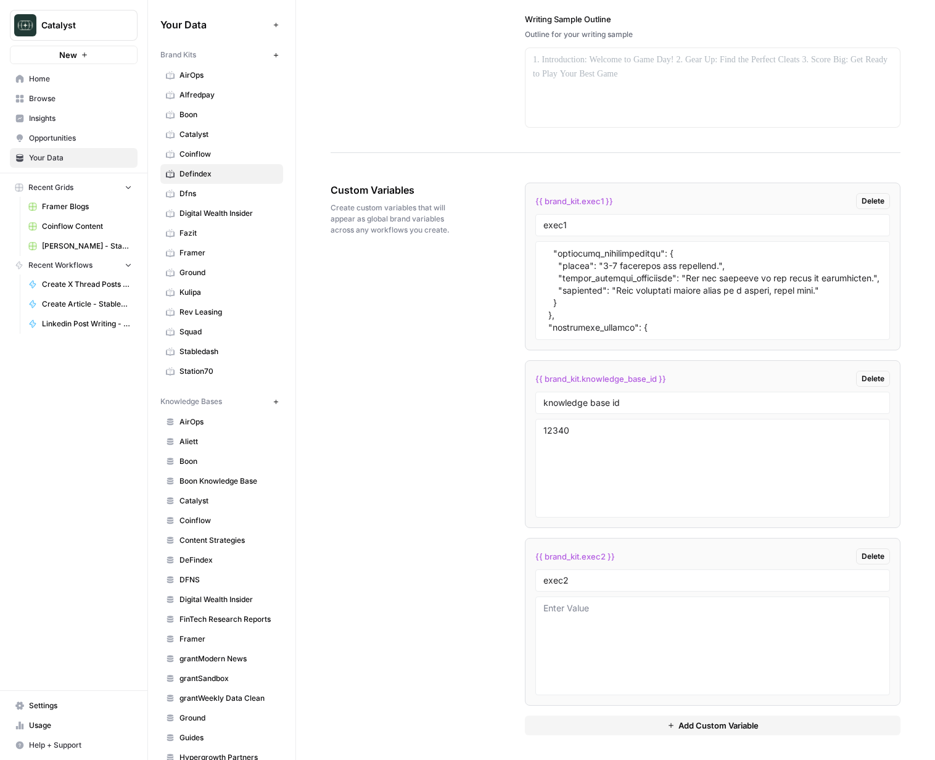
scroll to position [921, 0]
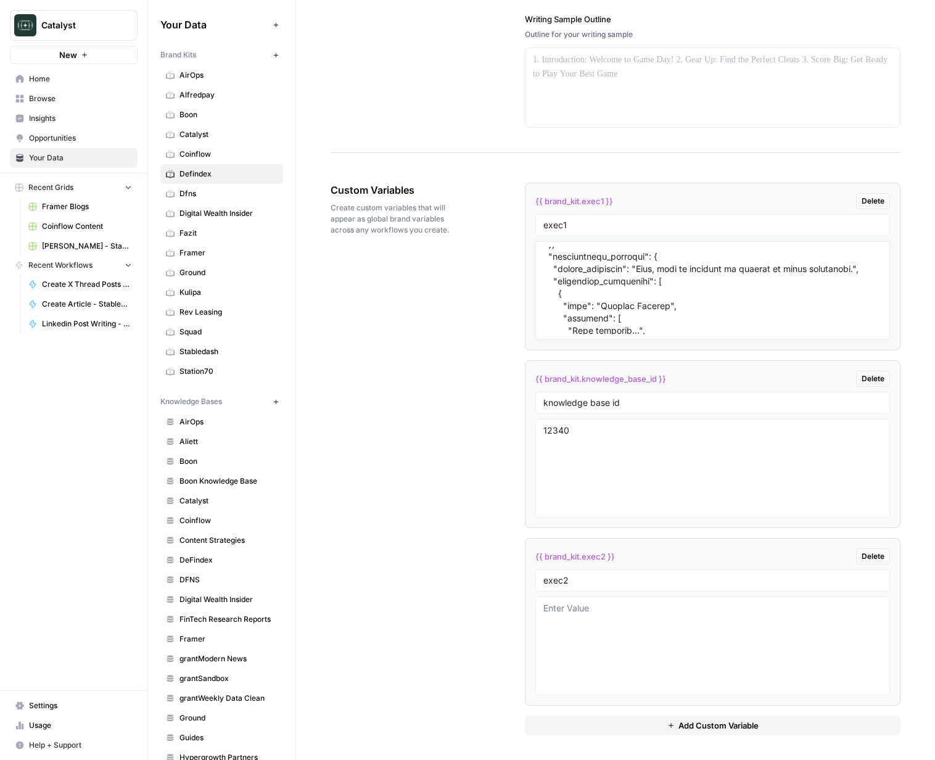
click at [615, 312] on textarea at bounding box center [712, 291] width 339 height 88
paste textarea "To enrich screen reader interactions, please activate Accessibility in Grammarl…"
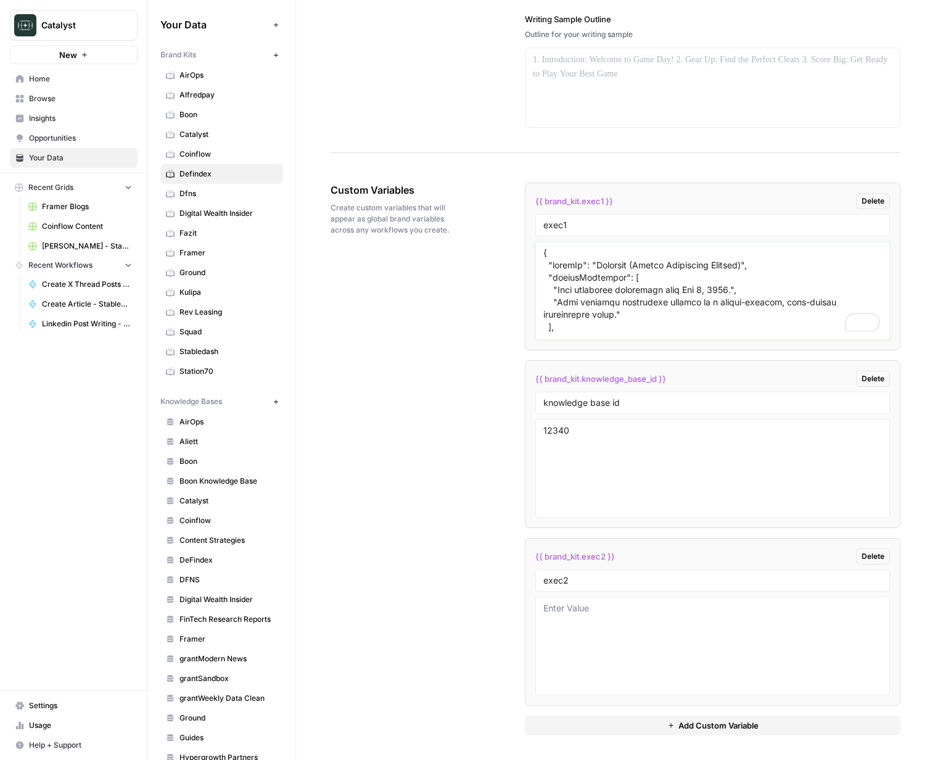
type textarea "{ "styleOf": "Defendex (Expert Consultant Persona)", "sourceMaterials": [ "Live…"
click at [471, 347] on div "Custom Variables Create custom variables that will appear as global brand varia…" at bounding box center [616, 459] width 570 height 602
click at [670, 481] on textarea "12340" at bounding box center [712, 468] width 339 height 88
click at [719, 593] on li "{{ brand_kit.exec2 }} Delete exec2" at bounding box center [713, 622] width 376 height 168
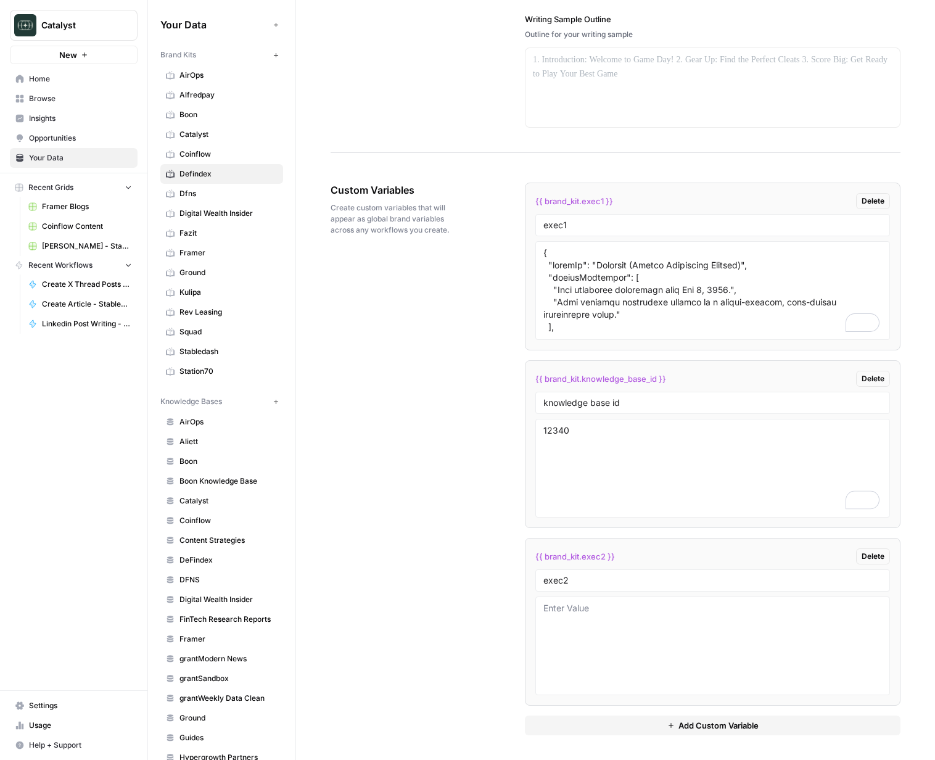
click at [419, 439] on div "Custom Variables Create custom variables that will appear as global brand varia…" at bounding box center [616, 459] width 570 height 602
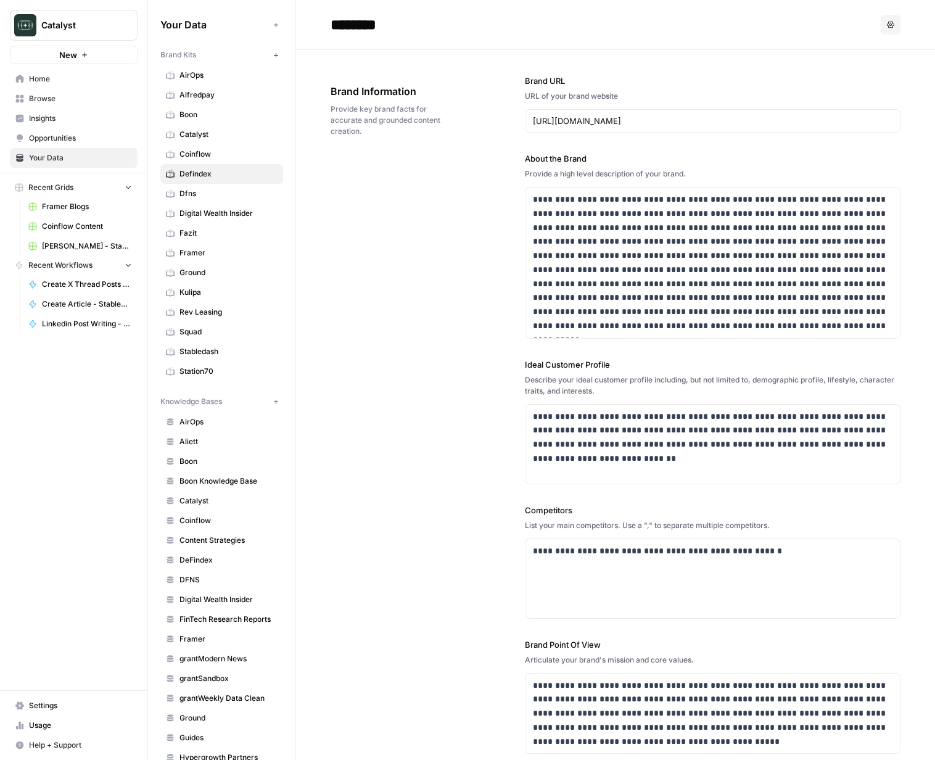
scroll to position [1754, 0]
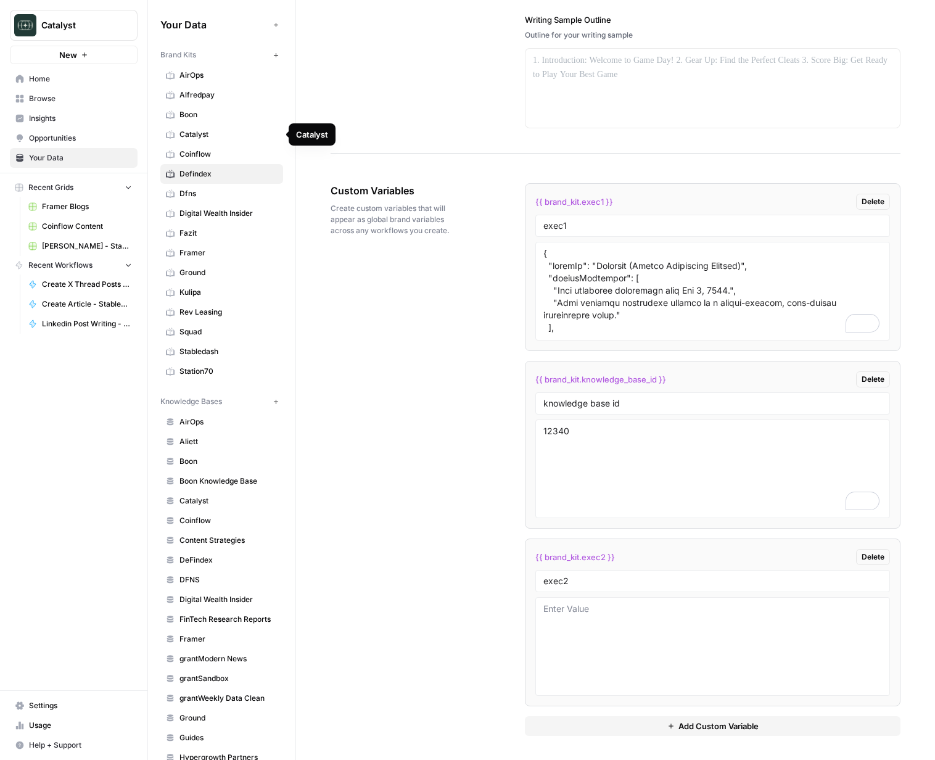
click at [203, 138] on span "Catalyst" at bounding box center [228, 134] width 98 height 11
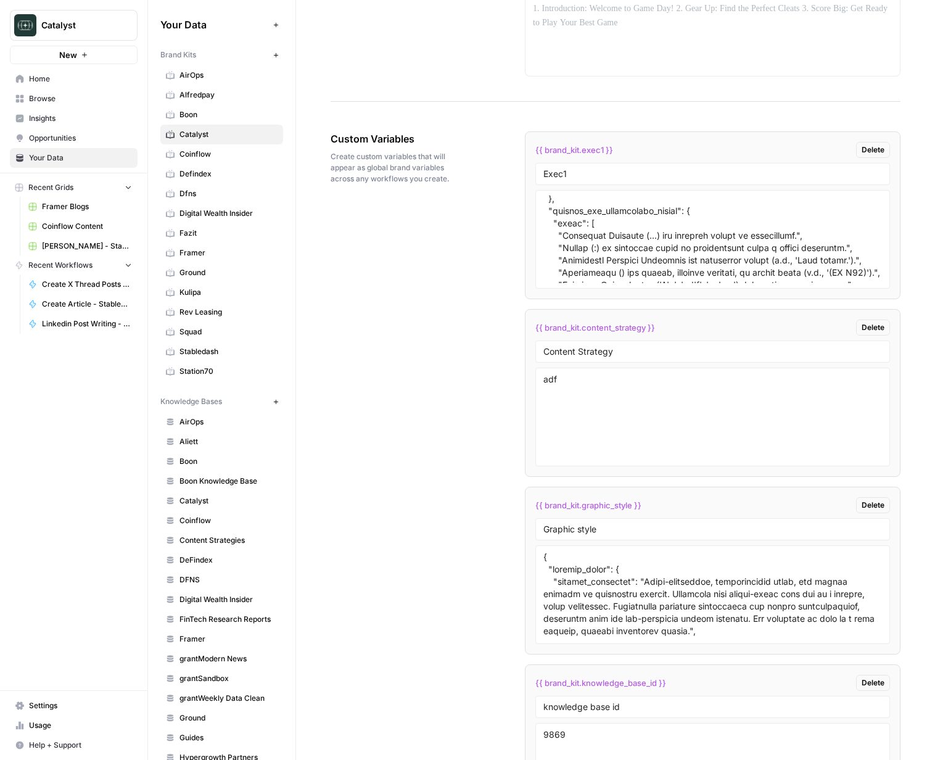
scroll to position [738, 0]
click at [707, 250] on textarea at bounding box center [712, 239] width 339 height 88
drag, startPoint x: 728, startPoint y: 258, endPoint x: 548, endPoint y: 266, distance: 180.8
click at [728, 258] on textarea "To enrich screen reader interactions, please activate Accessibility in Grammarl…" at bounding box center [712, 239] width 339 height 88
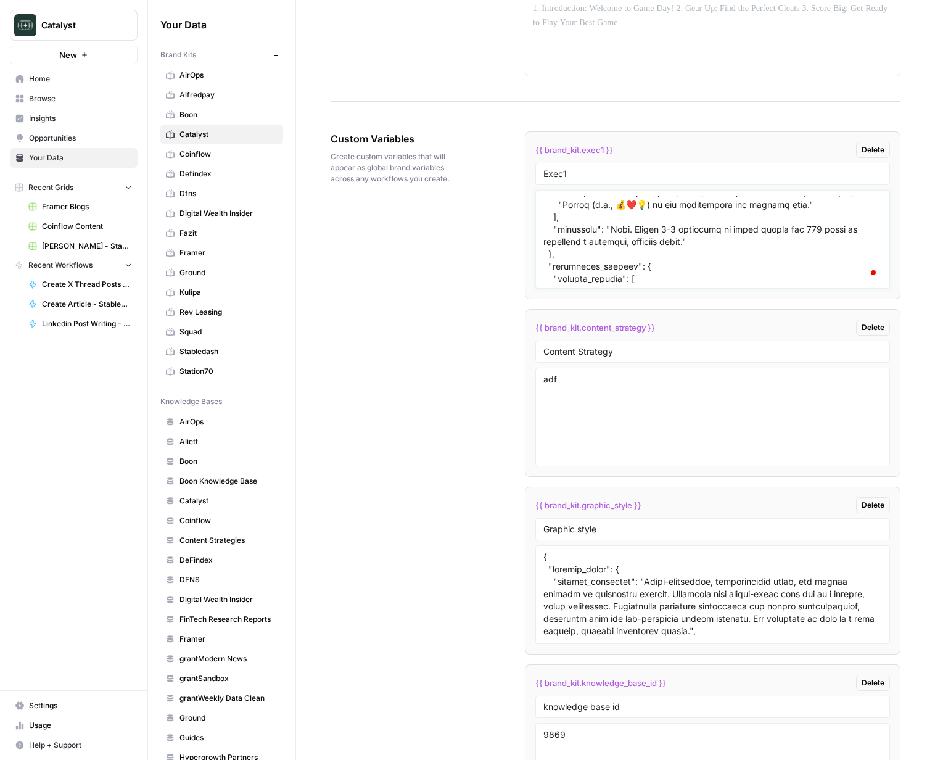
scroll to position [824, 0]
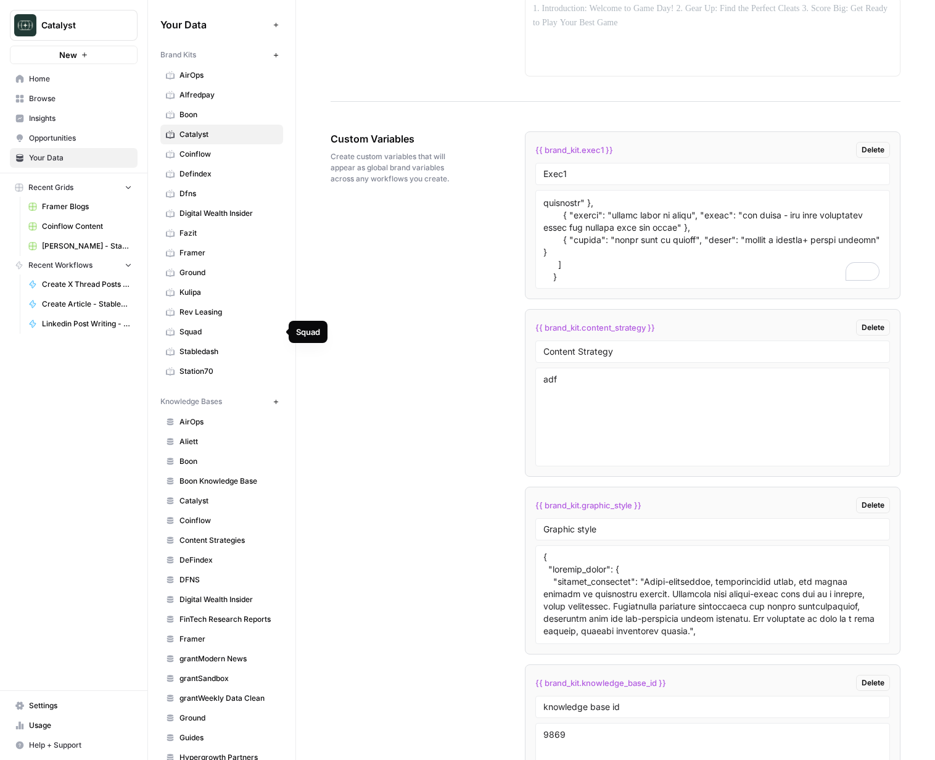
click at [213, 339] on link "Squad" at bounding box center [221, 332] width 123 height 20
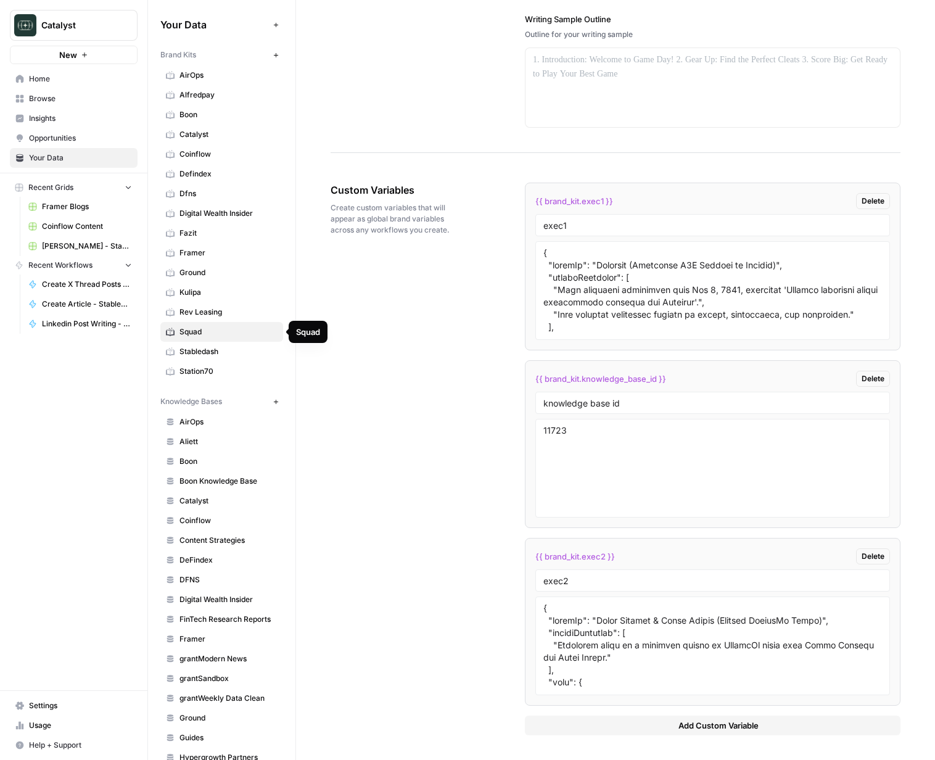
scroll to position [1739, 0]
click at [676, 274] on textarea at bounding box center [712, 291] width 339 height 88
drag, startPoint x: 427, startPoint y: 435, endPoint x: 288, endPoint y: 370, distance: 153.7
click at [411, 430] on div "Custom Variables Create custom variables that will appear as global brand varia…" at bounding box center [616, 459] width 570 height 602
click at [171, 288] on icon at bounding box center [170, 292] width 9 height 9
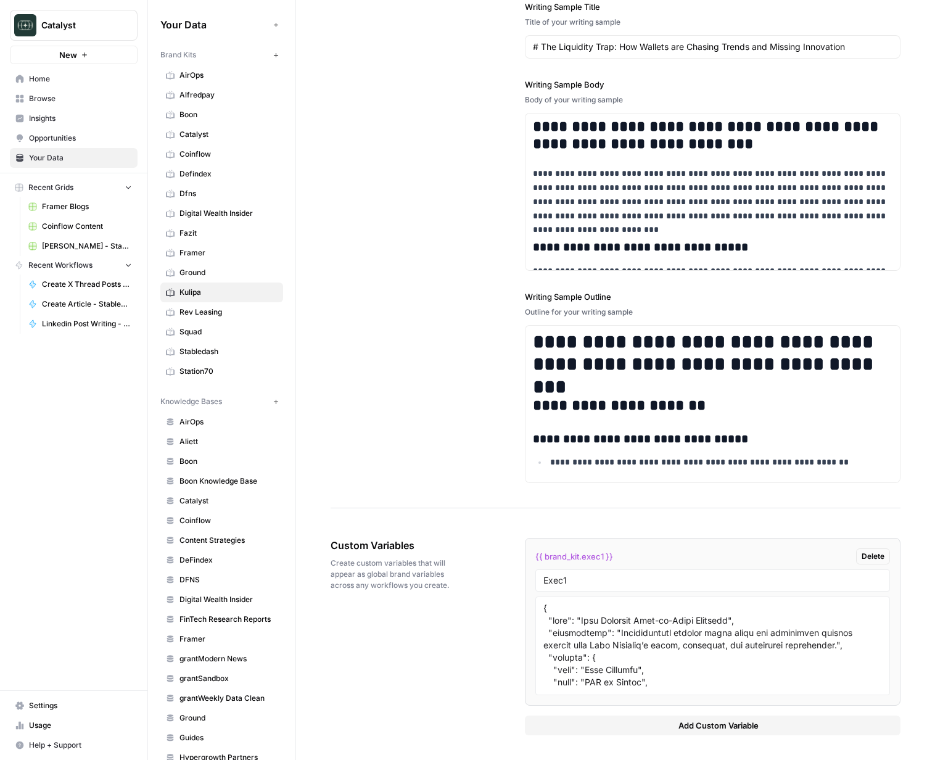
scroll to position [1638, 0]
click at [197, 331] on span "Squad" at bounding box center [228, 331] width 98 height 11
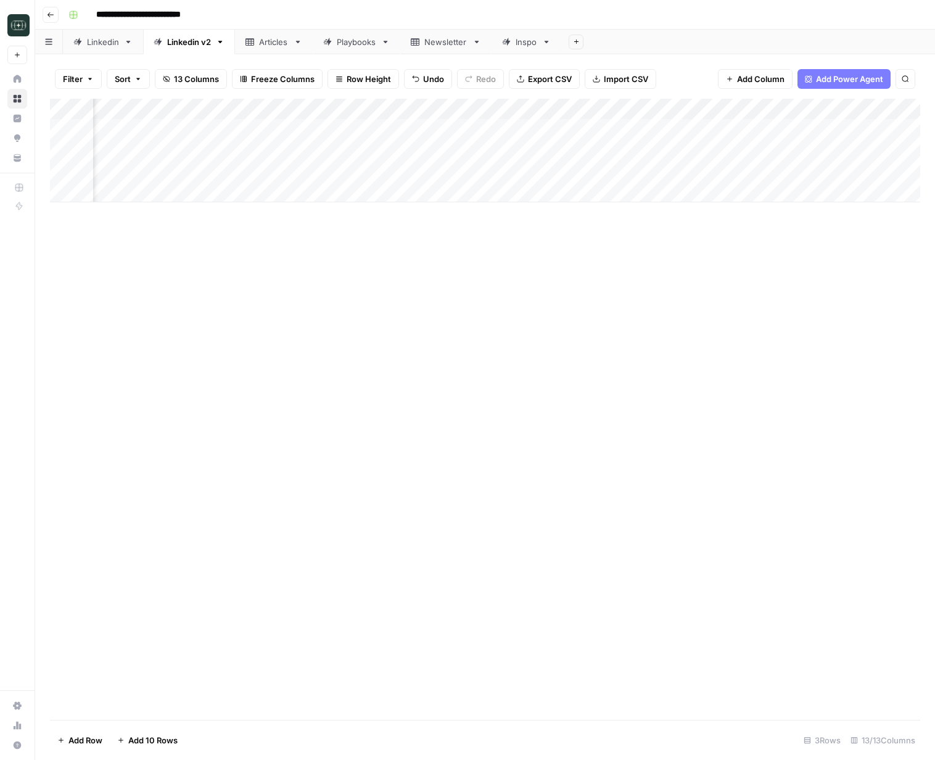
scroll to position [0, 1003]
click at [596, 128] on div "Add Column" at bounding box center [485, 151] width 870 height 104
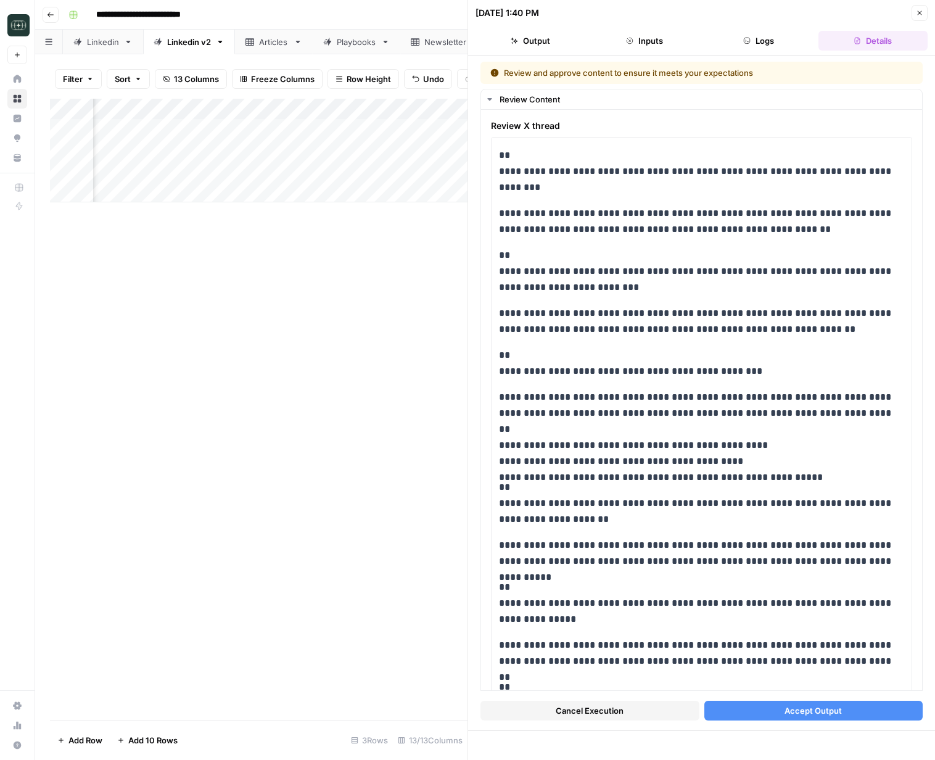
click at [659, 707] on button "Cancel Execution" at bounding box center [589, 711] width 219 height 20
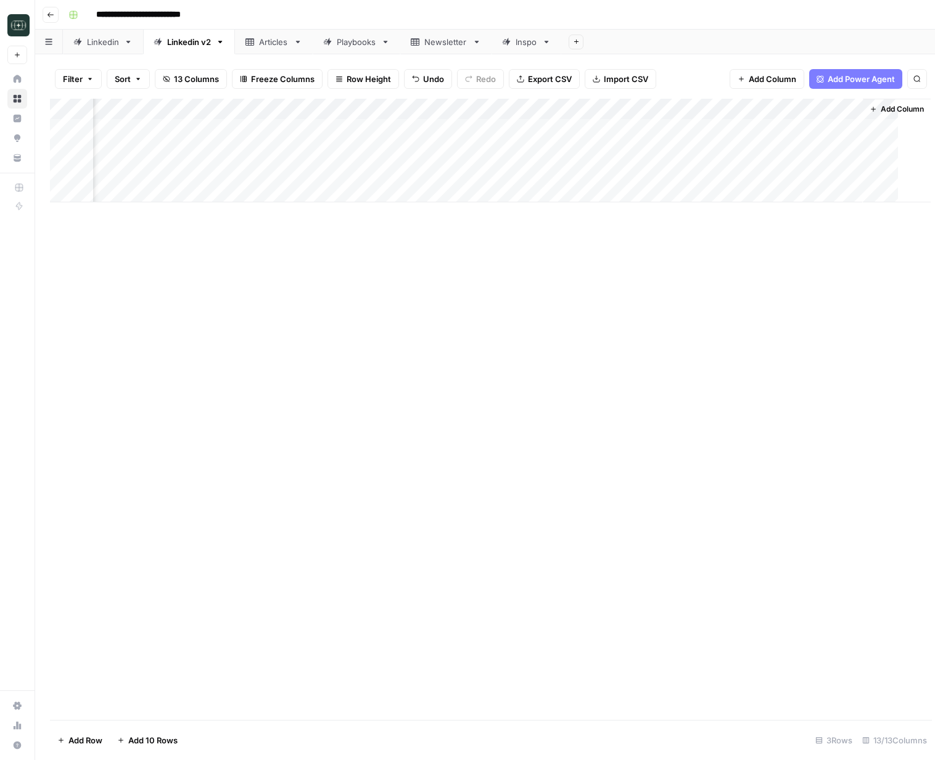
scroll to position [0, 988]
click at [633, 130] on div "Add Column" at bounding box center [485, 151] width 870 height 104
click at [322, 171] on div "Add Column" at bounding box center [485, 151] width 870 height 104
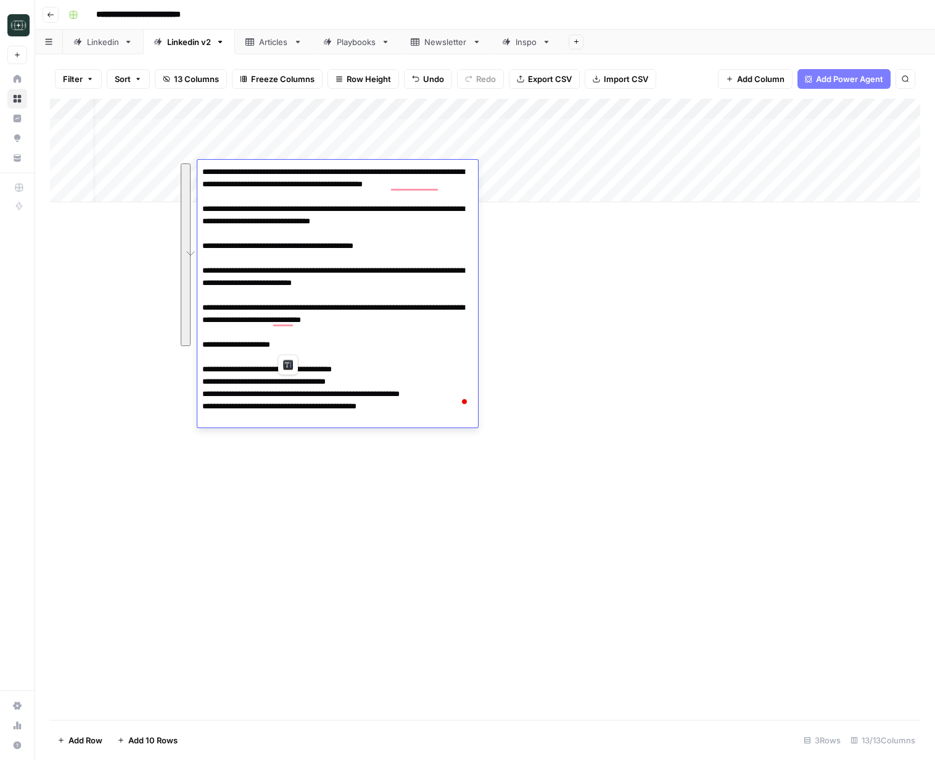
drag, startPoint x: 202, startPoint y: 172, endPoint x: 294, endPoint y: 348, distance: 198.3
click at [294, 348] on textarea "**********" at bounding box center [337, 289] width 281 height 252
click at [803, 292] on div "Add Column" at bounding box center [485, 409] width 870 height 621
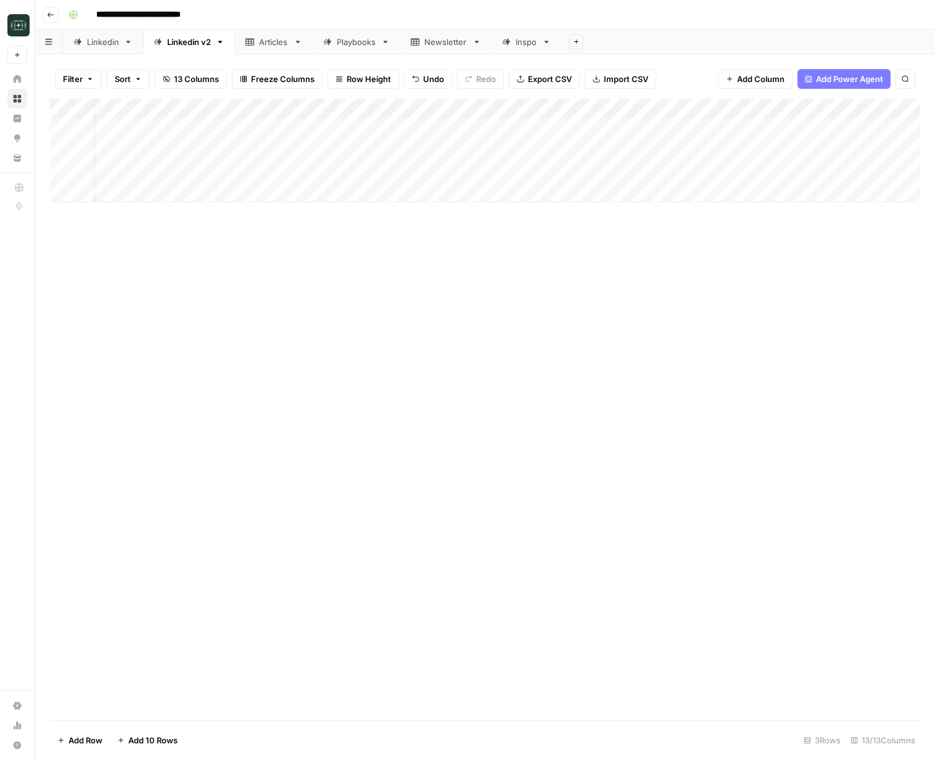
click at [802, 292] on div "Add Column" at bounding box center [485, 409] width 870 height 621
click at [340, 189] on div "Add Column" at bounding box center [485, 151] width 870 height 104
type textarea "**********"
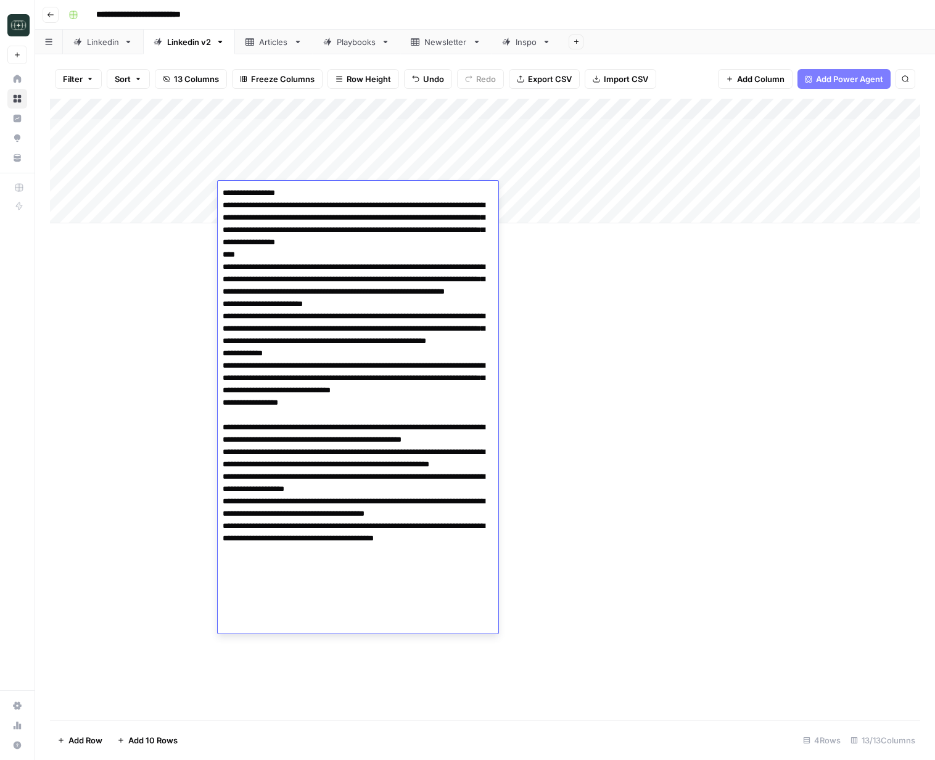
click at [648, 200] on div "Add Column" at bounding box center [485, 161] width 870 height 125
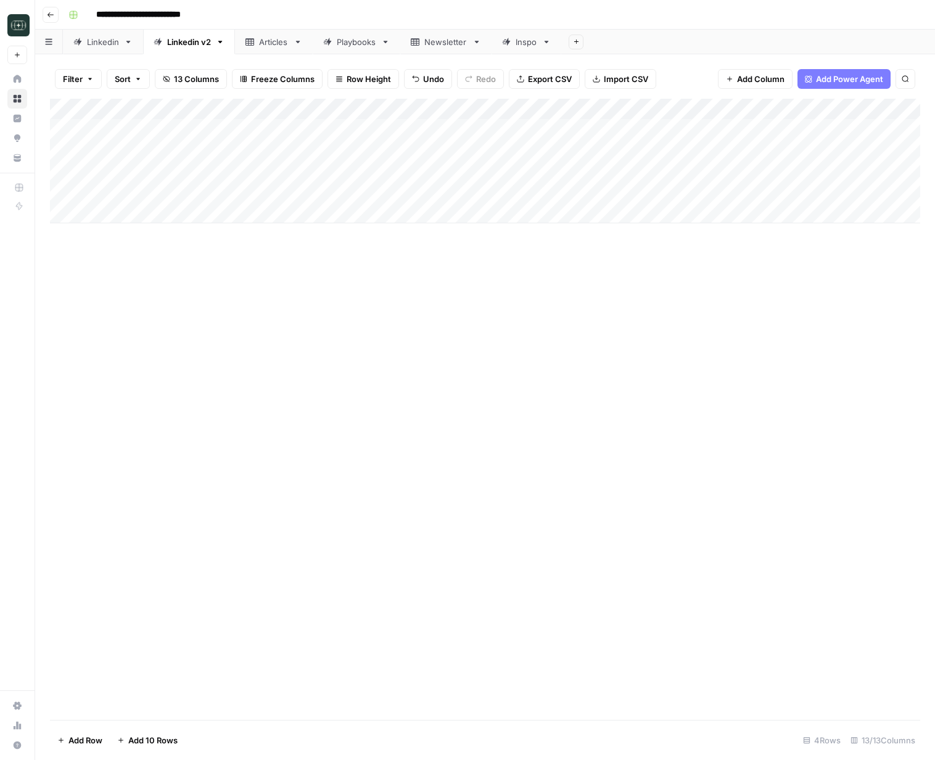
click at [657, 194] on div "Add Column" at bounding box center [485, 161] width 870 height 125
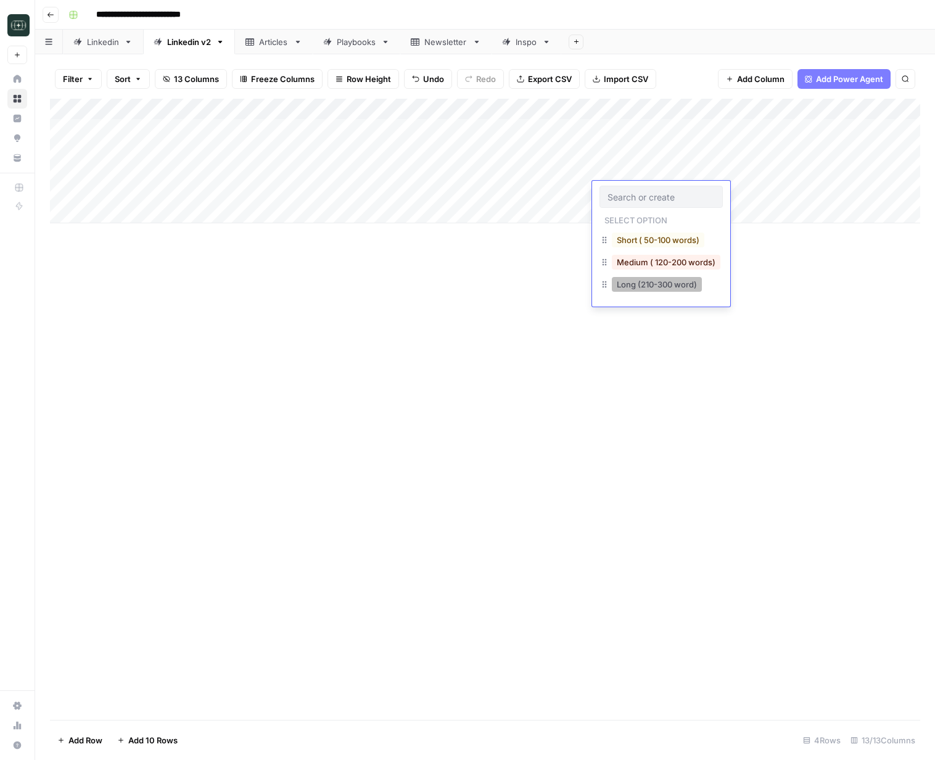
click at [665, 284] on button "Long (210-300 word)" at bounding box center [657, 284] width 90 height 15
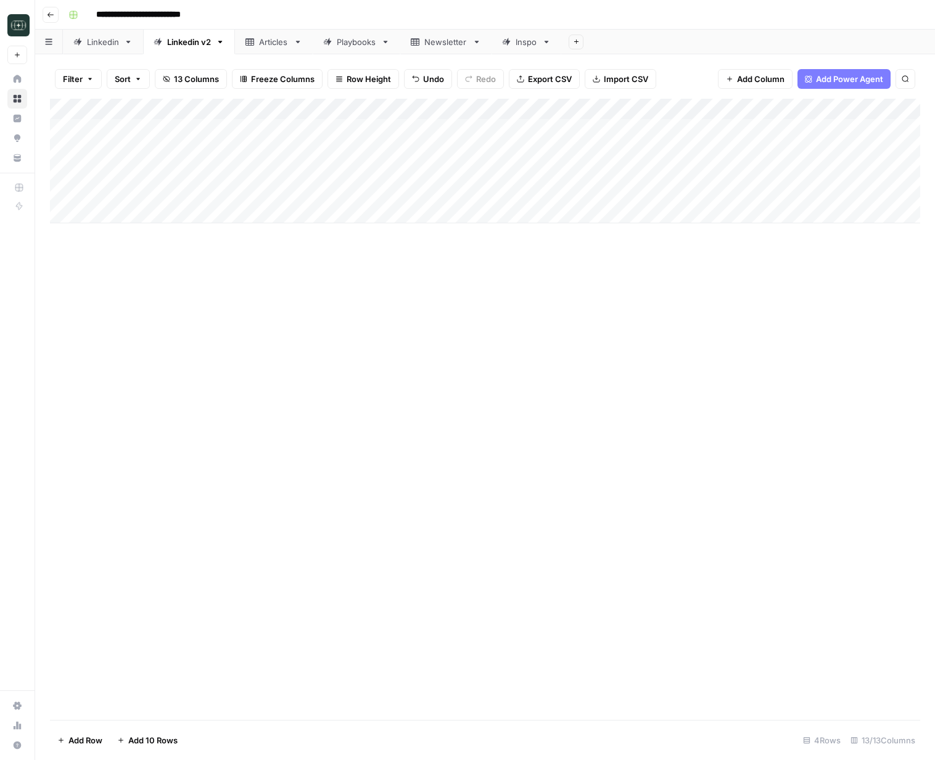
click at [757, 197] on div "Add Column" at bounding box center [485, 161] width 870 height 125
click at [839, 112] on div "Add Column" at bounding box center [485, 161] width 870 height 125
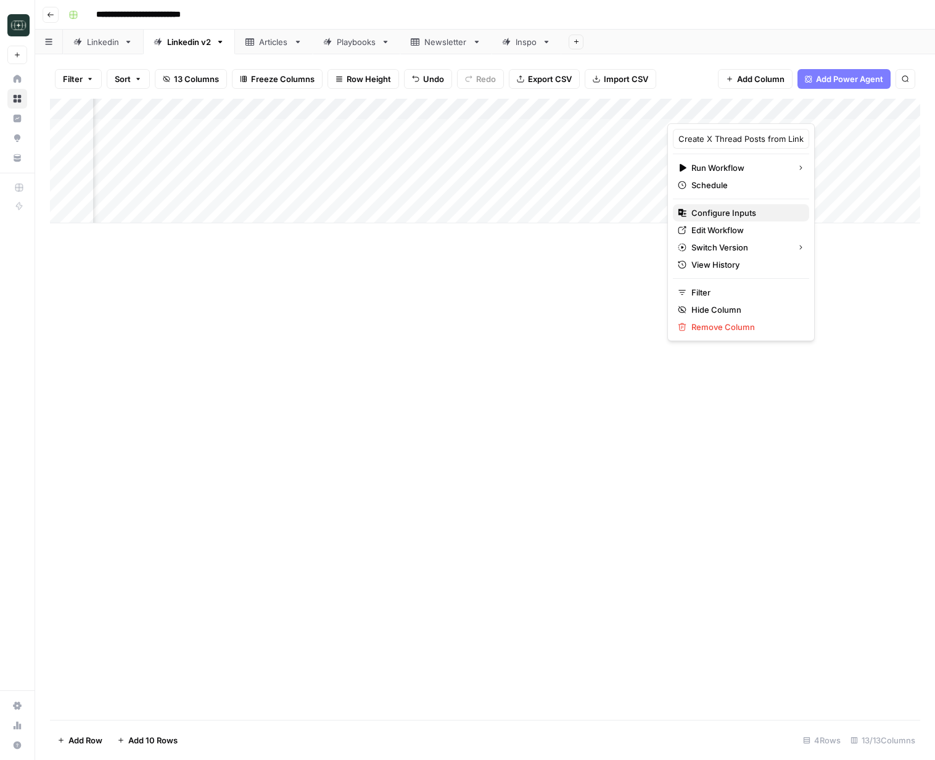
click at [734, 215] on span "Configure Inputs" at bounding box center [745, 213] width 108 height 12
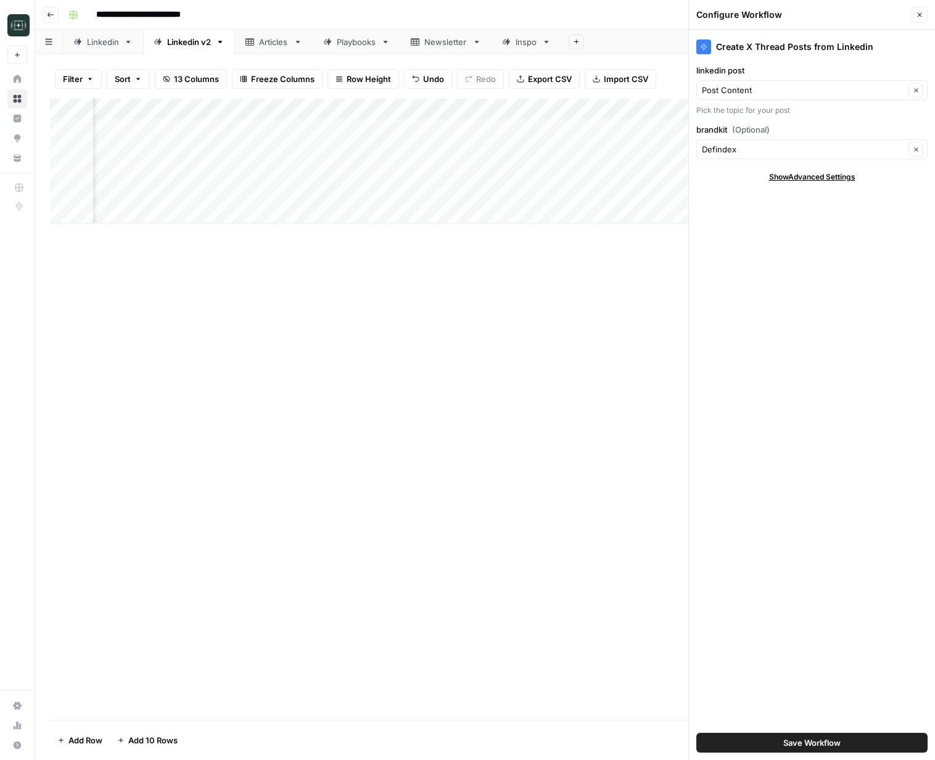
click at [757, 100] on div "linkedin post Post Content Clear Pick the topic for your post" at bounding box center [811, 90] width 231 height 52
click at [757, 92] on input "linkedin post" at bounding box center [803, 90] width 203 height 12
click at [743, 173] on span "Description" at bounding box center [809, 172] width 205 height 12
type input "Description"
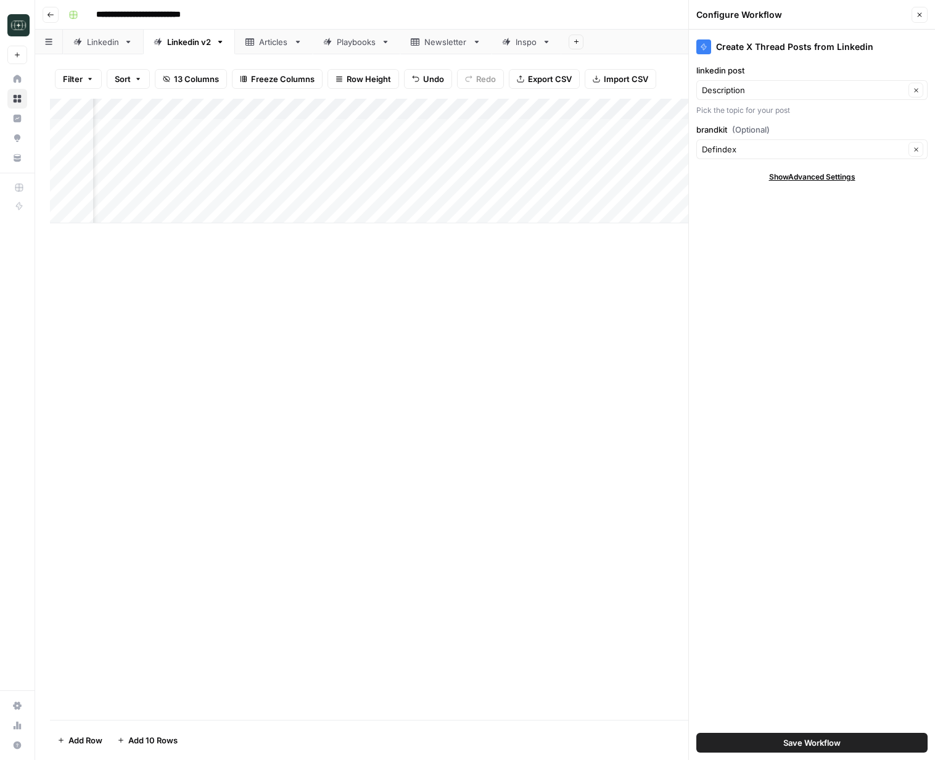
click at [837, 741] on span "Save Workflow" at bounding box center [811, 742] width 57 height 12
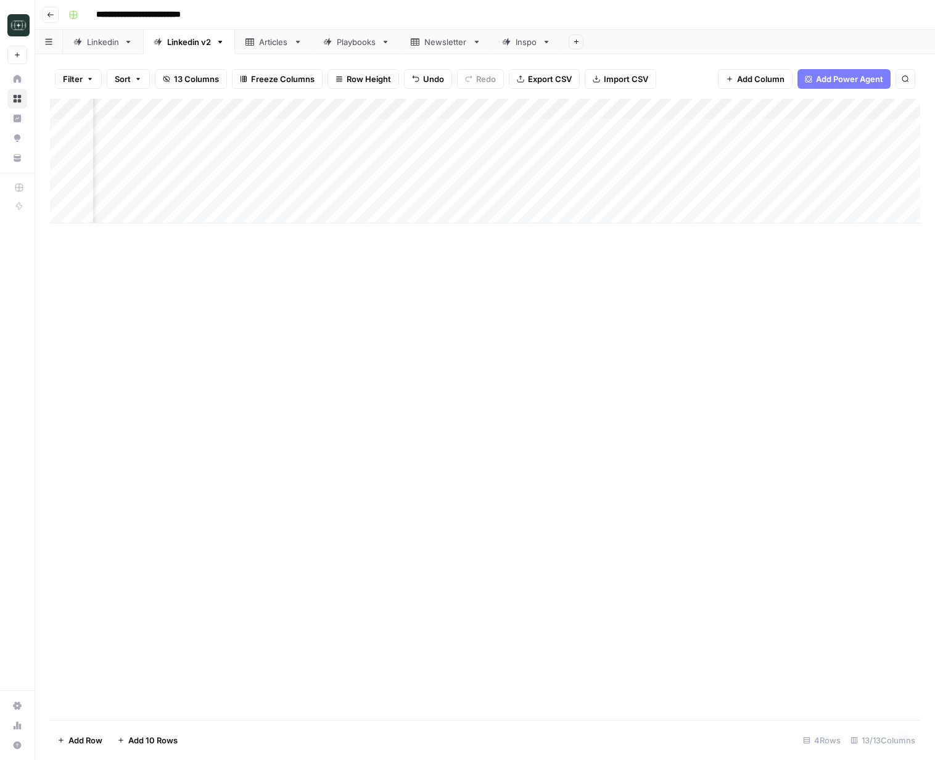
scroll to position [0, 676]
click at [798, 191] on div "Add Column" at bounding box center [485, 161] width 870 height 125
click at [754, 194] on div "Add Column" at bounding box center [485, 161] width 870 height 125
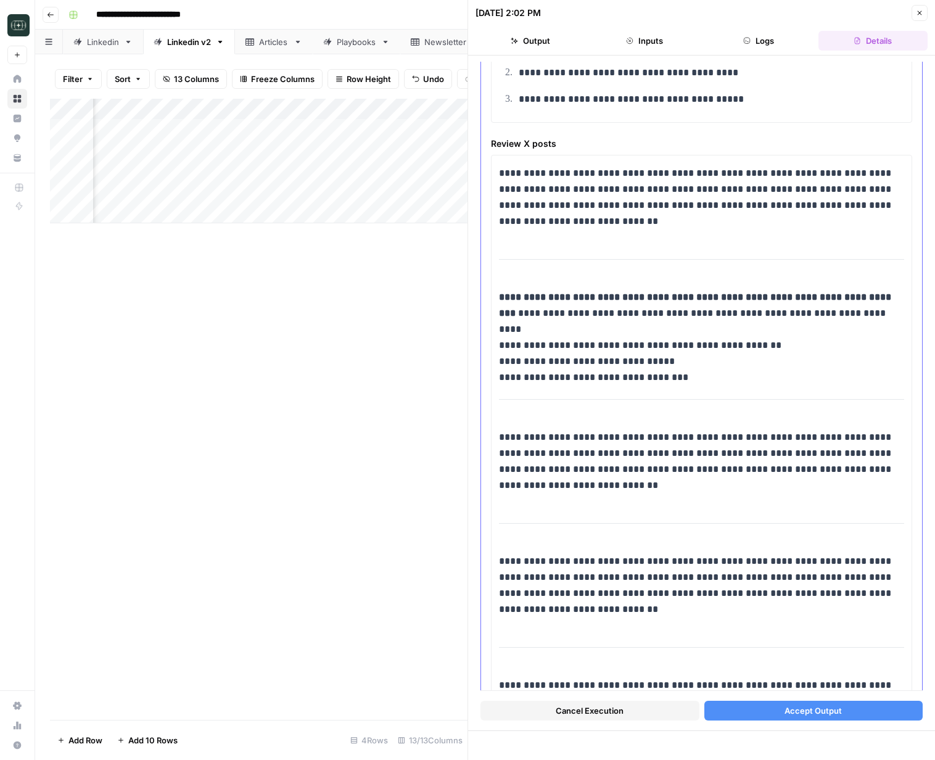
scroll to position [1294, 0]
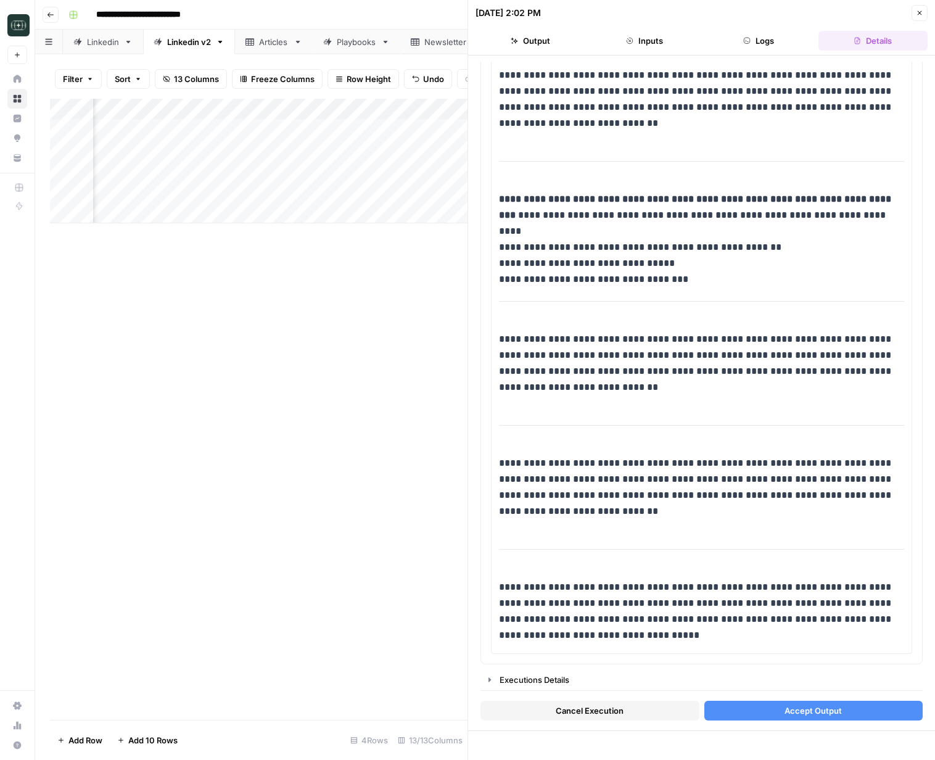
click at [855, 709] on button "Accept Output" at bounding box center [813, 711] width 219 height 20
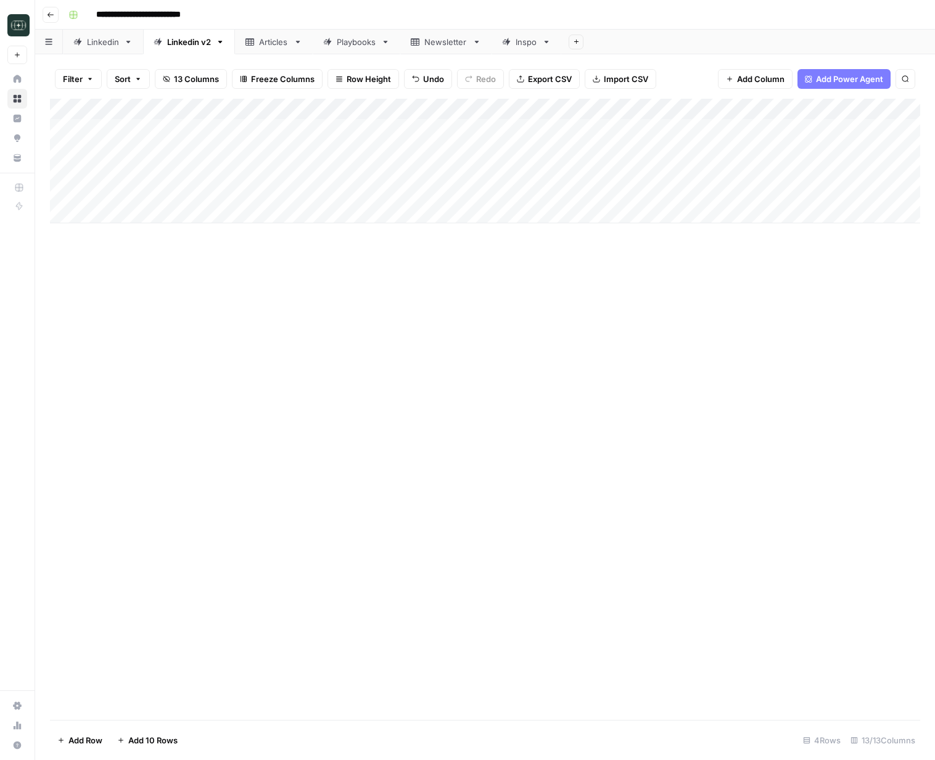
scroll to position [0, 210]
click at [764, 190] on div "Add Column" at bounding box center [485, 161] width 870 height 125
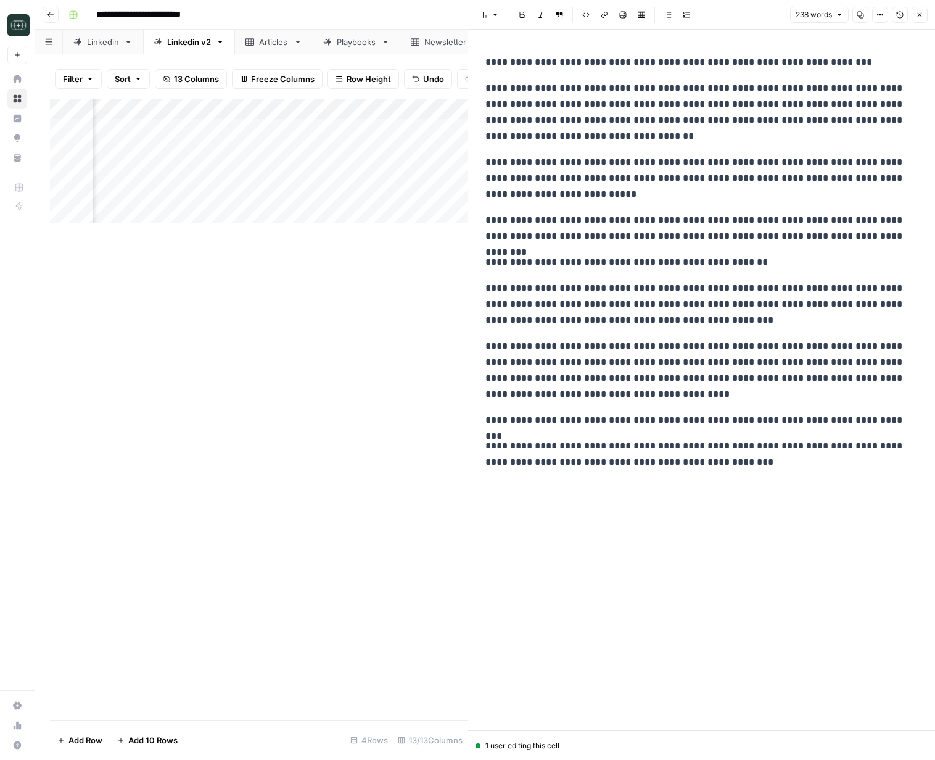
click at [924, 8] on button "Close" at bounding box center [919, 15] width 16 height 16
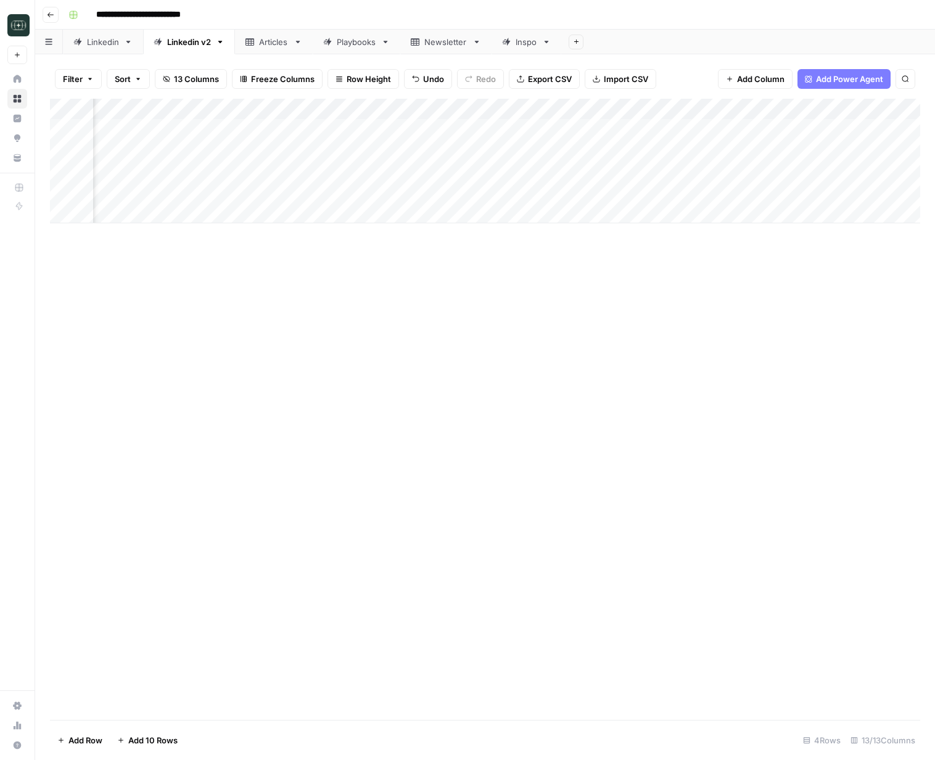
scroll to position [0, 210]
click at [780, 337] on div "Add Column" at bounding box center [485, 409] width 870 height 621
click at [645, 131] on div "Add Column" at bounding box center [485, 161] width 870 height 125
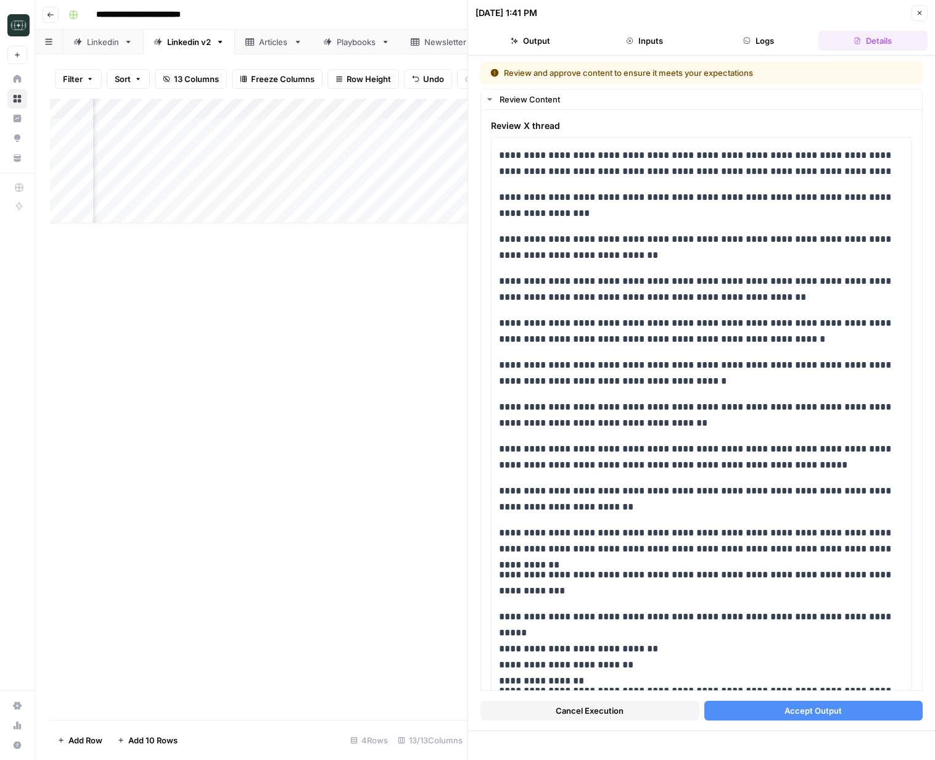
click at [918, 17] on button "Close" at bounding box center [919, 13] width 16 height 16
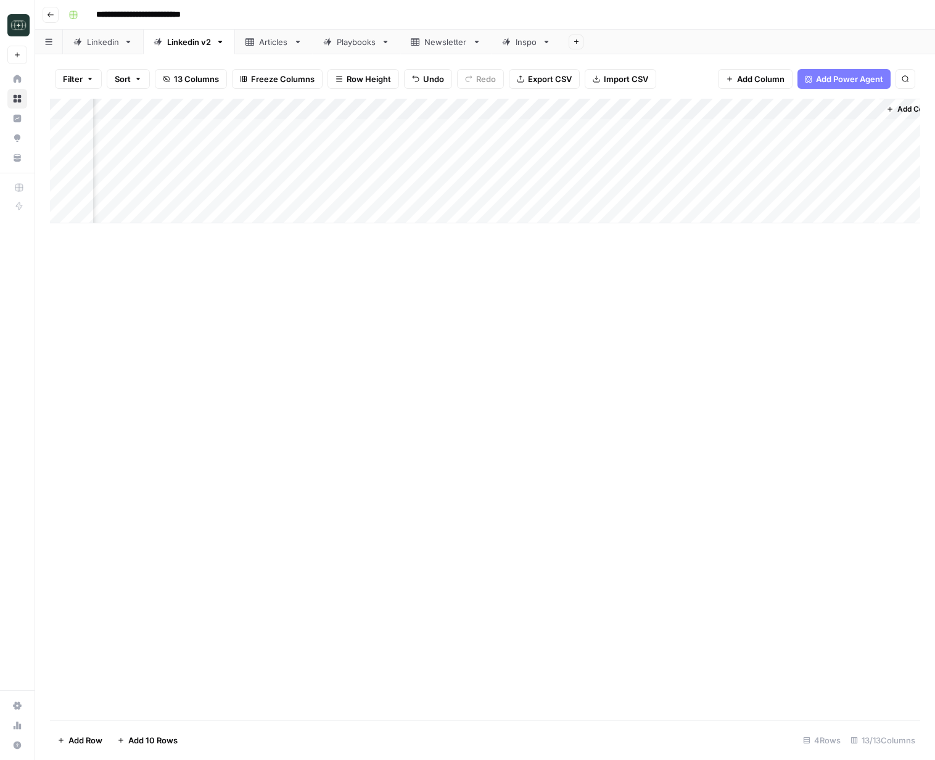
click at [647, 128] on div "Add Column" at bounding box center [485, 161] width 870 height 125
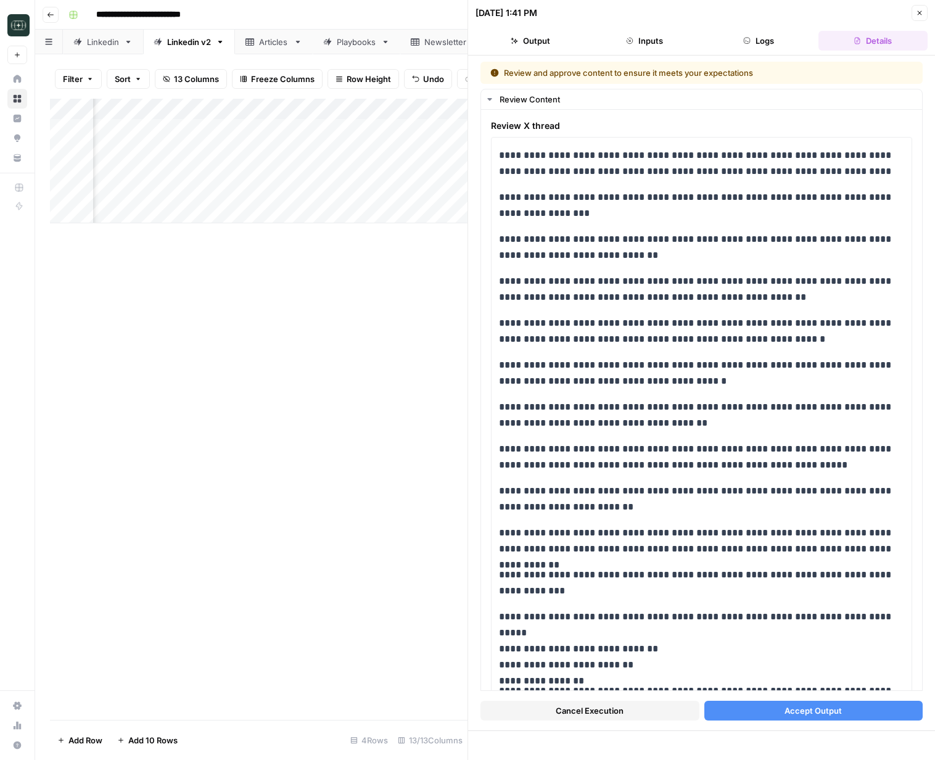
click at [804, 712] on span "Accept Output" at bounding box center [812, 710] width 57 height 12
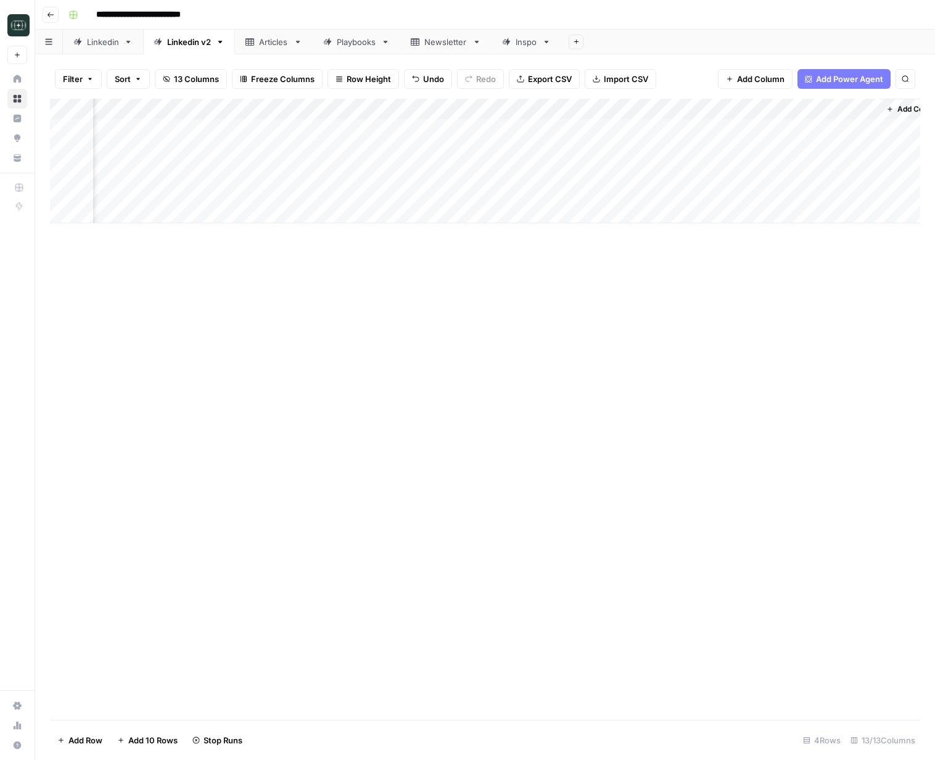
click at [648, 154] on div "Add Column" at bounding box center [485, 161] width 870 height 125
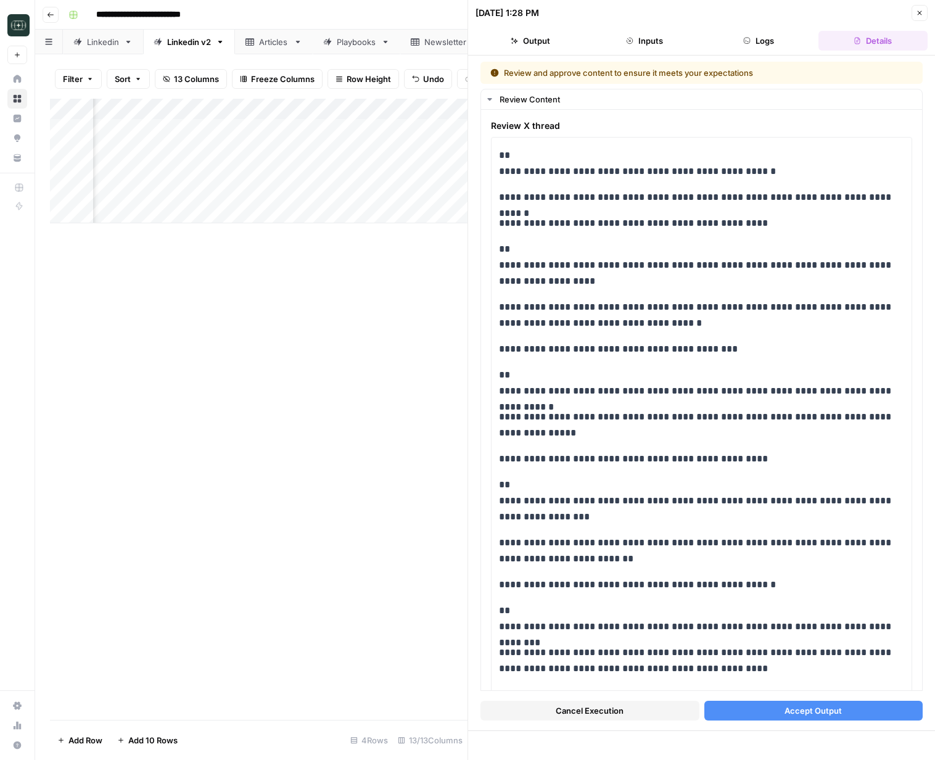
click at [798, 709] on span "Accept Output" at bounding box center [812, 710] width 57 height 12
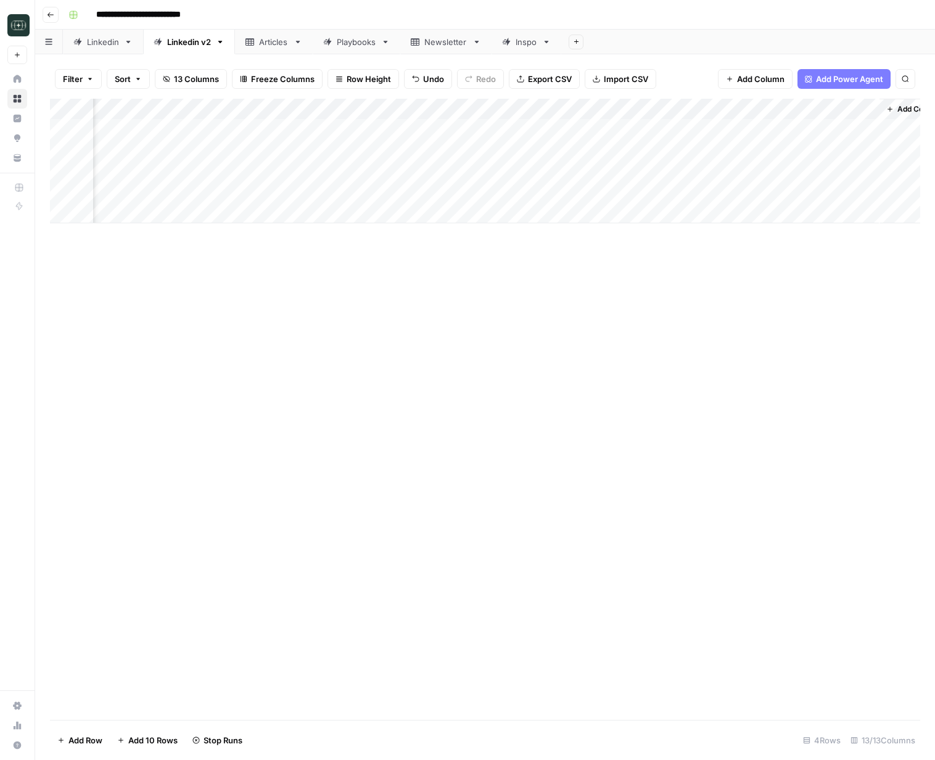
click at [647, 170] on div "Add Column" at bounding box center [485, 161] width 870 height 125
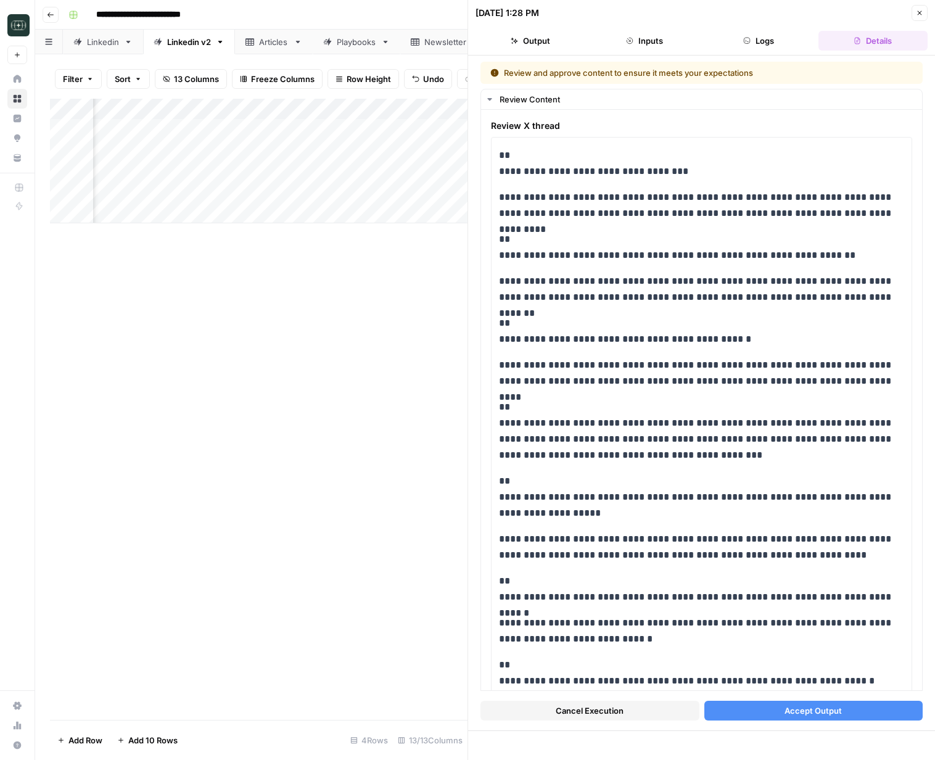
click at [760, 705] on button "Accept Output" at bounding box center [813, 711] width 219 height 20
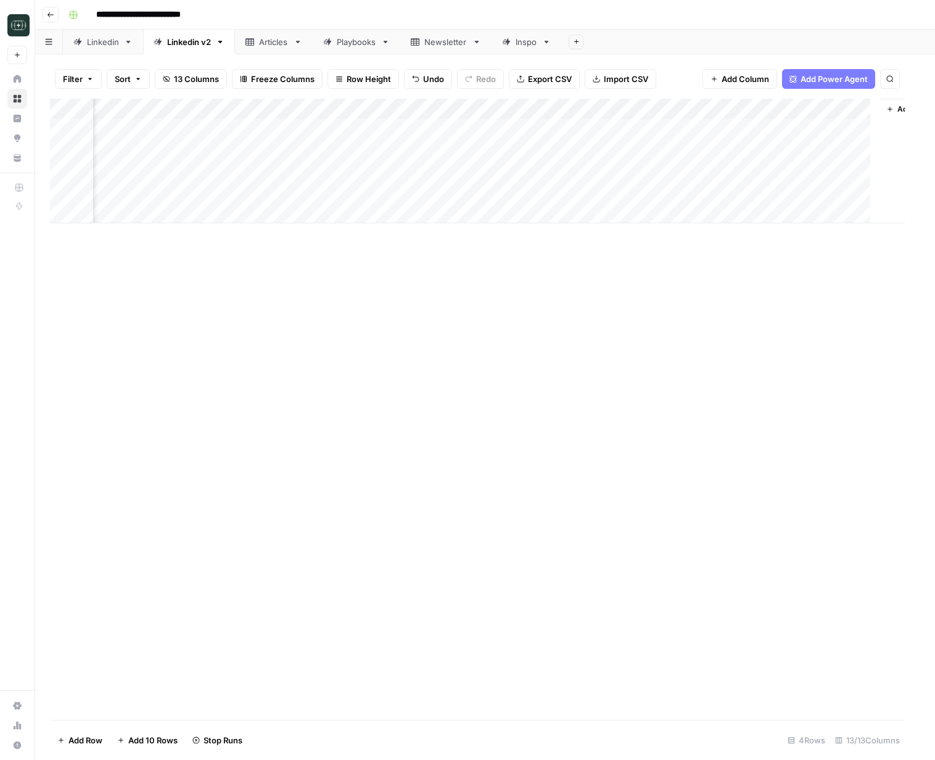
click at [918, 15] on div "**********" at bounding box center [493, 15] width 859 height 20
click at [482, 334] on div "Add Column" at bounding box center [485, 409] width 870 height 621
click at [860, 155] on div "Add Column" at bounding box center [485, 161] width 870 height 125
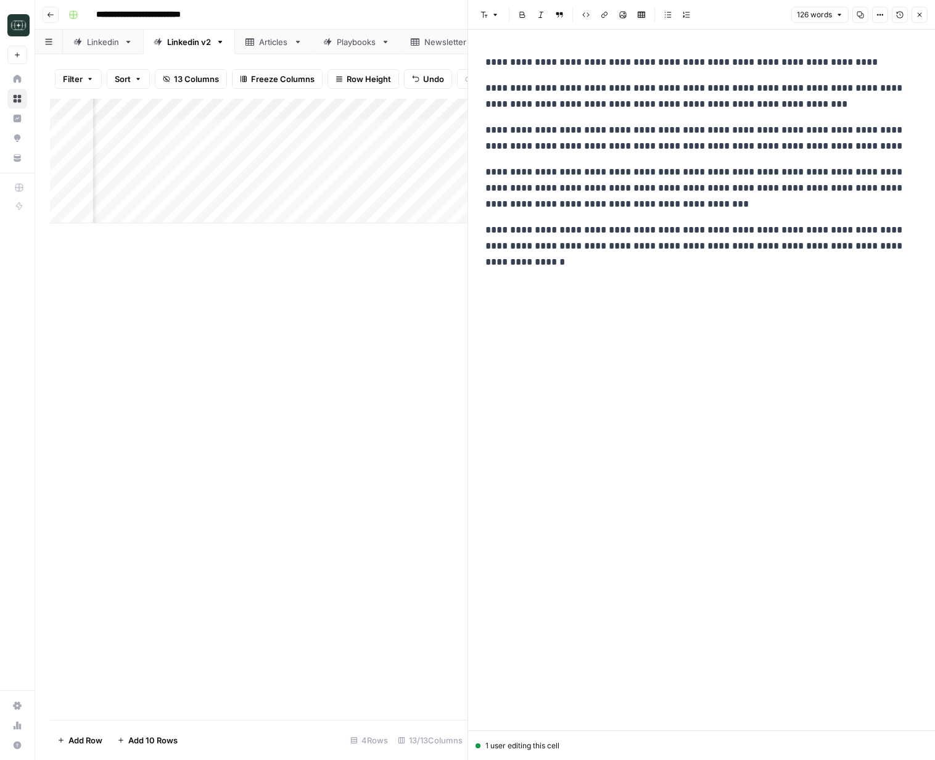
click at [623, 100] on p "**********" at bounding box center [701, 96] width 432 height 32
copy div "**********"
click at [919, 16] on icon "button" at bounding box center [919, 14] width 7 height 7
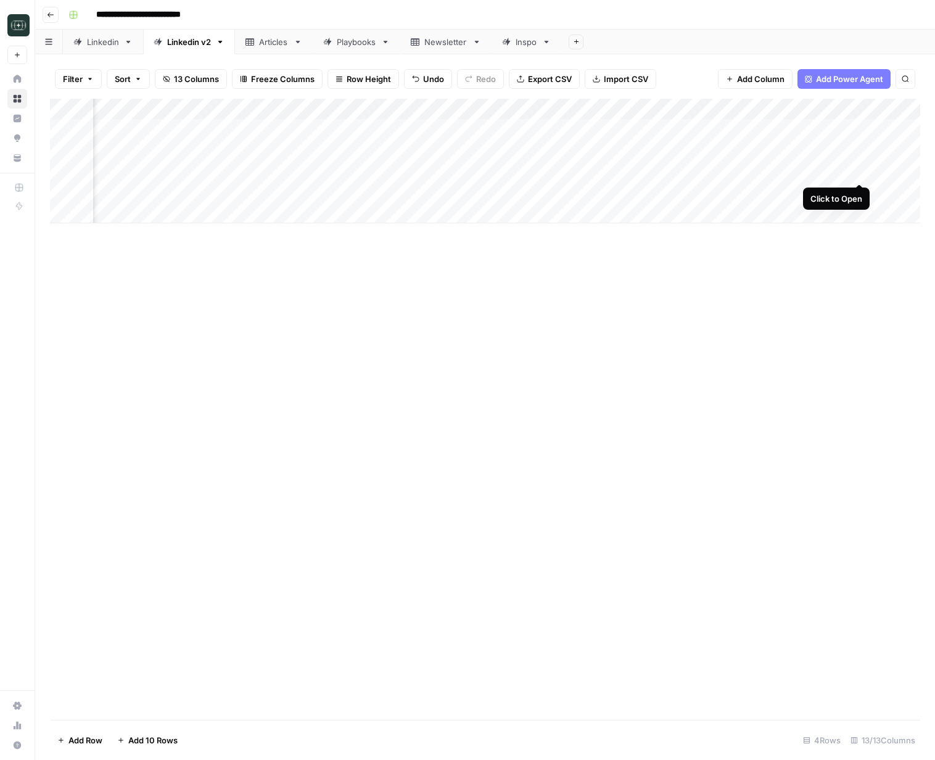
click at [860, 171] on div "Add Column" at bounding box center [485, 161] width 870 height 125
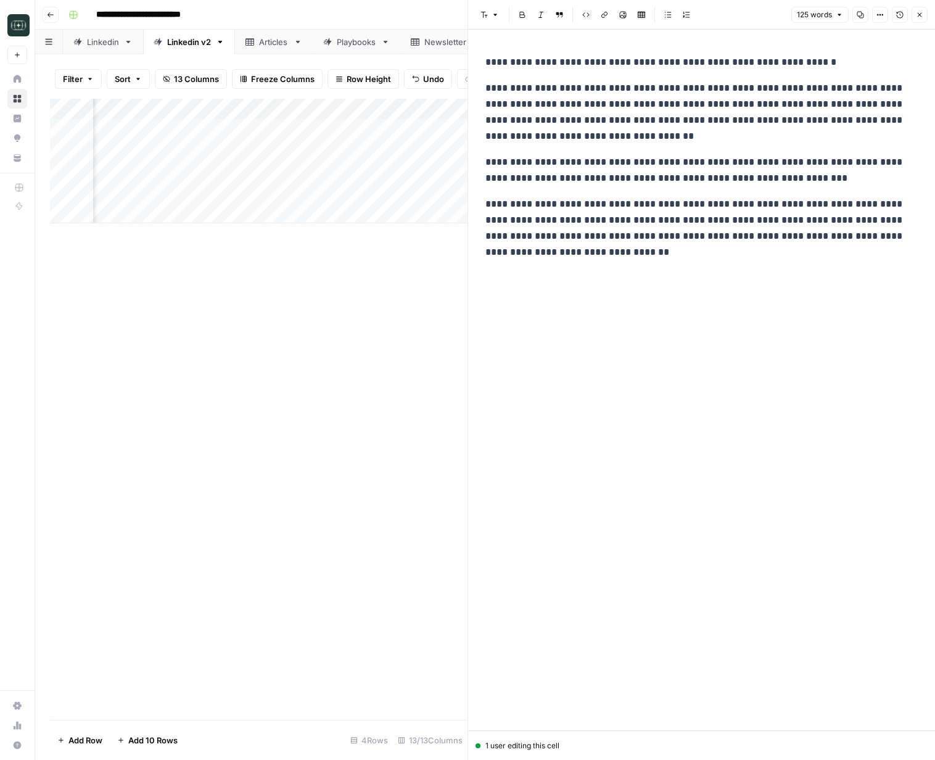
click at [914, 14] on button "Close" at bounding box center [919, 15] width 16 height 16
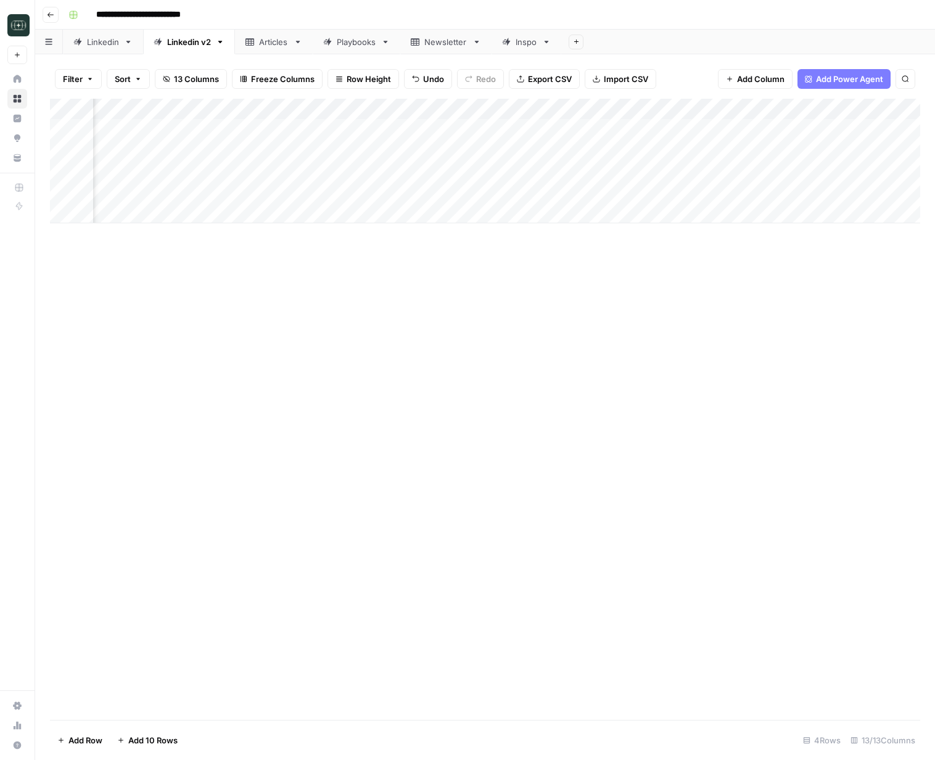
scroll to position [0, 1003]
click at [731, 192] on div "Add Column" at bounding box center [485, 161] width 870 height 125
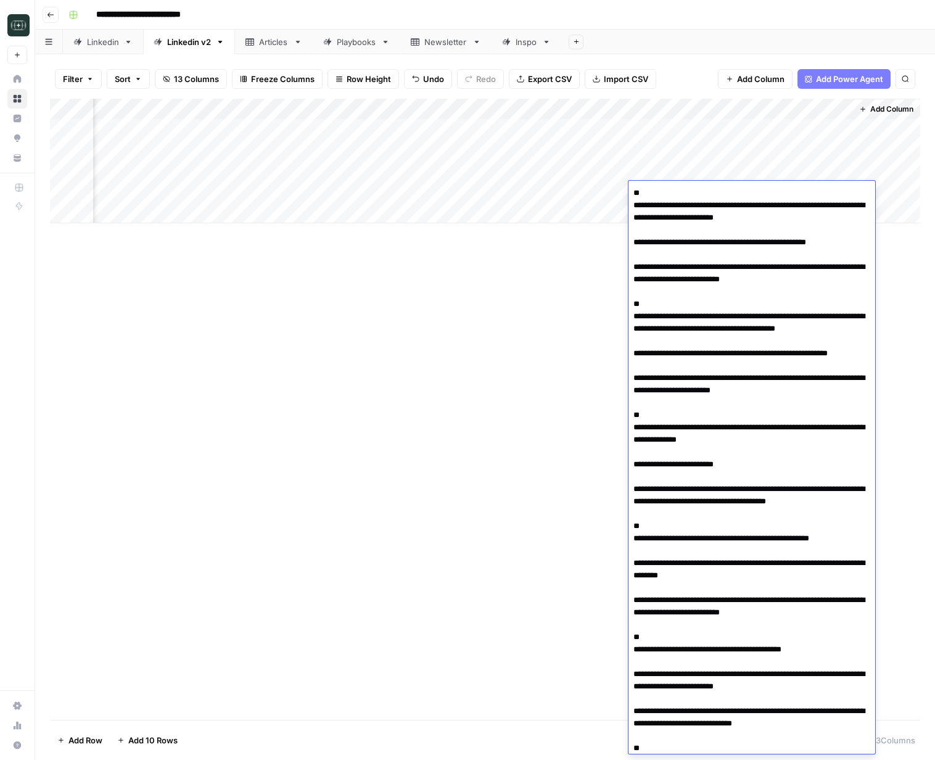
scroll to position [509, 0]
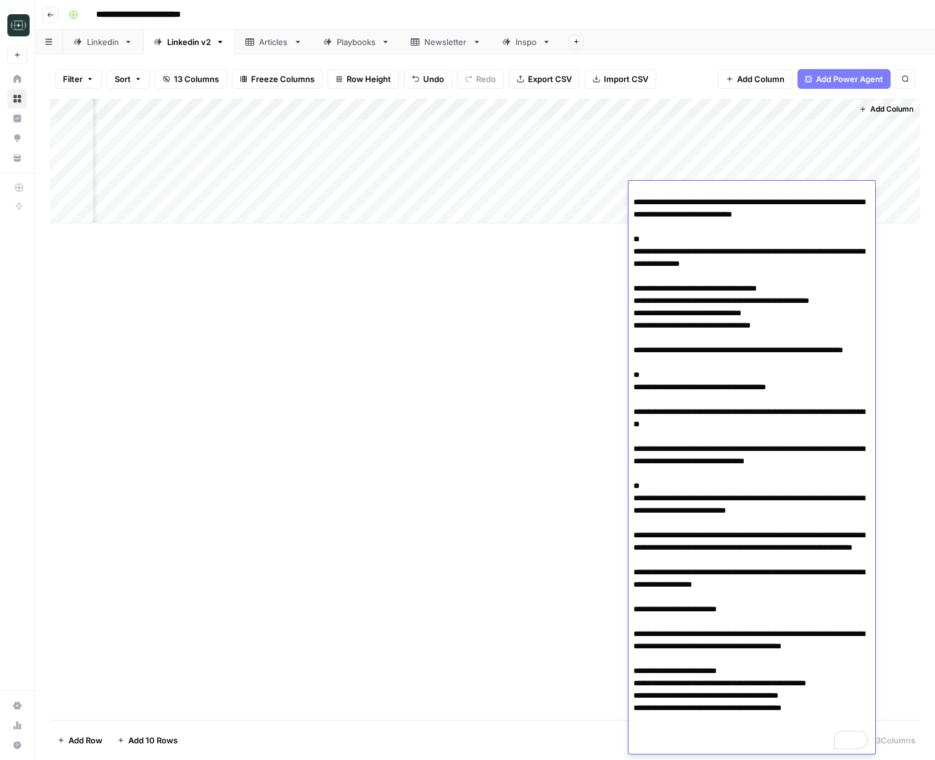
click at [728, 199] on textarea "To enrich screen reader interactions, please activate Accessibility in Grammarl…" at bounding box center [751, 215] width 247 height 1078
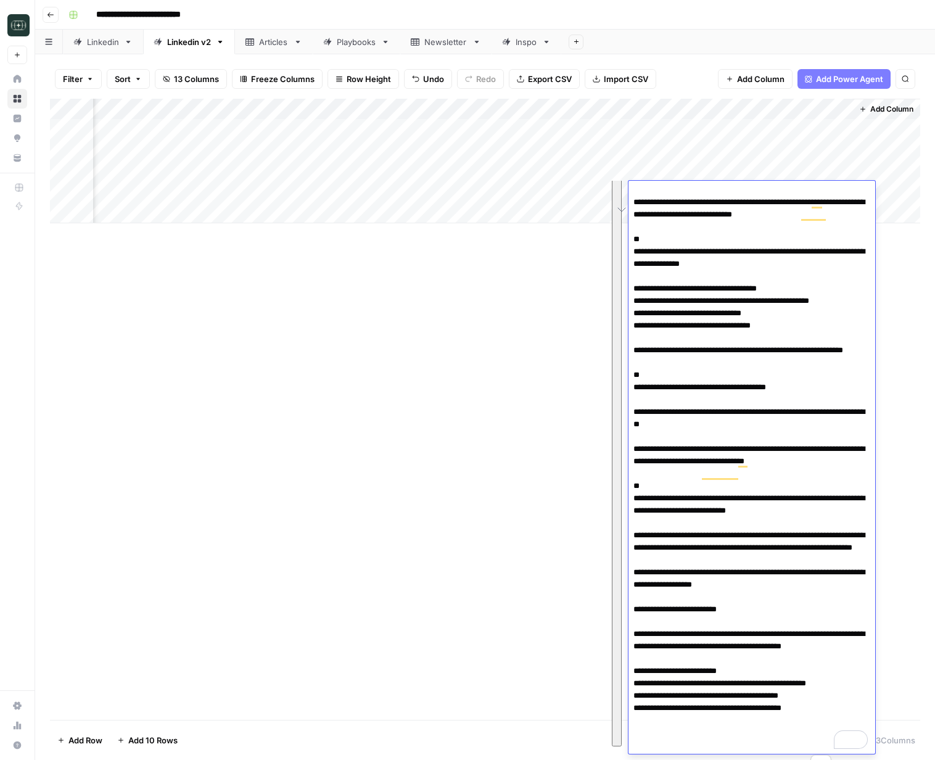
click at [193, 384] on div "Add Column" at bounding box center [485, 409] width 870 height 621
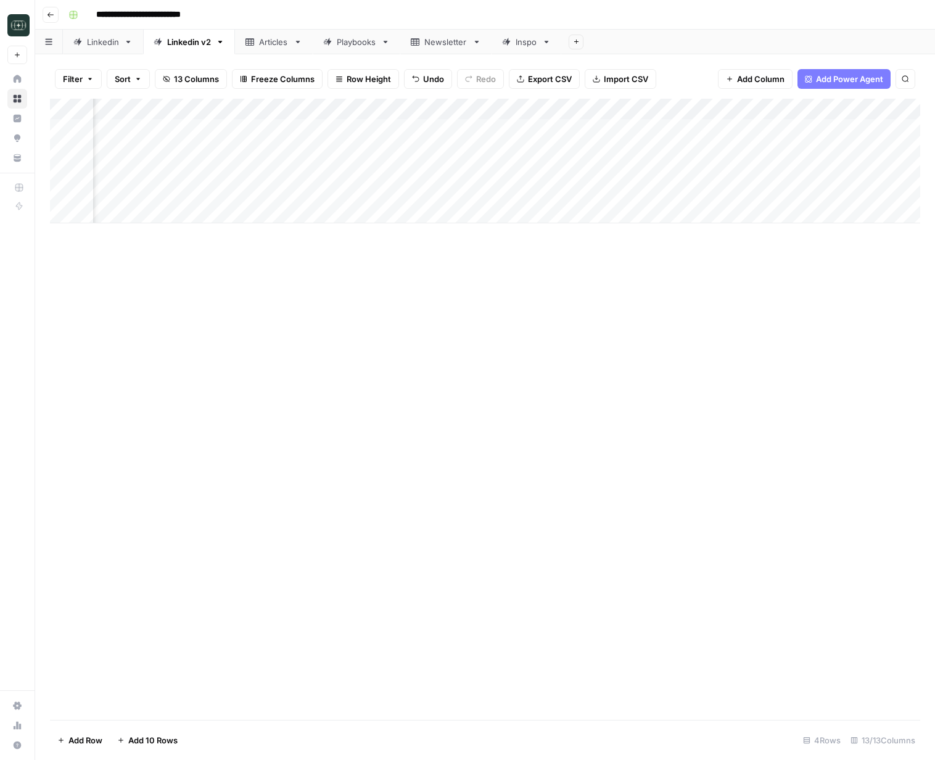
scroll to position [0, 244]
click at [709, 170] on div "Add Column" at bounding box center [485, 161] width 870 height 125
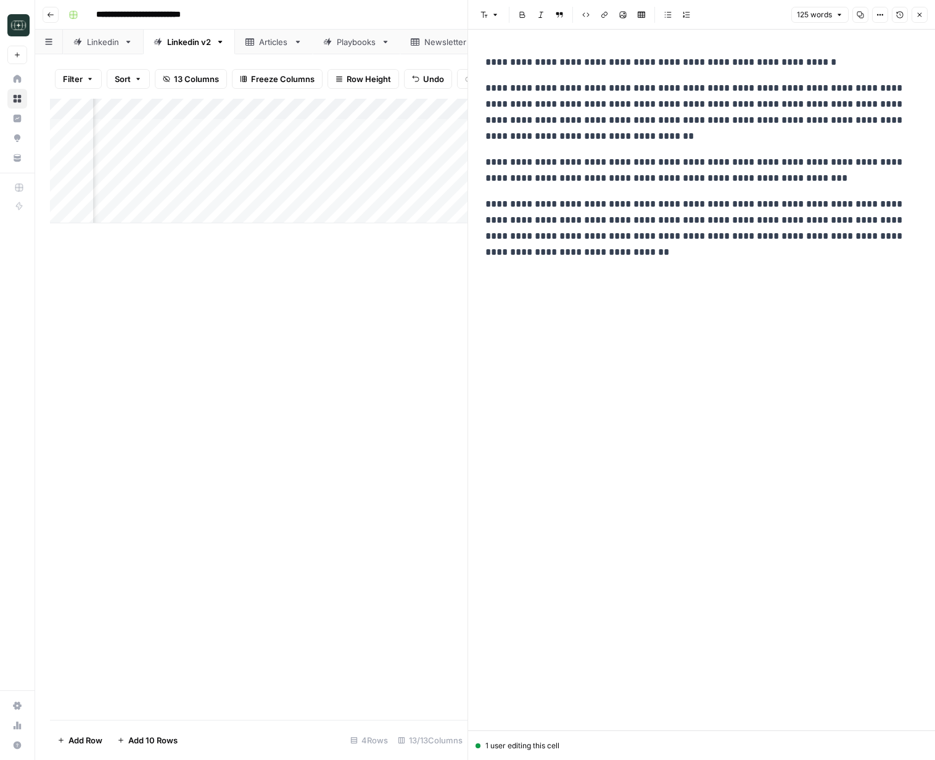
click at [644, 138] on p "**********" at bounding box center [701, 112] width 432 height 64
copy div "**********"
click at [916, 14] on icon "button" at bounding box center [919, 14] width 7 height 7
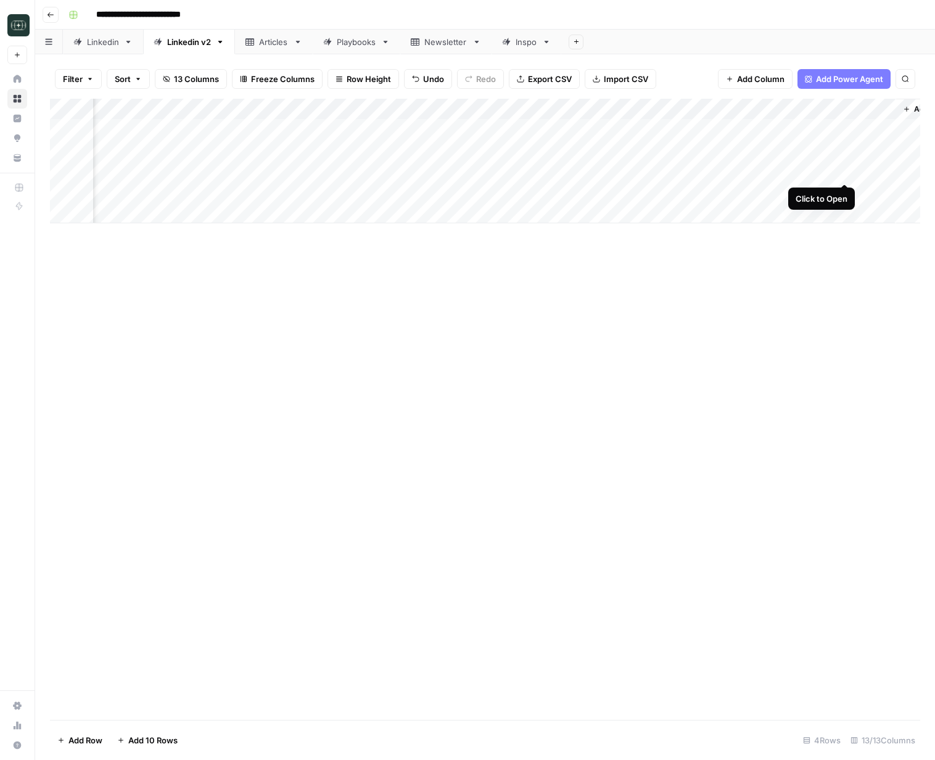
scroll to position [0, 1003]
click at [710, 171] on div "Add Column" at bounding box center [485, 161] width 870 height 125
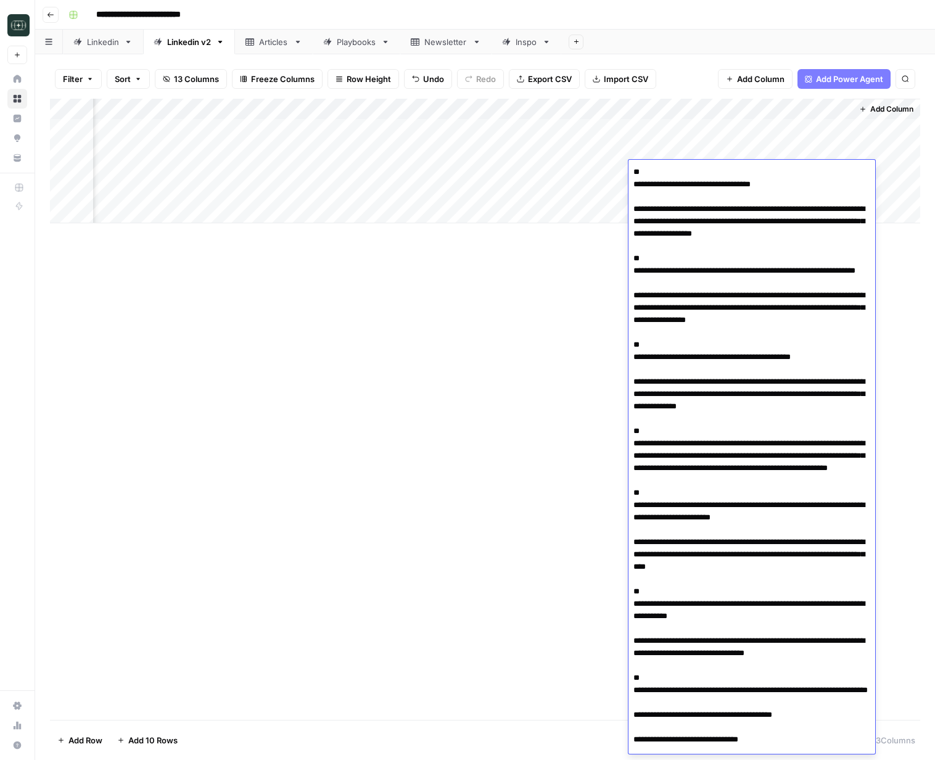
scroll to position [130, 0]
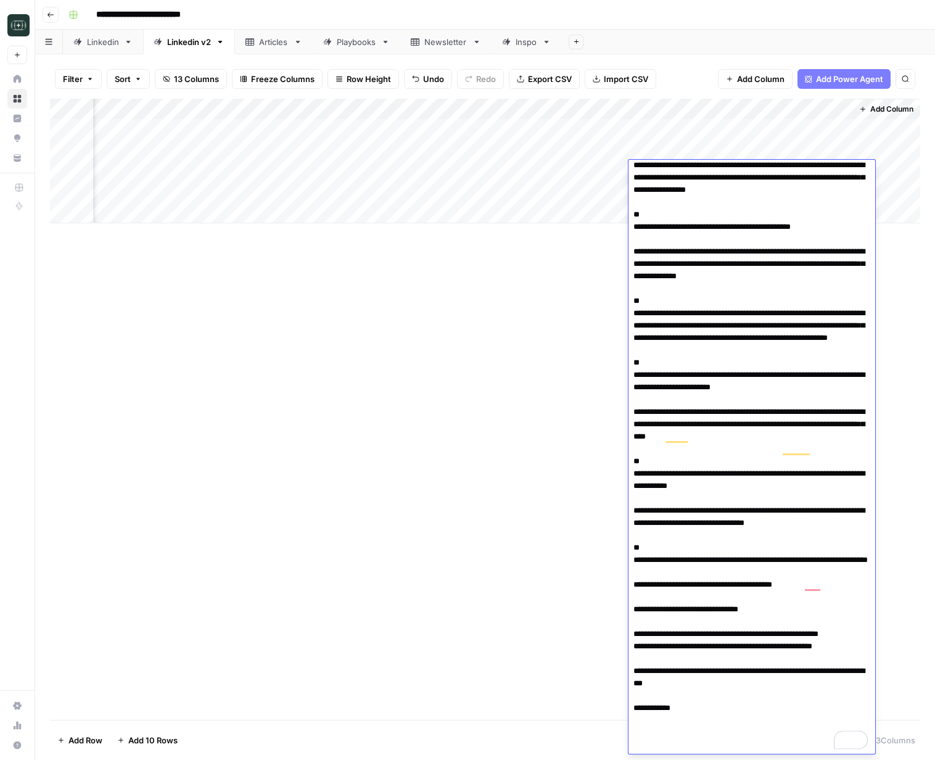
click at [725, 181] on textarea "To enrich screen reader interactions, please activate Accessibility in Grammarl…" at bounding box center [751, 393] width 247 height 720
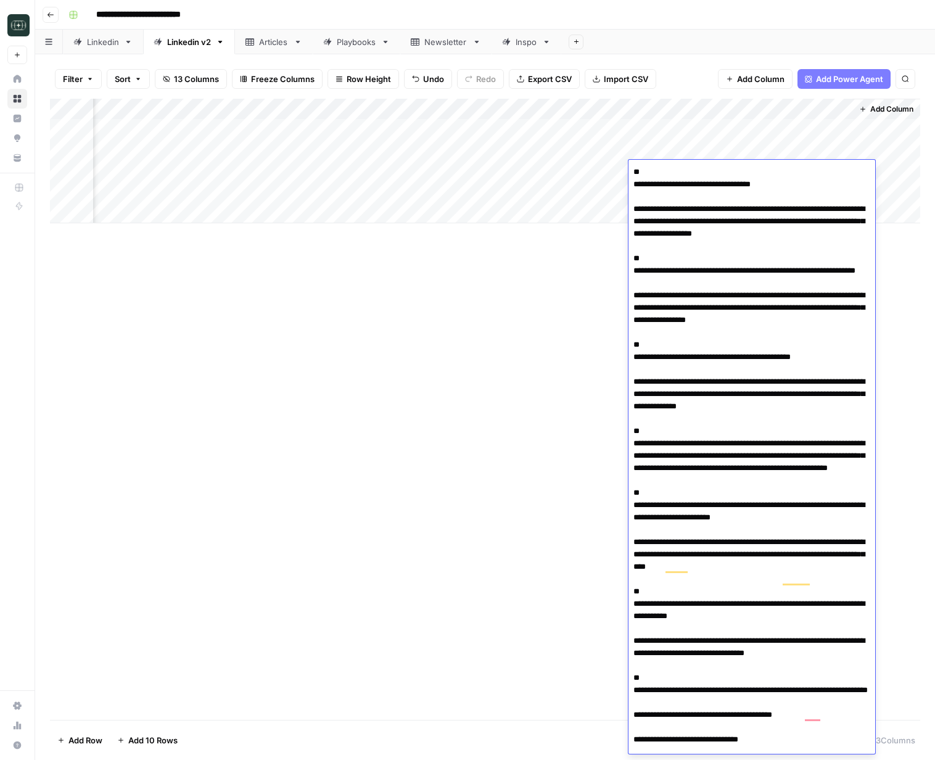
click at [732, 201] on textarea "To enrich screen reader interactions, please activate Accessibility in Grammarl…" at bounding box center [751, 523] width 247 height 720
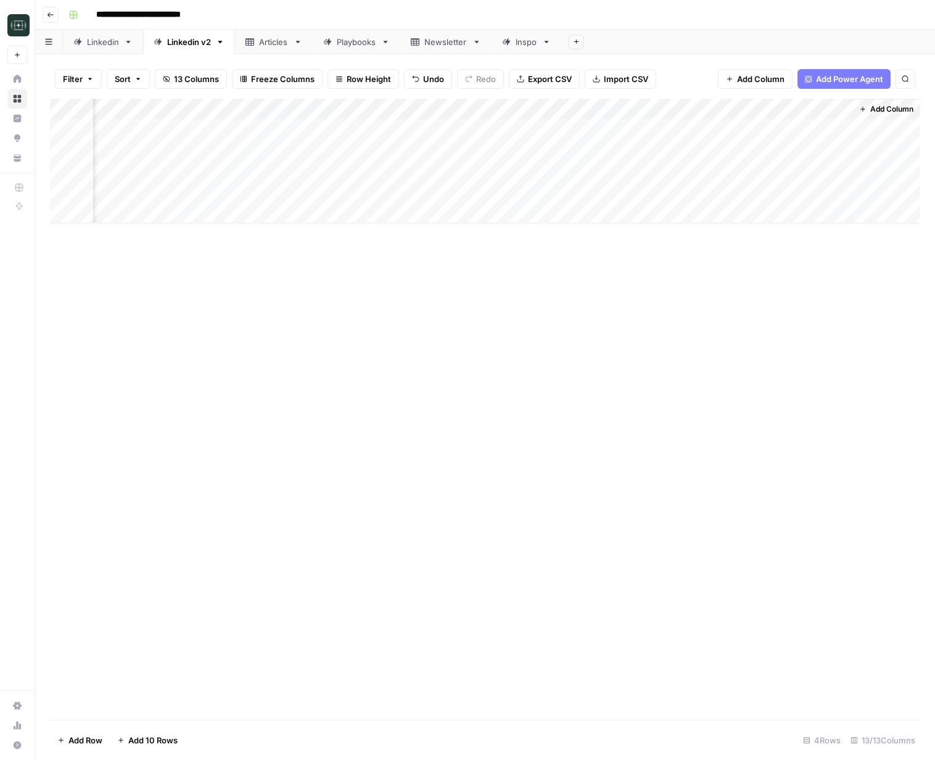
drag, startPoint x: 555, startPoint y: 317, endPoint x: 683, endPoint y: 231, distance: 154.6
click at [555, 317] on div "Add Column" at bounding box center [485, 409] width 870 height 621
click at [777, 158] on div "Add Column" at bounding box center [485, 161] width 870 height 125
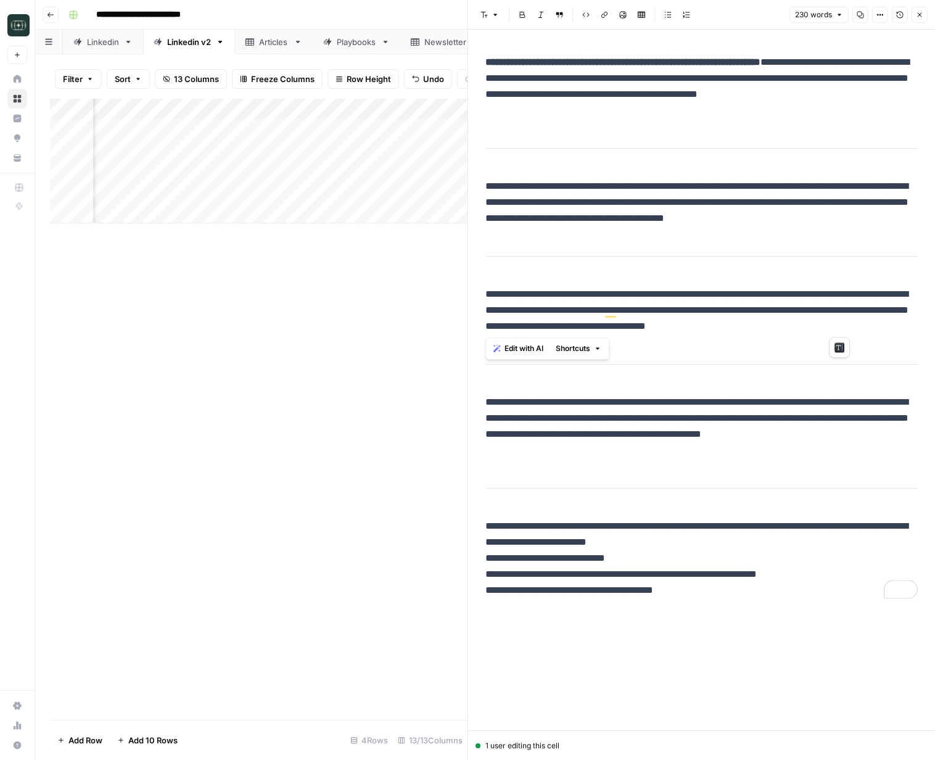
drag, startPoint x: 482, startPoint y: 294, endPoint x: 899, endPoint y: 332, distance: 419.3
click at [899, 332] on div "**********" at bounding box center [701, 326] width 447 height 554
click at [897, 332] on p "**********" at bounding box center [701, 310] width 432 height 48
drag, startPoint x: 552, startPoint y: 455, endPoint x: 485, endPoint y: 406, distance: 82.9
click at [479, 404] on div "**********" at bounding box center [701, 326] width 447 height 554
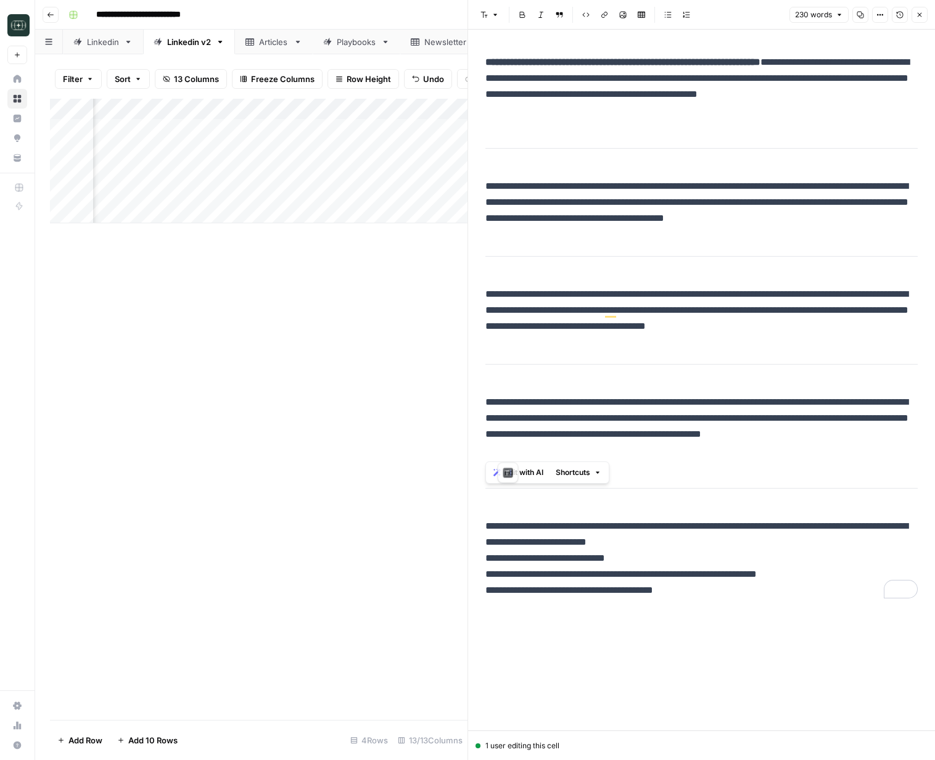
copy p "**********"
drag, startPoint x: 577, startPoint y: 545, endPoint x: 527, endPoint y: 530, distance: 52.1
click at [575, 543] on p "**********" at bounding box center [701, 558] width 432 height 80
drag, startPoint x: 485, startPoint y: 524, endPoint x: 754, endPoint y: 595, distance: 278.1
click at [754, 595] on p "**********" at bounding box center [701, 558] width 432 height 80
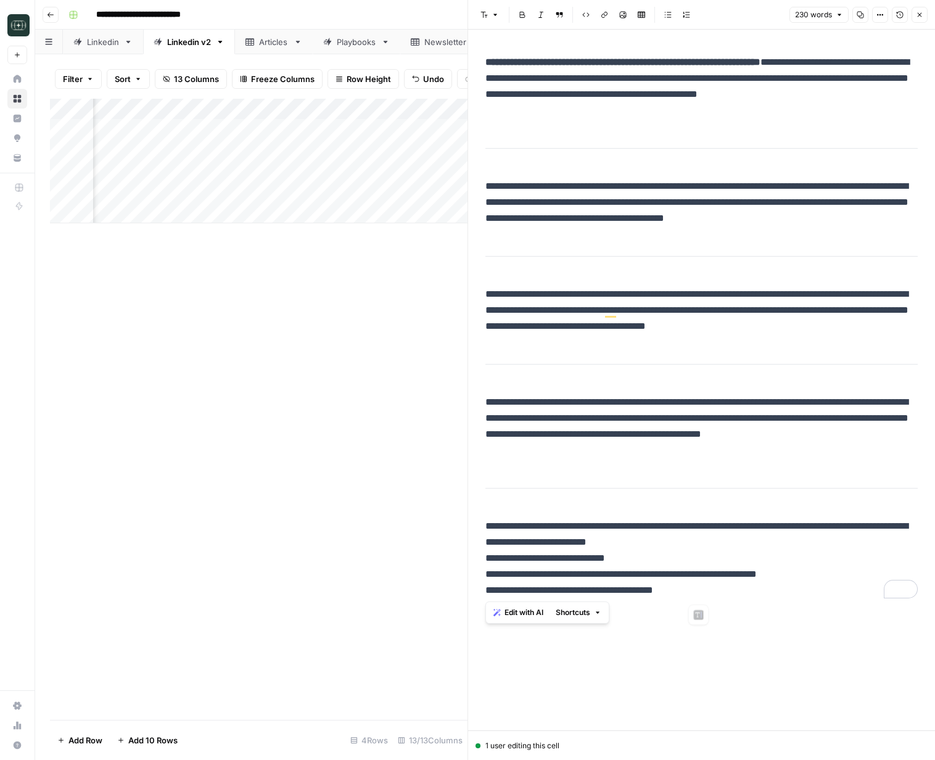
copy p "**********"
click at [754, 596] on p "**********" at bounding box center [701, 558] width 432 height 80
click at [921, 18] on icon "button" at bounding box center [919, 14] width 7 height 7
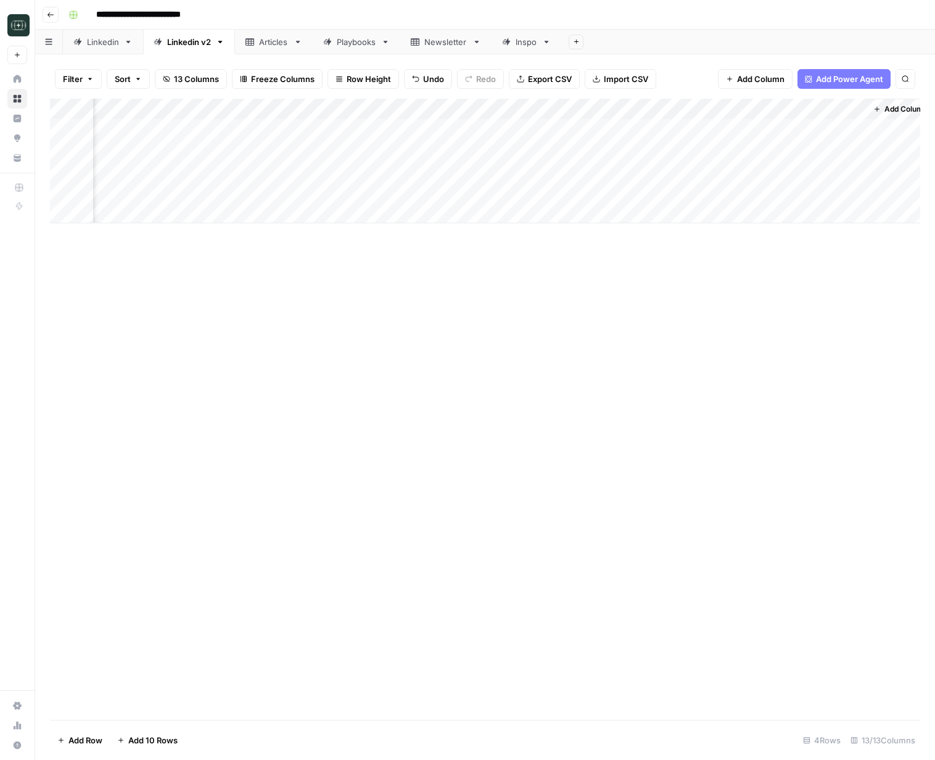
scroll to position [0, 799]
click at [753, 129] on div "Add Column" at bounding box center [485, 182] width 870 height 166
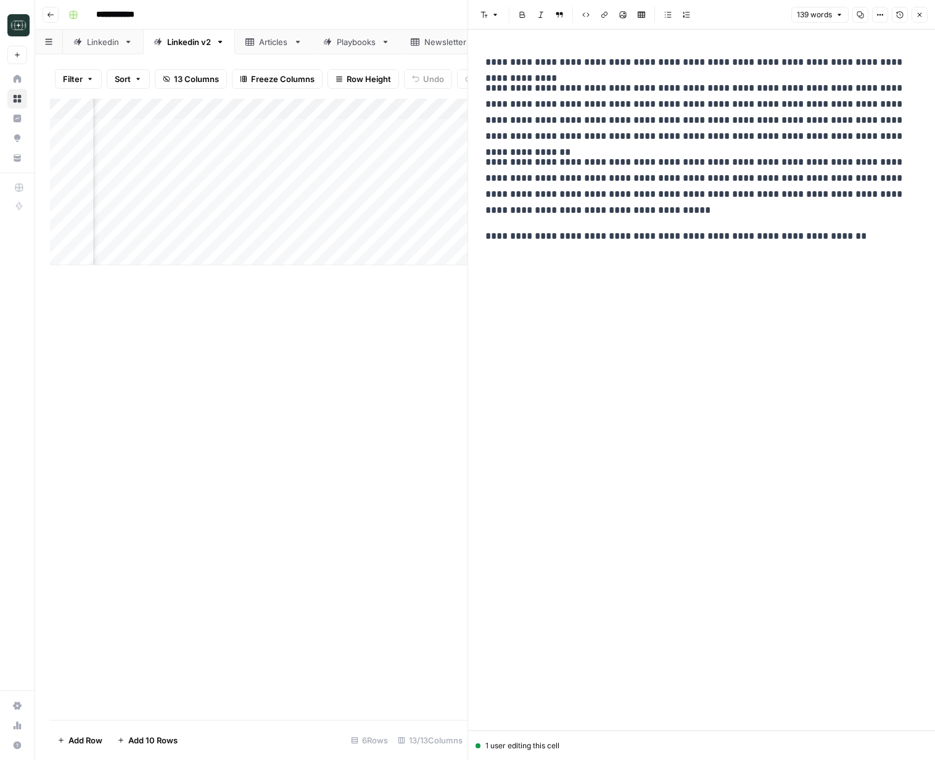
drag, startPoint x: 920, startPoint y: 12, endPoint x: 668, endPoint y: 6, distance: 252.3
click at [920, 12] on icon "button" at bounding box center [919, 14] width 7 height 7
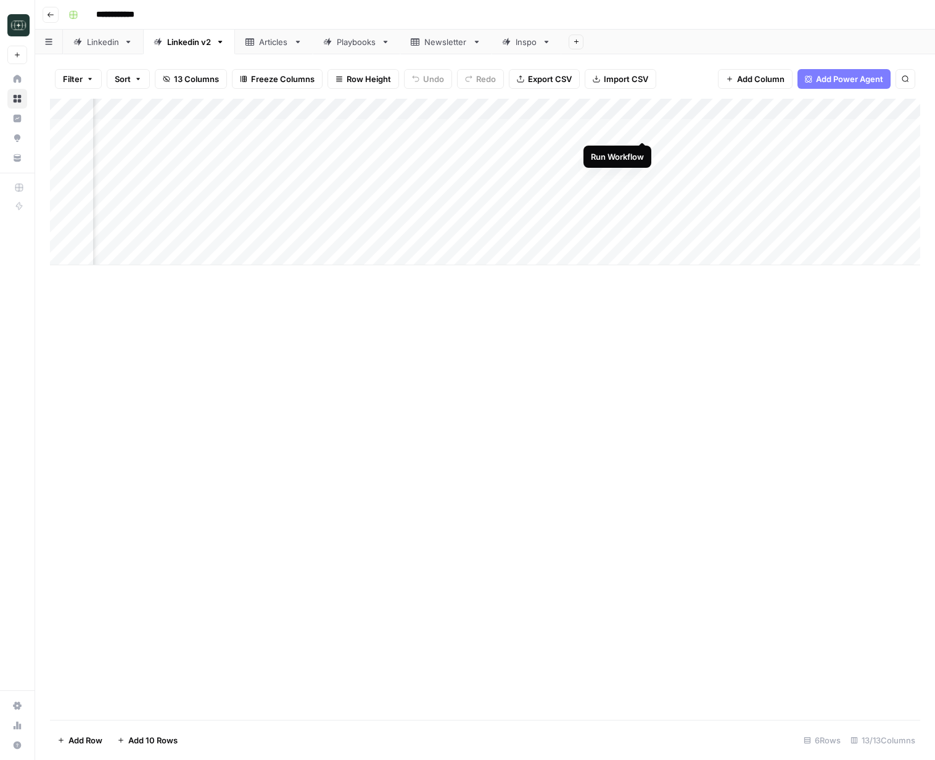
click at [644, 130] on div "Add Column" at bounding box center [485, 182] width 870 height 166
click at [643, 149] on div "Add Column" at bounding box center [485, 182] width 870 height 166
click at [643, 169] on div "Add Column" at bounding box center [485, 182] width 870 height 166
click at [750, 130] on div "Add Column" at bounding box center [485, 182] width 870 height 166
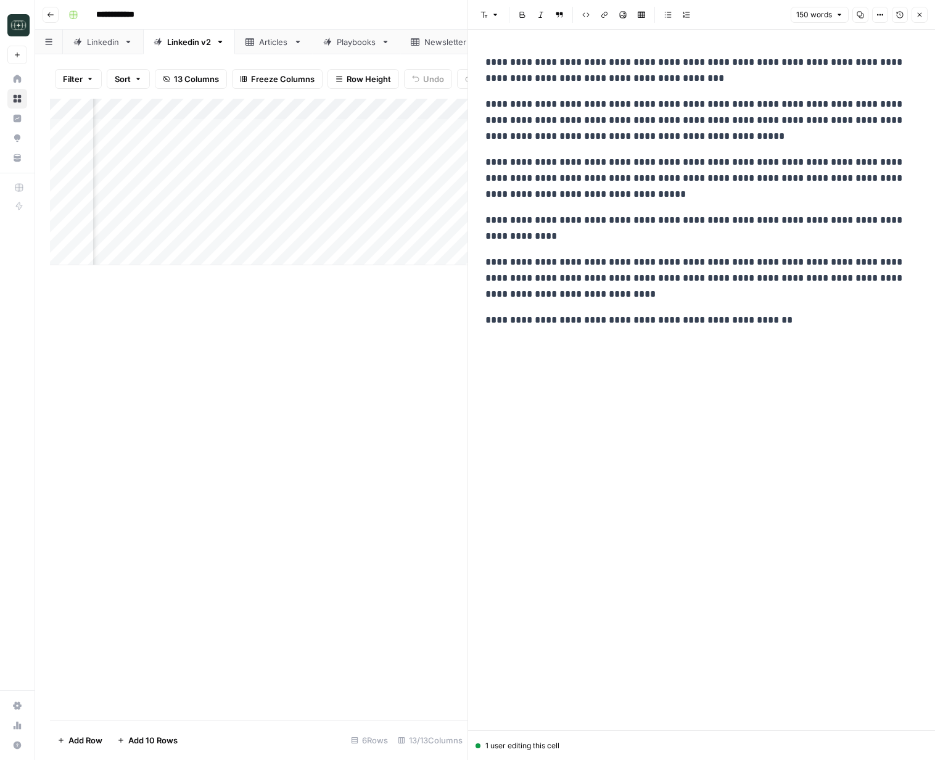
click at [917, 14] on icon "button" at bounding box center [919, 14] width 7 height 7
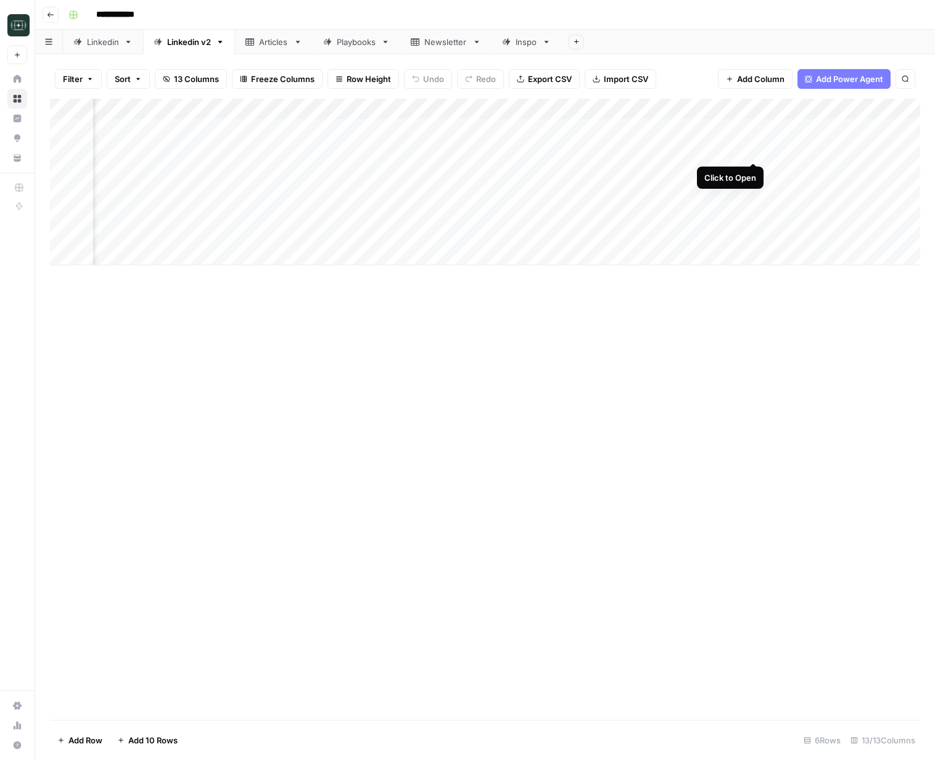
click at [752, 150] on div "Add Column" at bounding box center [485, 182] width 870 height 166
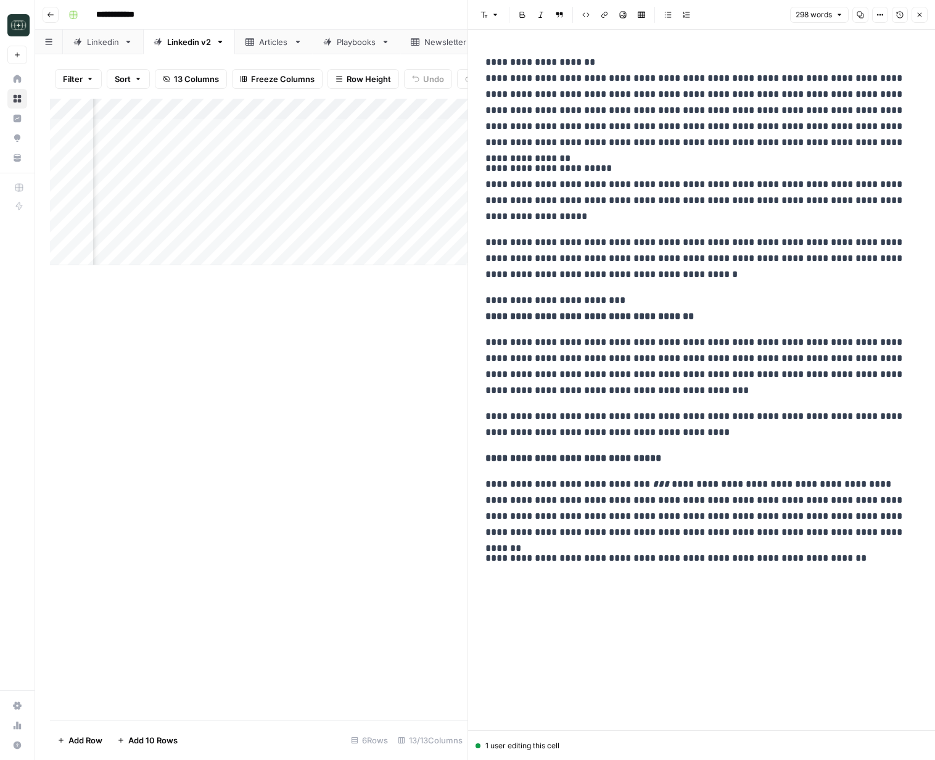
click at [916, 16] on icon "button" at bounding box center [919, 14] width 7 height 7
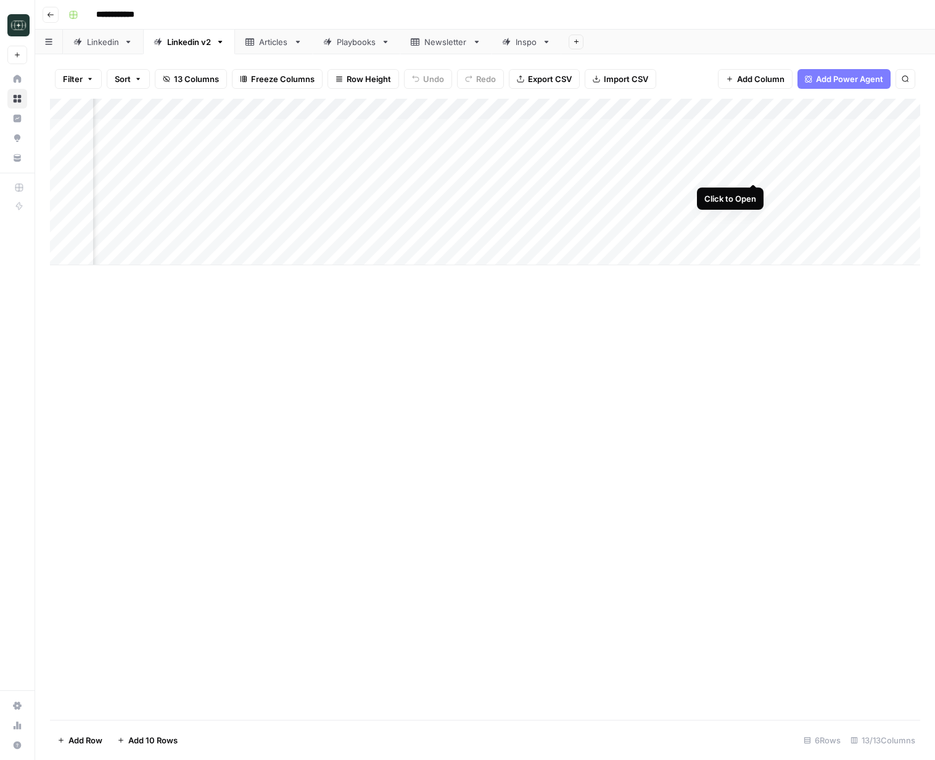
click at [750, 168] on div "Add Column" at bounding box center [485, 182] width 870 height 166
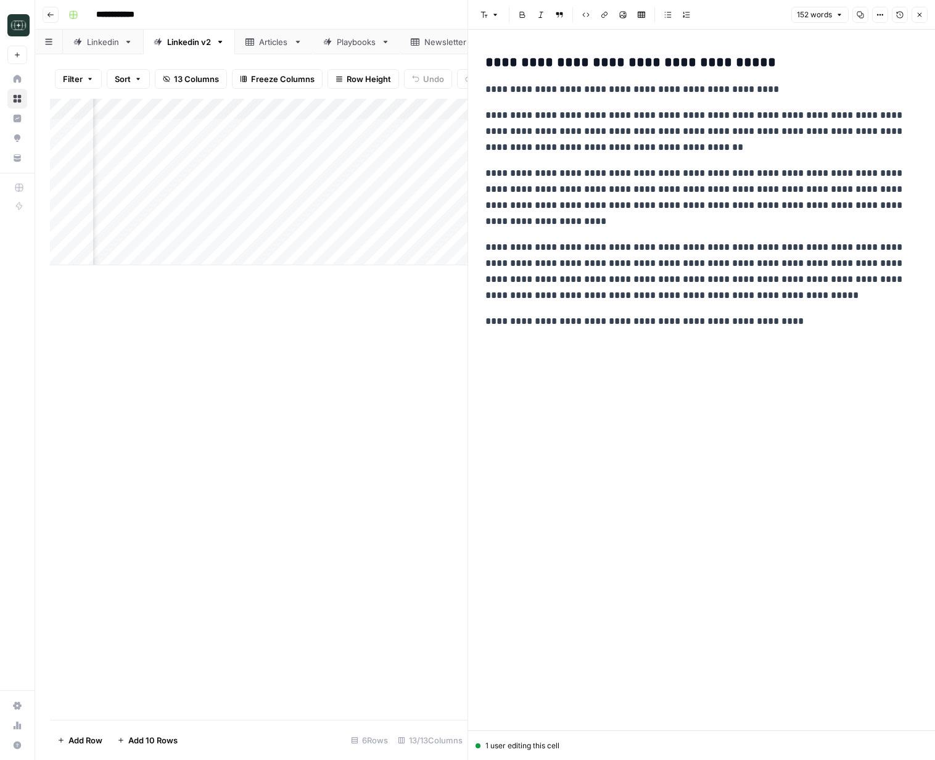
click at [926, 16] on button "Close" at bounding box center [919, 15] width 16 height 16
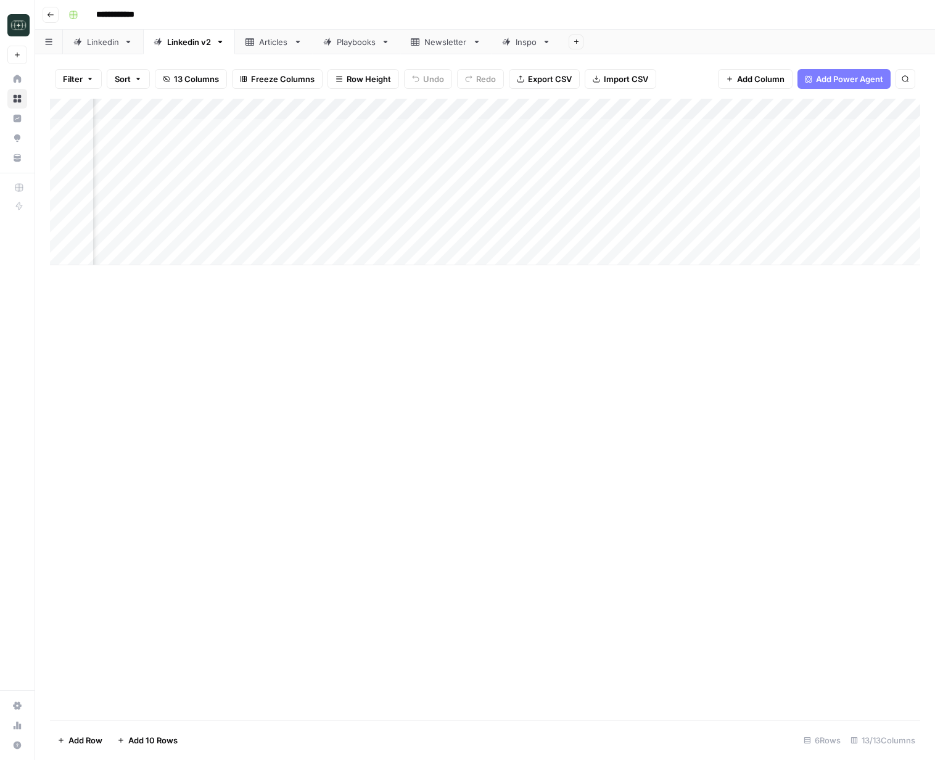
click at [316, 131] on div "Add Column" at bounding box center [485, 182] width 870 height 166
click at [321, 133] on div "Add Column" at bounding box center [485, 182] width 870 height 166
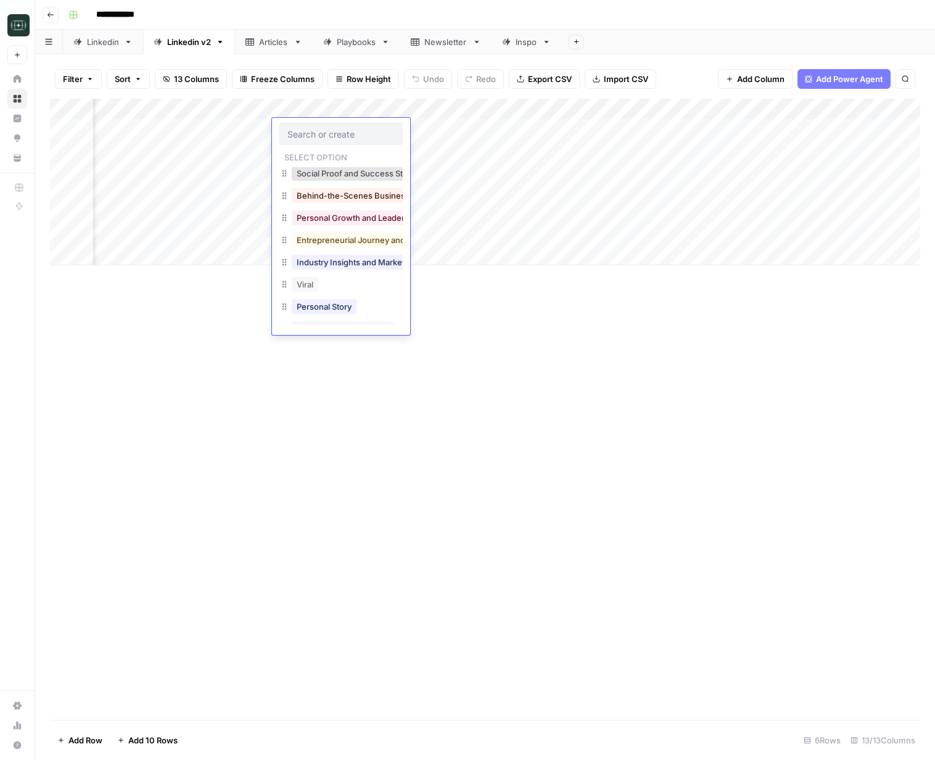
scroll to position [197, 0]
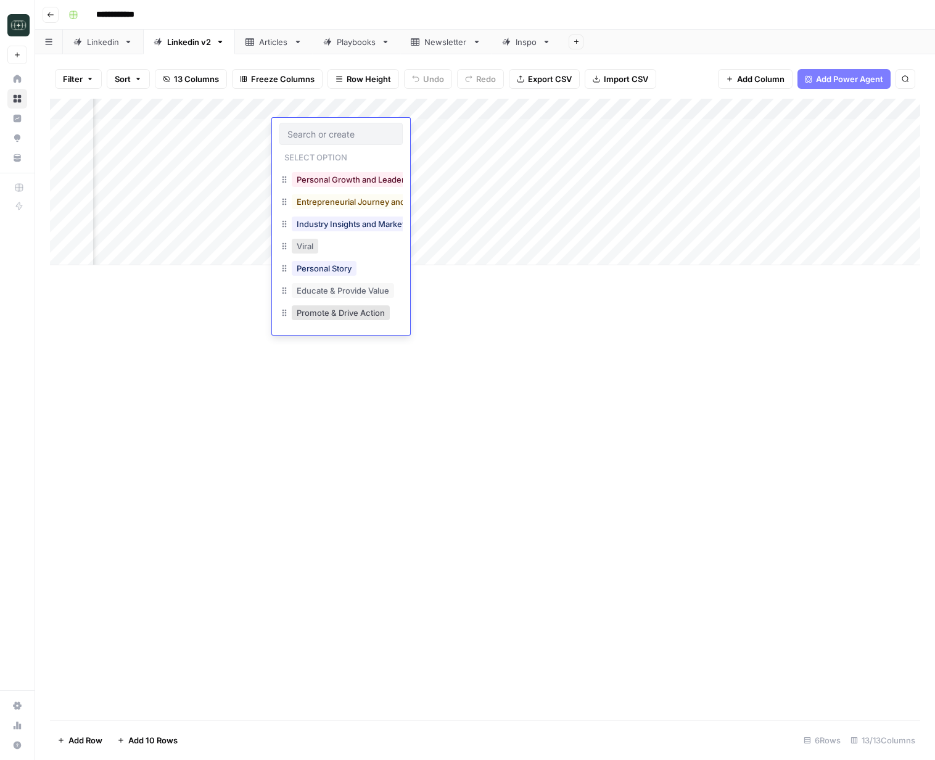
click at [312, 248] on button "Viral" at bounding box center [305, 246] width 27 height 15
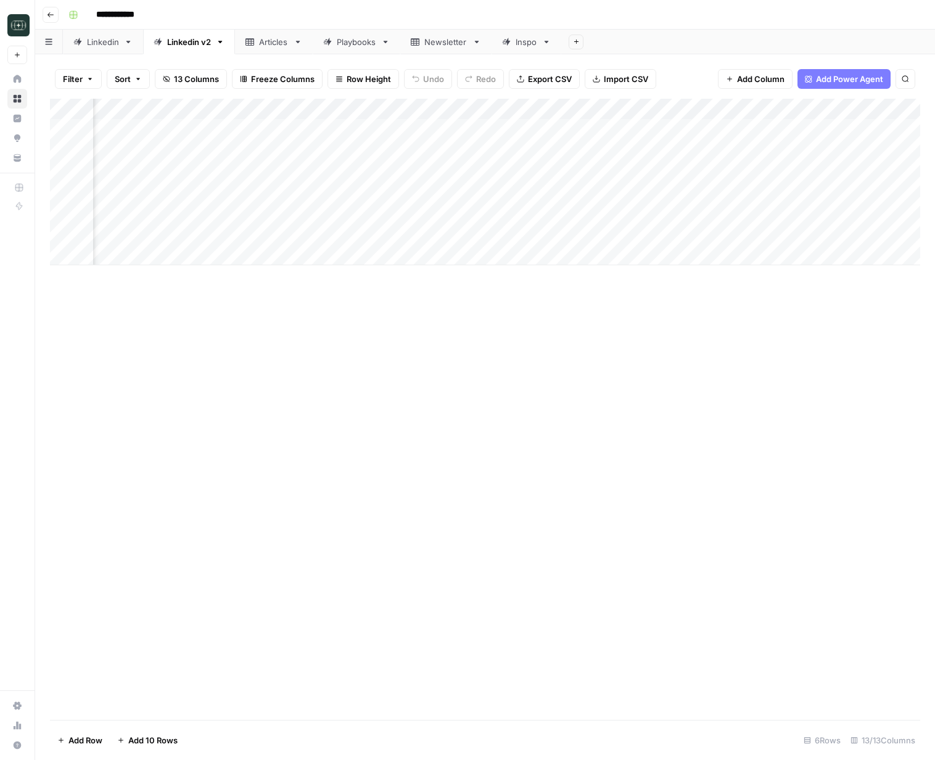
click at [642, 129] on div "Add Column" at bounding box center [485, 182] width 870 height 166
click at [302, 150] on div "Add Column" at bounding box center [485, 182] width 870 height 166
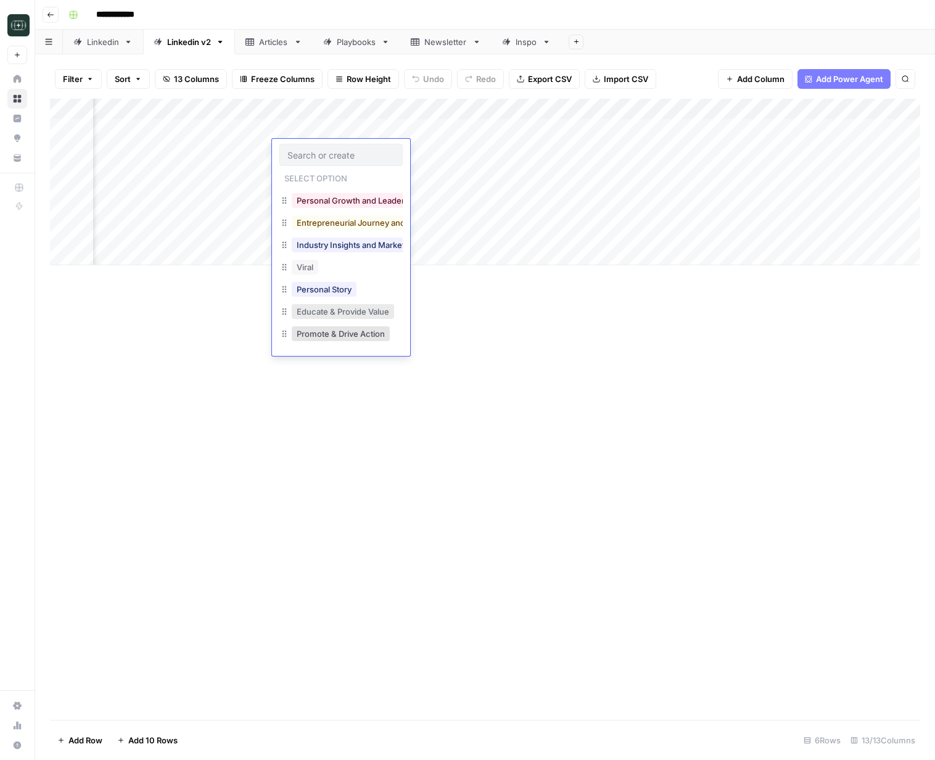
click at [334, 314] on button "Educate & Provide Value" at bounding box center [343, 311] width 102 height 15
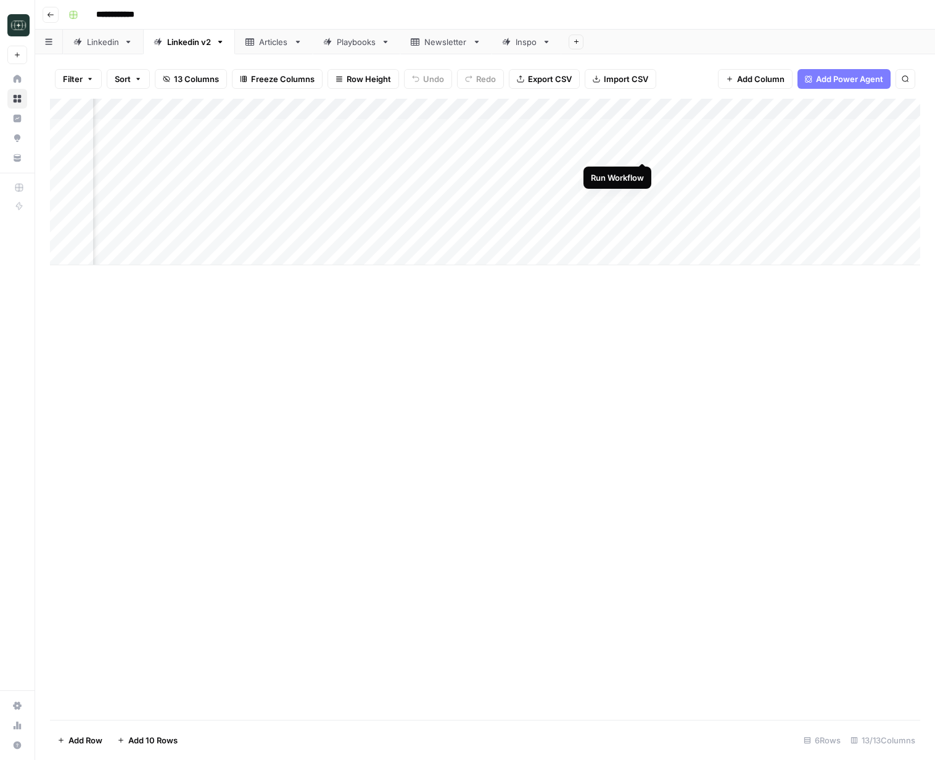
click at [645, 152] on div "Add Column" at bounding box center [485, 182] width 870 height 166
click at [322, 176] on div "Add Column" at bounding box center [485, 182] width 870 height 166
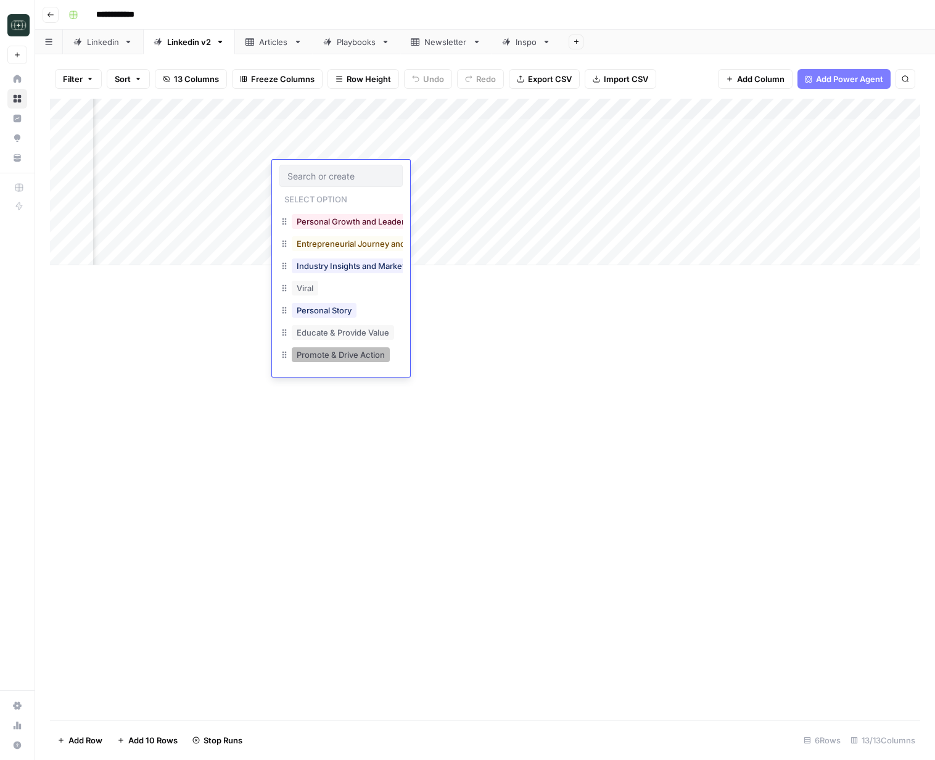
click at [346, 357] on button "Promote & Drive Action" at bounding box center [341, 354] width 98 height 15
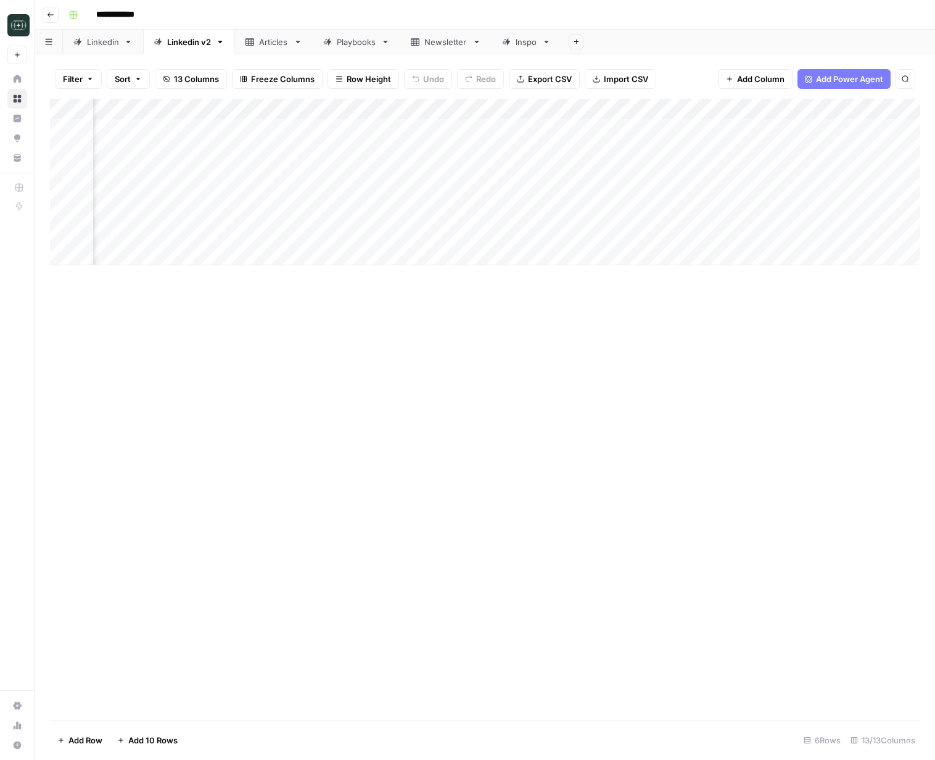
click at [316, 173] on div "Add Column" at bounding box center [485, 182] width 870 height 166
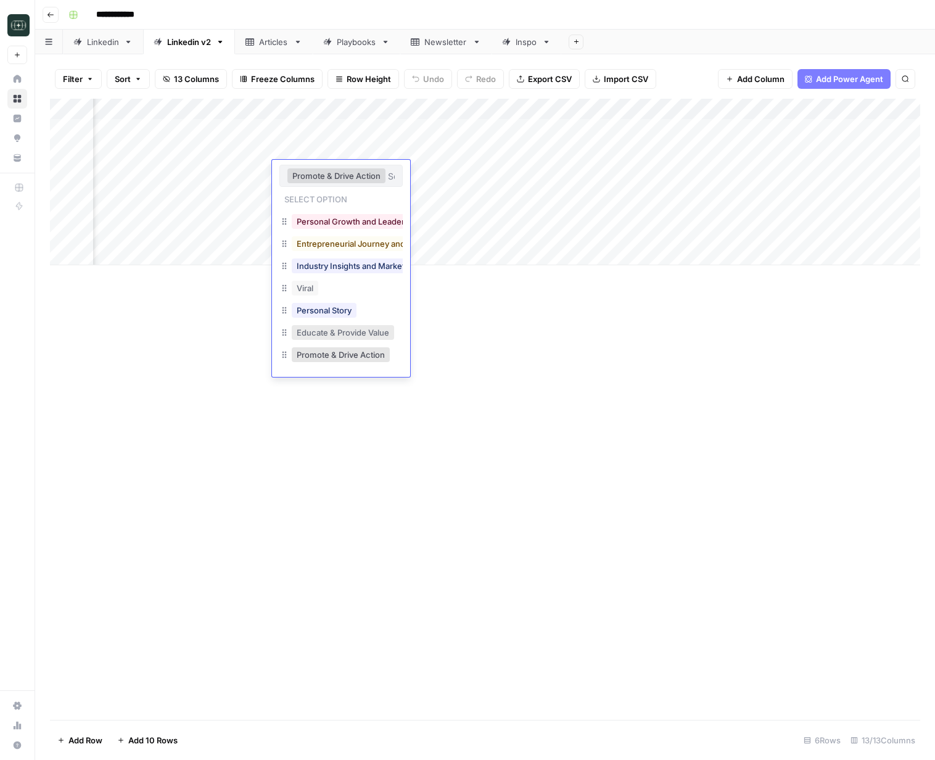
click at [349, 336] on button "Educate & Provide Value" at bounding box center [343, 332] width 102 height 15
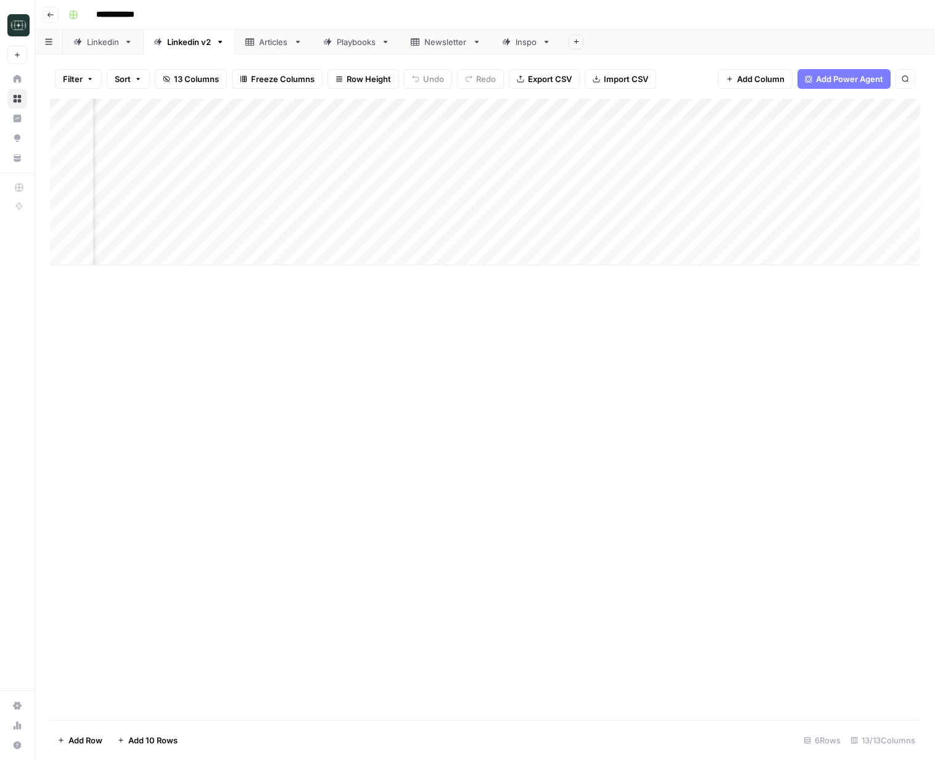
click at [332, 168] on div "Add Column" at bounding box center [485, 182] width 870 height 166
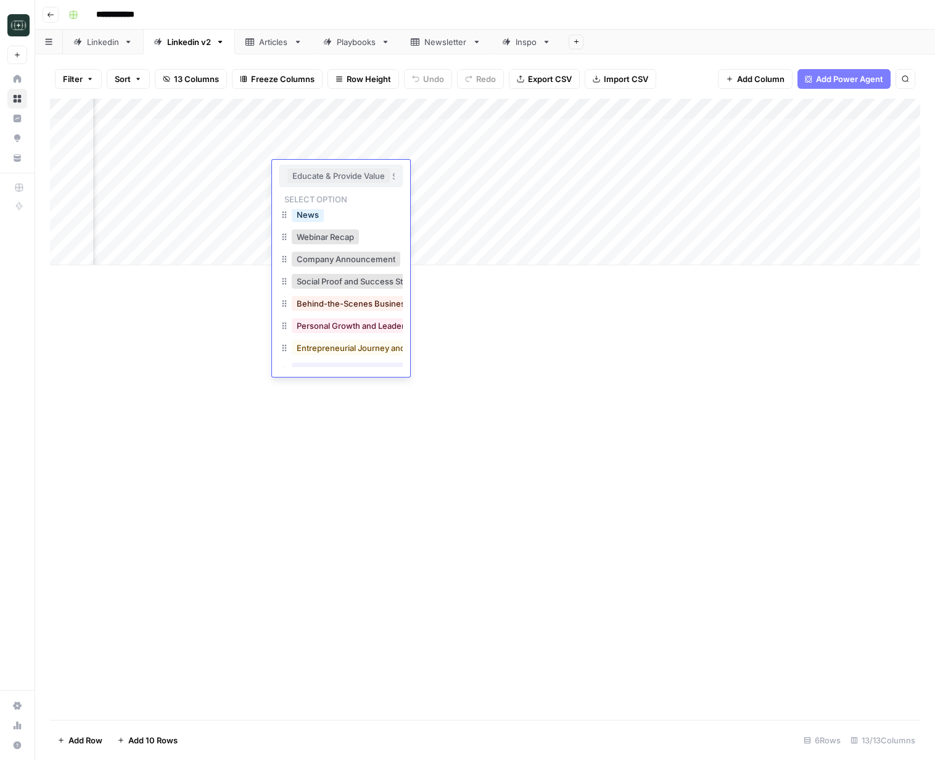
scroll to position [150, 0]
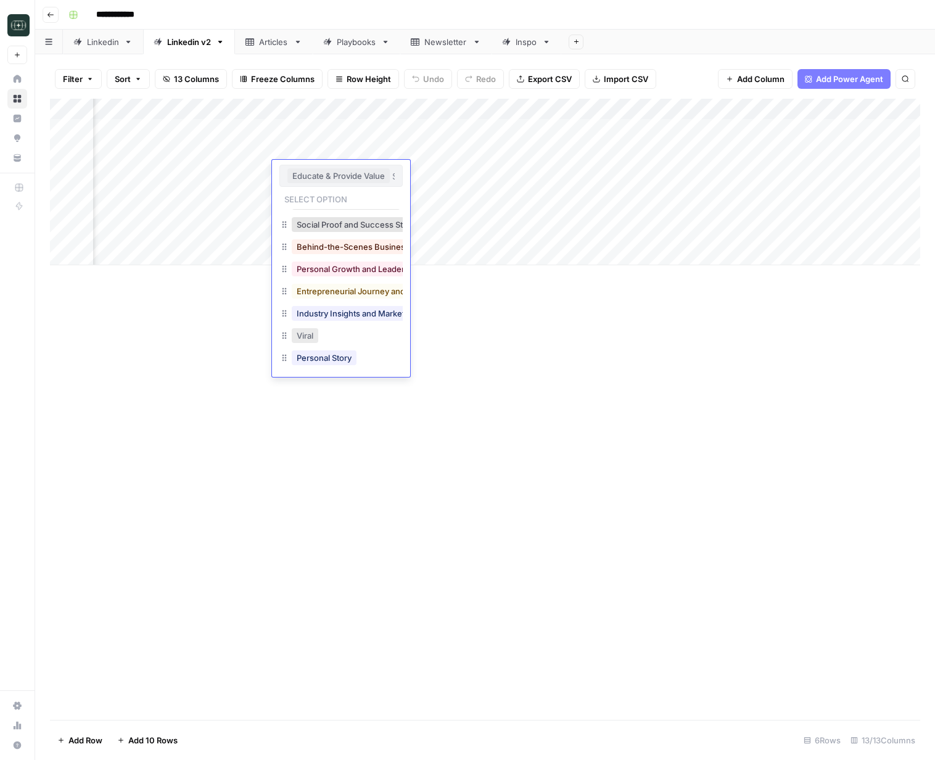
click at [312, 337] on button "Viral" at bounding box center [305, 335] width 27 height 15
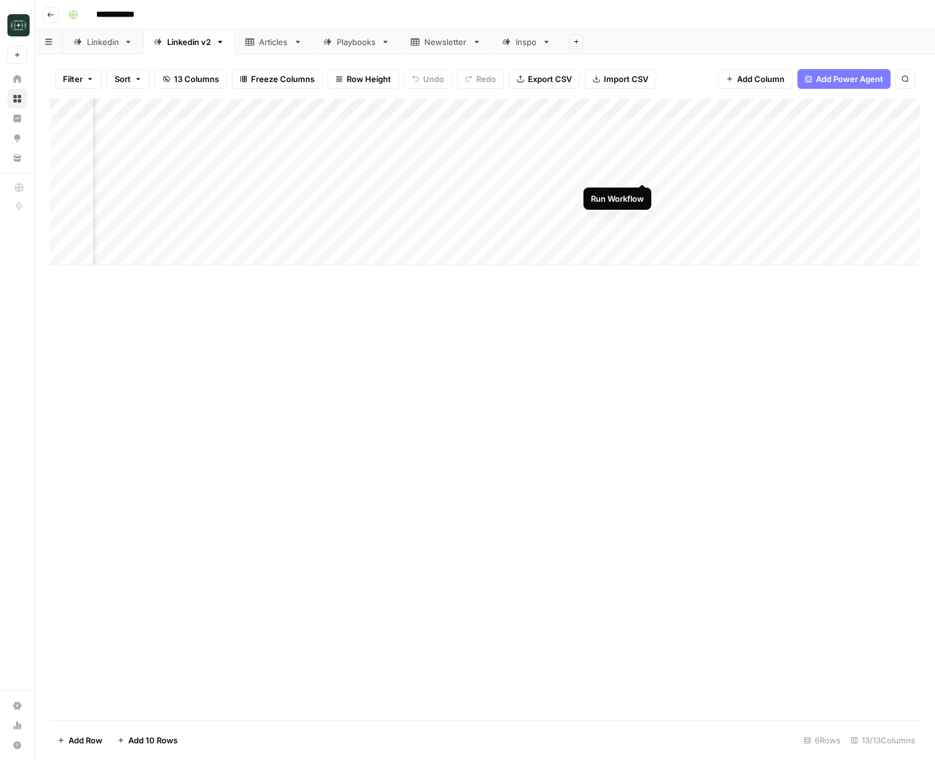
click at [643, 171] on div "Add Column" at bounding box center [485, 182] width 870 height 166
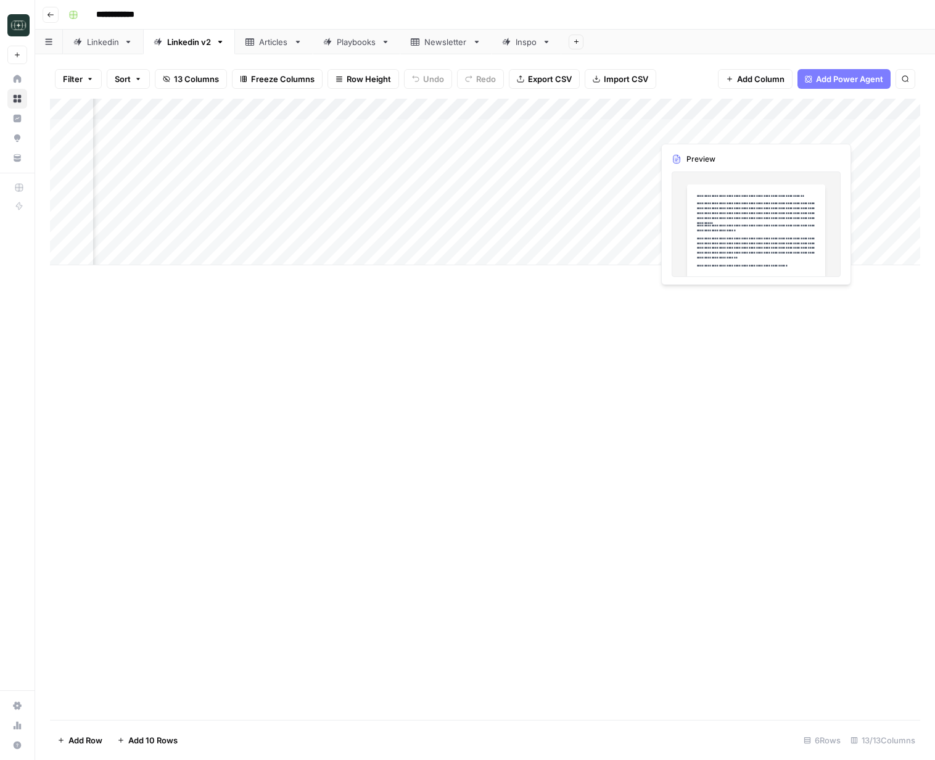
click at [750, 128] on div "Add Column" at bounding box center [485, 182] width 870 height 166
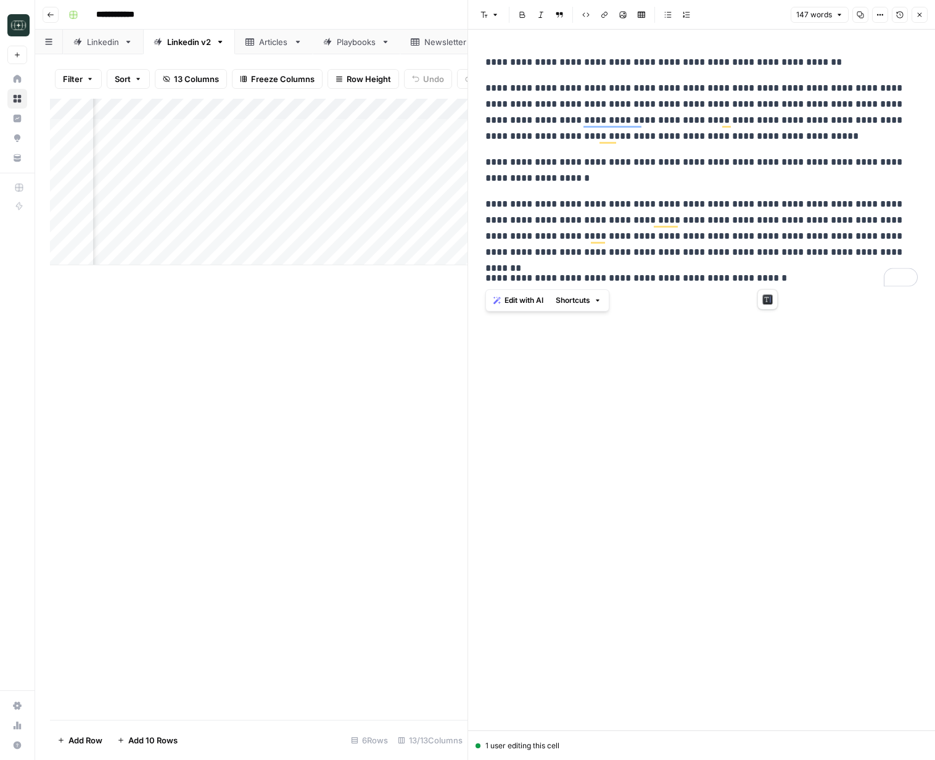
drag, startPoint x: 487, startPoint y: 62, endPoint x: 776, endPoint y: 279, distance: 361.6
click at [776, 279] on div "**********" at bounding box center [701, 170] width 447 height 242
click at [776, 279] on p "**********" at bounding box center [701, 278] width 432 height 16
click at [765, 435] on div "**********" at bounding box center [701, 380] width 447 height 701
click at [921, 15] on icon "button" at bounding box center [919, 14] width 7 height 7
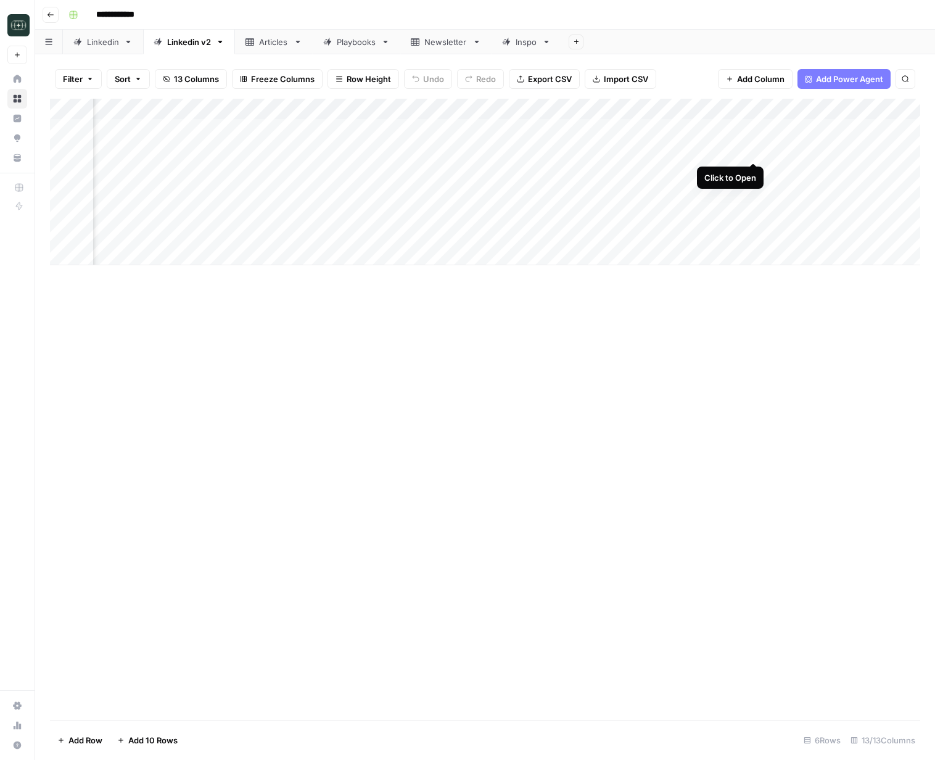
click at [751, 150] on div "Add Column" at bounding box center [485, 182] width 870 height 166
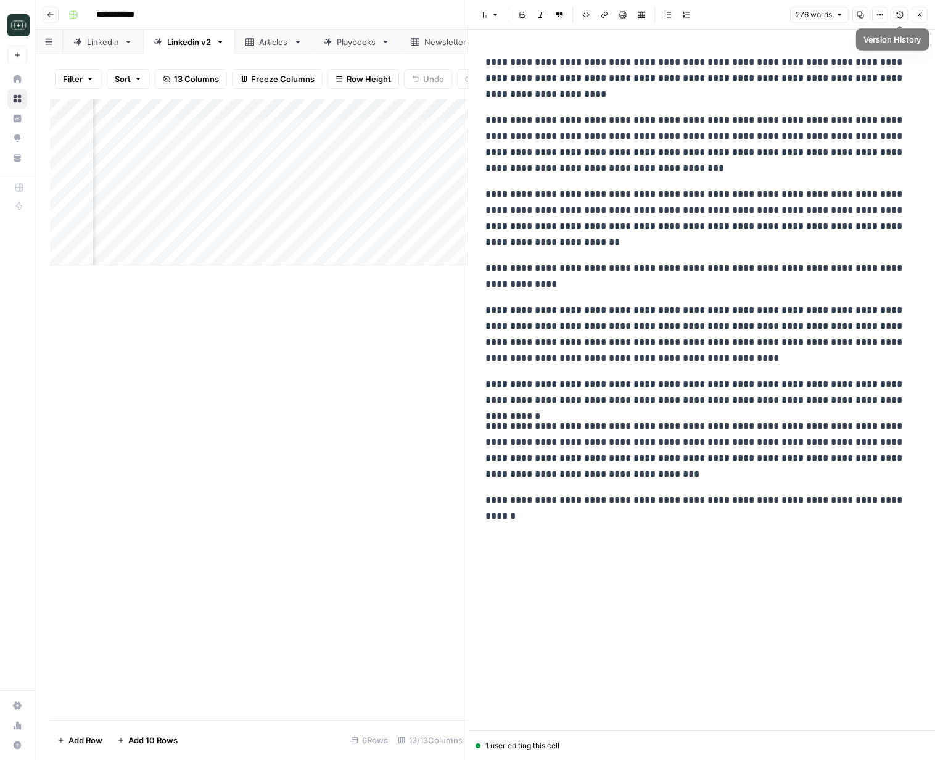
click at [918, 16] on icon "button" at bounding box center [919, 14] width 7 height 7
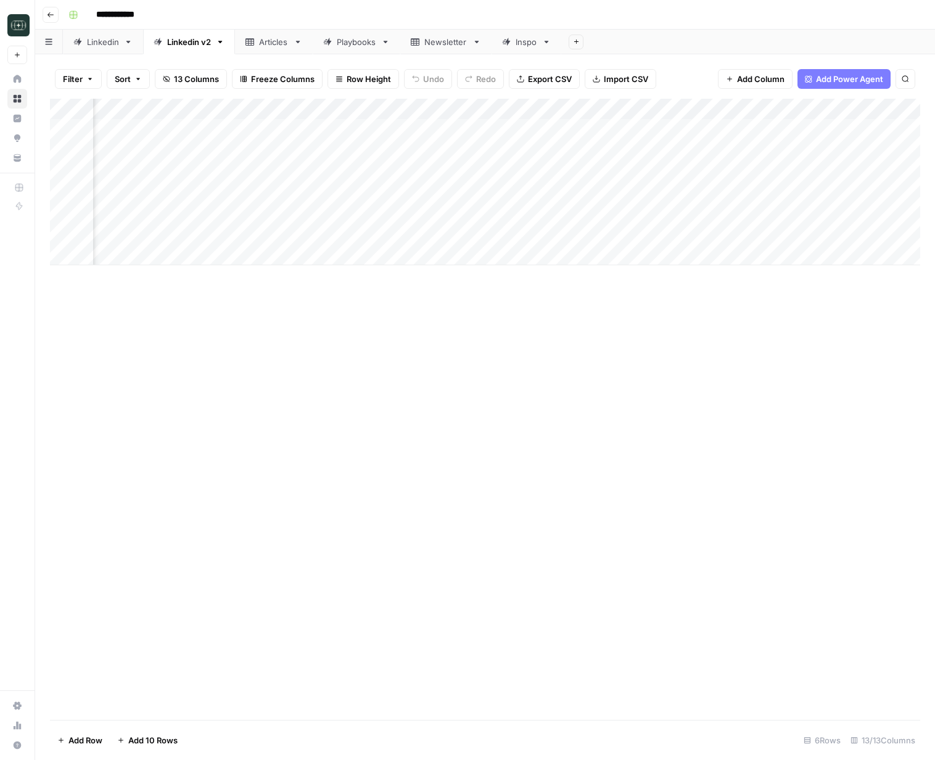
click at [435, 147] on div "Add Column" at bounding box center [485, 182] width 870 height 166
click at [436, 147] on div "Add Column" at bounding box center [485, 182] width 870 height 166
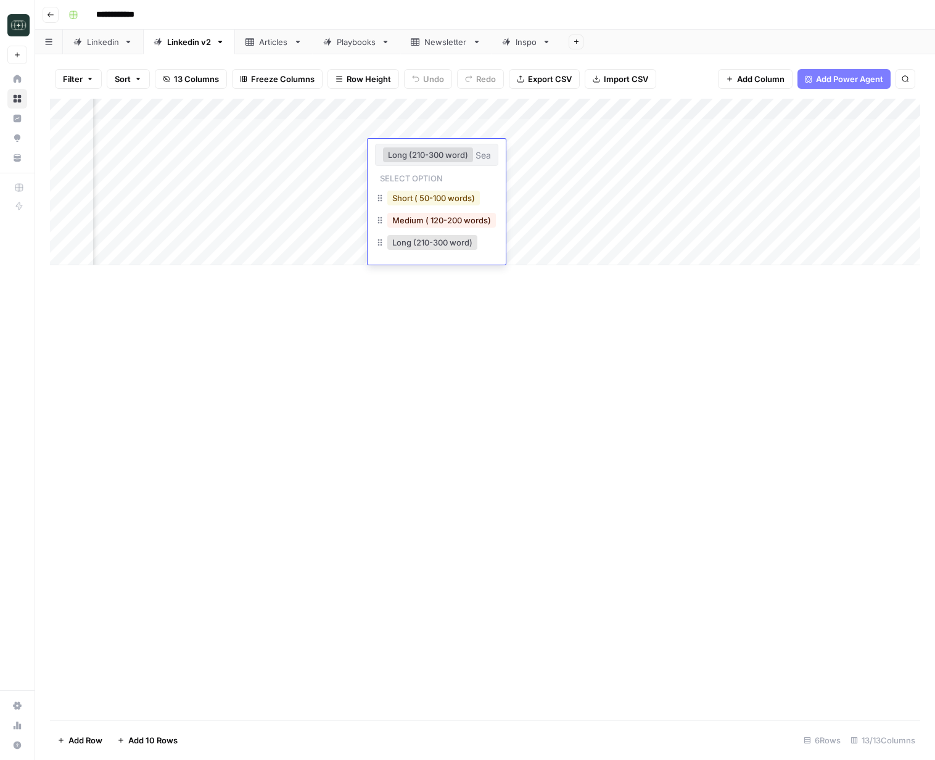
click at [417, 198] on button "Short ( 50-100 words)" at bounding box center [433, 198] width 92 height 15
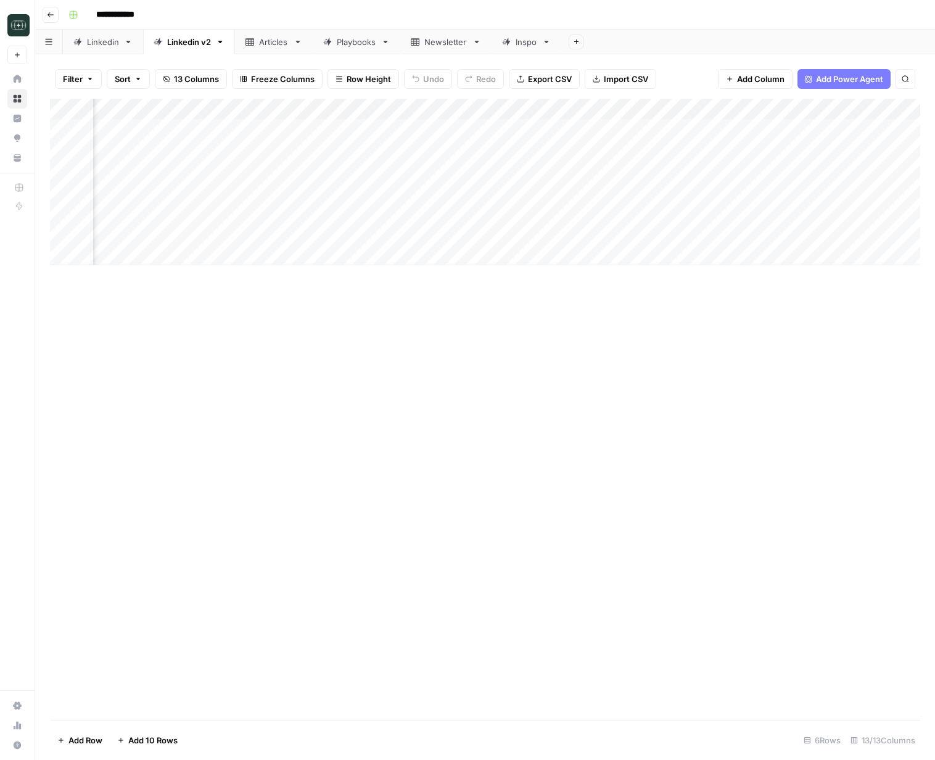
click at [755, 171] on div "Add Column" at bounding box center [485, 182] width 870 height 166
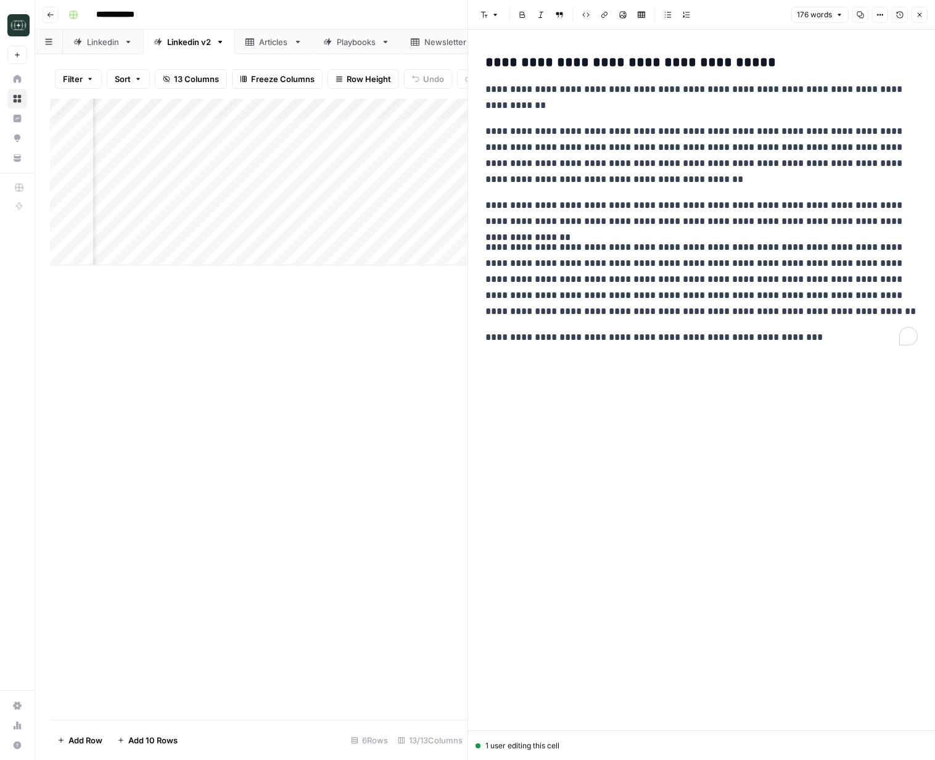
click at [839, 80] on div "**********" at bounding box center [701, 199] width 447 height 301
copy div "**********"
click at [318, 232] on div "Add Column" at bounding box center [258, 182] width 417 height 166
click at [925, 14] on button "Close" at bounding box center [919, 15] width 16 height 16
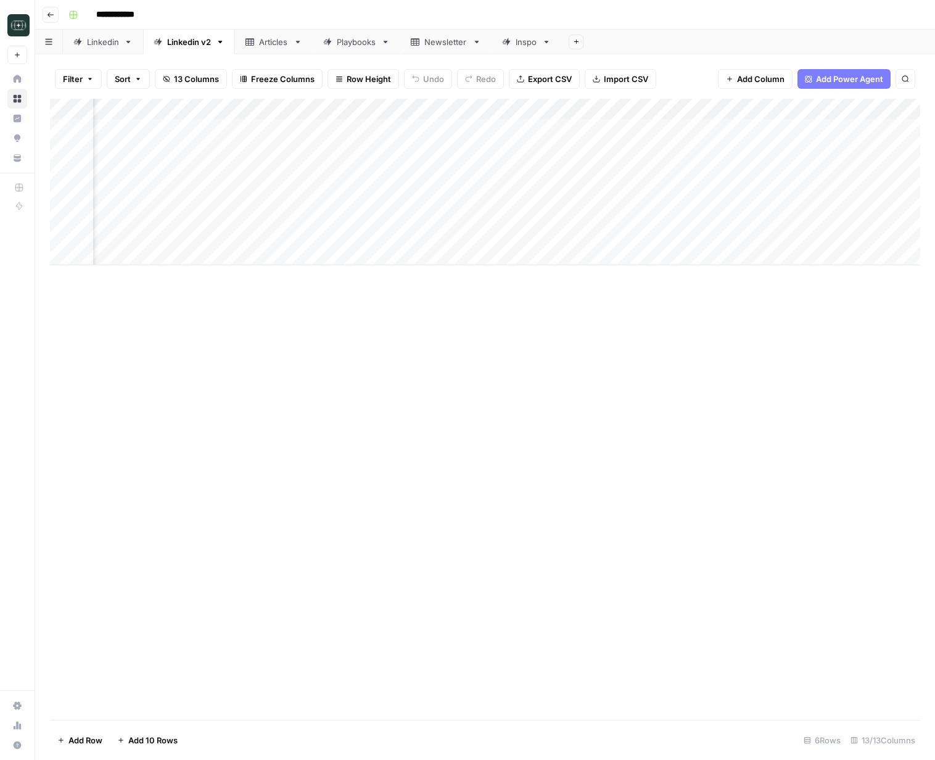
click at [398, 151] on div "Add Column" at bounding box center [485, 182] width 870 height 166
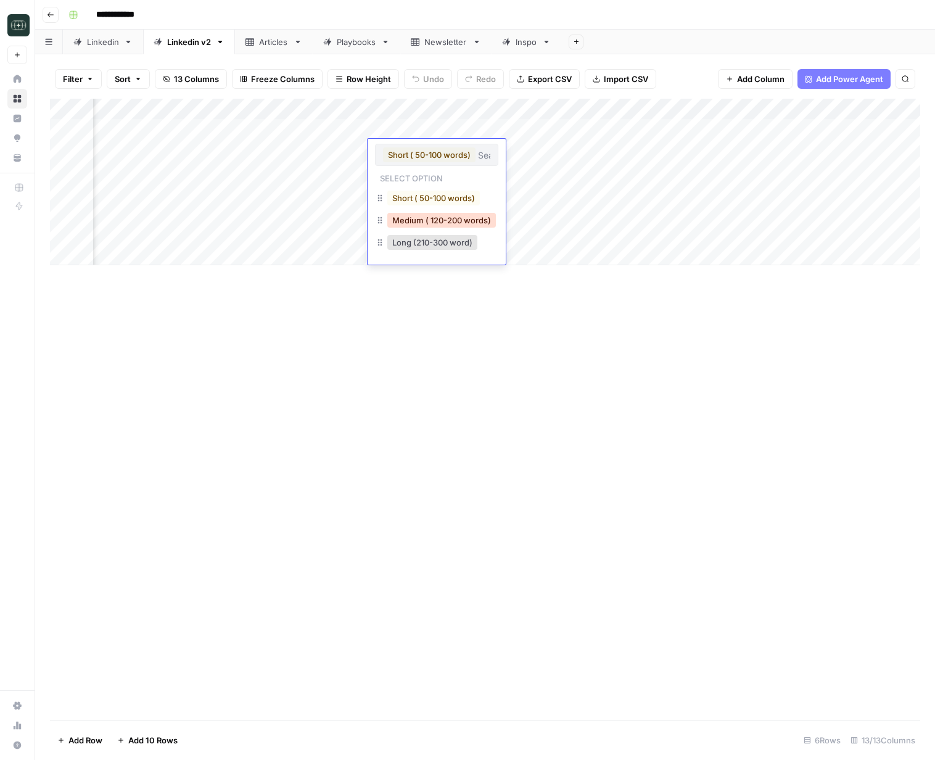
click at [424, 215] on button "Medium ( 120-200 words)" at bounding box center [441, 220] width 109 height 15
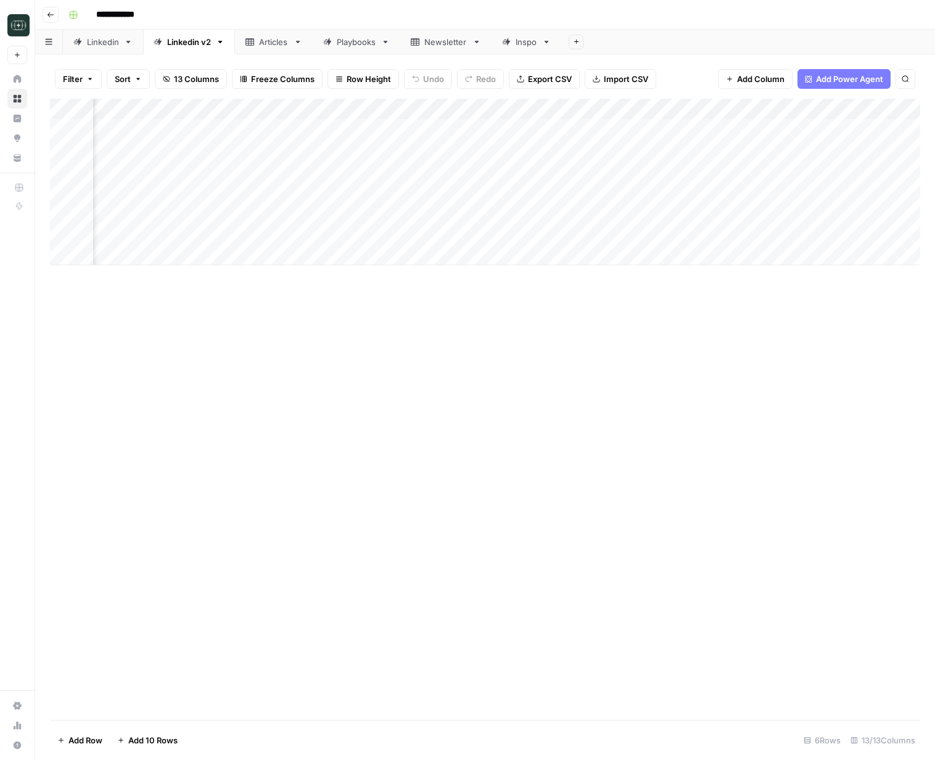
click at [208, 150] on div "Add Column" at bounding box center [485, 182] width 870 height 166
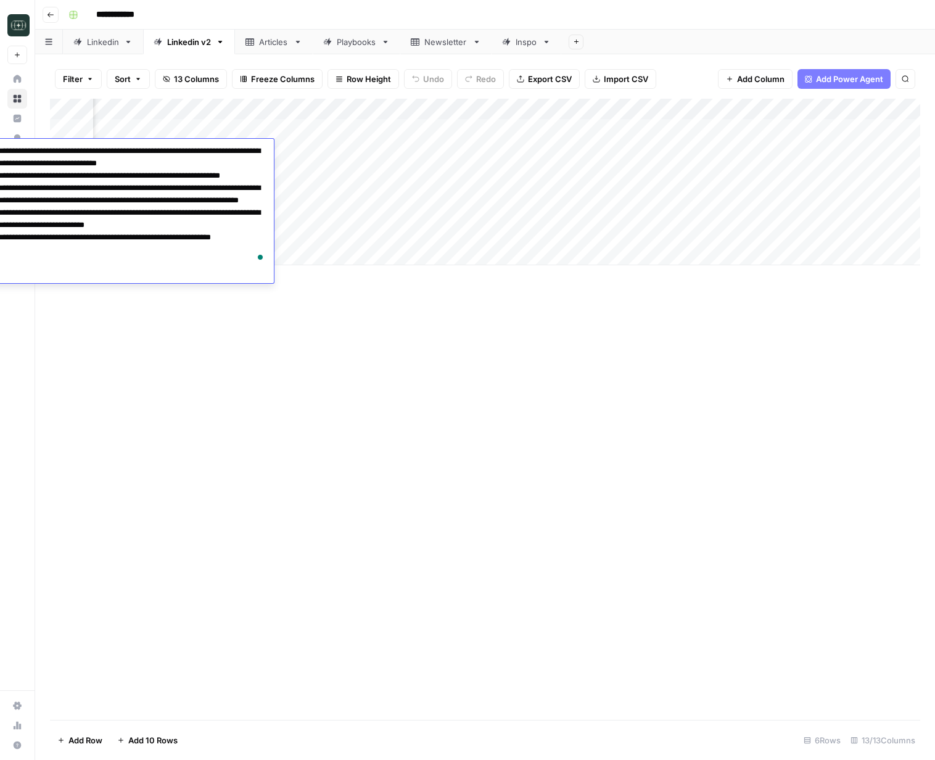
drag, startPoint x: 463, startPoint y: 395, endPoint x: 430, endPoint y: 385, distance: 34.3
click at [459, 395] on div "Add Column" at bounding box center [485, 409] width 870 height 621
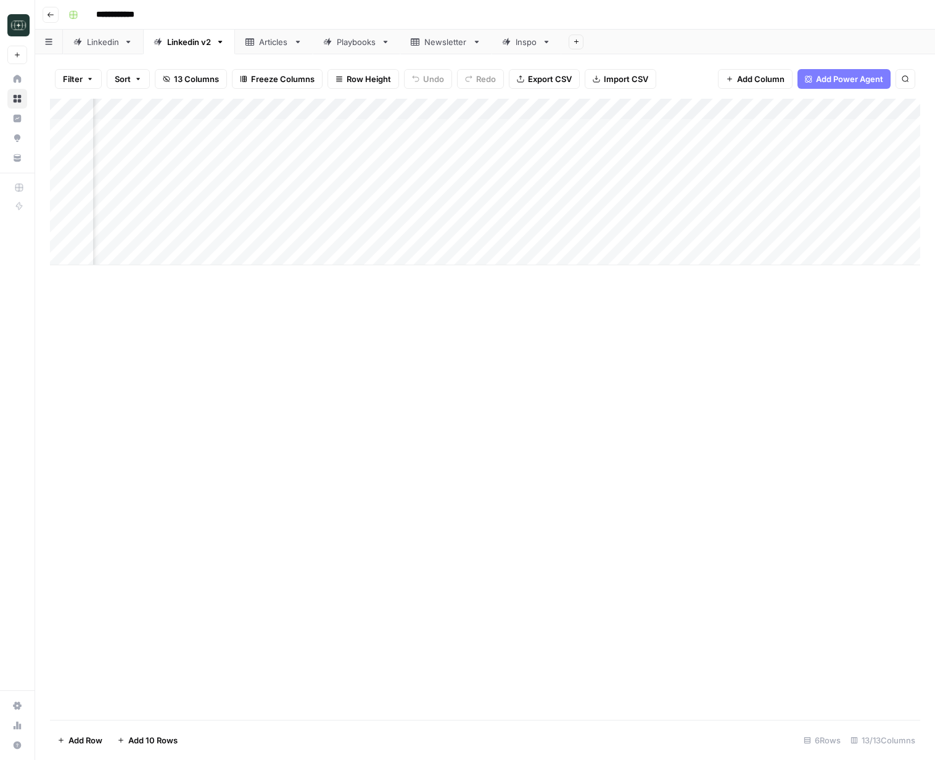
click at [176, 255] on div "Add Column" at bounding box center [485, 182] width 870 height 166
type textarea "**********"
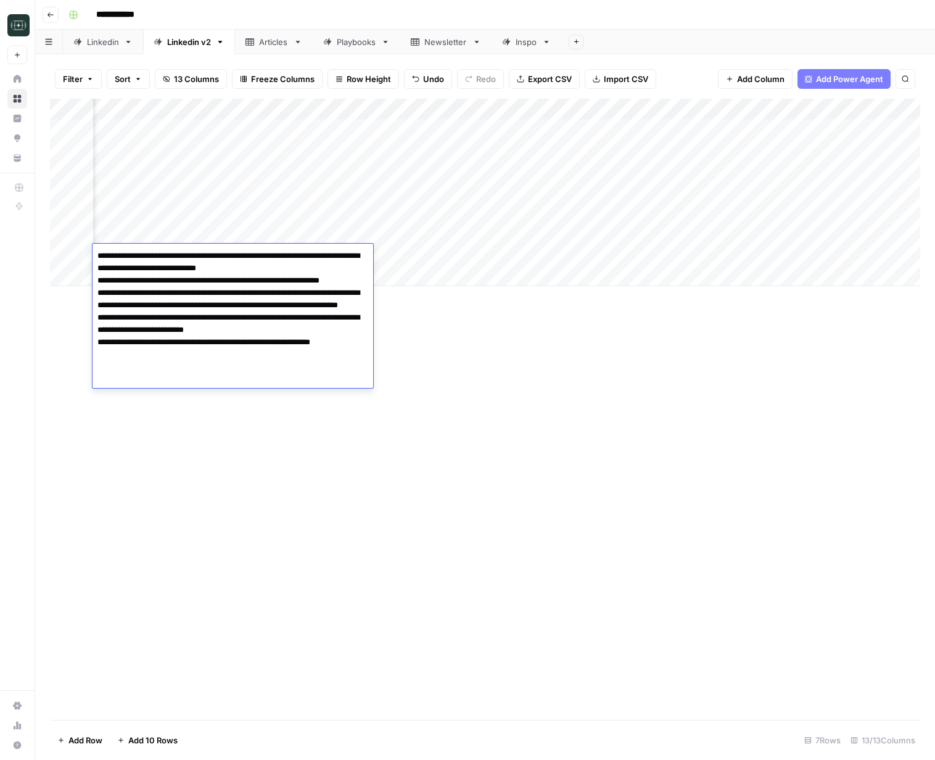
drag, startPoint x: 549, startPoint y: 392, endPoint x: 512, endPoint y: 311, distance: 88.9
click at [548, 392] on div "Add Column" at bounding box center [485, 409] width 870 height 621
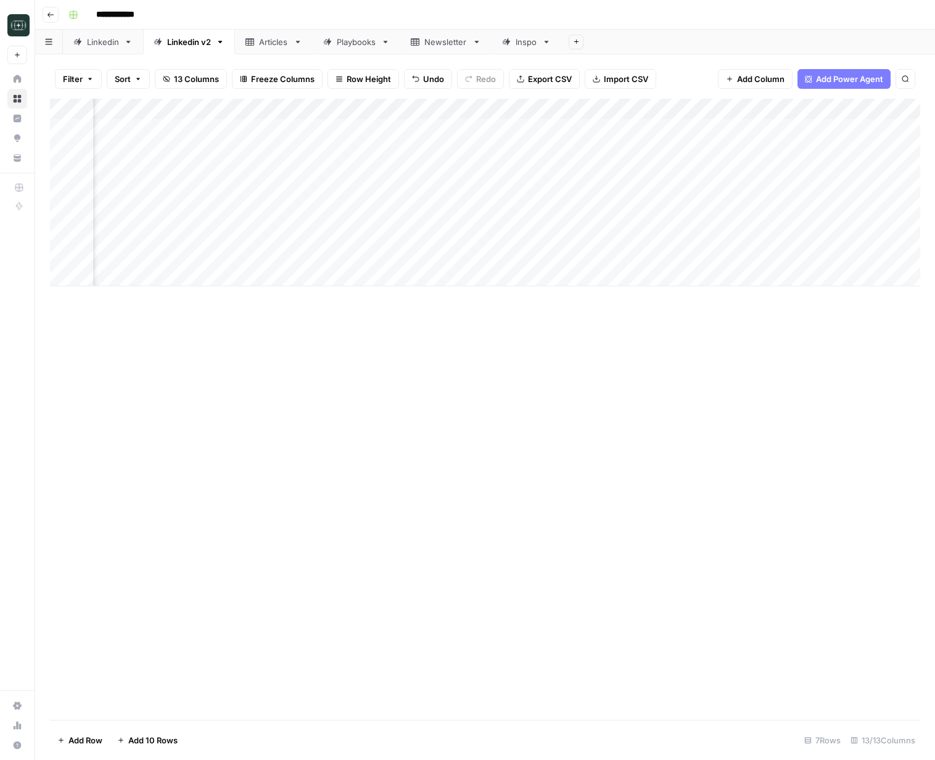
click at [426, 260] on div "Add Column" at bounding box center [485, 192] width 870 height 187
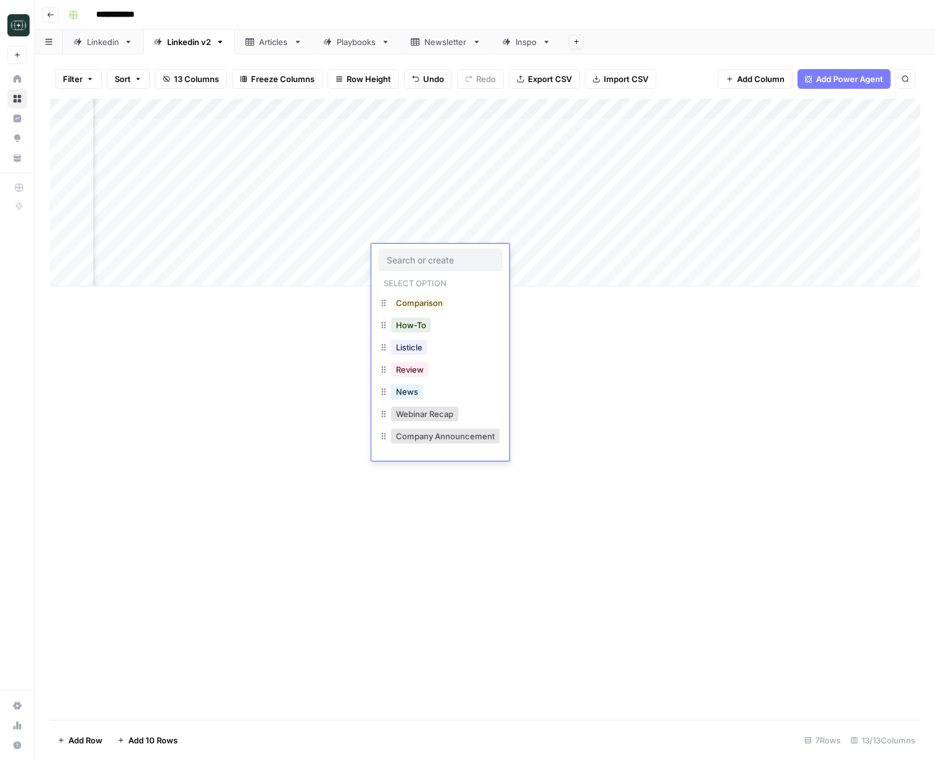
scroll to position [197, 0]
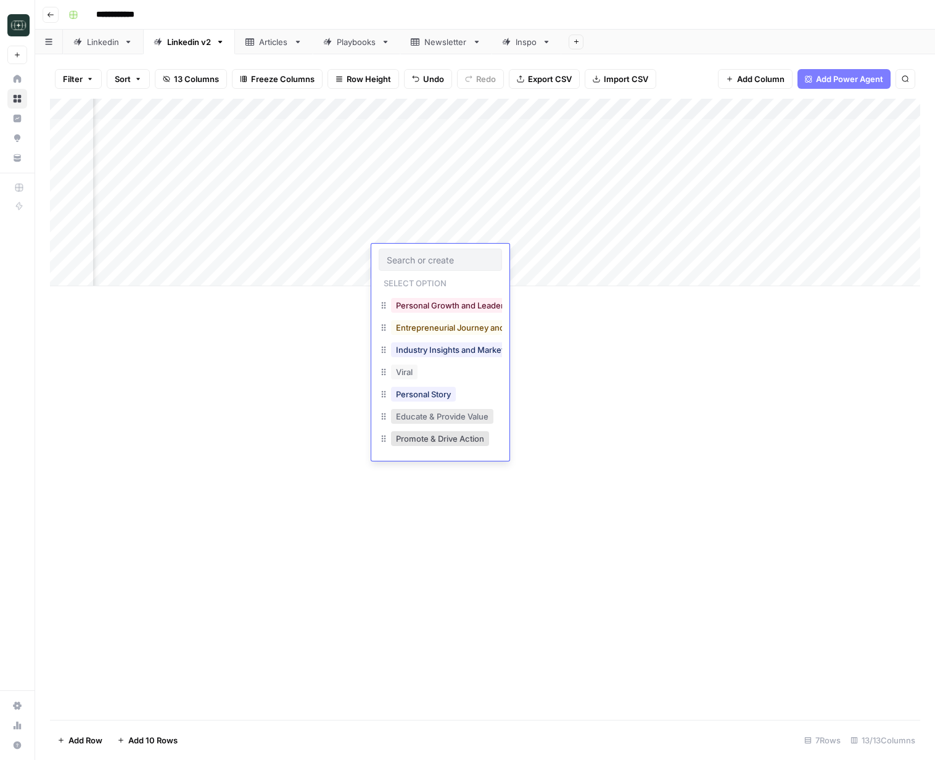
click at [474, 418] on button "Educate & Provide Value" at bounding box center [442, 416] width 102 height 15
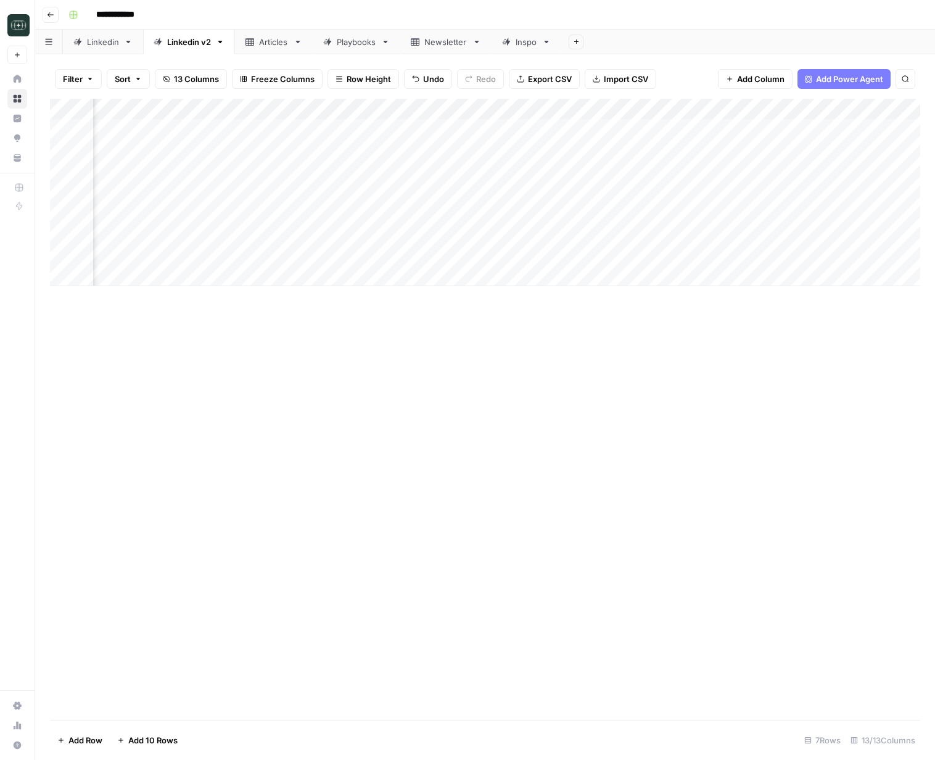
click at [521, 255] on div "Add Column" at bounding box center [485, 192] width 870 height 187
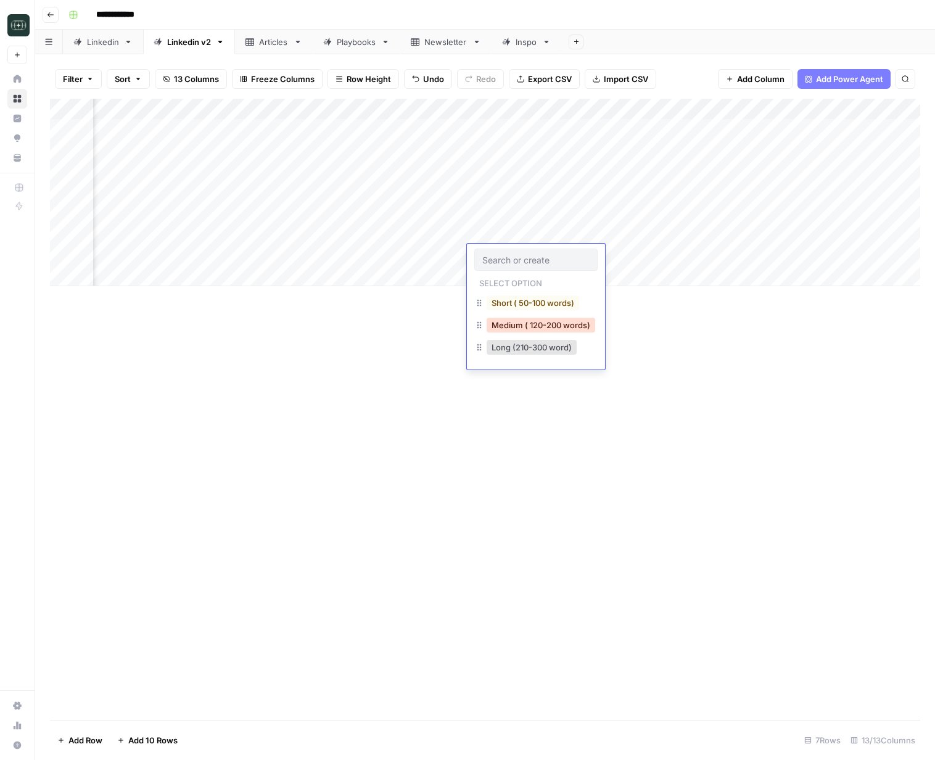
click at [531, 331] on button "Medium ( 120-200 words)" at bounding box center [541, 325] width 109 height 15
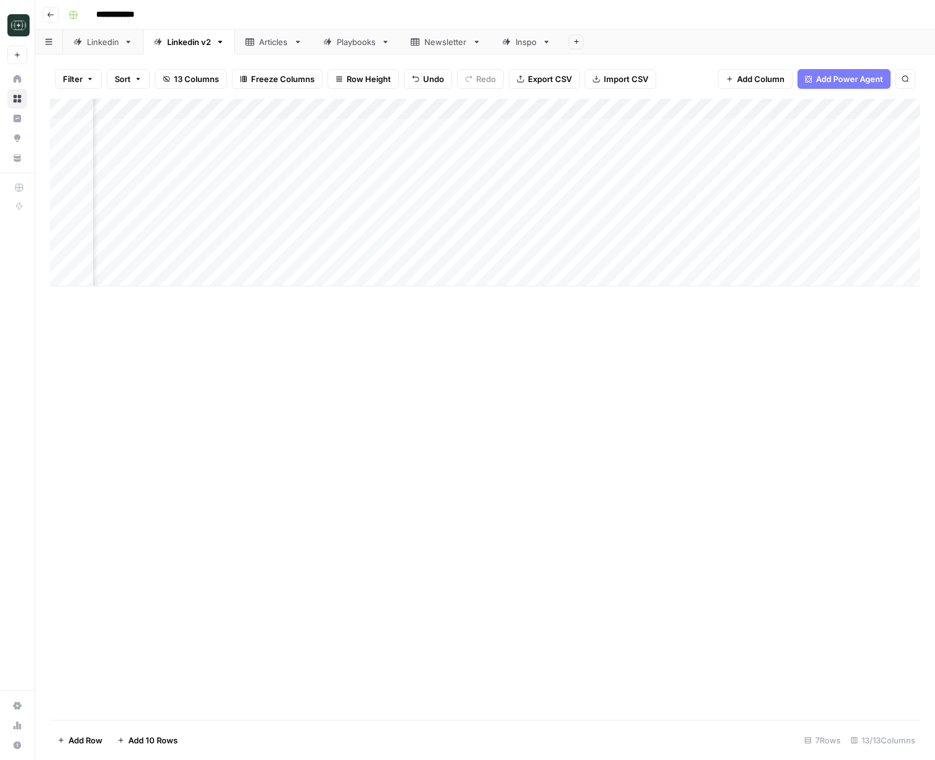
drag, startPoint x: 660, startPoint y: 255, endPoint x: 565, endPoint y: 345, distance: 130.9
click at [566, 438] on div "Add Column" at bounding box center [485, 409] width 870 height 621
click at [522, 254] on div "Add Column" at bounding box center [485, 192] width 870 height 187
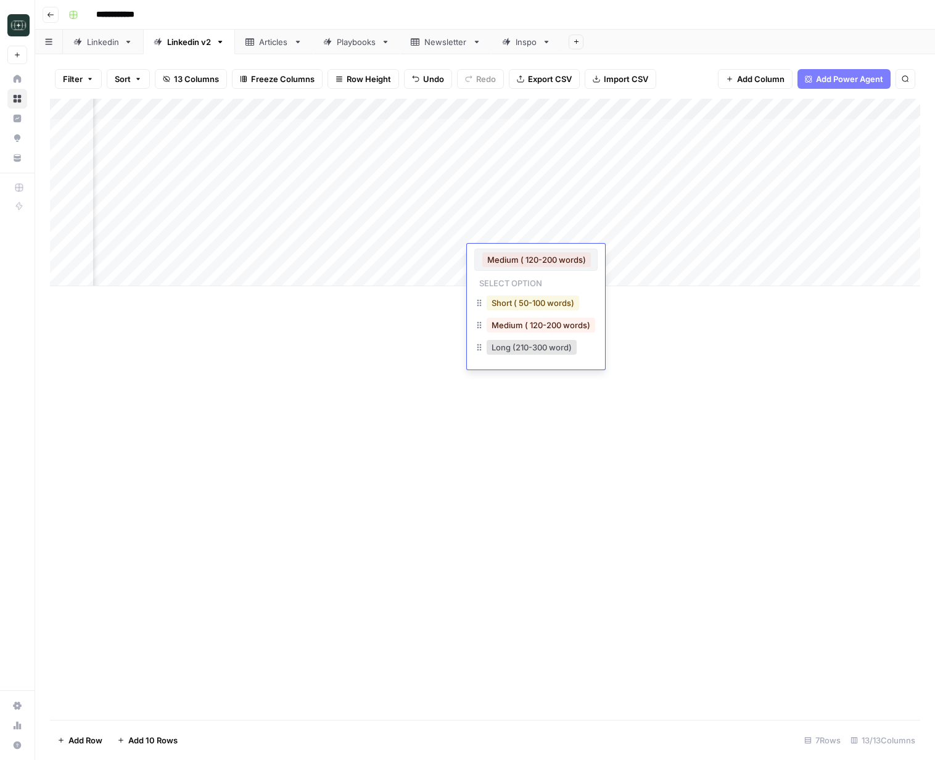
click at [516, 304] on button "Short ( 50-100 words)" at bounding box center [533, 302] width 92 height 15
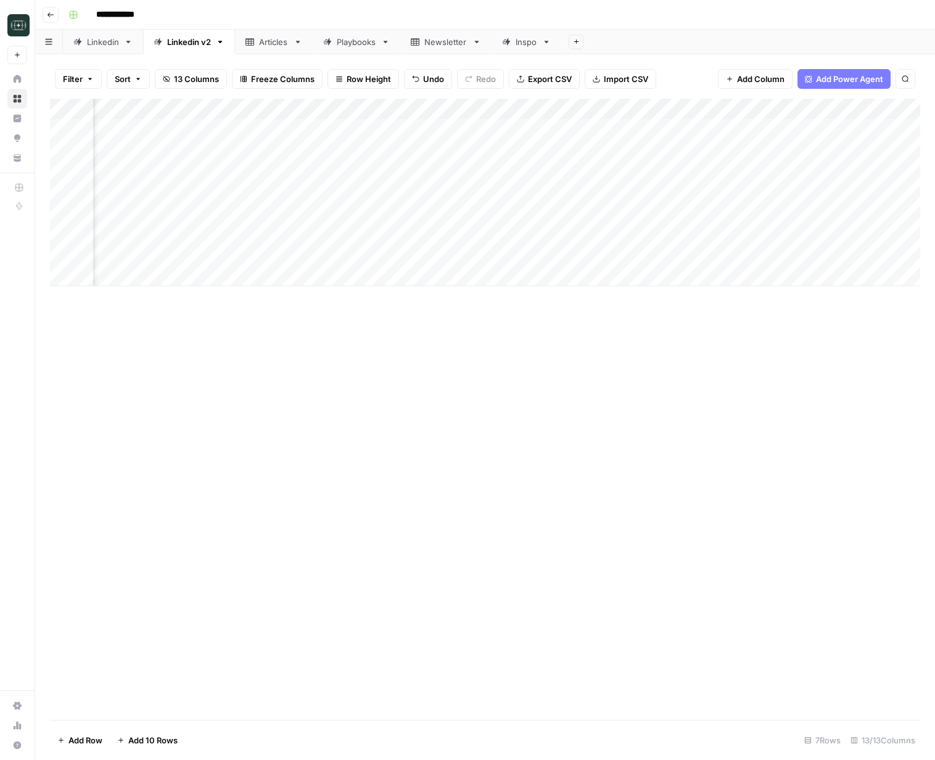
click at [672, 259] on div "Add Column" at bounding box center [485, 192] width 870 height 187
click at [812, 176] on div "Add Column" at bounding box center [485, 192] width 870 height 187
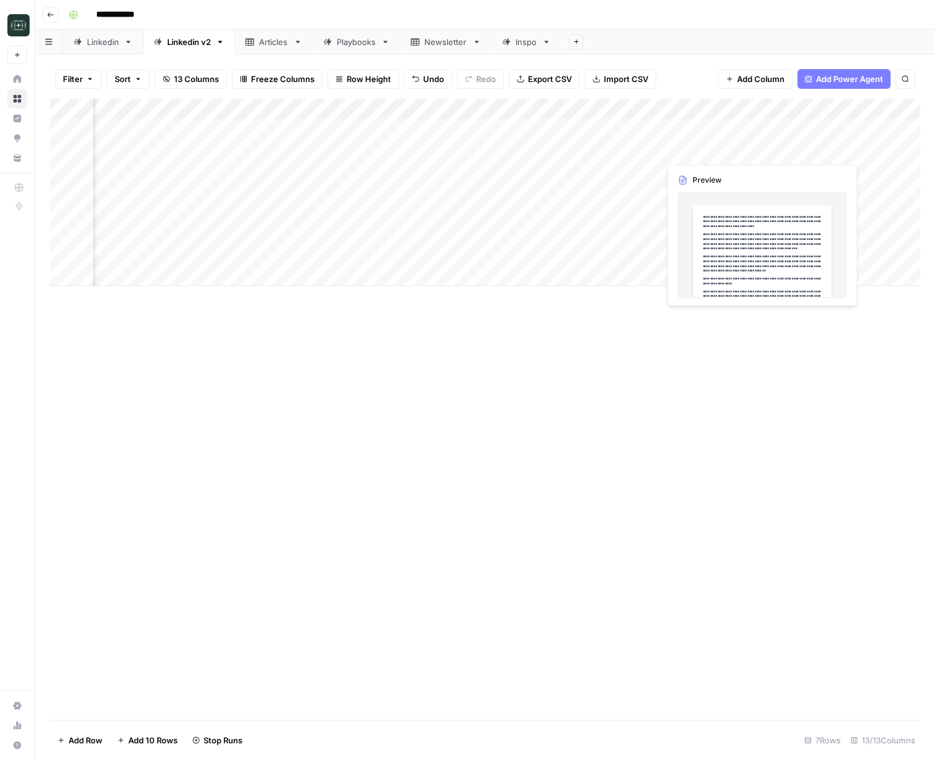
click at [802, 145] on div "Add Column" at bounding box center [485, 192] width 870 height 187
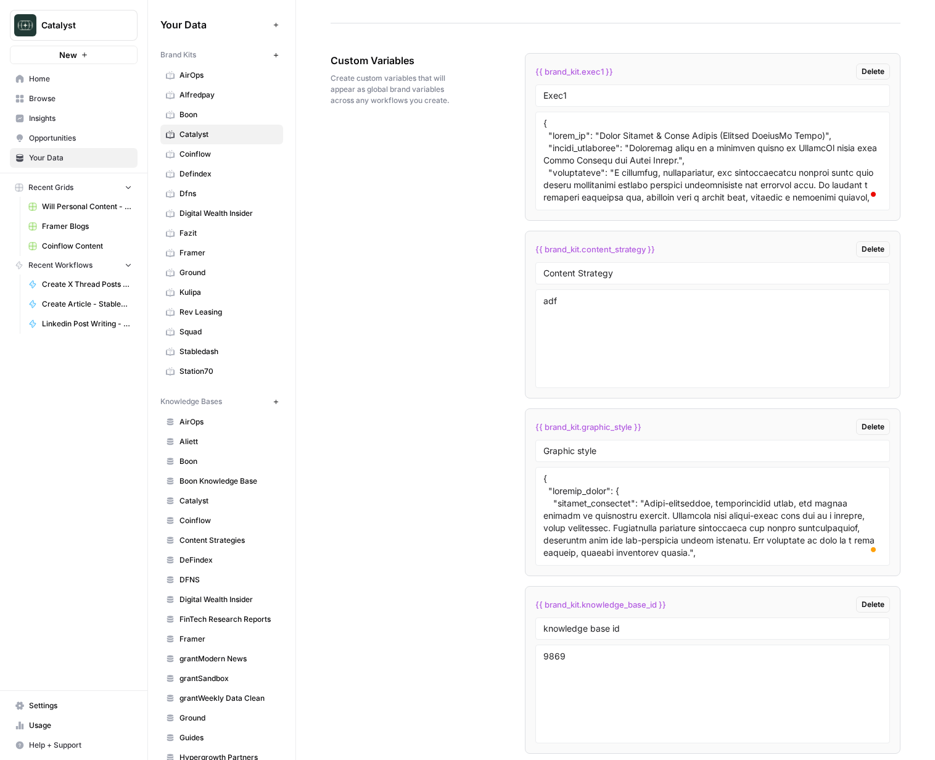
scroll to position [1992, 0]
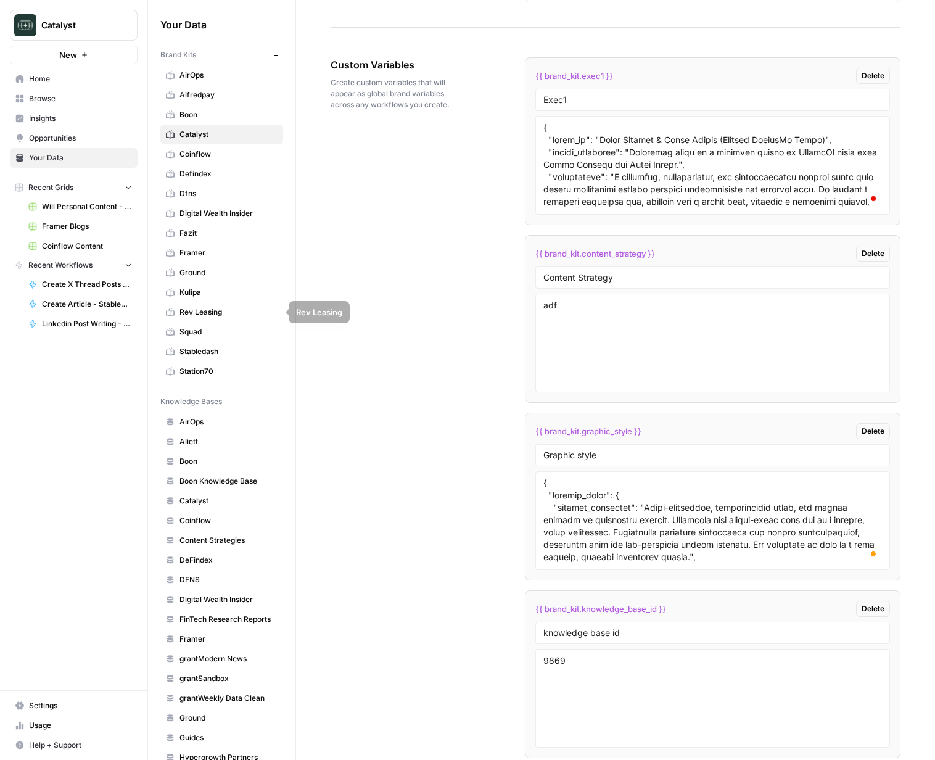
click at [197, 328] on span "Squad" at bounding box center [228, 331] width 98 height 11
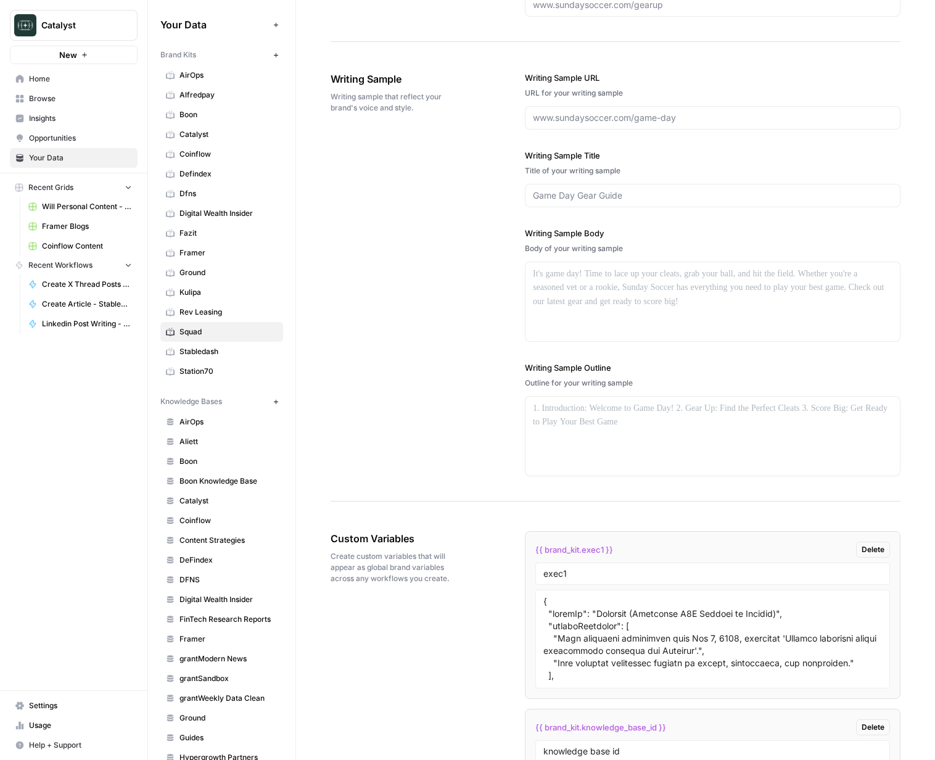
scroll to position [1739, 0]
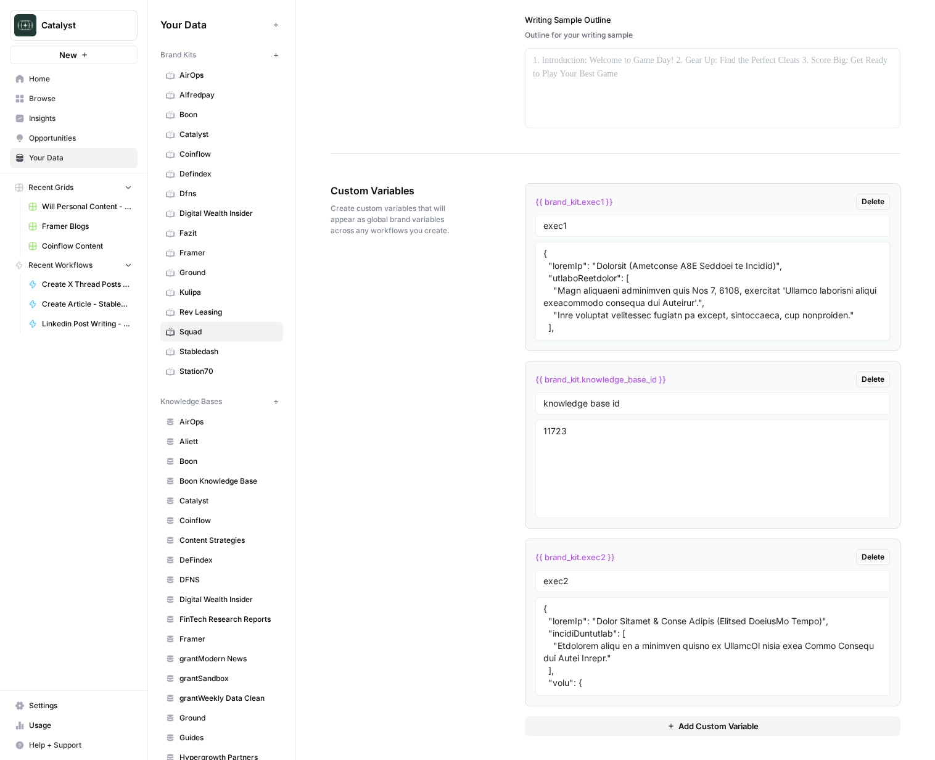
click at [684, 310] on textarea at bounding box center [712, 291] width 339 height 88
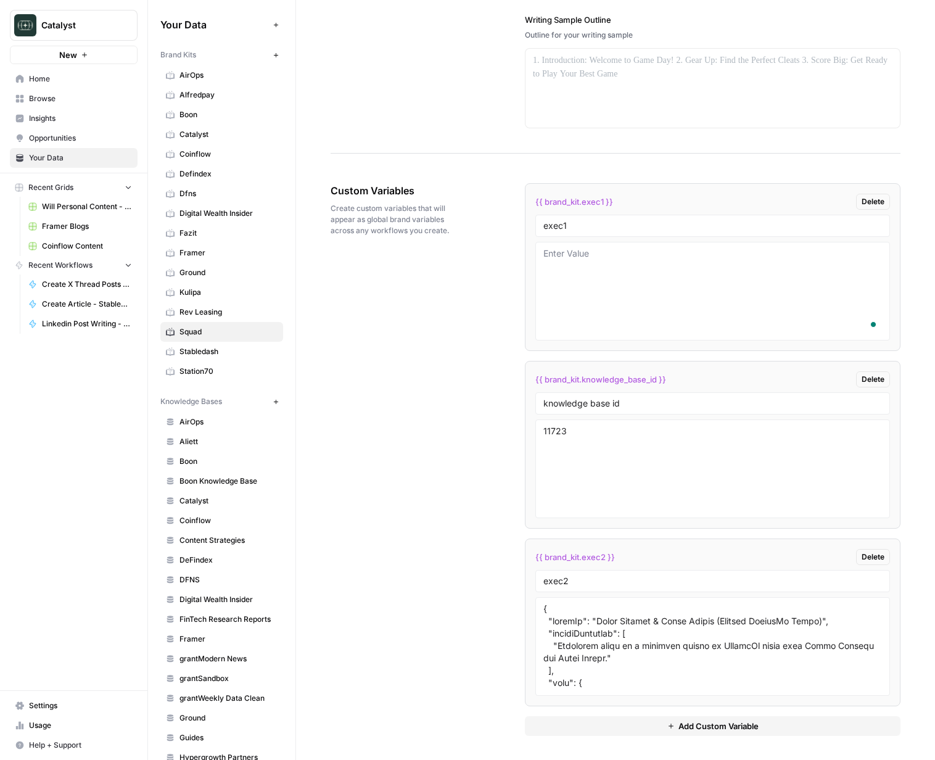
click at [486, 318] on div "Custom Variables Create custom variables that will appear as global brand varia…" at bounding box center [616, 459] width 570 height 602
click at [572, 249] on textarea "To enrich screen reader interactions, please activate Accessibility in Grammarl…" at bounding box center [712, 291] width 339 height 88
paste textarea "{ "style_of": "The Data-Driven Storyteller", "source_materials": "A hybrid synt…"
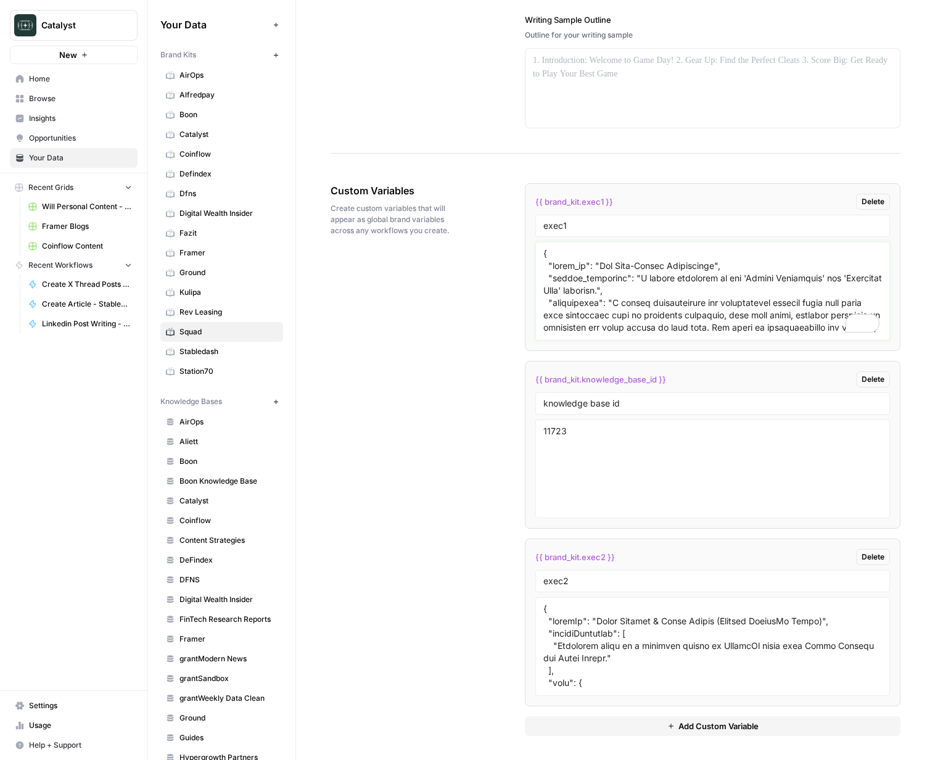
scroll to position [1699, 0]
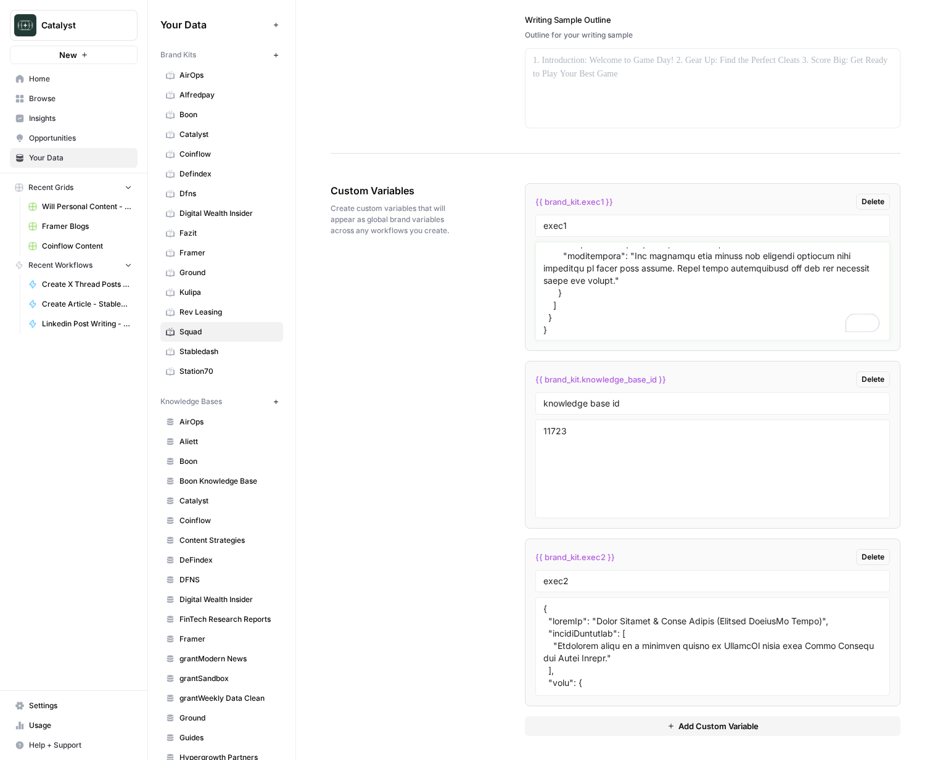
type textarea "{ "style_of": "The Data-Driven Storyteller", "source_materials": "A hybrid synt…"
click at [473, 271] on div "Custom Variables Create custom variables that will appear as global brand varia…" at bounding box center [616, 459] width 570 height 602
click at [451, 287] on div "Custom Variables Create custom variables that will appear as global brand varia…" at bounding box center [616, 459] width 570 height 602
click at [763, 736] on div "{{ brand_kit.exec1 }} Delete exec1 {{ brand_kit.knowledge_base_id }} Delete kno…" at bounding box center [713, 459] width 376 height 602
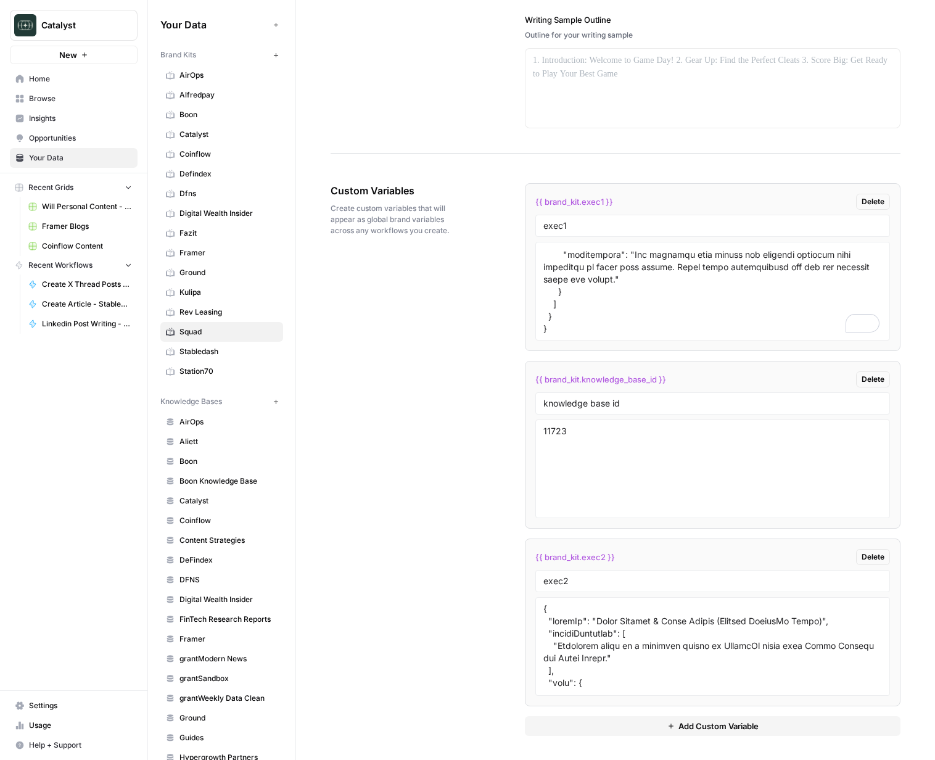
click at [763, 732] on button "Add Custom Variable" at bounding box center [713, 726] width 376 height 20
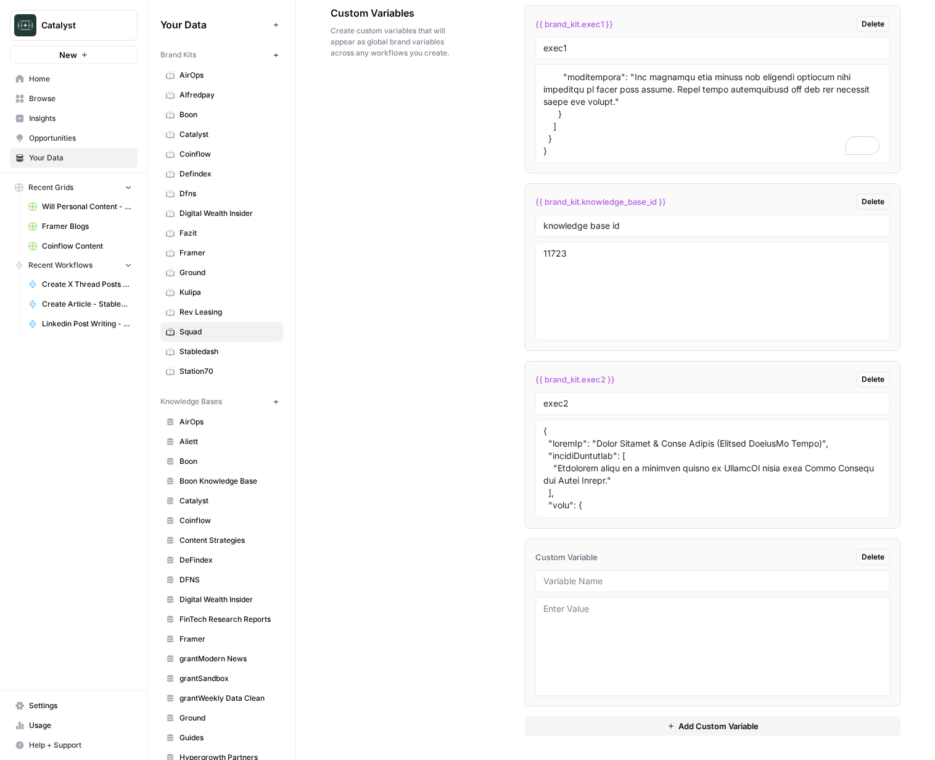
click at [651, 630] on textarea at bounding box center [712, 646] width 339 height 88
type textarea "adf"
click at [487, 584] on div "Custom Variables Create custom variables that will appear as global brand varia…" at bounding box center [616, 370] width 570 height 779
click at [224, 295] on span "Kulipa" at bounding box center [228, 292] width 98 height 11
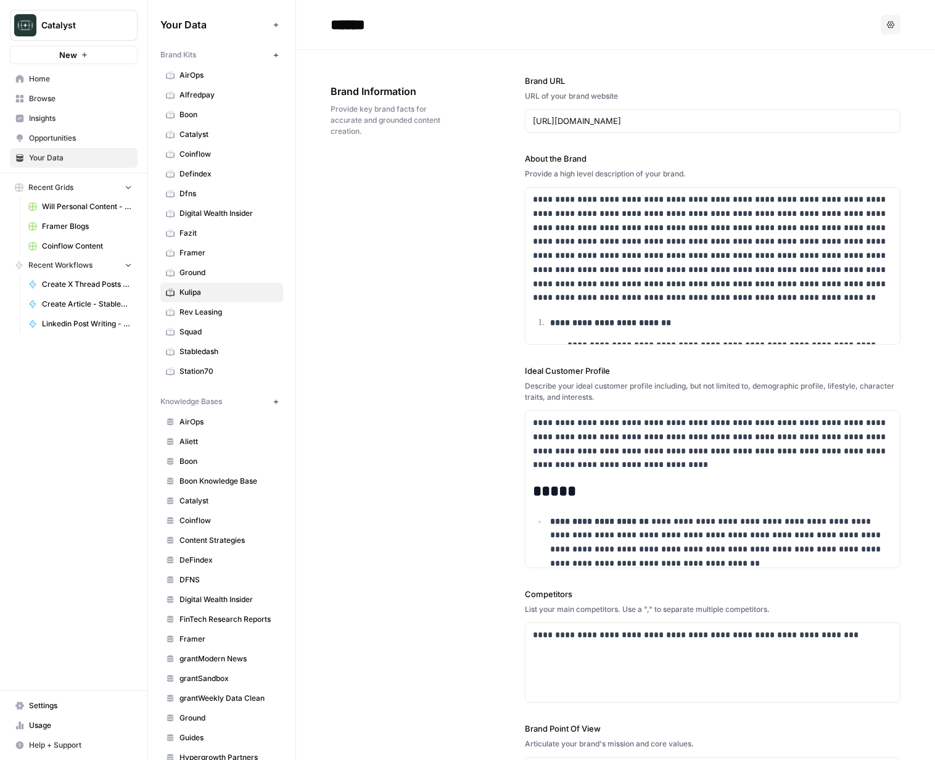
click at [202, 329] on span "Squad" at bounding box center [228, 331] width 98 height 11
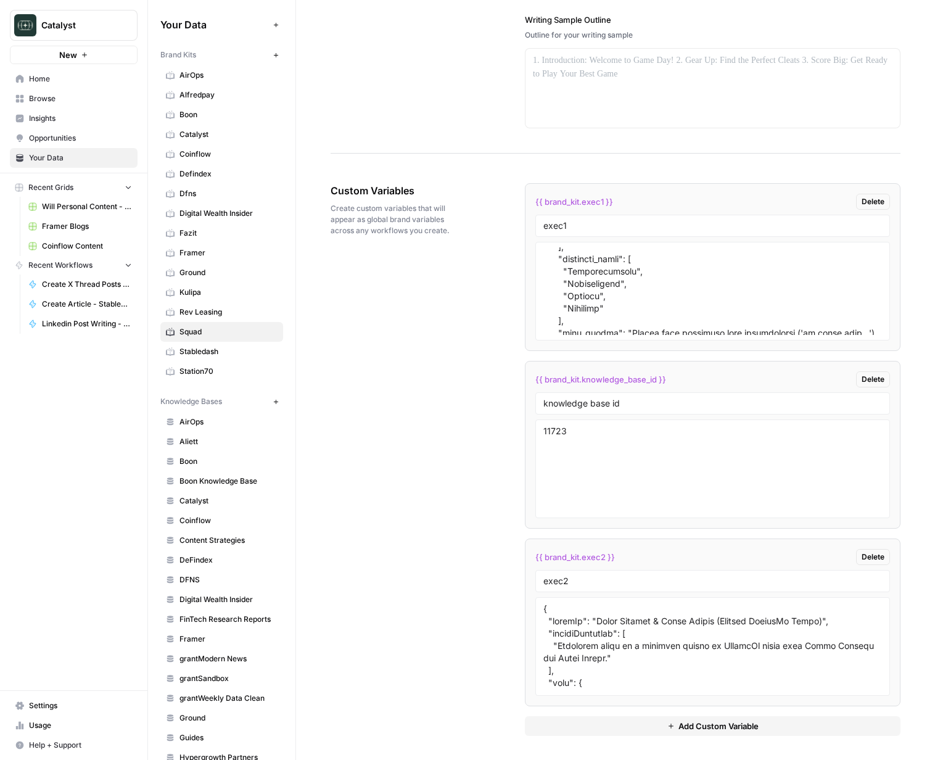
click at [476, 367] on div "Custom Variables Create custom variables that will appear as global brand varia…" at bounding box center [616, 459] width 570 height 602
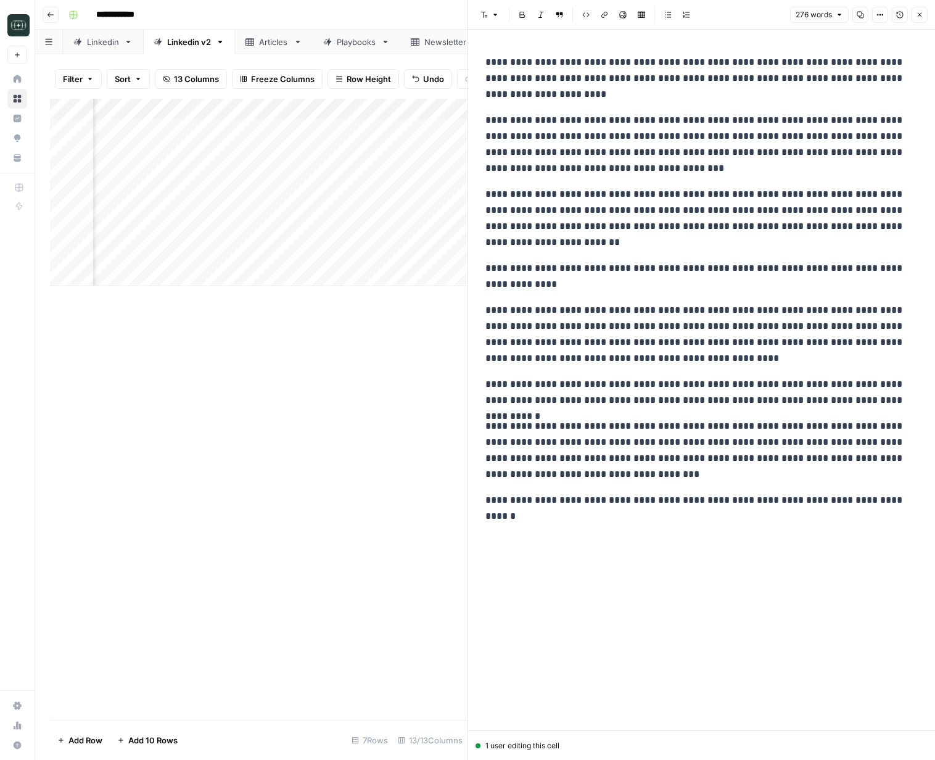
scroll to position [0, 125]
click at [921, 11] on icon "button" at bounding box center [919, 14] width 7 height 7
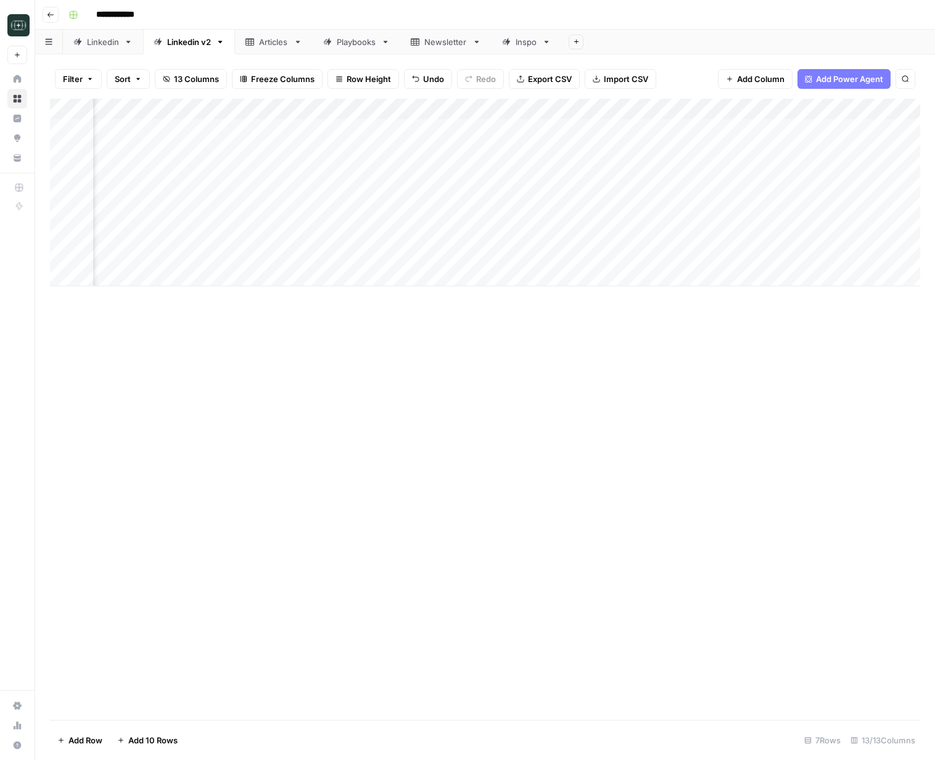
click at [534, 155] on div "Add Column" at bounding box center [485, 192] width 870 height 187
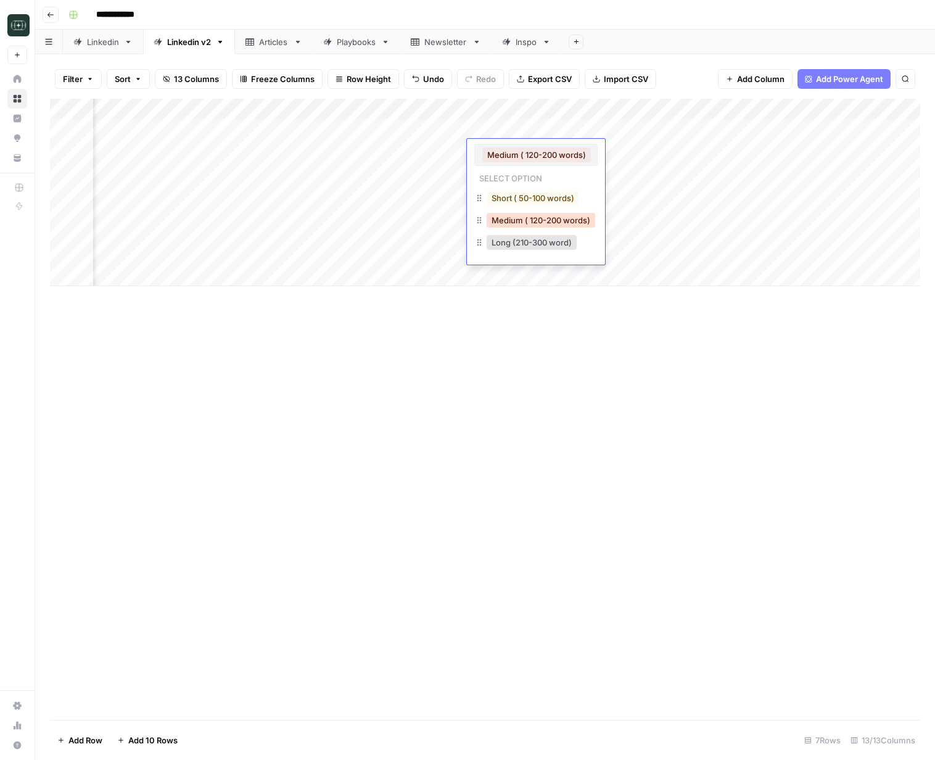
click at [543, 215] on button "Medium ( 120-200 words)" at bounding box center [541, 220] width 109 height 15
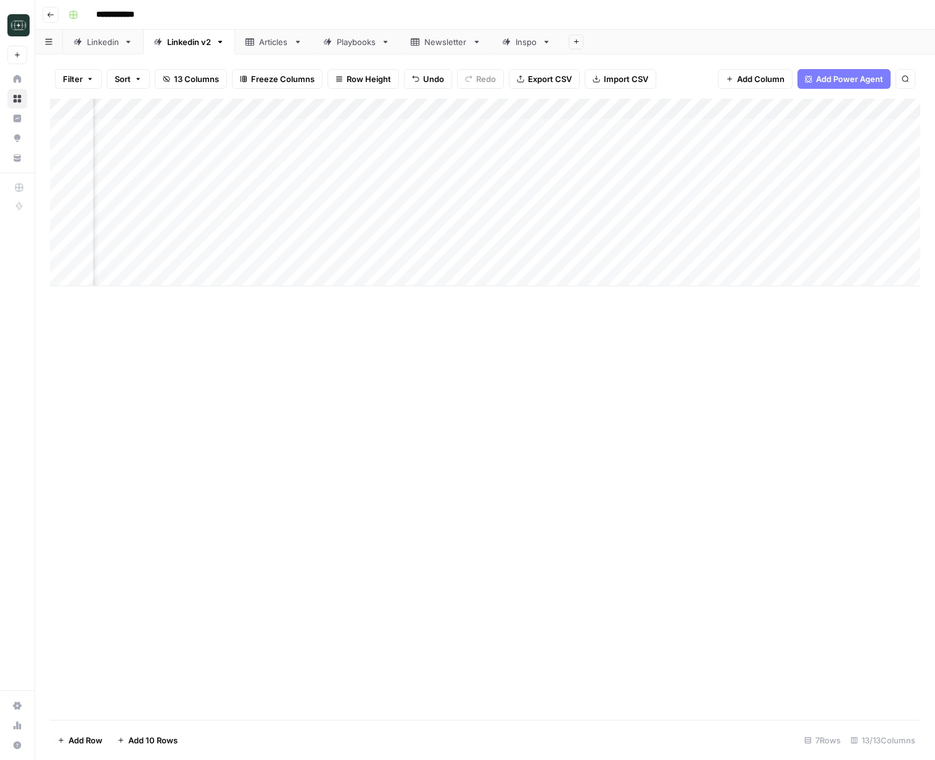
click at [739, 146] on div "Add Column" at bounding box center [485, 192] width 870 height 187
click at [850, 255] on div "Add Column" at bounding box center [485, 192] width 870 height 187
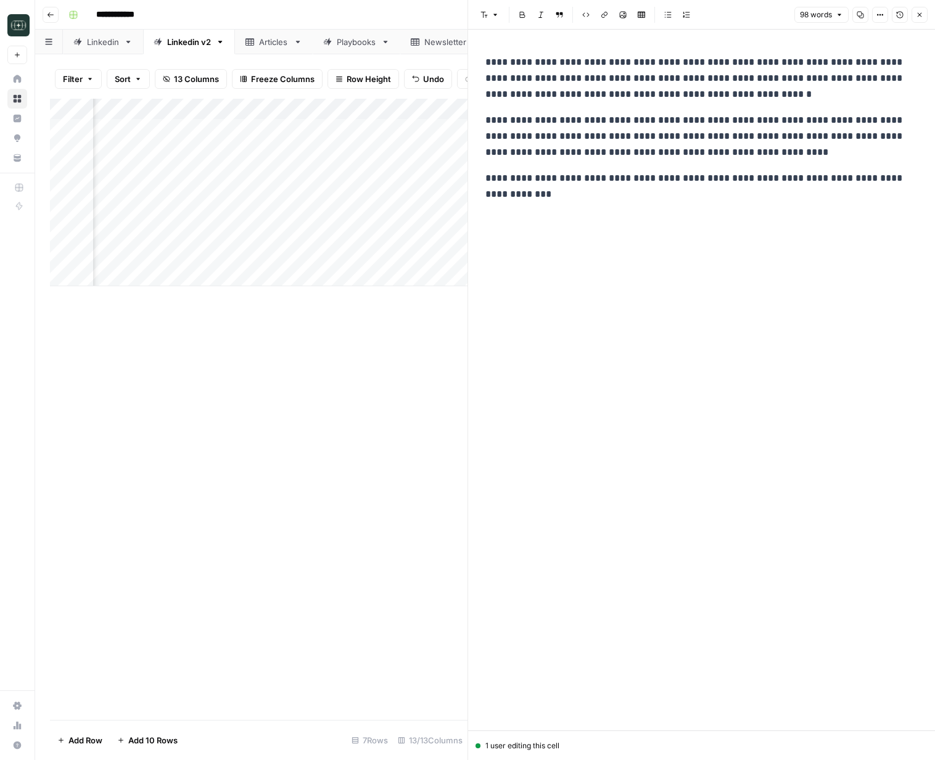
click at [919, 17] on icon "button" at bounding box center [919, 14] width 7 height 7
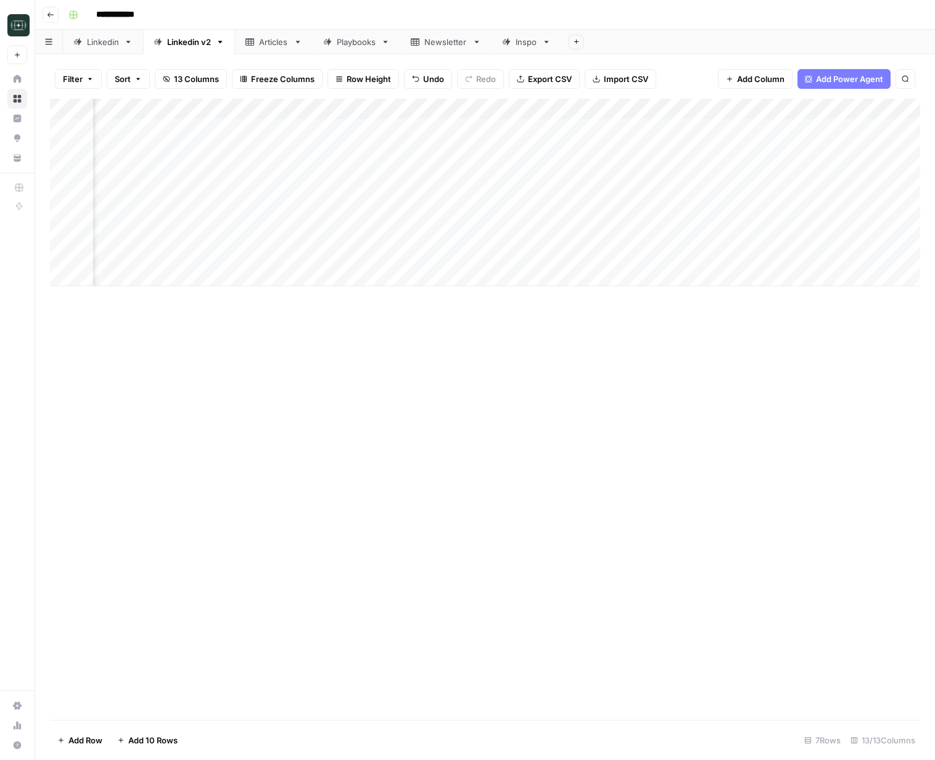
click at [430, 258] on div "Add Column" at bounding box center [485, 192] width 870 height 187
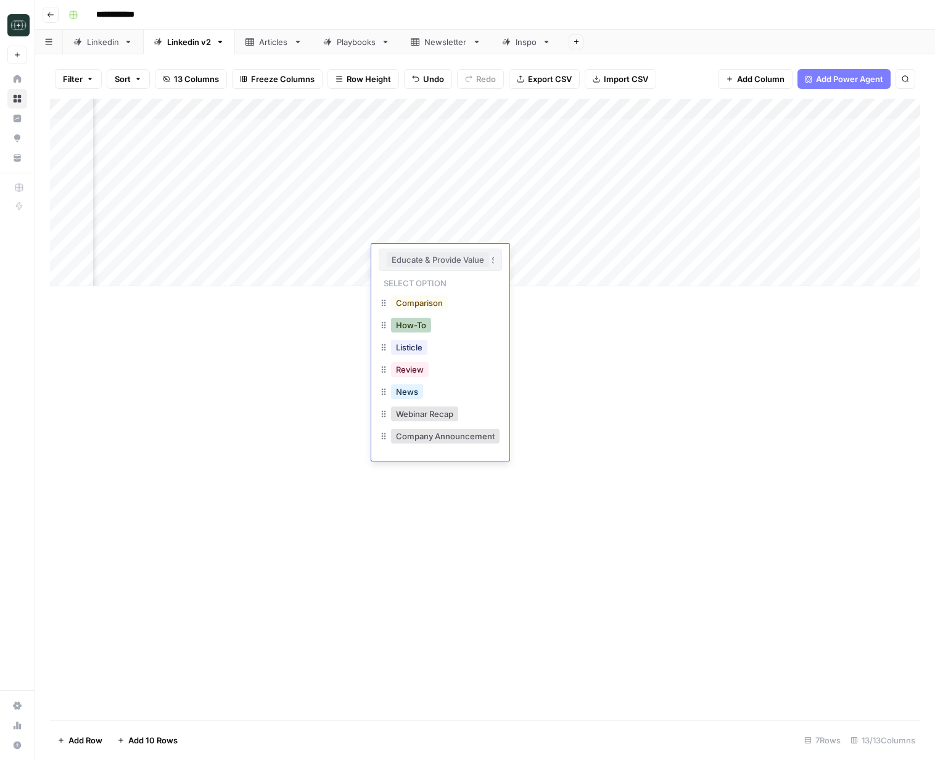
click at [411, 332] on button "How-To" at bounding box center [411, 325] width 40 height 15
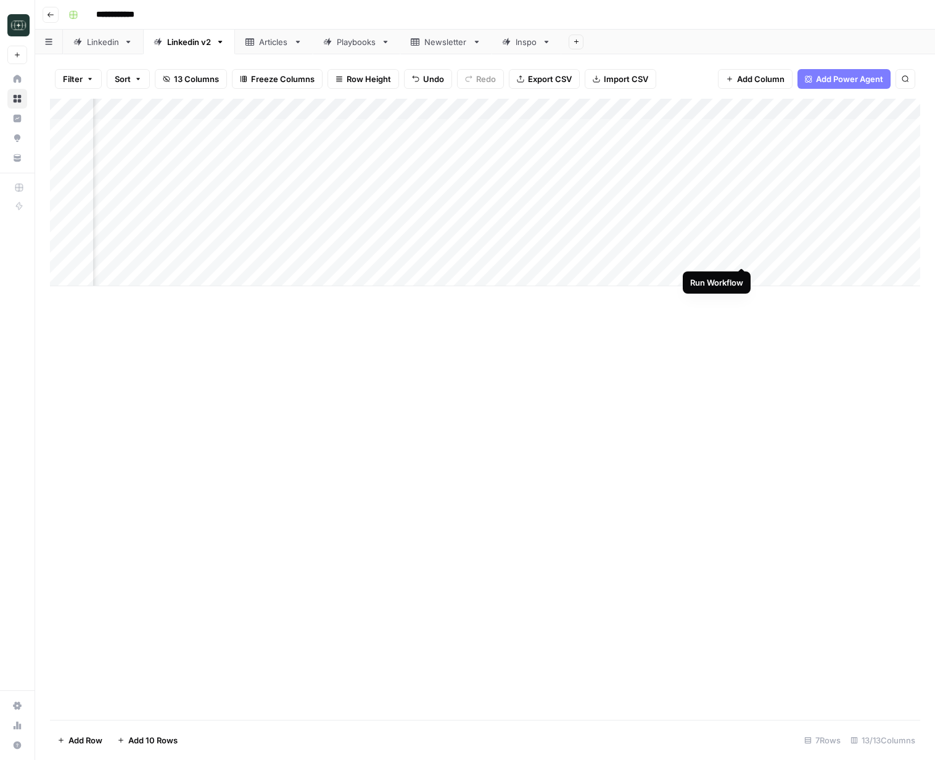
click at [741, 257] on div "Add Column" at bounding box center [485, 192] width 870 height 187
click at [166, 274] on div "Add Column" at bounding box center [485, 192] width 870 height 187
type textarea "**********"
click at [278, 253] on div "Add Column" at bounding box center [485, 203] width 870 height 208
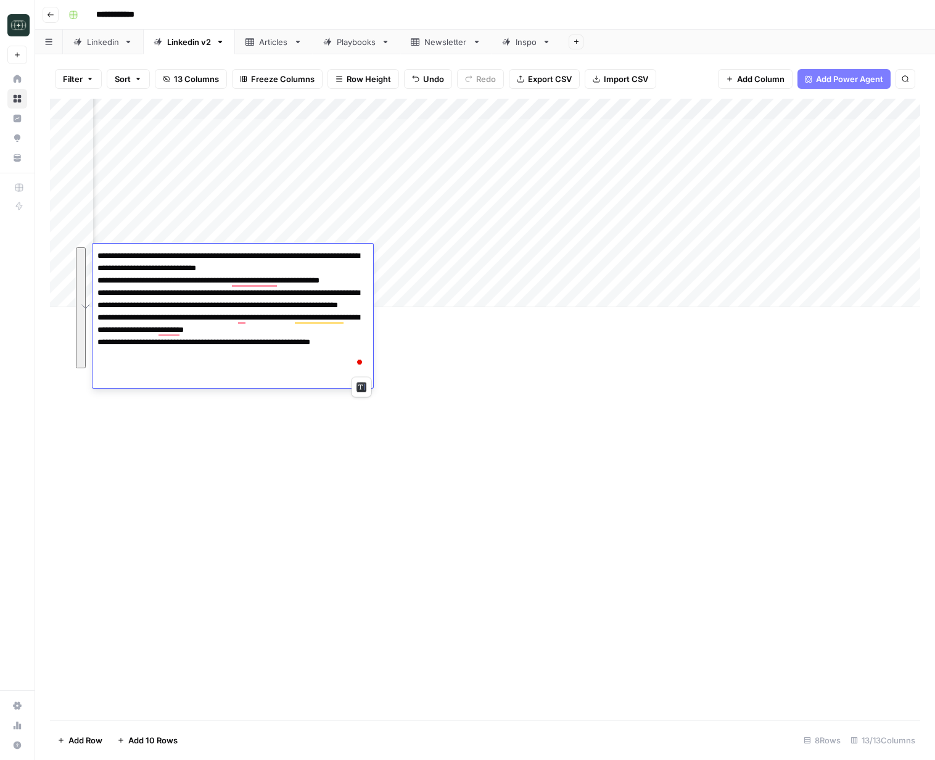
click at [361, 450] on div "Add Column" at bounding box center [485, 409] width 870 height 621
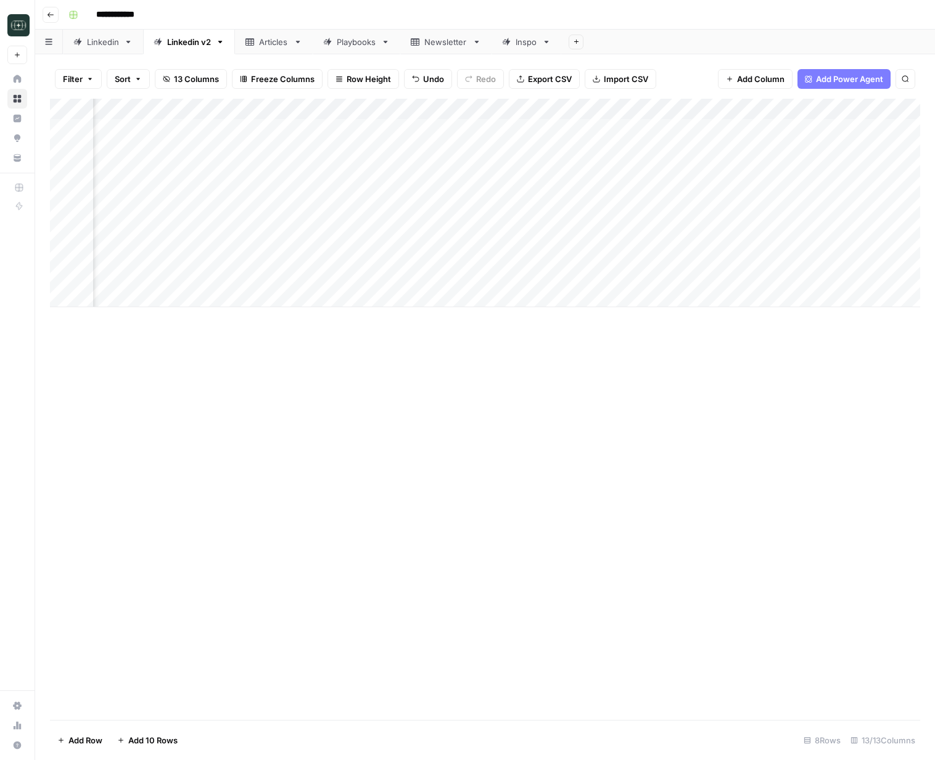
click at [154, 274] on div "Add Column" at bounding box center [485, 203] width 870 height 208
click at [154, 275] on div "Add Column" at bounding box center [485, 203] width 870 height 208
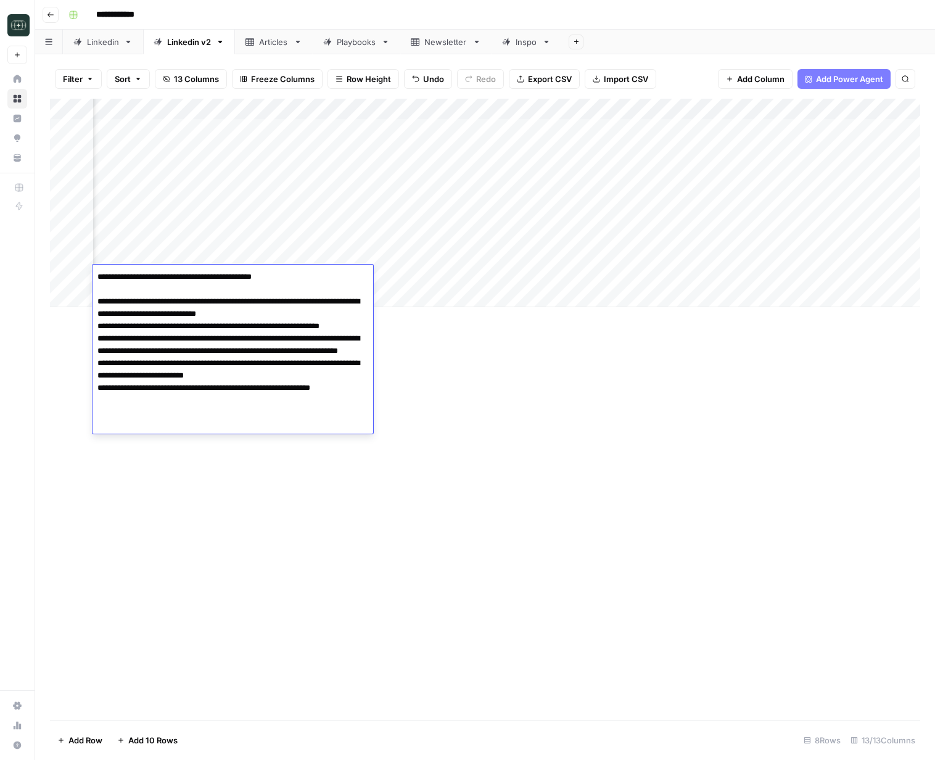
type textarea "**********"
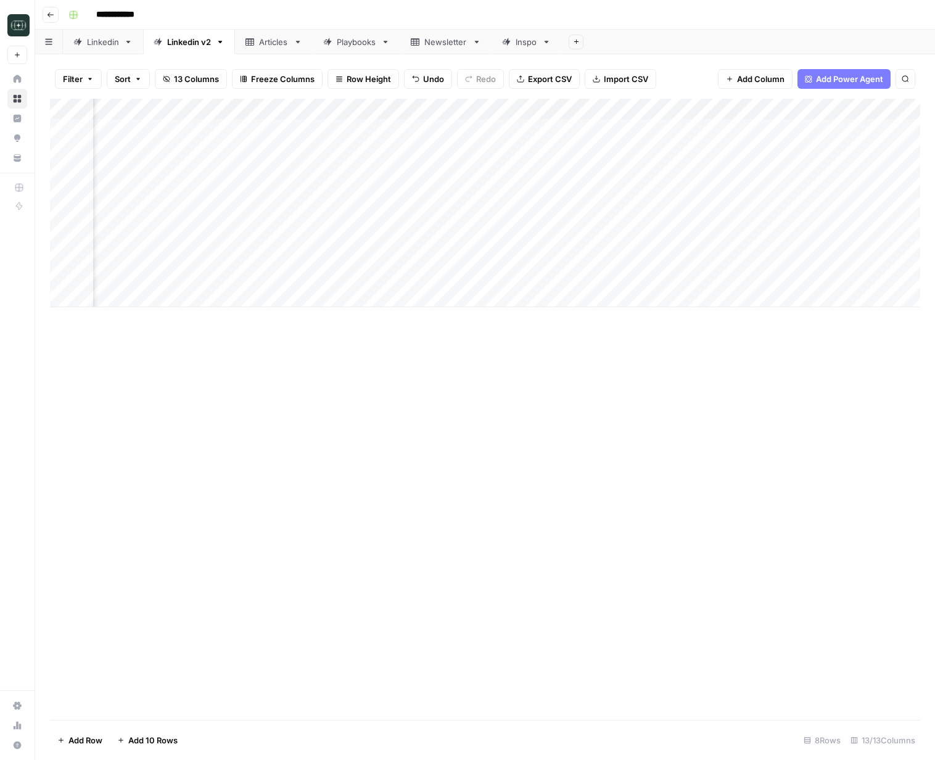
click at [516, 274] on div "Add Column" at bounding box center [485, 203] width 870 height 208
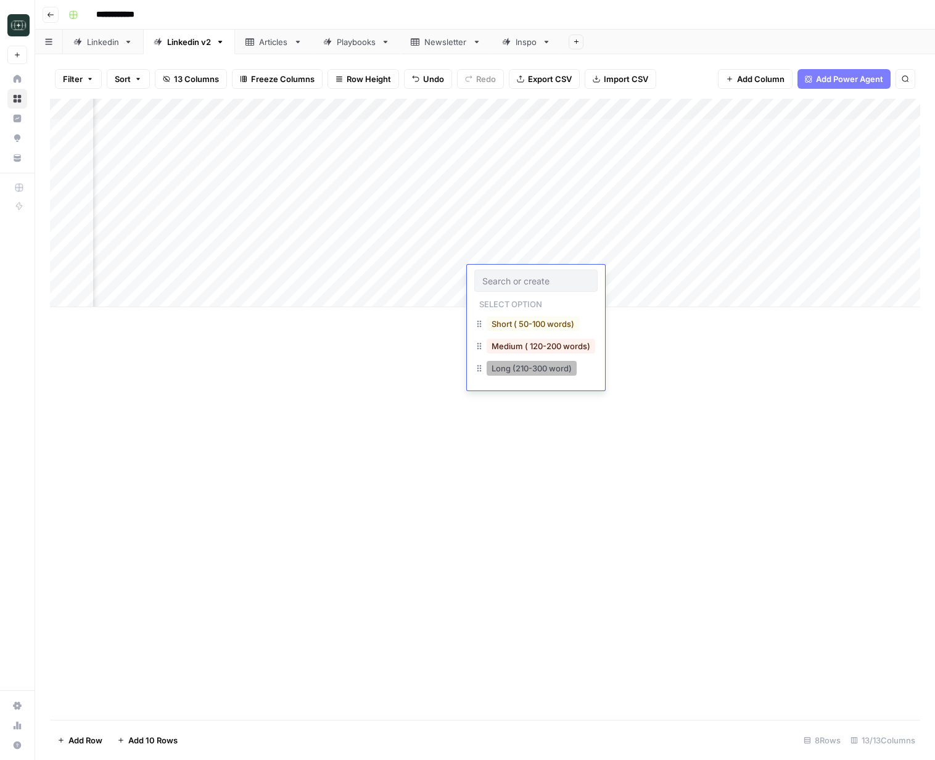
click at [521, 365] on button "Long (210-300 word)" at bounding box center [532, 368] width 90 height 15
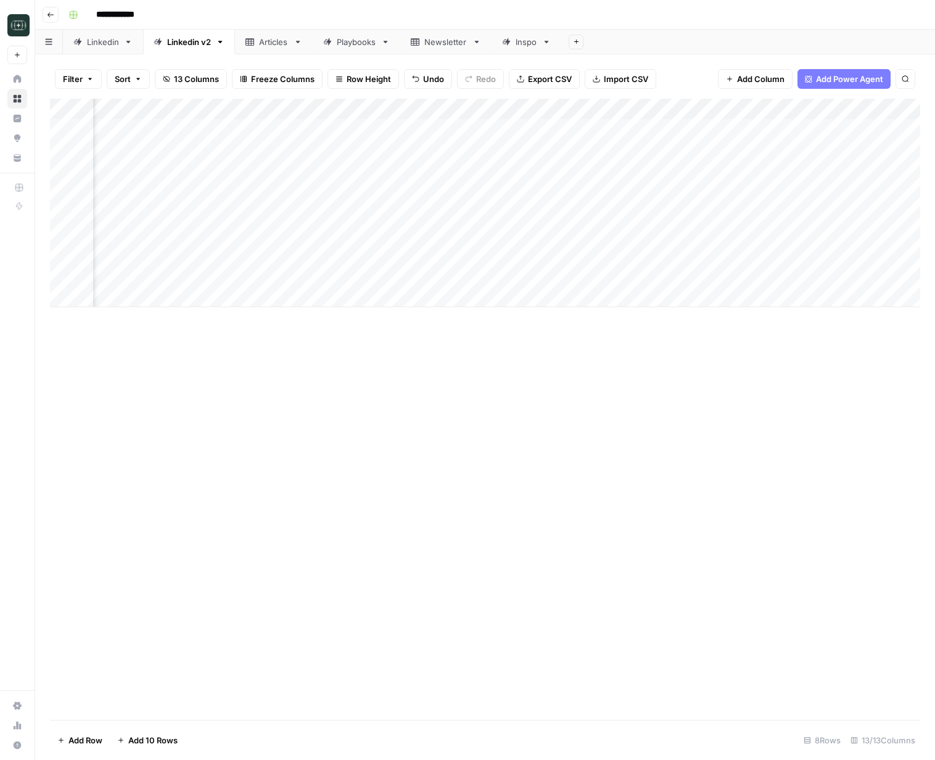
click at [174, 278] on div "Add Column" at bounding box center [485, 203] width 870 height 208
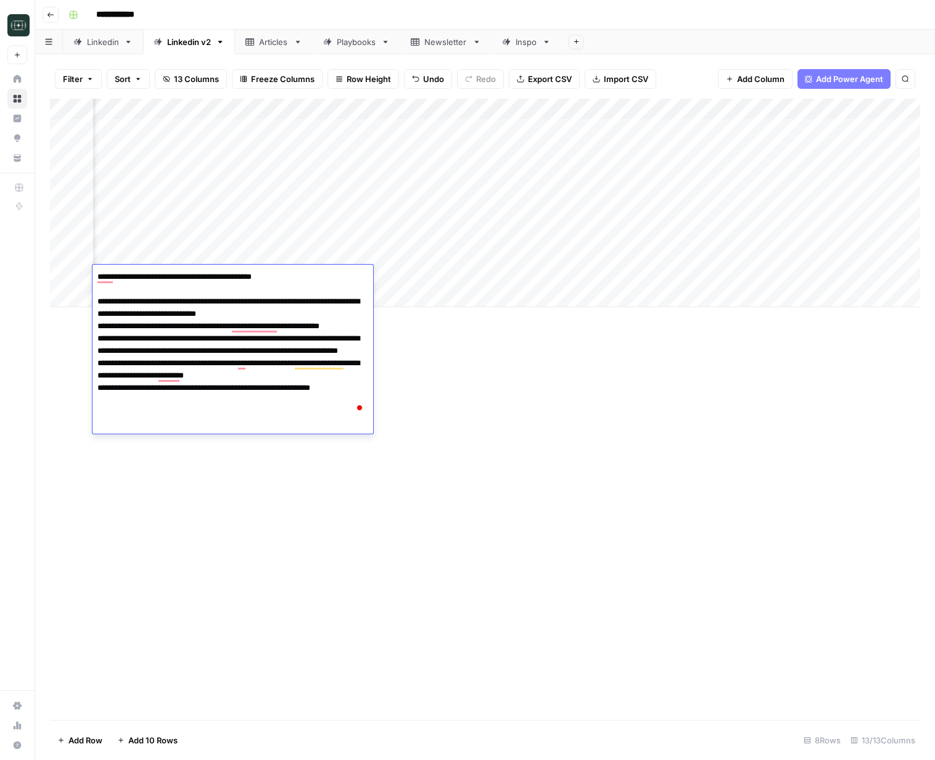
click at [179, 277] on textarea "**********" at bounding box center [232, 344] width 281 height 153
type textarea "**********"
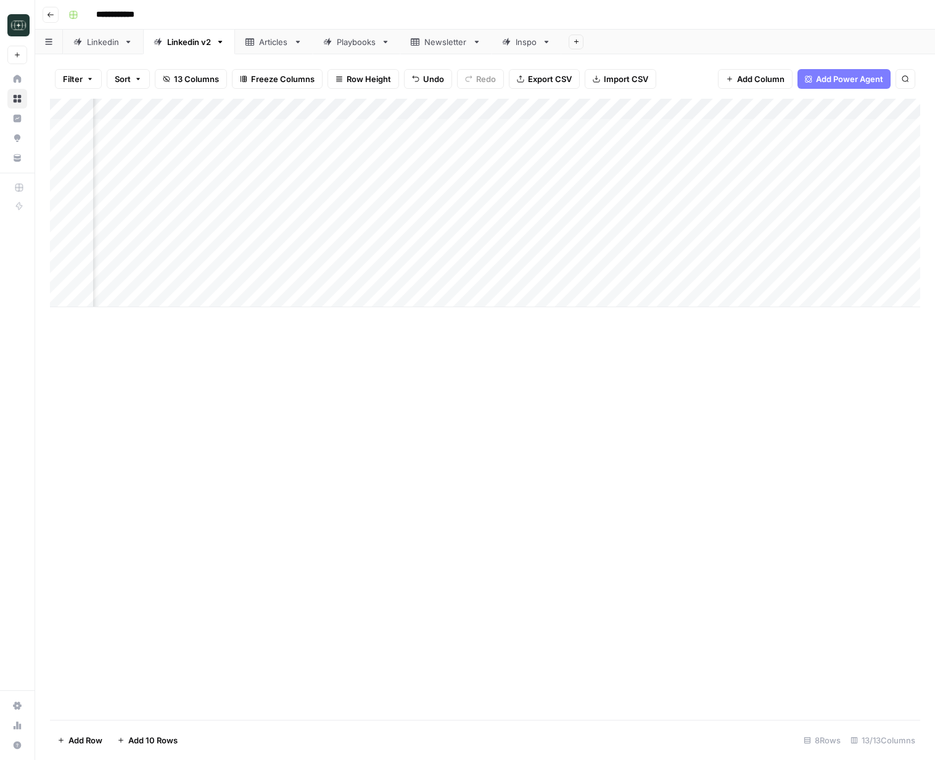
click at [493, 322] on div "Add Column" at bounding box center [485, 409] width 870 height 621
click at [635, 281] on div "Add Column" at bounding box center [485, 203] width 870 height 208
click at [856, 255] on div "Add Column" at bounding box center [485, 203] width 870 height 208
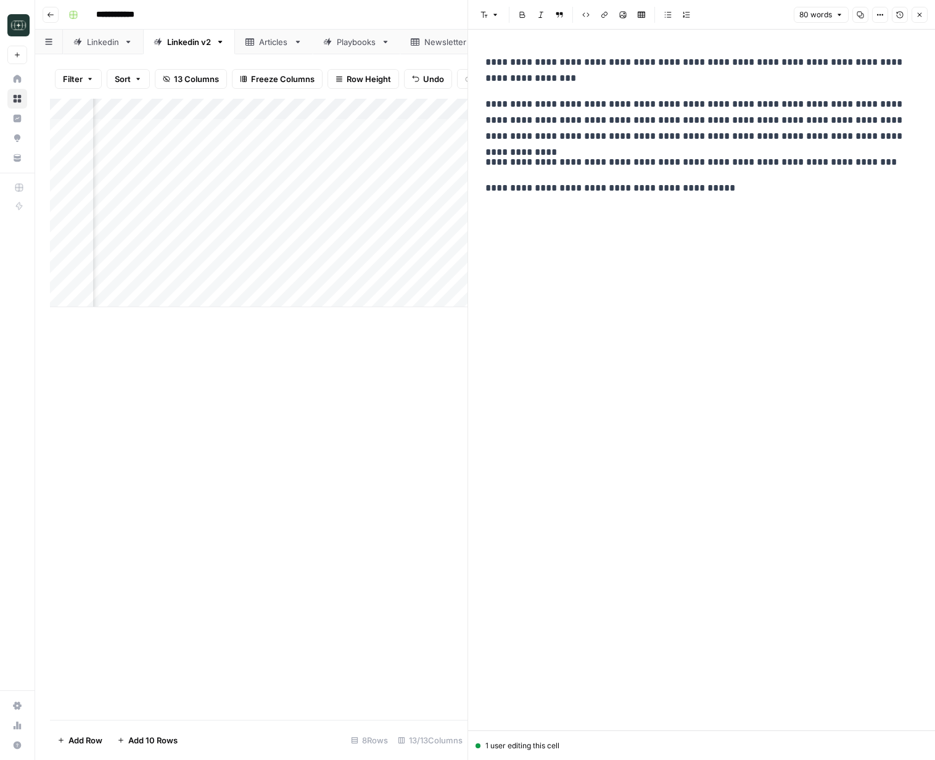
click at [926, 18] on button "Close" at bounding box center [919, 15] width 16 height 16
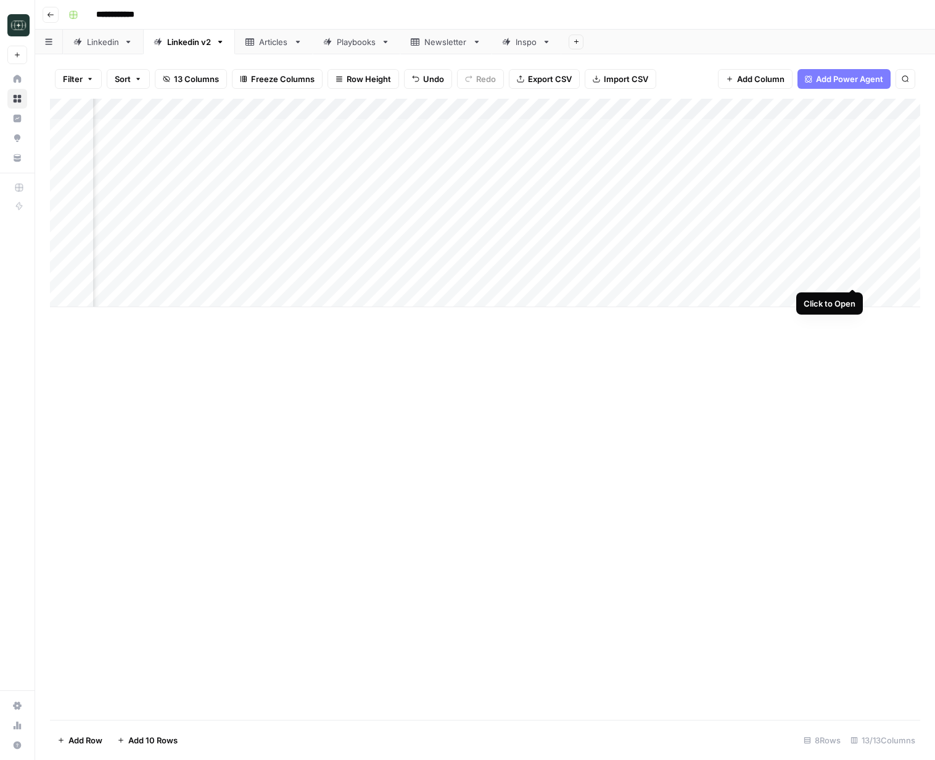
click at [852, 279] on div "Add Column" at bounding box center [485, 203] width 870 height 208
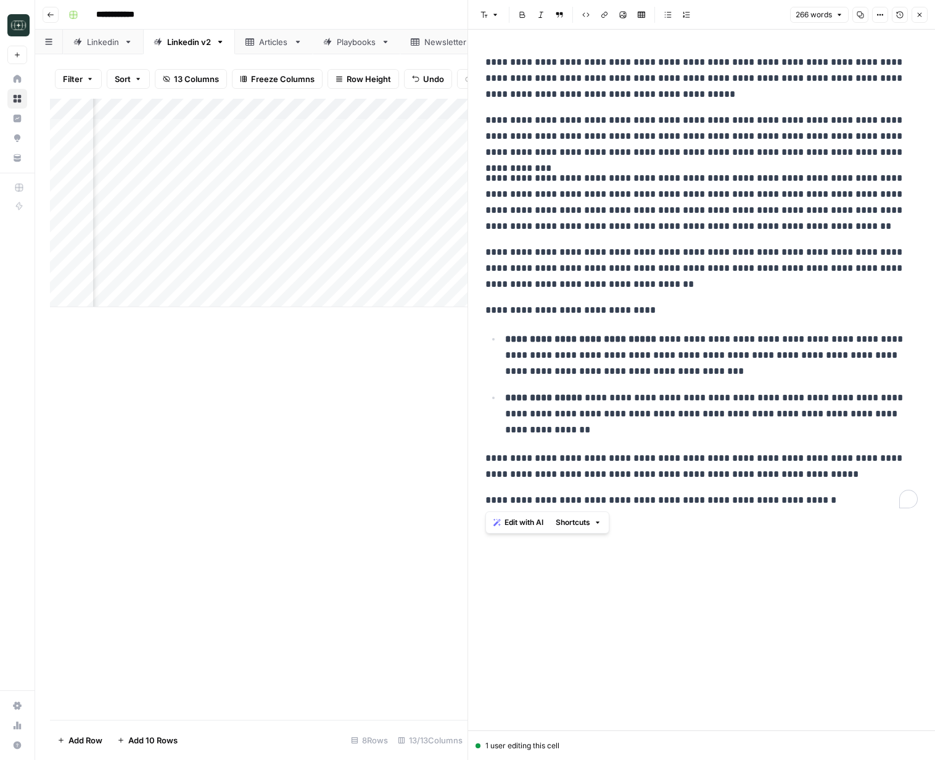
drag, startPoint x: 486, startPoint y: 63, endPoint x: 858, endPoint y: 498, distance: 572.1
click at [858, 498] on div "**********" at bounding box center [701, 281] width 447 height 464
copy div "**********"
click at [556, 326] on div "**********" at bounding box center [701, 281] width 447 height 464
drag, startPoint x: 483, startPoint y: 308, endPoint x: 746, endPoint y: 526, distance: 340.7
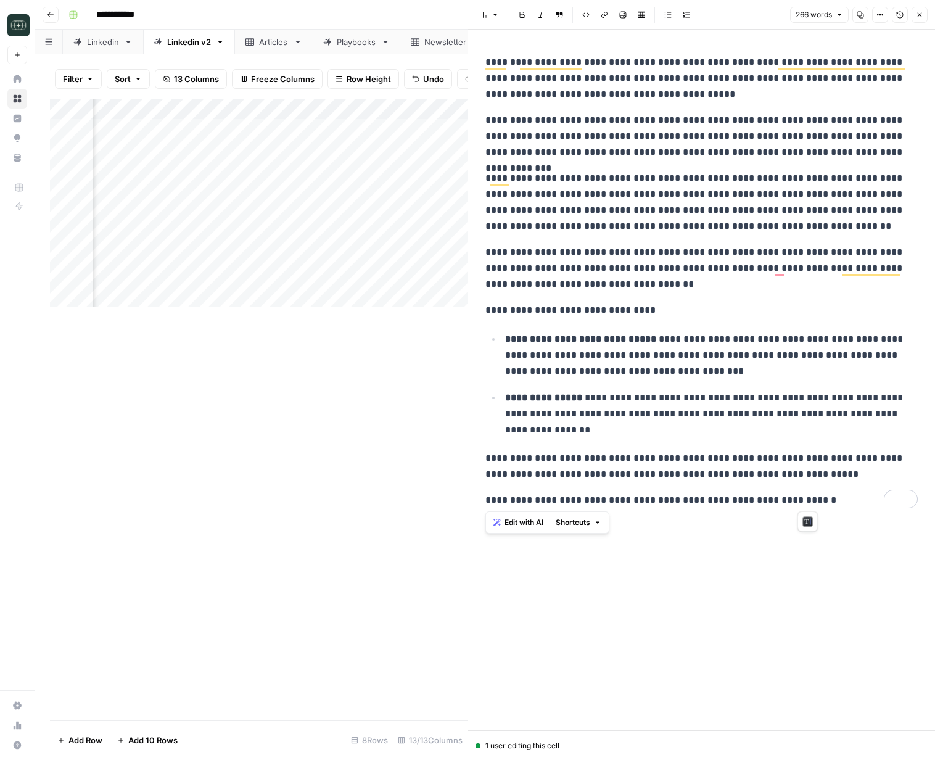
click at [828, 506] on div "**********" at bounding box center [701, 281] width 447 height 464
click at [521, 522] on span "Edit with AI" at bounding box center [523, 522] width 39 height 11
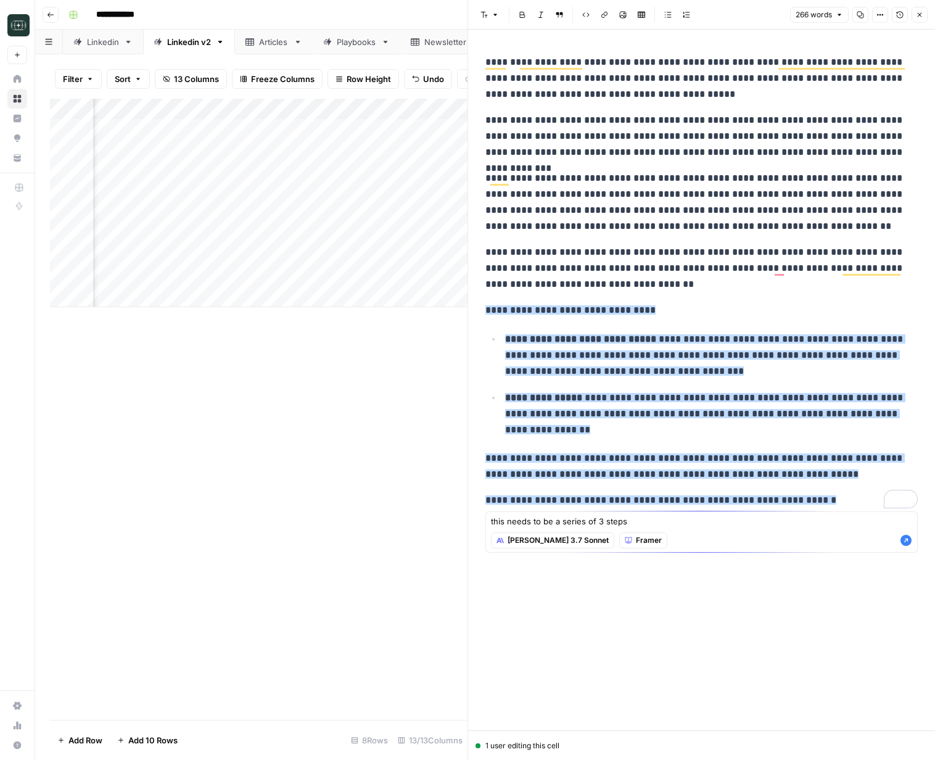
type textarea "this needs to be a series of 3 steps"
click at [906, 541] on icon "button" at bounding box center [905, 540] width 11 height 11
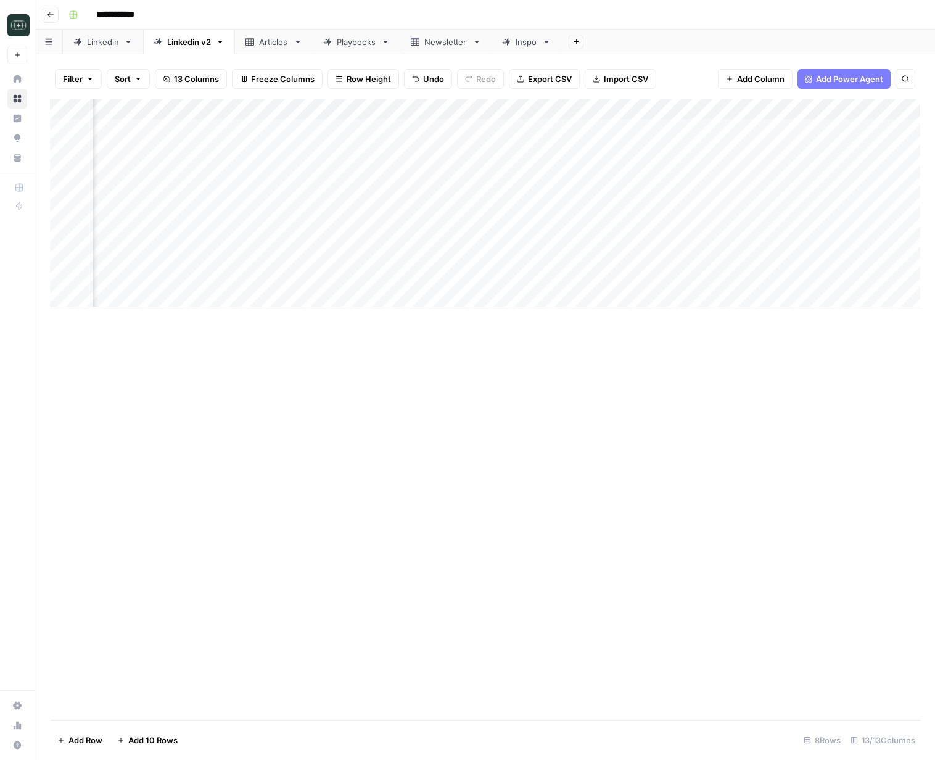
click at [855, 276] on div "Add Column" at bounding box center [485, 203] width 870 height 208
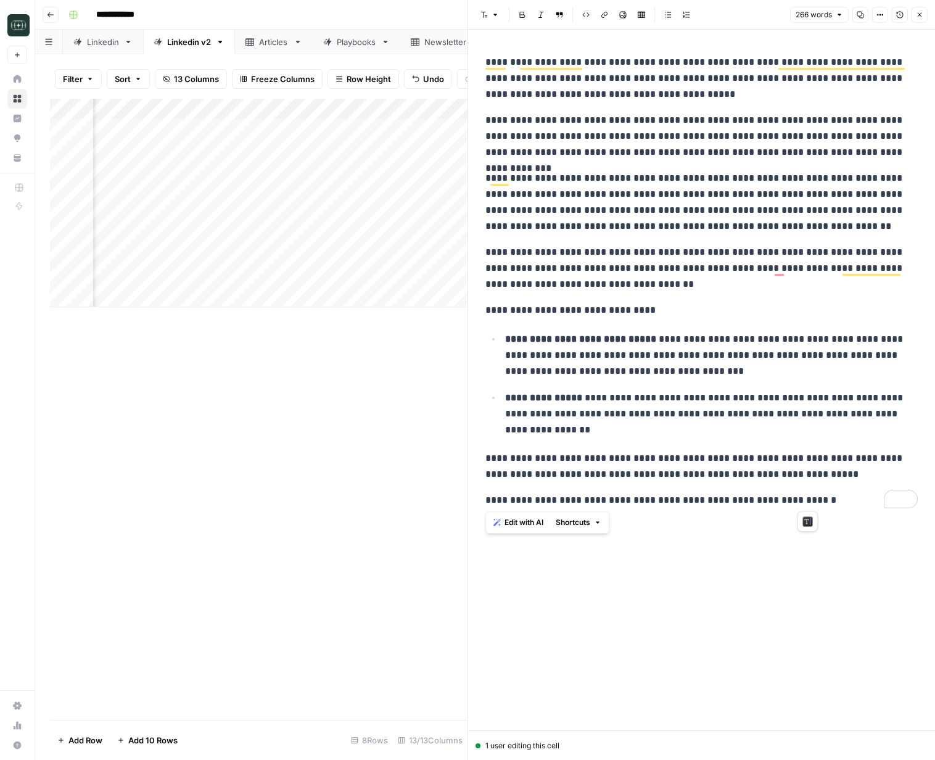
drag, startPoint x: 656, startPoint y: 451, endPoint x: 479, endPoint y: 305, distance: 229.5
click at [479, 305] on div "**********" at bounding box center [701, 281] width 447 height 464
click at [532, 525] on span "Edit with AI" at bounding box center [523, 522] width 39 height 11
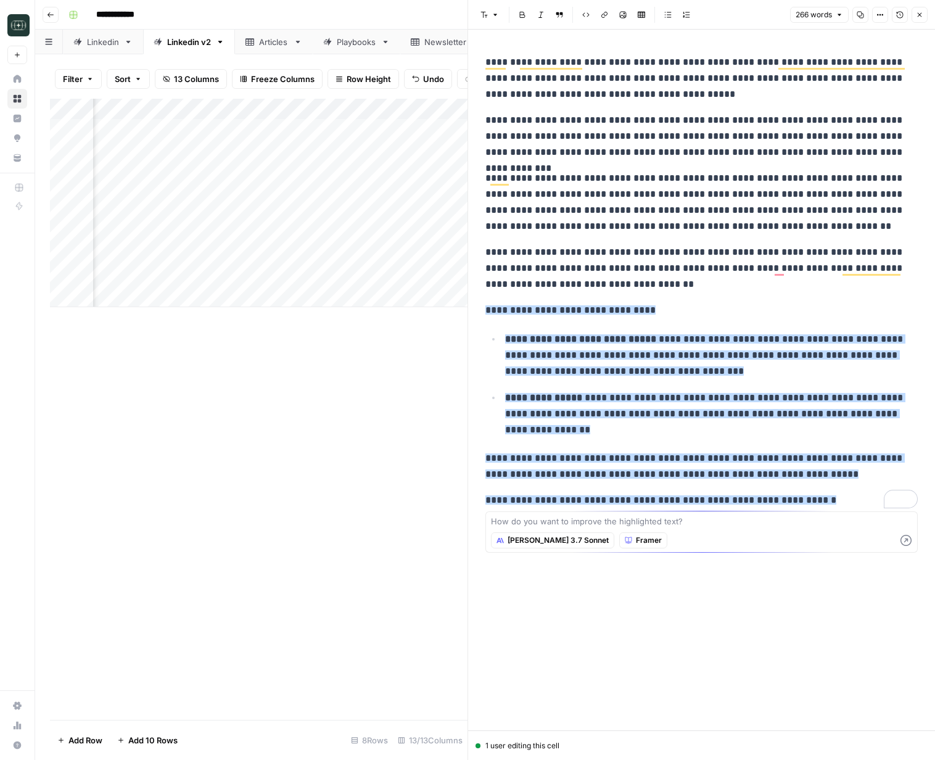
click at [636, 540] on span "Framer" at bounding box center [649, 540] width 26 height 11
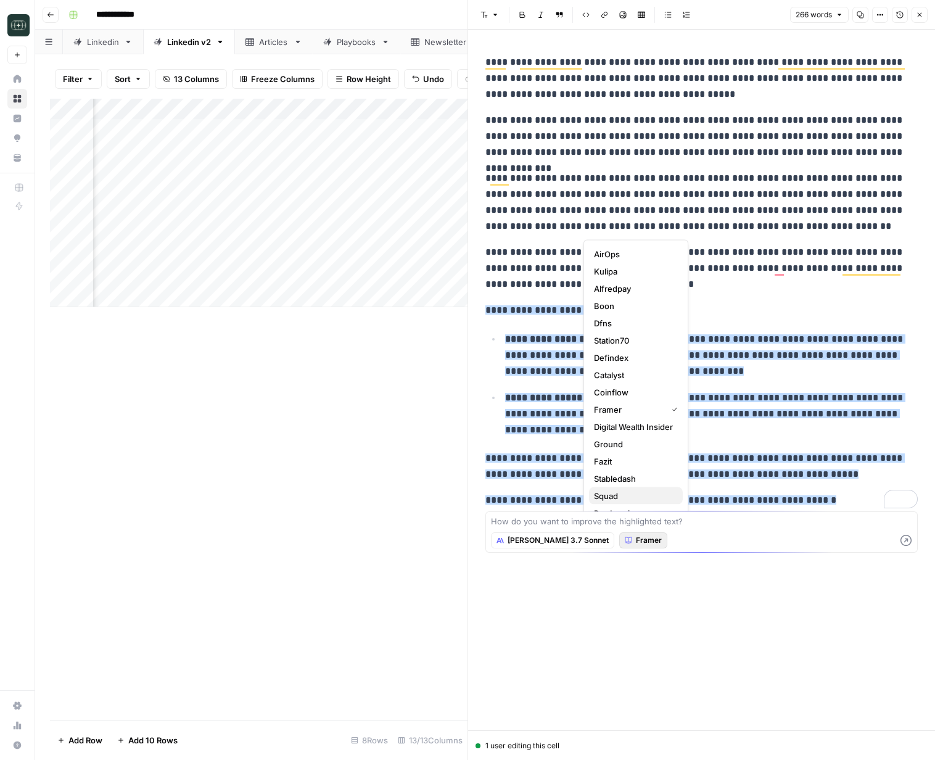
click at [623, 490] on span "Squad" at bounding box center [633, 496] width 79 height 12
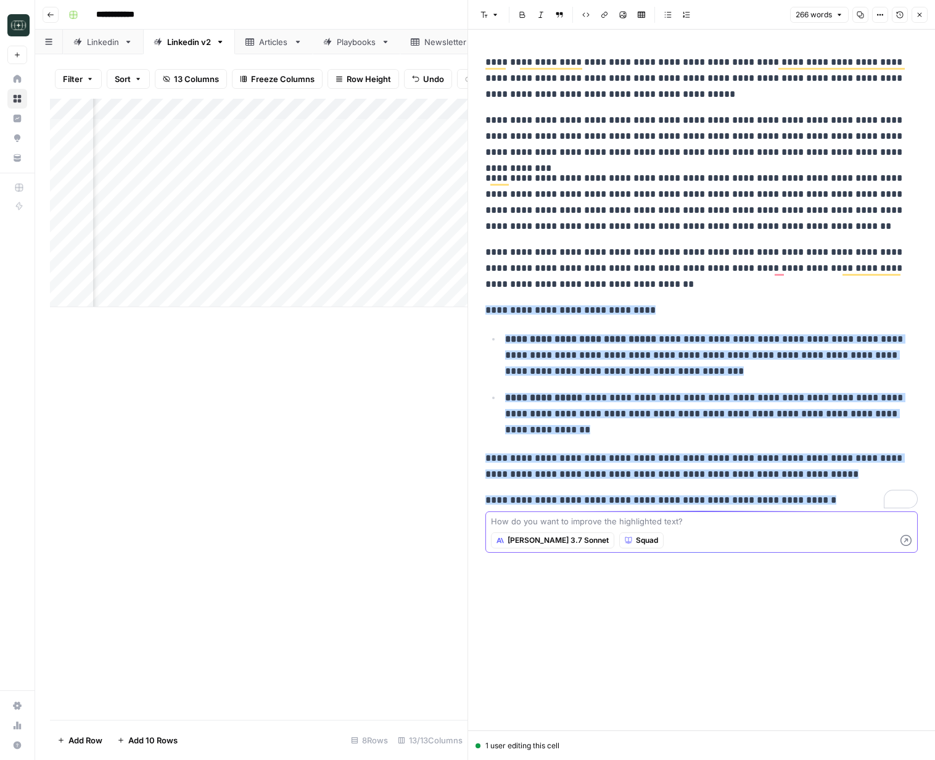
click at [543, 519] on textarea at bounding box center [701, 521] width 421 height 12
type textarea "this needs to be 3 bullets"
click at [905, 542] on icon "button" at bounding box center [905, 540] width 11 height 11
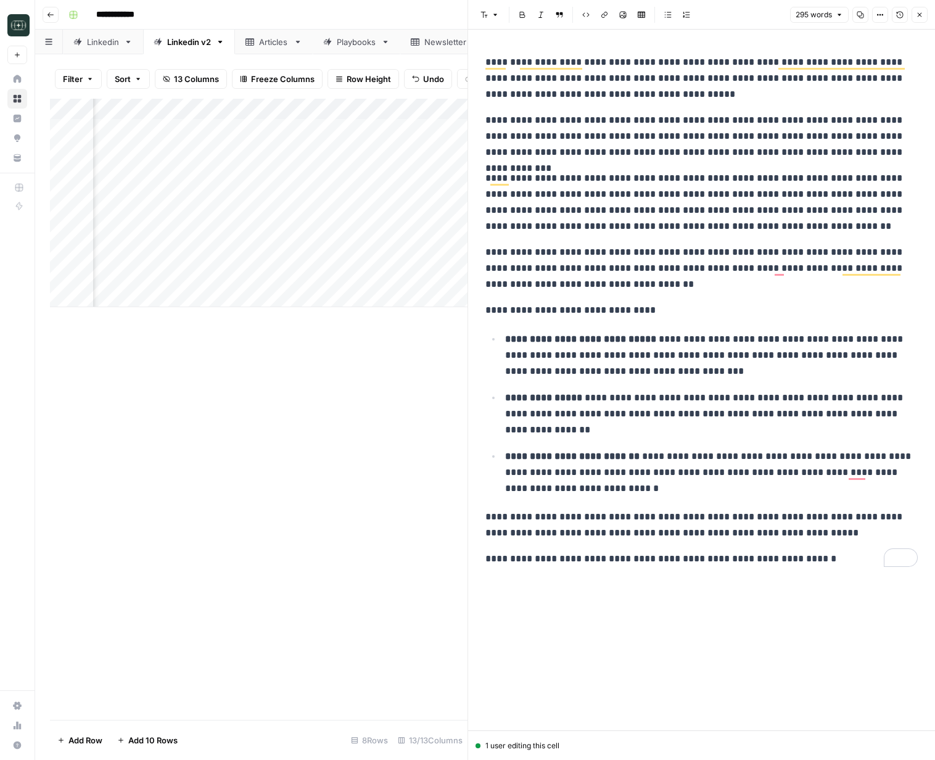
click at [646, 488] on p "**********" at bounding box center [711, 472] width 413 height 48
drag, startPoint x: 506, startPoint y: 457, endPoint x: 784, endPoint y: 487, distance: 279.7
click at [609, 500] on div "**********" at bounding box center [701, 310] width 447 height 522
copy p "**********"
click at [921, 13] on icon "button" at bounding box center [920, 15] width 4 height 4
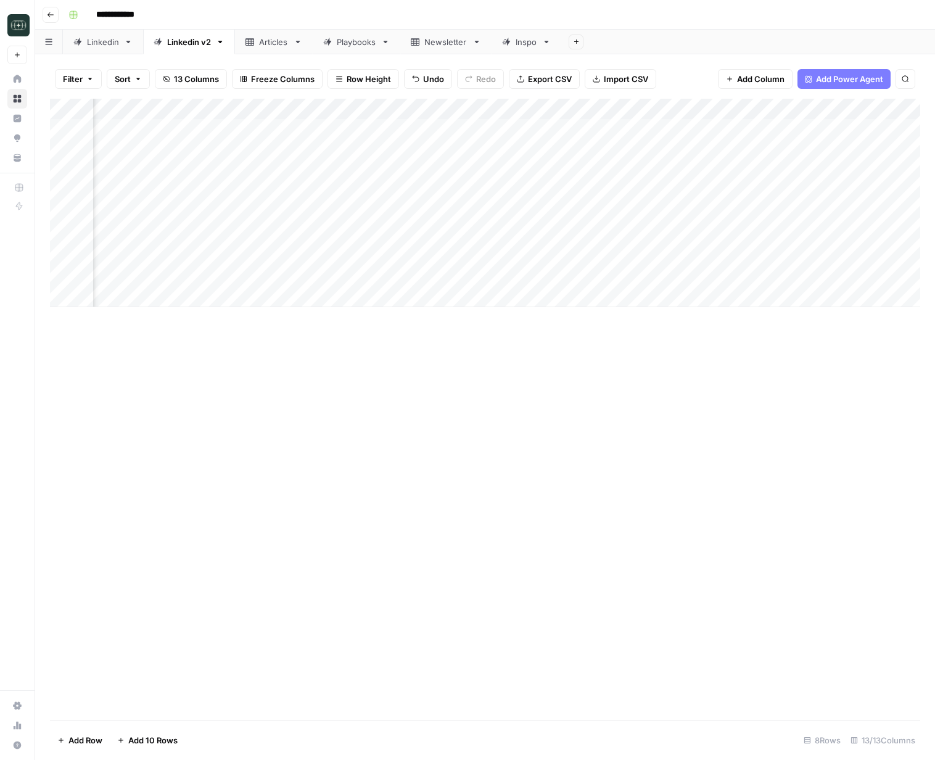
scroll to position [0, 290]
click at [835, 277] on div "Add Column" at bounding box center [485, 203] width 870 height 208
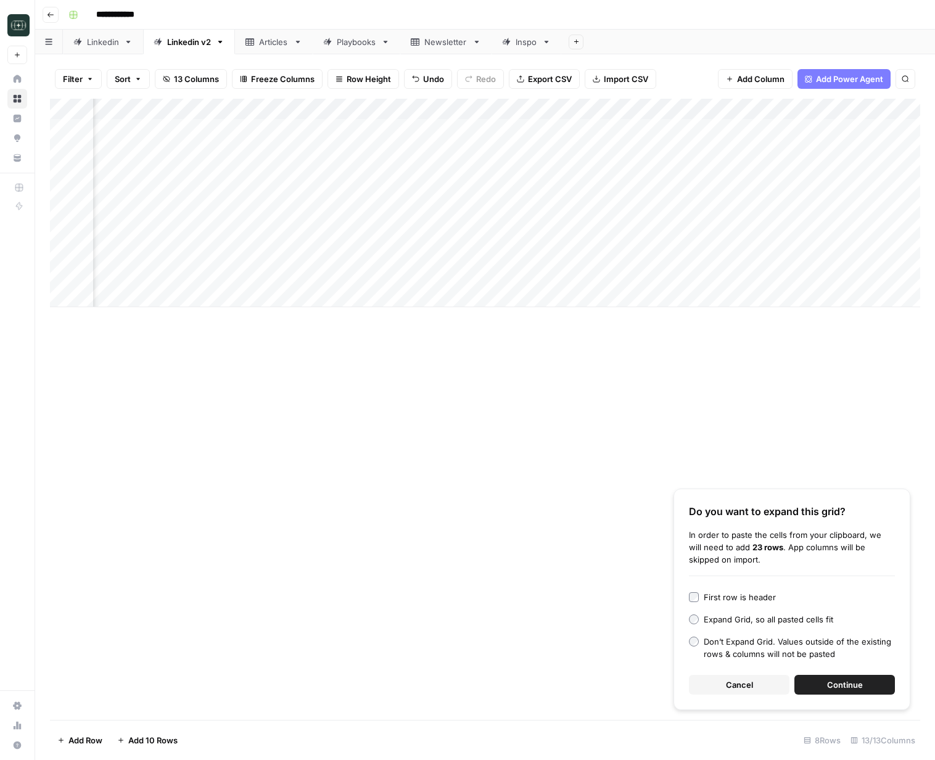
click at [844, 275] on div "Add Column" at bounding box center [485, 203] width 870 height 208
type textarea "**********"
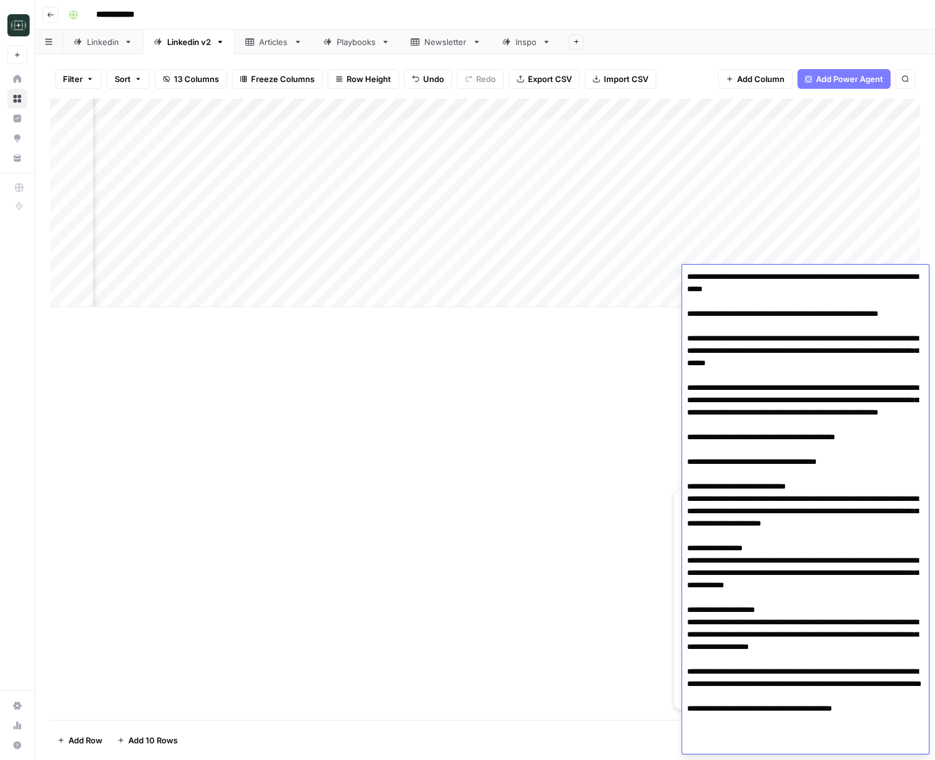
click at [722, 361] on textarea at bounding box center [805, 511] width 247 height 486
click at [517, 372] on div "Add Column Do you want to expand this grid? In order to paste the cells from yo…" at bounding box center [485, 409] width 870 height 621
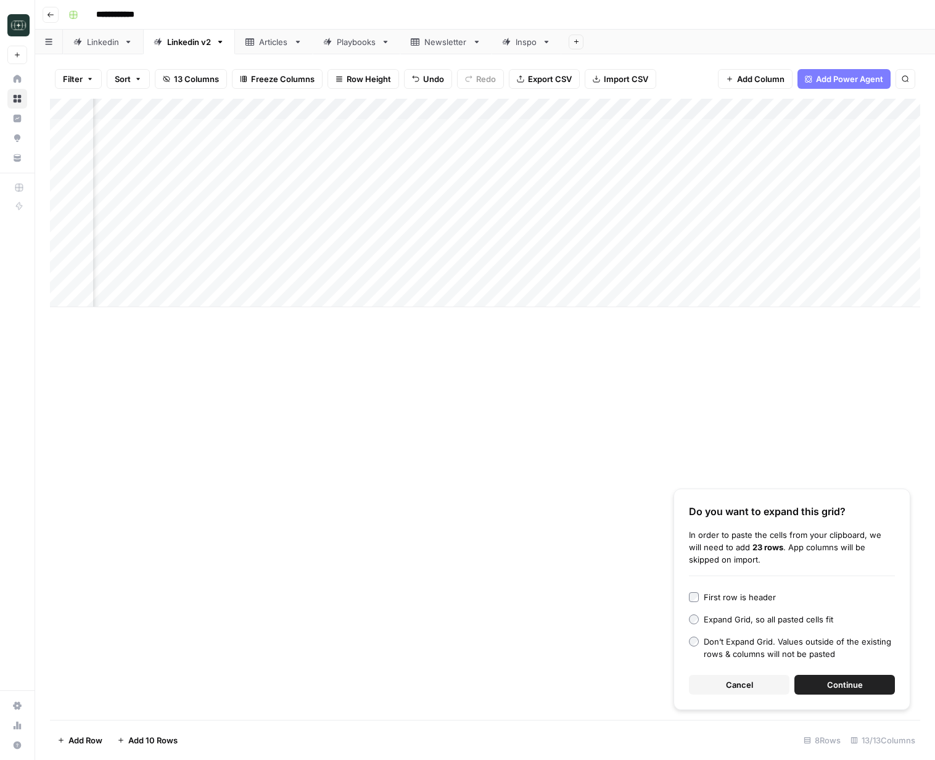
scroll to position [0, 676]
click at [605, 280] on div "Add Column" at bounding box center [485, 203] width 870 height 208
